Goal: Task Accomplishment & Management: Manage account settings

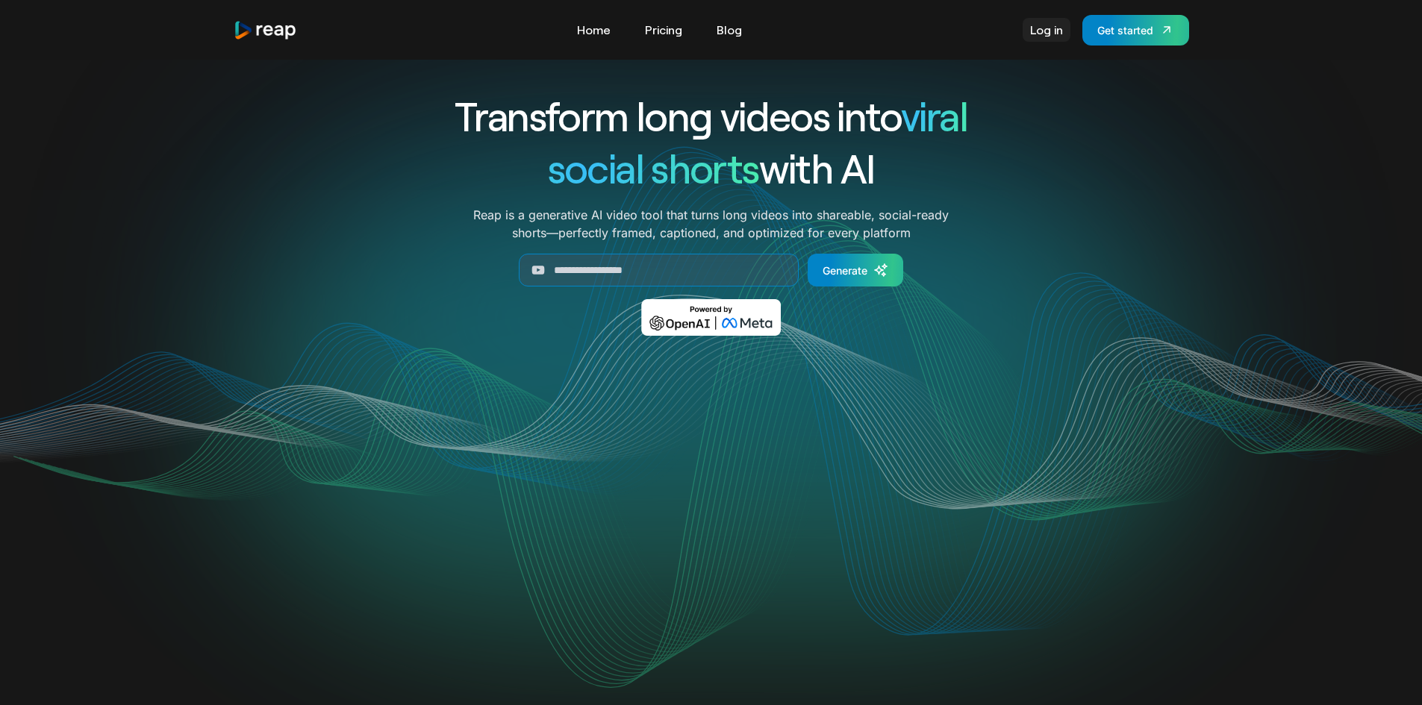
click at [1043, 22] on link "Log in" at bounding box center [1047, 30] width 48 height 24
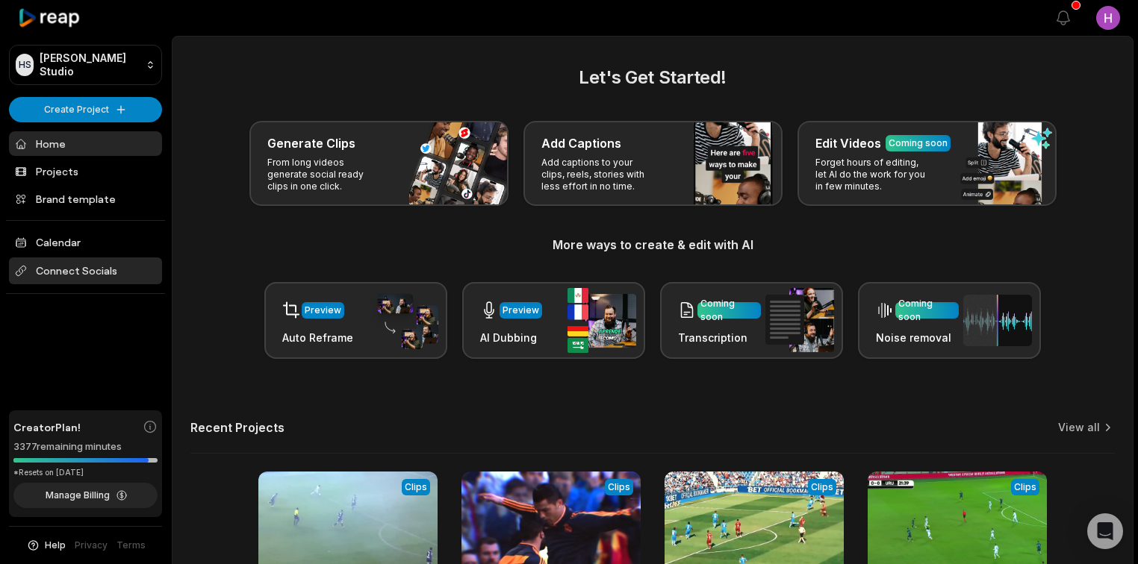
click at [69, 269] on span "Connect Socials" at bounding box center [85, 271] width 153 height 27
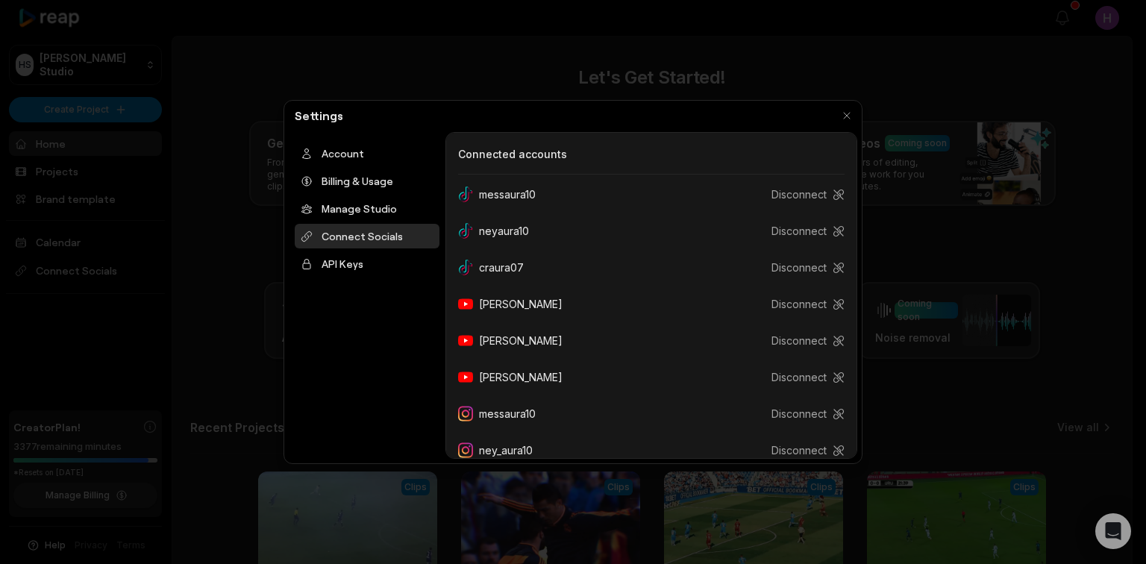
scroll to position [233, 0]
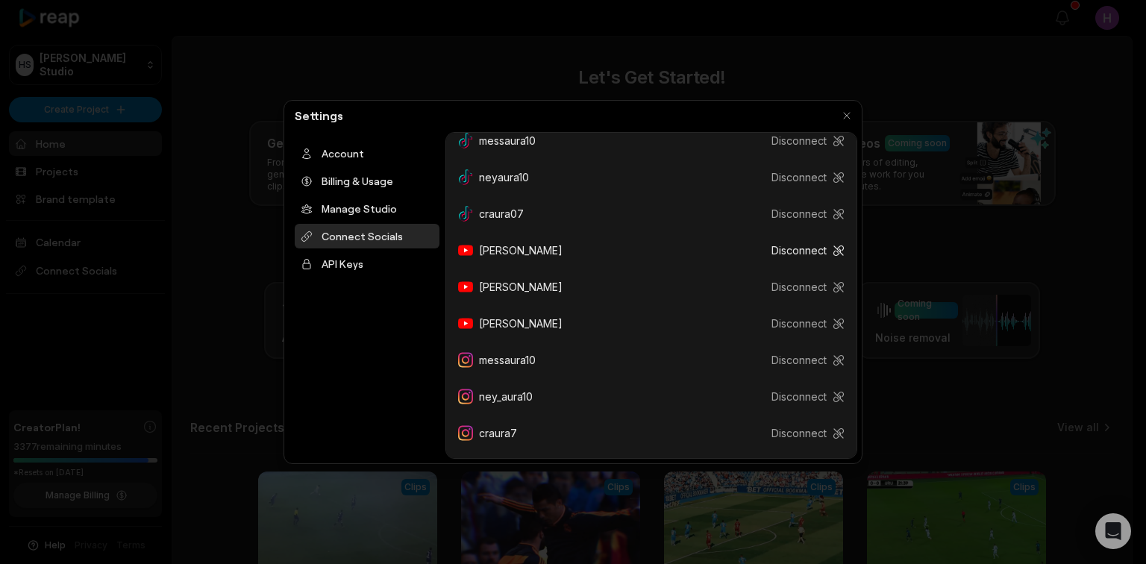
click at [788, 245] on button "Disconnect" at bounding box center [802, 251] width 85 height 28
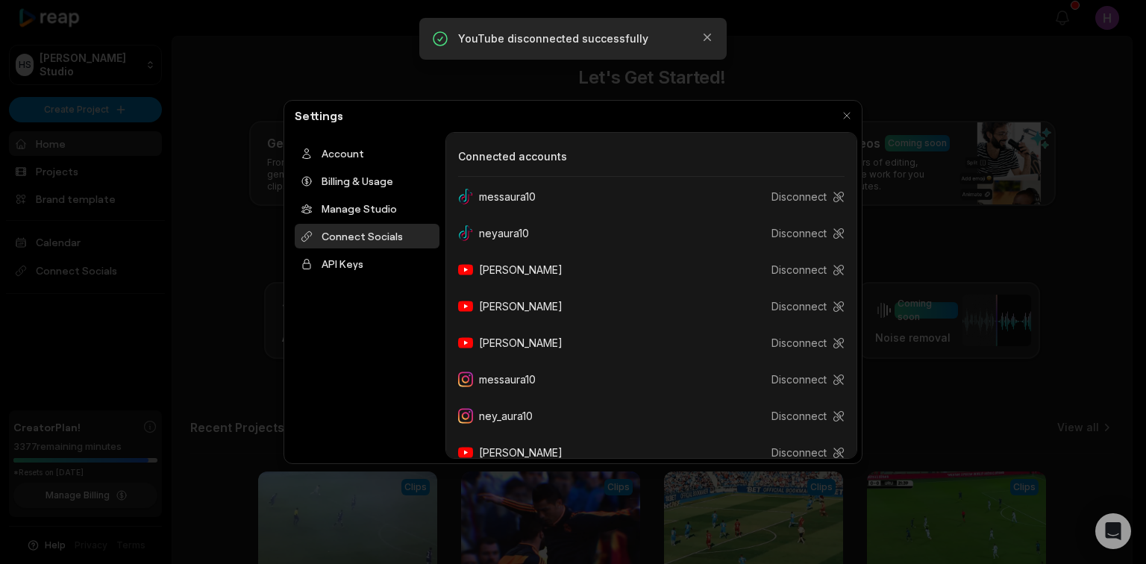
scroll to position [0, 0]
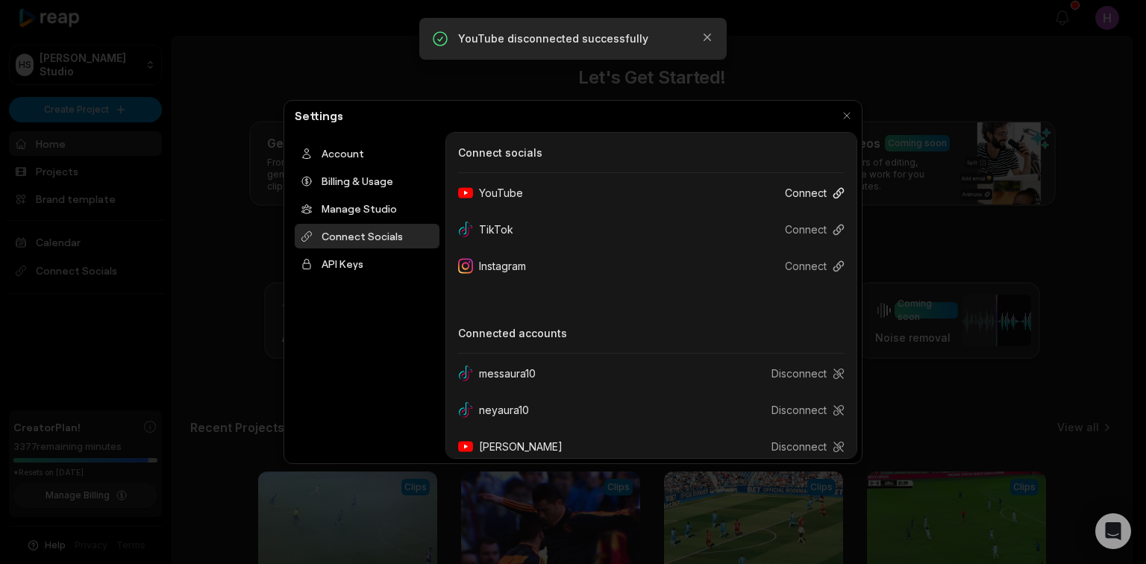
click at [799, 190] on button "Connect" at bounding box center [809, 193] width 72 height 28
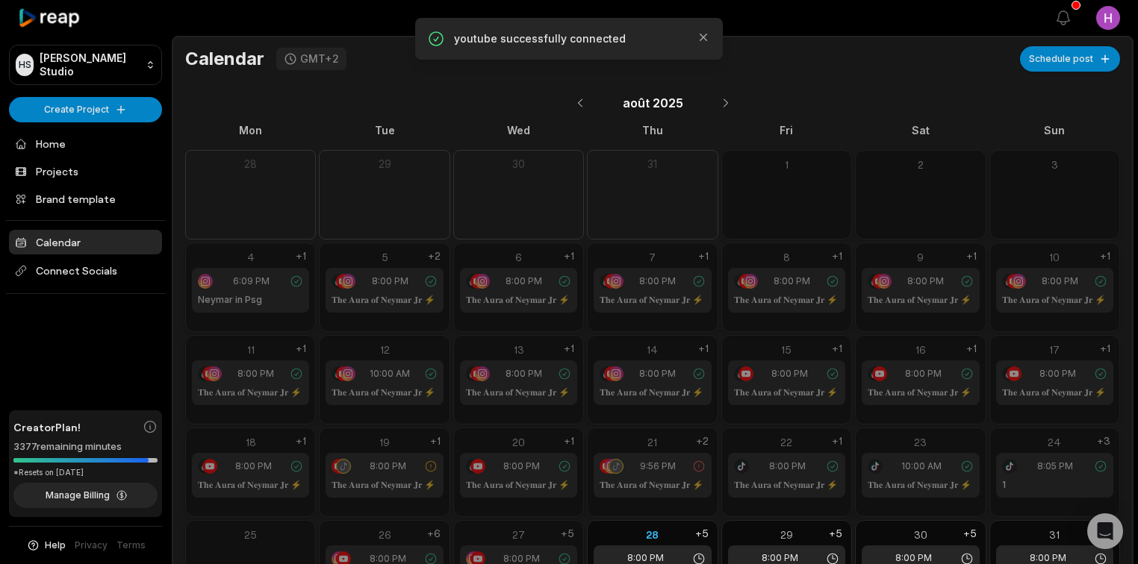
scroll to position [70, 0]
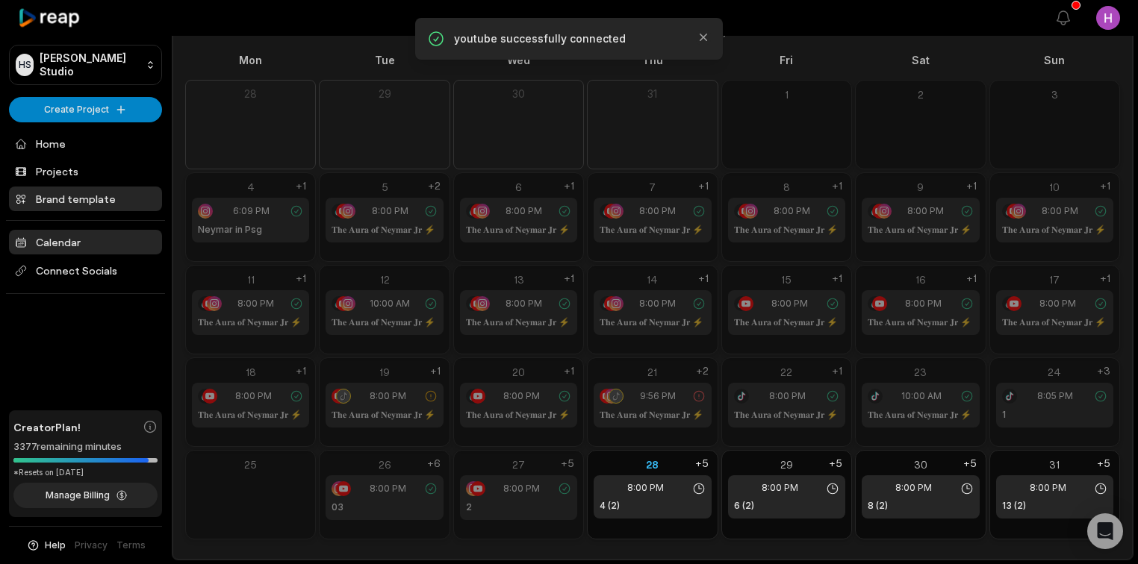
click at [102, 196] on link "Brand template" at bounding box center [85, 199] width 153 height 25
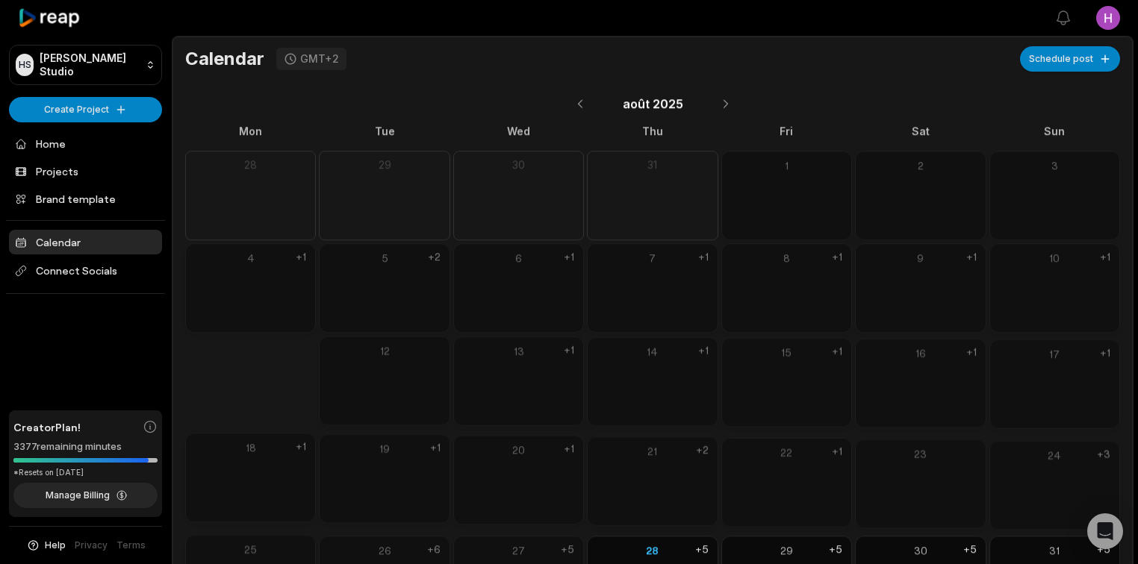
click at [92, 174] on link "Projects" at bounding box center [85, 171] width 153 height 25
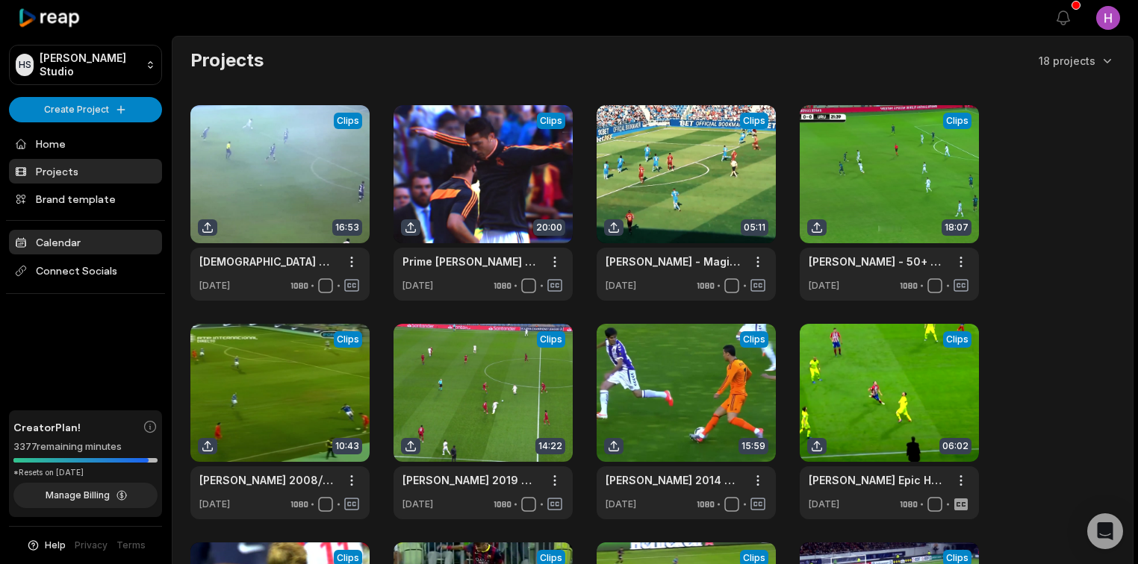
click at [71, 237] on link "Calendar" at bounding box center [85, 242] width 153 height 25
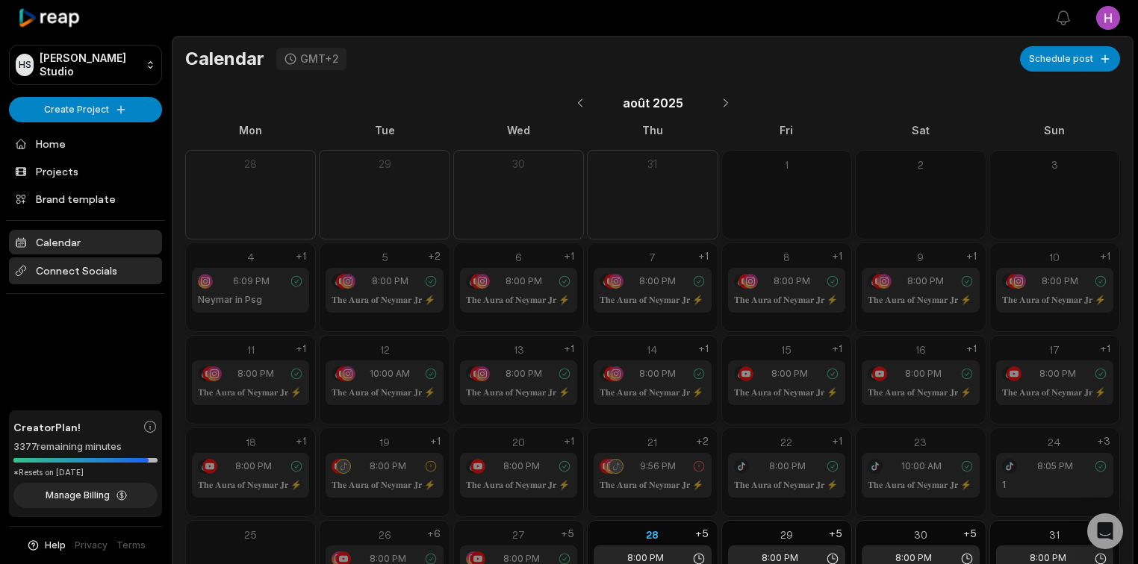
click at [94, 271] on span "Connect Socials" at bounding box center [85, 271] width 153 height 27
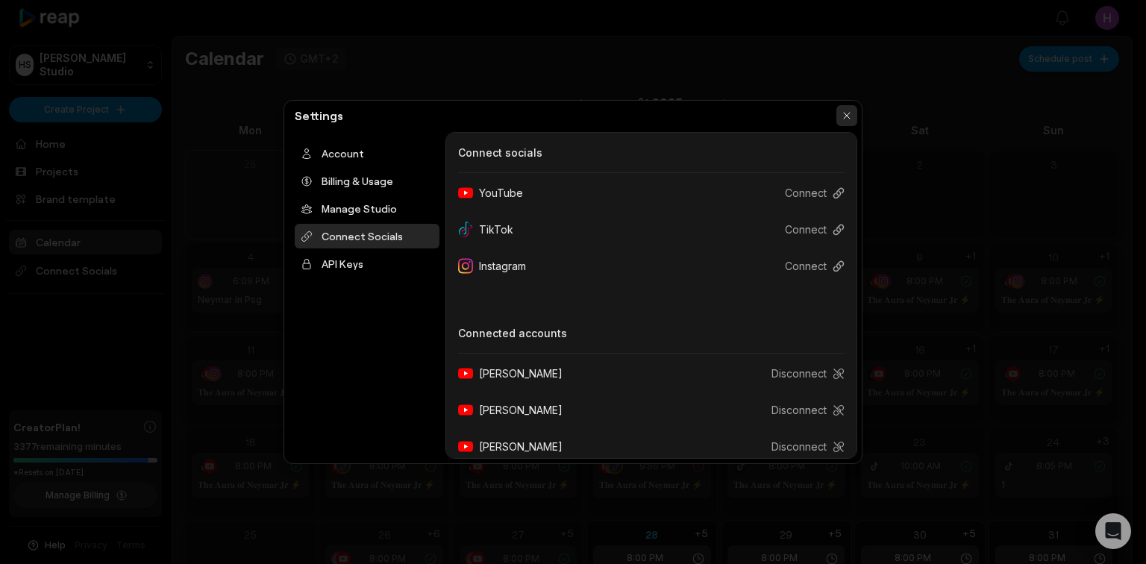
click at [843, 110] on button "button" at bounding box center [847, 115] width 21 height 21
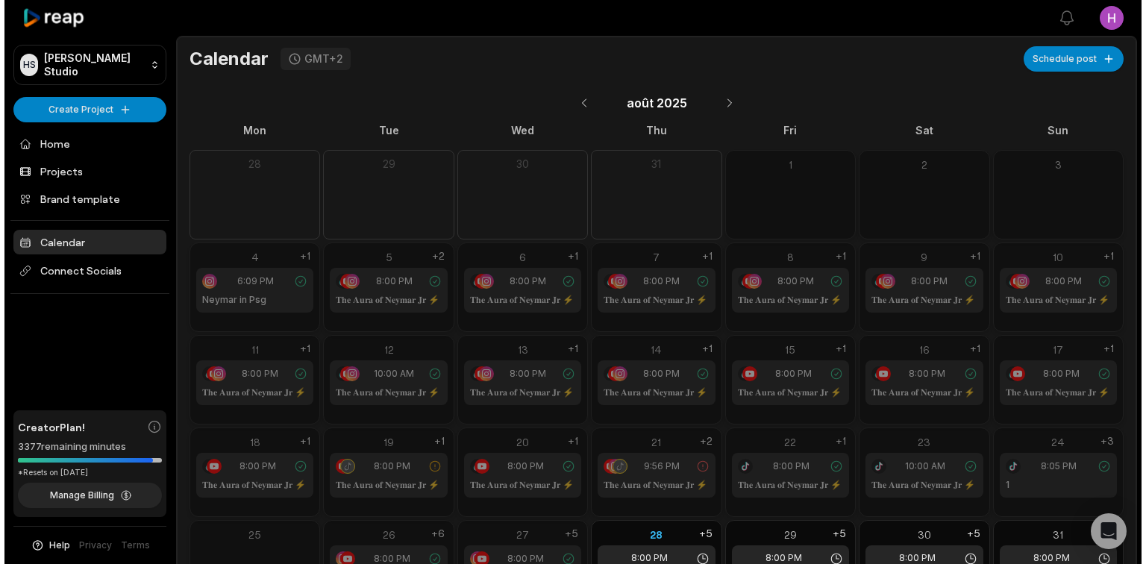
scroll to position [70, 0]
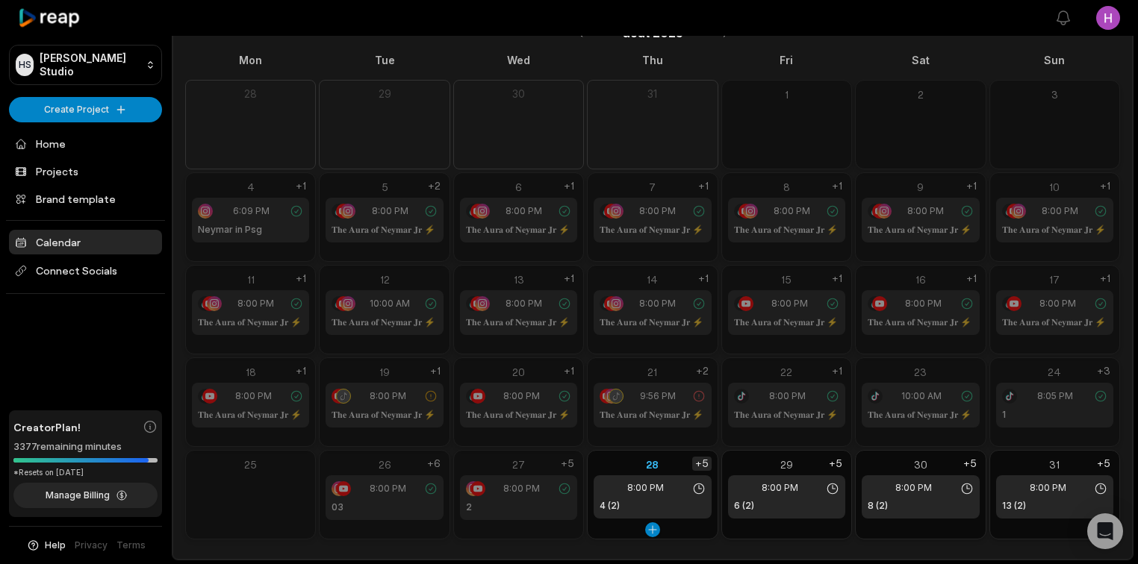
click at [702, 465] on div "+5" at bounding box center [701, 464] width 19 height 14
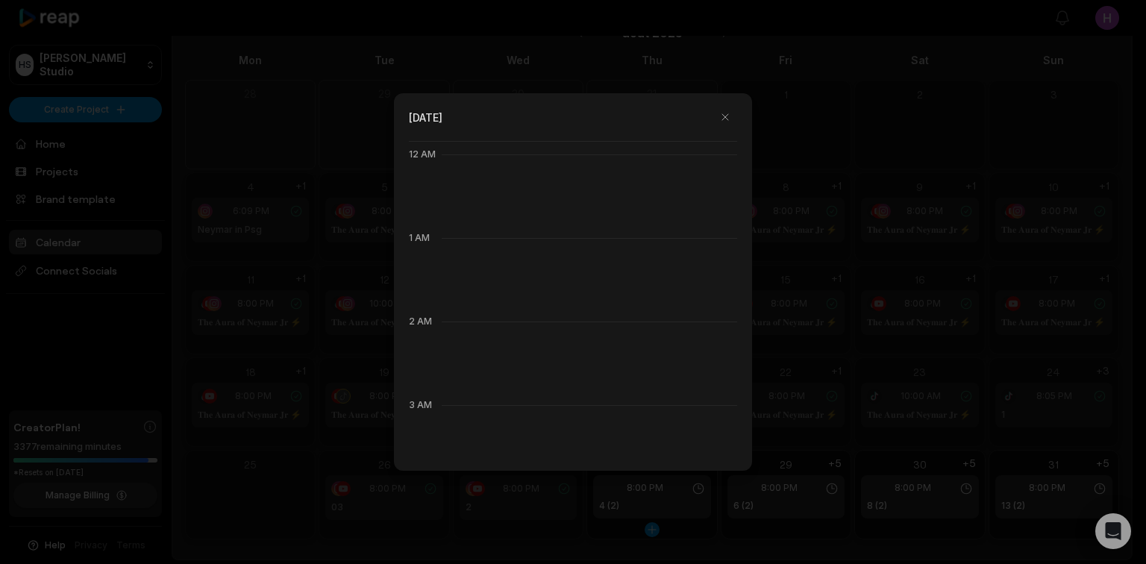
scroll to position [836, 0]
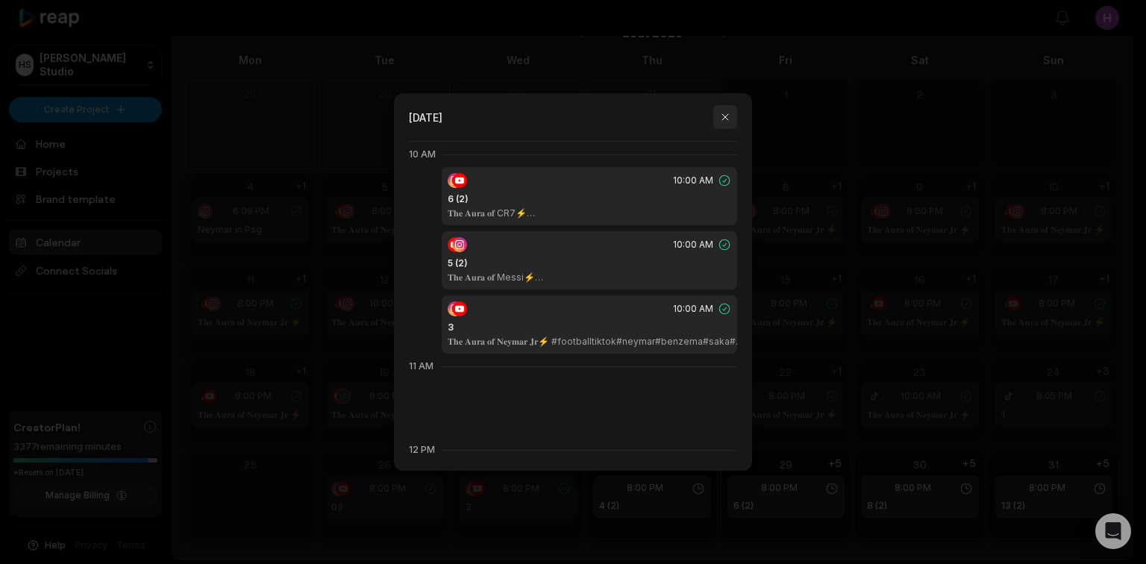
click at [733, 116] on button "button" at bounding box center [726, 117] width 24 height 24
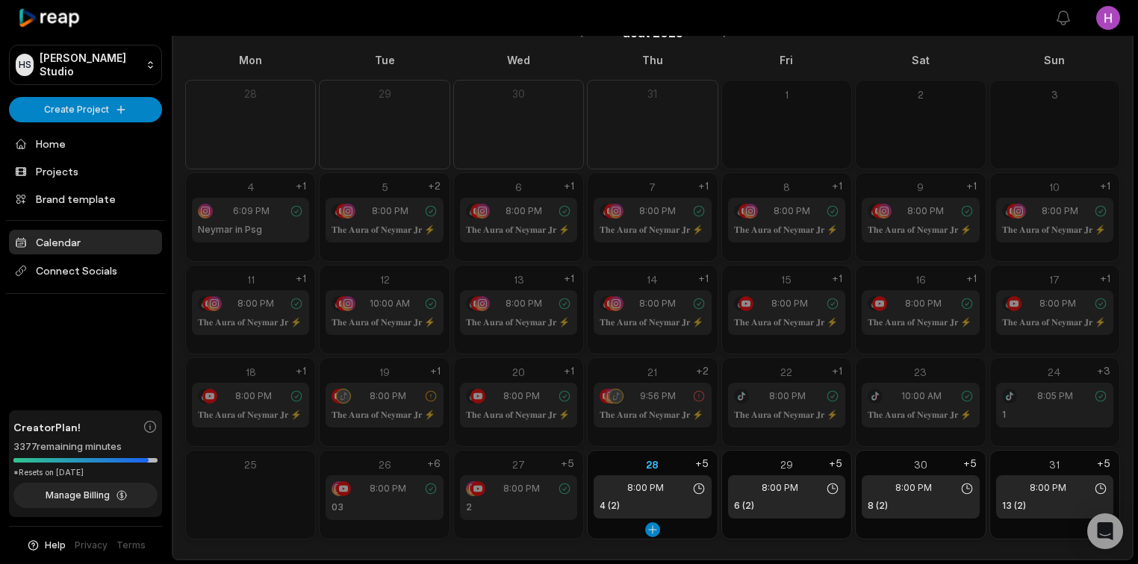
click at [660, 501] on div "4 (2)" at bounding box center [651, 505] width 105 height 13
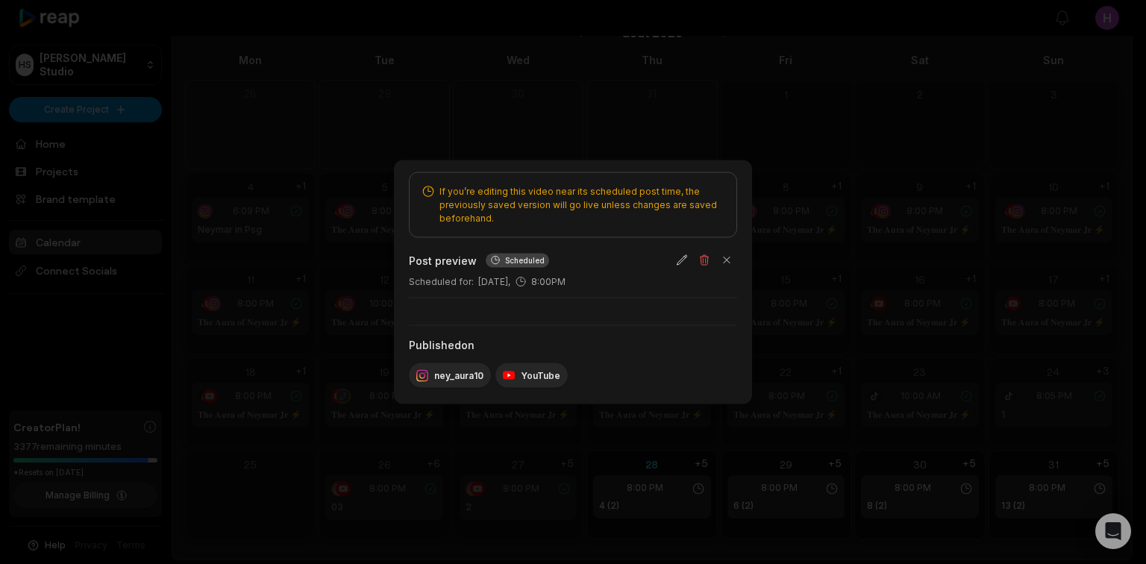
click at [796, 540] on div at bounding box center [573, 282] width 1146 height 564
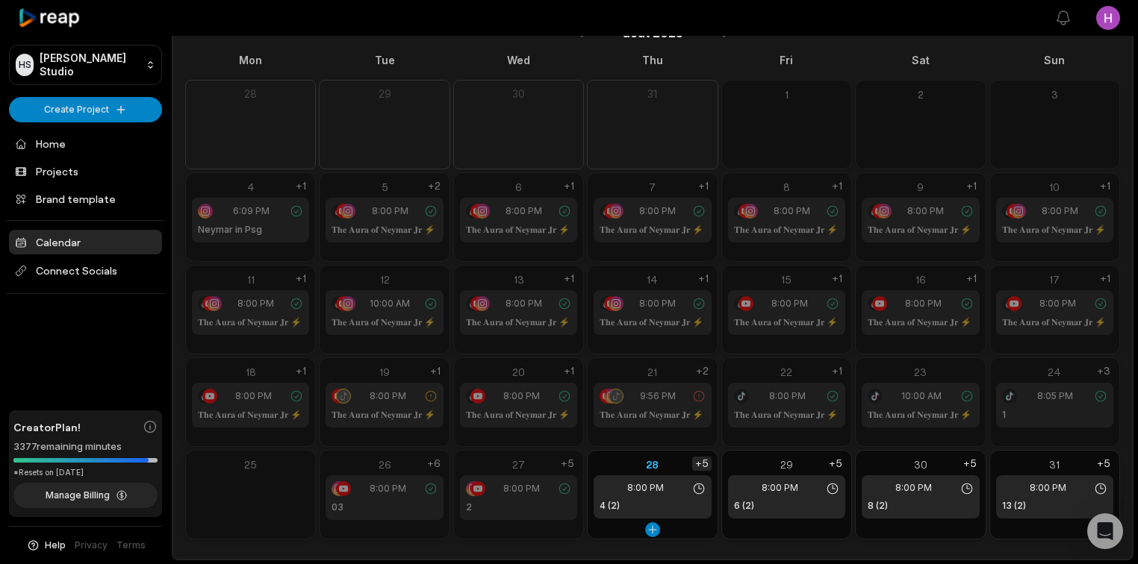
click at [702, 459] on div "+5" at bounding box center [701, 464] width 19 height 14
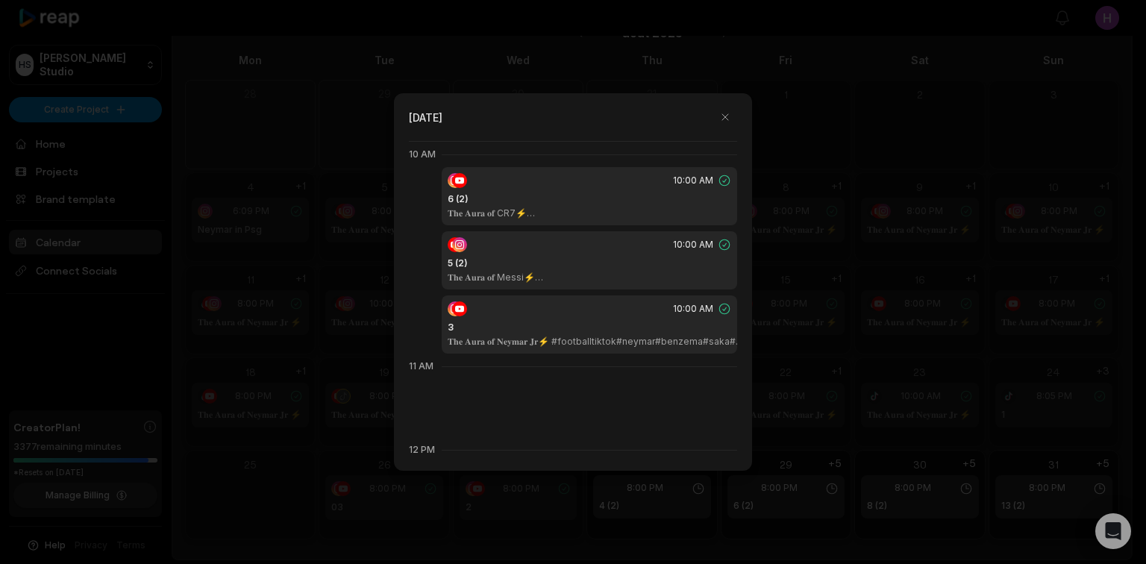
click at [593, 319] on div "10:00 AM 3 𝐓𝐡𝐞 𝐀𝐮𝐫𝐚 𝐨𝐟 𝐍𝐞𝐲𝐦𝐚𝐫 𝐉𝐫⚡ #footballtiktok#neymar#benzema#saka#debruyne#…" at bounding box center [590, 325] width 296 height 58
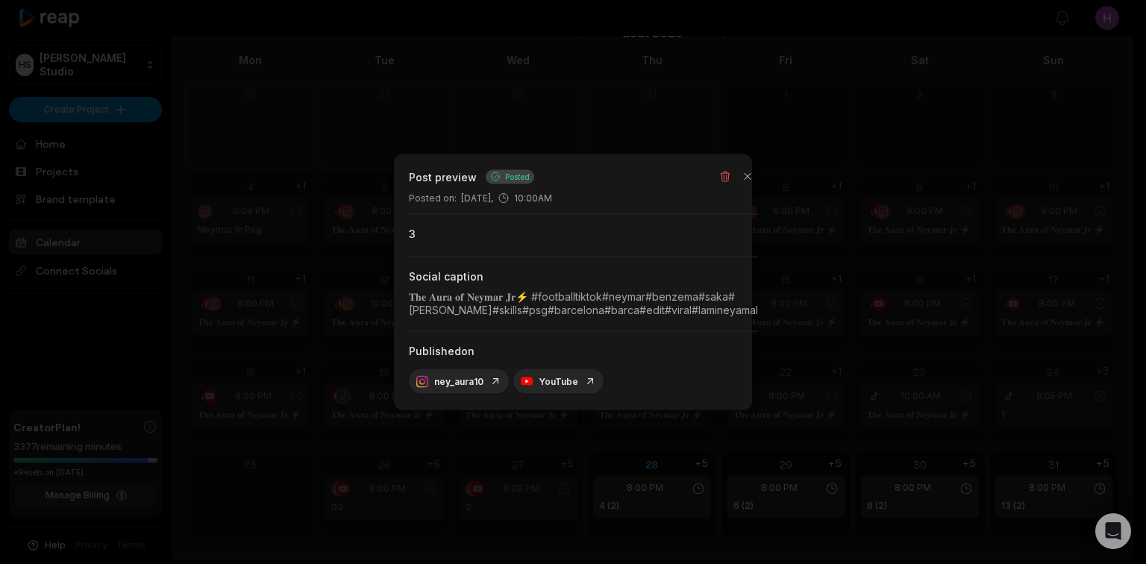
click at [966, 287] on div at bounding box center [573, 282] width 1146 height 564
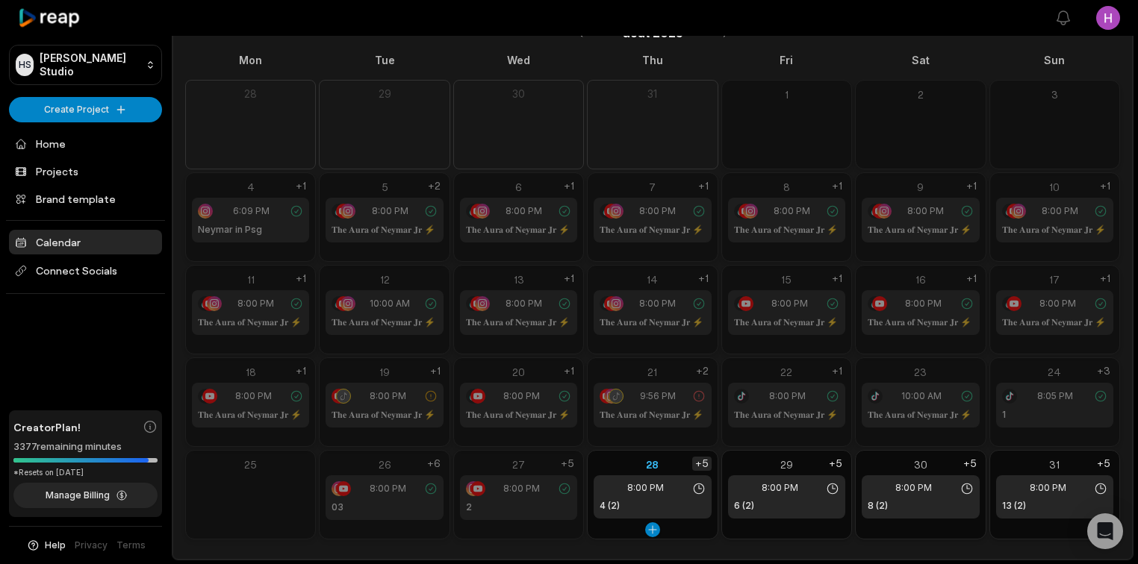
click at [702, 464] on div "+5" at bounding box center [701, 464] width 19 height 14
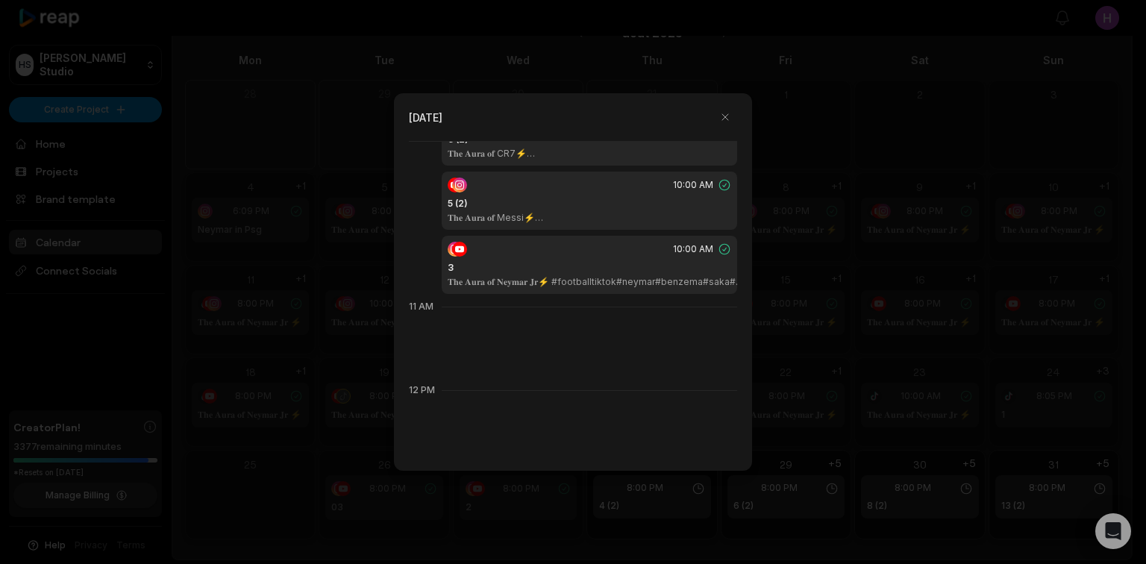
scroll to position [1015, 0]
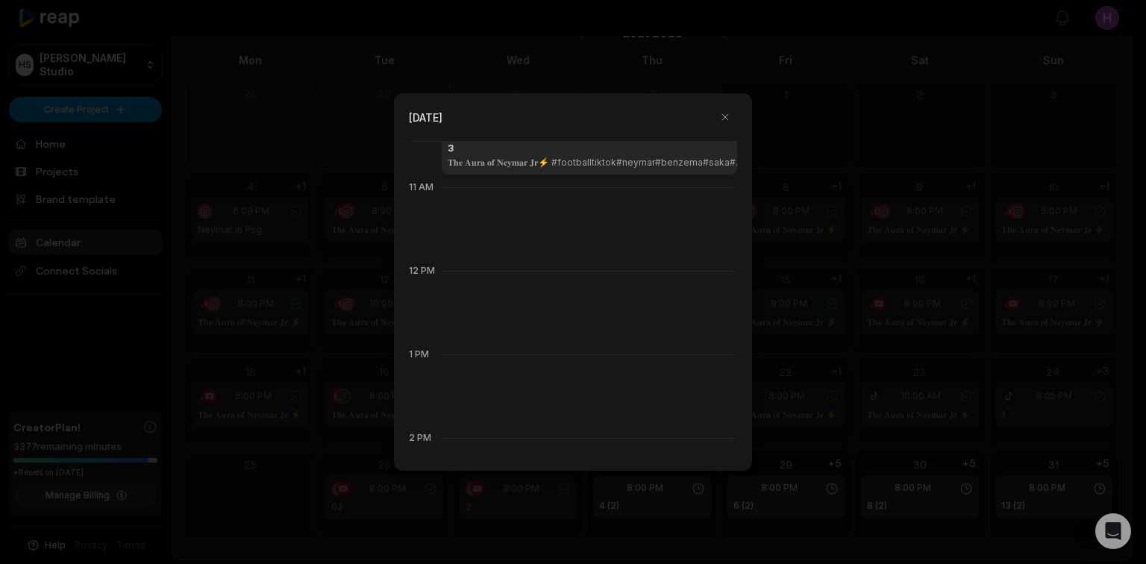
drag, startPoint x: 1006, startPoint y: 343, endPoint x: 901, endPoint y: 400, distance: 119.6
click at [1006, 346] on div at bounding box center [573, 282] width 1146 height 564
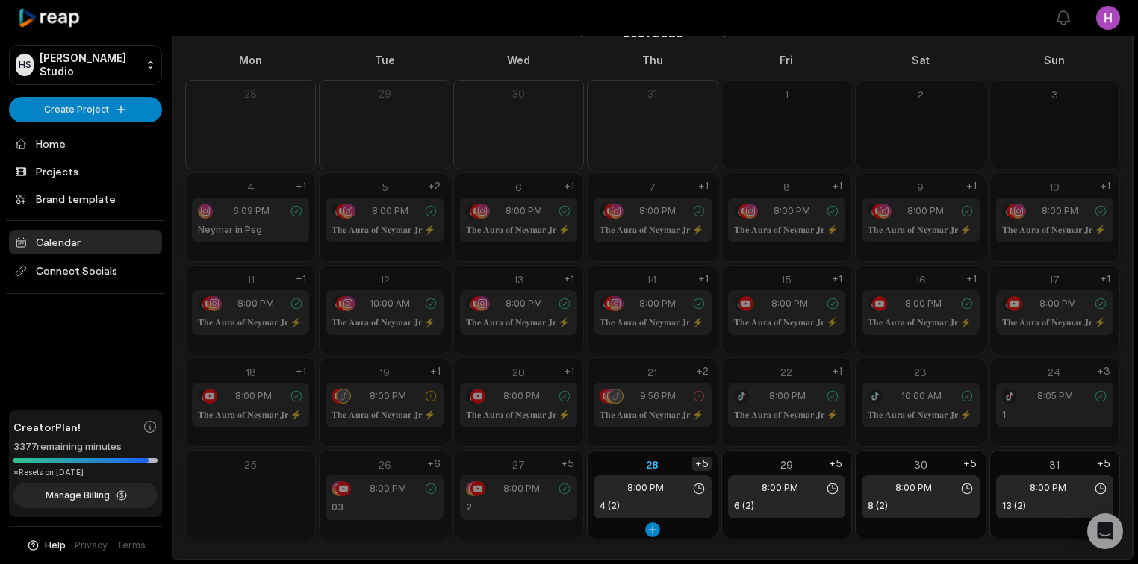
click at [701, 463] on div "+5" at bounding box center [701, 464] width 19 height 14
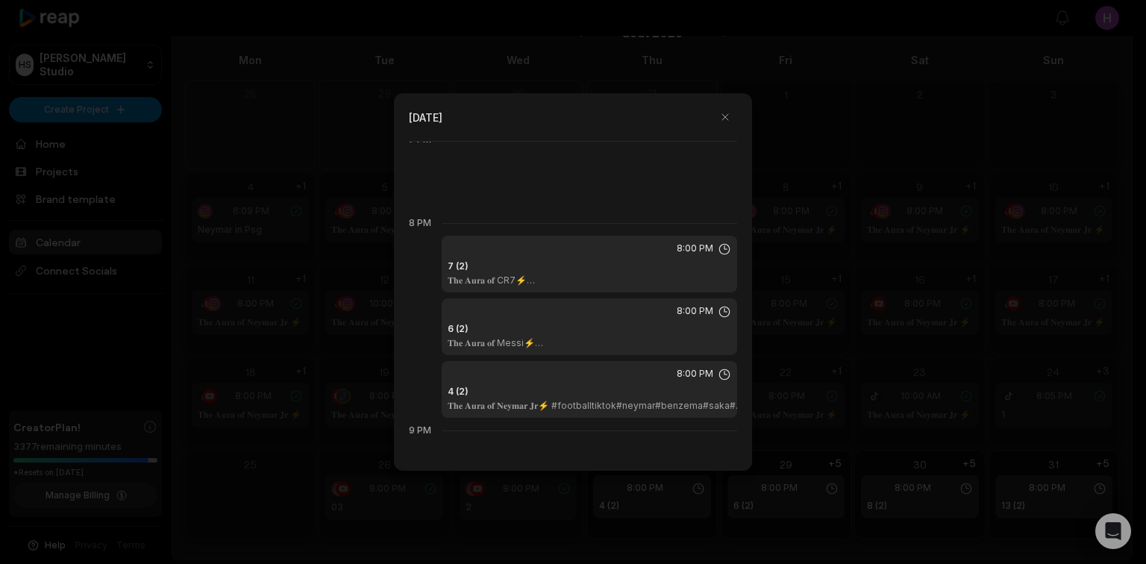
scroll to position [1791, 0]
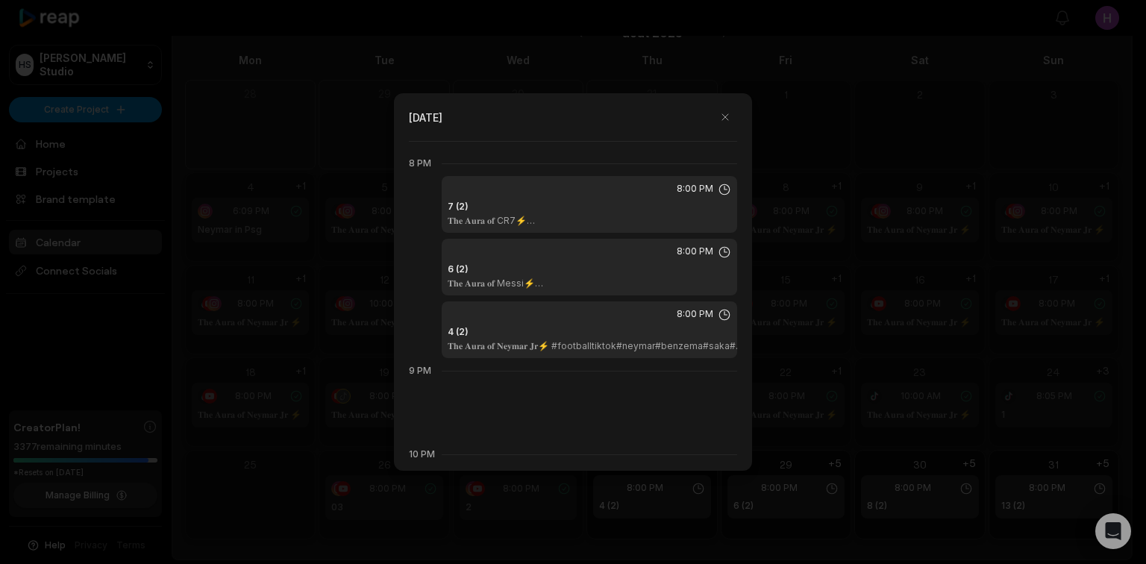
click at [650, 319] on div "8:00 PM" at bounding box center [590, 314] width 284 height 13
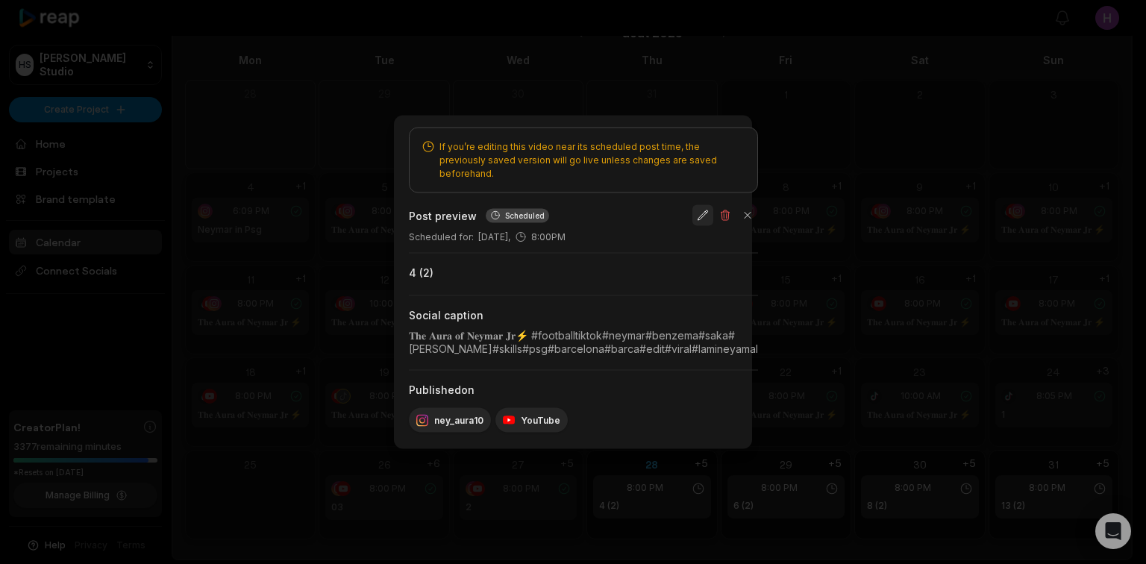
click at [714, 211] on button "button" at bounding box center [703, 215] width 21 height 21
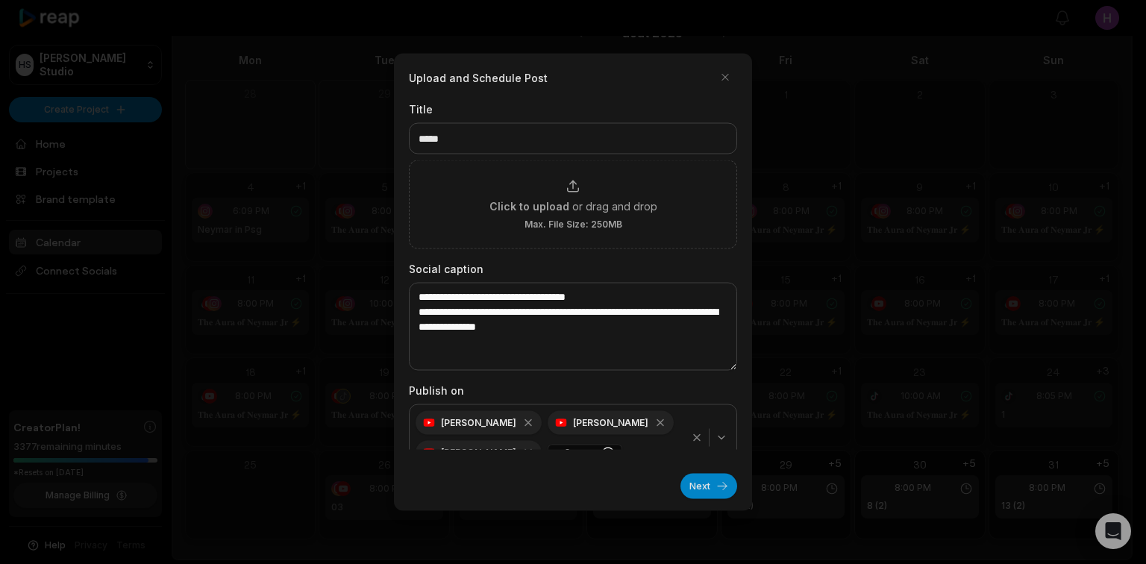
scroll to position [20, 0]
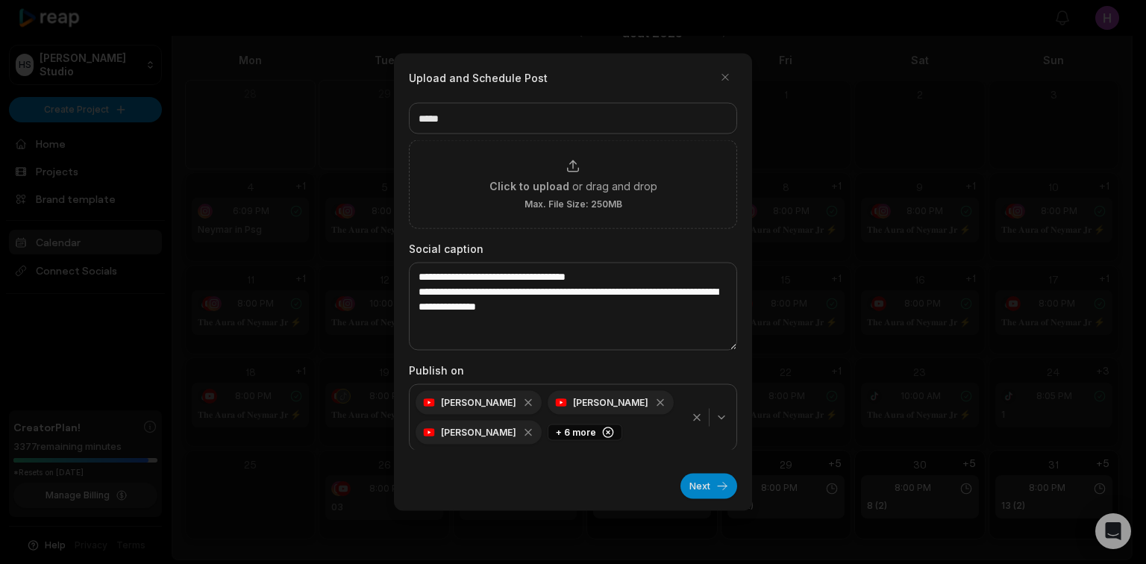
click at [691, 415] on icon "button" at bounding box center [697, 418] width 12 height 12
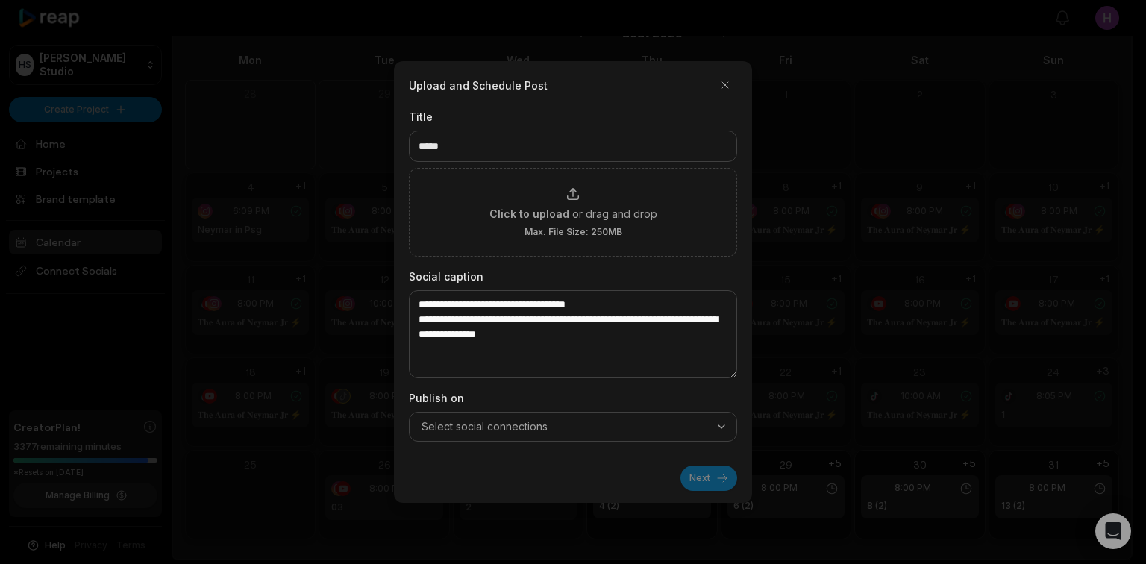
scroll to position [0, 0]
click at [711, 419] on div "Select social connections" at bounding box center [573, 426] width 321 height 15
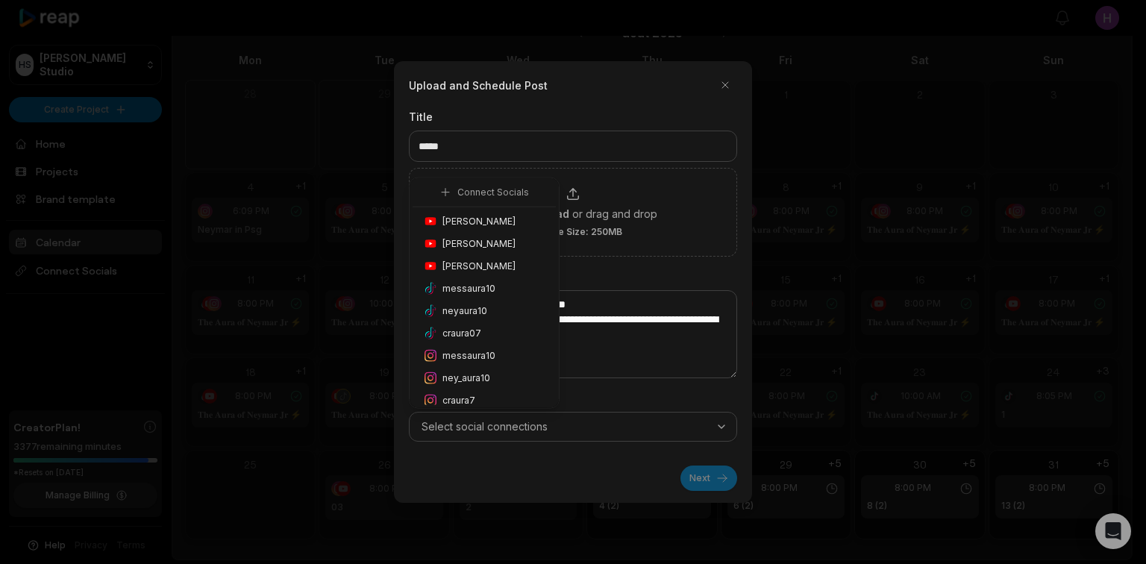
click at [505, 224] on span "Honoré Antonio" at bounding box center [479, 221] width 73 height 13
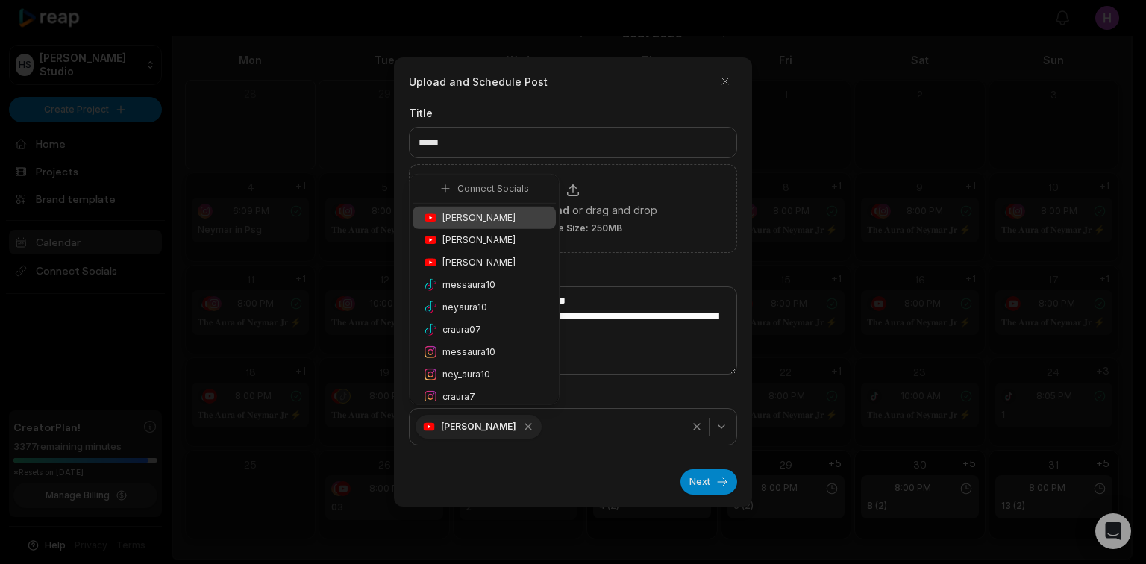
click at [477, 372] on span "ney_aura10" at bounding box center [467, 374] width 48 height 13
click at [697, 469] on button "Next" at bounding box center [709, 481] width 57 height 25
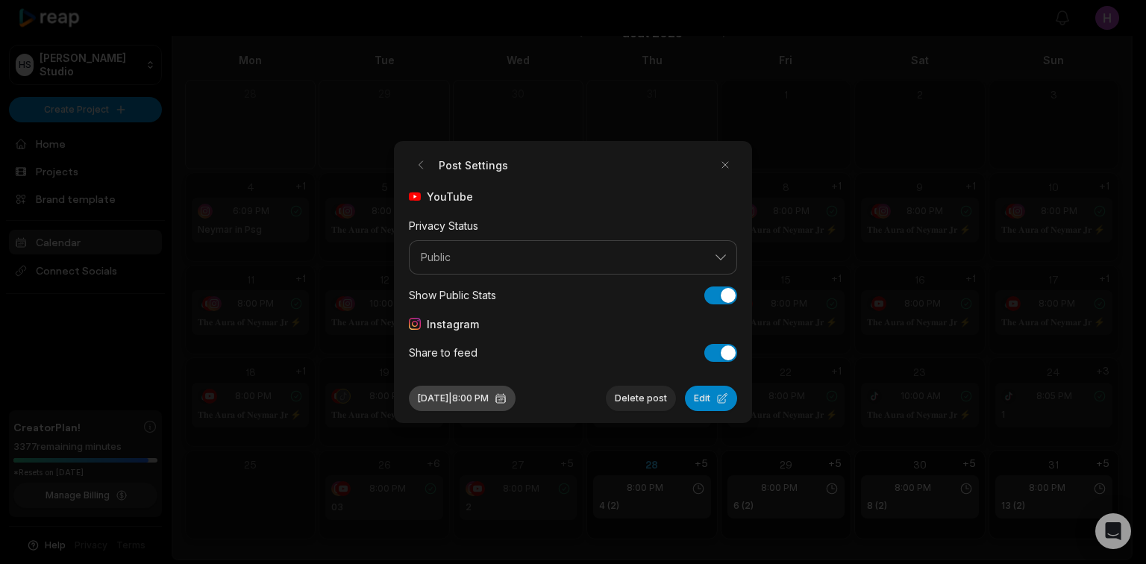
click at [516, 402] on button "Aug 28, 2025 | 8:00 PM" at bounding box center [462, 398] width 107 height 25
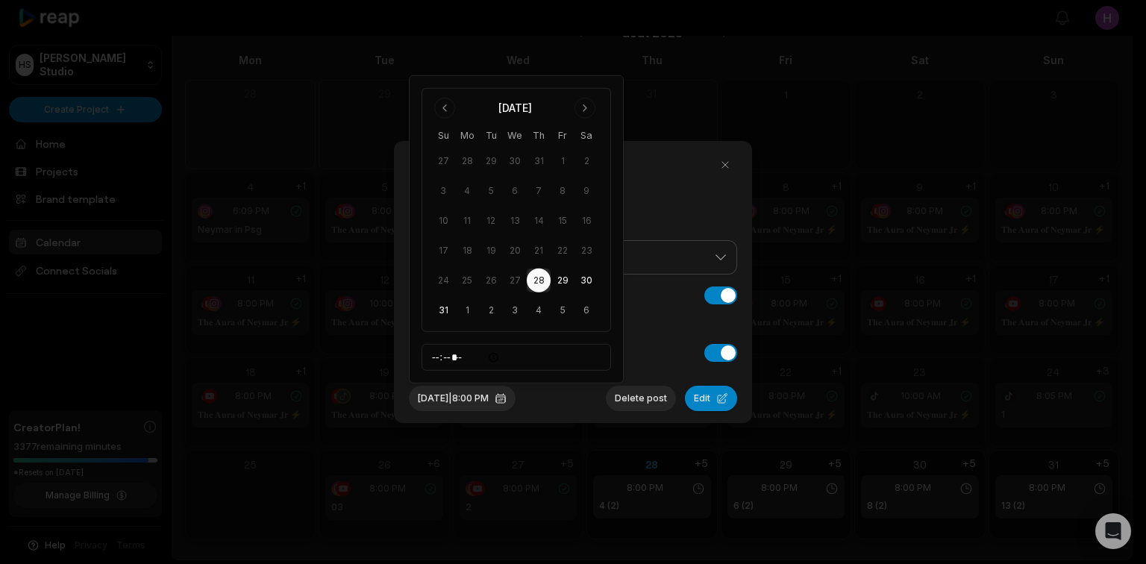
click at [582, 408] on div "Aug 28, 2025 | 8:00 PM Delete post Edit" at bounding box center [573, 392] width 328 height 37
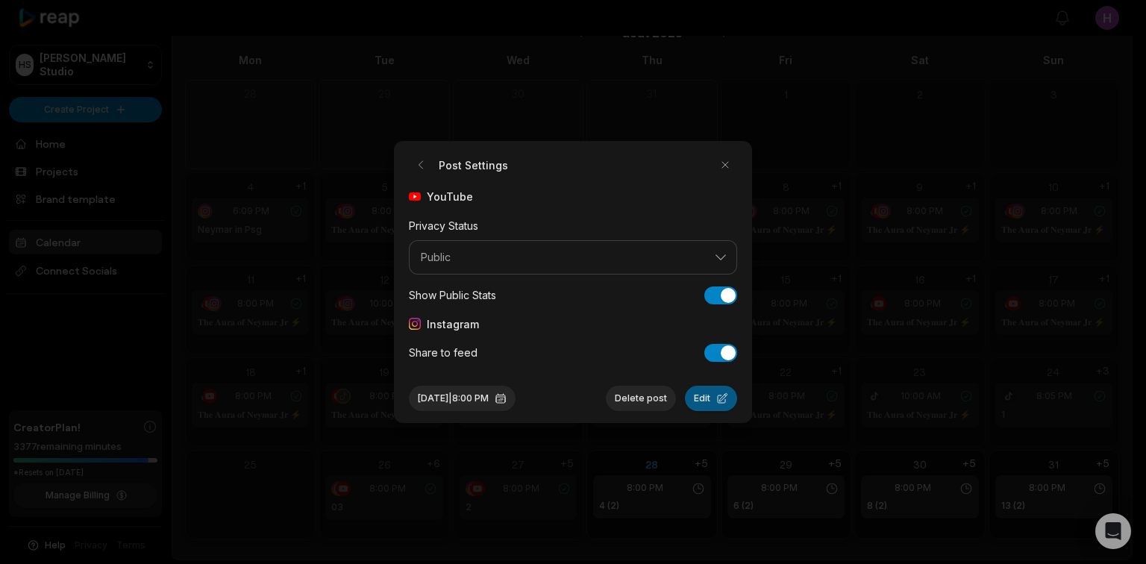
click at [711, 403] on button "Edit" at bounding box center [711, 398] width 52 height 25
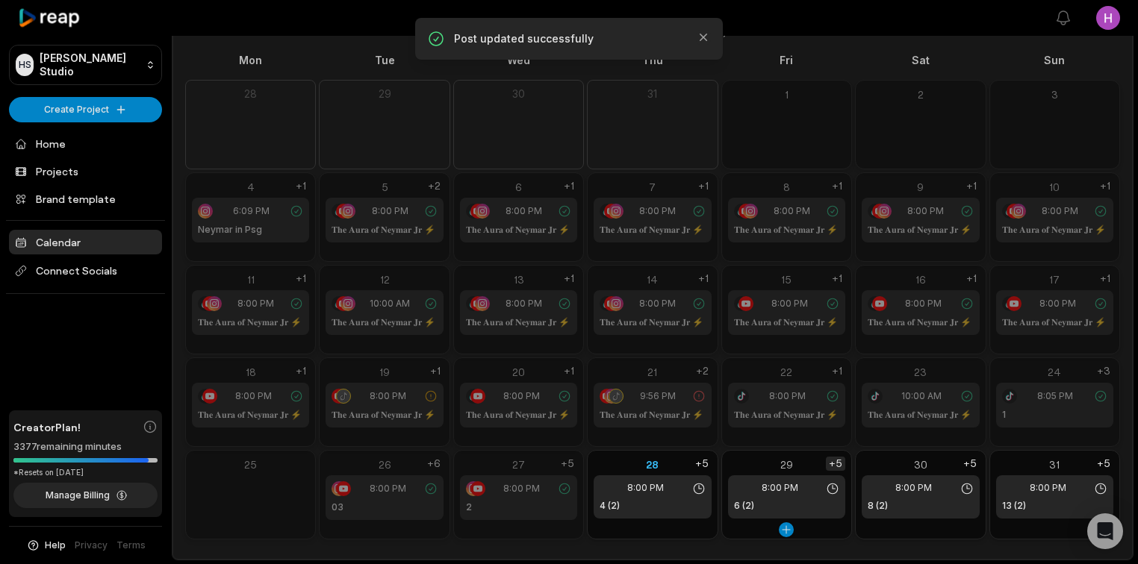
click at [837, 462] on div "+5" at bounding box center [835, 464] width 19 height 14
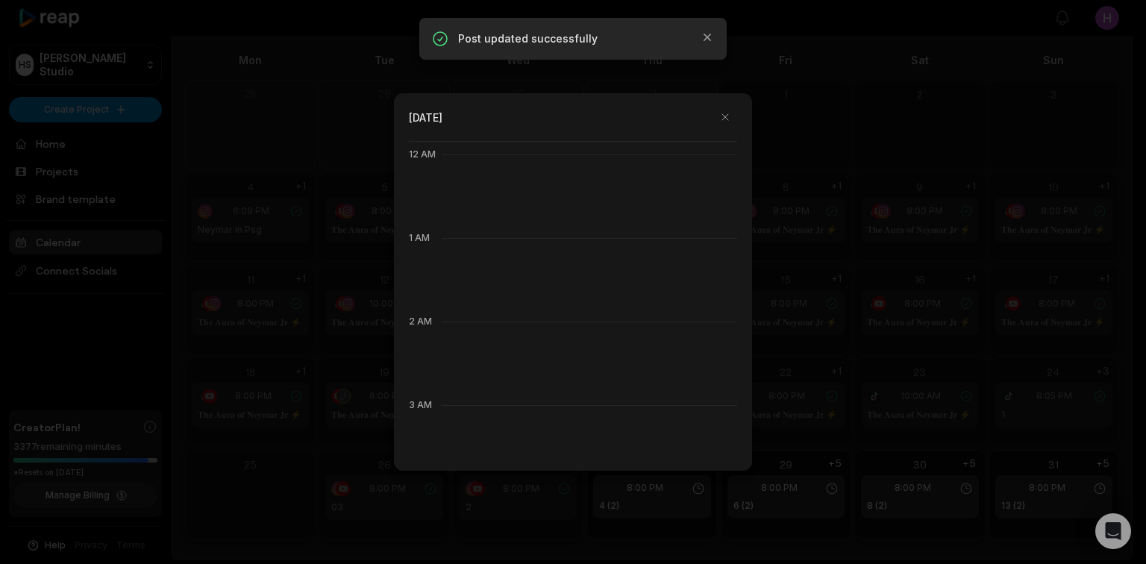
scroll to position [836, 0]
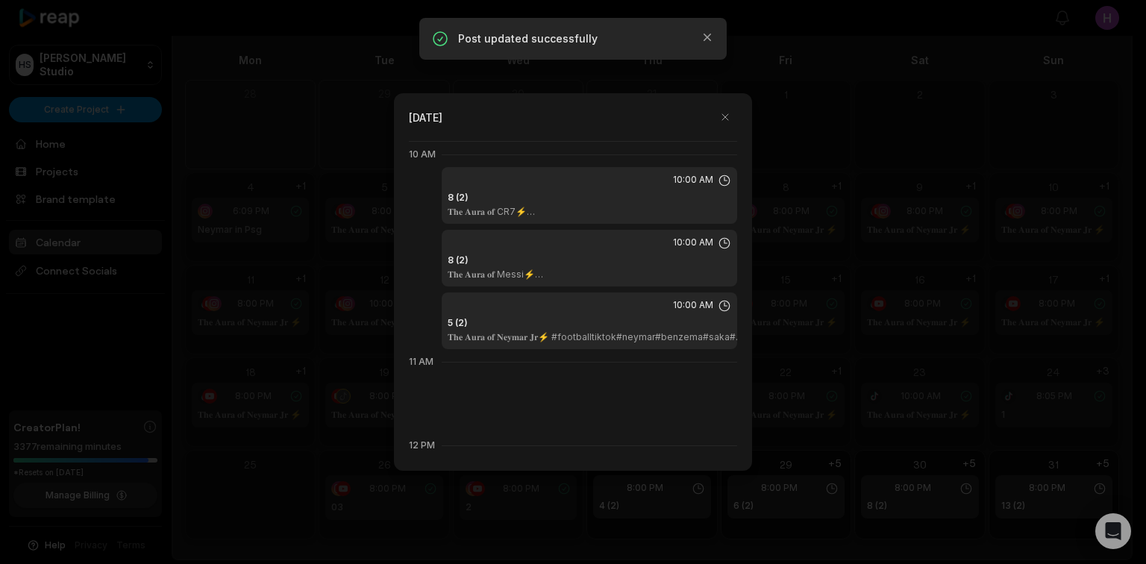
click at [599, 311] on div "10:00 AM" at bounding box center [590, 305] width 284 height 13
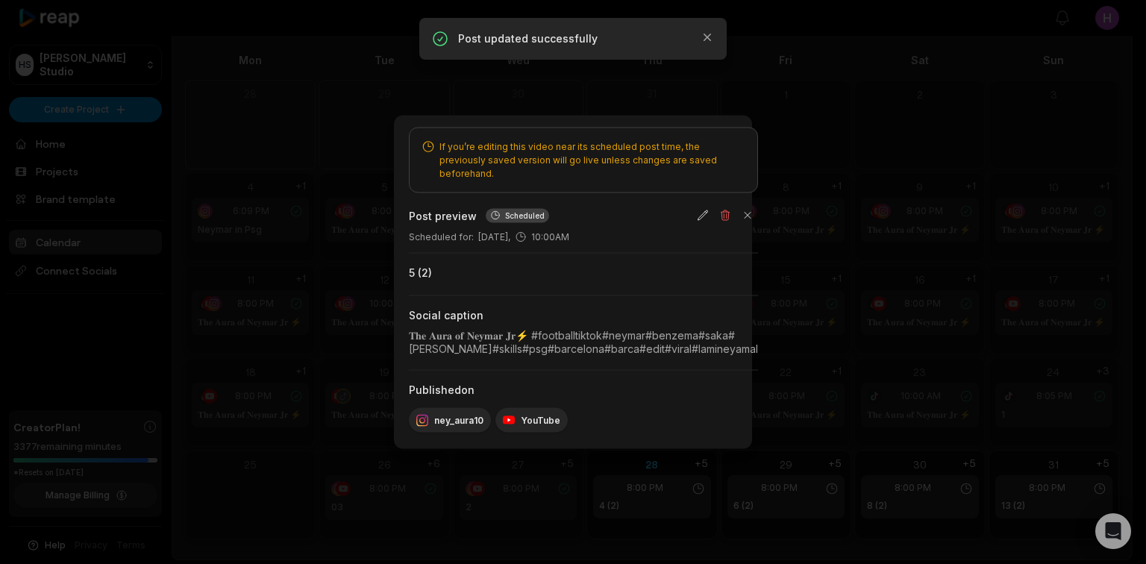
click at [758, 214] on div "Post preview Scheduled" at bounding box center [583, 215] width 349 height 21
click at [714, 212] on button "button" at bounding box center [703, 215] width 21 height 21
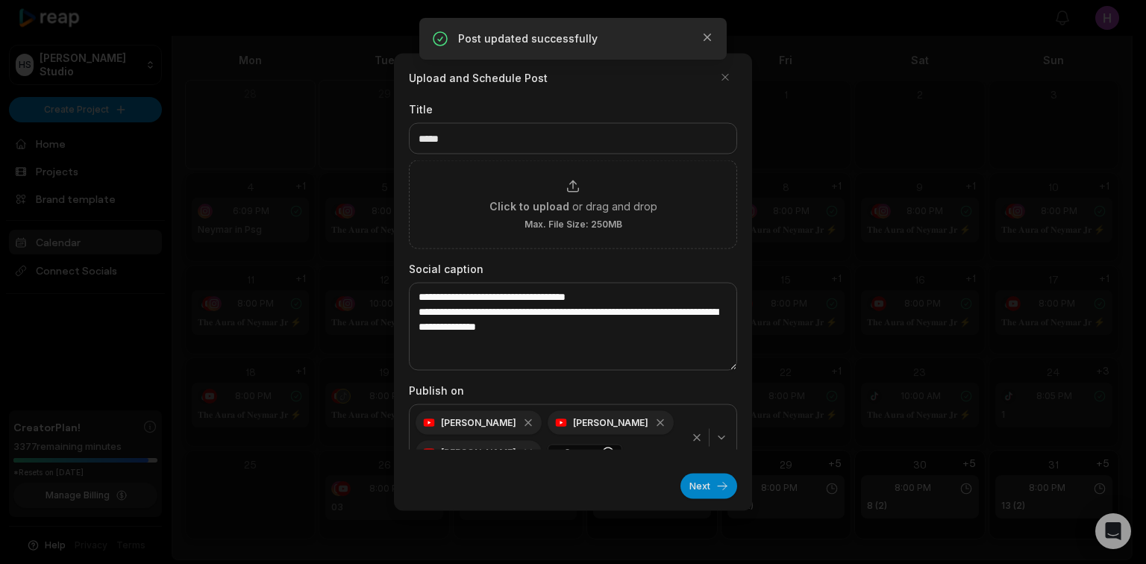
click at [694, 435] on icon "button" at bounding box center [697, 438] width 6 height 6
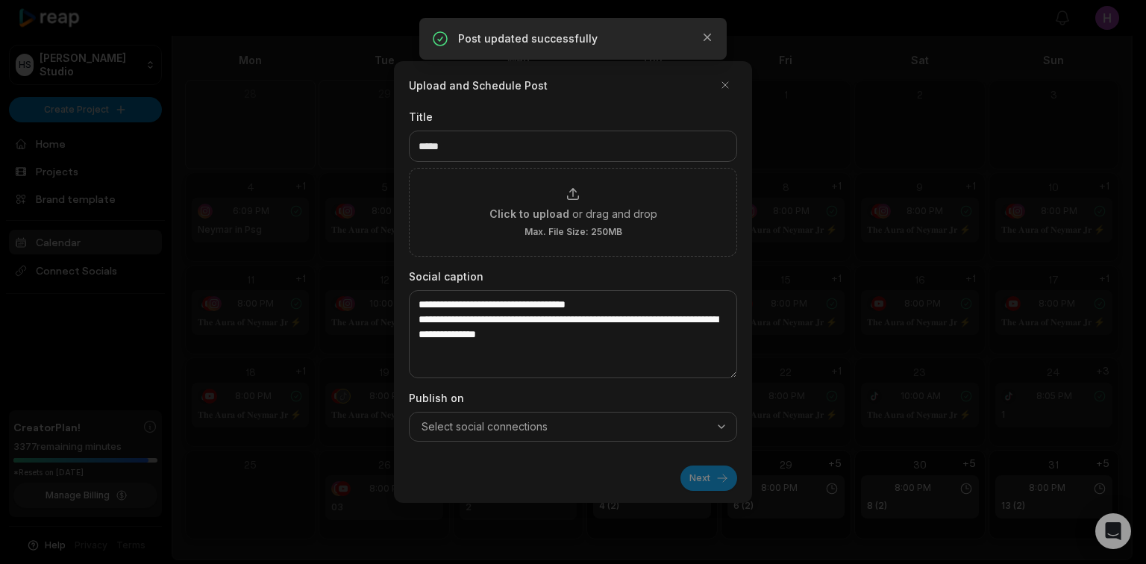
click at [705, 433] on div "Select social connections" at bounding box center [573, 426] width 321 height 15
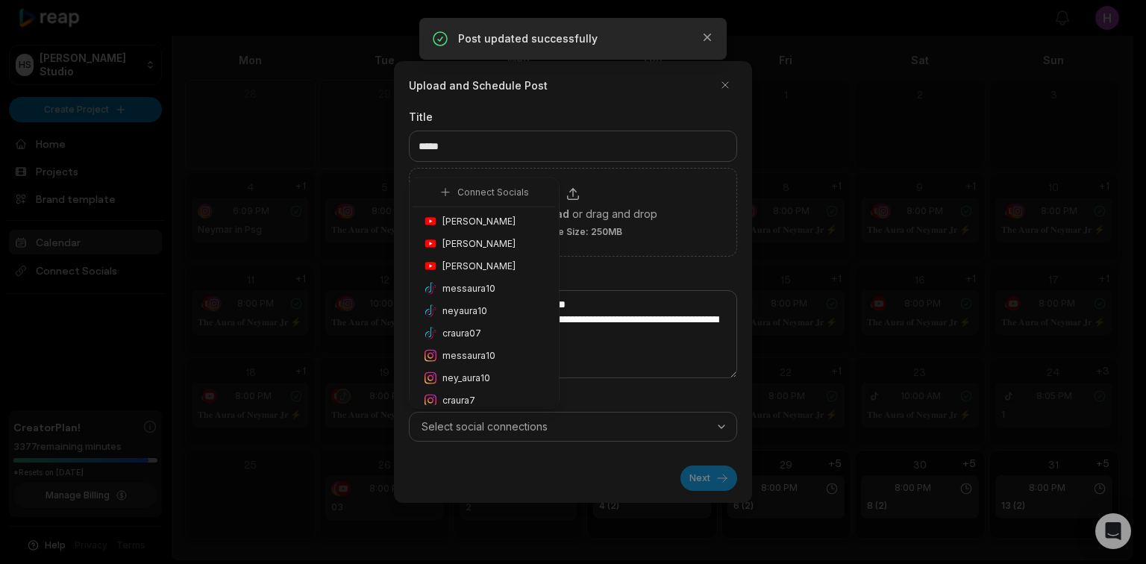
click at [499, 370] on div "ney_aura10" at bounding box center [484, 378] width 143 height 22
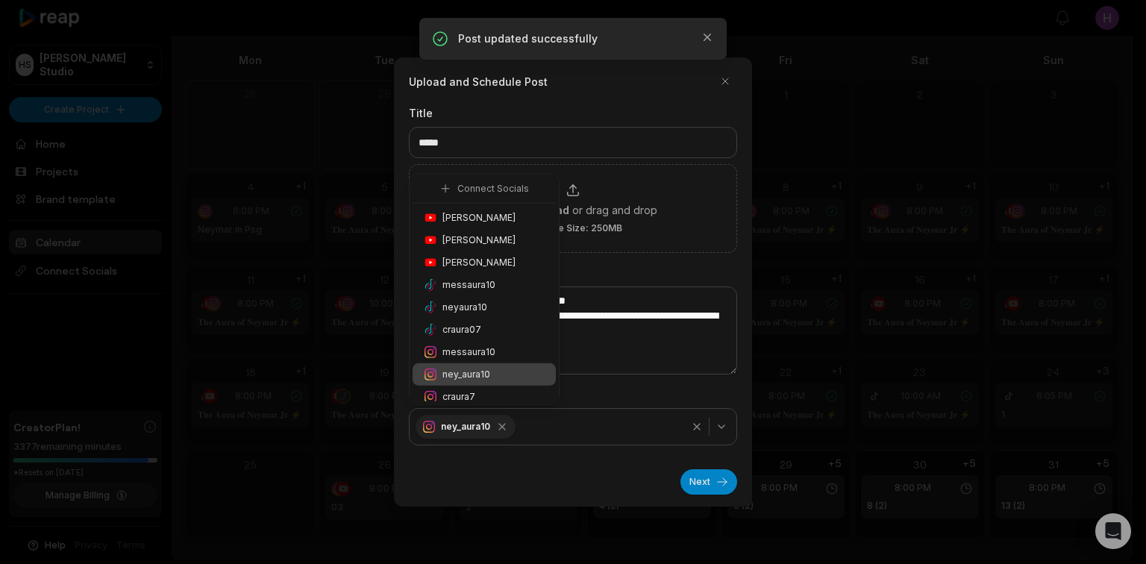
click at [531, 221] on div "Honoré Antonio" at bounding box center [484, 218] width 143 height 22
click at [699, 469] on button "Next" at bounding box center [709, 481] width 57 height 25
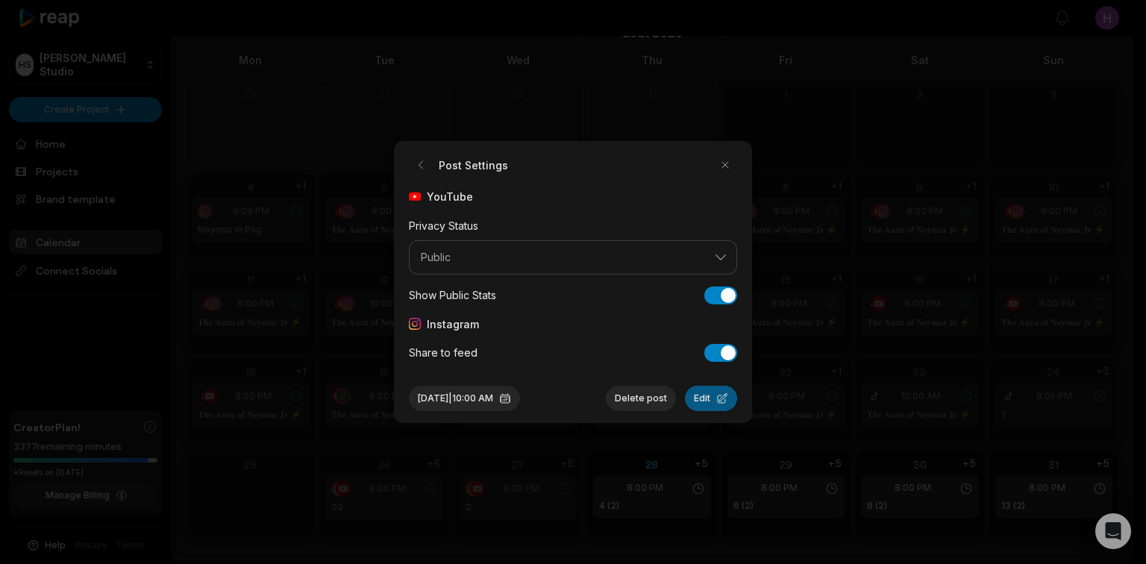
click at [714, 399] on button "Edit" at bounding box center [711, 398] width 52 height 25
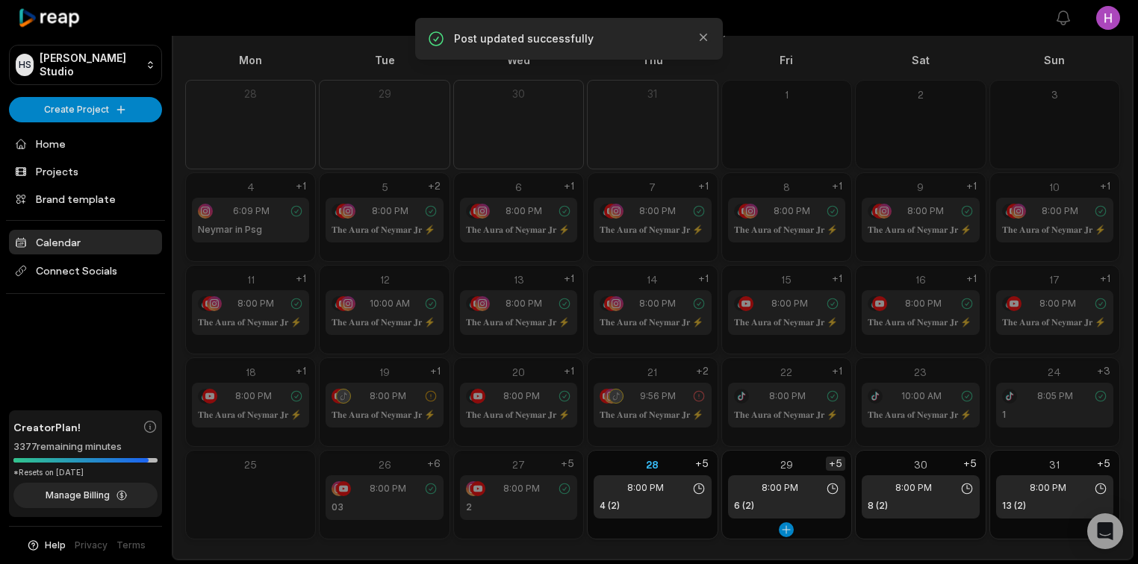
click at [826, 466] on div "+5" at bounding box center [835, 464] width 19 height 14
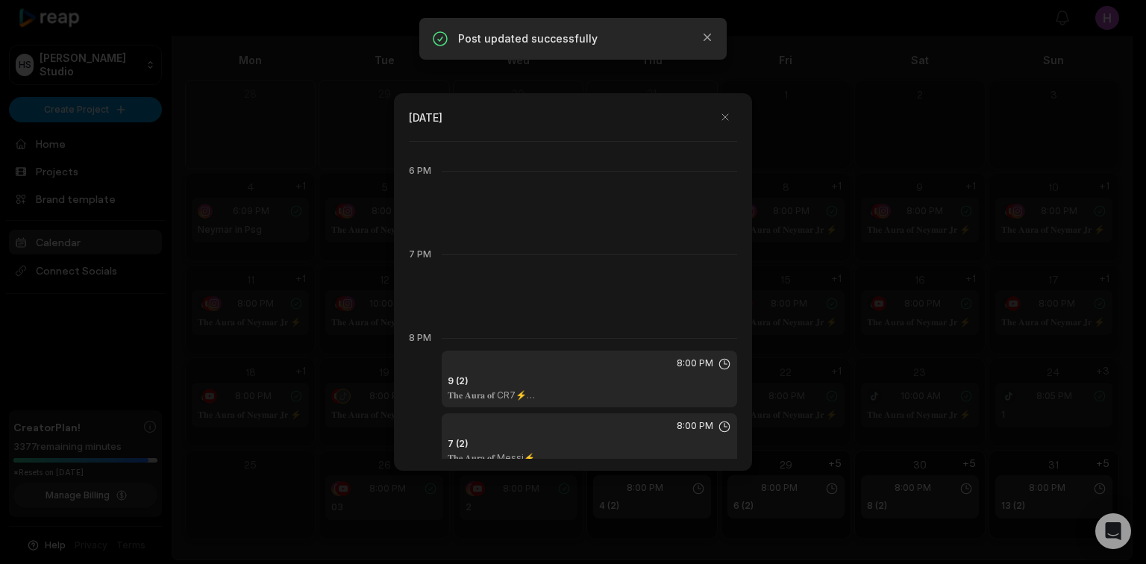
scroll to position [1791, 0]
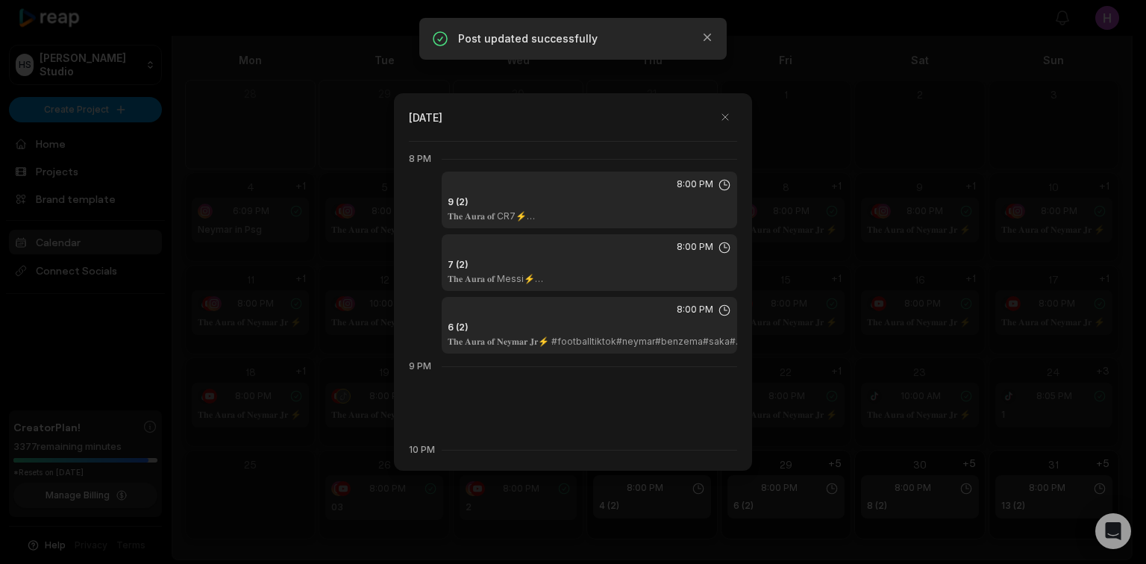
click at [585, 327] on div "6 (2) 𝐓𝐡𝐞 𝐀𝐮𝐫𝐚 𝐨𝐟 𝐍𝐞𝐲𝐦𝐚𝐫 𝐉𝐫⚡ #footballtiktok#neymar#benzema#saka#debruyne#skill…" at bounding box center [590, 334] width 284 height 27
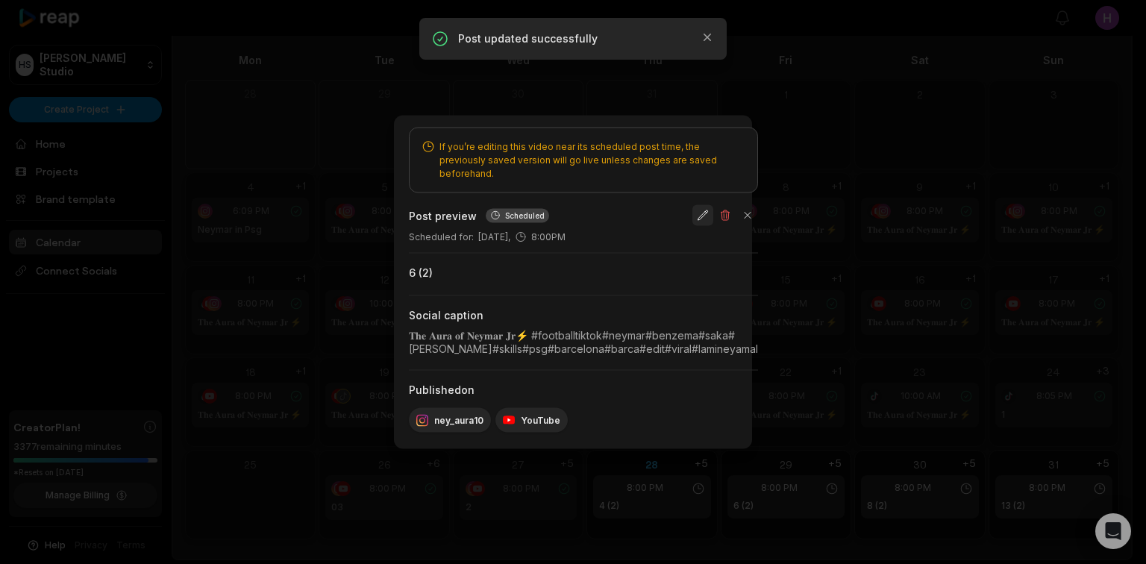
click at [714, 209] on button "button" at bounding box center [703, 215] width 21 height 21
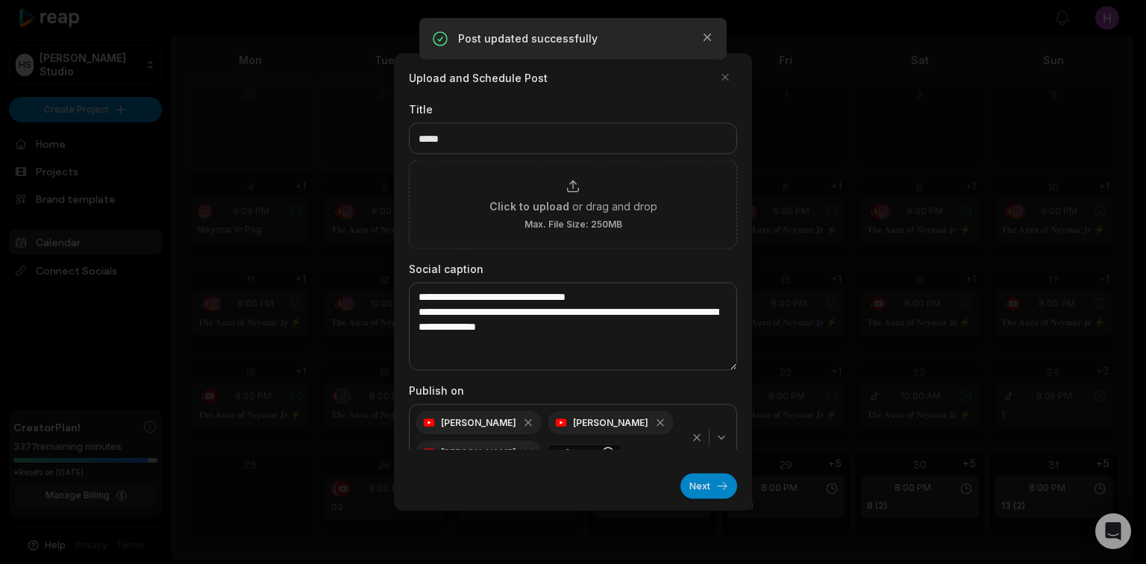
click at [691, 438] on icon "button" at bounding box center [697, 438] width 12 height 12
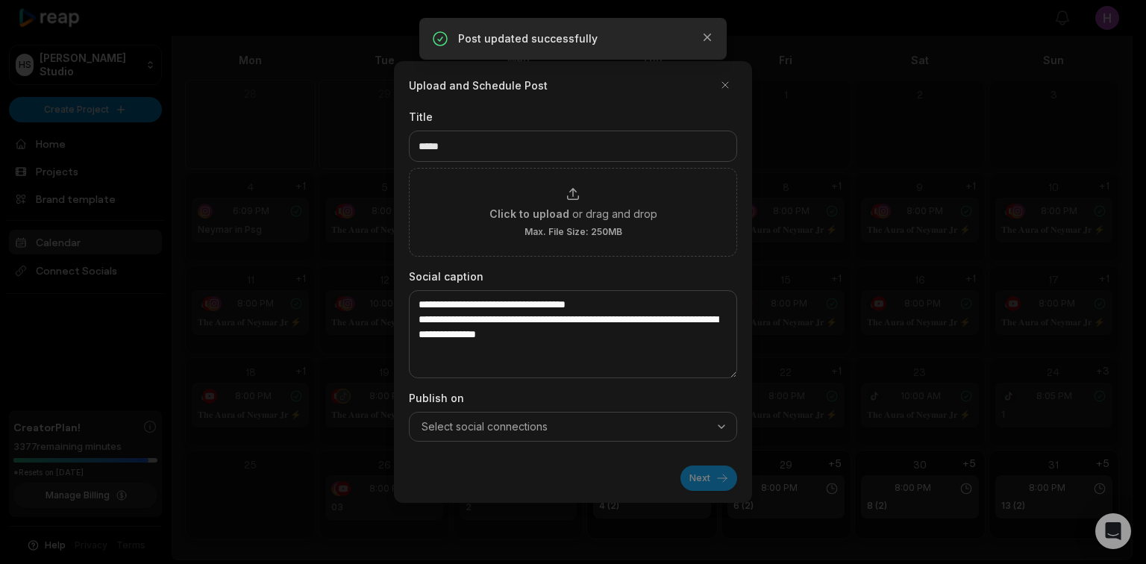
click at [712, 432] on div "Select social connections" at bounding box center [573, 426] width 321 height 15
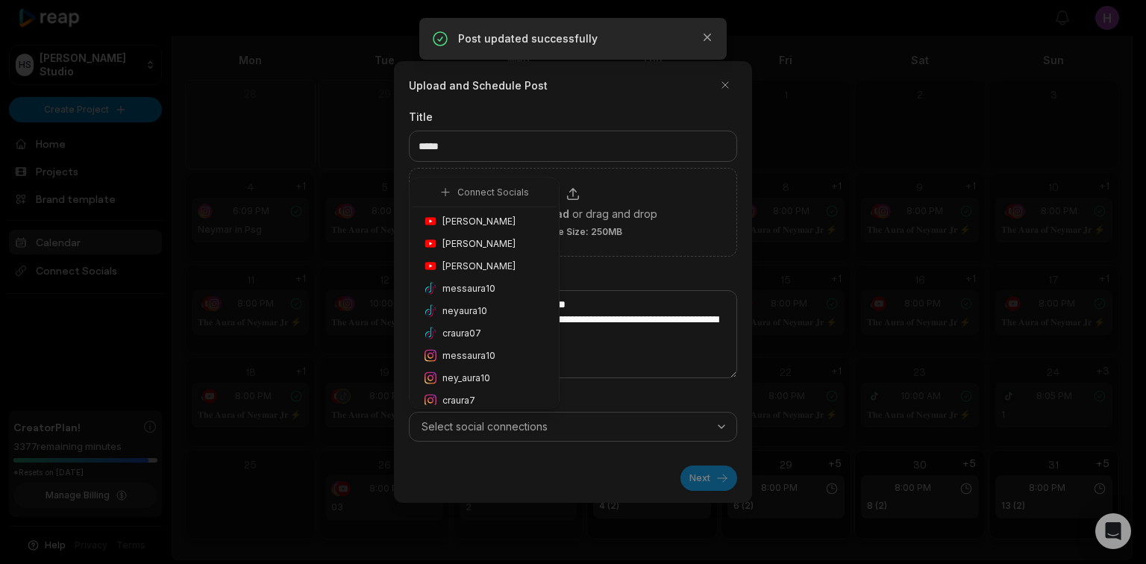
click at [511, 376] on div "ney_aura10" at bounding box center [484, 378] width 143 height 22
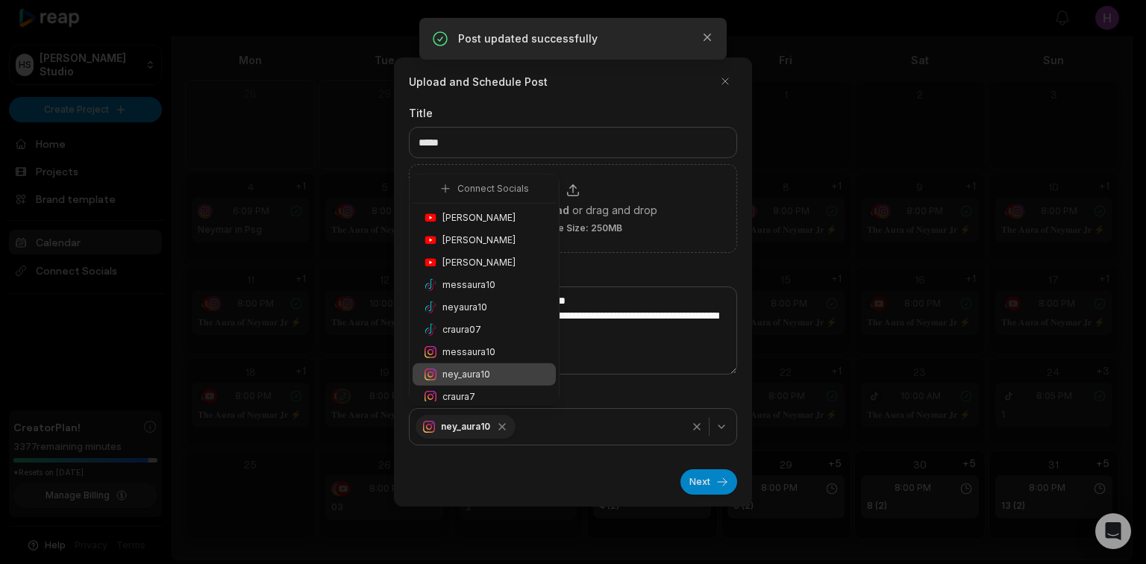
click at [517, 218] on div "Honoré Antonio" at bounding box center [484, 218] width 143 height 22
click at [714, 482] on button "Next" at bounding box center [709, 481] width 57 height 25
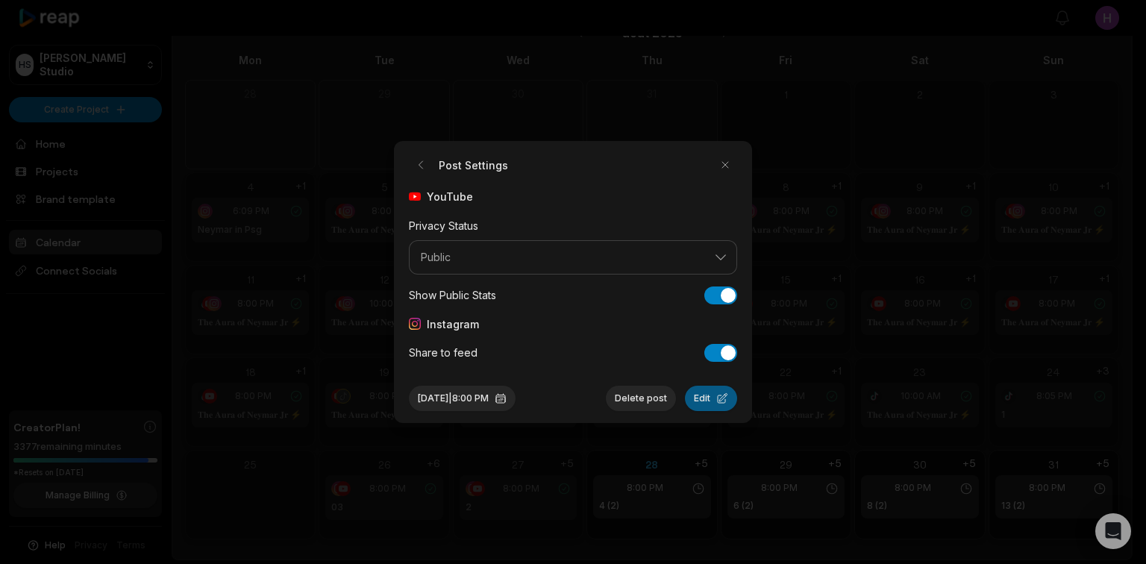
click at [714, 398] on button "Edit" at bounding box center [711, 398] width 52 height 25
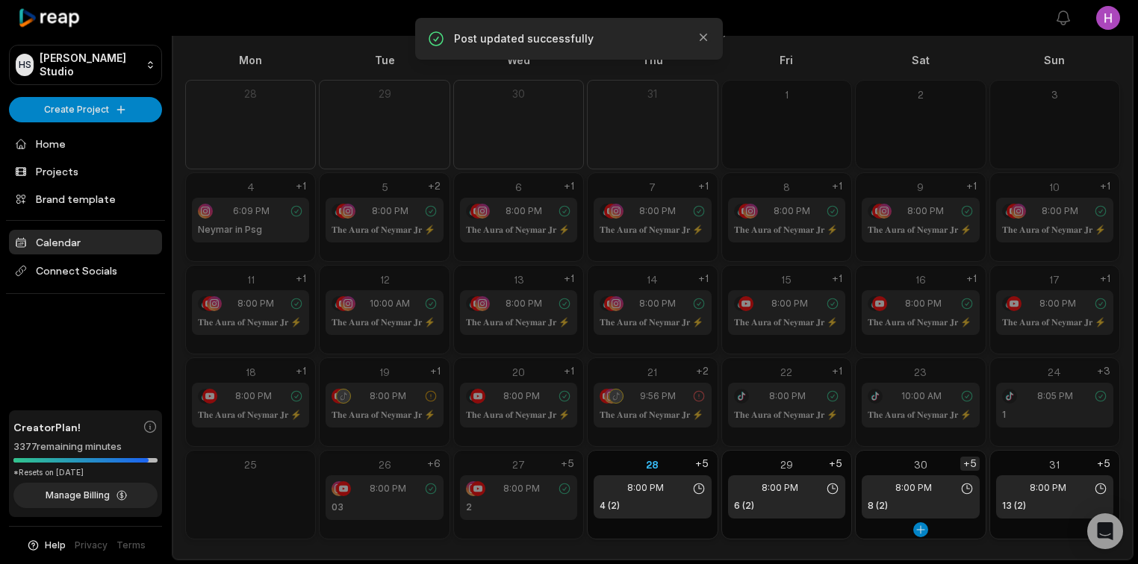
click at [964, 467] on div "+5" at bounding box center [969, 464] width 19 height 14
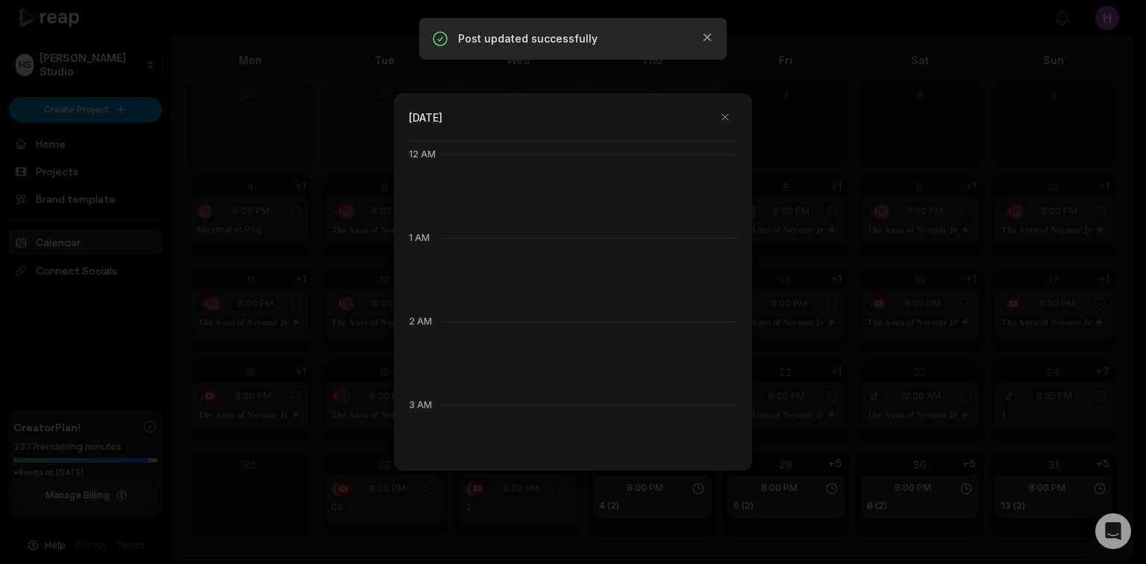
scroll to position [836, 0]
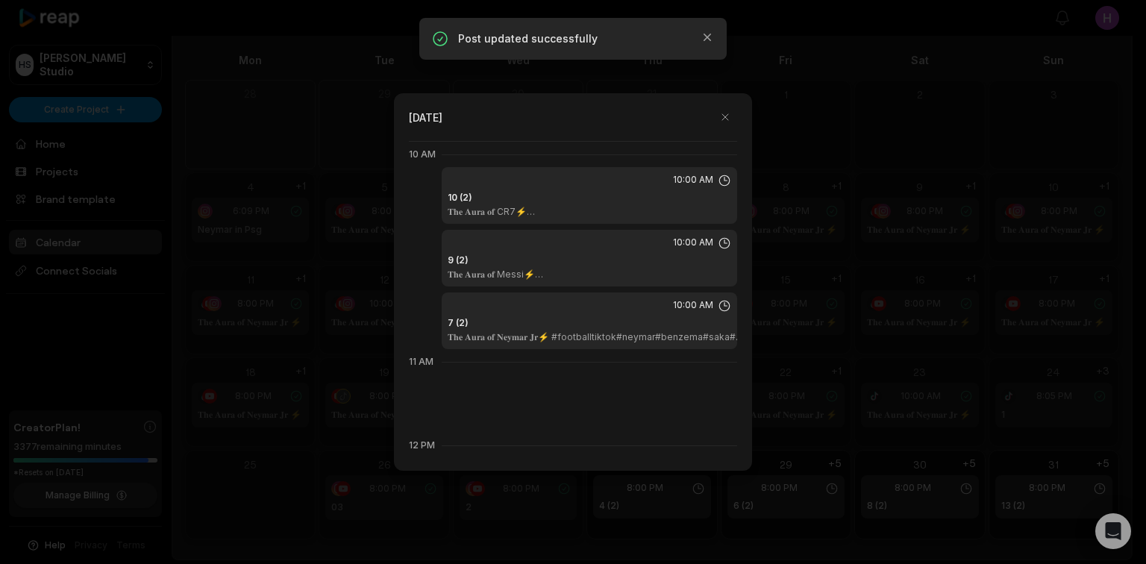
click at [612, 327] on div "7 (2) 𝐓𝐡𝐞 𝐀𝐮𝐫𝐚 𝐨𝐟 𝐍𝐞𝐲𝐦𝐚𝐫 𝐉𝐫⚡ #footballtiktok#neymar#benzema#saka#debruyne#skill…" at bounding box center [590, 329] width 284 height 27
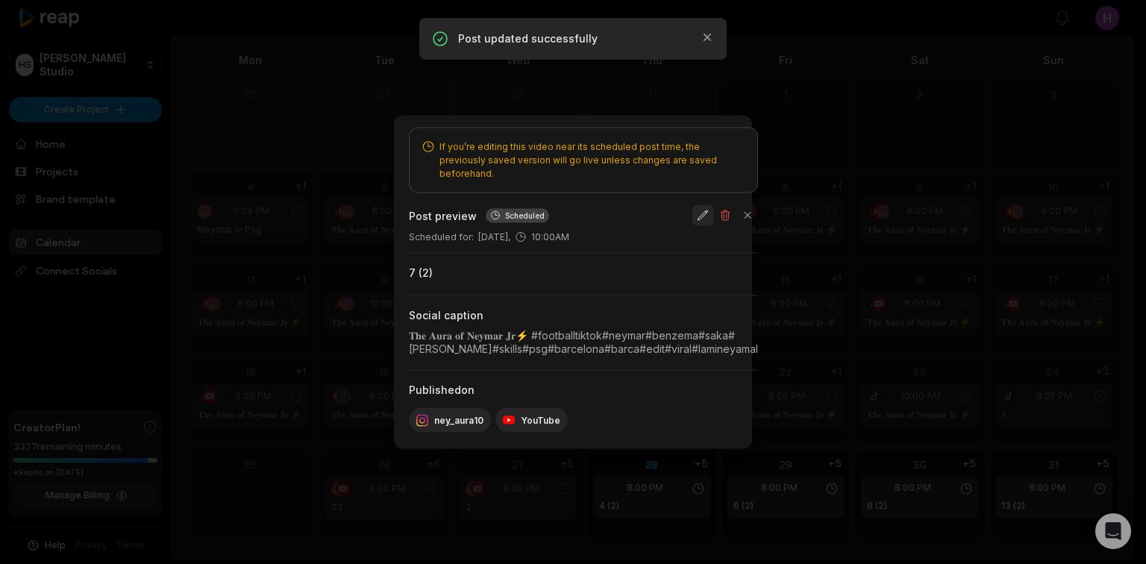
click at [714, 211] on button "button" at bounding box center [703, 215] width 21 height 21
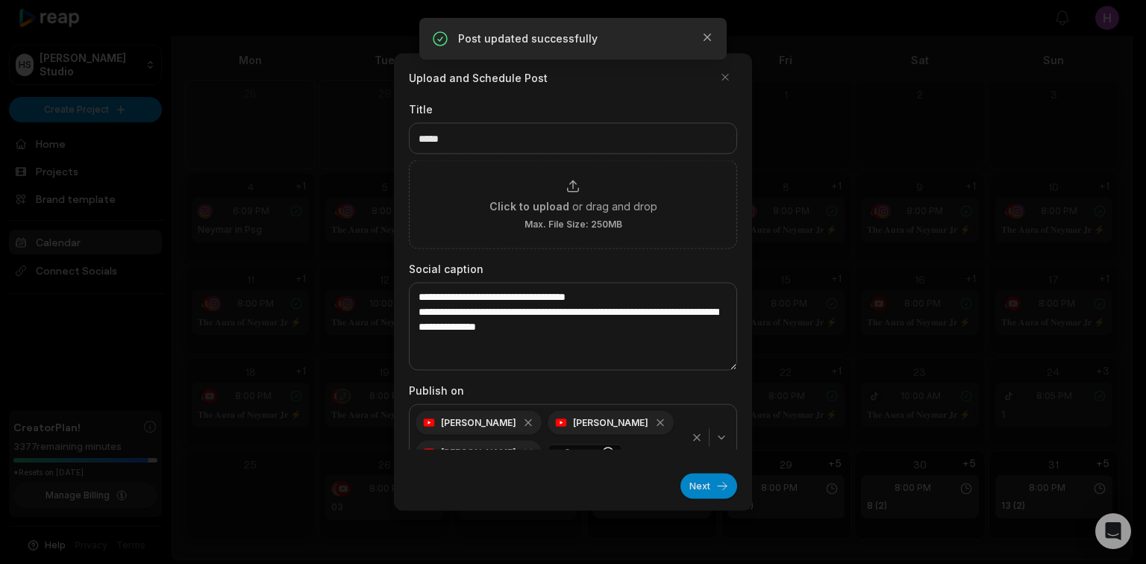
click at [689, 429] on div "button" at bounding box center [709, 438] width 49 height 18
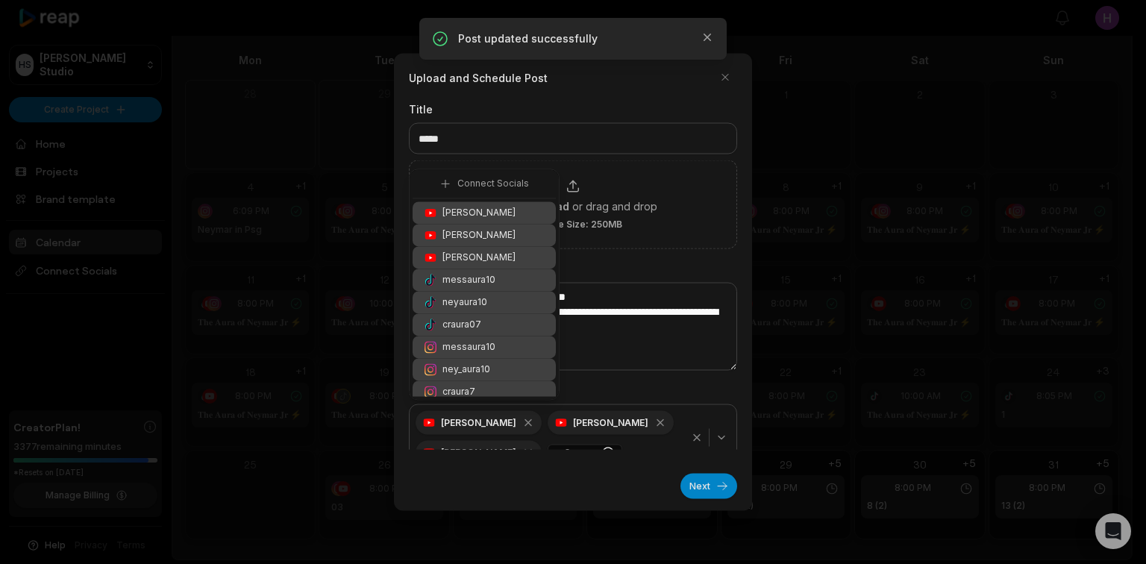
click at [717, 433] on icon "button" at bounding box center [722, 438] width 12 height 12
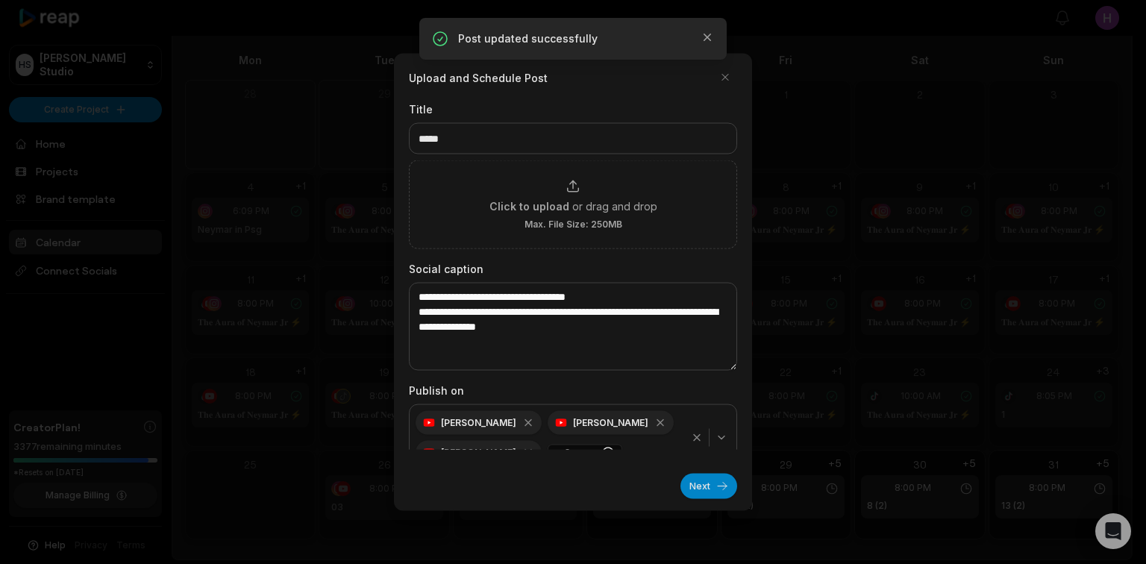
click at [693, 436] on icon "button" at bounding box center [697, 438] width 12 height 12
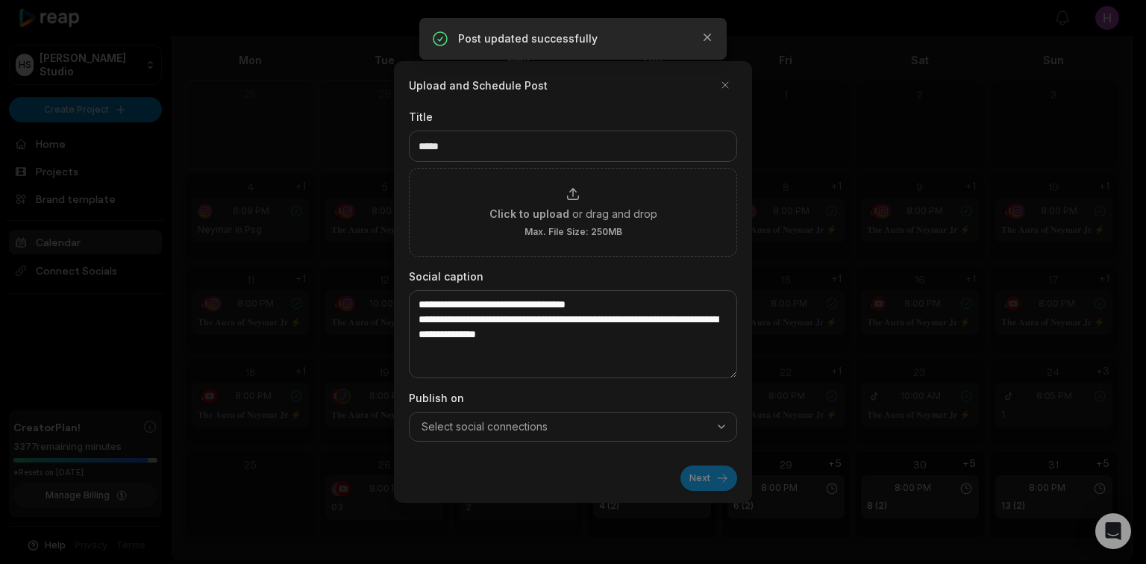
click at [722, 428] on icon "button" at bounding box center [722, 426] width 6 height 3
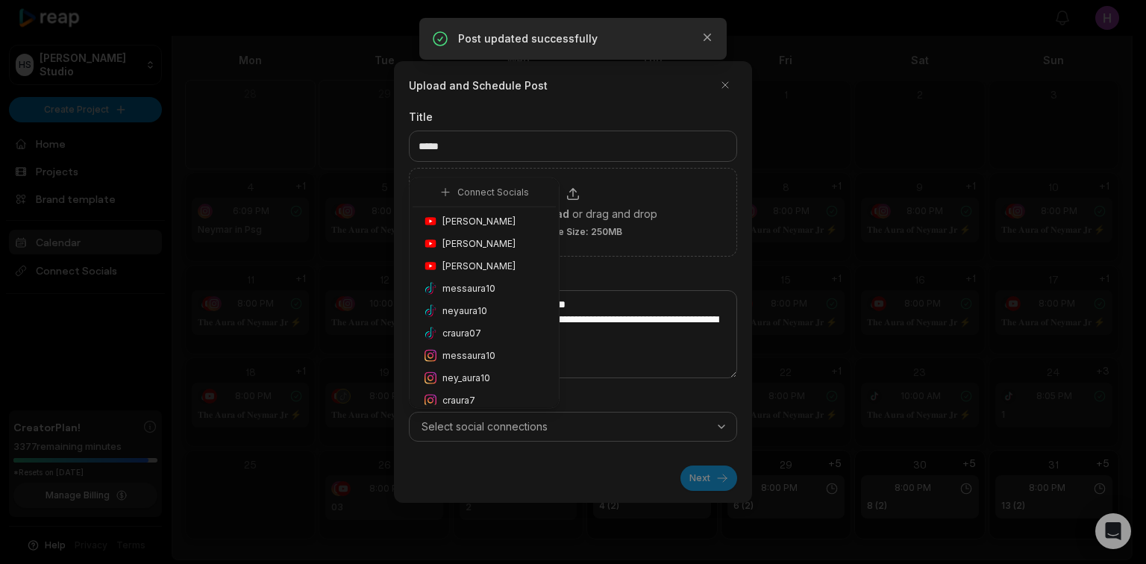
click at [499, 224] on span "Honoré Antonio" at bounding box center [479, 221] width 73 height 13
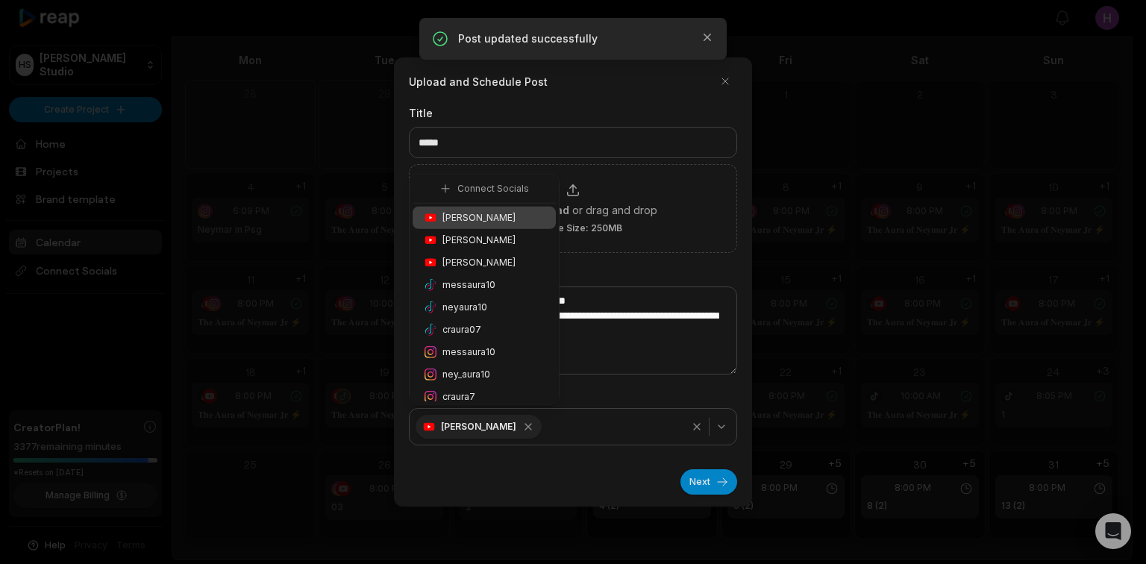
click at [481, 369] on span "ney_aura10" at bounding box center [467, 374] width 48 height 13
click at [698, 485] on button "Next" at bounding box center [709, 481] width 57 height 25
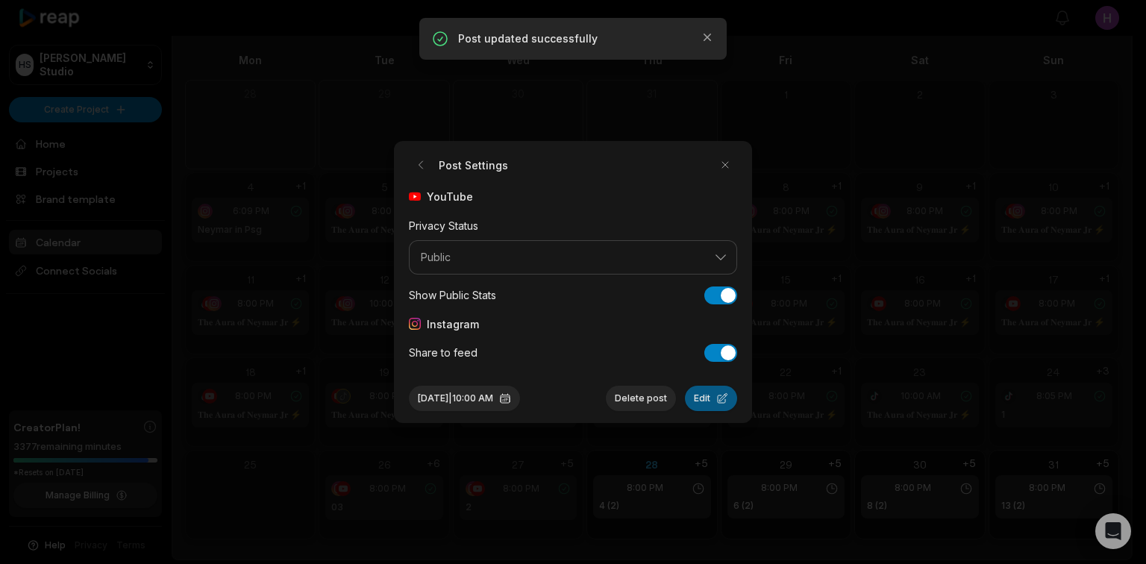
click at [705, 393] on button "Edit" at bounding box center [711, 398] width 52 height 25
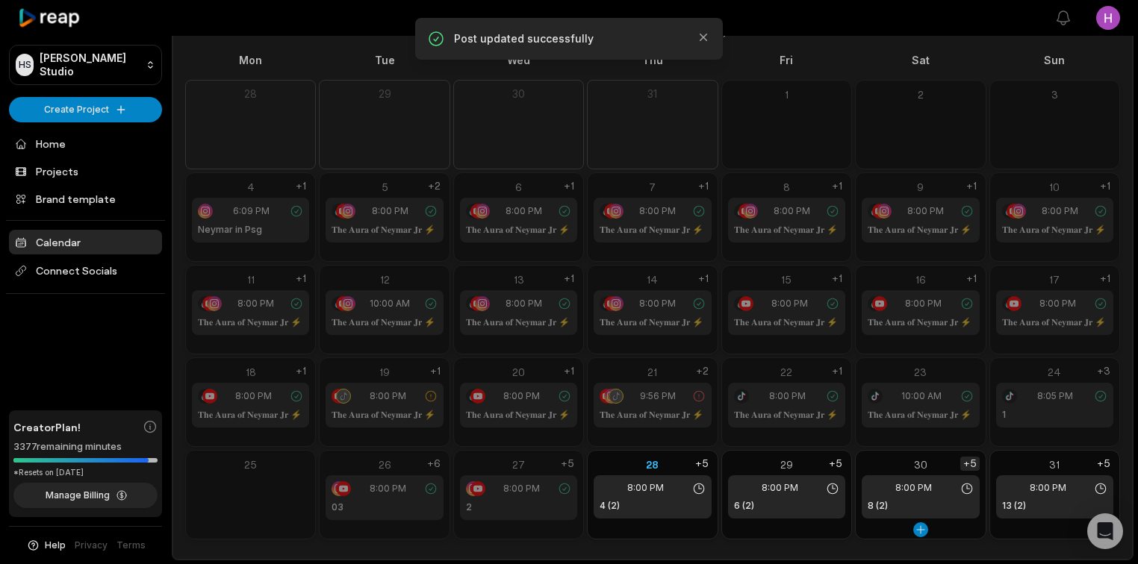
click at [971, 463] on div "+5" at bounding box center [969, 464] width 19 height 14
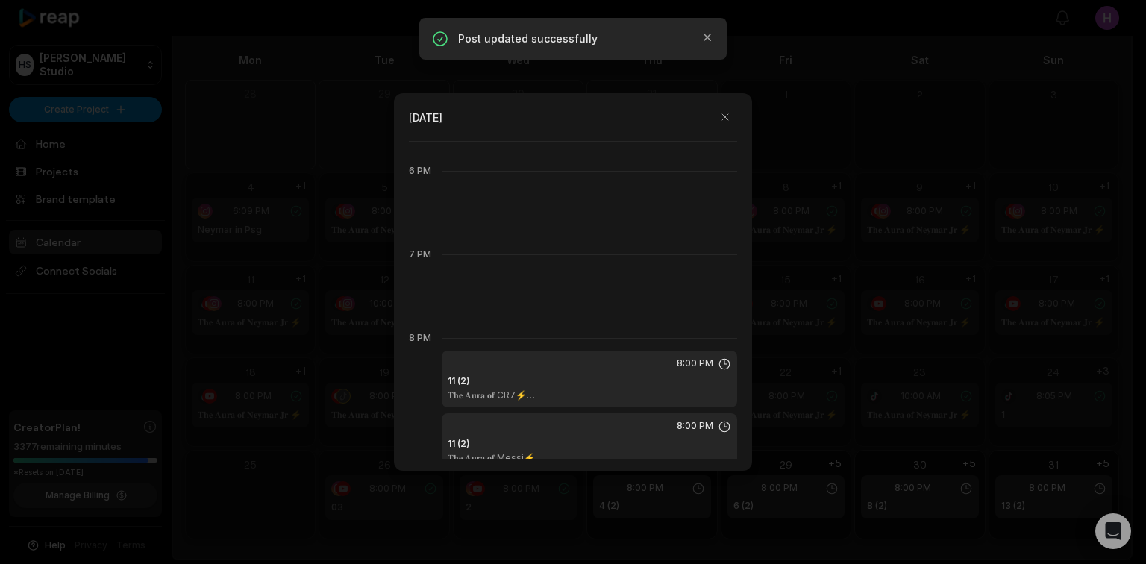
scroll to position [1851, 0]
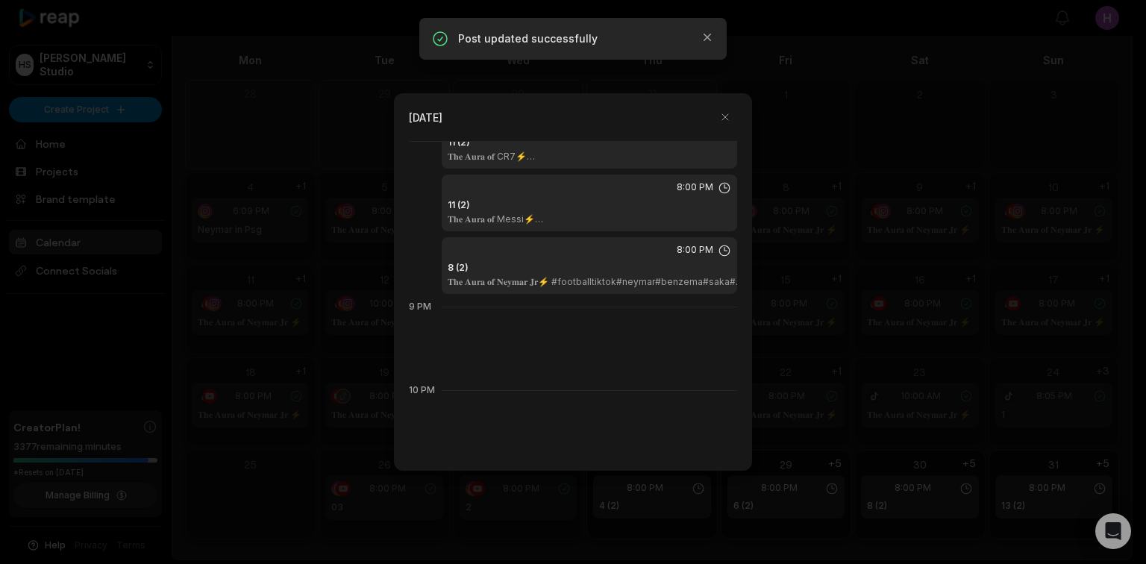
click at [611, 276] on p "𝐓𝐡𝐞 𝐀𝐮𝐫𝐚 𝐨𝐟 𝐍𝐞𝐲𝐦𝐚𝐫 𝐉𝐫⚡ #footballtiktok#neymar#benzema#saka#[PERSON_NAME]#skills…" at bounding box center [604, 282] width 313 height 12
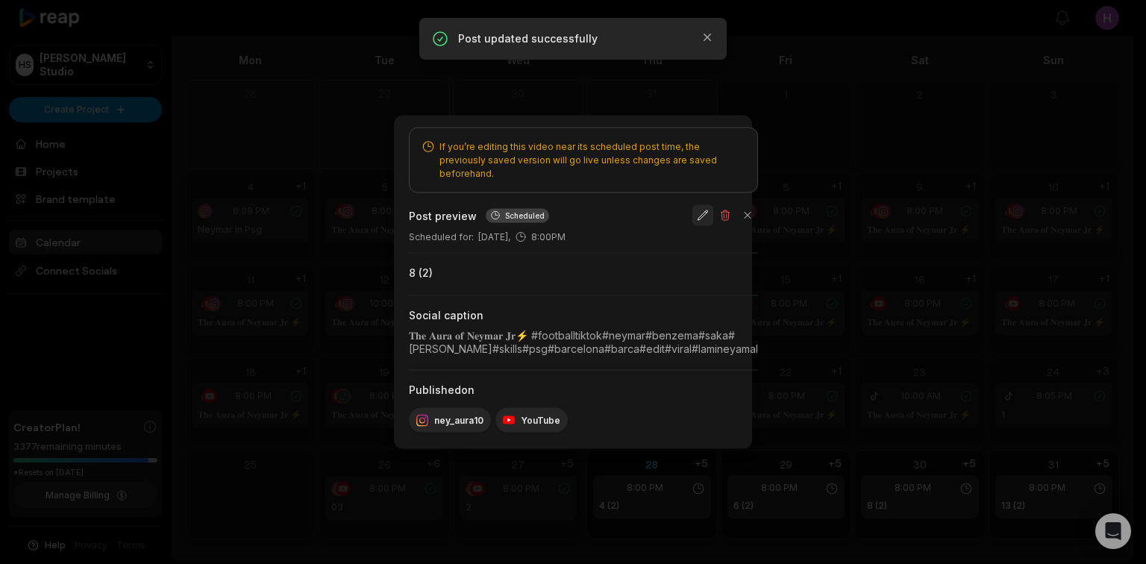
click at [714, 205] on button "button" at bounding box center [703, 215] width 21 height 21
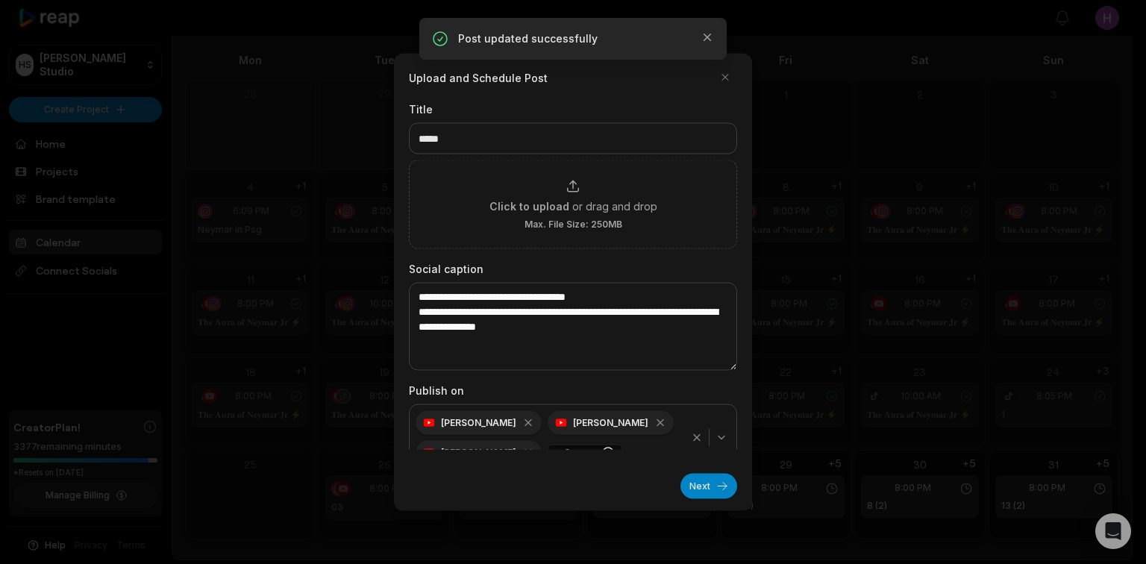
scroll to position [20, 0]
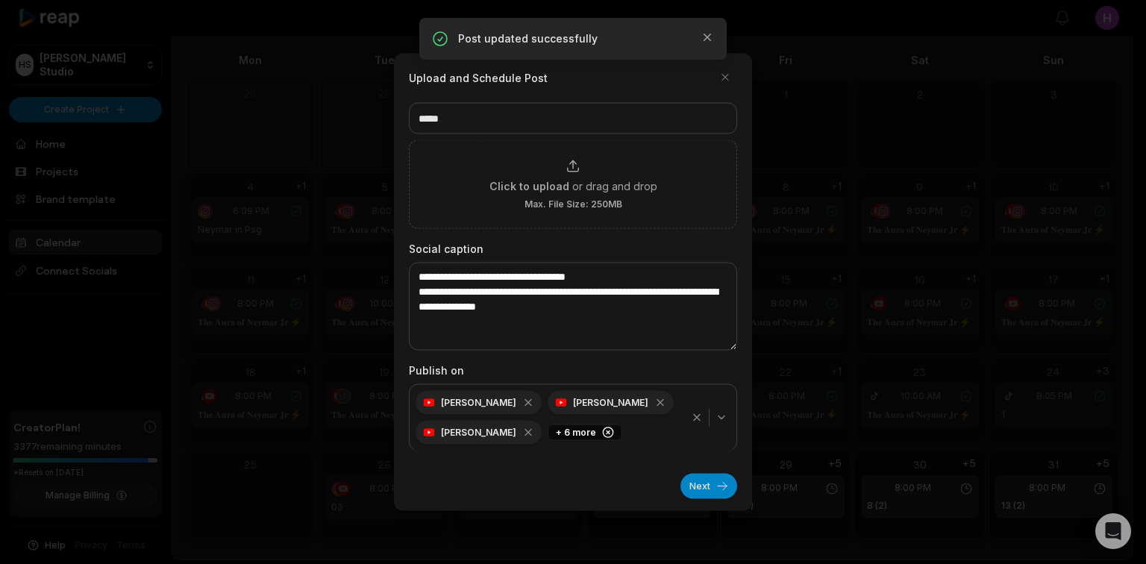
click at [691, 419] on icon "button" at bounding box center [697, 418] width 12 height 12
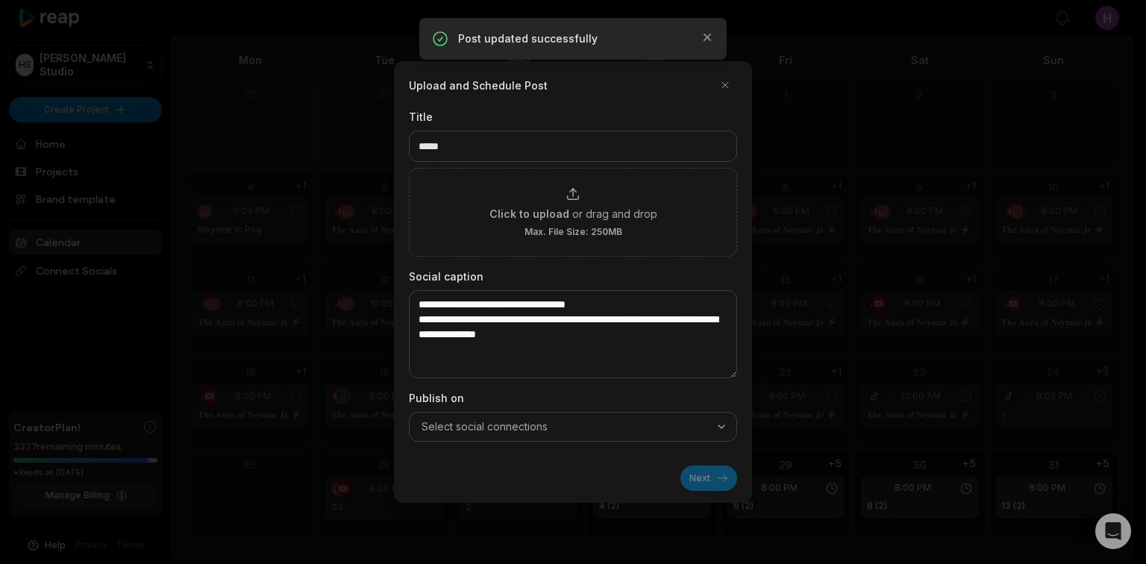
click at [707, 415] on button "Select social connections" at bounding box center [573, 427] width 328 height 30
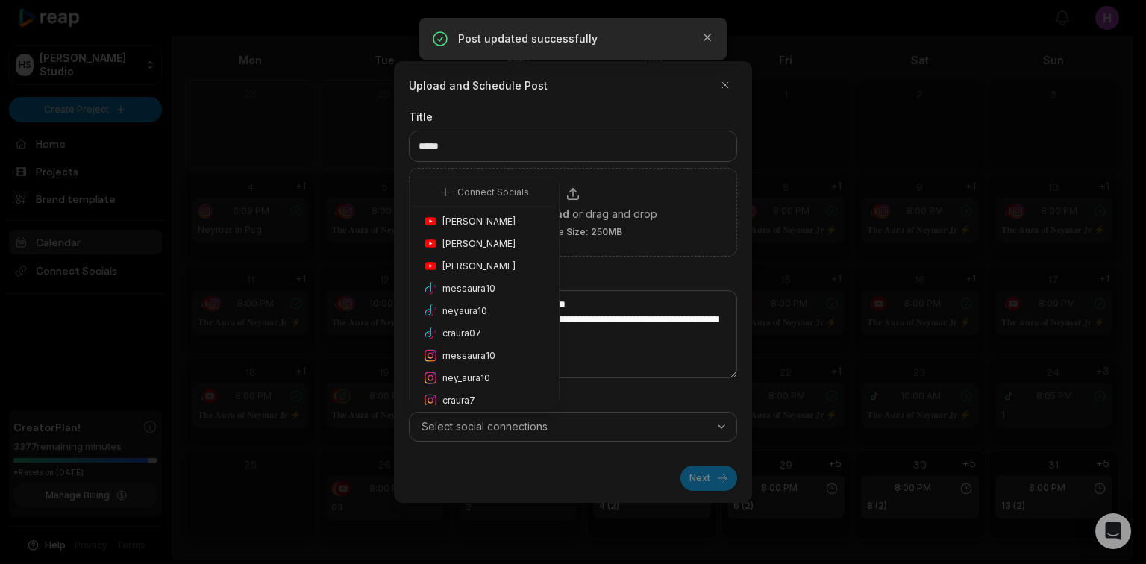
click at [475, 380] on span "ney_aura10" at bounding box center [467, 378] width 48 height 13
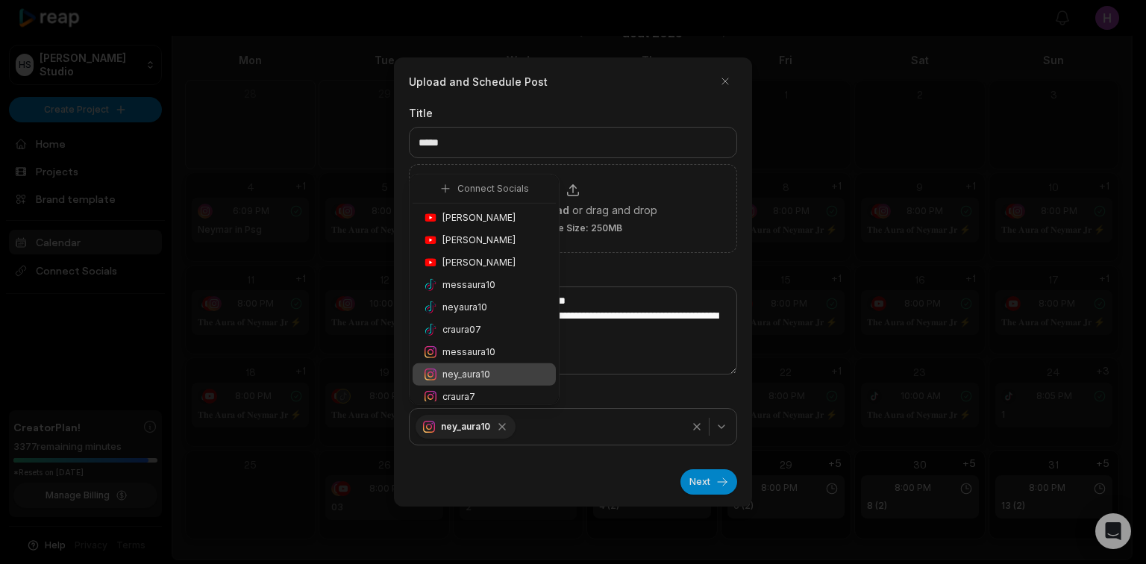
click at [511, 228] on div "Honoré Antonio" at bounding box center [484, 218] width 143 height 22
click at [713, 475] on button "Next" at bounding box center [709, 481] width 57 height 25
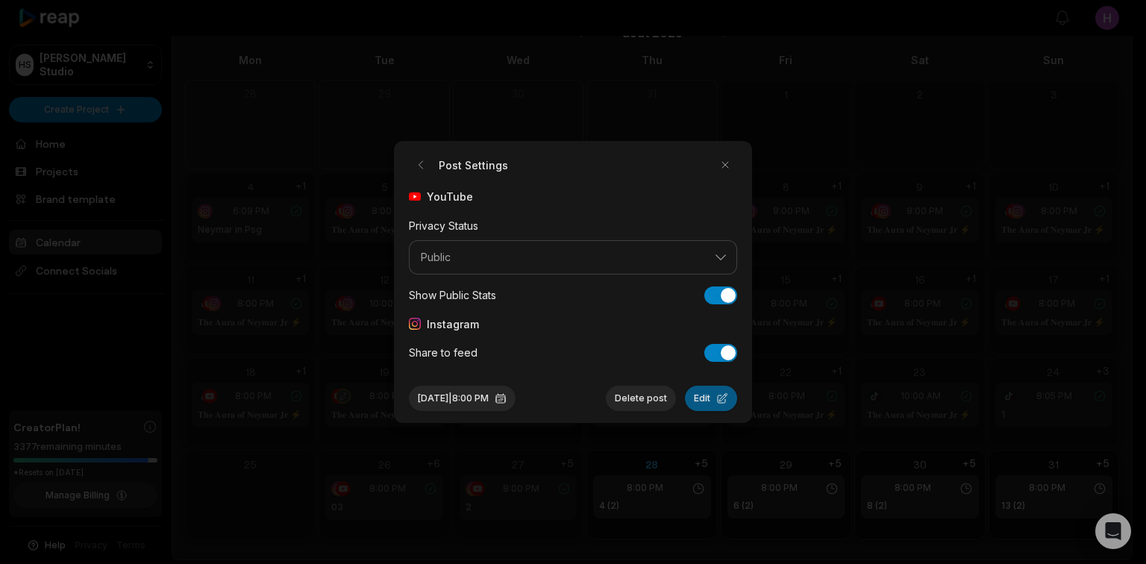
click at [707, 399] on button "Edit" at bounding box center [711, 398] width 52 height 25
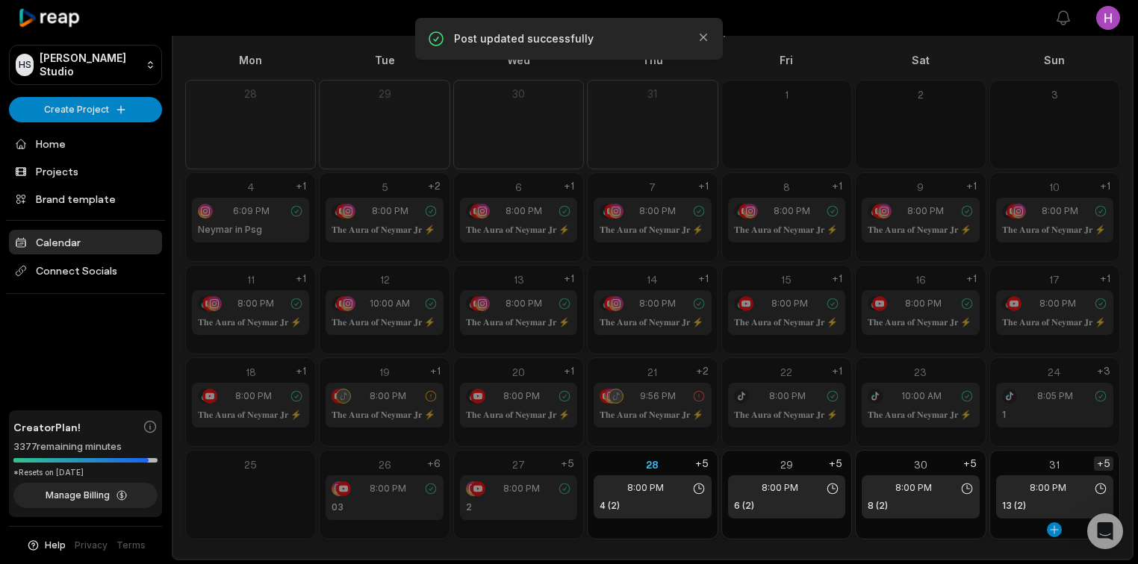
click at [1107, 464] on div "+5" at bounding box center [1103, 464] width 19 height 14
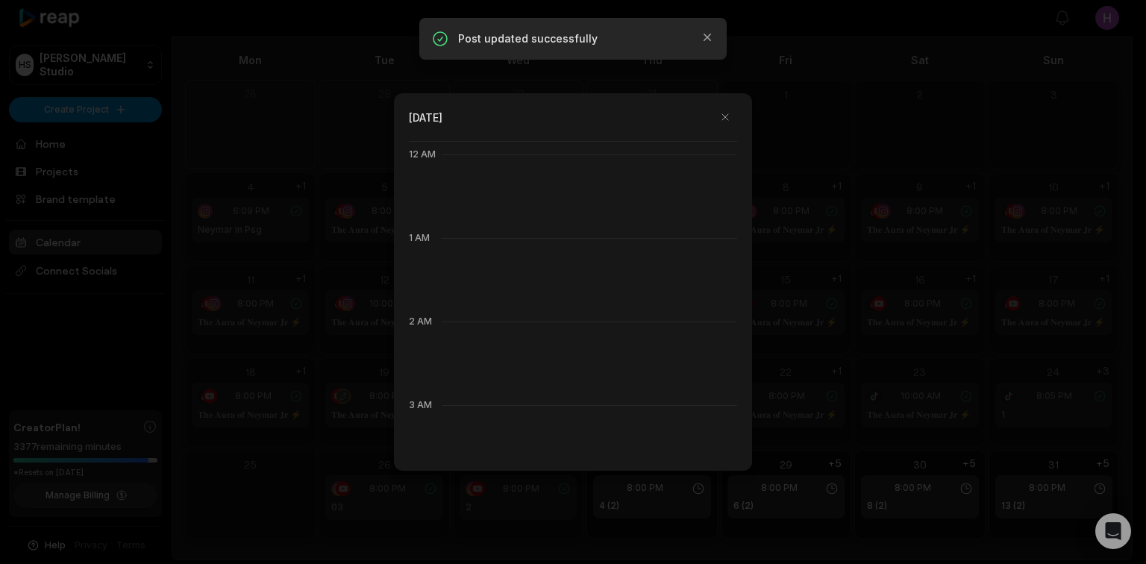
scroll to position [836, 0]
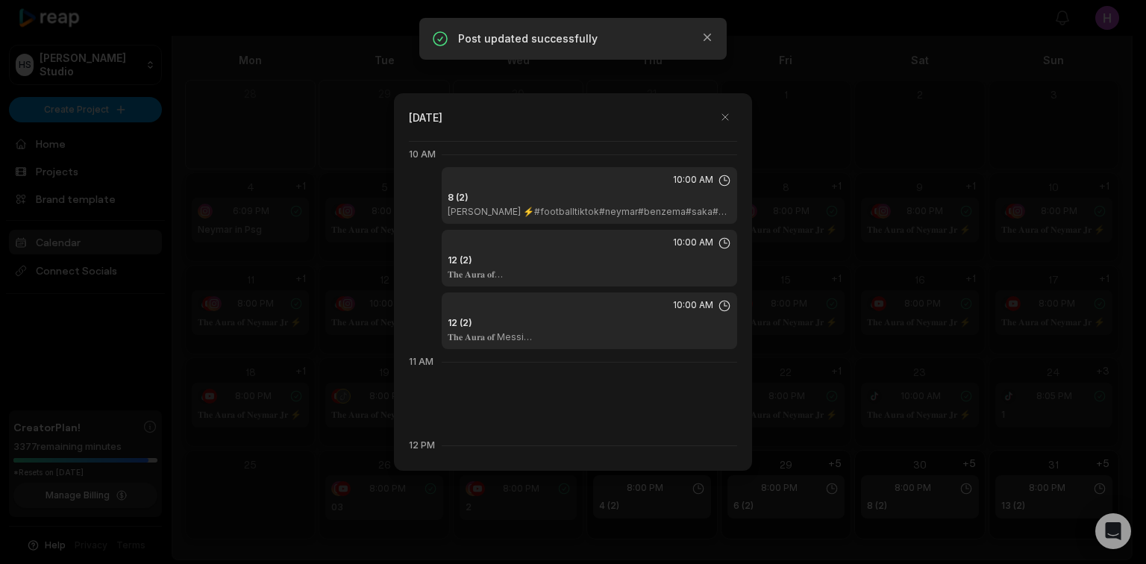
click at [582, 215] on p "𝐍𝐞𝐲𝐦𝐚𝐫 Santos ⚡#footballtiktok#neymar#benzema#saka#debruyne#skills#psg#barcelon…" at bounding box center [604, 212] width 313 height 12
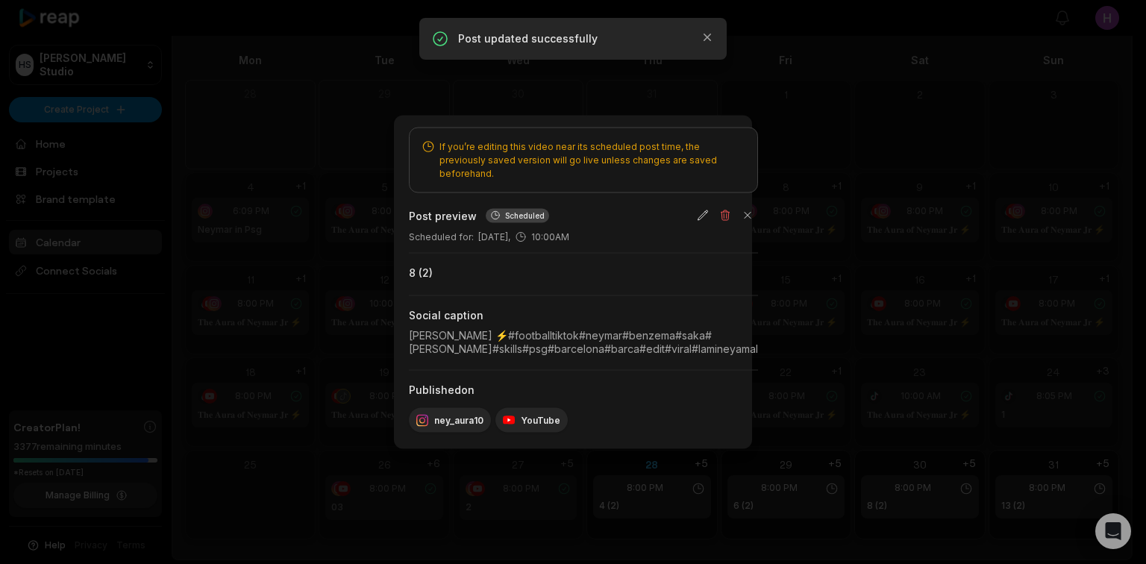
click at [714, 218] on button "button" at bounding box center [703, 215] width 21 height 21
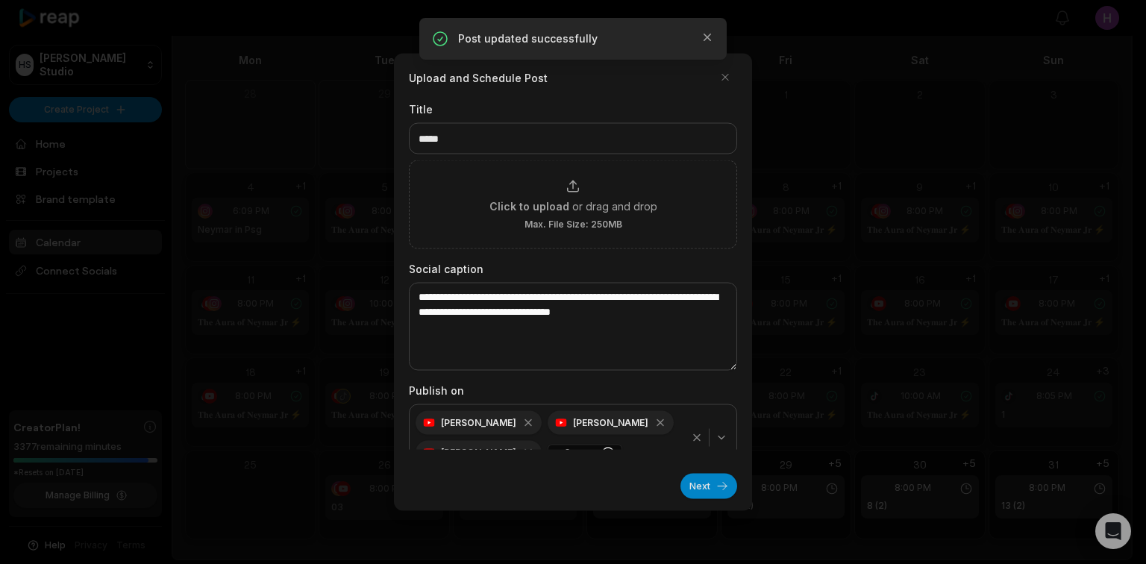
click at [691, 432] on icon "button" at bounding box center [697, 438] width 12 height 12
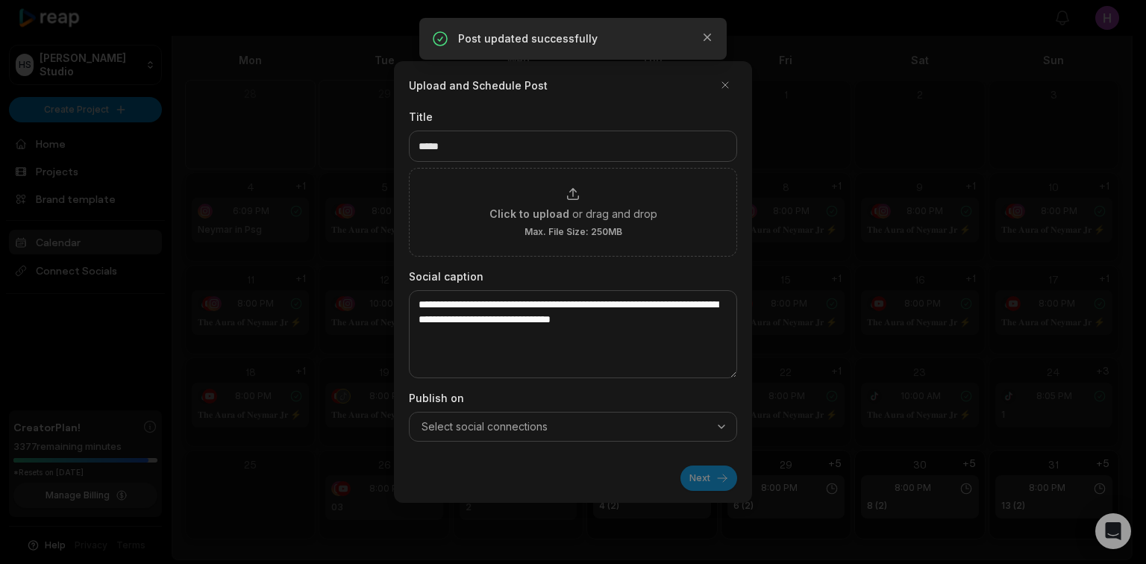
click at [711, 432] on div "Select social connections" at bounding box center [573, 426] width 321 height 15
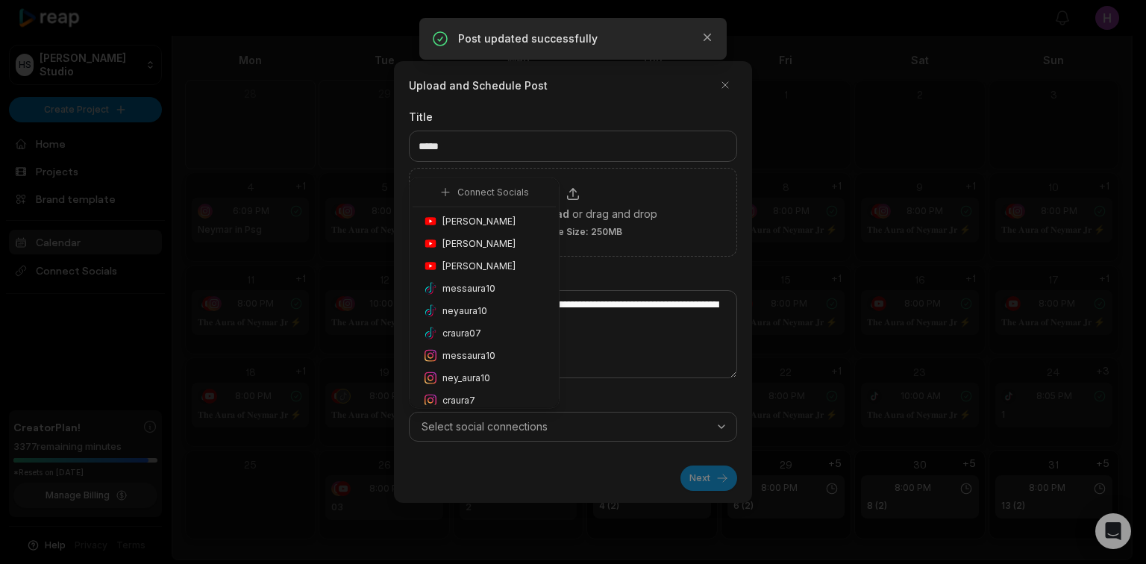
click at [502, 380] on div "ney_aura10" at bounding box center [484, 378] width 143 height 22
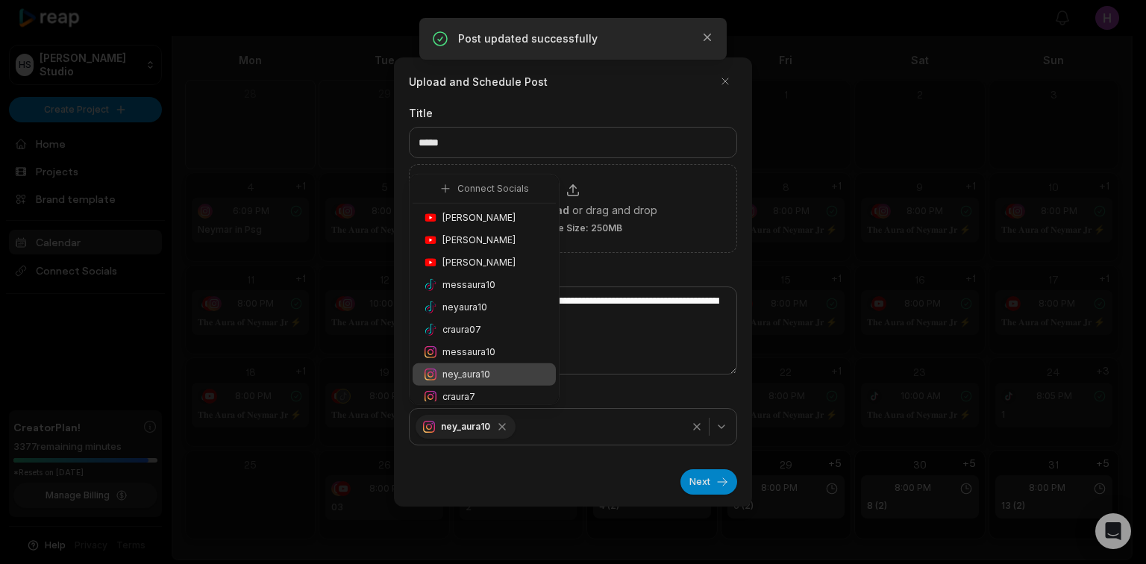
click at [508, 212] on span "Honoré Antonio" at bounding box center [479, 217] width 73 height 13
click at [711, 489] on button "Next" at bounding box center [709, 481] width 57 height 25
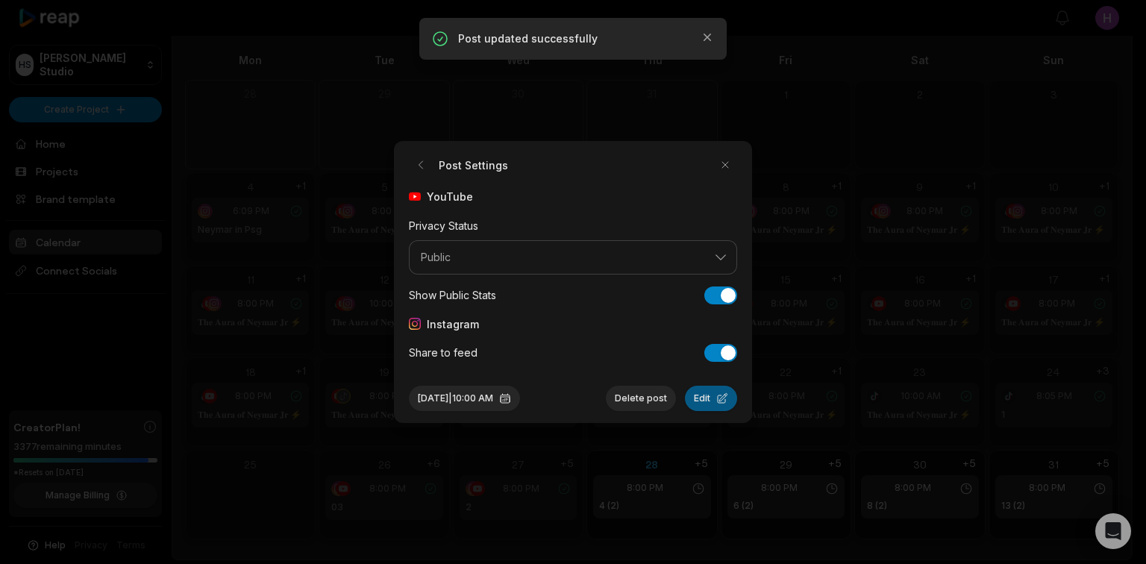
click at [726, 406] on button "Edit" at bounding box center [711, 398] width 52 height 25
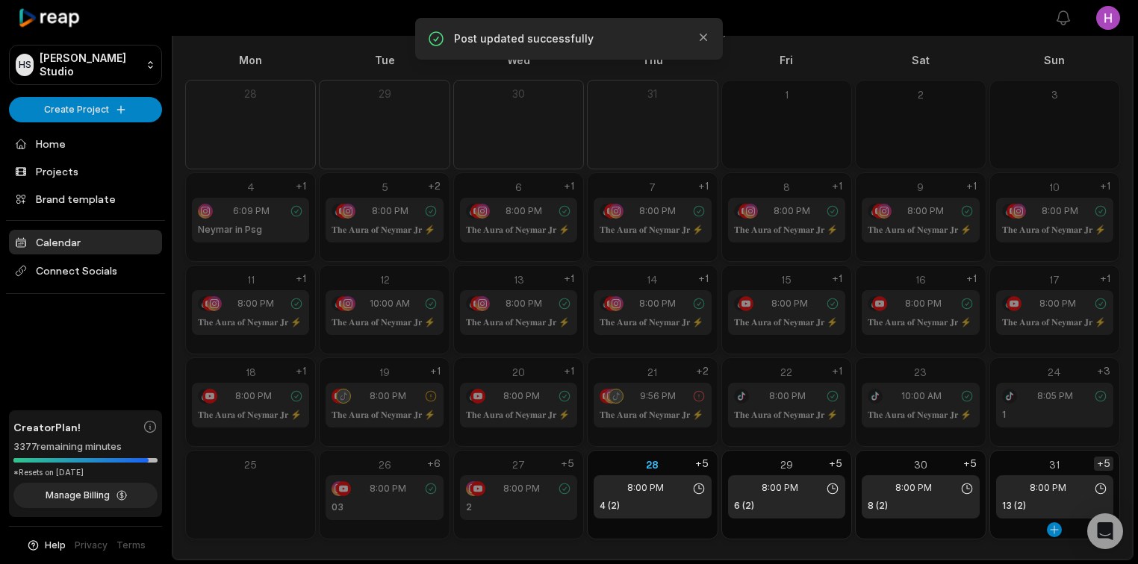
click at [1105, 463] on div "+5" at bounding box center [1103, 464] width 19 height 14
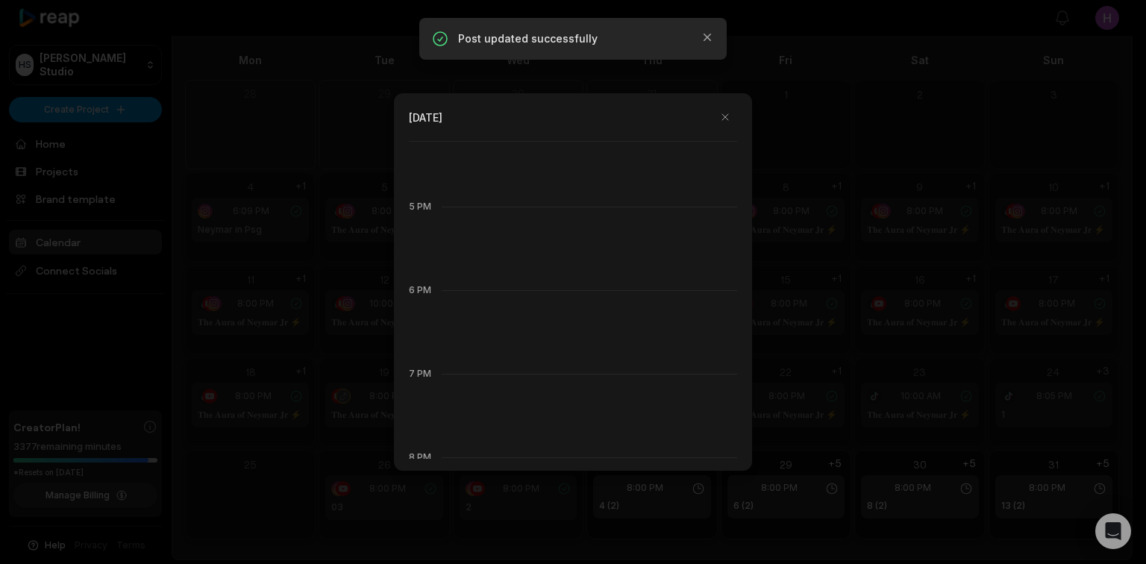
scroll to position [1732, 0]
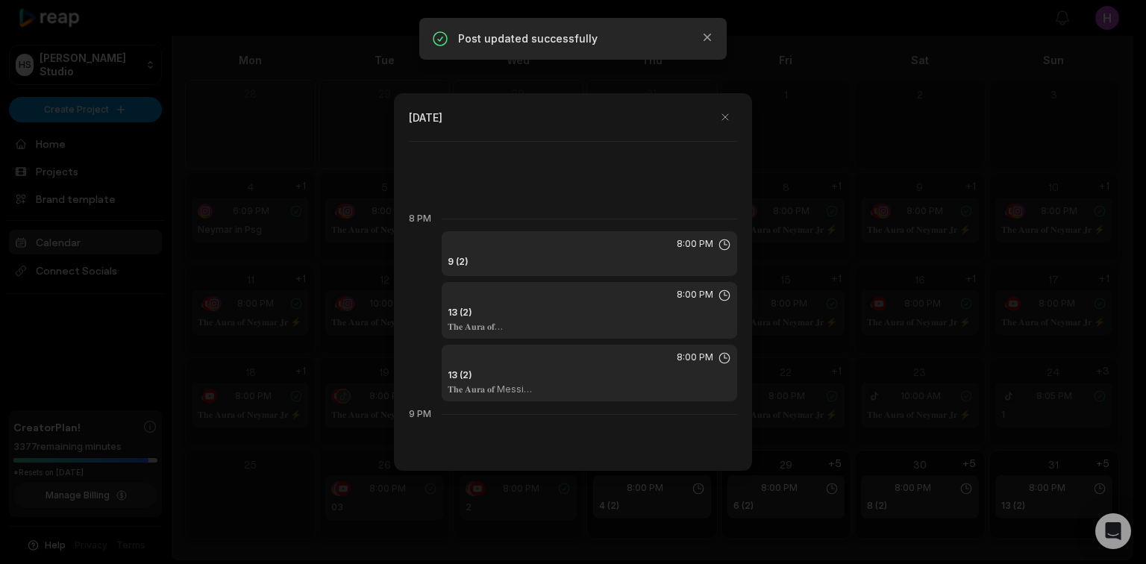
click at [657, 306] on div "13 (2) 𝐓𝐡𝐞 𝐀𝐮𝐫𝐚 𝐨𝐟 CR7⚡#footballtiktok#cristiano#ronaldo#benzema#saka#debruyne#…" at bounding box center [590, 319] width 284 height 27
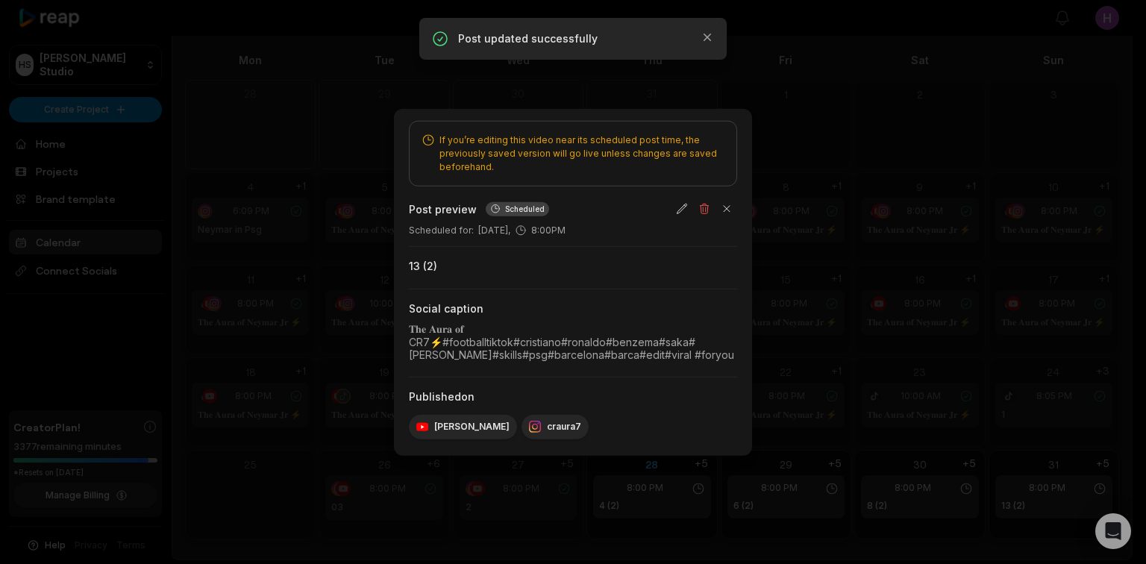
click at [737, 389] on div "Published on" at bounding box center [573, 396] width 328 height 15
click at [990, 221] on div at bounding box center [573, 282] width 1146 height 564
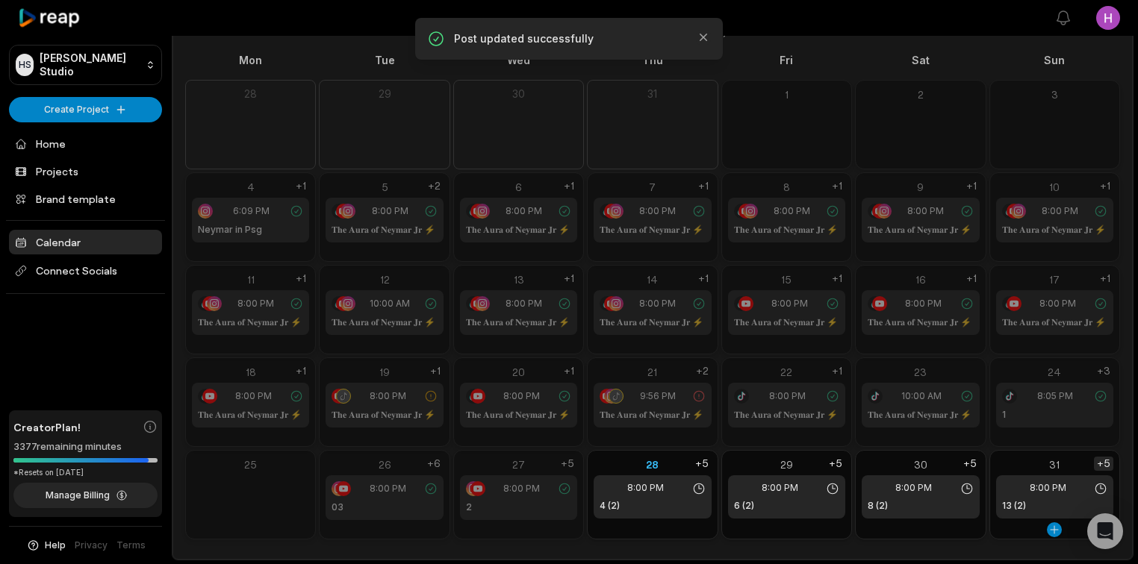
click at [1106, 463] on div "+5" at bounding box center [1103, 464] width 19 height 14
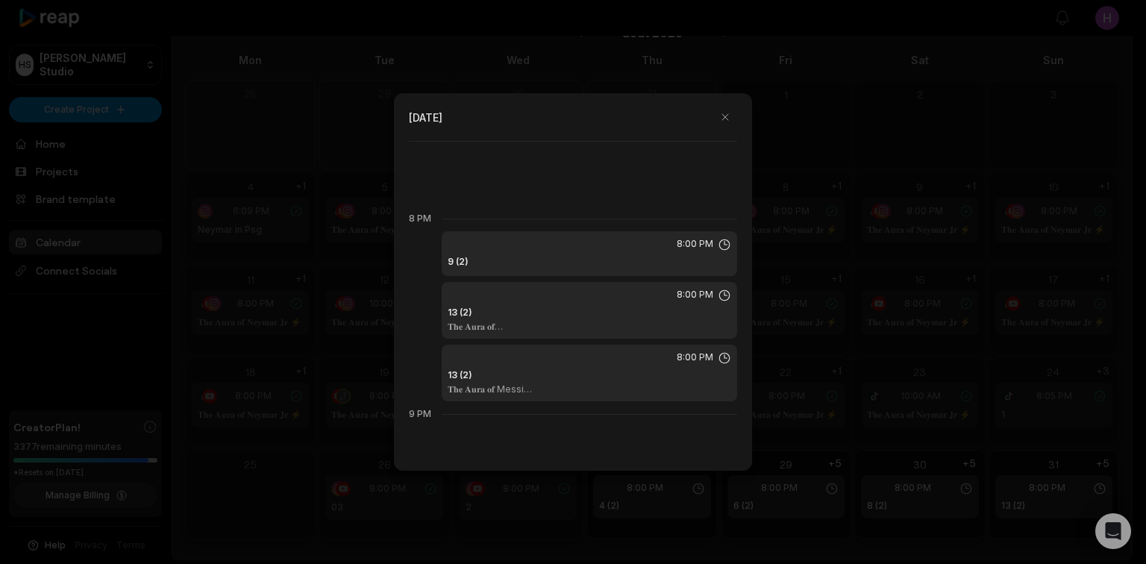
scroll to position [1791, 0]
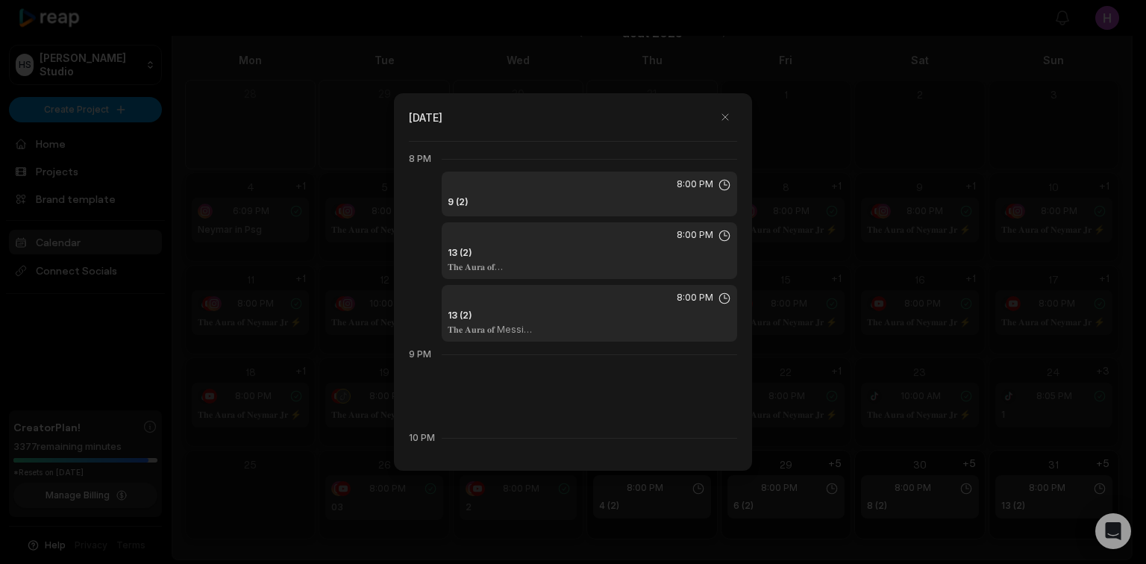
click at [676, 198] on div "9 (2)" at bounding box center [590, 203] width 284 height 15
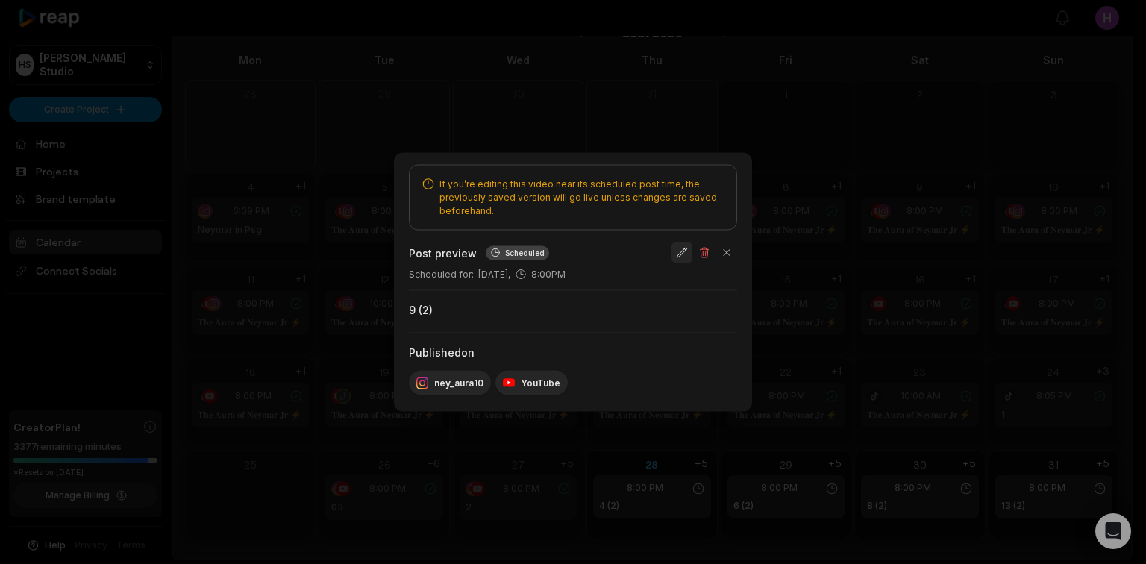
click at [689, 256] on button "button" at bounding box center [682, 253] width 21 height 21
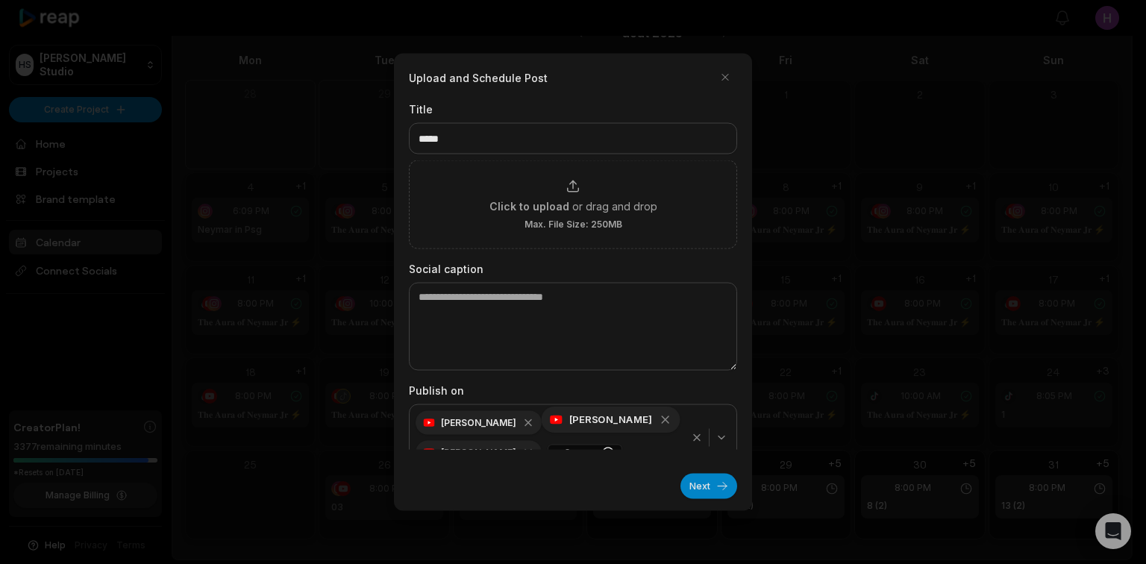
scroll to position [20, 0]
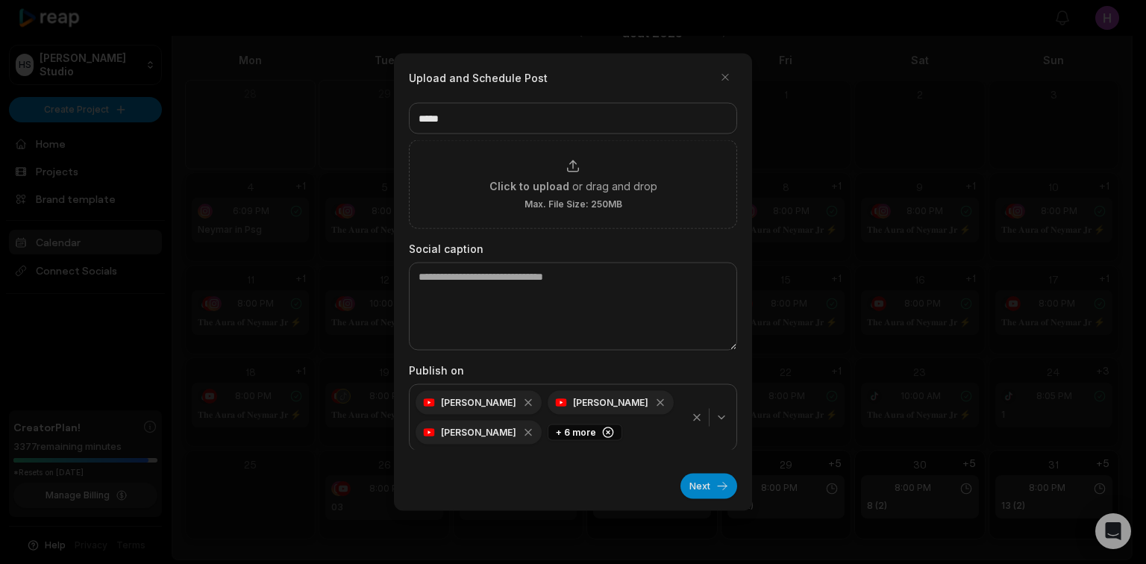
click at [691, 419] on icon "button" at bounding box center [697, 418] width 12 height 12
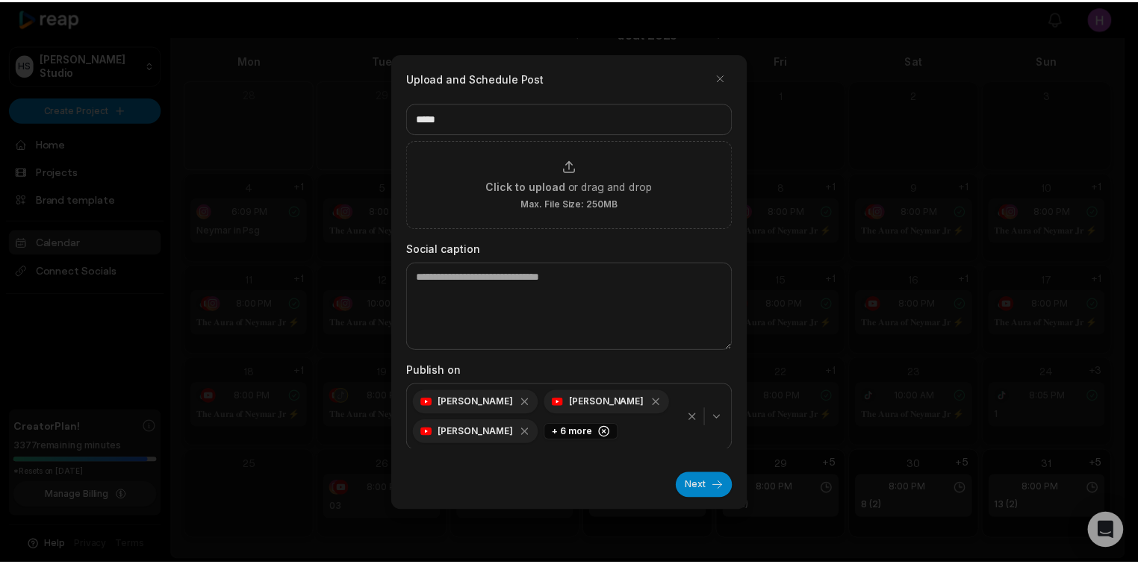
scroll to position [0, 0]
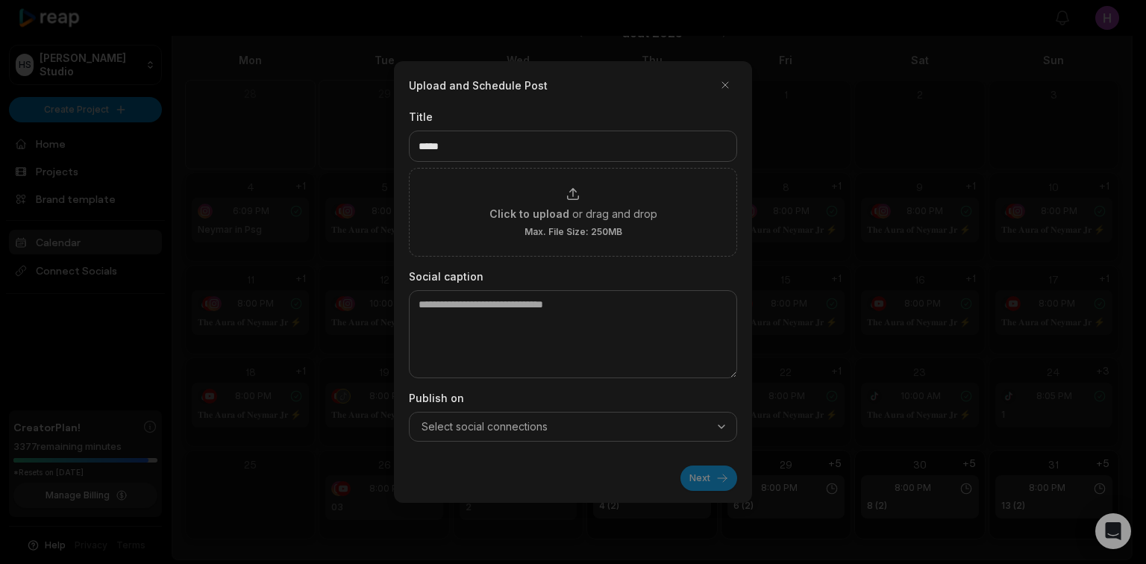
click at [696, 416] on button "Select social connections" at bounding box center [573, 427] width 328 height 30
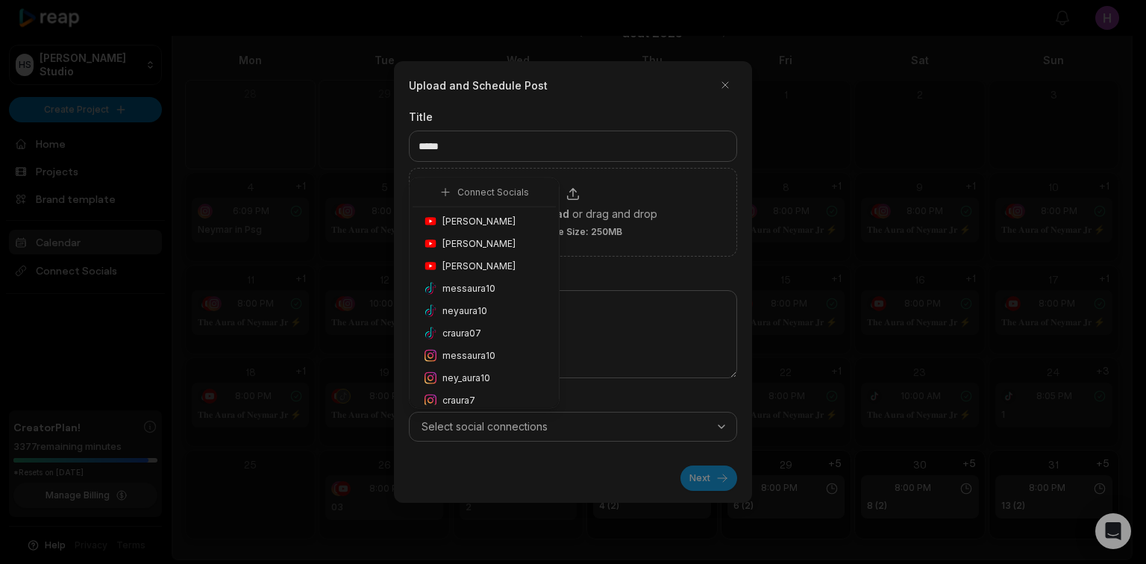
click at [502, 372] on div "ney_aura10" at bounding box center [484, 378] width 143 height 22
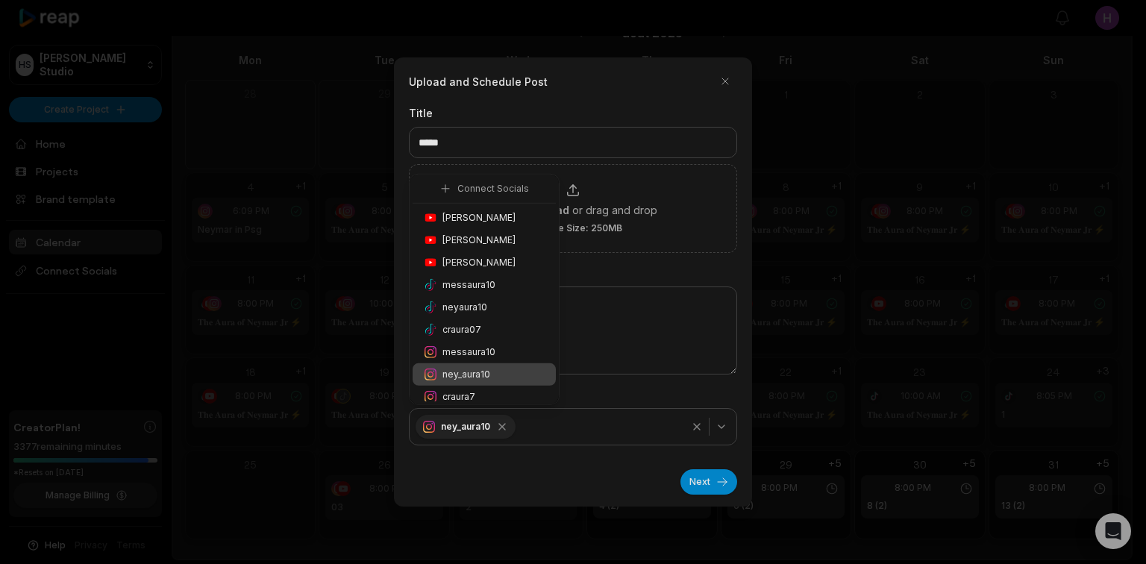
click at [502, 216] on span "Honoré Antonio" at bounding box center [479, 217] width 73 height 13
click at [711, 487] on button "Next" at bounding box center [709, 481] width 57 height 25
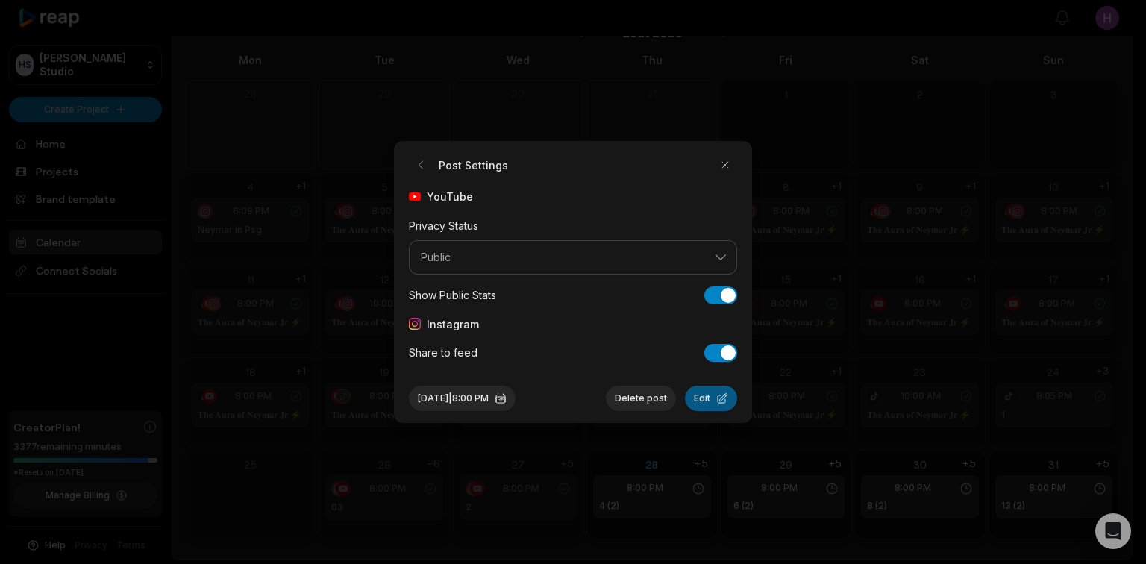
click at [717, 401] on button "Edit" at bounding box center [711, 398] width 52 height 25
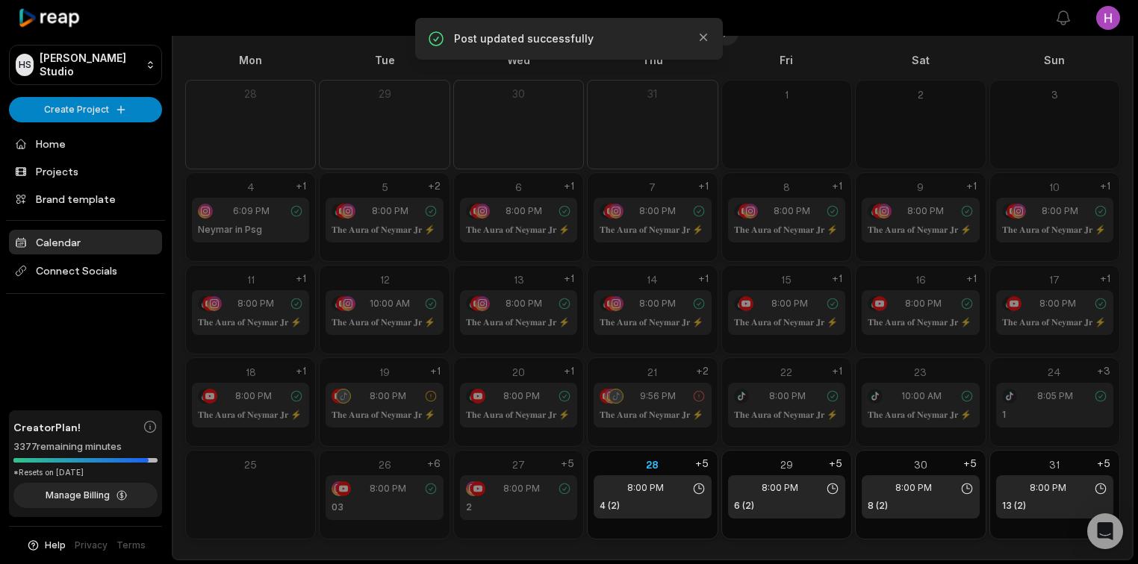
click at [721, 45] on div "HS Honoré's Studio Create Project Home Projects Brand template Calendar Connect…" at bounding box center [569, 247] width 1138 height 635
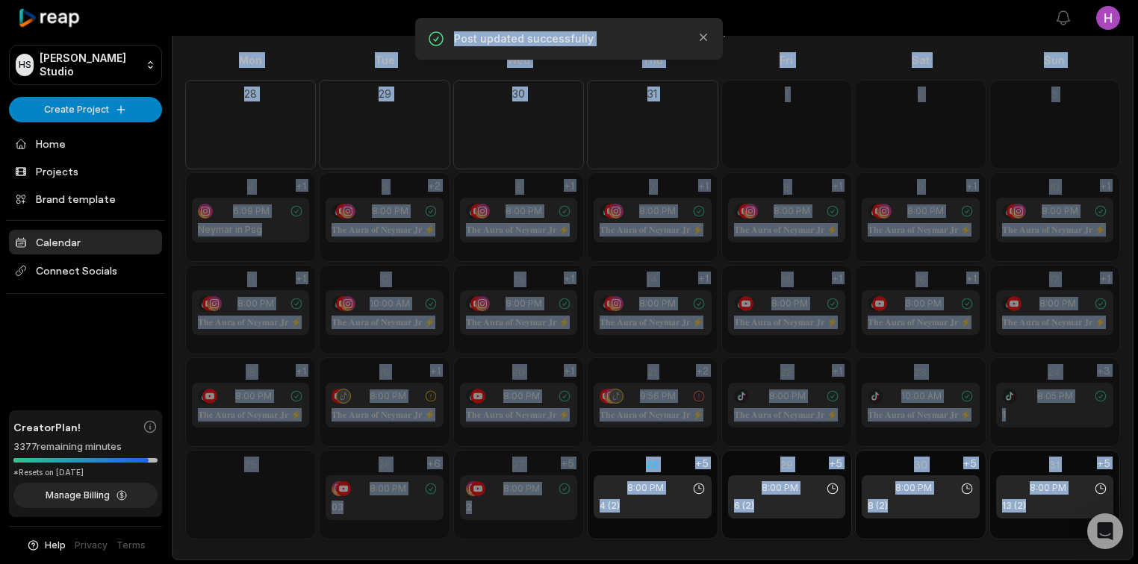
click at [727, 36] on button at bounding box center [725, 32] width 25 height 25
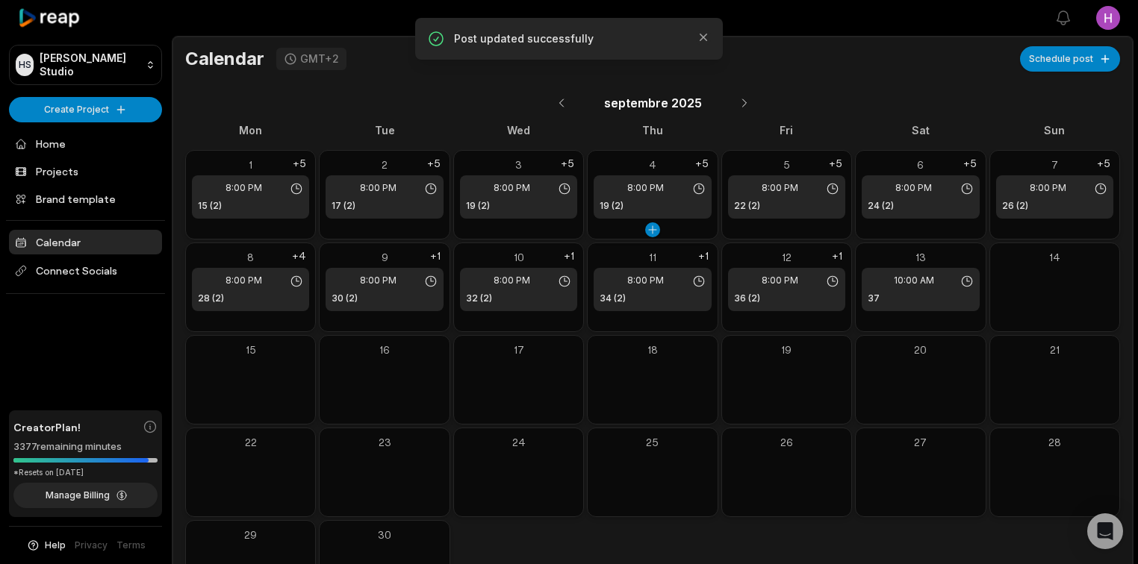
click at [820, 92] on div "septembre 2025" at bounding box center [652, 103] width 935 height 34
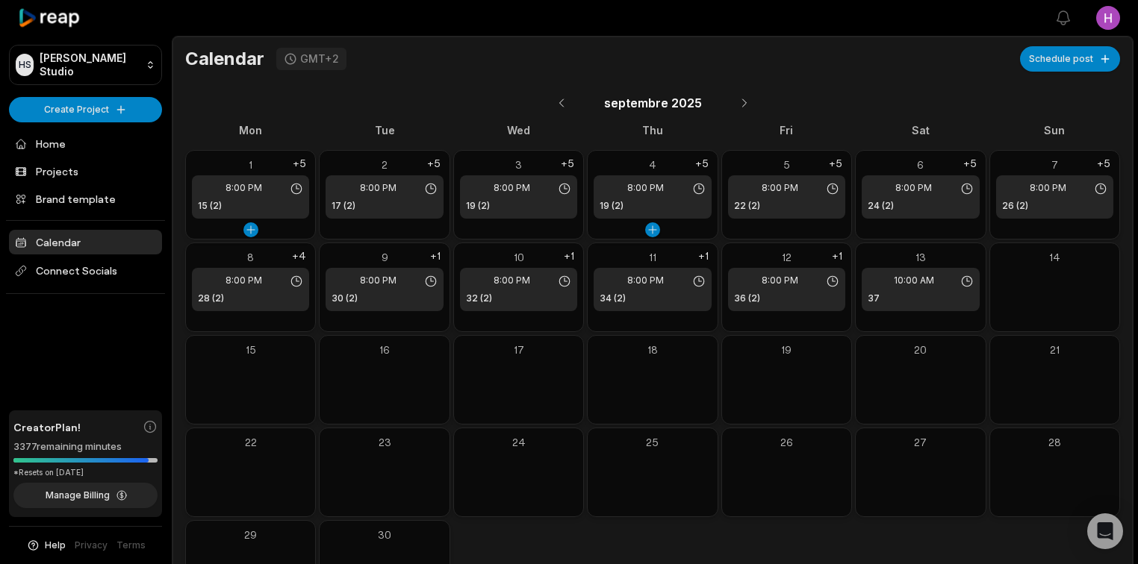
click at [275, 195] on div "8:00 PM 15 (2)" at bounding box center [250, 196] width 117 height 43
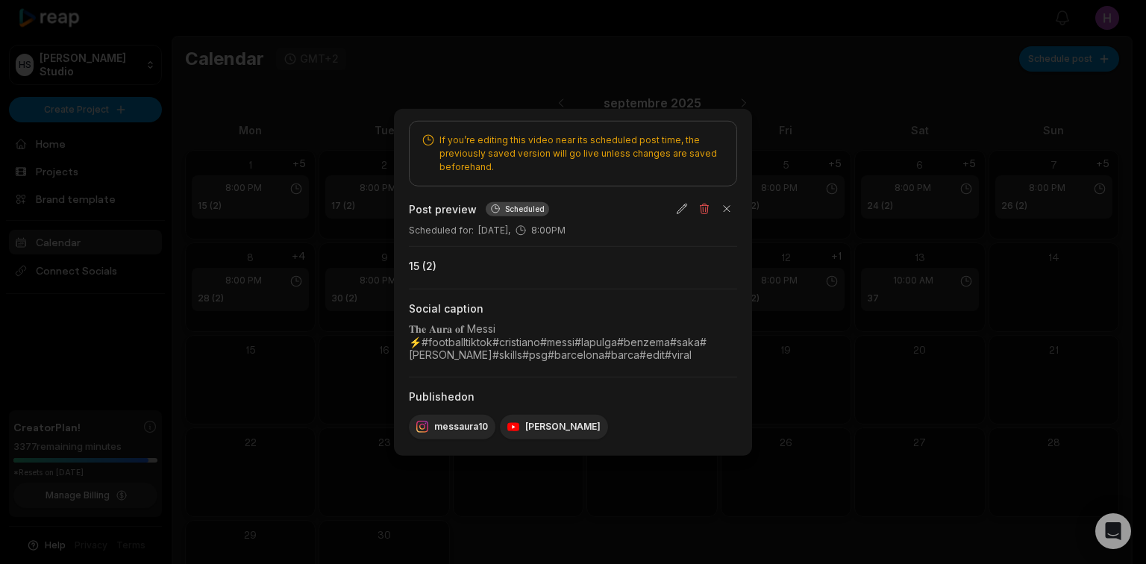
click at [965, 277] on div at bounding box center [573, 282] width 1146 height 564
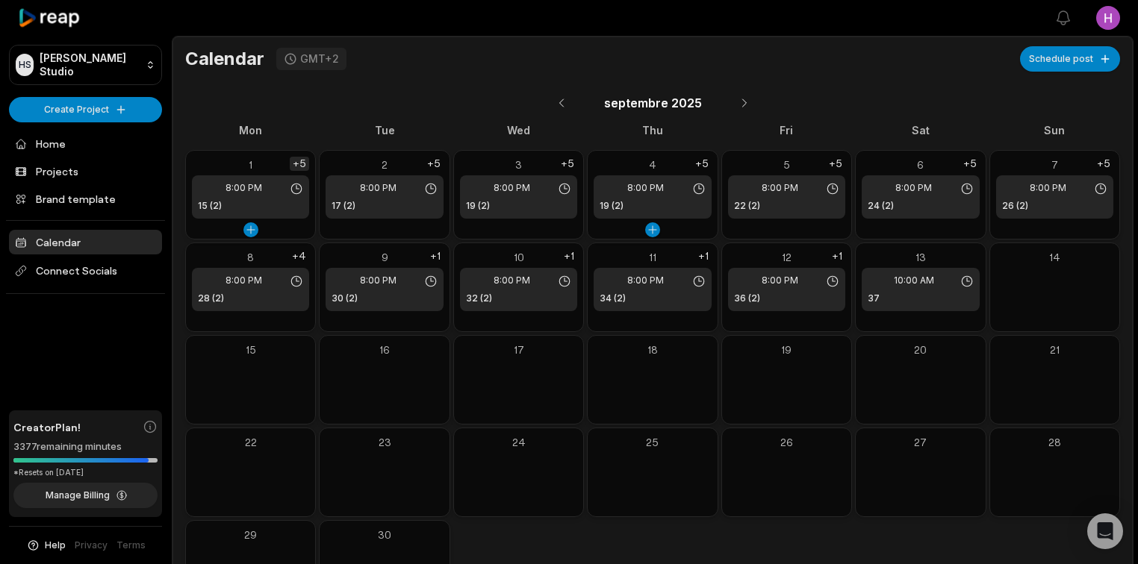
click at [307, 160] on div "+5" at bounding box center [299, 164] width 19 height 14
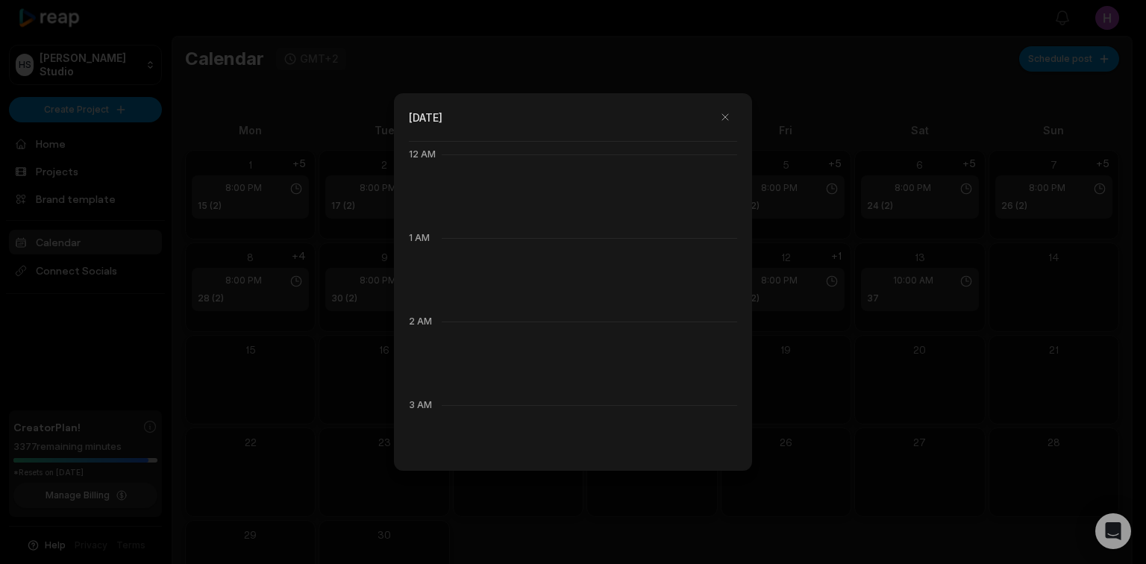
scroll to position [836, 0]
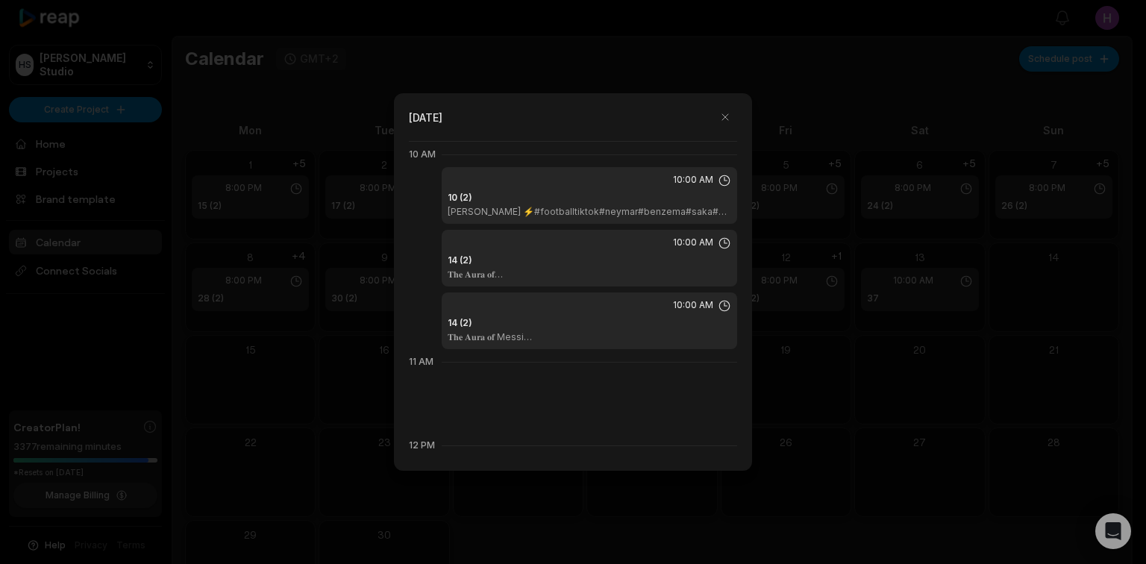
click at [618, 266] on div "14 (2) 𝐓𝐡𝐞 𝐀𝐮𝐫𝐚 𝐨𝐟 CR7⚡#footballtiktok#cristiano#ronaldo#benzema#saka#debruyne#…" at bounding box center [590, 267] width 284 height 27
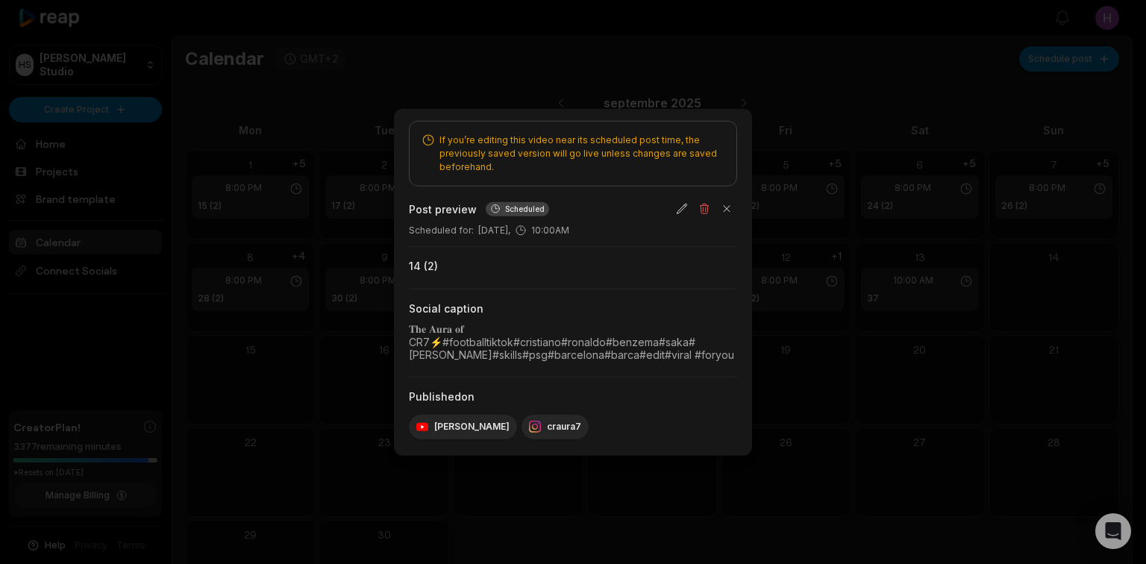
click at [1043, 374] on div at bounding box center [573, 282] width 1146 height 564
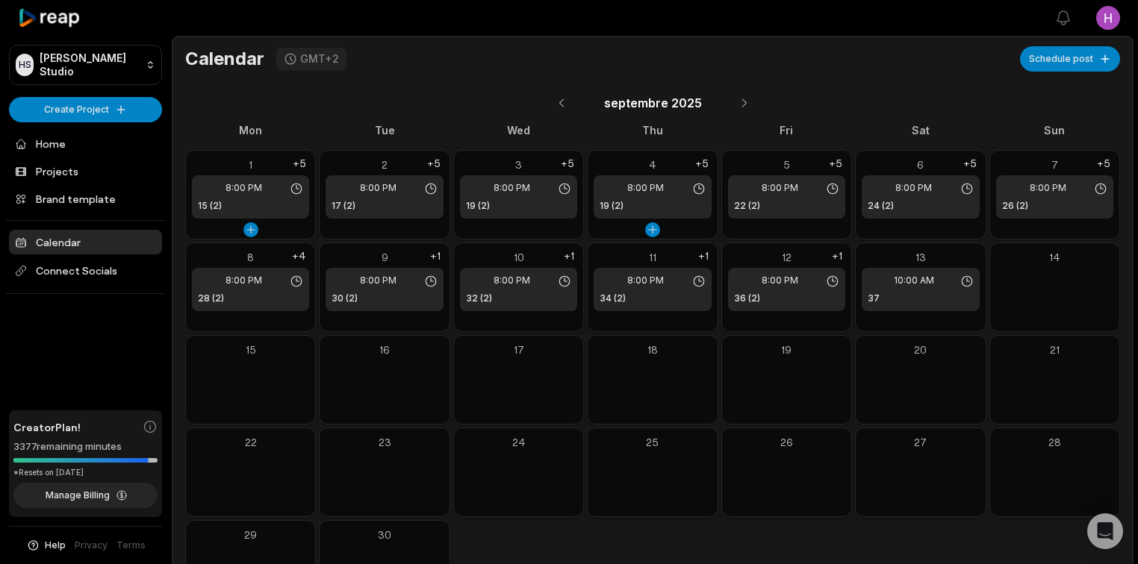
click at [287, 183] on div "8:00 PM" at bounding box center [250, 187] width 105 height 13
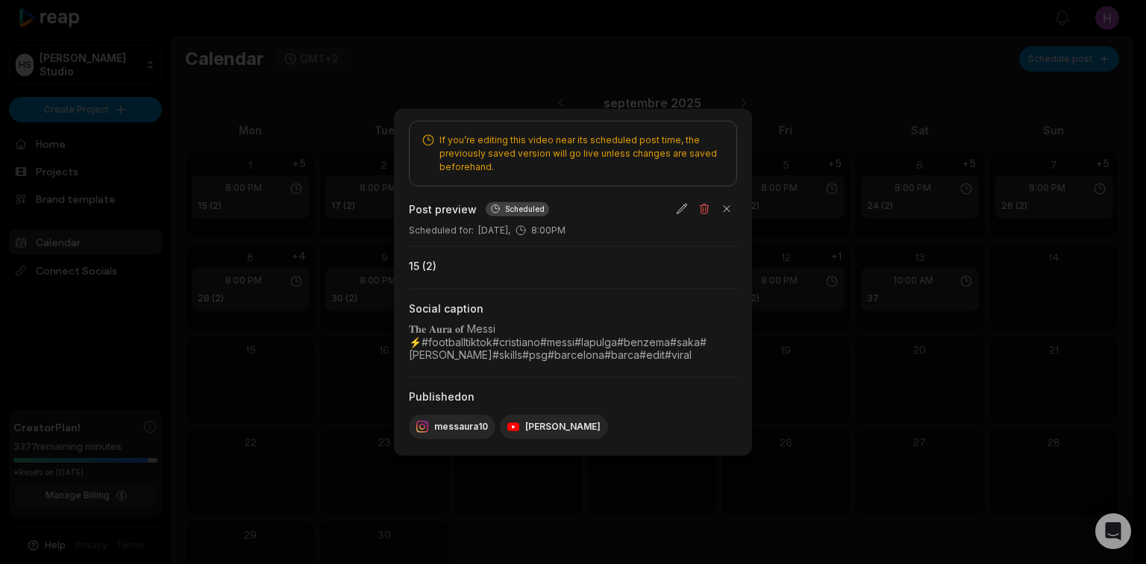
click at [1137, 357] on div at bounding box center [573, 282] width 1146 height 564
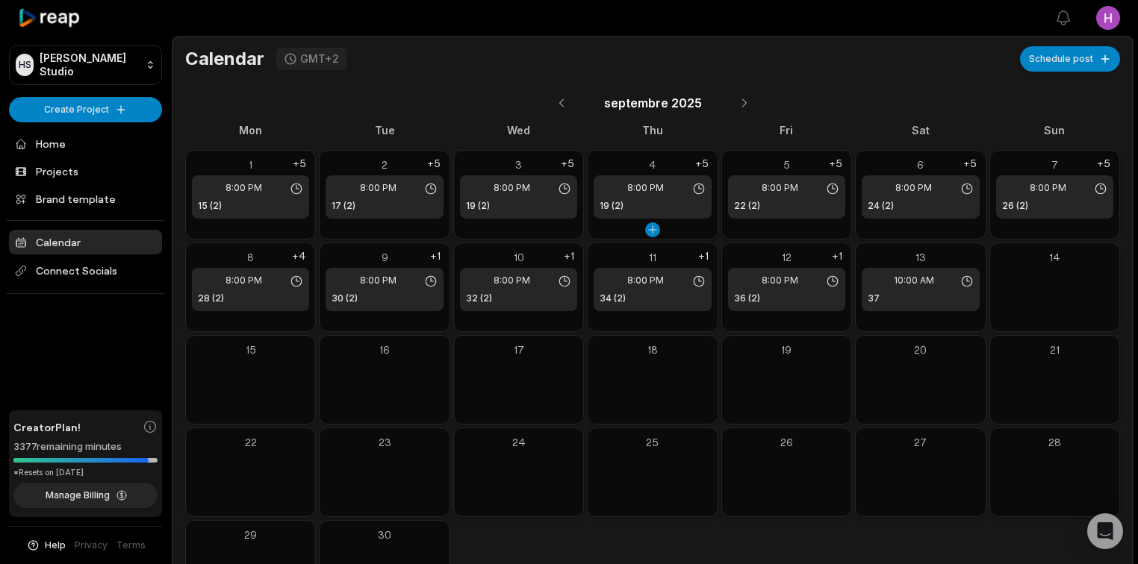
click at [316, 161] on div "Mon Tue Wed Thu Fri Sat Sun 1 8:00 PM 15 (2) +5 2 8:00 PM 17 (2) +5 3 8:00 PM 1…" at bounding box center [652, 365] width 935 height 487
click at [296, 163] on div "+5" at bounding box center [299, 164] width 19 height 14
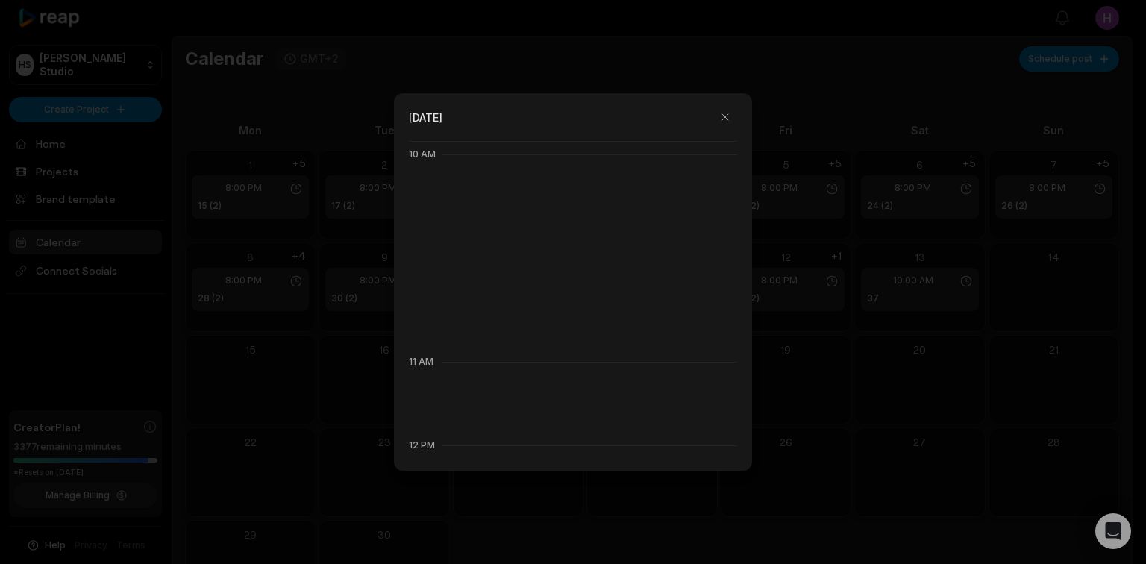
click at [525, 189] on div "10:00 AM 10 (2) 𝐍𝐞𝐲𝐦𝐚𝐫 Santos ⚡#footballtiktok#neymar#benzema#saka#debruyne#ski…" at bounding box center [589, 195] width 292 height 56
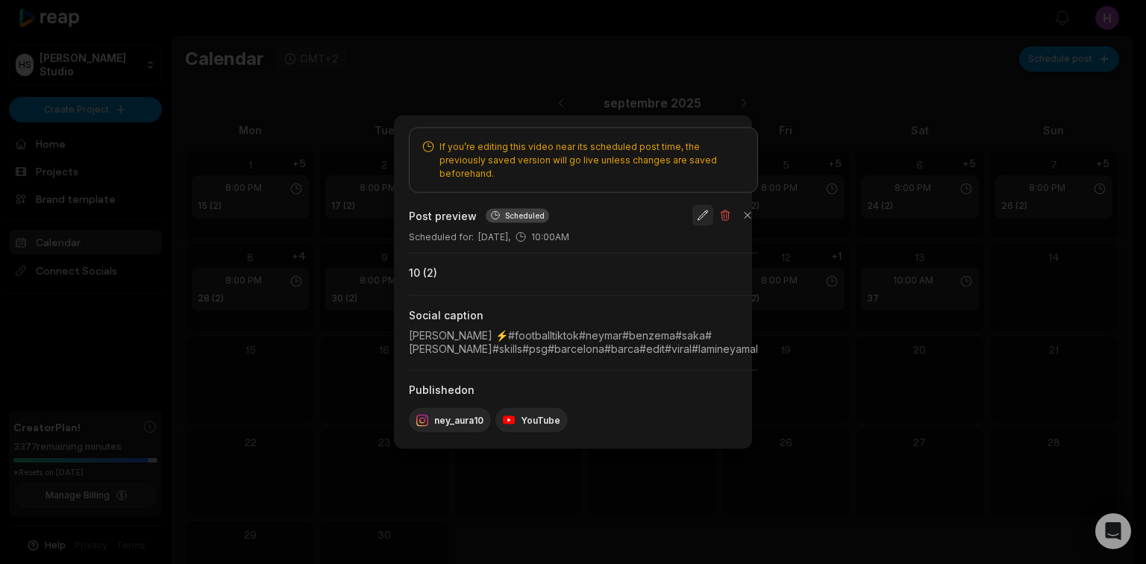
drag, startPoint x: 879, startPoint y: 212, endPoint x: 881, endPoint y: 230, distance: 18.1
click at [714, 212] on button "button" at bounding box center [703, 215] width 21 height 21
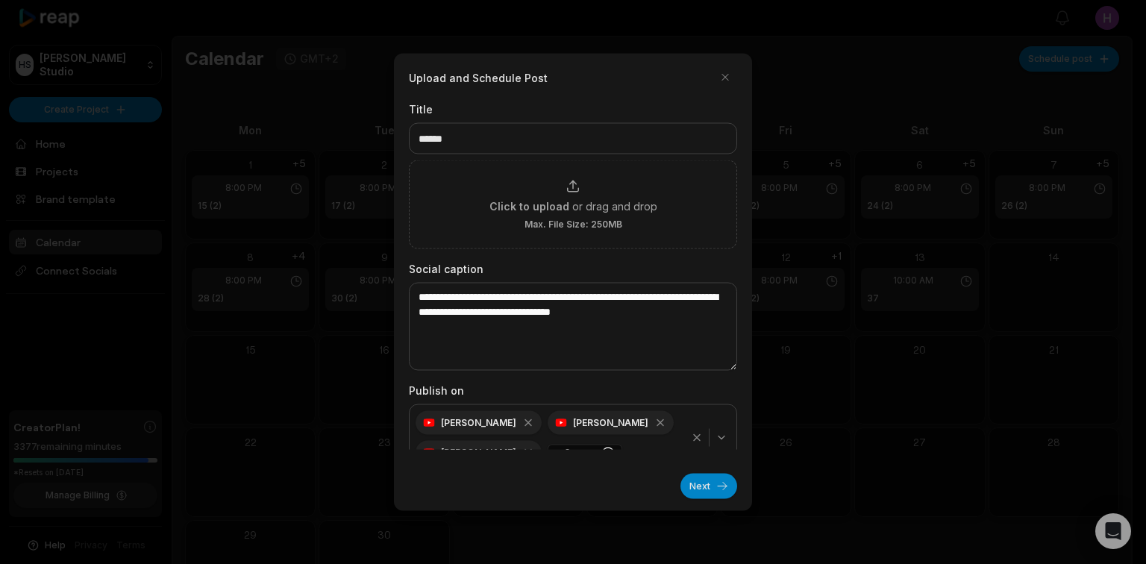
click at [691, 439] on icon "button" at bounding box center [697, 438] width 12 height 12
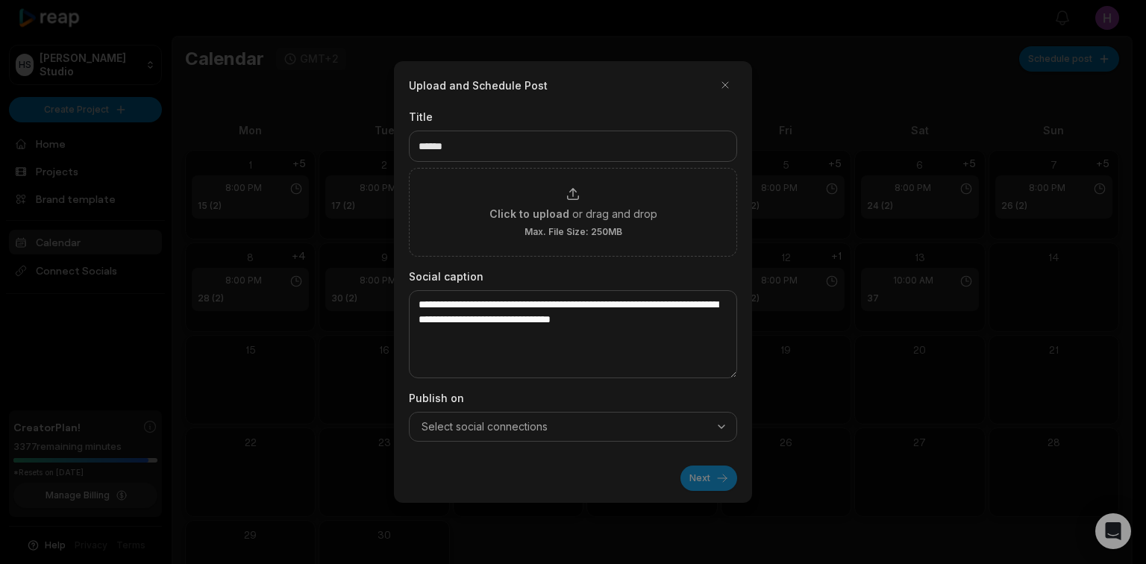
click at [708, 433] on div "Select social connections" at bounding box center [573, 426] width 321 height 15
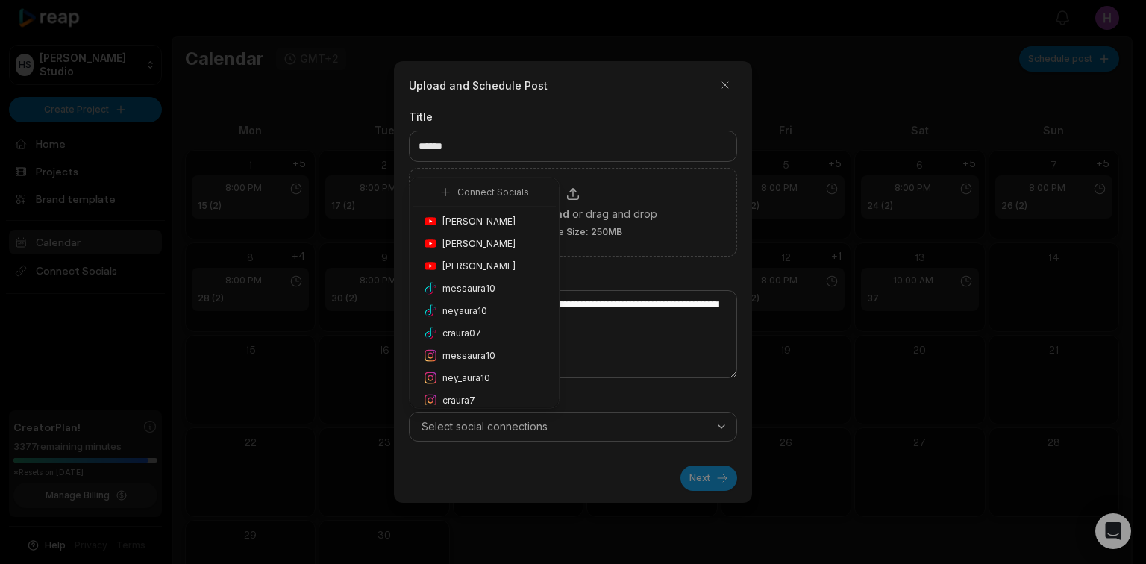
click at [472, 375] on span "ney_aura10" at bounding box center [467, 378] width 48 height 13
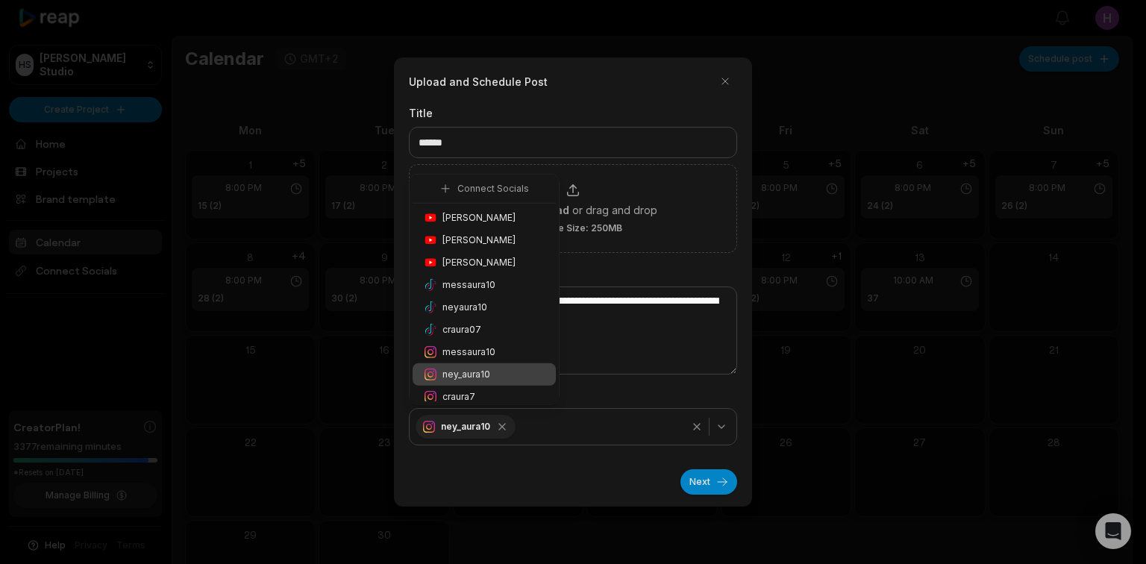
click at [512, 214] on div "Honoré Antonio" at bounding box center [484, 218] width 143 height 22
click at [730, 487] on button "Next" at bounding box center [709, 481] width 57 height 25
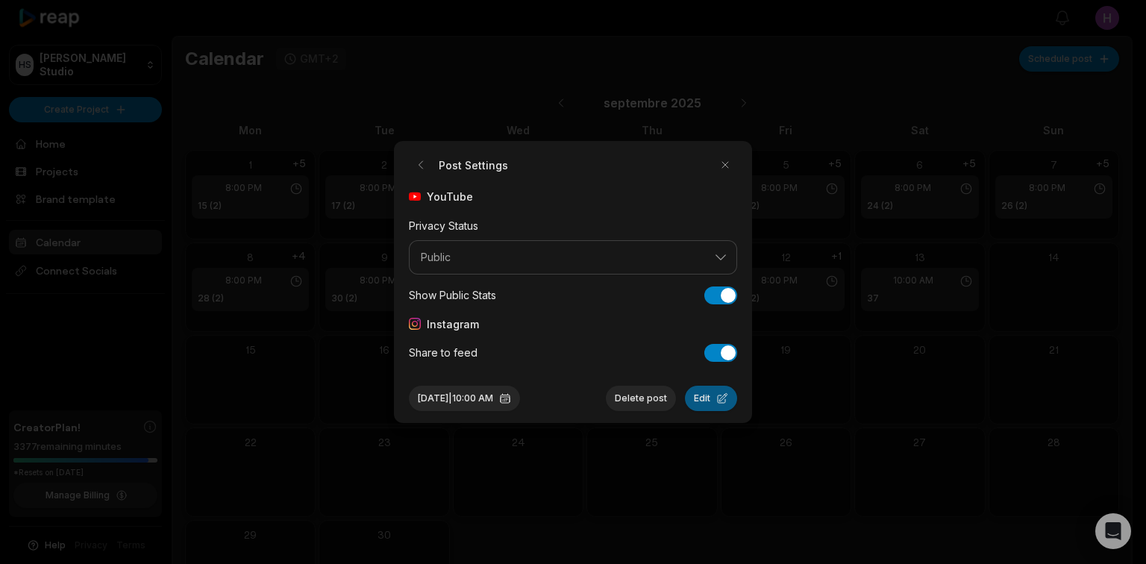
click at [702, 391] on button "Edit" at bounding box center [711, 398] width 52 height 25
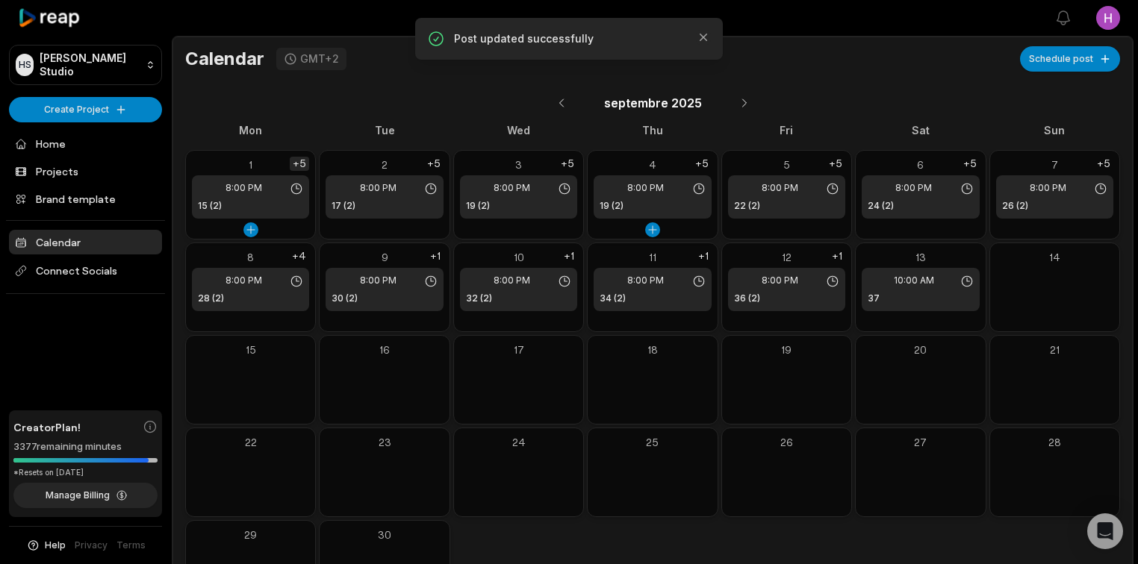
click at [299, 157] on div "+5" at bounding box center [299, 164] width 19 height 14
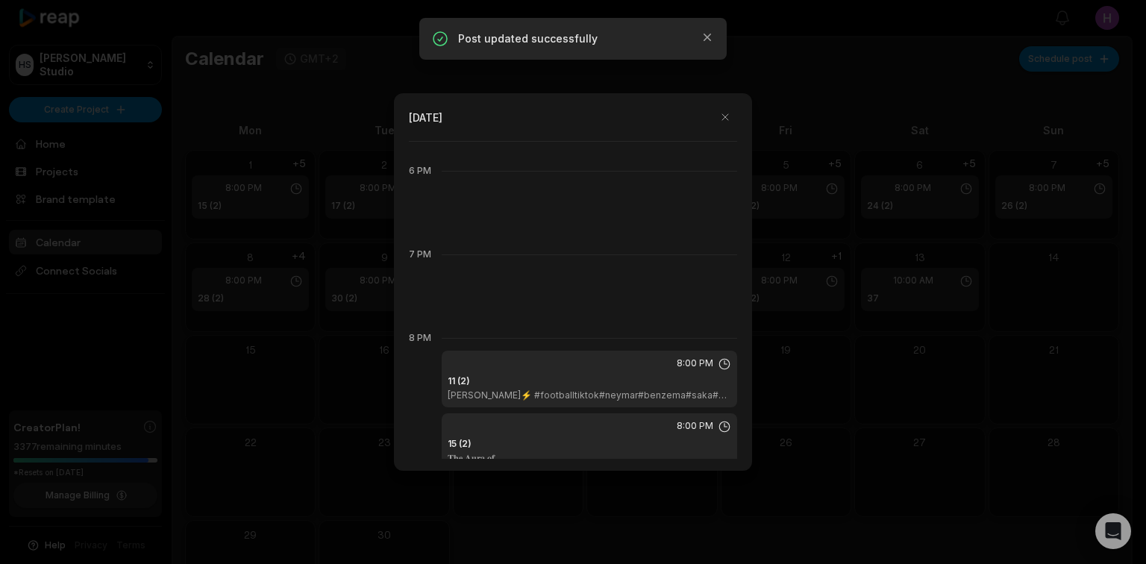
scroll to position [1851, 0]
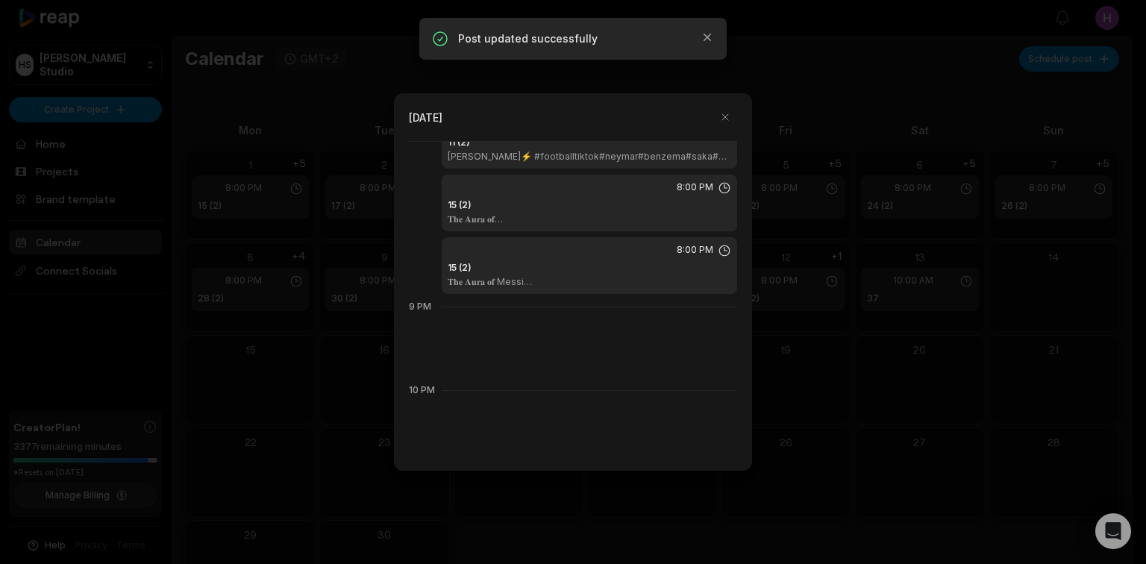
click at [628, 163] on div "8:00 PM 11 (2) 𝐍𝐞𝐲𝐦𝐚𝐫 Santos⚡ #footballtiktok#neymar#benzema#saka#debruyne#skil…" at bounding box center [590, 140] width 296 height 57
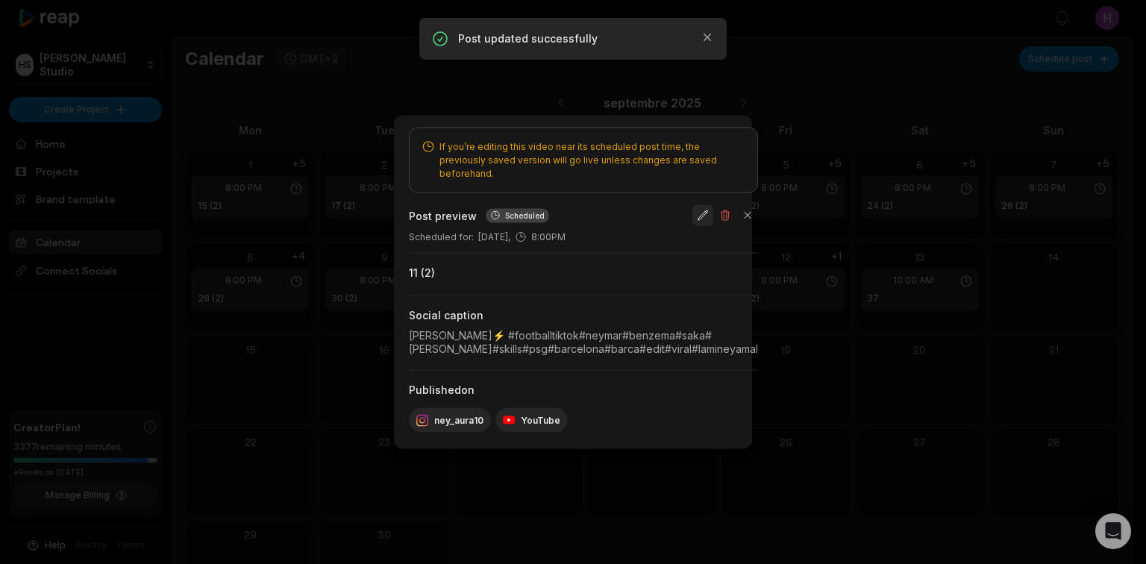
click at [714, 213] on button "button" at bounding box center [703, 215] width 21 height 21
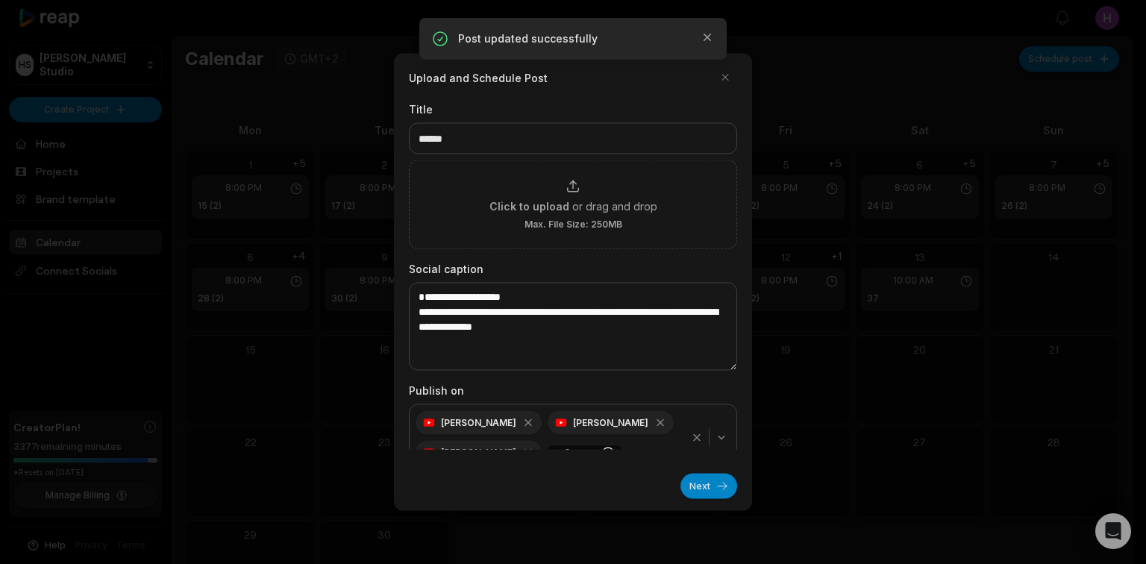
scroll to position [20, 0]
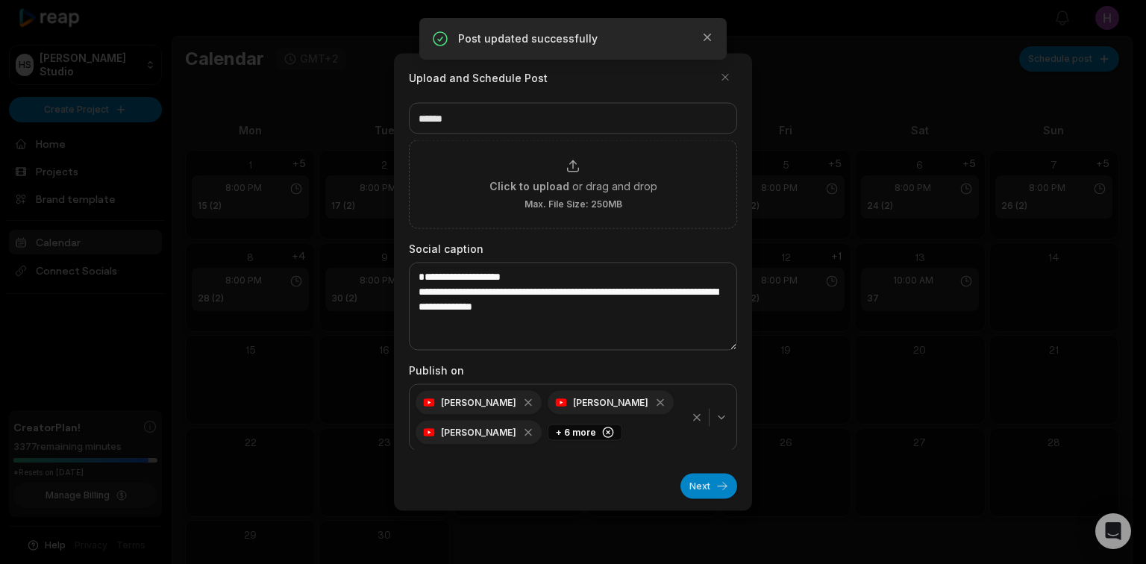
click at [691, 416] on icon "button" at bounding box center [697, 418] width 12 height 12
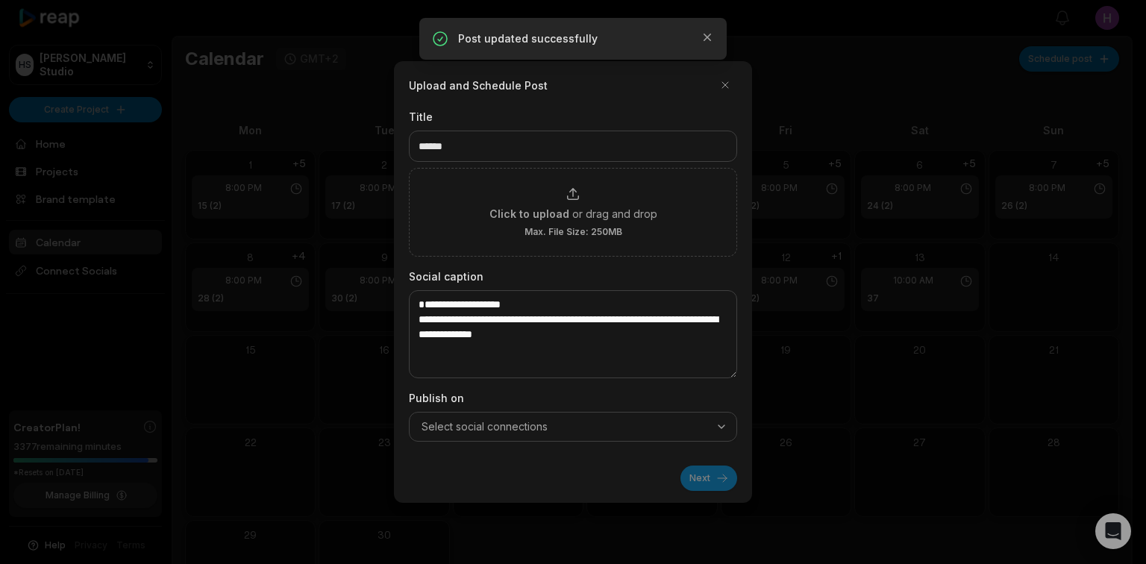
scroll to position [0, 0]
click at [711, 414] on button "Select social connections" at bounding box center [573, 427] width 328 height 30
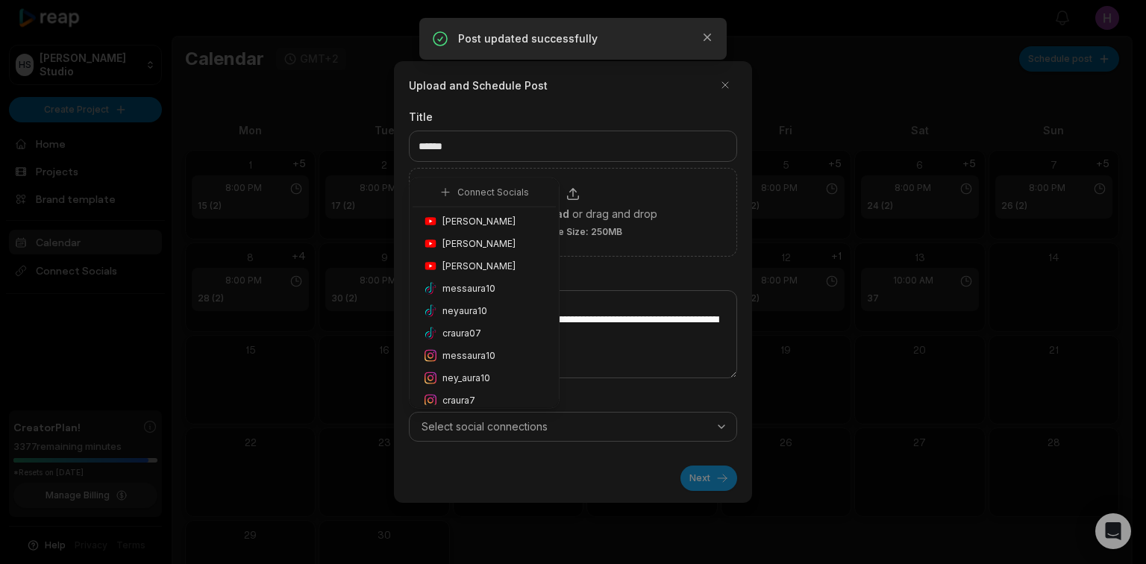
click at [518, 223] on div "Honoré Antonio" at bounding box center [484, 221] width 143 height 22
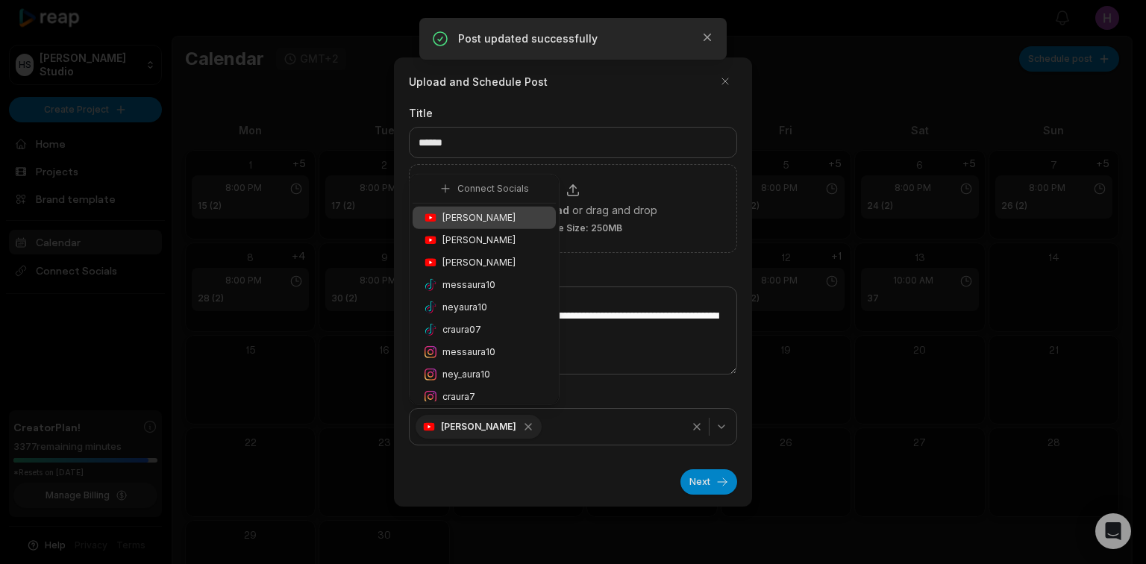
click at [503, 369] on div "ney_aura10" at bounding box center [484, 375] width 143 height 22
click at [711, 478] on button "Next" at bounding box center [709, 481] width 57 height 25
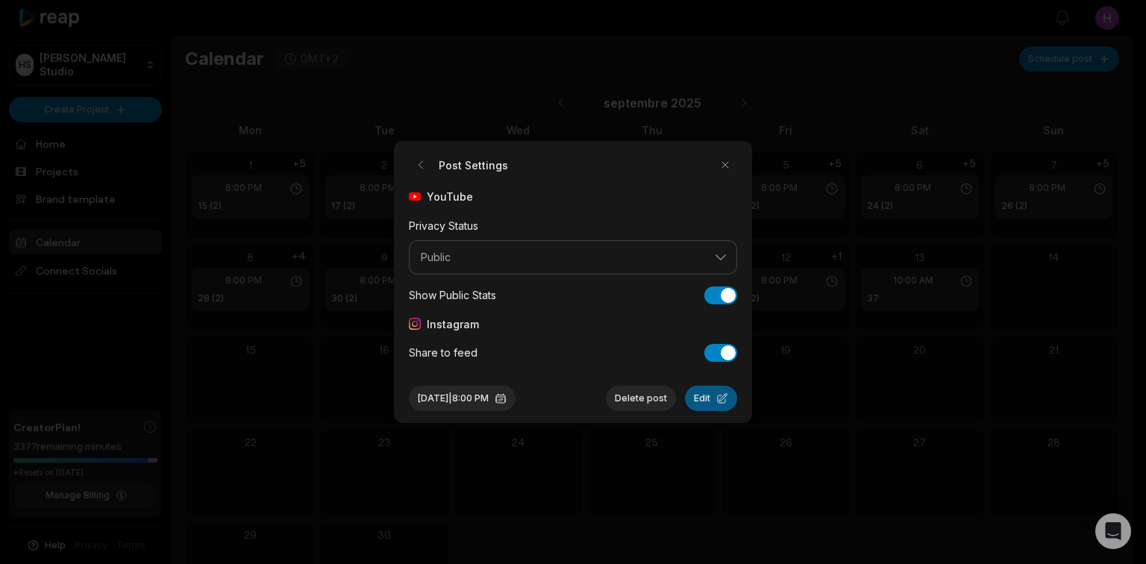
click at [716, 405] on button "Edit" at bounding box center [711, 398] width 52 height 25
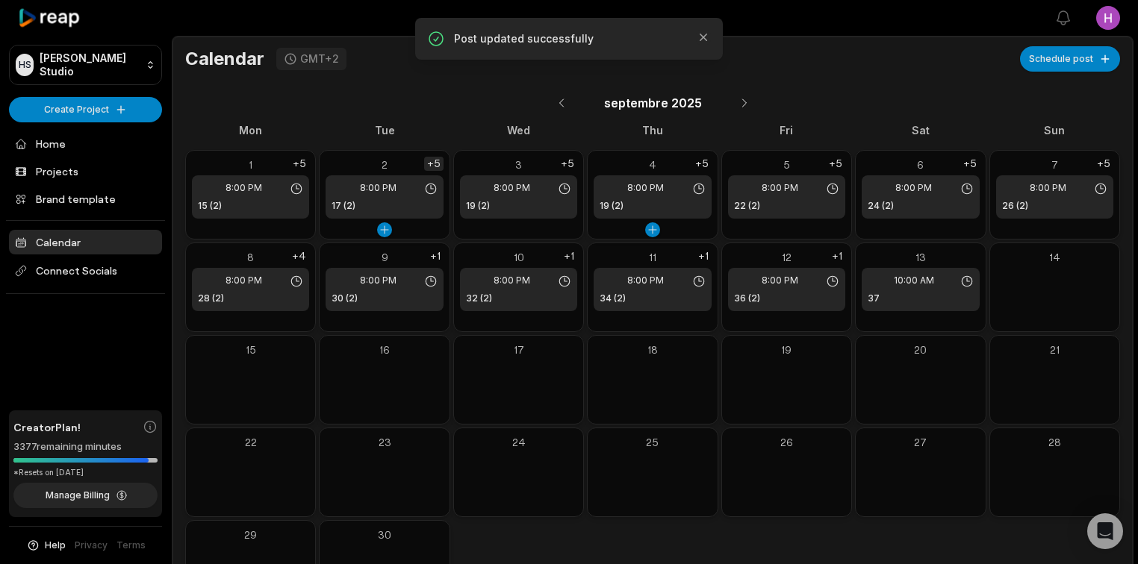
click at [434, 164] on div "+5" at bounding box center [433, 164] width 19 height 14
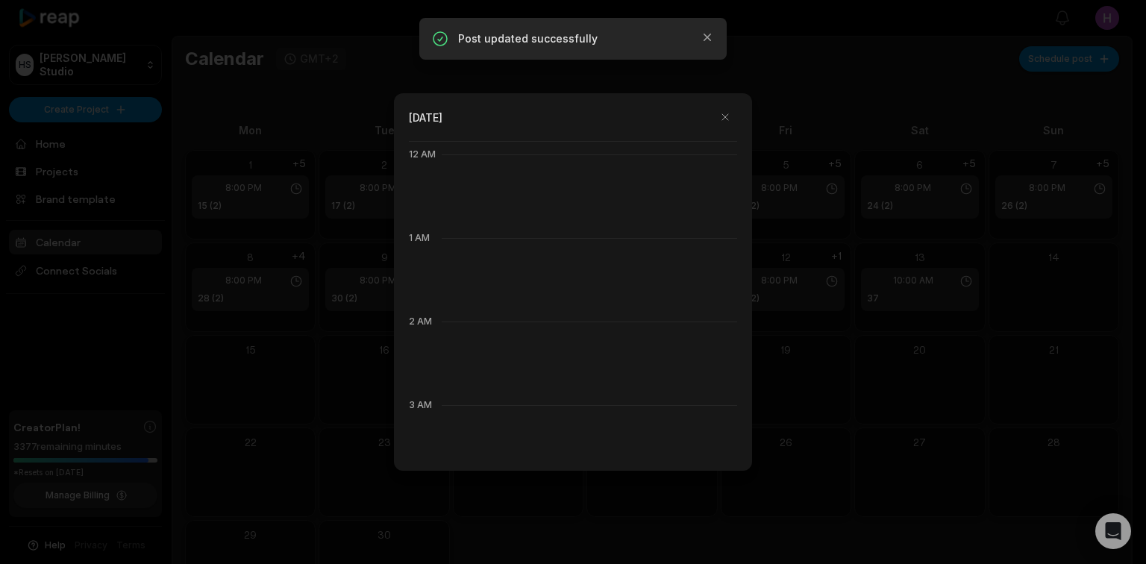
scroll to position [836, 0]
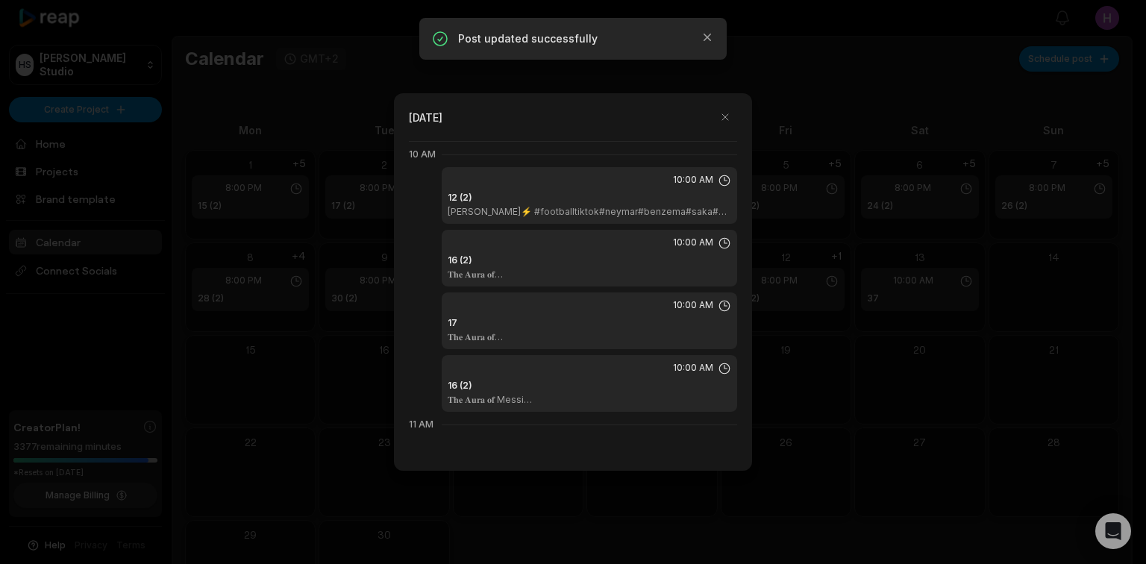
click at [624, 274] on p "𝐓𝐡𝐞 𝐀𝐮𝐫𝐚 𝐨𝐟 CR7⚡#footballtiktok#cristiano#ronaldo#benzema#saka#[PERSON_NAME]#sk…" at bounding box center [590, 275] width 284 height 12
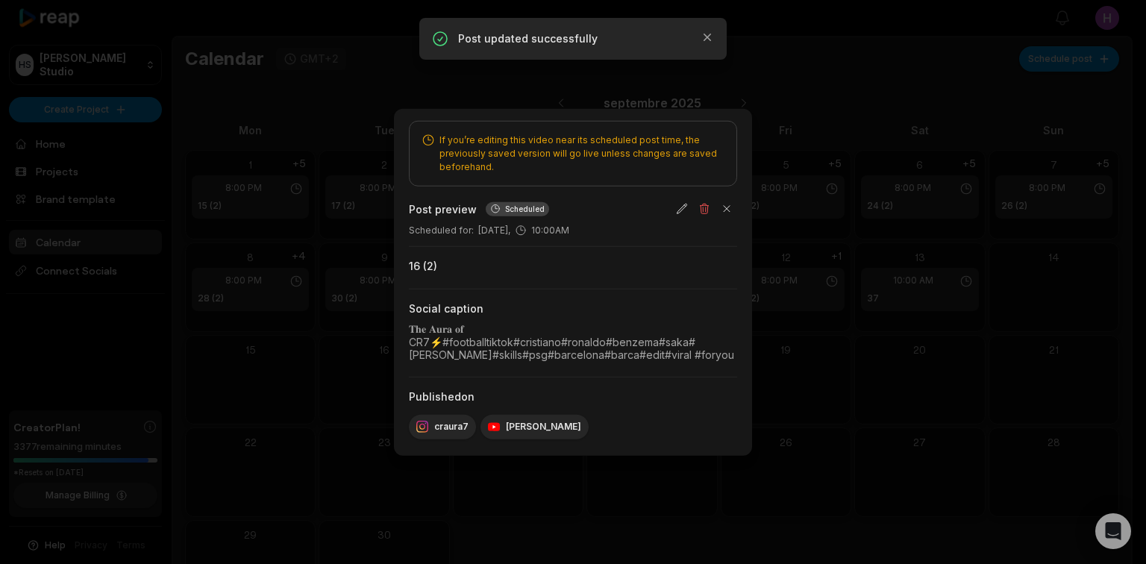
click at [968, 345] on div at bounding box center [573, 282] width 1146 height 564
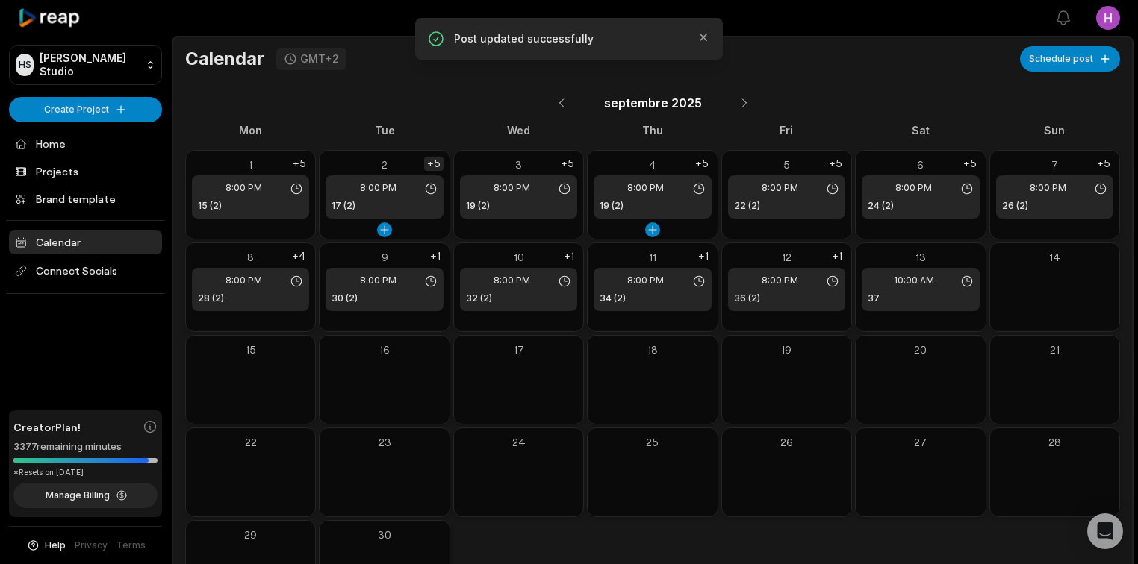
click at [435, 161] on div "+5" at bounding box center [433, 164] width 19 height 14
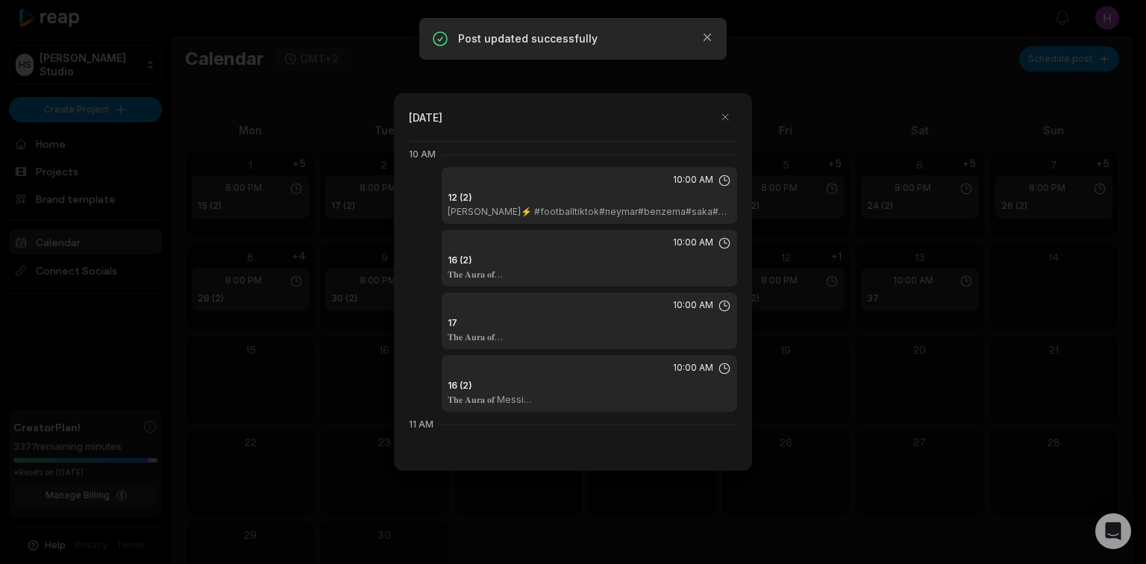
click at [564, 308] on div "10:00 AM" at bounding box center [590, 305] width 284 height 13
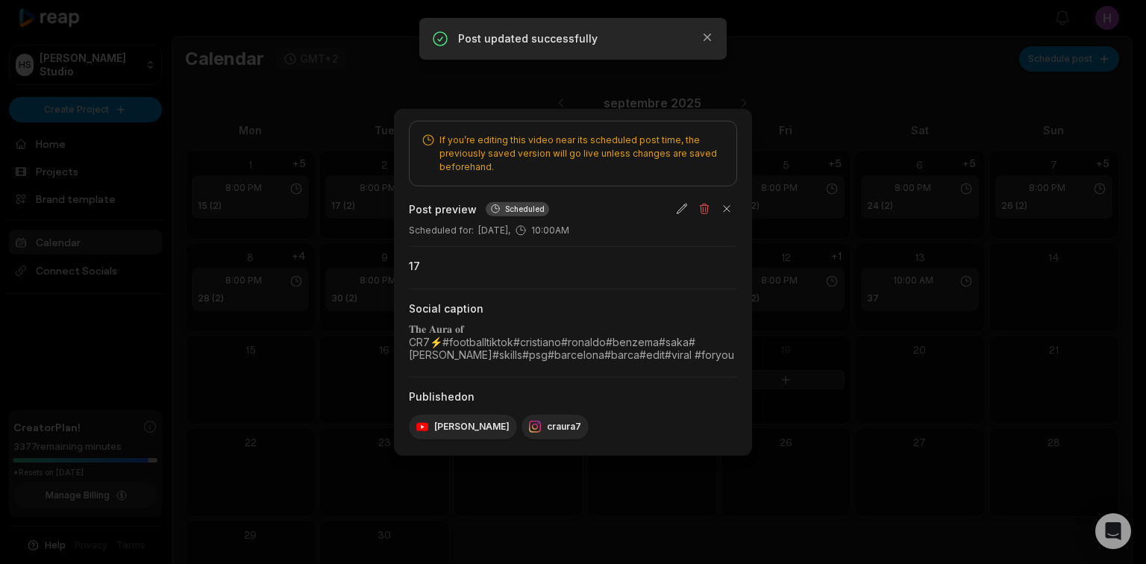
drag, startPoint x: 979, startPoint y: 412, endPoint x: 839, endPoint y: 349, distance: 153.0
click at [979, 412] on div at bounding box center [573, 282] width 1146 height 564
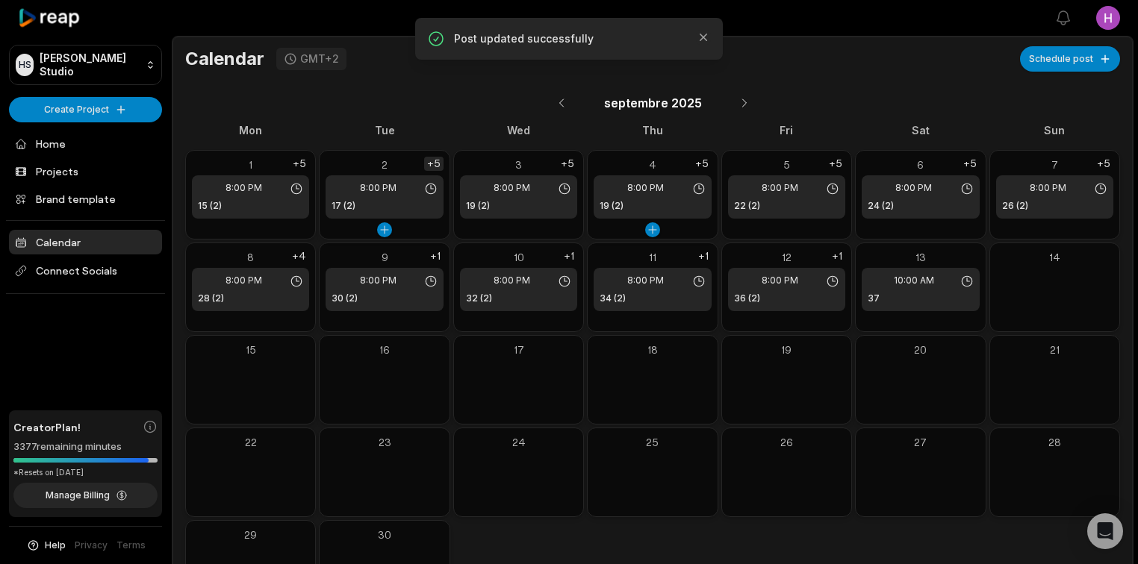
click at [436, 157] on div "+5" at bounding box center [433, 164] width 19 height 14
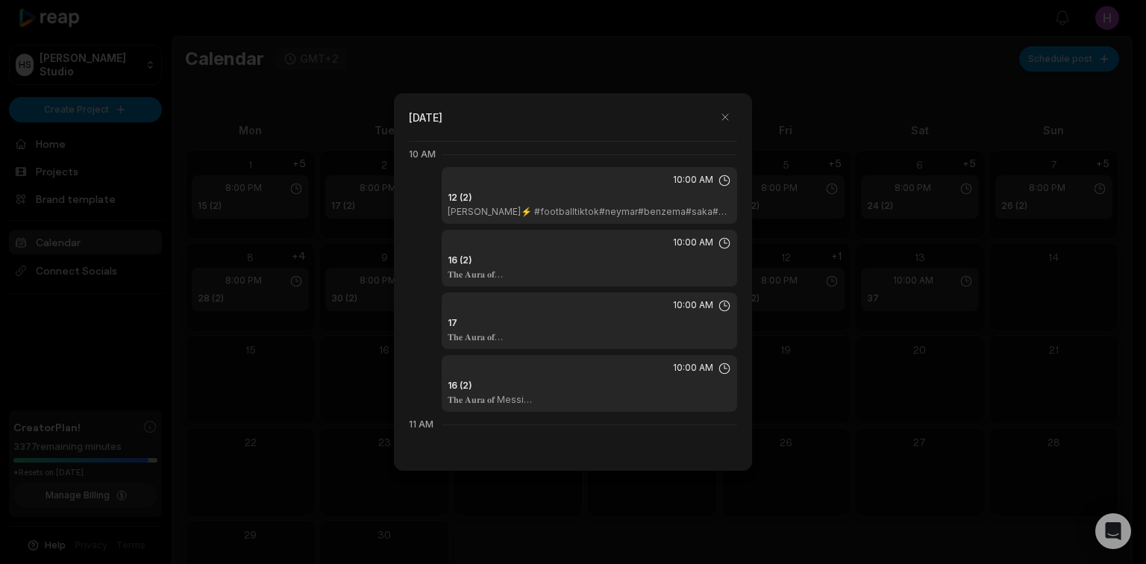
click at [583, 322] on div "17 𝐓𝐡𝐞 𝐀𝐮𝐫𝐚 𝐨𝐟 CR7⚡#footballtiktok#cristiano#ronaldo#benzema#saka#debruyne#skil…" at bounding box center [590, 329] width 284 height 27
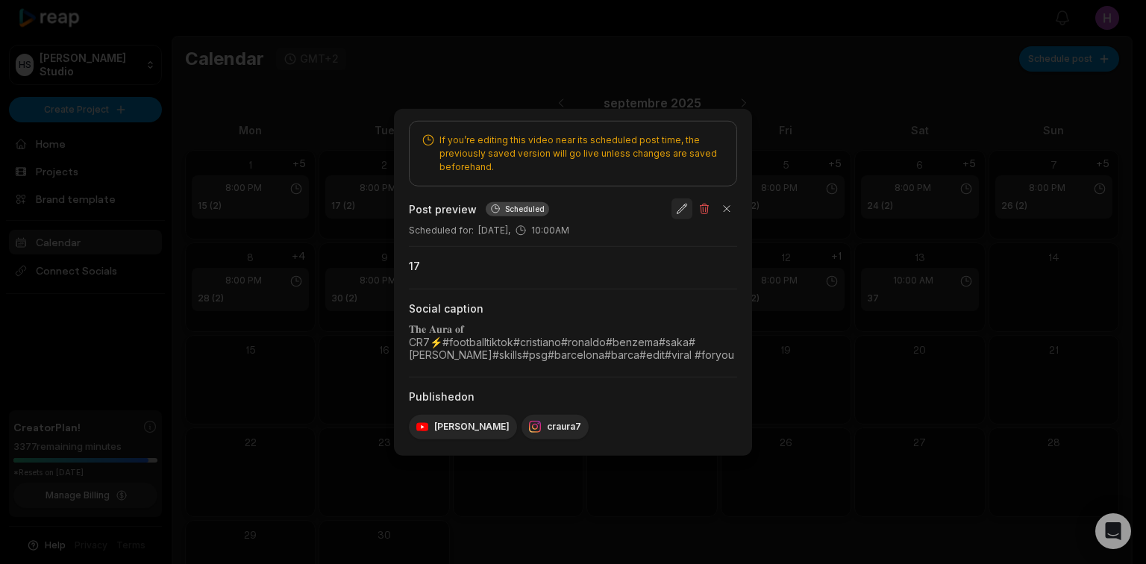
click at [693, 203] on button "button" at bounding box center [682, 209] width 21 height 21
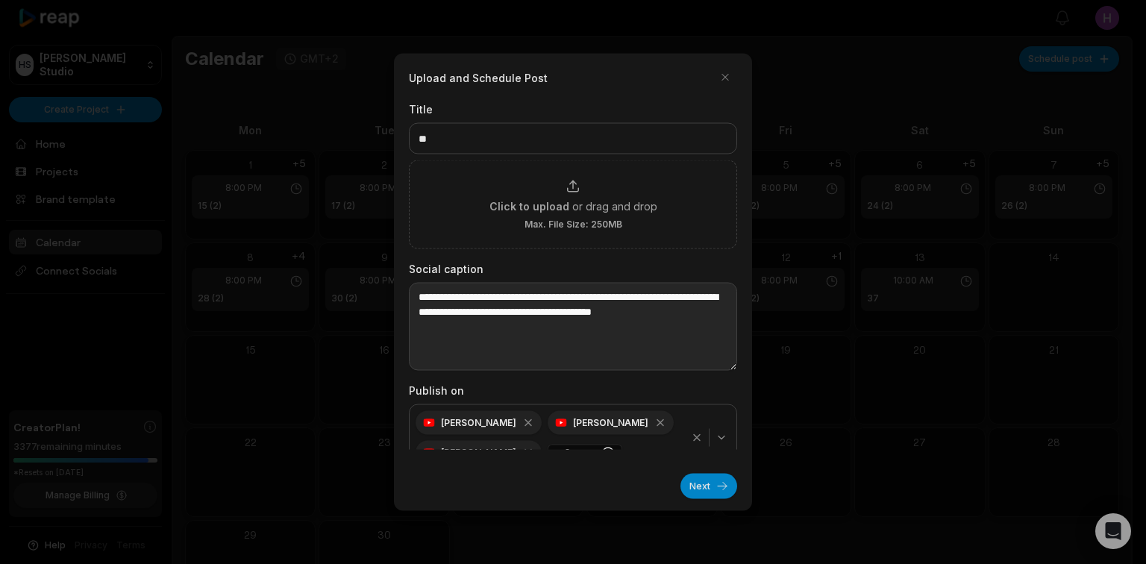
scroll to position [20, 0]
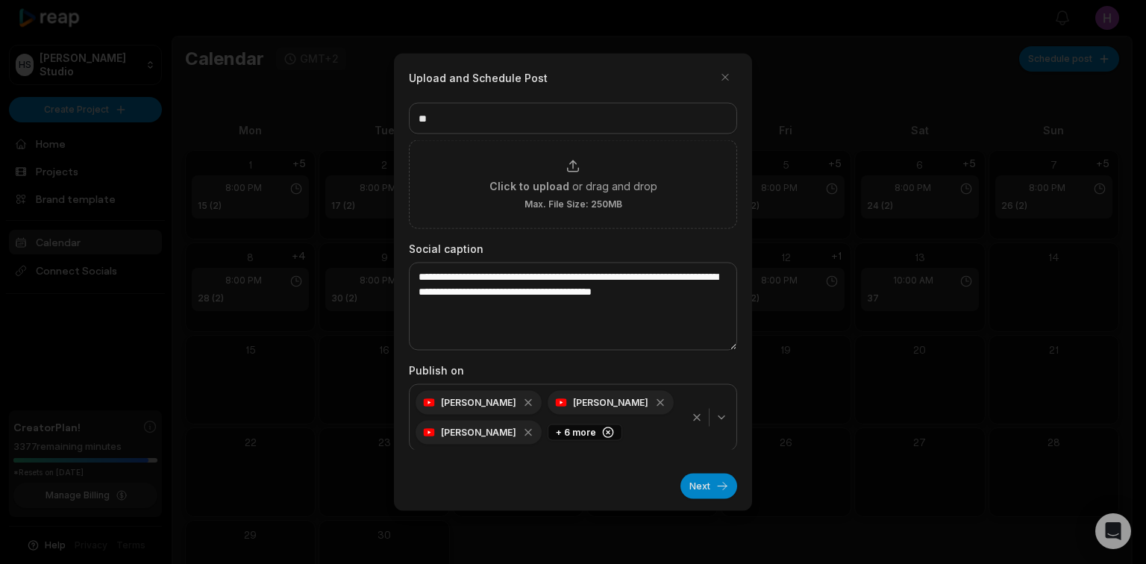
click at [691, 412] on icon "button" at bounding box center [697, 418] width 12 height 12
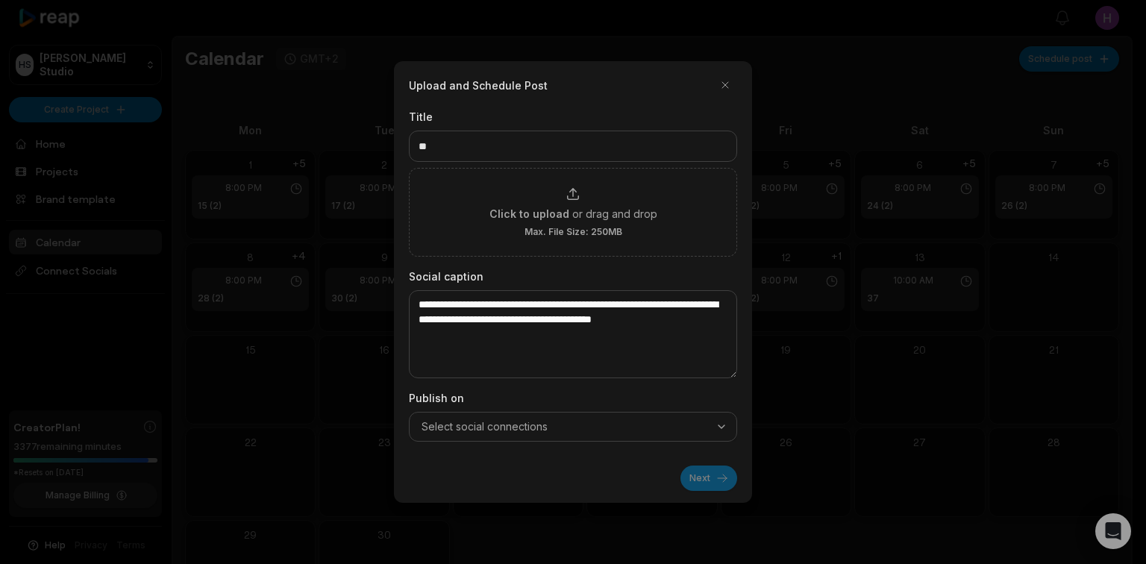
click at [579, 426] on div "Select social connections" at bounding box center [573, 426] width 321 height 15
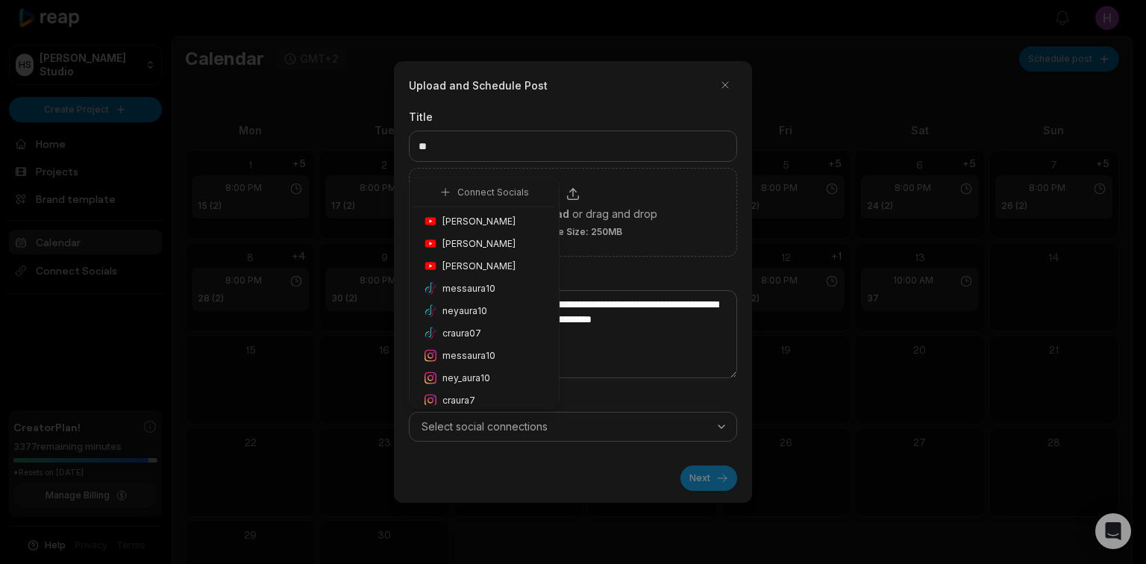
click at [498, 247] on span "cristiano ronaldo" at bounding box center [479, 243] width 73 height 13
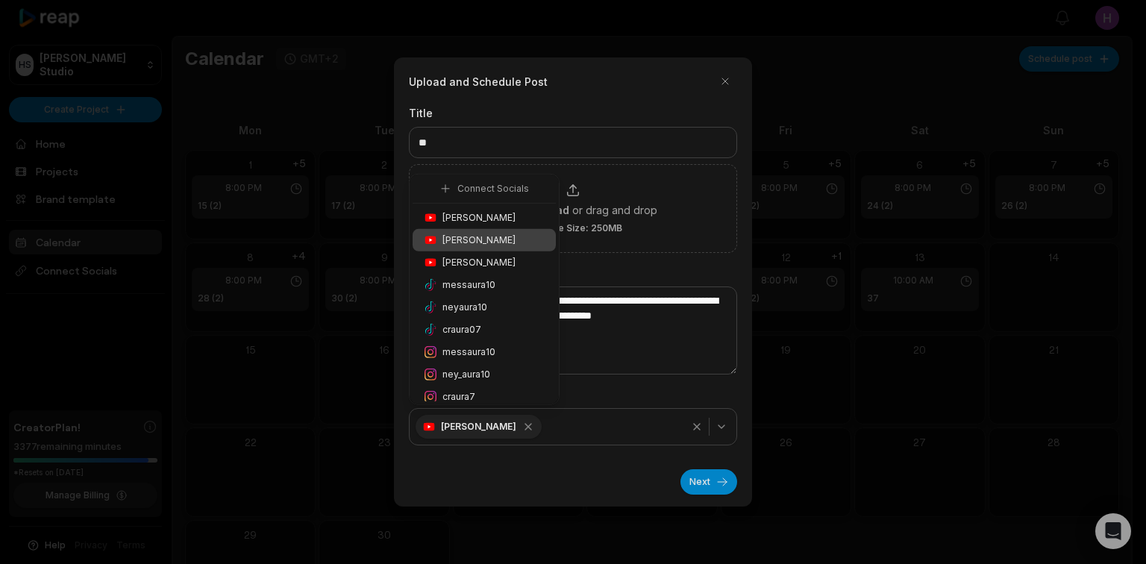
click at [491, 395] on div "craura7" at bounding box center [484, 397] width 143 height 22
click at [725, 480] on button "Next" at bounding box center [709, 481] width 57 height 25
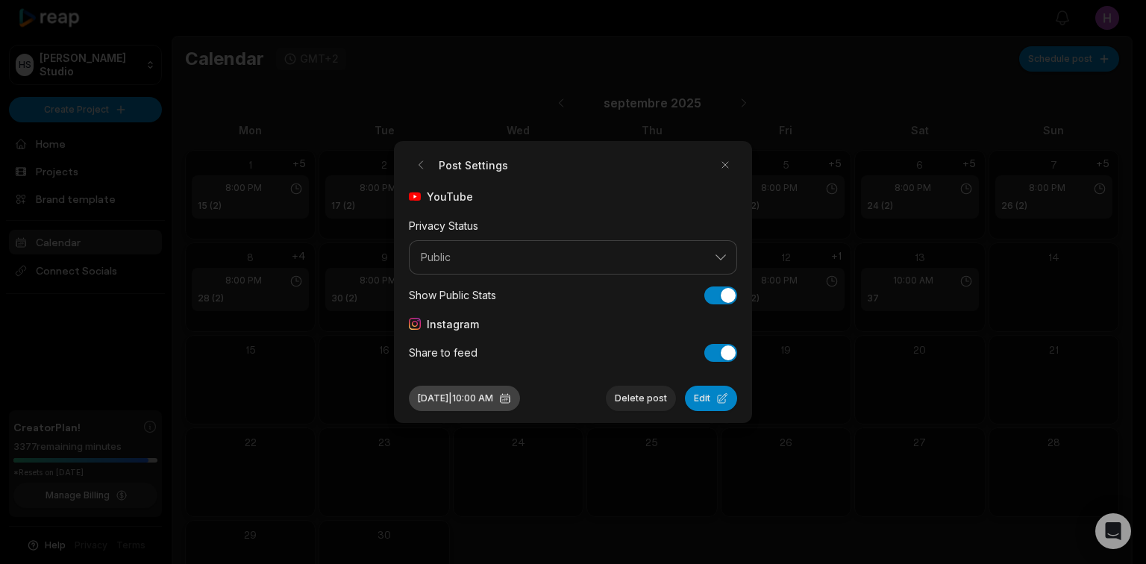
click at [520, 399] on button "Sep 2, 2025 | 10:00 AM" at bounding box center [464, 398] width 111 height 25
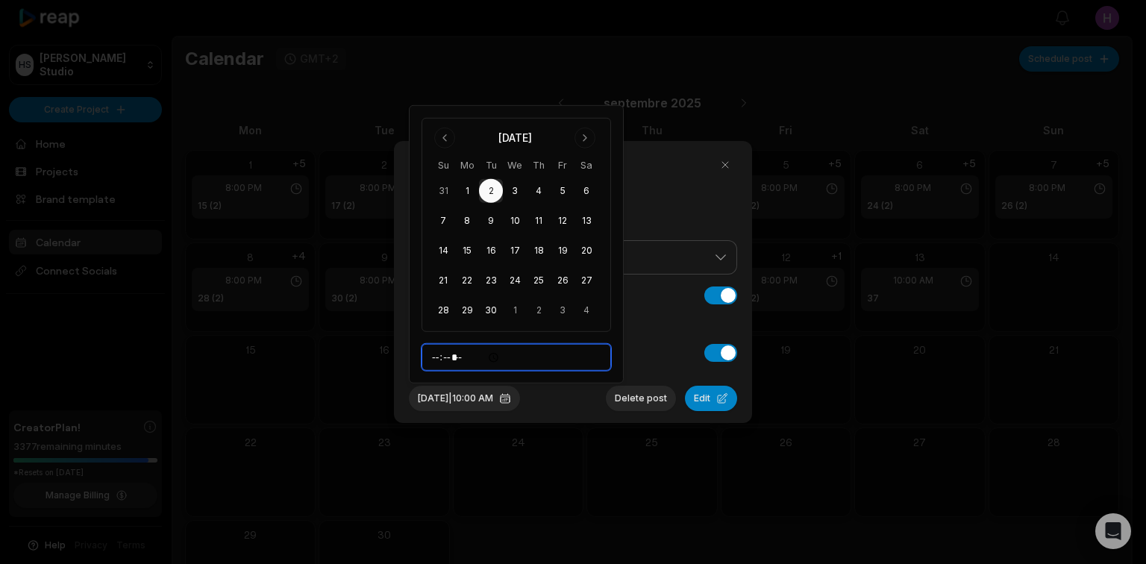
click at [476, 359] on input "*****" at bounding box center [517, 357] width 190 height 27
type input "*****"
click at [605, 385] on div "Sep 2, 2025 | 8:00 PM Delete post Edit" at bounding box center [573, 392] width 328 height 37
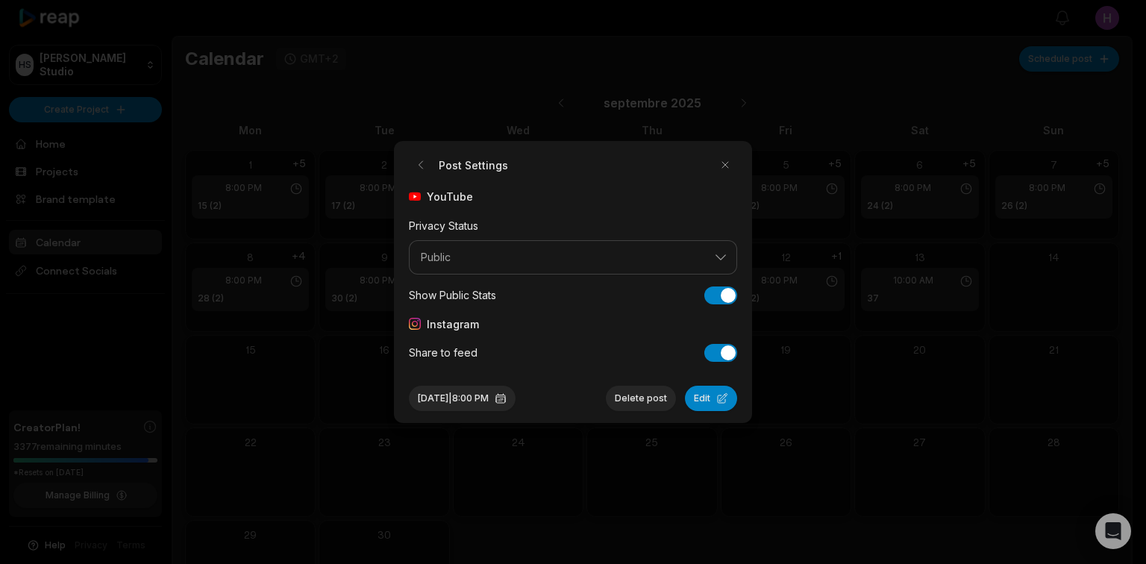
click at [702, 402] on button "Edit" at bounding box center [711, 398] width 52 height 25
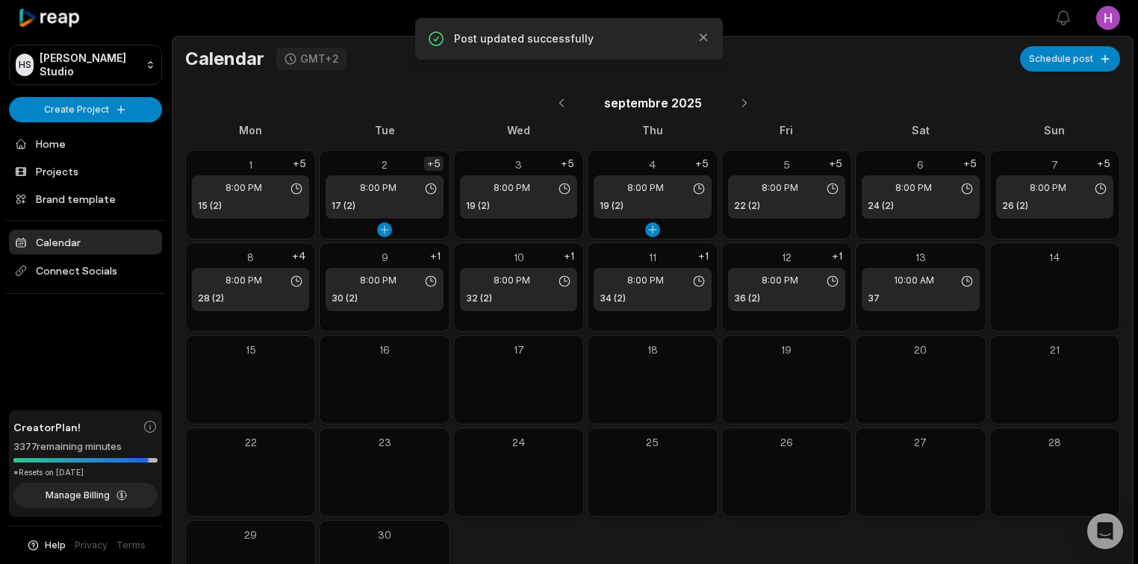
click at [426, 159] on div "+5" at bounding box center [433, 164] width 19 height 14
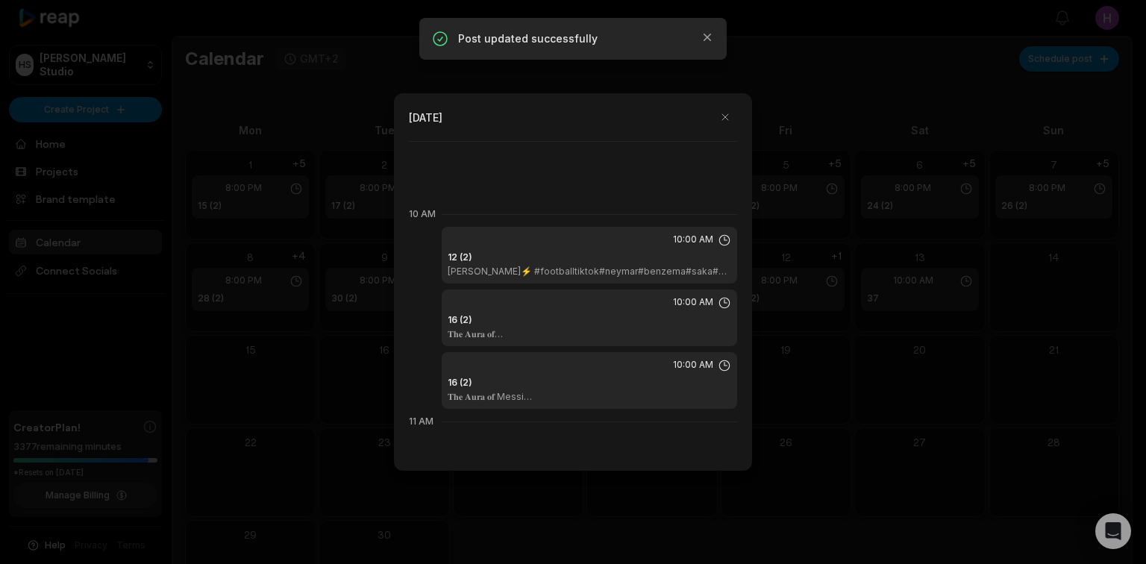
scroll to position [717, 0]
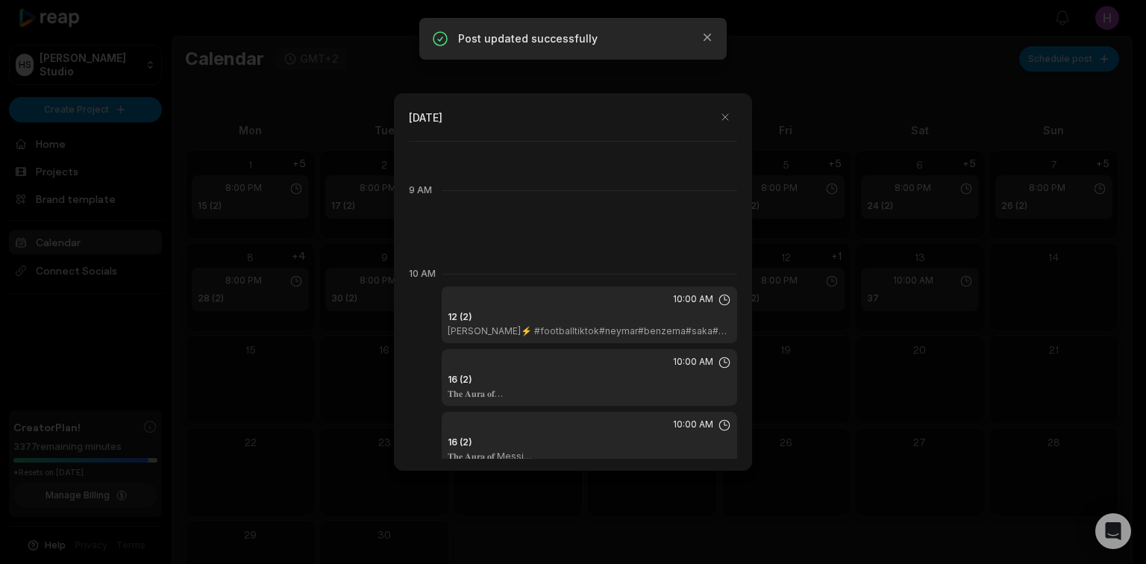
click at [543, 303] on div "10:00 AM" at bounding box center [590, 299] width 284 height 13
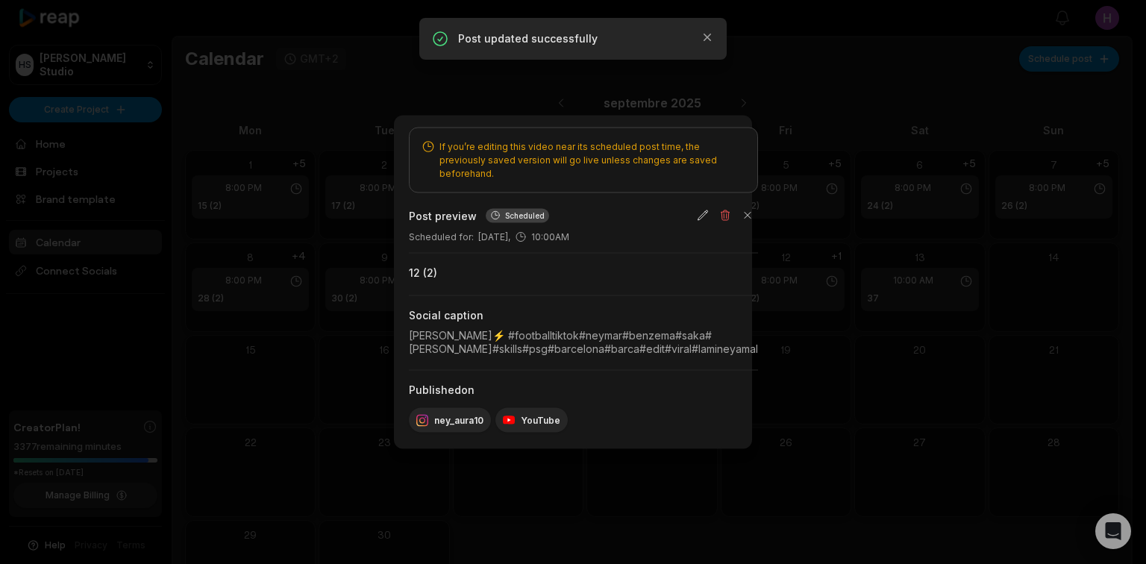
click at [970, 361] on div at bounding box center [573, 282] width 1146 height 564
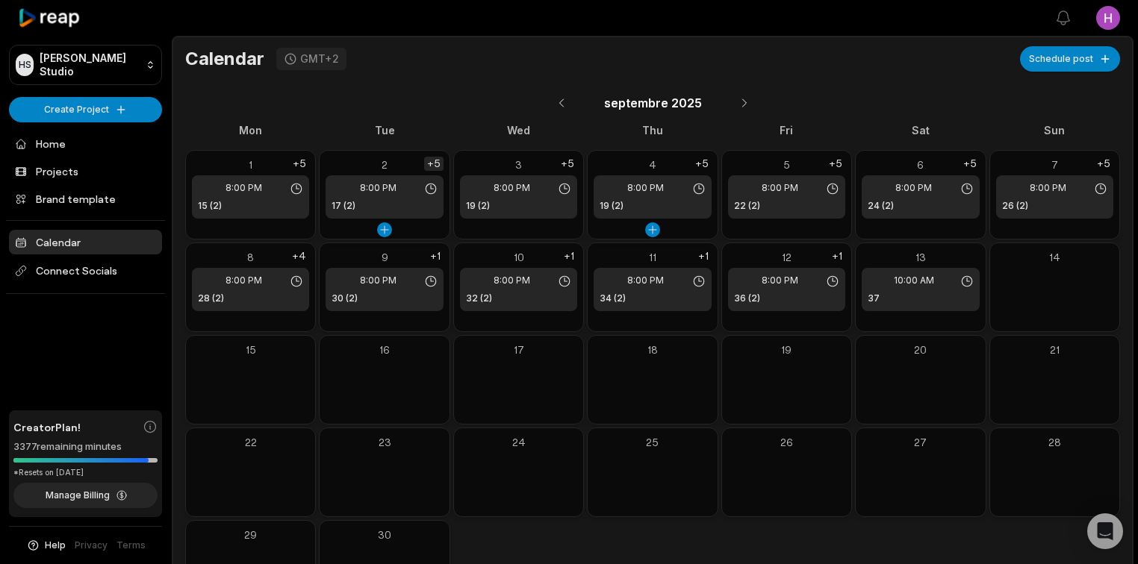
click at [430, 163] on div "+5" at bounding box center [433, 164] width 19 height 14
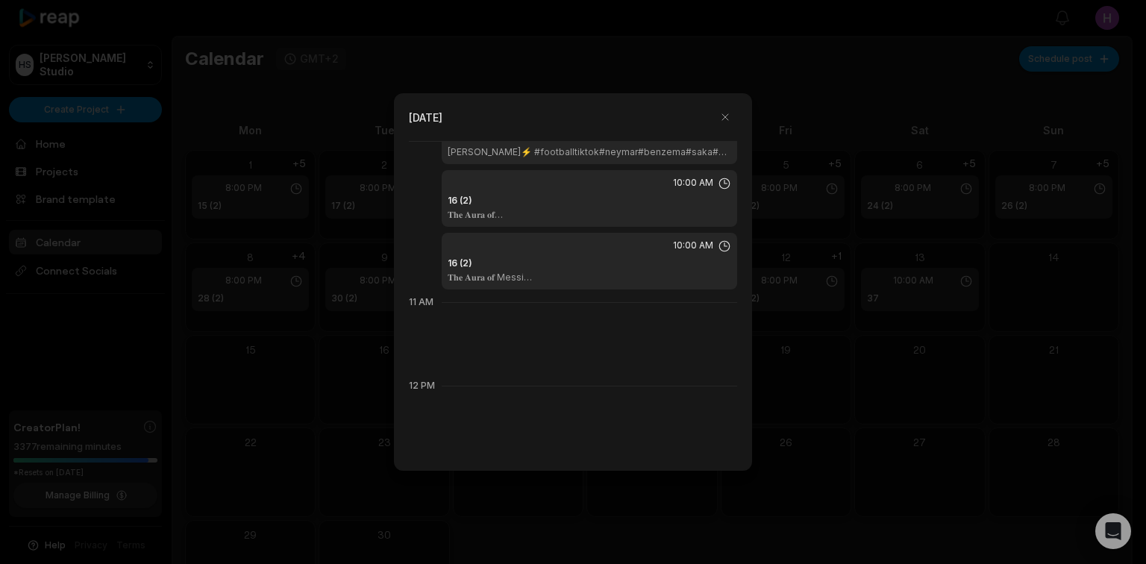
scroll to position [836, 0]
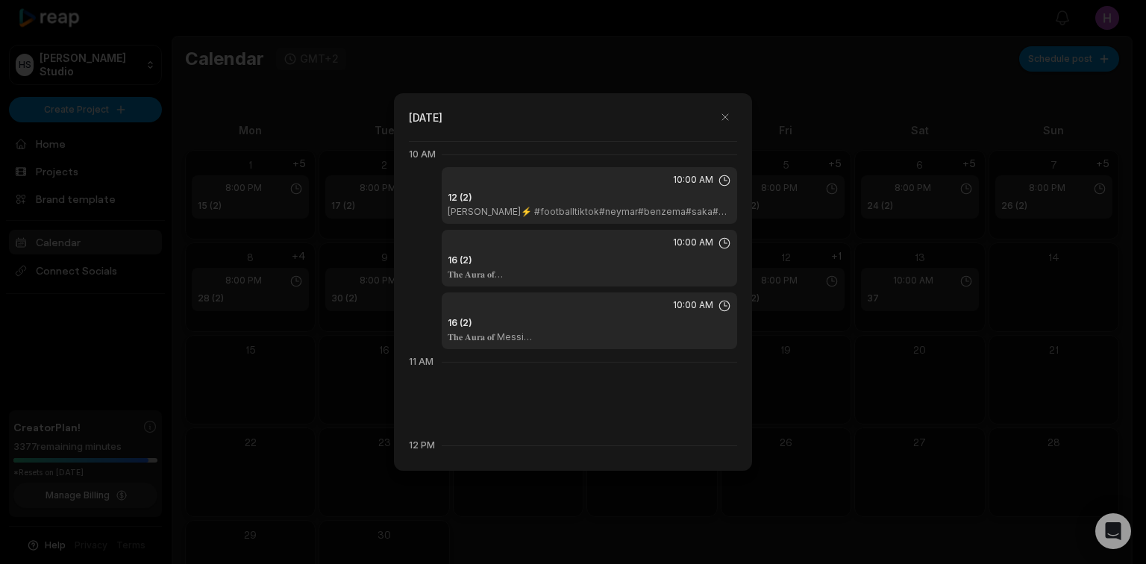
click at [579, 203] on div "12 (2) 𝐍𝐞𝐲𝐦𝐚𝐫 Santos⚡ #footballtiktok#neymar#benzema#saka#debruyne#skills#psg#b…" at bounding box center [590, 204] width 284 height 27
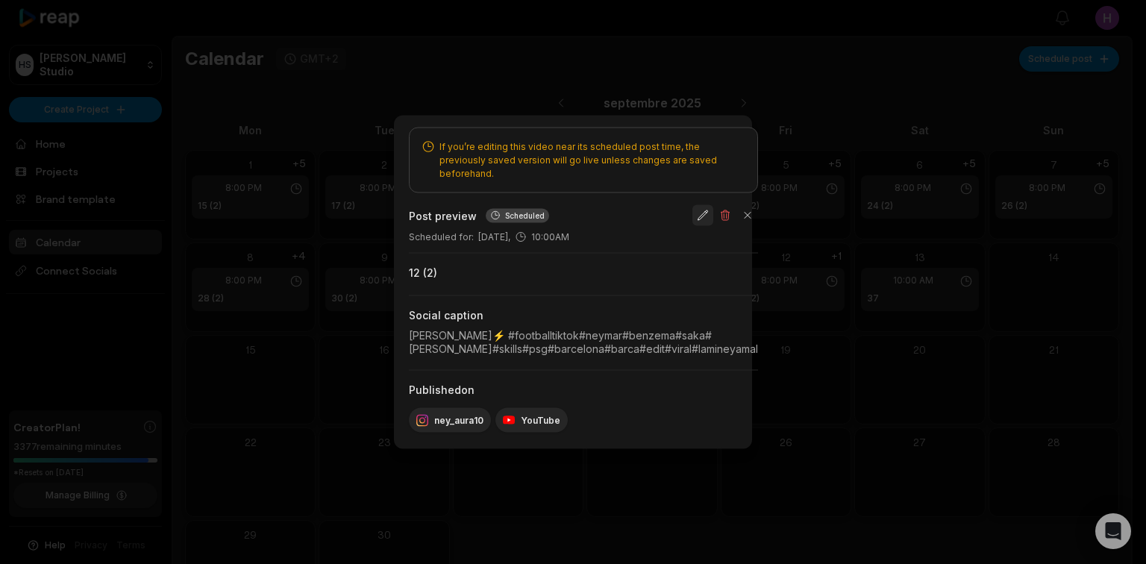
click at [714, 208] on button "button" at bounding box center [703, 215] width 21 height 21
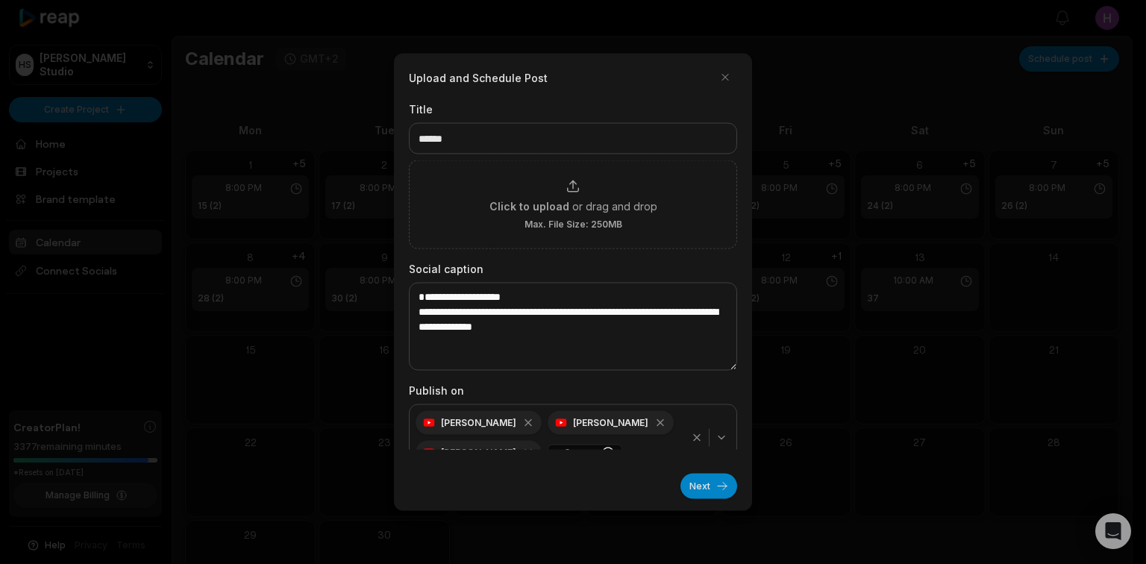
click at [691, 440] on icon "button" at bounding box center [697, 438] width 12 height 12
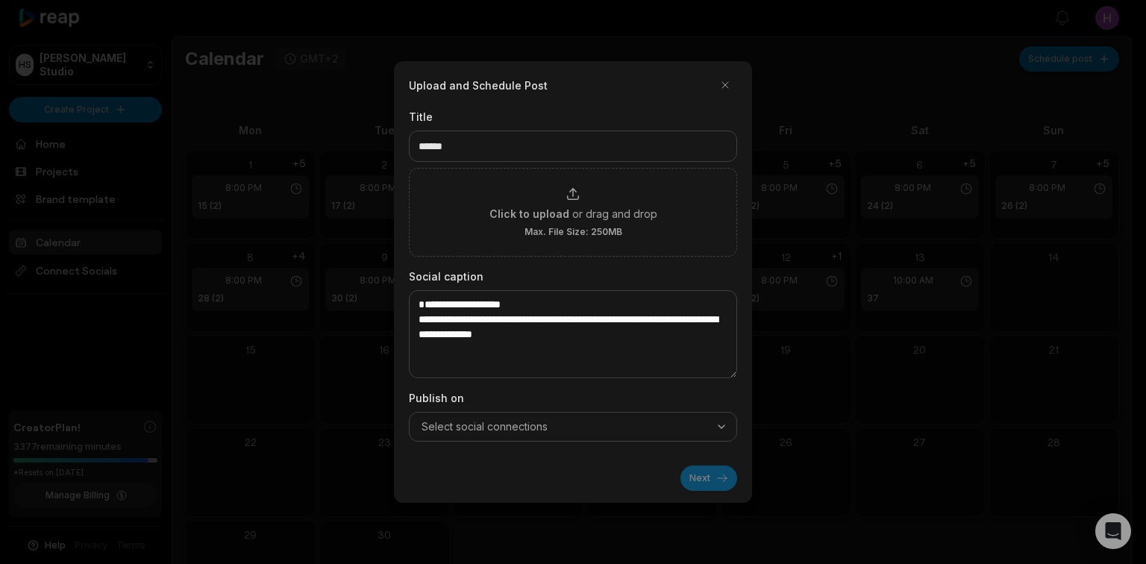
click at [711, 436] on button "Select social connections" at bounding box center [573, 427] width 328 height 30
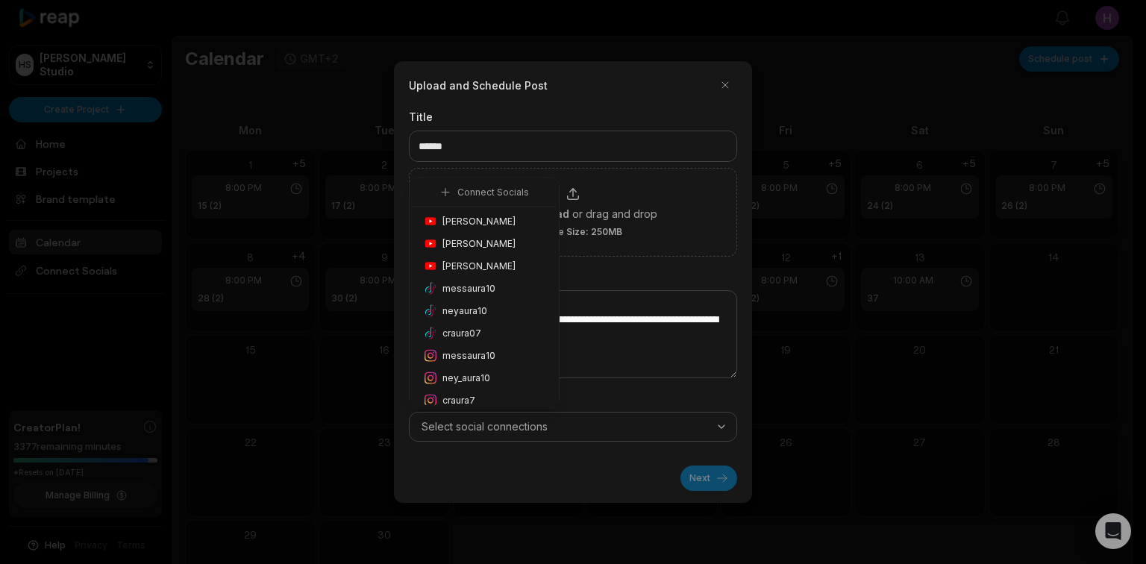
click at [486, 223] on span "Honoré Antonio" at bounding box center [479, 221] width 73 height 13
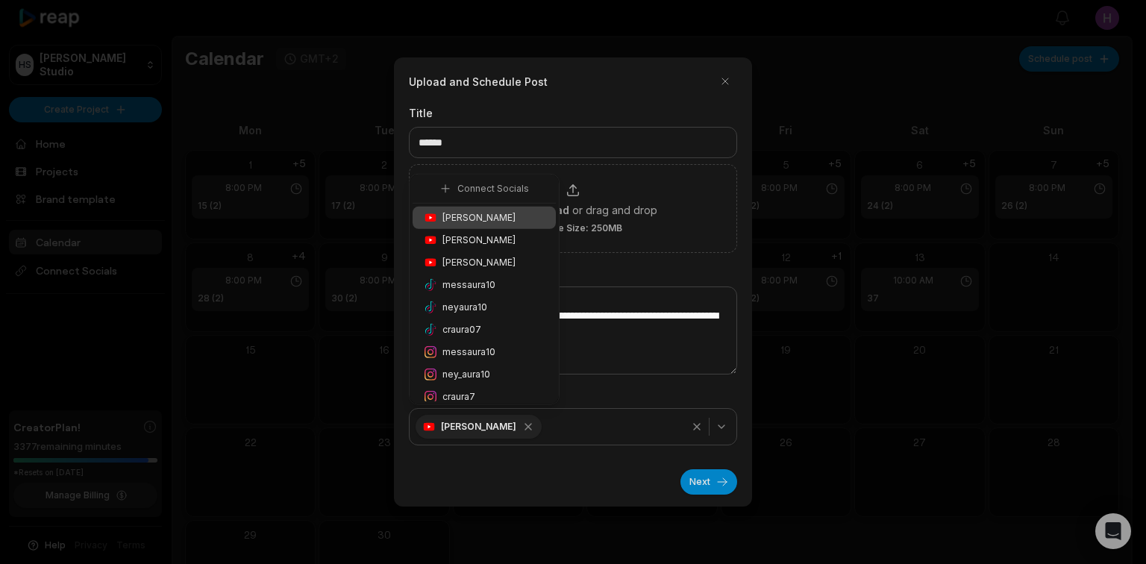
click at [490, 372] on div "ney_aura10" at bounding box center [484, 375] width 143 height 22
click at [702, 478] on button "Next" at bounding box center [709, 481] width 57 height 25
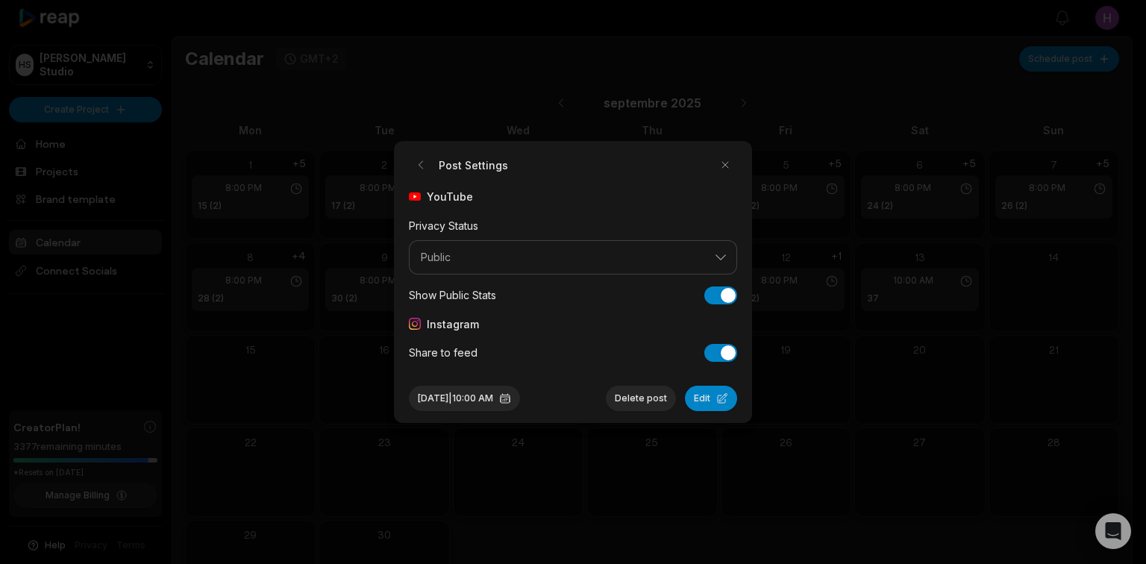
click at [514, 383] on div "Sep 2, 2025 | 10:00 AM Delete post Edit" at bounding box center [573, 392] width 328 height 37
click at [707, 400] on button "Edit" at bounding box center [711, 398] width 52 height 25
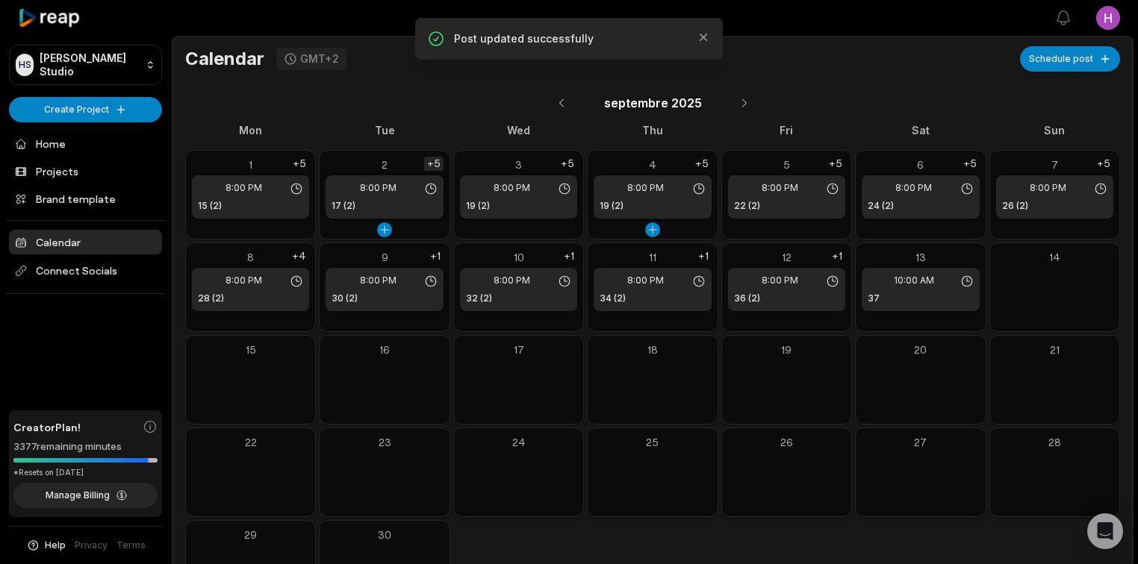
click at [430, 163] on div "+5" at bounding box center [433, 164] width 19 height 14
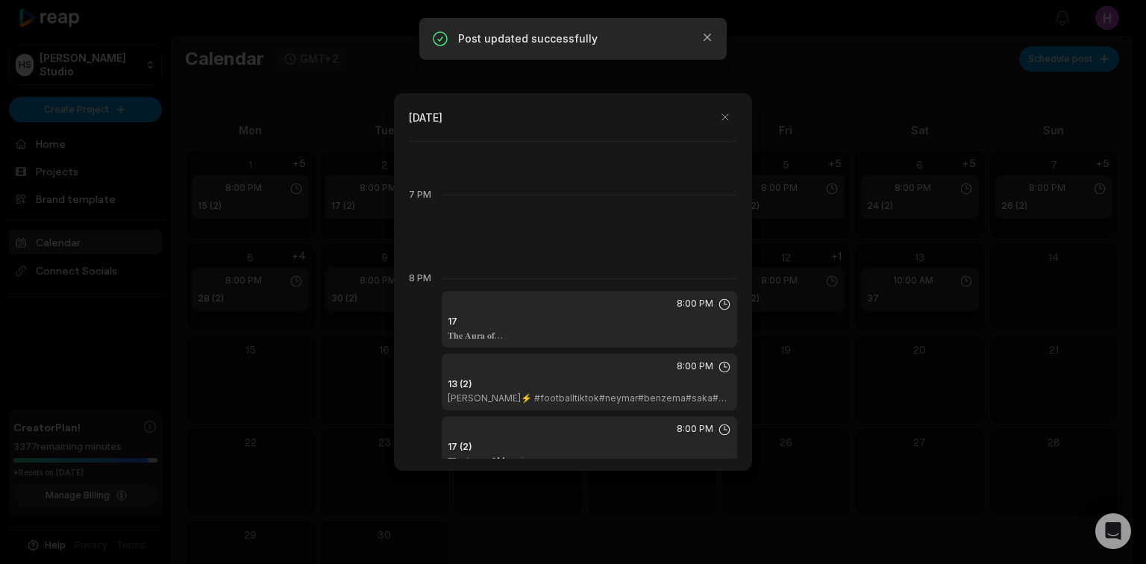
scroll to position [1791, 0]
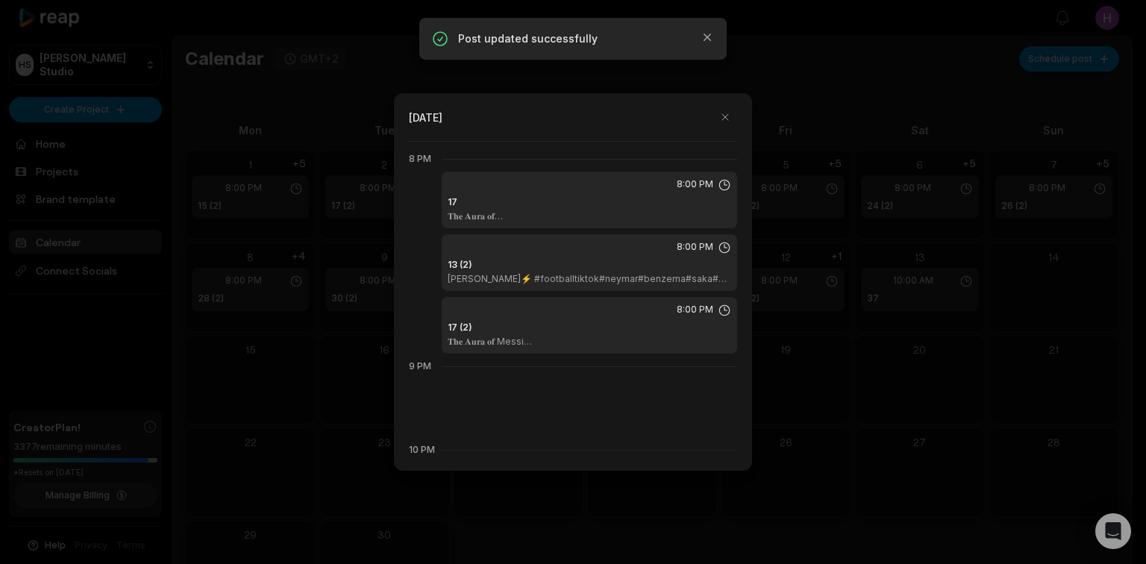
click at [588, 281] on p "𝐍𝐞𝐲𝐦𝐚𝐫 Santos⚡ #footballtiktok#neymar#benzema#saka#debruyne#skills#psg#barcelon…" at bounding box center [604, 279] width 313 height 12
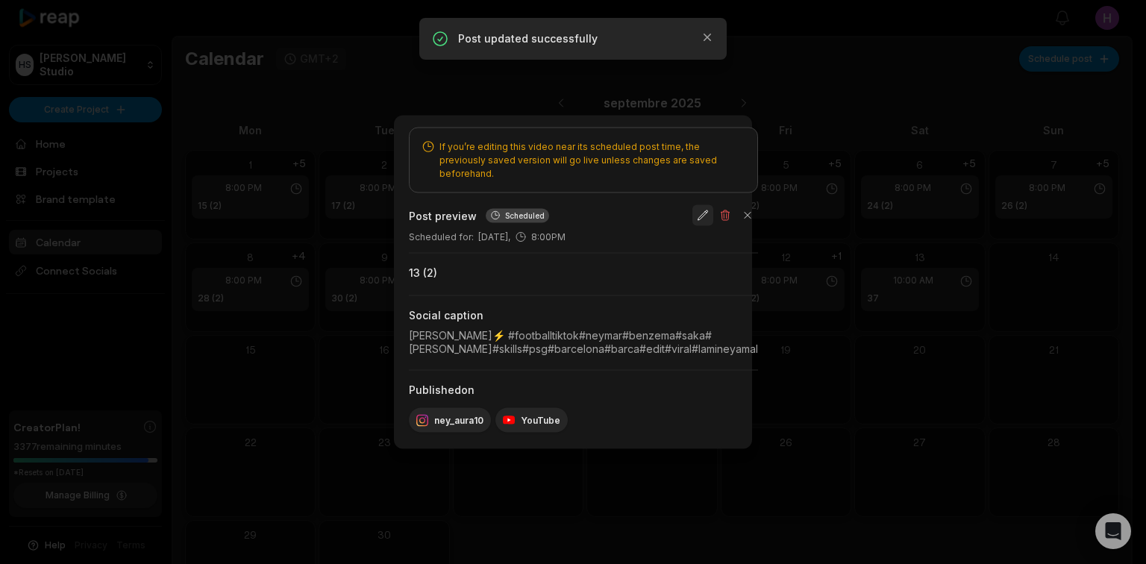
click at [758, 206] on div "Post preview Scheduled" at bounding box center [583, 215] width 349 height 21
click at [714, 208] on button "button" at bounding box center [703, 215] width 21 height 21
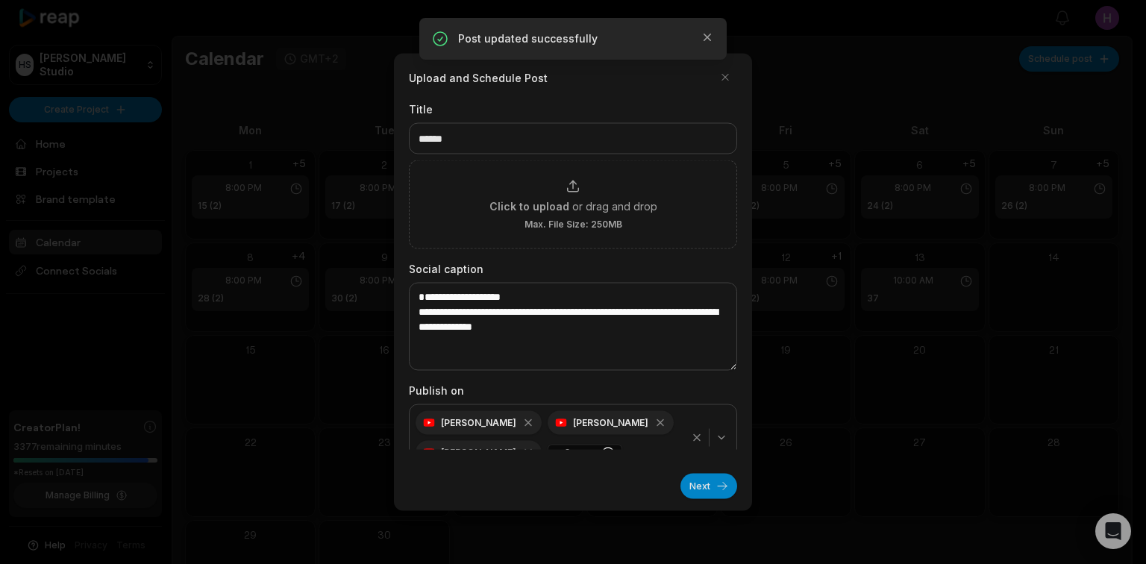
click at [691, 439] on icon "button" at bounding box center [697, 438] width 12 height 12
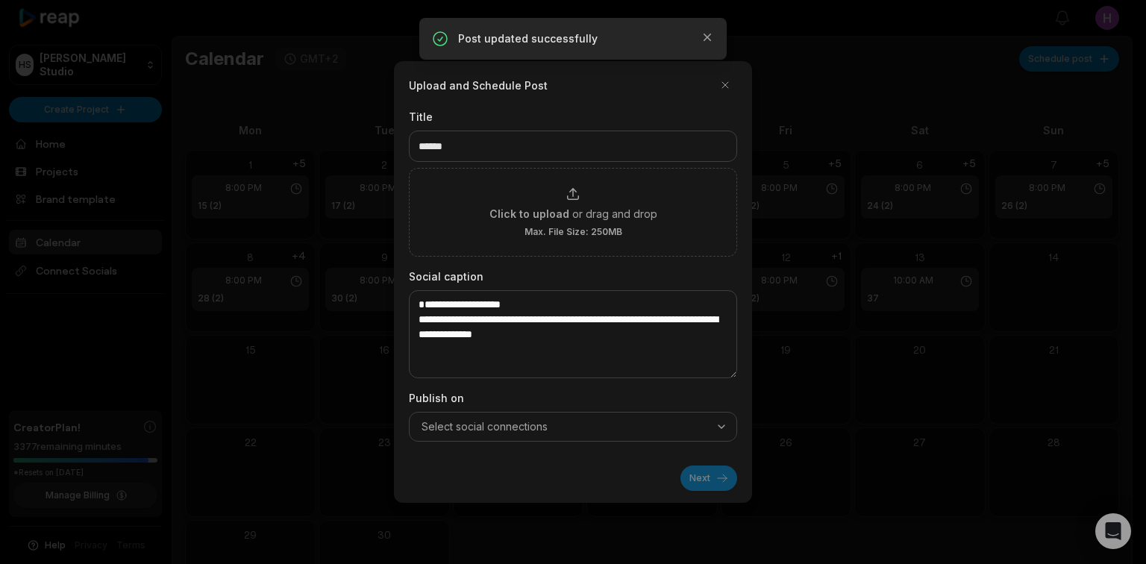
click at [720, 432] on icon "button" at bounding box center [722, 427] width 12 height 12
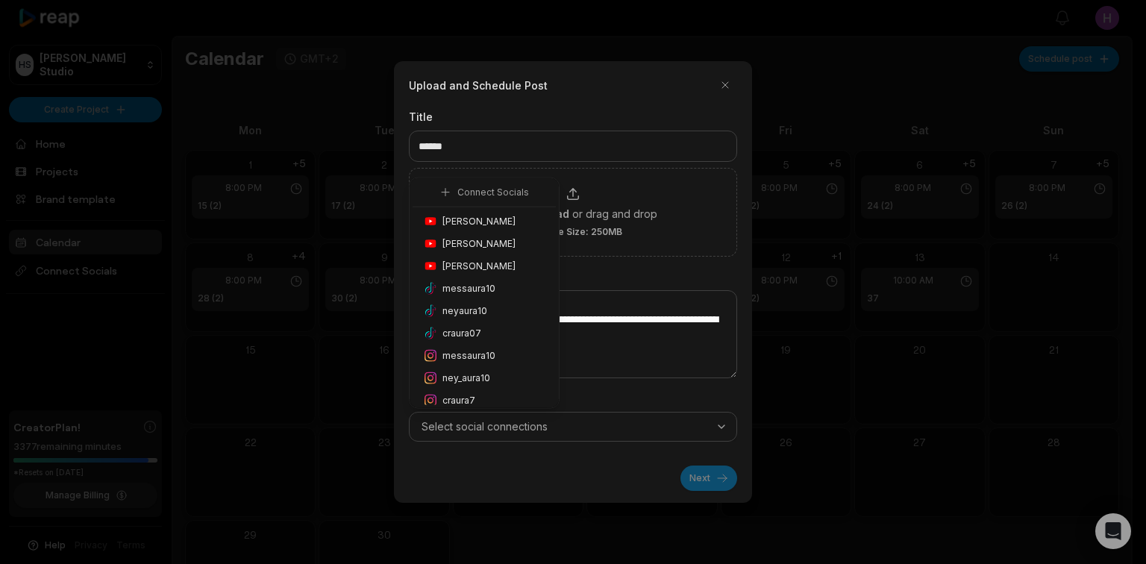
click at [510, 224] on div "Honoré Antonio" at bounding box center [484, 221] width 143 height 22
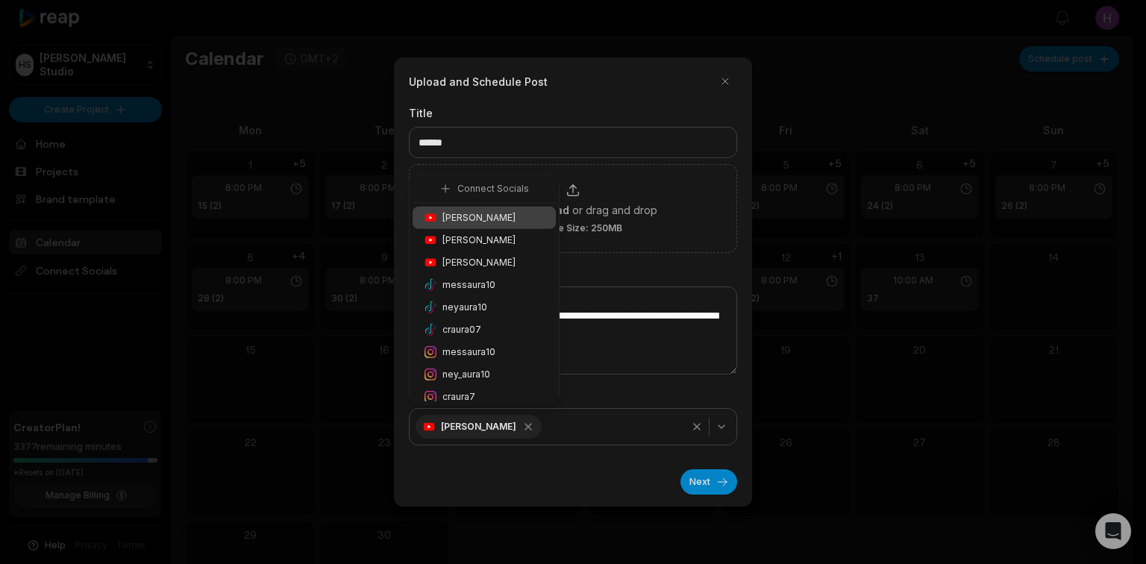
click at [505, 369] on div "ney_aura10" at bounding box center [484, 375] width 143 height 22
click at [687, 475] on button "Next" at bounding box center [709, 481] width 57 height 25
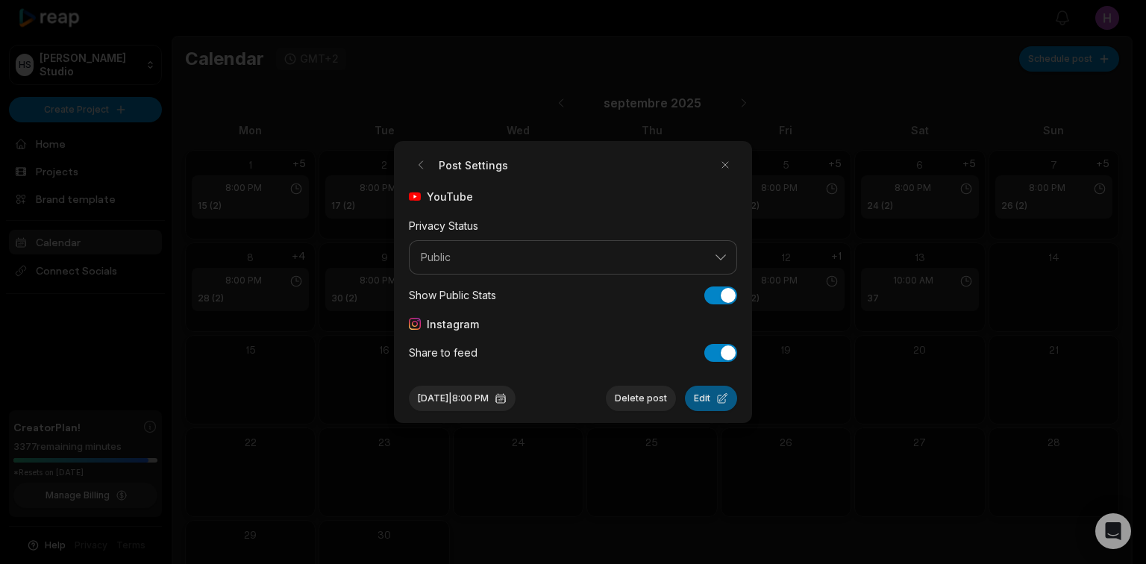
click at [714, 403] on button "Edit" at bounding box center [711, 398] width 52 height 25
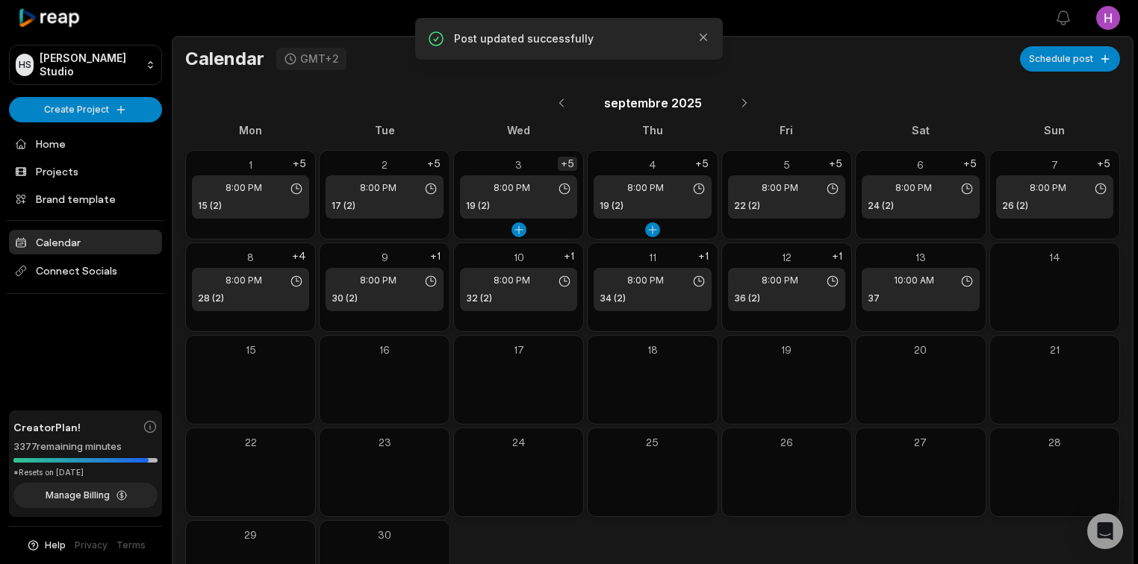
click at [568, 161] on div "+5" at bounding box center [567, 164] width 19 height 14
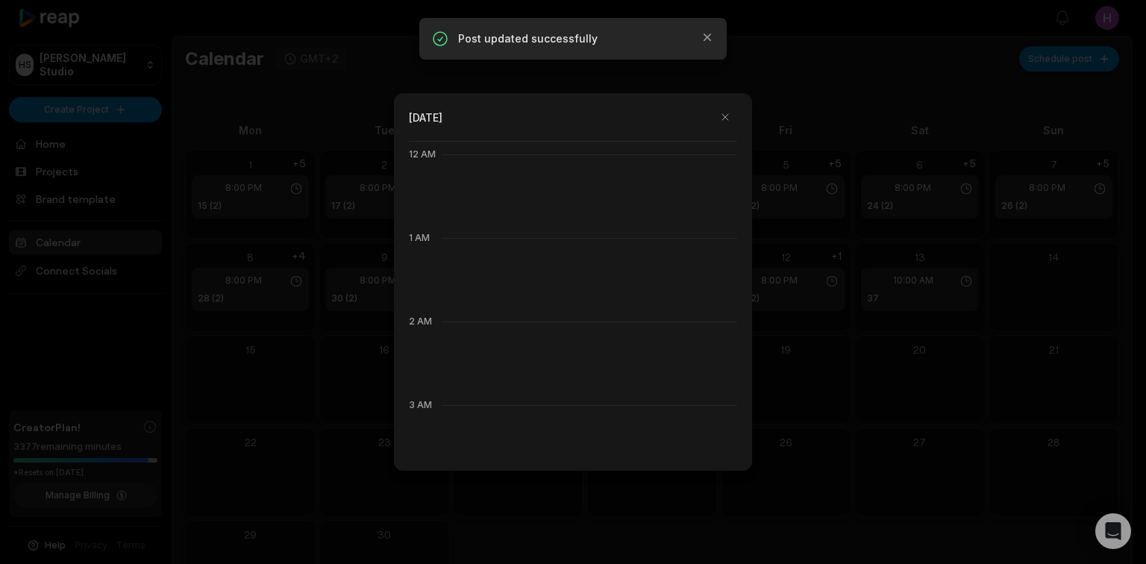
scroll to position [836, 0]
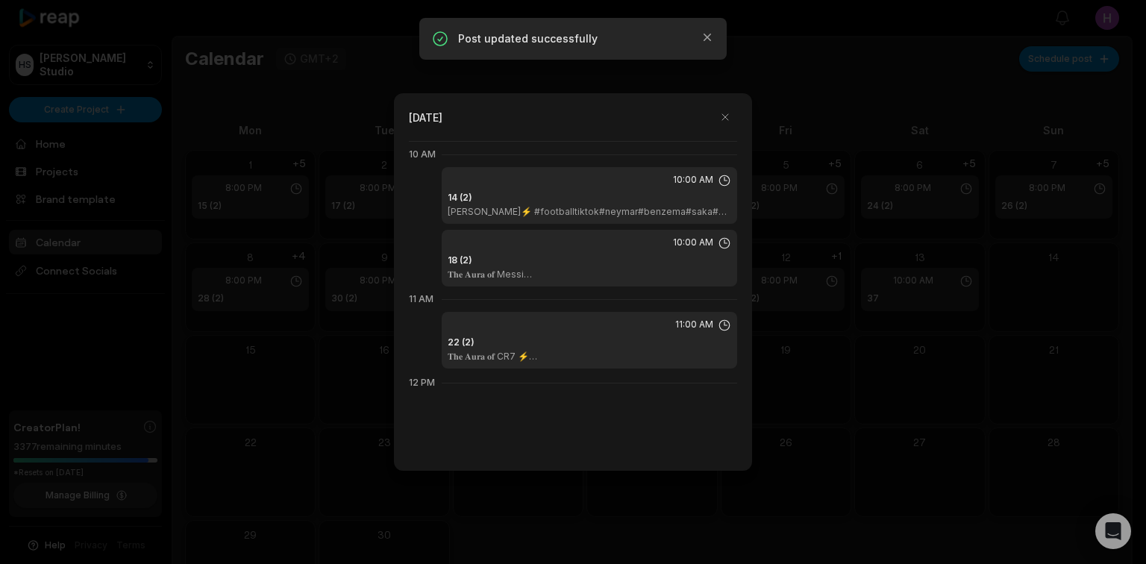
click at [624, 199] on div "14 (2) 𝐍𝐞𝐲𝐦𝐚𝐫 Santos⚡ #footballtiktok#neymar#benzema#saka#debruyne#skills#psg#b…" at bounding box center [590, 204] width 284 height 27
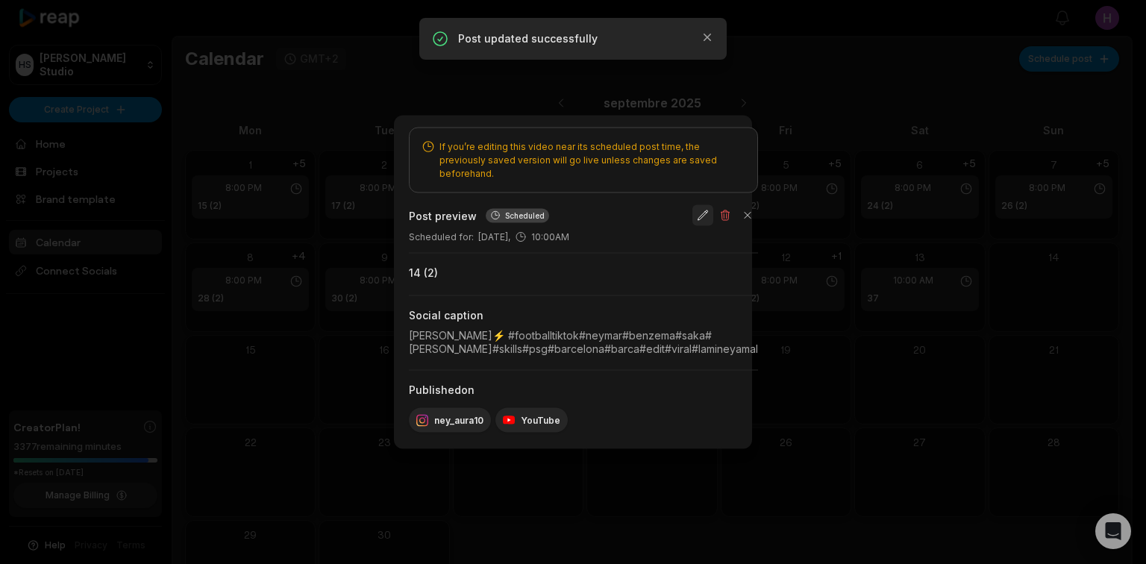
click at [714, 209] on button "button" at bounding box center [703, 215] width 21 height 21
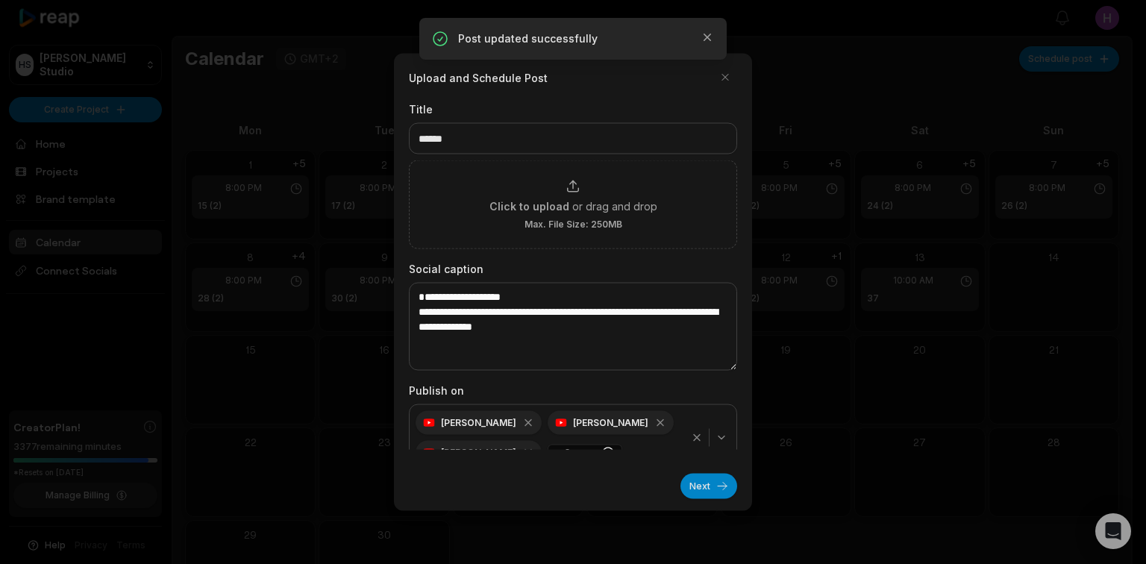
click at [694, 438] on icon "button" at bounding box center [697, 438] width 6 height 6
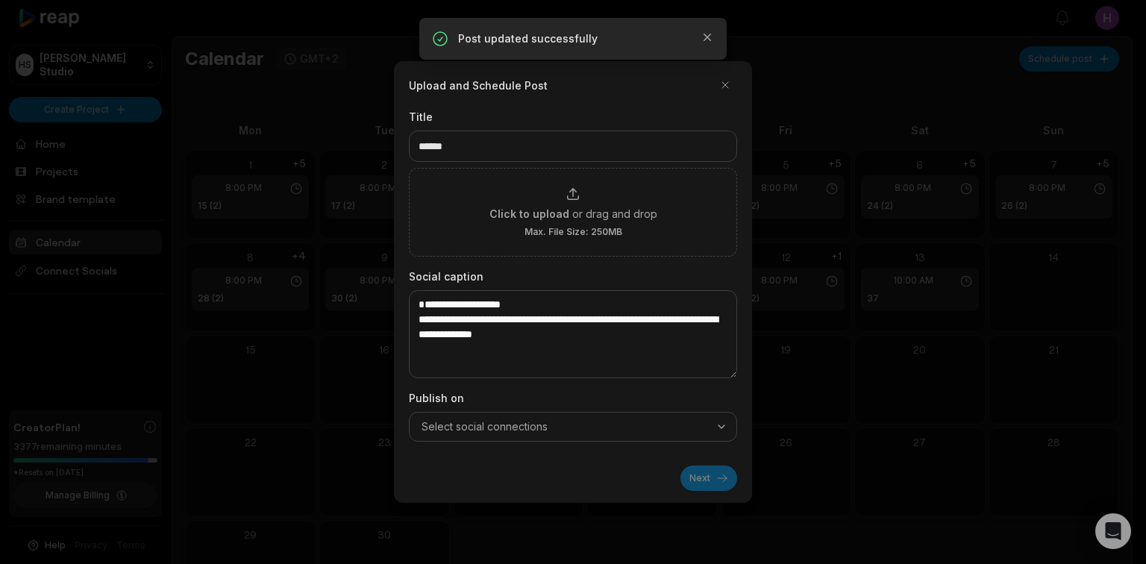
click at [709, 433] on div "Select social connections" at bounding box center [573, 426] width 321 height 15
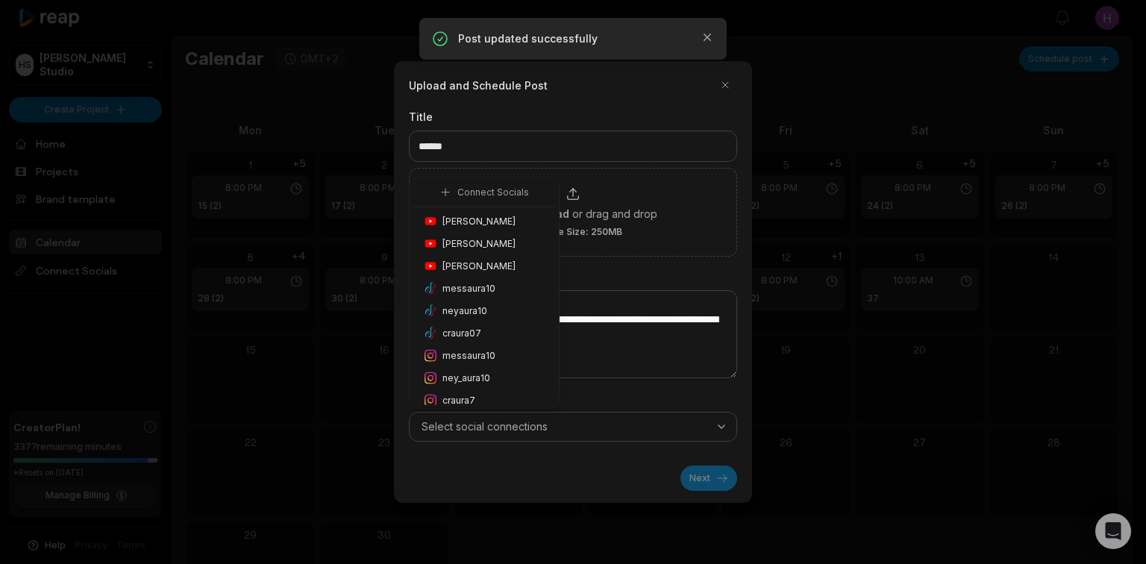
click at [505, 221] on span "Honoré Antonio" at bounding box center [479, 221] width 73 height 13
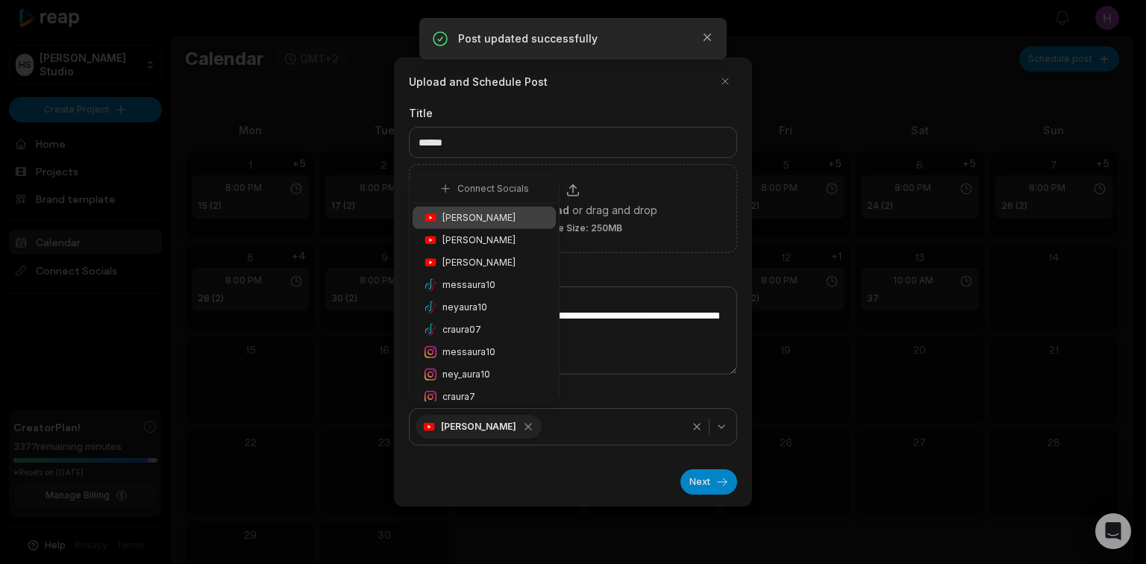
drag, startPoint x: 508, startPoint y: 370, endPoint x: 549, endPoint y: 390, distance: 45.7
click at [507, 370] on div "ney_aura10" at bounding box center [484, 375] width 143 height 22
click at [713, 481] on button "Next" at bounding box center [709, 481] width 57 height 25
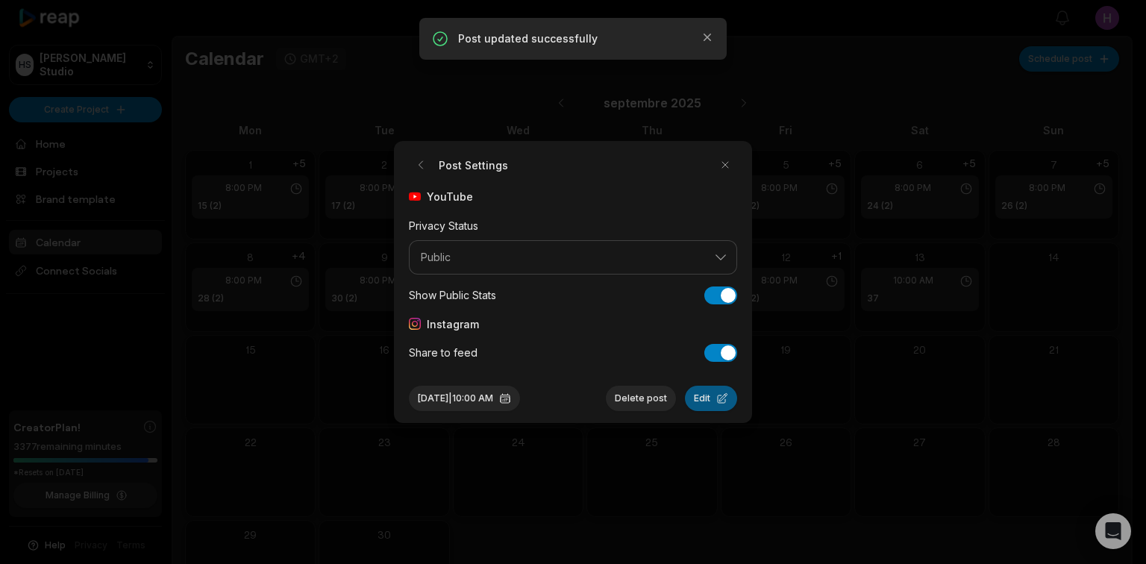
click at [717, 408] on button "Edit" at bounding box center [711, 398] width 52 height 25
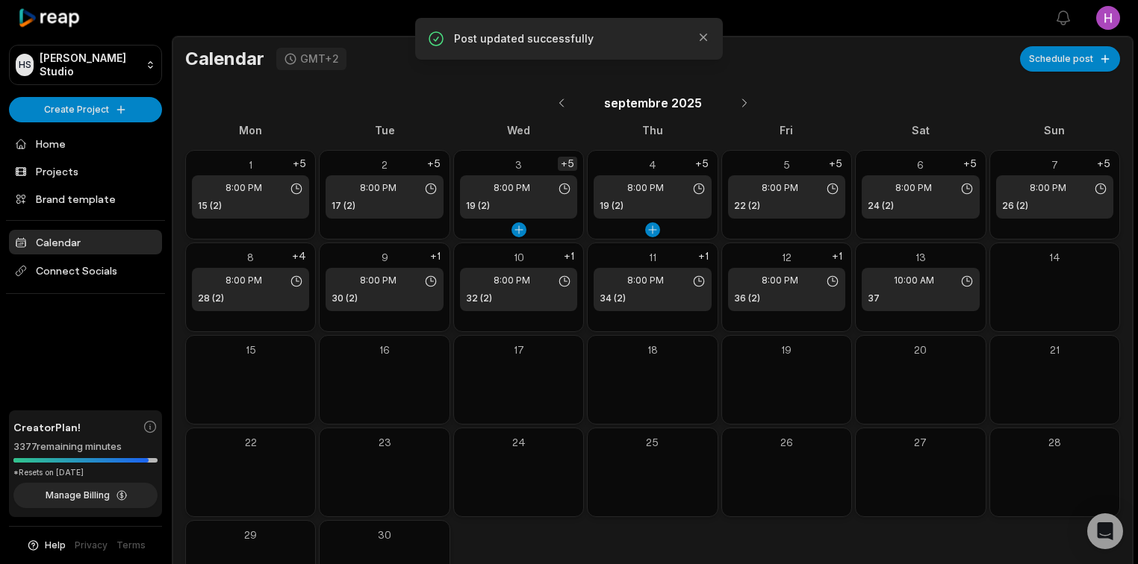
click at [567, 163] on div "+5" at bounding box center [567, 164] width 19 height 14
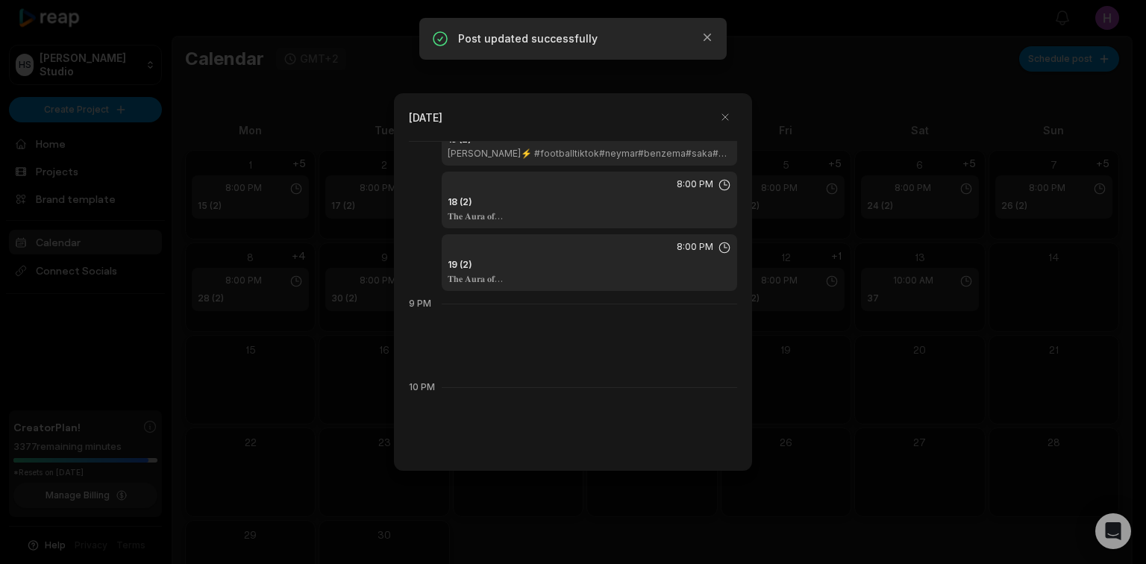
scroll to position [1732, 0]
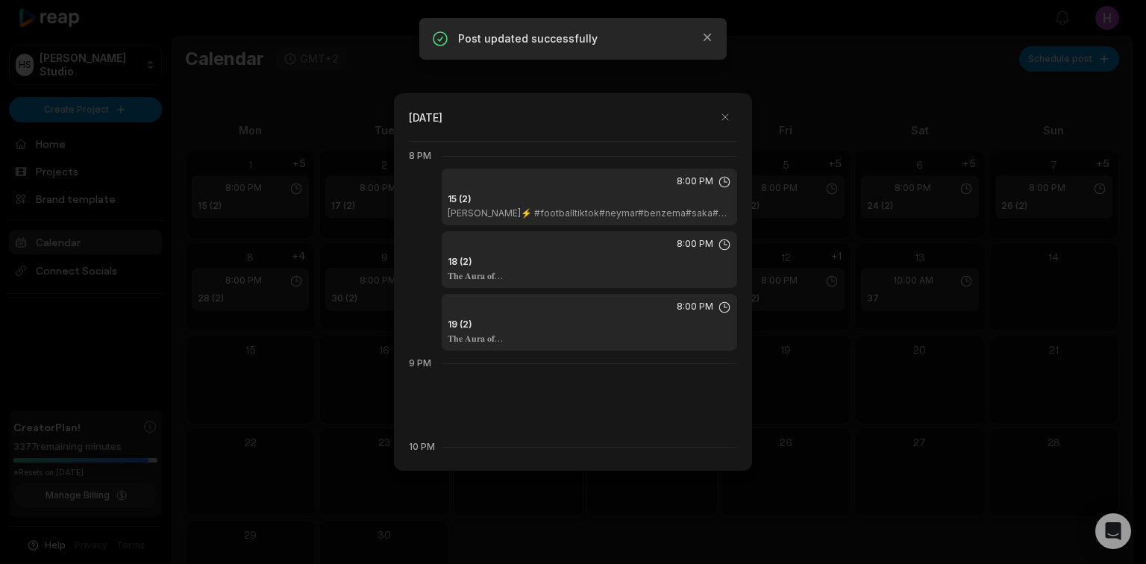
click at [588, 203] on div "15 (2) 𝐍𝐞𝐲𝐦𝐚𝐫 Santos⚡ #footballtiktok#neymar#benzema#saka#debruyne#skills#psg#b…" at bounding box center [590, 206] width 284 height 27
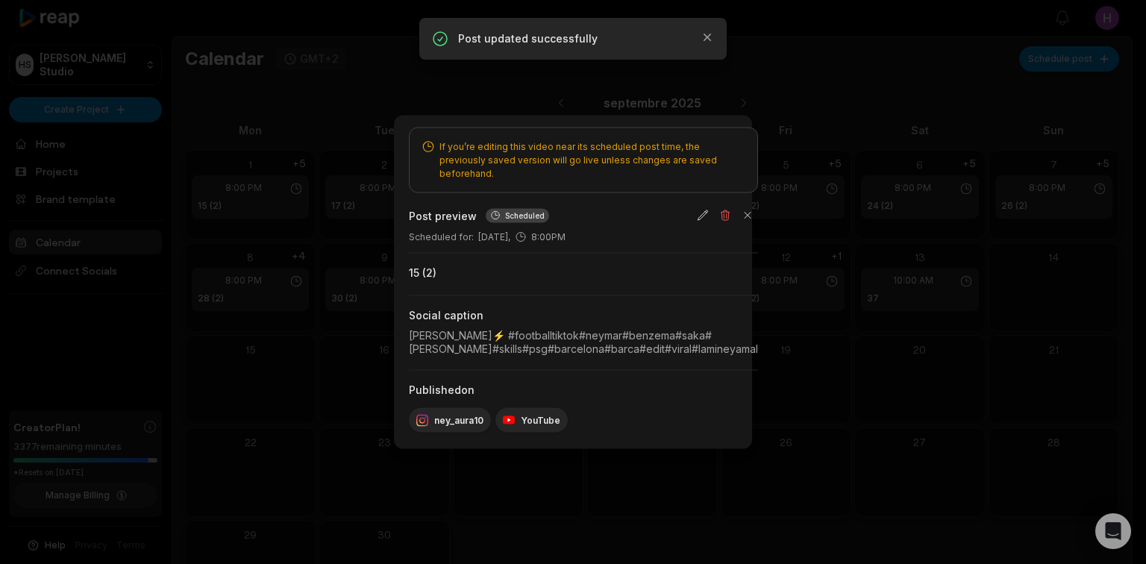
click at [758, 208] on div "Post preview Scheduled" at bounding box center [583, 215] width 349 height 21
click at [714, 209] on button "button" at bounding box center [703, 215] width 21 height 21
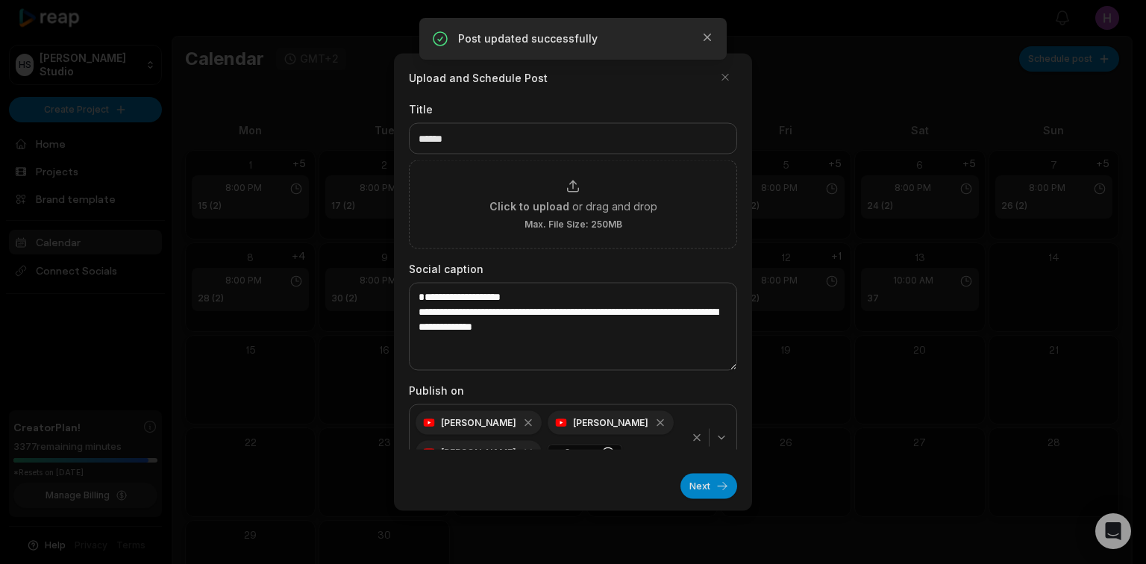
click at [692, 442] on icon "button" at bounding box center [697, 438] width 12 height 12
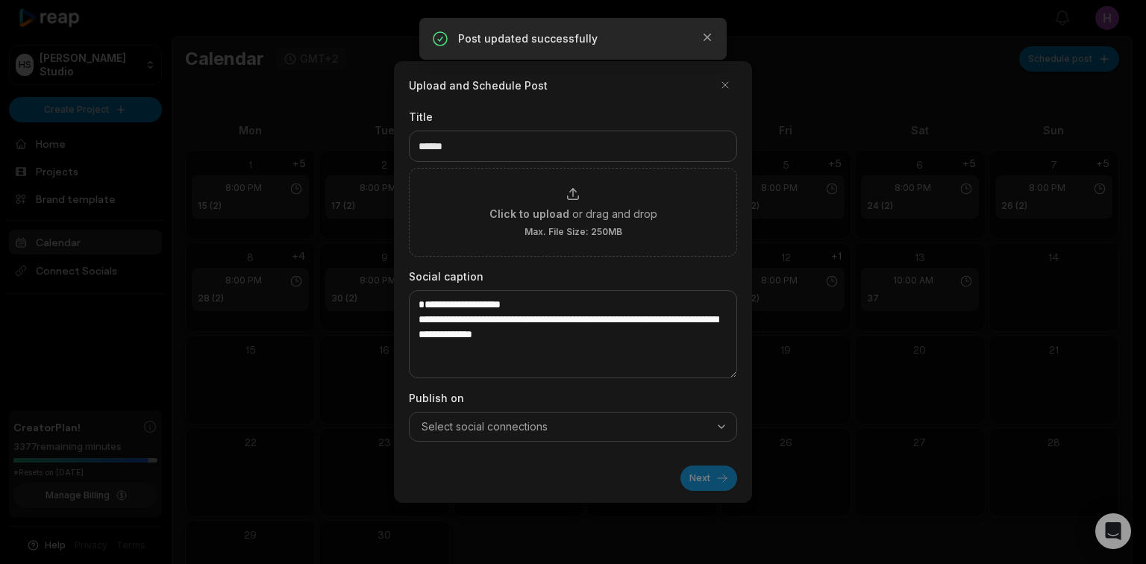
click at [724, 431] on icon "button" at bounding box center [722, 427] width 12 height 12
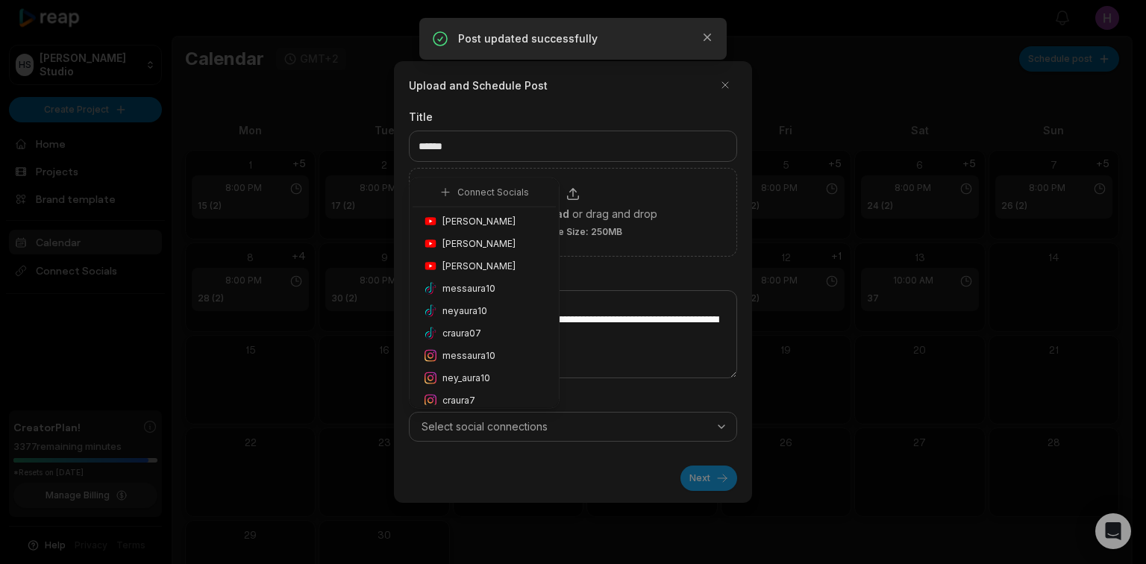
click at [508, 224] on span "Honoré Antonio" at bounding box center [479, 221] width 73 height 13
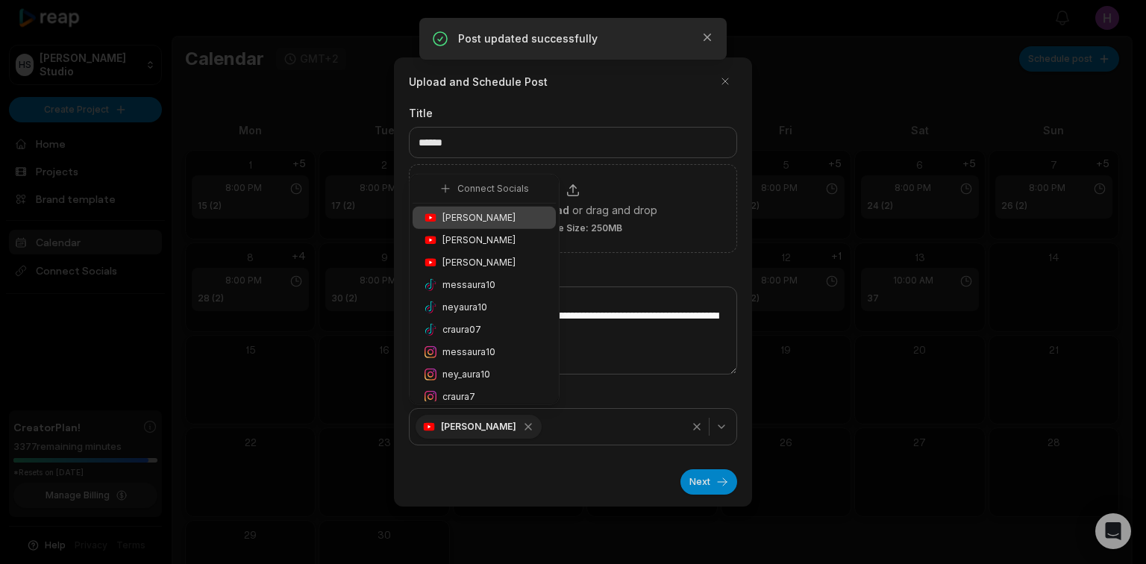
click at [484, 369] on span "ney_aura10" at bounding box center [467, 374] width 48 height 13
click at [701, 474] on button "Next" at bounding box center [709, 481] width 57 height 25
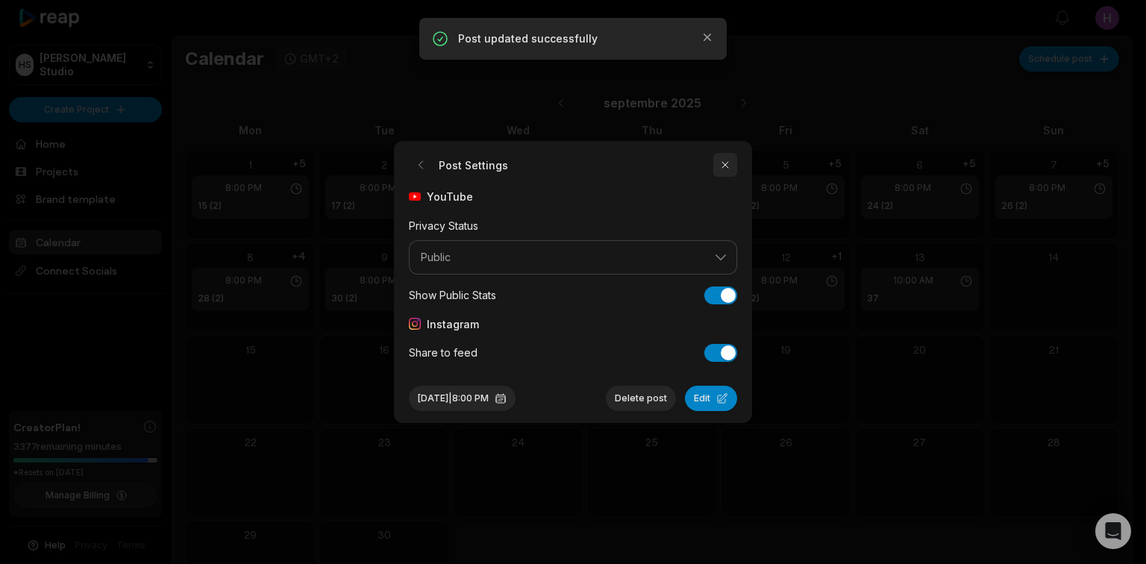
click at [729, 167] on button "button" at bounding box center [726, 165] width 24 height 24
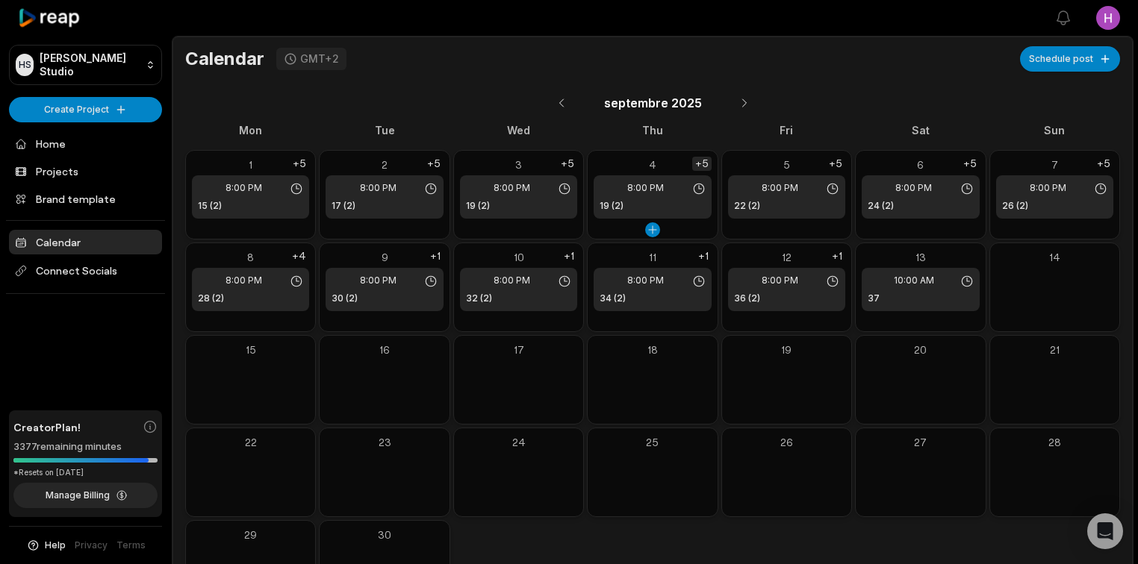
click at [706, 164] on div "+5" at bounding box center [701, 164] width 19 height 14
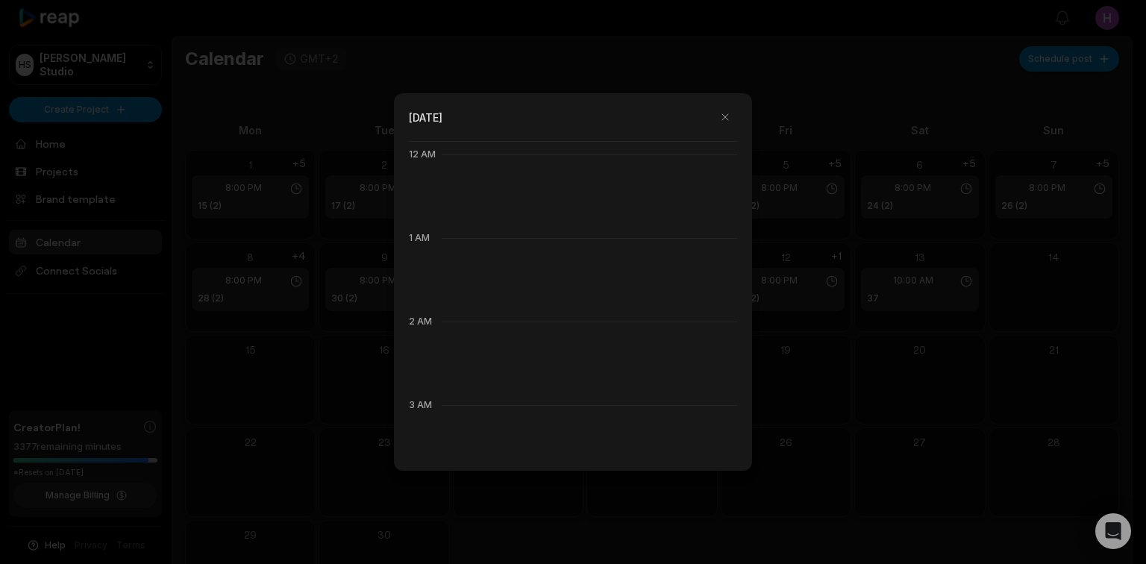
scroll to position [836, 0]
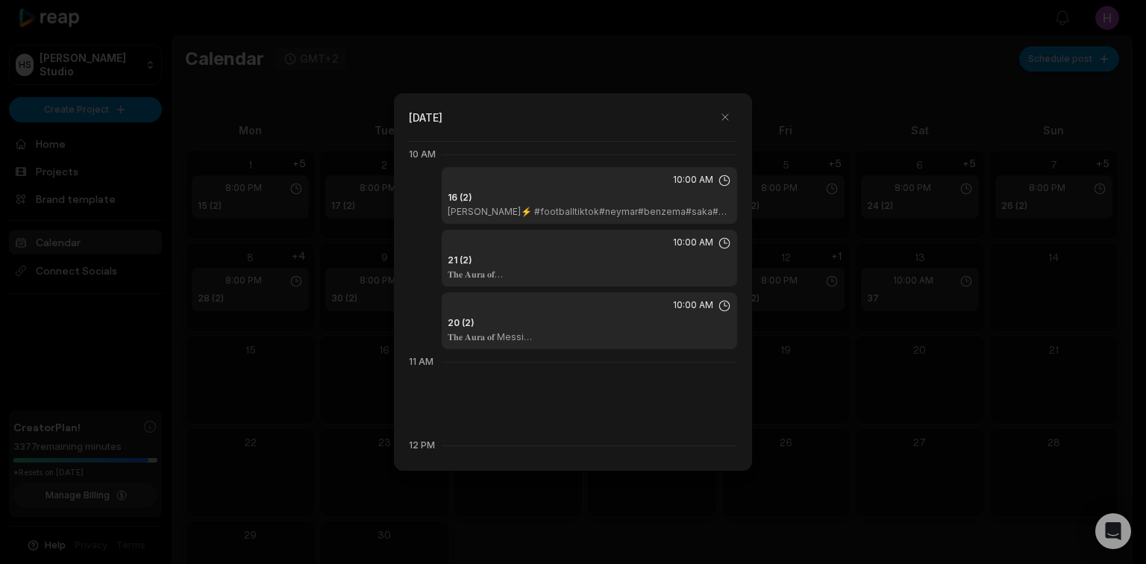
click at [645, 201] on div "16 (2) 𝐍𝐞𝐲𝐦𝐚𝐫 Santos⚡ #footballtiktok#neymar#benzema#saka#debruyne#skills#psg#b…" at bounding box center [590, 204] width 284 height 27
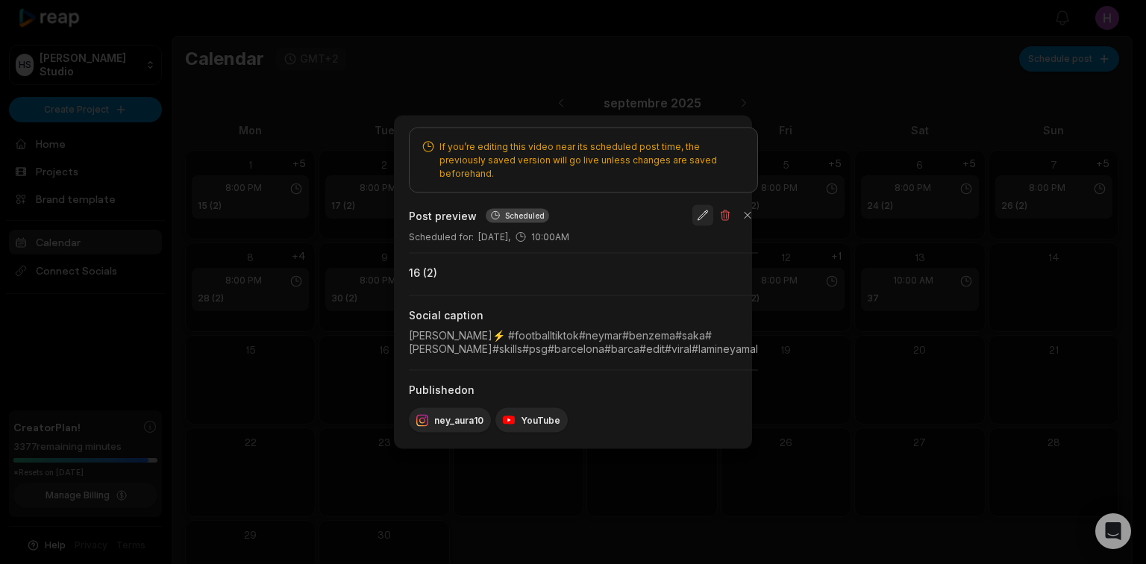
click at [714, 210] on button "button" at bounding box center [703, 215] width 21 height 21
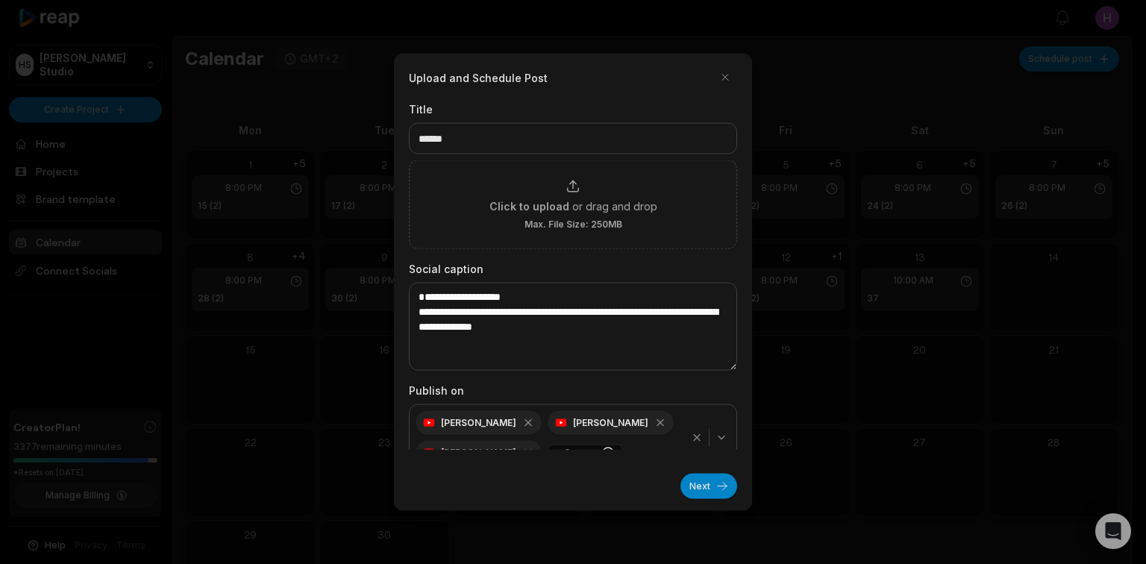
scroll to position [20, 0]
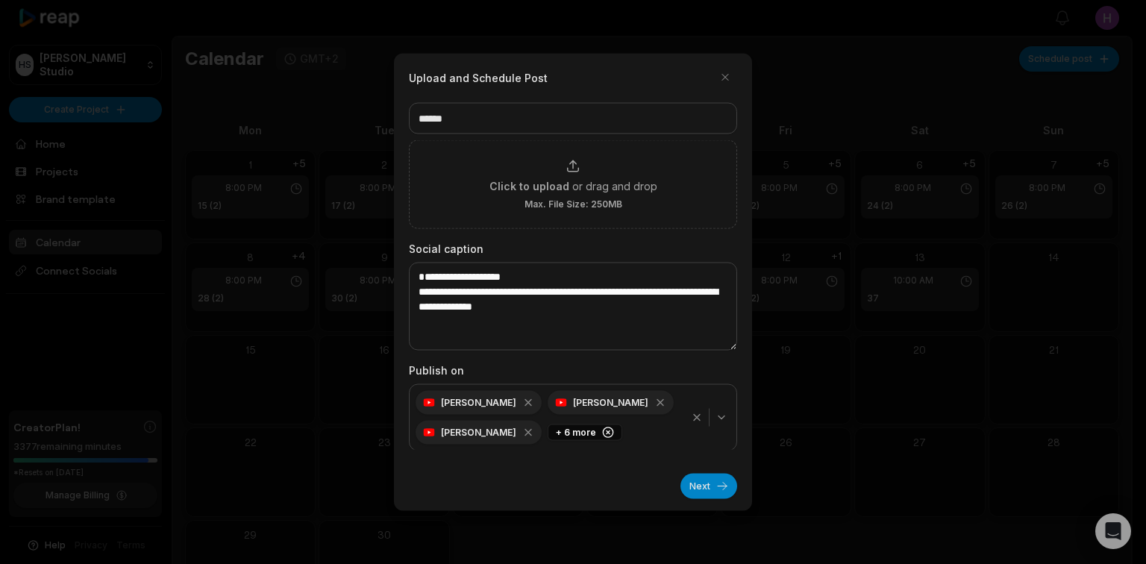
click at [691, 415] on icon "button" at bounding box center [697, 418] width 12 height 12
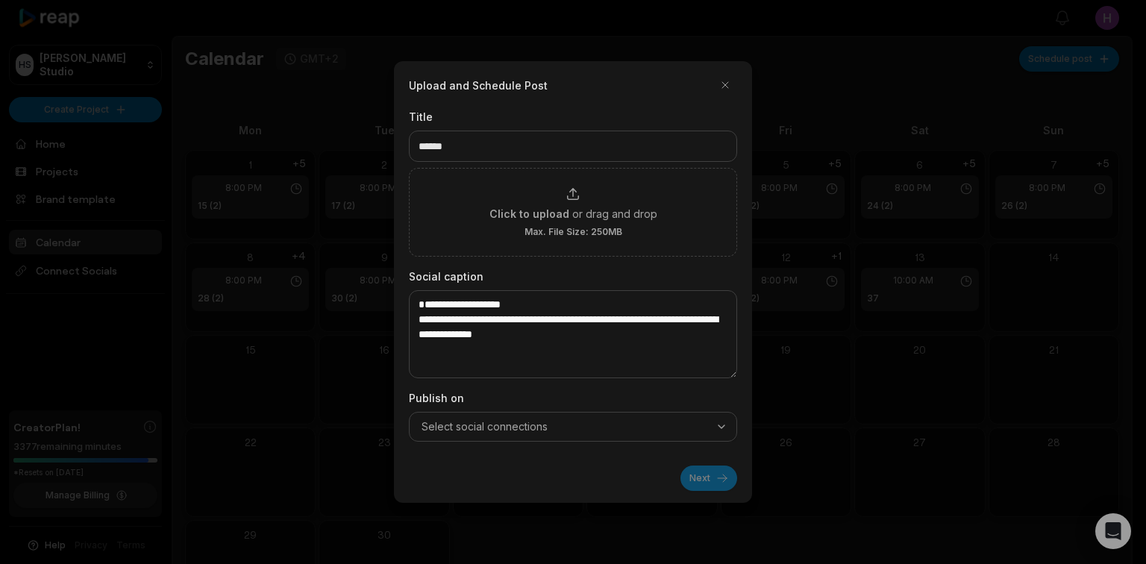
click at [719, 417] on button "Select social connections" at bounding box center [573, 427] width 328 height 30
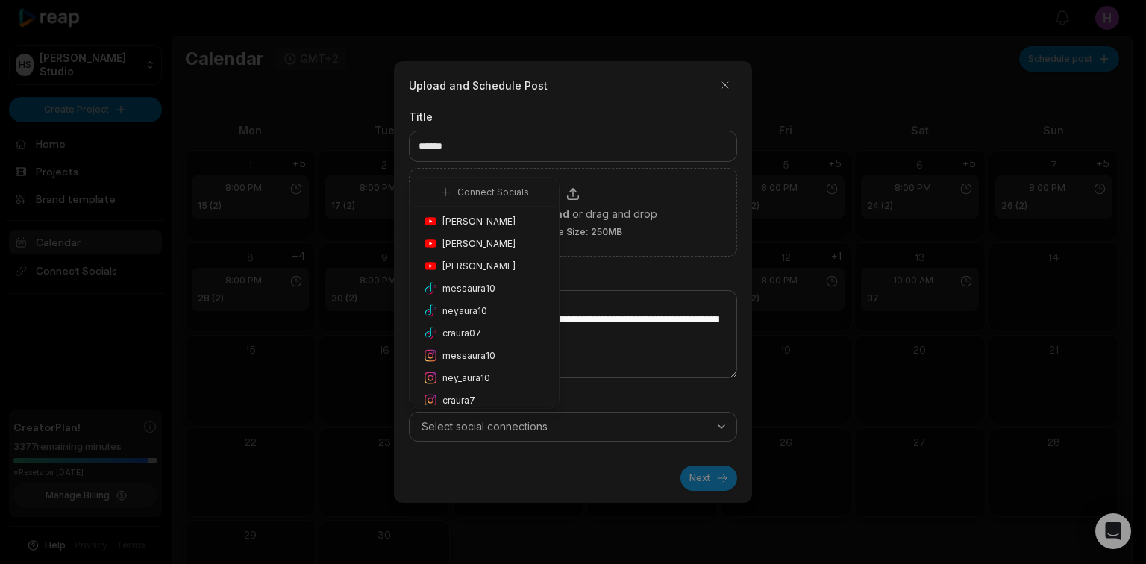
click at [526, 221] on div "Honoré Antonio" at bounding box center [484, 221] width 143 height 22
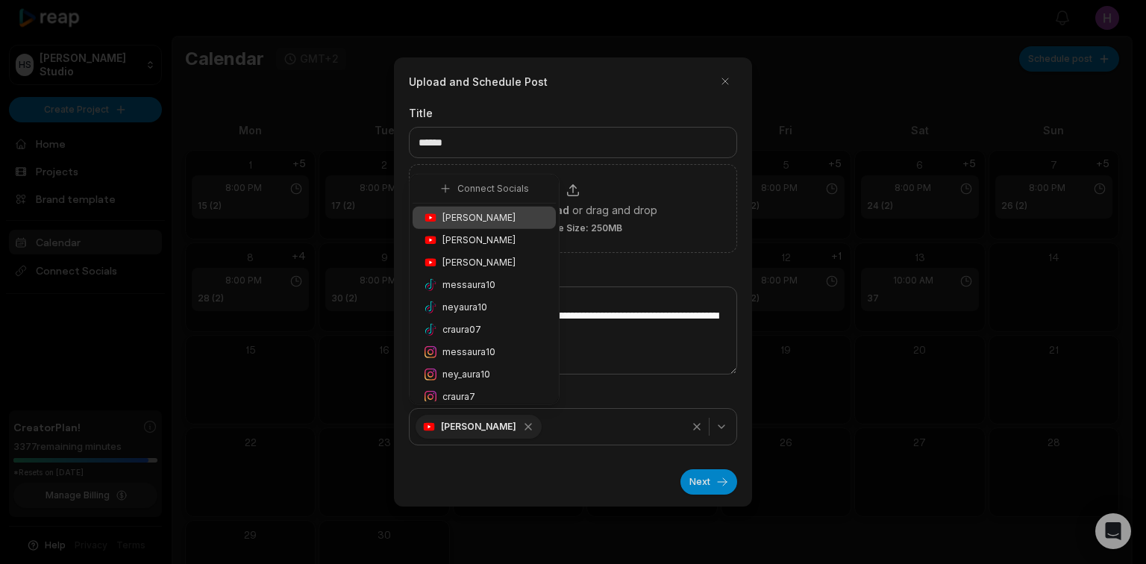
click at [512, 368] on div "ney_aura10" at bounding box center [484, 375] width 143 height 22
click at [700, 487] on button "Next" at bounding box center [709, 481] width 57 height 25
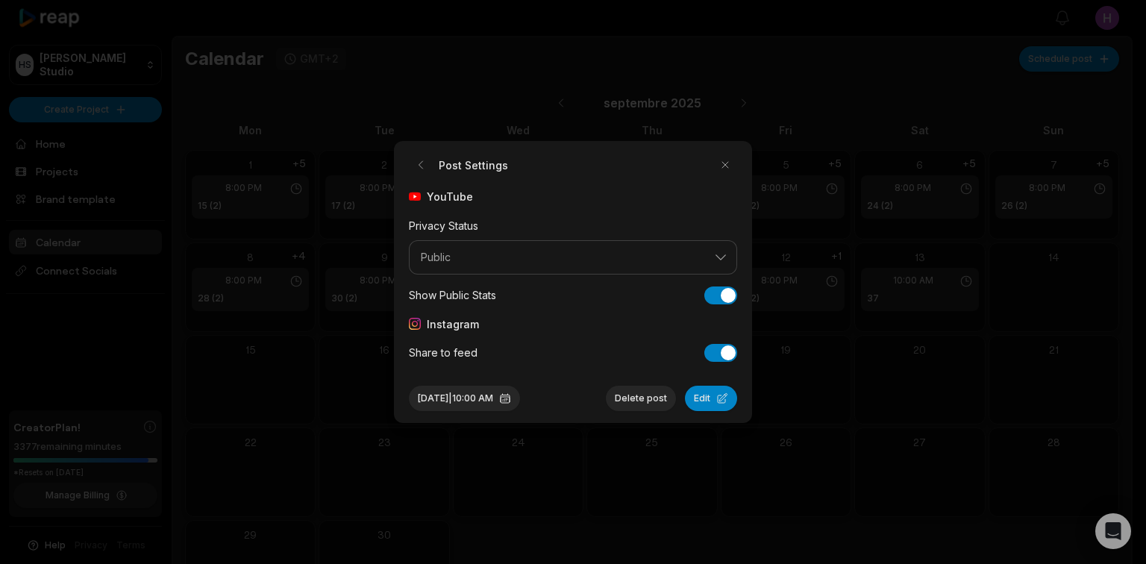
click at [712, 397] on button "Edit" at bounding box center [711, 398] width 52 height 25
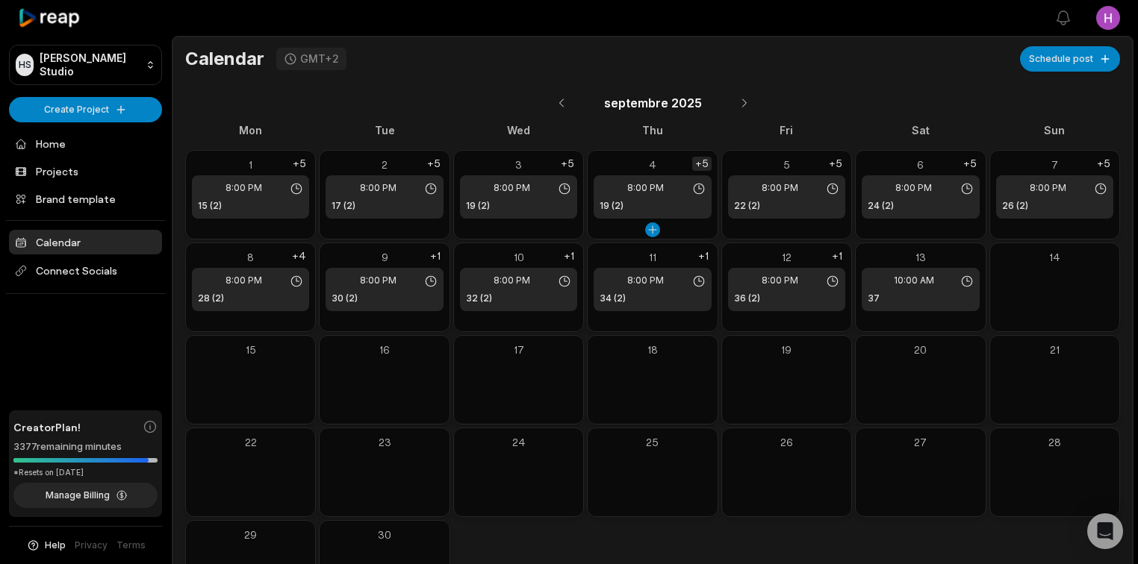
click at [705, 157] on div "+5" at bounding box center [701, 164] width 19 height 14
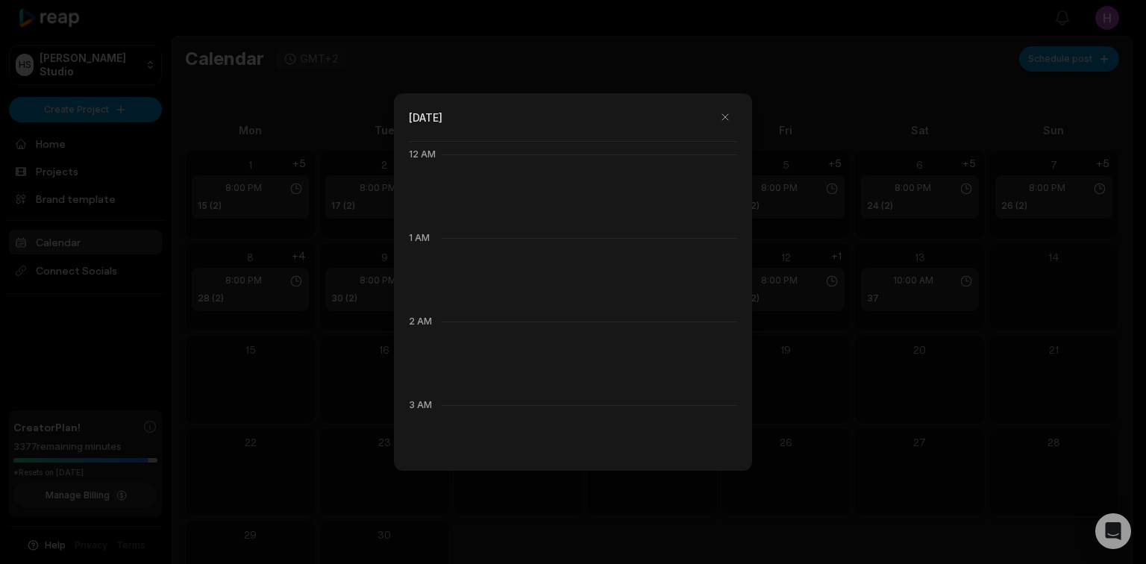
scroll to position [836, 0]
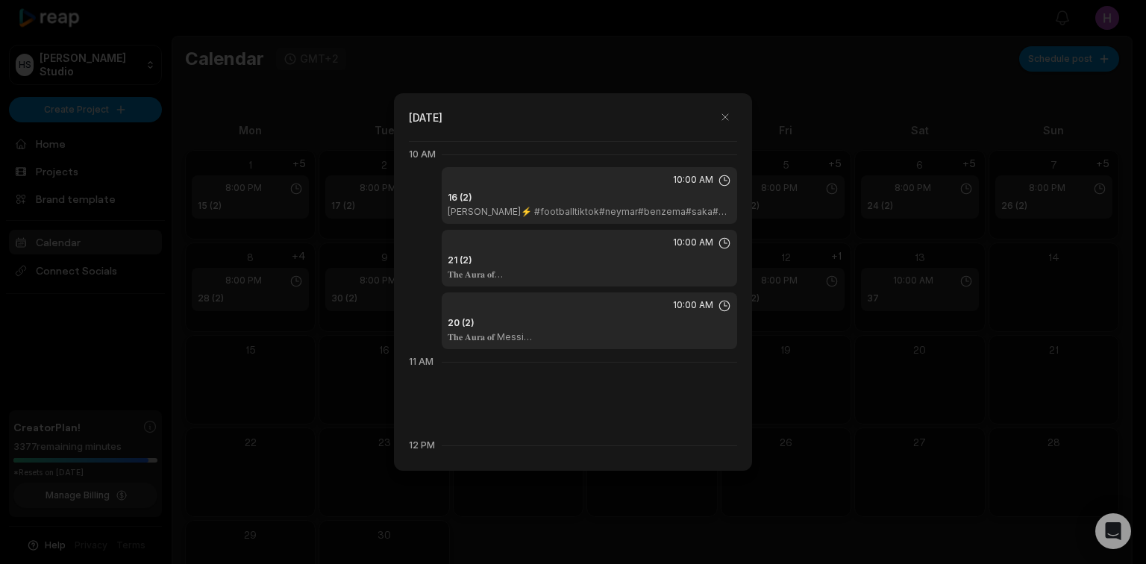
click at [621, 206] on p "𝐍𝐞𝐲𝐦𝐚𝐫 Santos⚡ #footballtiktok#neymar#benzema#saka#debruyne#skills#psg#barcelon…" at bounding box center [604, 212] width 313 height 12
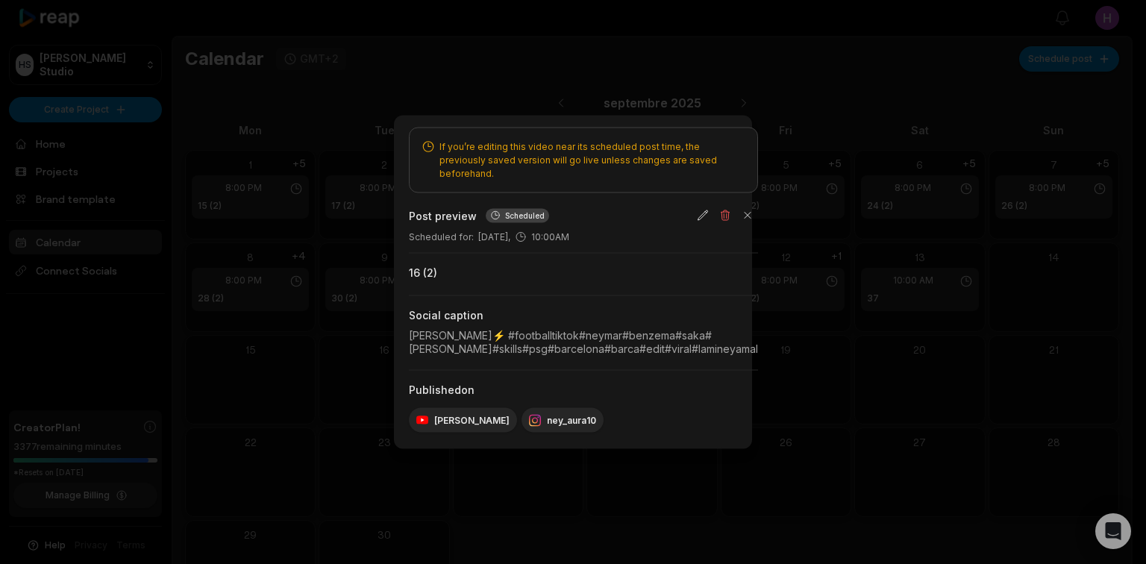
click at [758, 308] on div "Social caption" at bounding box center [583, 315] width 349 height 15
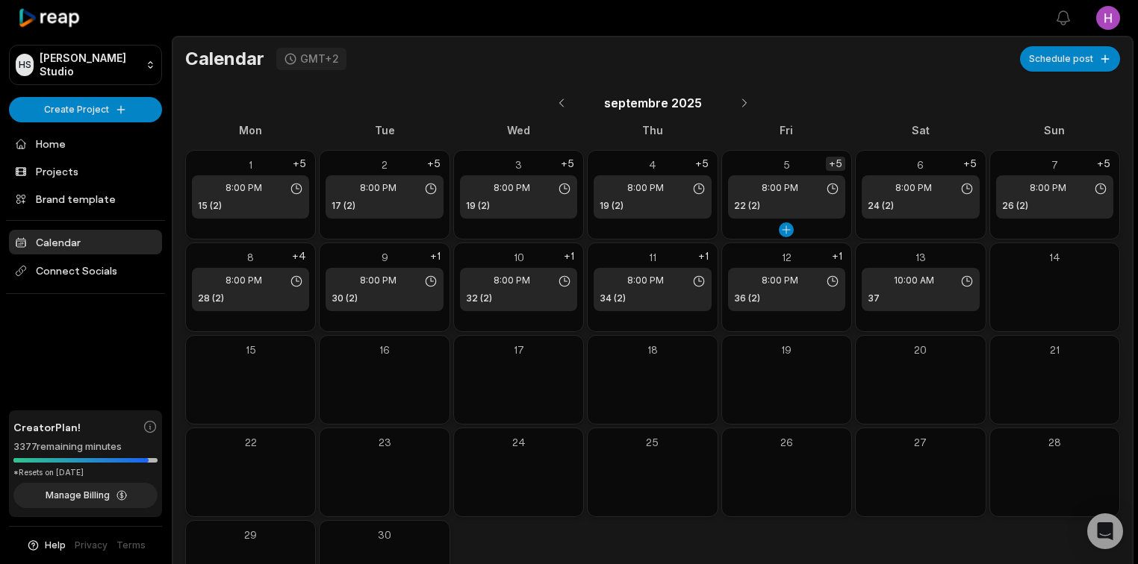
click at [842, 163] on div "+5" at bounding box center [835, 164] width 19 height 14
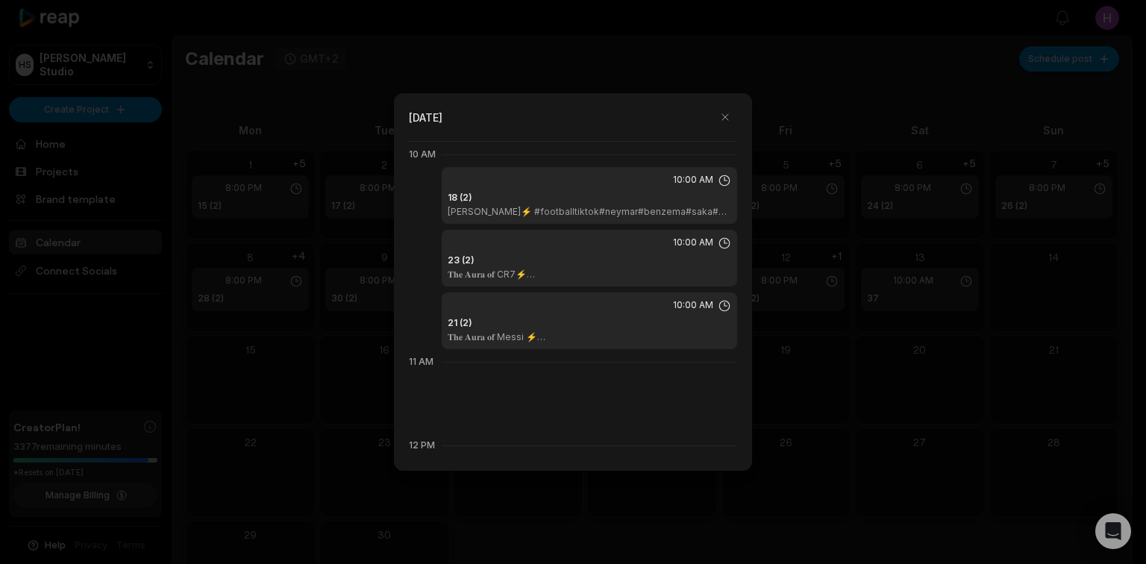
click at [927, 179] on div at bounding box center [573, 282] width 1146 height 564
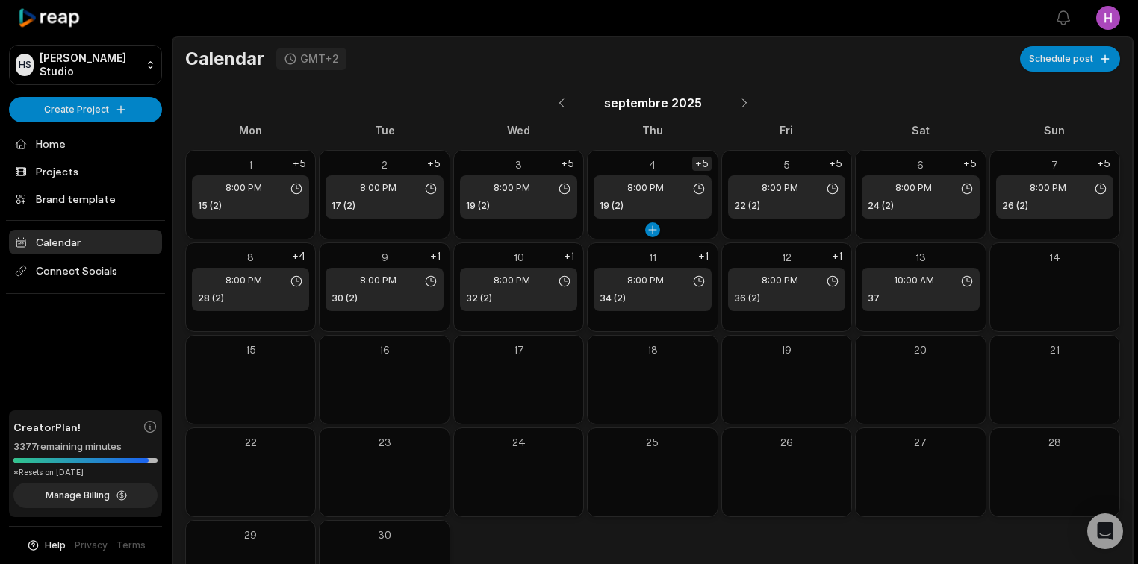
click at [709, 166] on div "+5" at bounding box center [701, 164] width 19 height 14
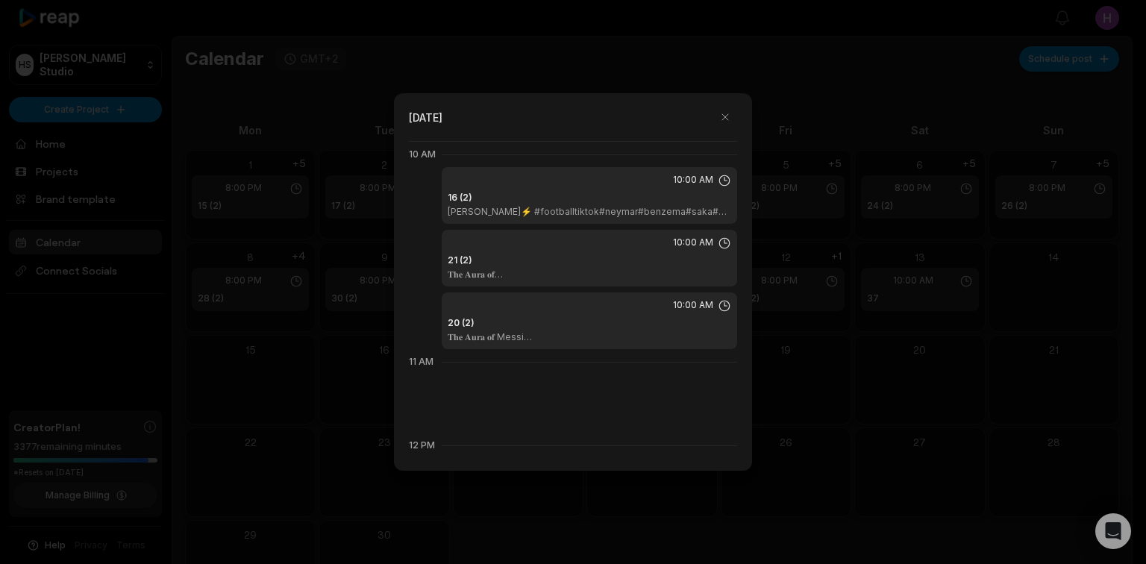
click at [820, 177] on div at bounding box center [573, 282] width 1146 height 564
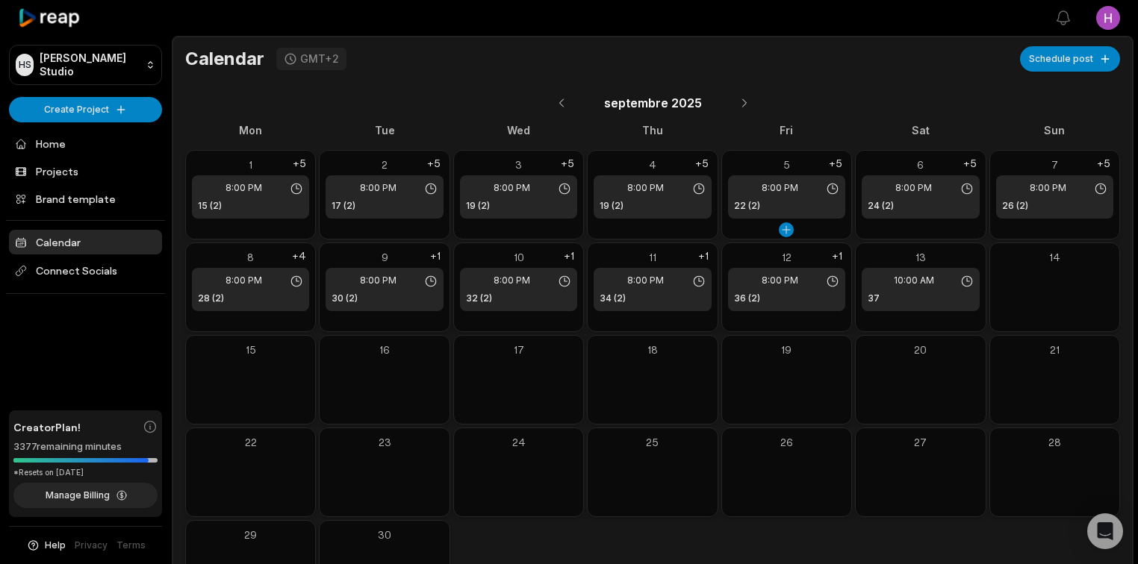
click at [734, 163] on div "5" at bounding box center [786, 165] width 117 height 16
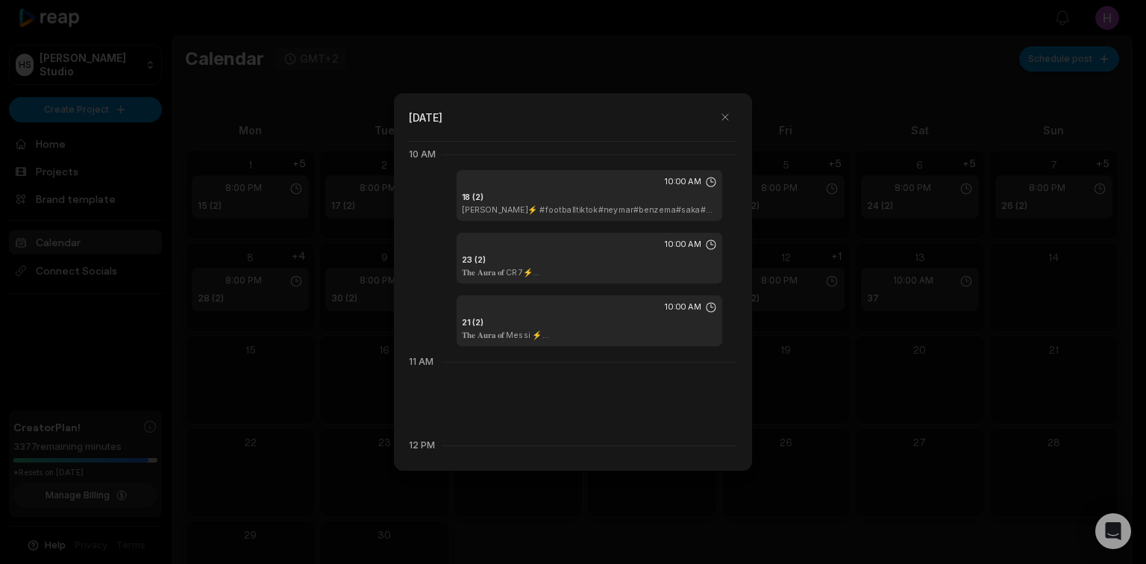
click at [705, 164] on div "10 AM" at bounding box center [573, 154] width 328 height 25
click at [768, 159] on div at bounding box center [573, 282] width 1146 height 564
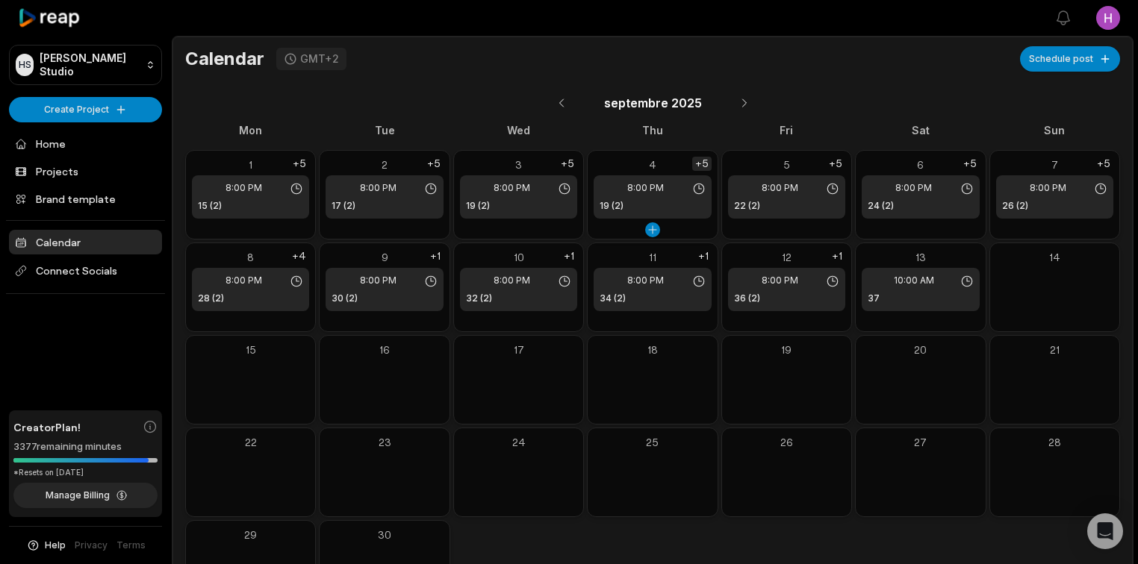
click at [705, 161] on div "+5" at bounding box center [701, 164] width 19 height 14
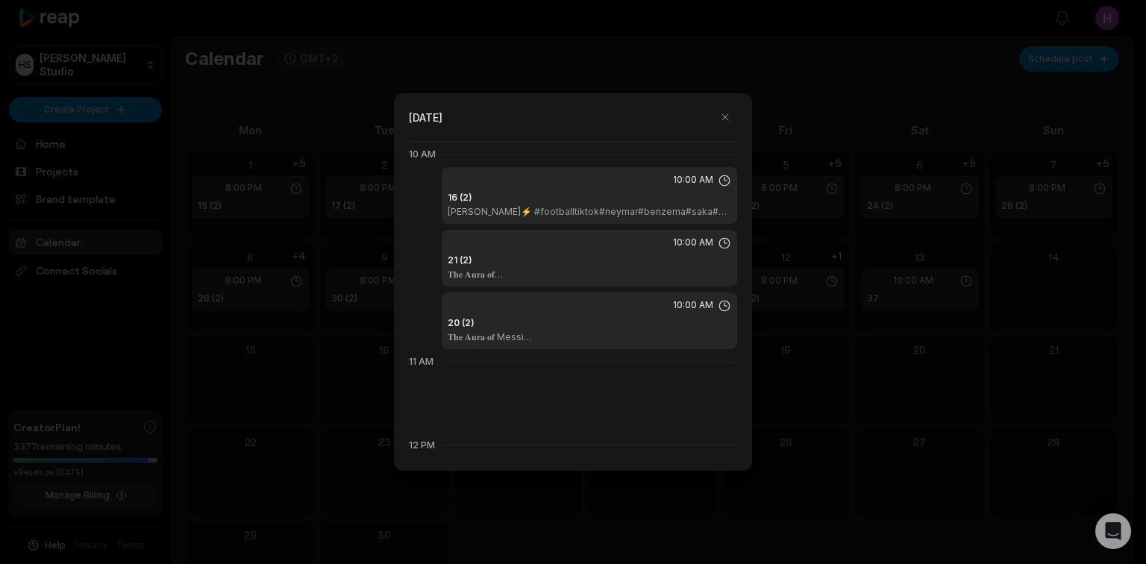
click at [605, 203] on div "16 (2) 𝐍𝐞𝐲𝐦𝐚𝐫 Santos⚡ #footballtiktok#neymar#benzema#saka#debruyne#skills#psg#b…" at bounding box center [590, 204] width 284 height 27
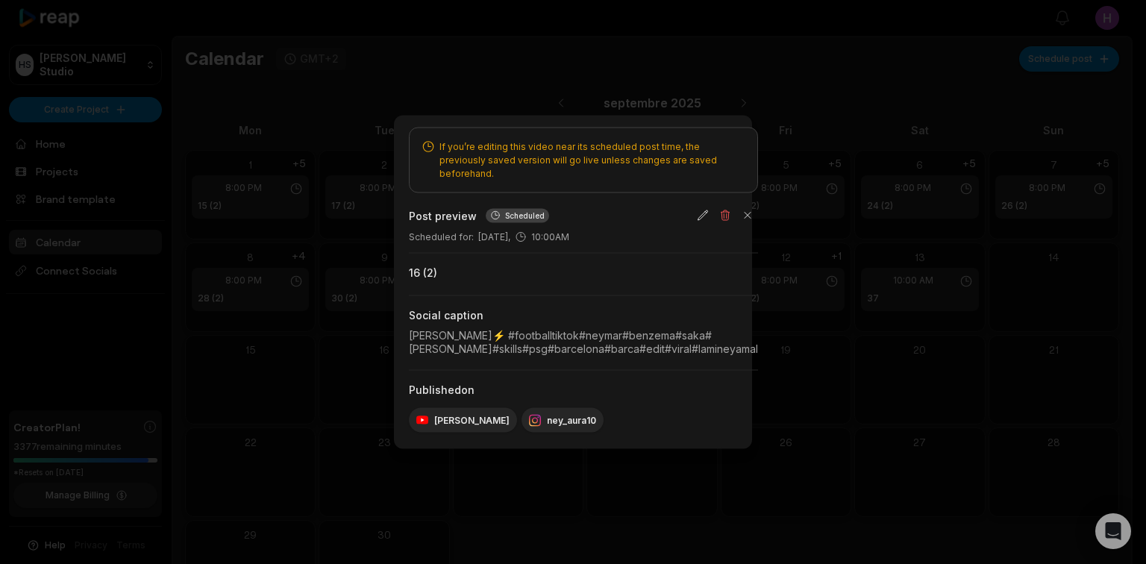
click at [984, 273] on div at bounding box center [573, 282] width 1146 height 564
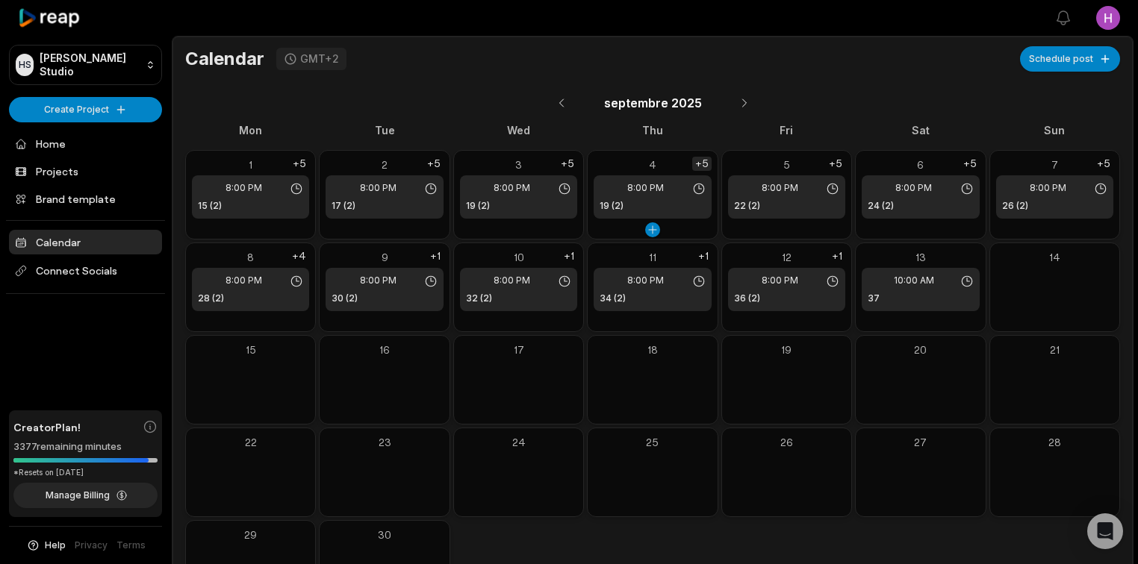
click at [701, 157] on div "+5" at bounding box center [701, 164] width 19 height 14
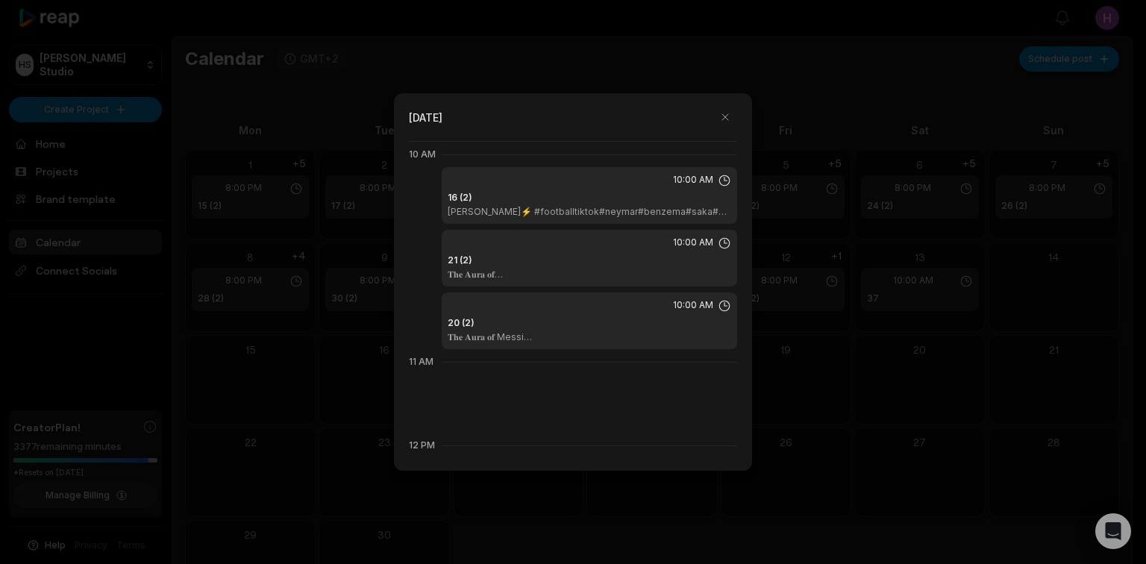
click at [588, 263] on div "21 (2) 𝐓𝐡𝐞 𝐀𝐮𝐫𝐚 𝐨𝐟 CR7⚡#footballtiktok#cristiano#ronaldo#benzema#saka#debruyne#…" at bounding box center [590, 267] width 284 height 27
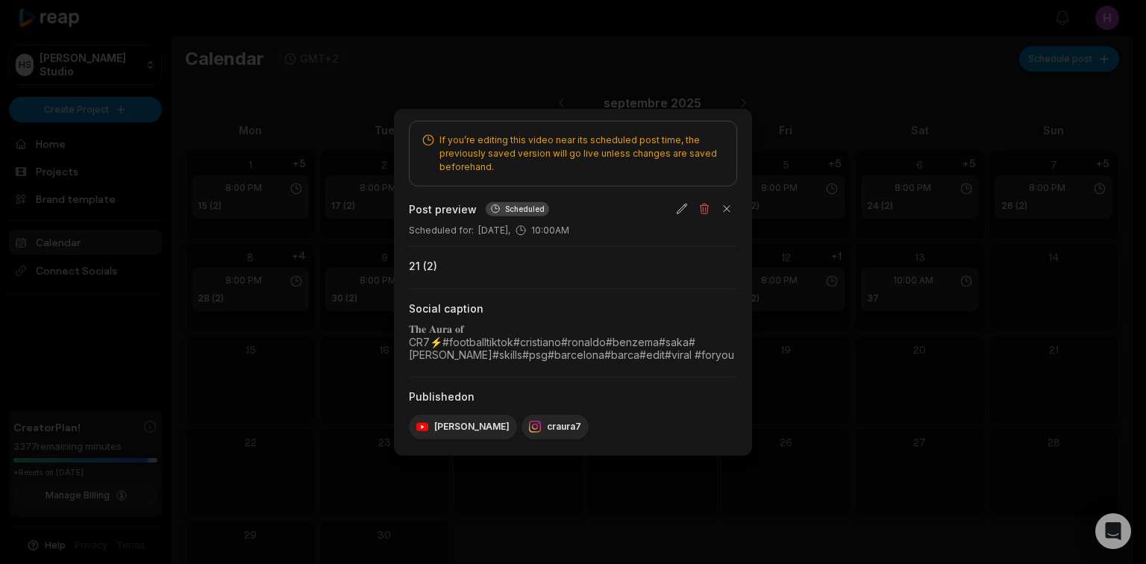
click at [737, 302] on div "Social caption" at bounding box center [573, 309] width 328 height 15
click at [737, 289] on div "Social caption 𝐓𝐡𝐞 𝐀𝐮𝐫𝐚 𝐨𝐟 CR7⚡#footballtiktok#cristiano#ronaldo#benzema#saka#d…" at bounding box center [573, 333] width 328 height 88
click at [1110, 272] on div at bounding box center [573, 282] width 1146 height 564
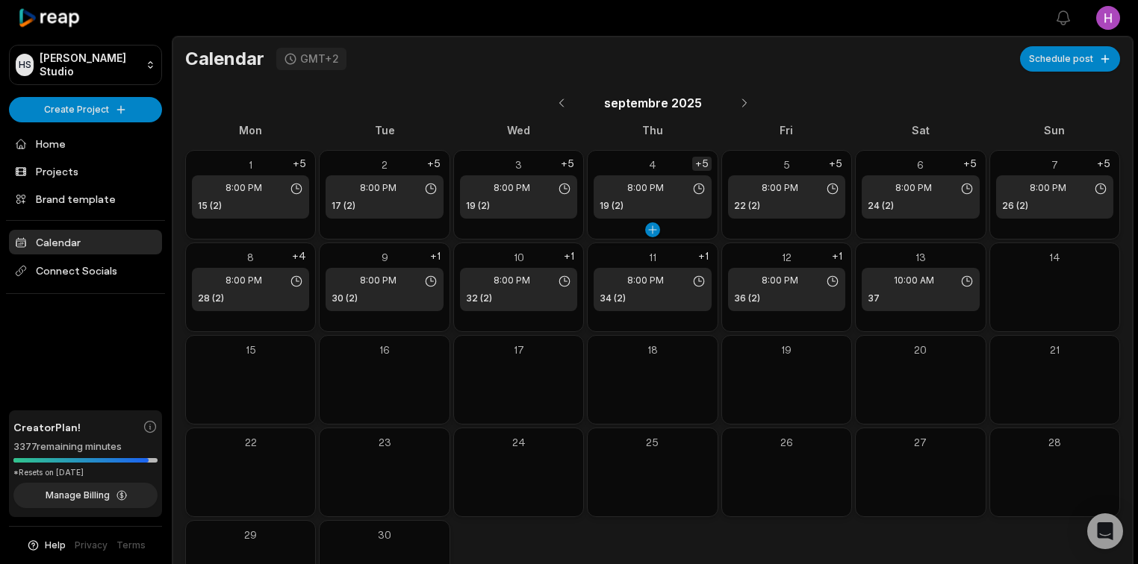
click at [704, 161] on div "+5" at bounding box center [701, 164] width 19 height 14
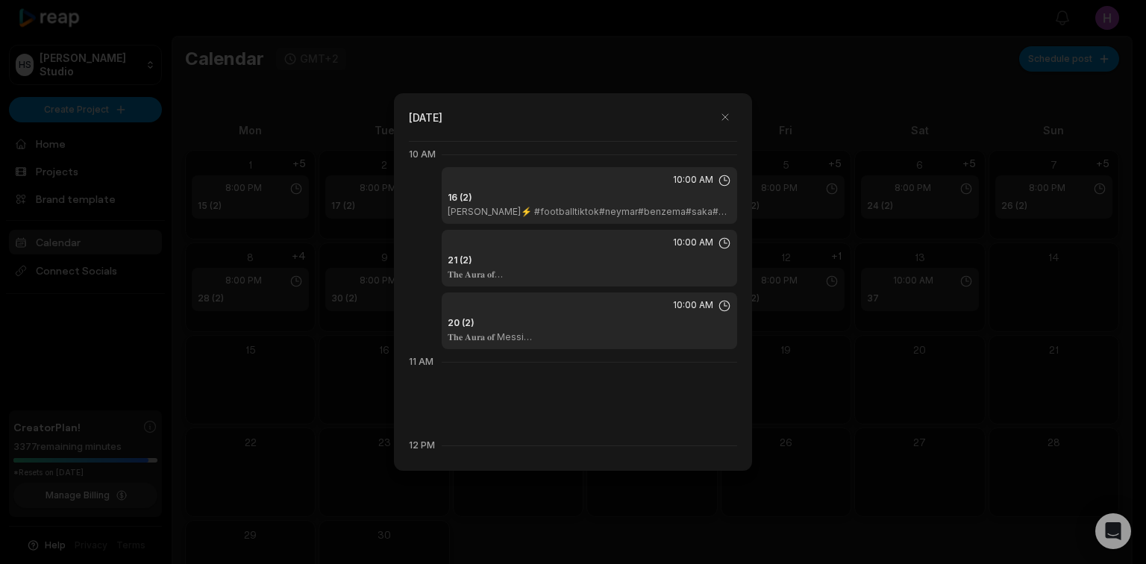
click at [614, 188] on div "10:00 AM 16 (2) 𝐍𝐞𝐲𝐦𝐚𝐫 Santos⚡ #footballtiktok#neymar#benzema#saka#debruyne#ski…" at bounding box center [590, 195] width 296 height 57
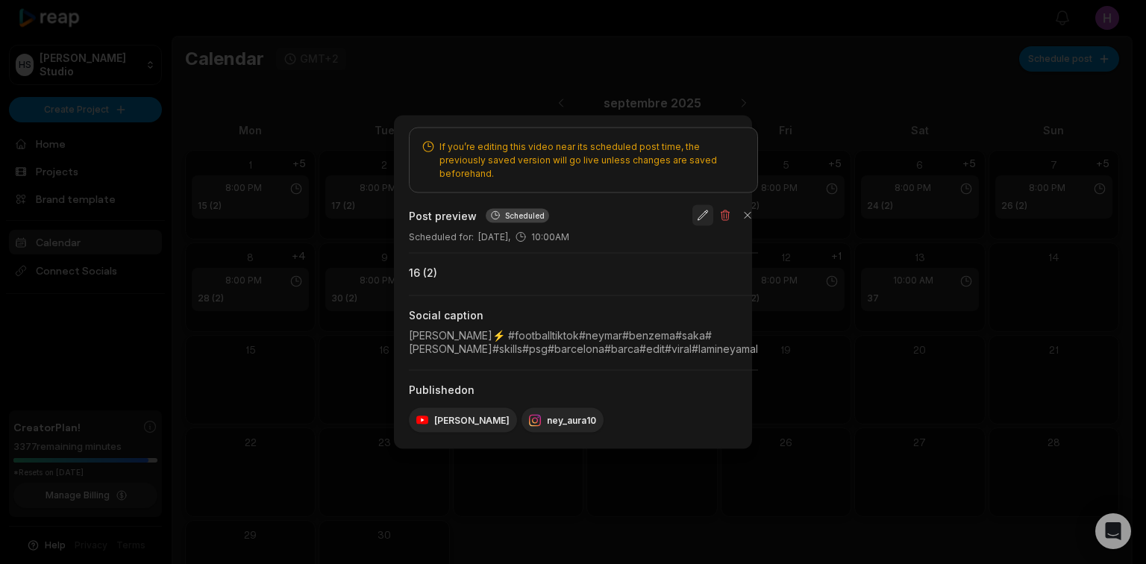
click at [714, 211] on button "button" at bounding box center [703, 215] width 21 height 21
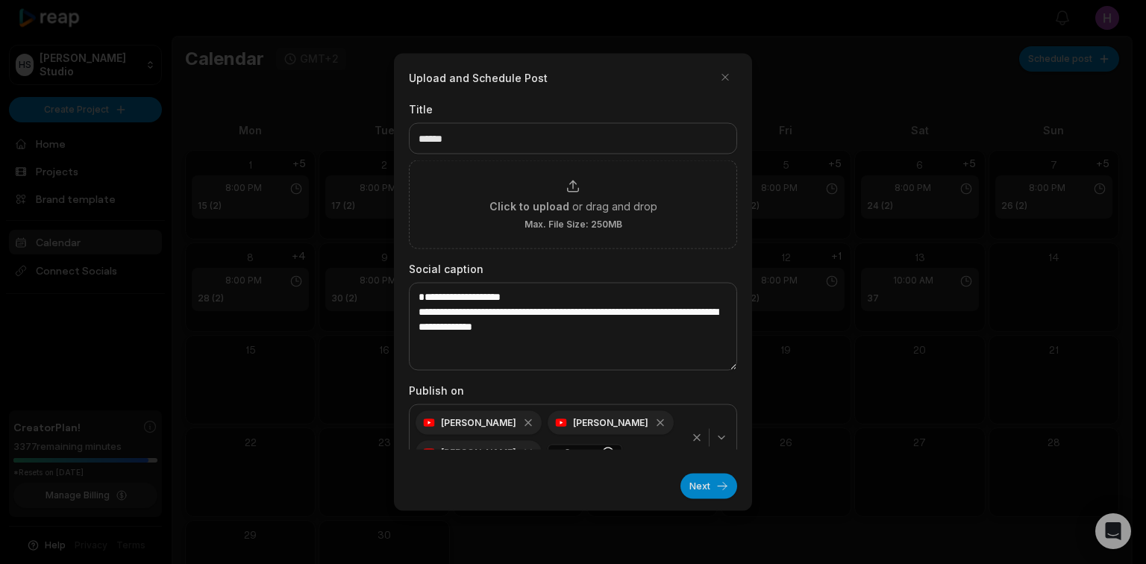
click at [693, 439] on icon "button" at bounding box center [697, 438] width 12 height 12
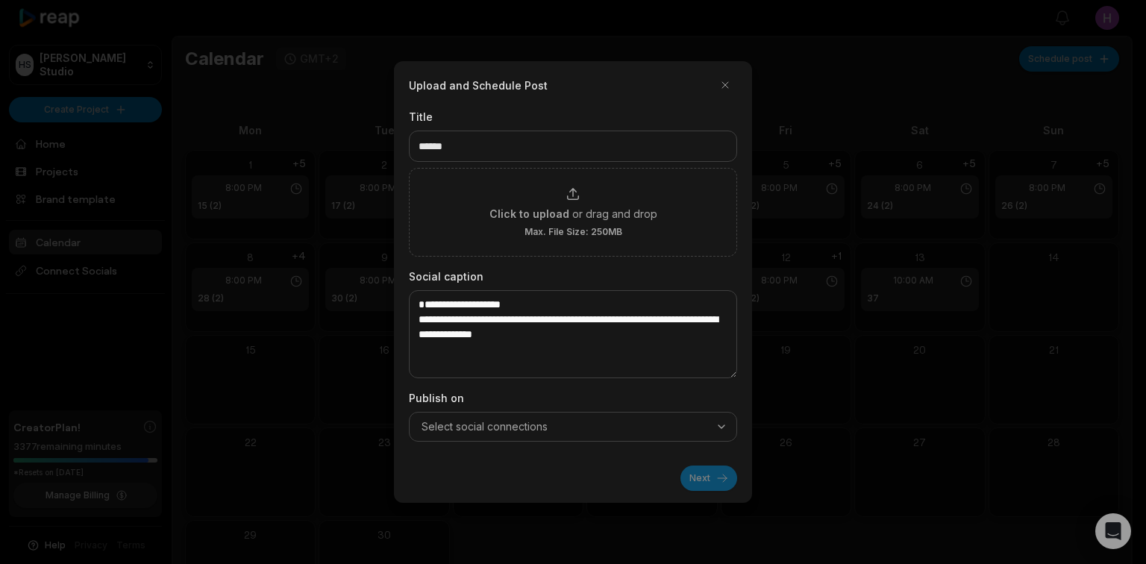
click at [722, 439] on button "Select social connections" at bounding box center [573, 427] width 328 height 30
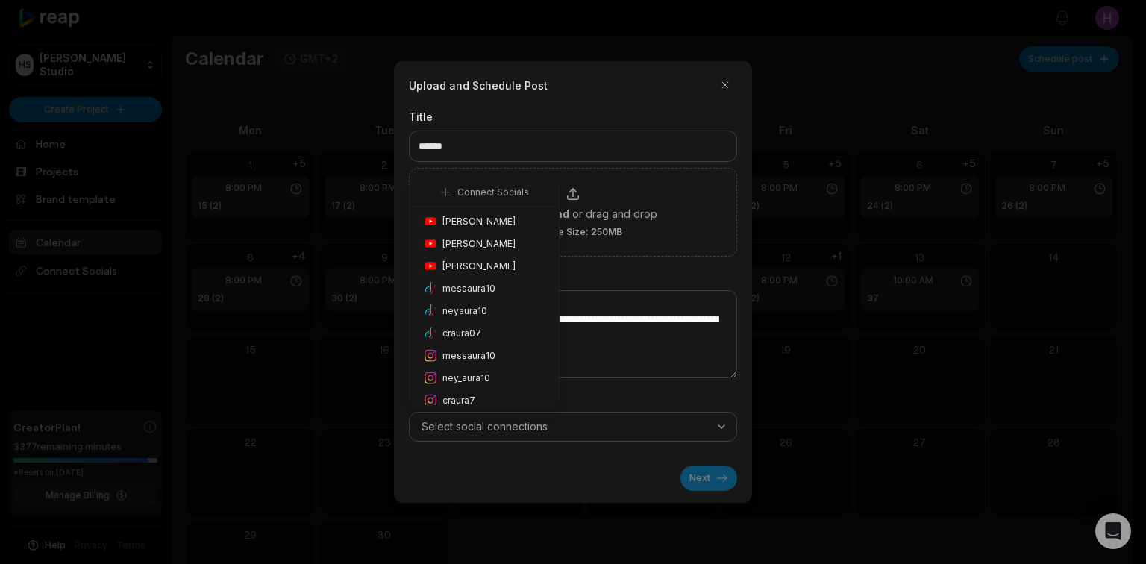
click at [492, 228] on div "Honoré Antonio" at bounding box center [484, 221] width 143 height 22
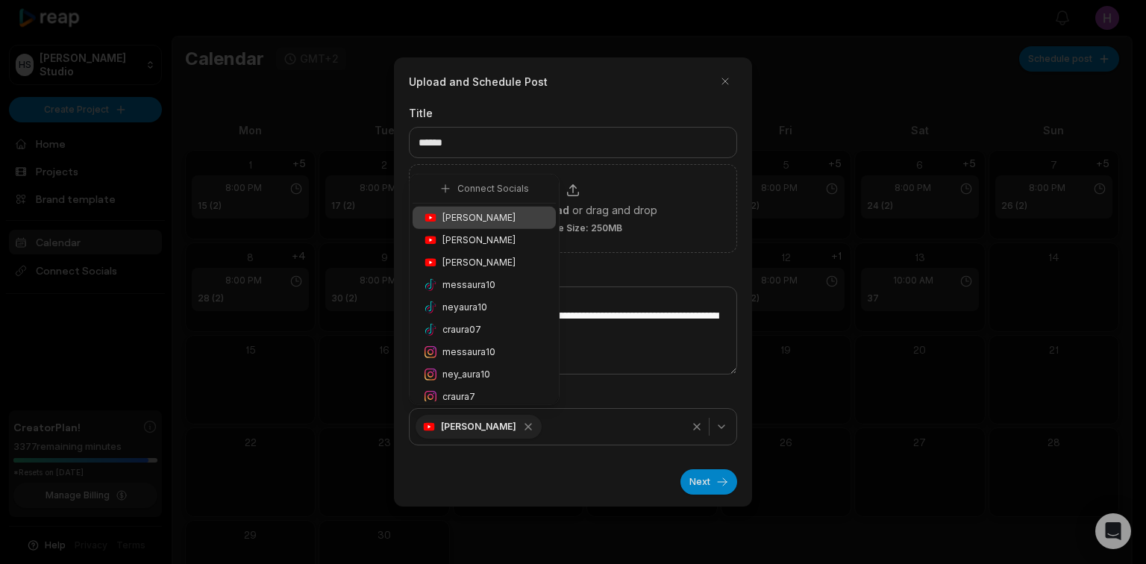
click at [496, 372] on div "ney_aura10" at bounding box center [484, 375] width 143 height 22
click at [733, 486] on button "Next" at bounding box center [709, 481] width 57 height 25
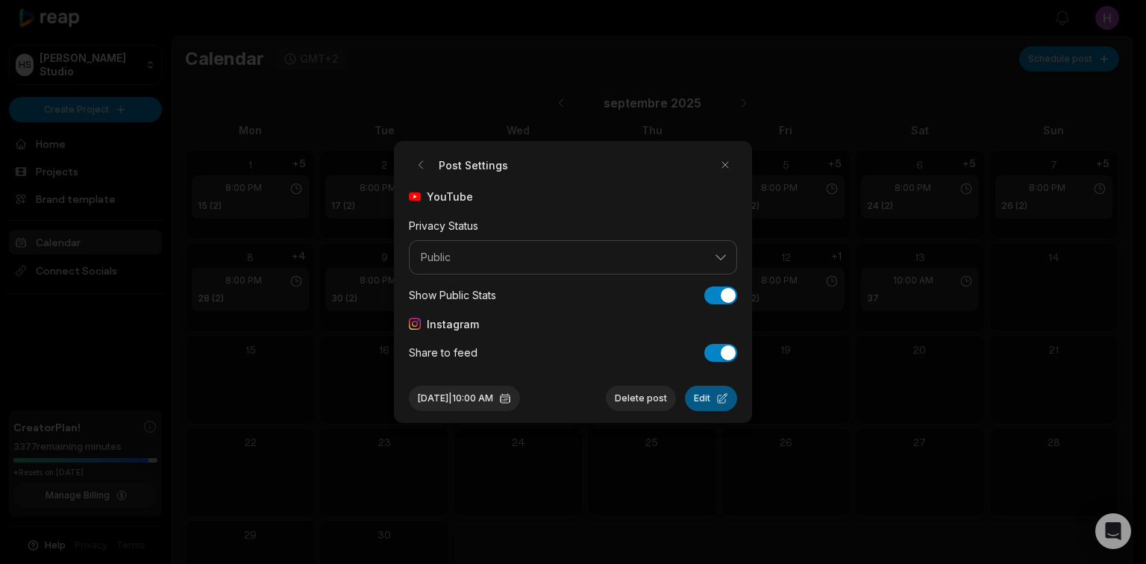
click at [711, 402] on button "Edit" at bounding box center [711, 398] width 52 height 25
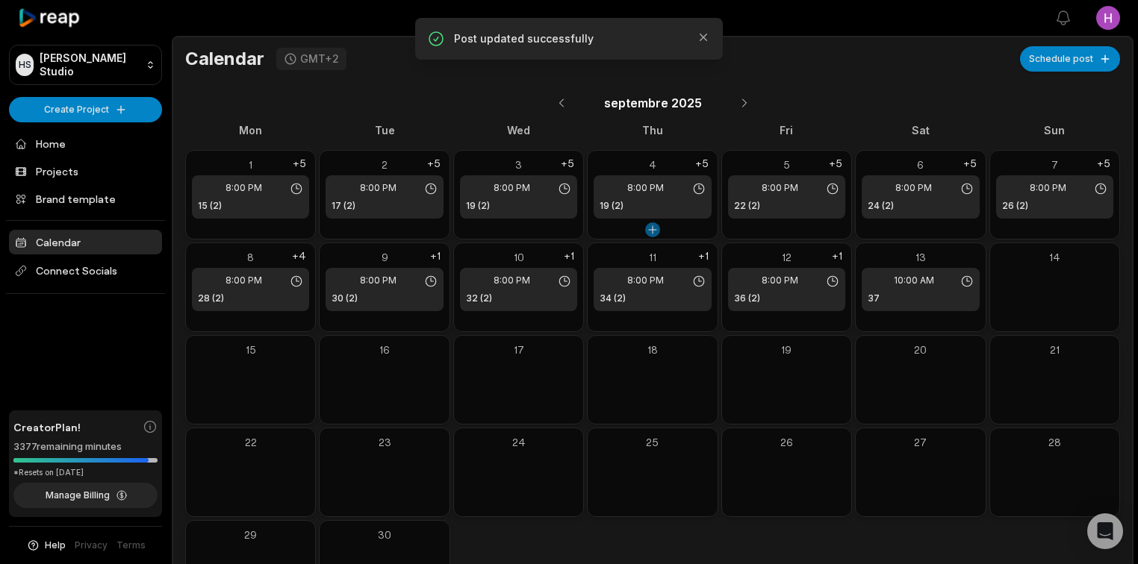
click at [657, 224] on button at bounding box center [652, 229] width 15 height 15
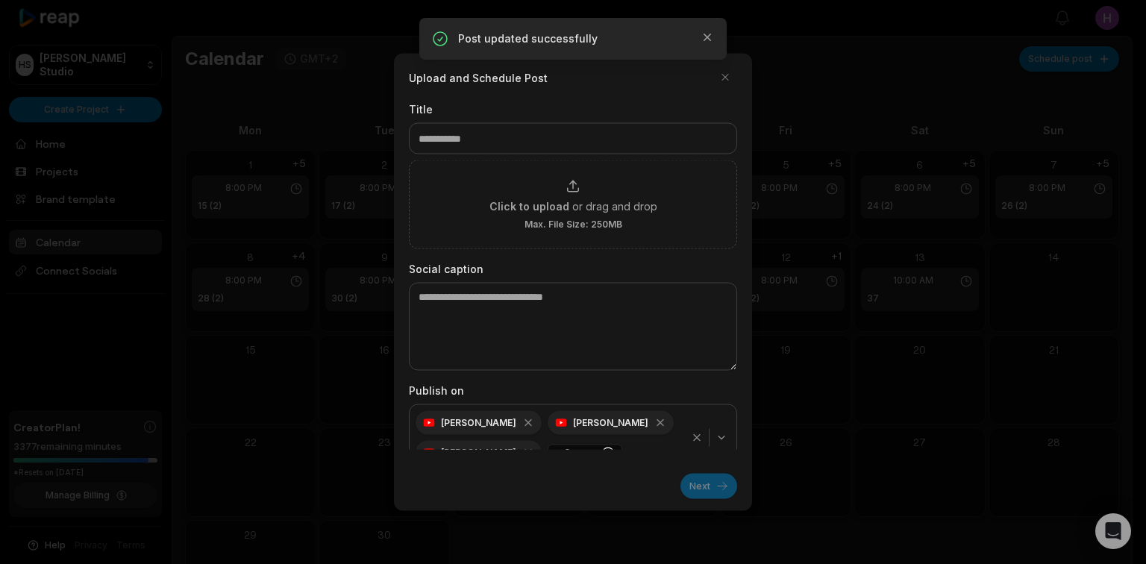
click at [795, 245] on div at bounding box center [573, 282] width 1146 height 564
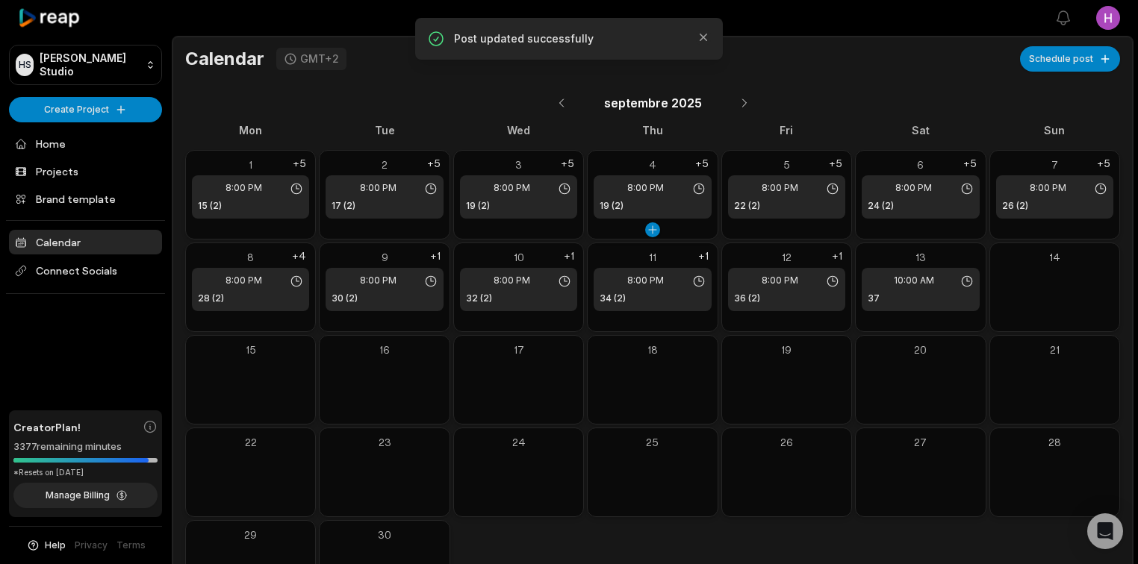
click at [687, 160] on div "4" at bounding box center [651, 165] width 117 height 16
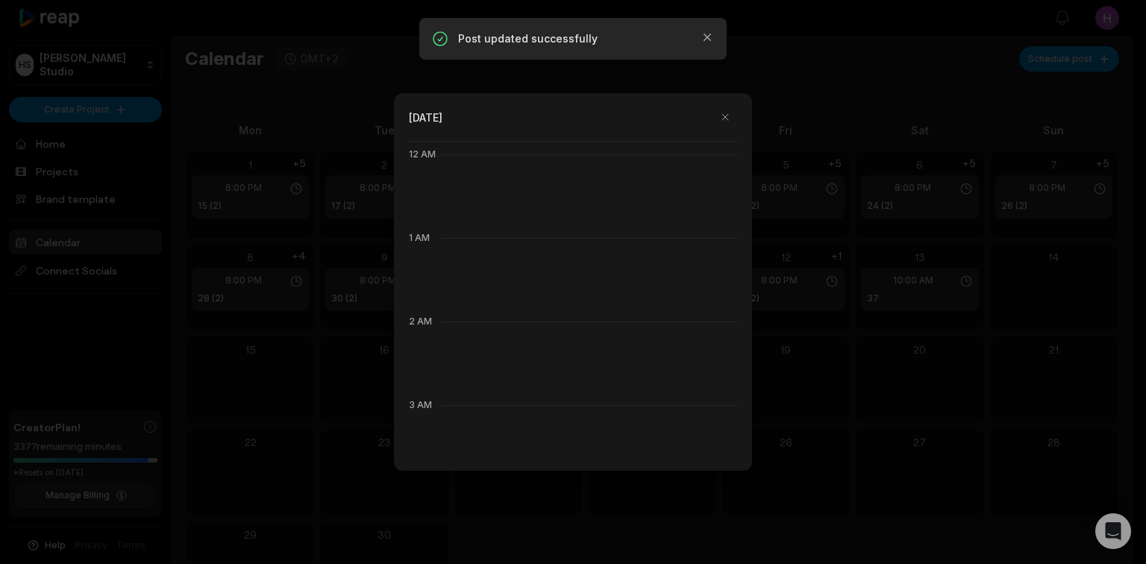
drag, startPoint x: 687, startPoint y: 160, endPoint x: 696, endPoint y: 165, distance: 9.4
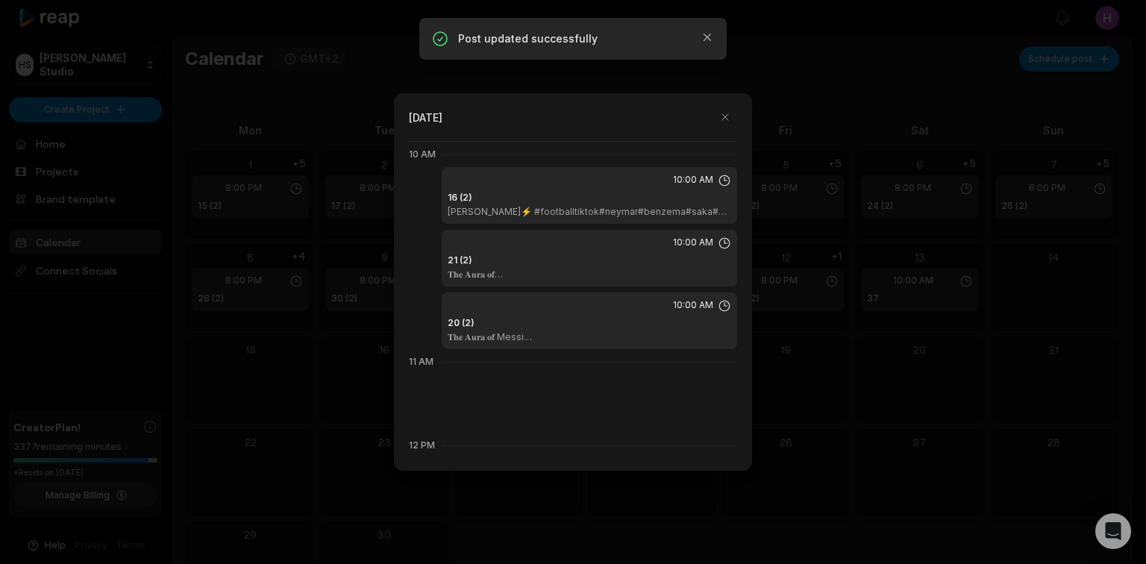
click at [749, 174] on div "Thu Sep 04 2025 12 AM 1 AM 2 AM 3 AM 4 AM 5 AM 6 AM 7 AM 8 AM 9 AM 10 AM 10:00 …" at bounding box center [573, 282] width 358 height 378
click at [782, 183] on div at bounding box center [573, 282] width 1146 height 564
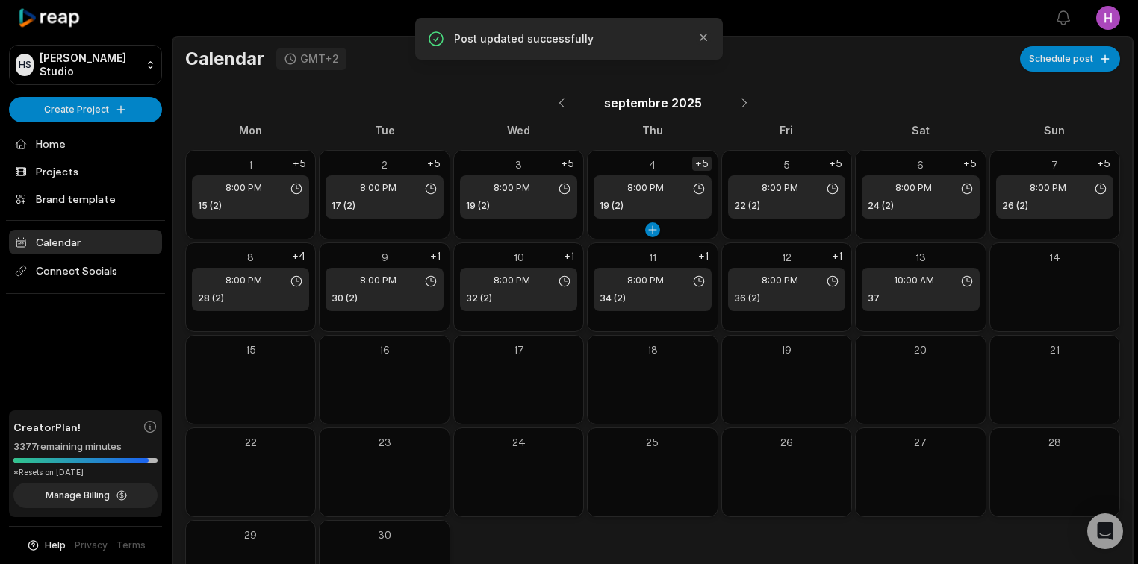
click at [702, 167] on div "+5" at bounding box center [701, 164] width 19 height 14
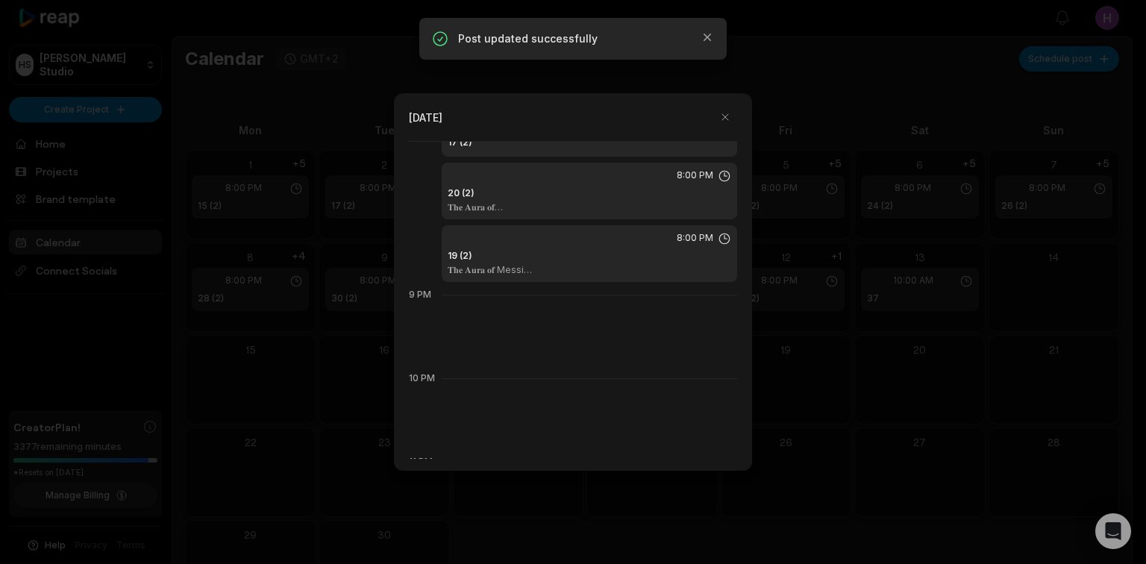
scroll to position [1791, 0]
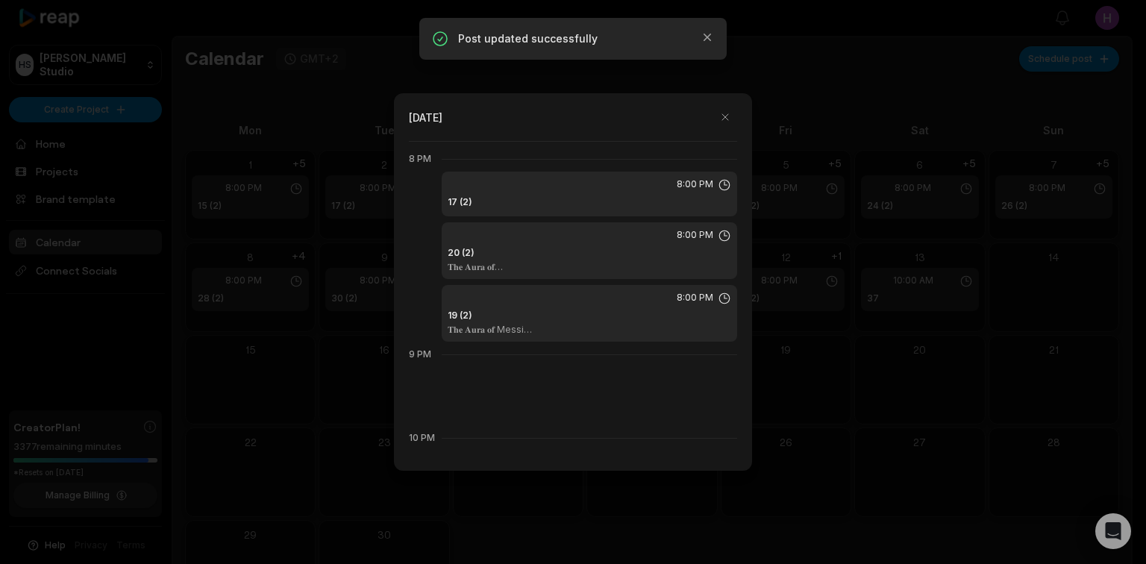
click at [639, 200] on div "17 (2)" at bounding box center [590, 203] width 284 height 15
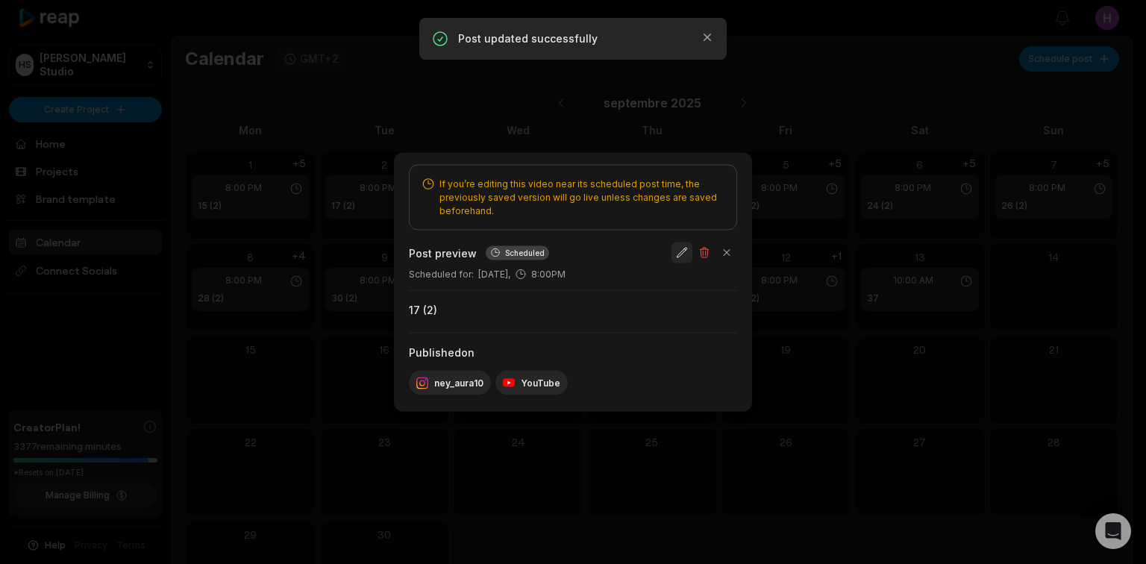
click at [690, 253] on button "button" at bounding box center [682, 253] width 21 height 21
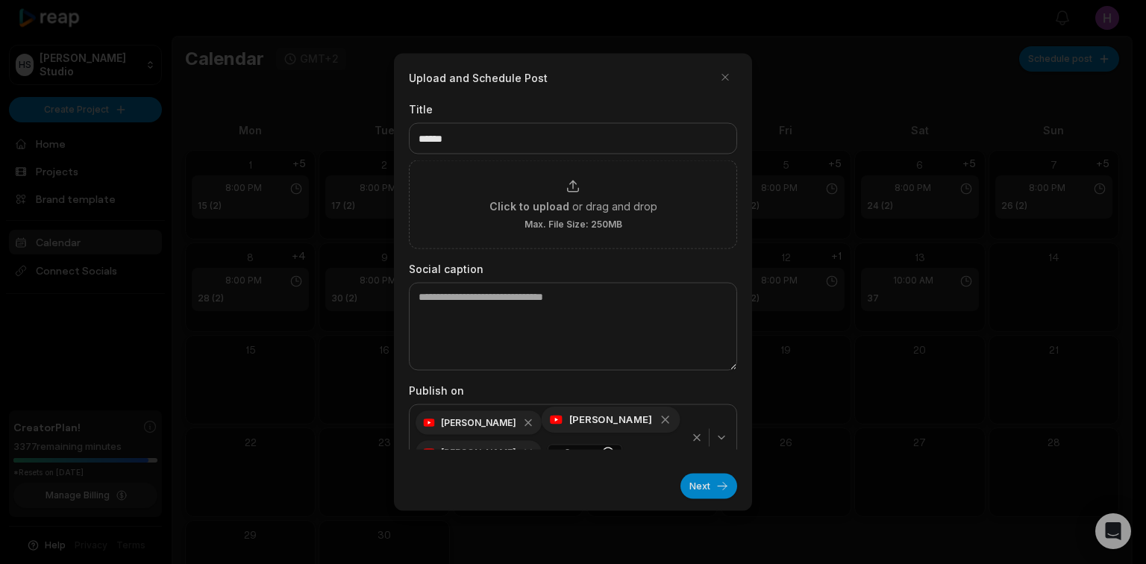
scroll to position [20, 0]
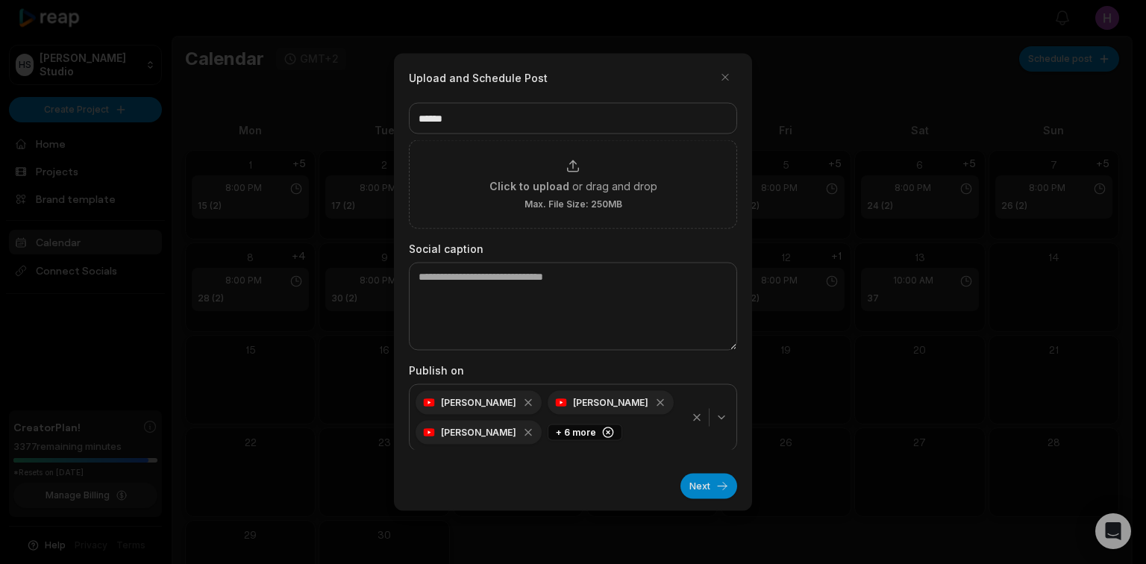
click at [685, 414] on div "button" at bounding box center [709, 418] width 49 height 18
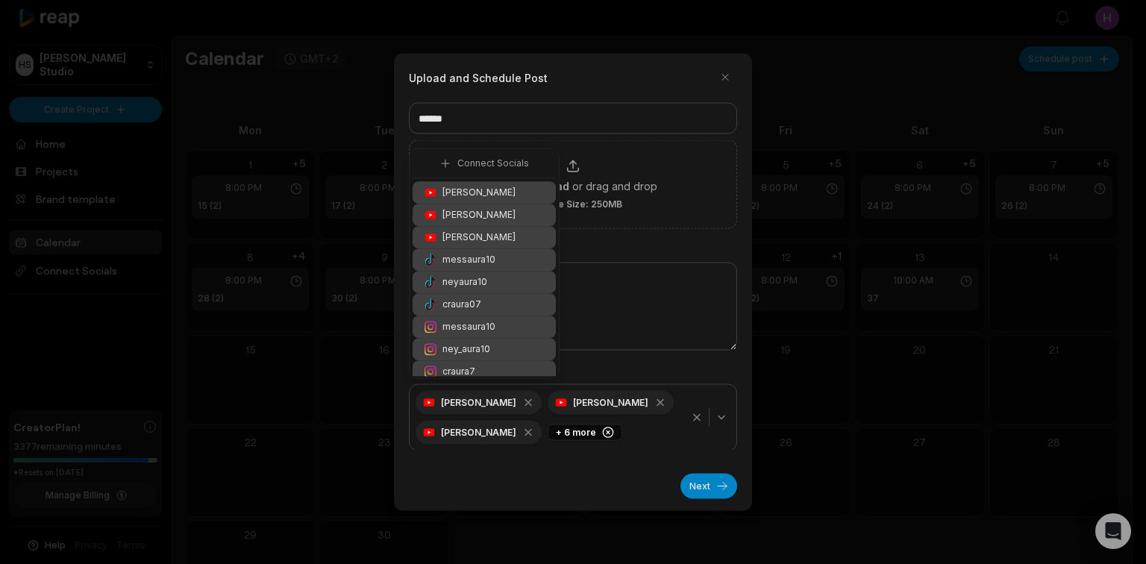
click at [691, 413] on icon "button" at bounding box center [697, 418] width 12 height 12
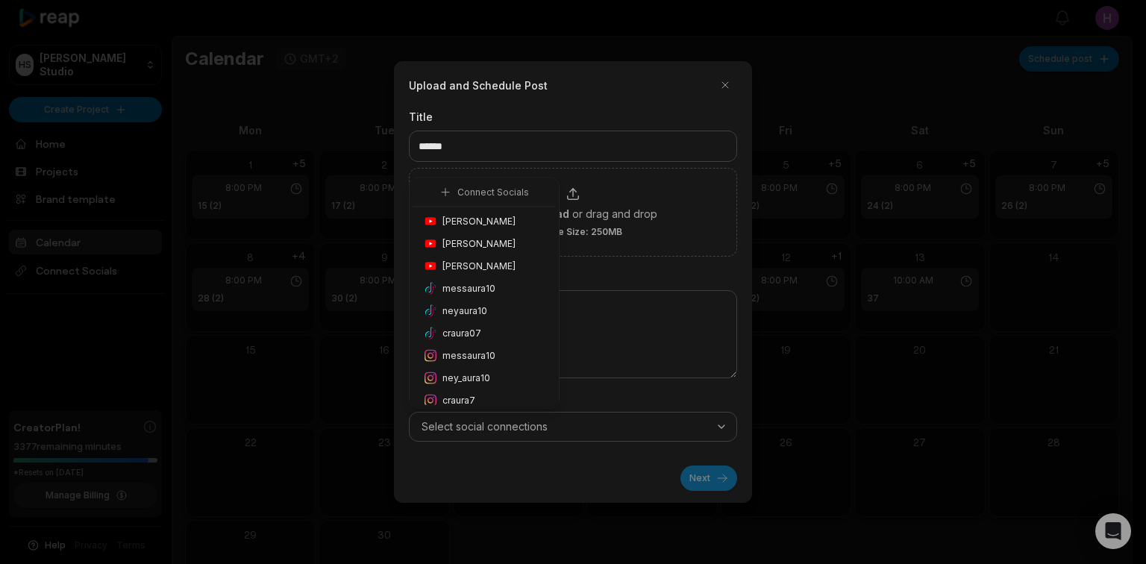
scroll to position [0, 0]
drag, startPoint x: 720, startPoint y: 417, endPoint x: 684, endPoint y: 409, distance: 37.5
click at [720, 418] on button "Select social connections" at bounding box center [573, 427] width 328 height 30
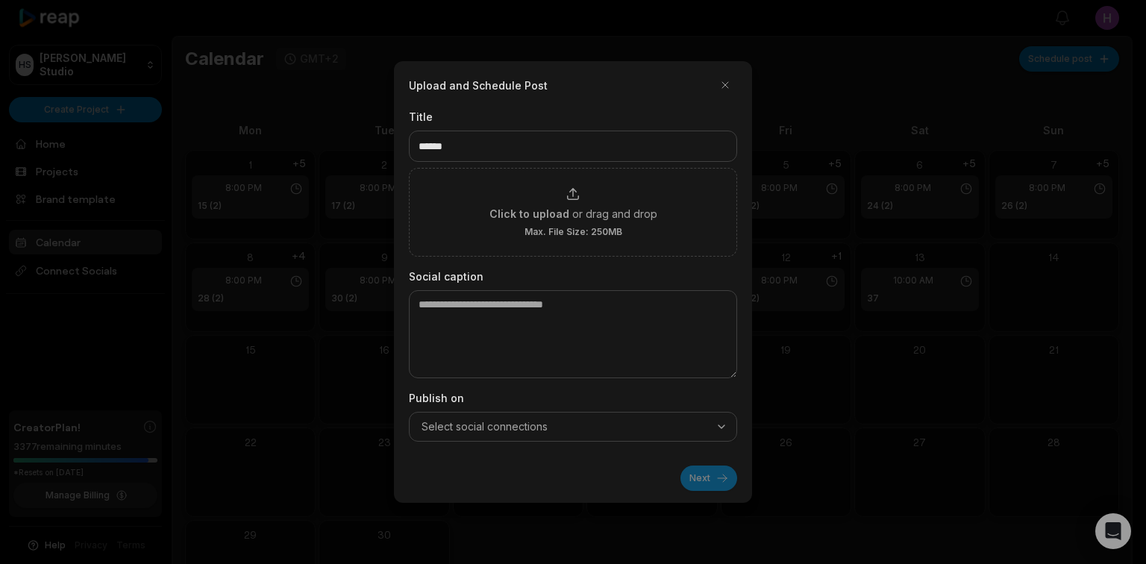
click at [676, 430] on div "Select social connections" at bounding box center [573, 426] width 321 height 15
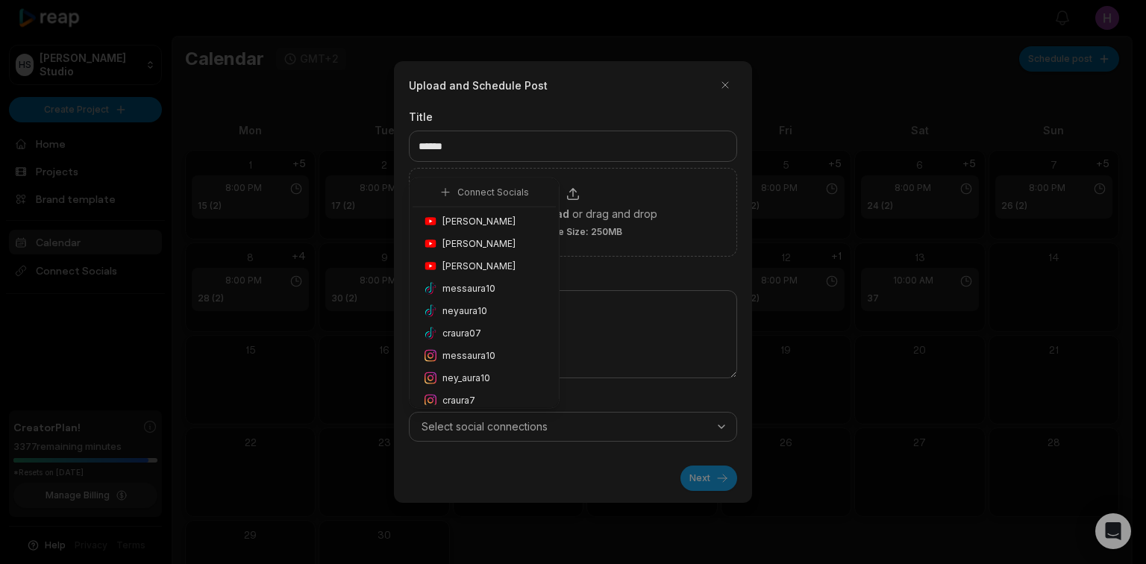
click at [510, 220] on div "Honoré Antonio" at bounding box center [484, 221] width 143 height 22
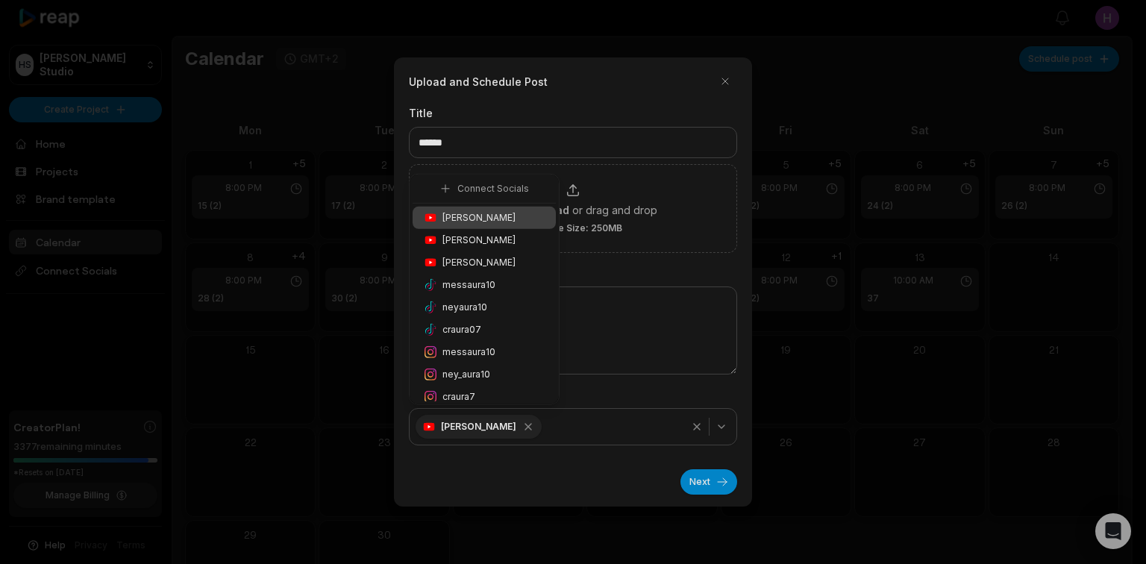
click at [490, 371] on div "ney_aura10" at bounding box center [484, 375] width 143 height 22
click at [693, 472] on button "Next" at bounding box center [709, 481] width 57 height 25
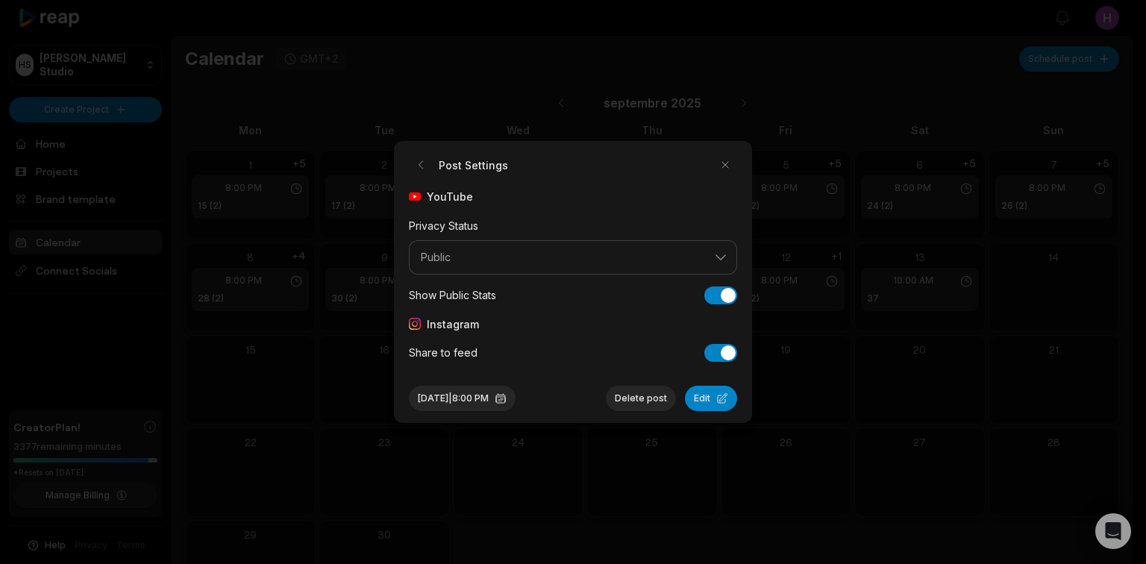
click at [727, 409] on button "Edit" at bounding box center [711, 398] width 52 height 25
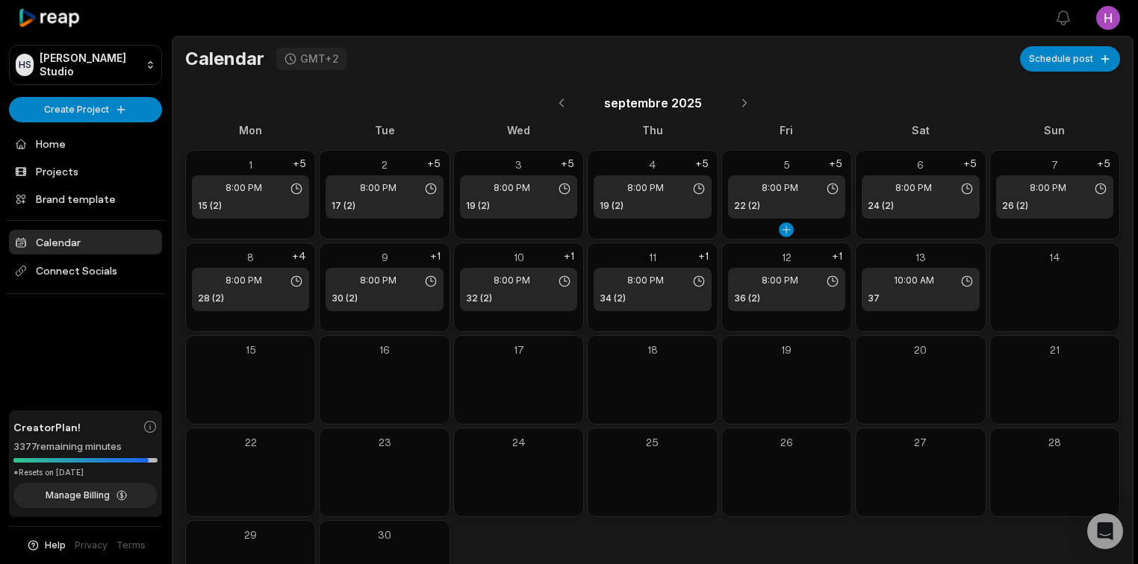
click at [846, 164] on div "5 8:00 PM 22 (2) +5" at bounding box center [786, 188] width 129 height 74
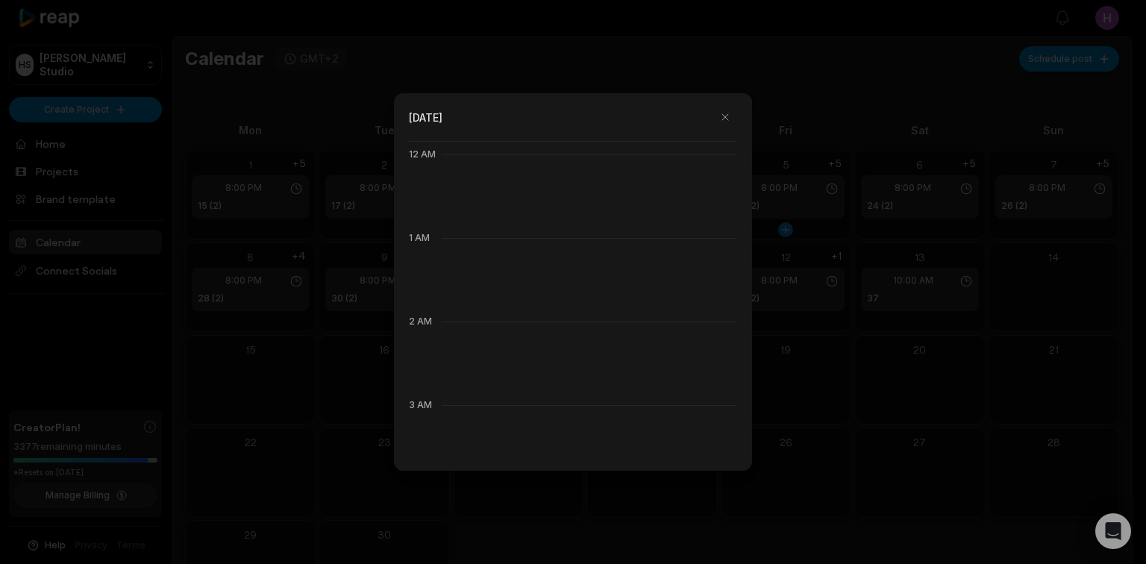
scroll to position [836, 0]
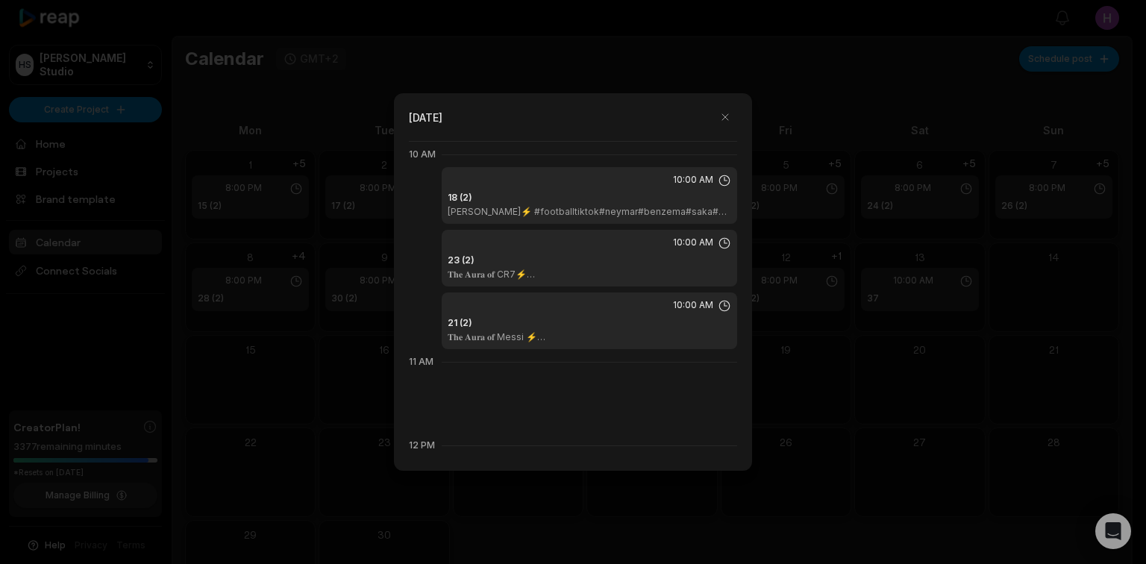
click at [840, 165] on div at bounding box center [573, 282] width 1146 height 564
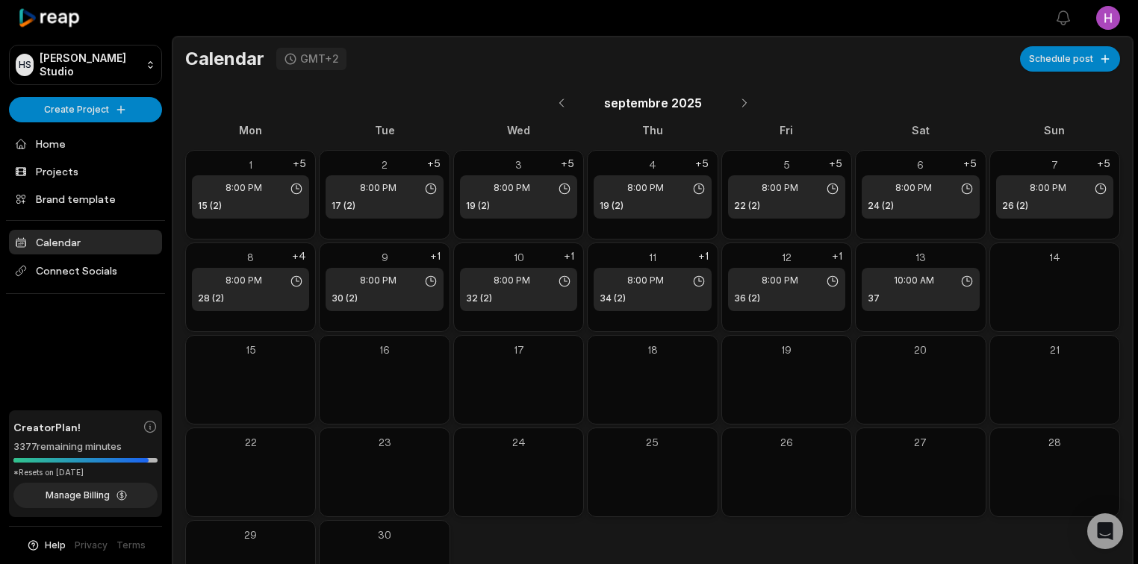
click at [840, 165] on div "+5" at bounding box center [835, 164] width 19 height 14
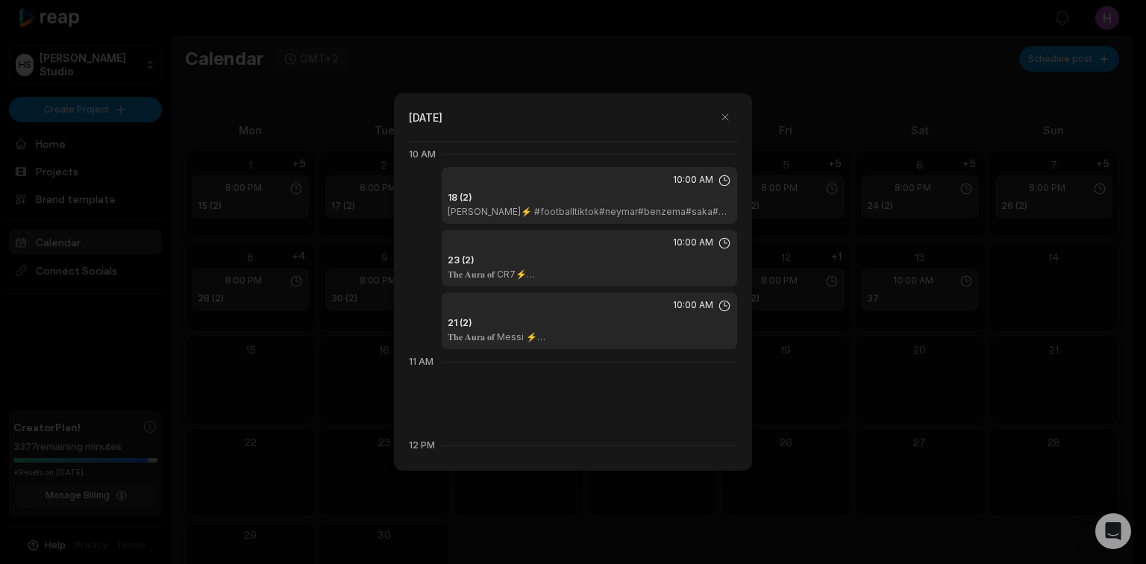
click at [652, 196] on div "18 (2) 𝐍𝐞𝐲𝐦𝐚𝐫 Santos⚡ #footballtiktok#neymar#benzema#saka#debruyne#skills#psg#b…" at bounding box center [590, 204] width 284 height 27
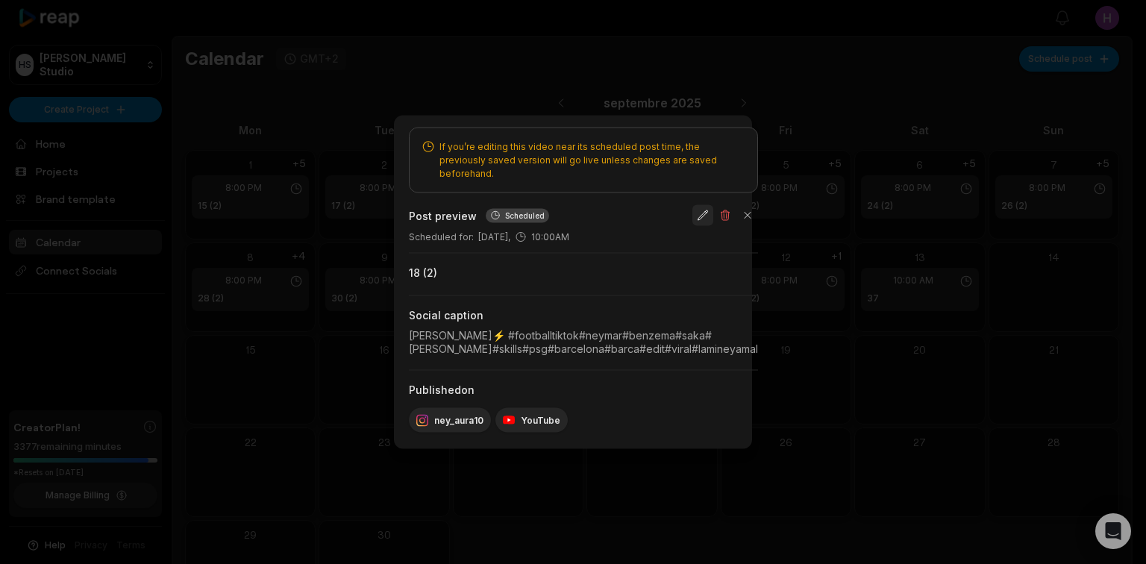
click at [714, 213] on button "button" at bounding box center [703, 215] width 21 height 21
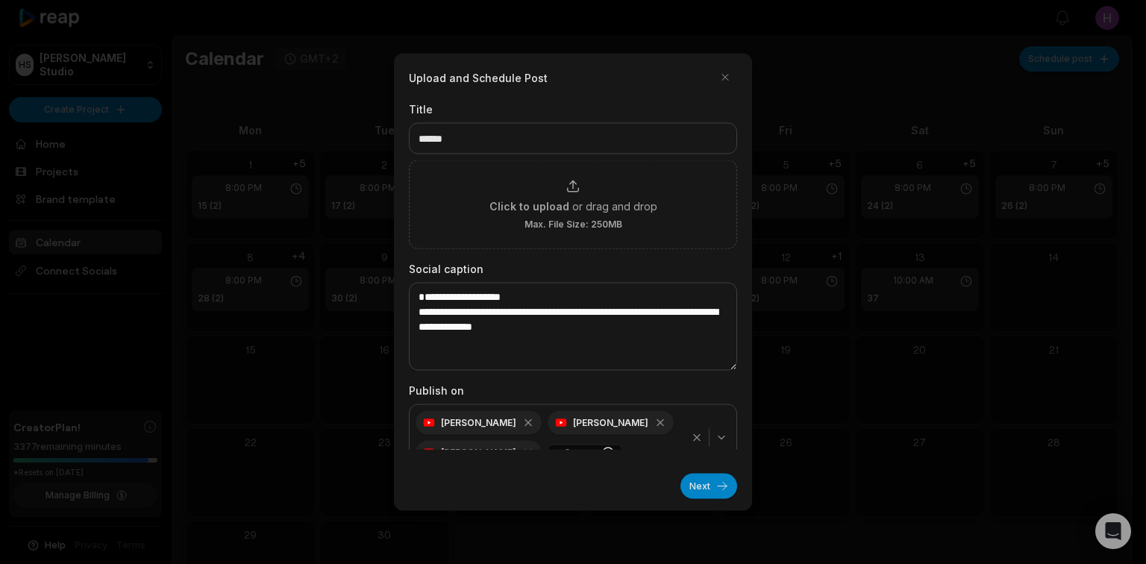
scroll to position [20, 0]
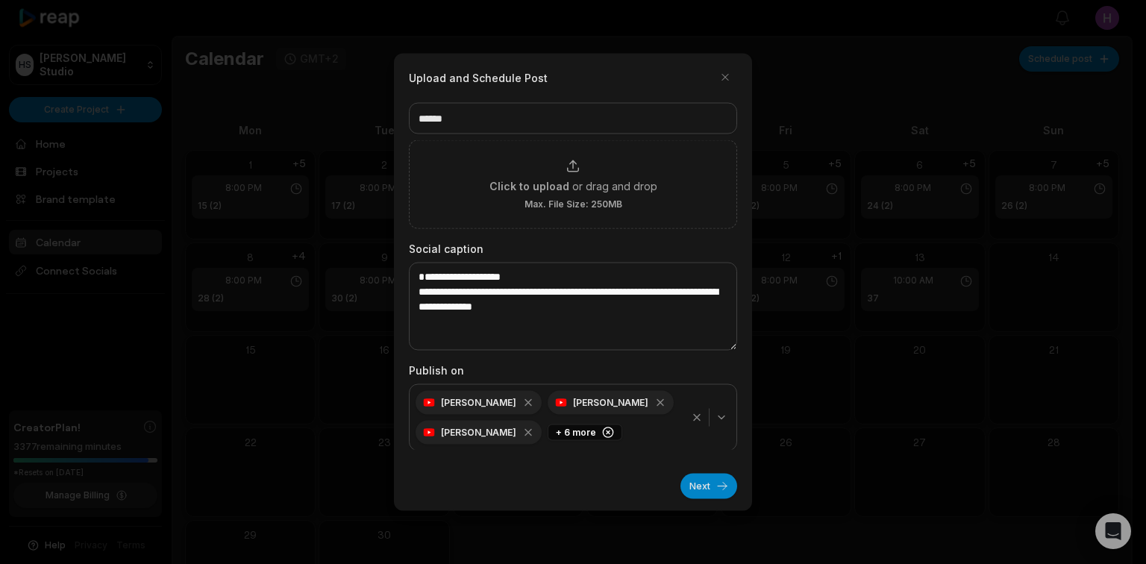
click at [693, 412] on icon "button" at bounding box center [697, 418] width 12 height 12
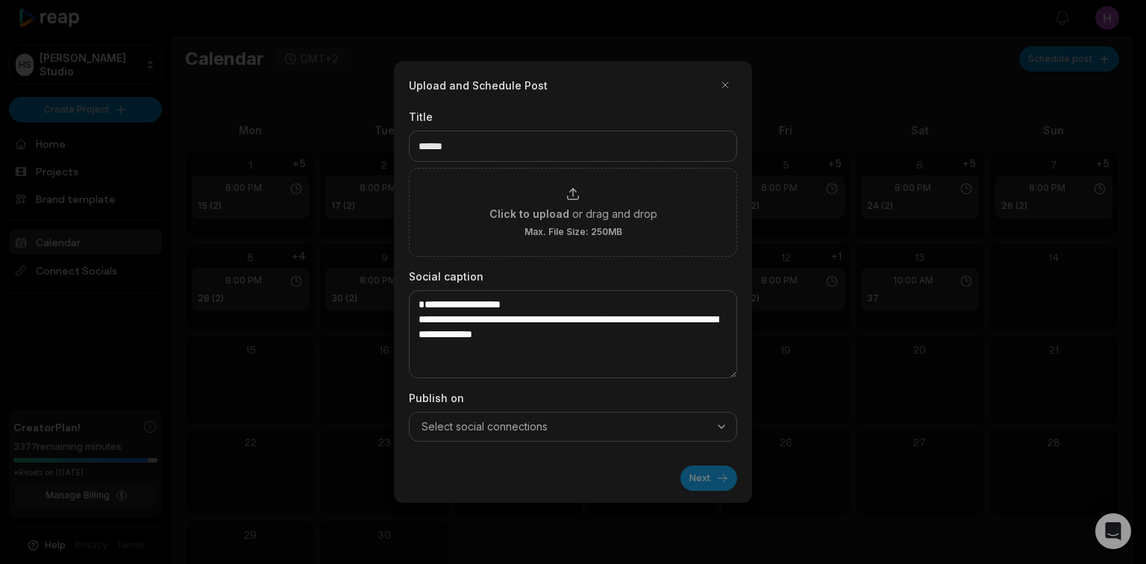
scroll to position [0, 0]
click at [717, 414] on button "Select social connections" at bounding box center [573, 427] width 328 height 30
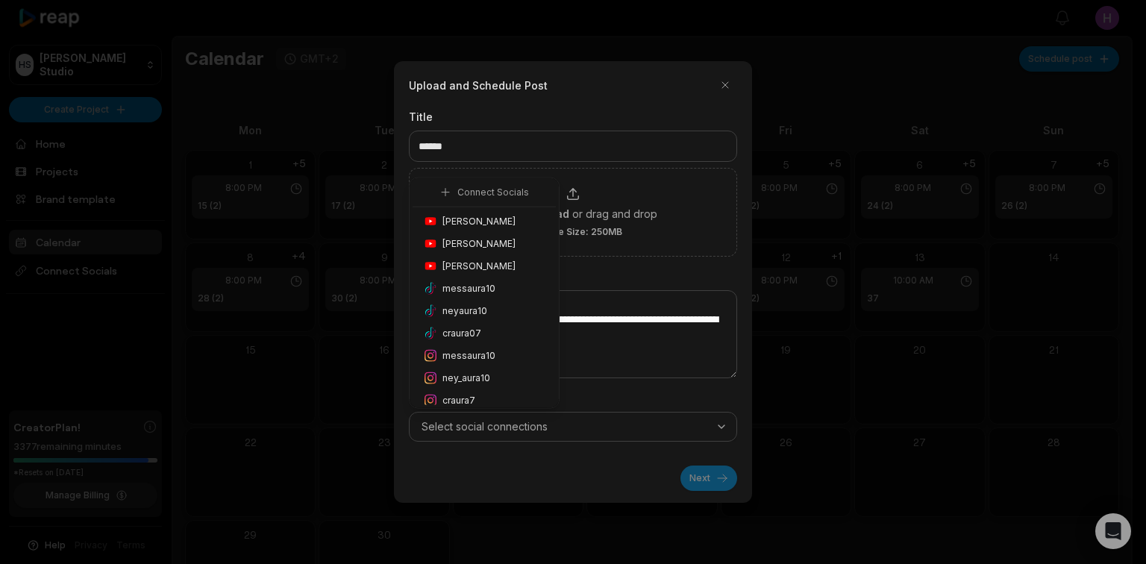
click at [493, 219] on span "Honoré Antonio" at bounding box center [479, 221] width 73 height 13
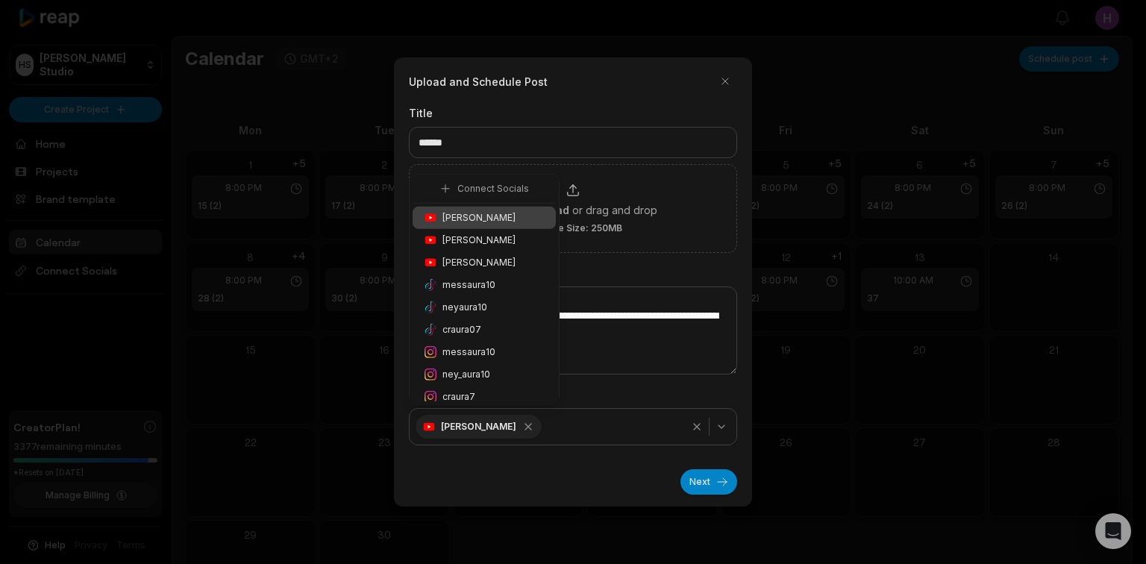
click at [493, 367] on div "ney_aura10" at bounding box center [484, 375] width 143 height 22
click at [695, 474] on button "Next" at bounding box center [709, 481] width 57 height 25
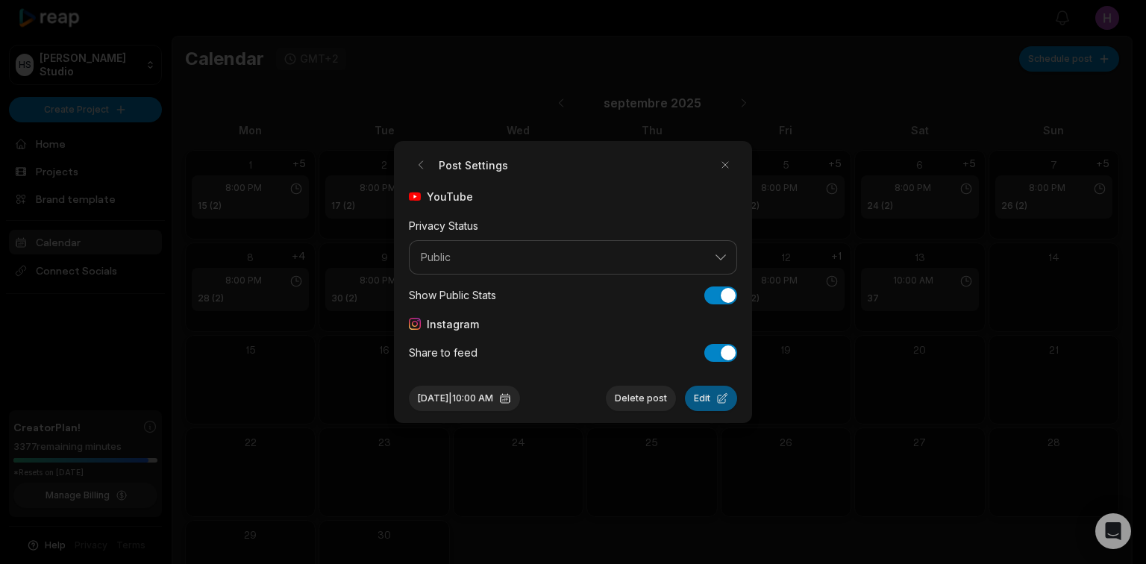
click at [712, 404] on button "Edit" at bounding box center [711, 398] width 52 height 25
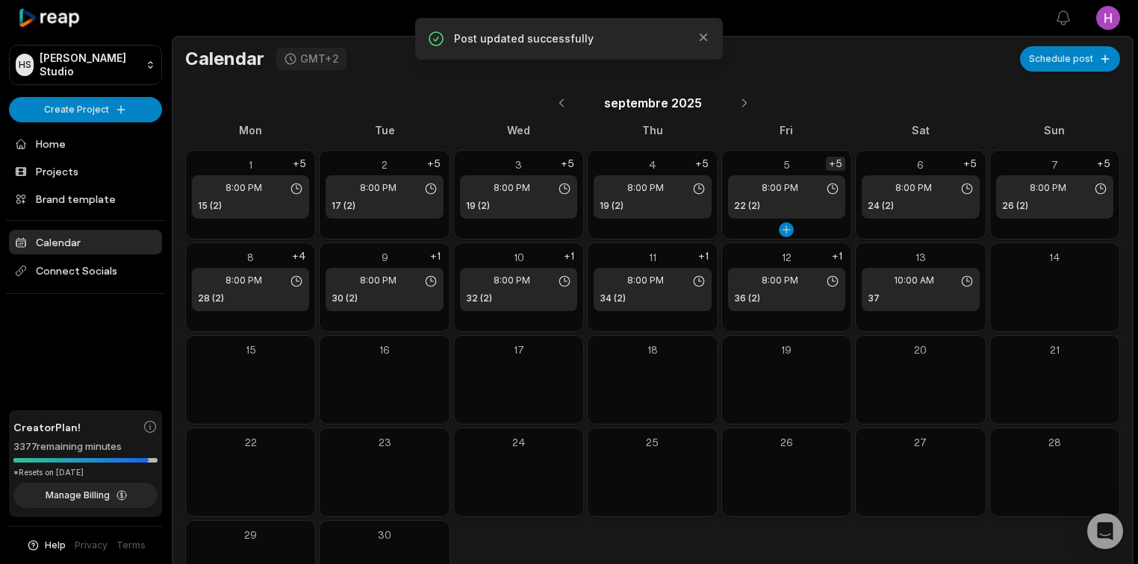
click at [833, 163] on div "+5" at bounding box center [835, 164] width 19 height 14
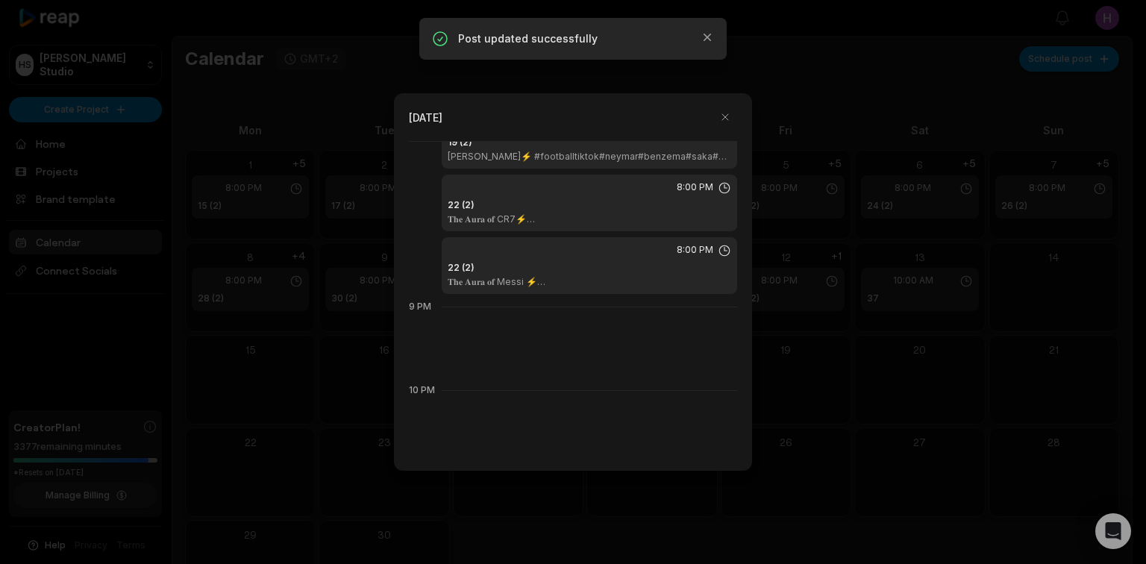
scroll to position [1791, 0]
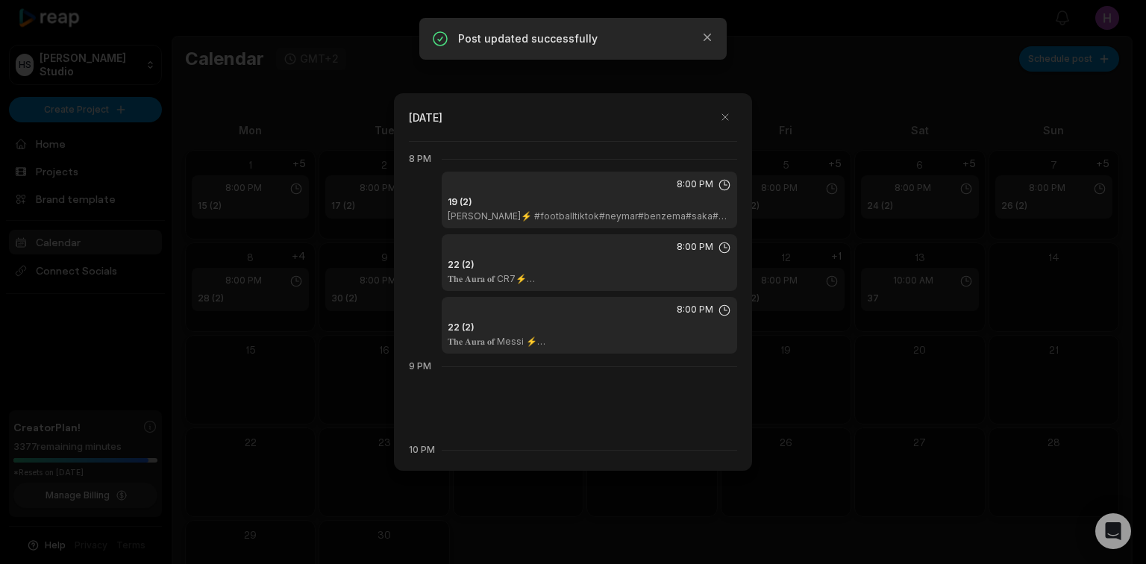
click at [650, 210] on p "𝐍𝐞𝐲𝐦𝐚𝐫 Santos⚡ #footballtiktok#neymar#benzema#saka#debruyne#skills#psg#barcelon…" at bounding box center [604, 216] width 313 height 12
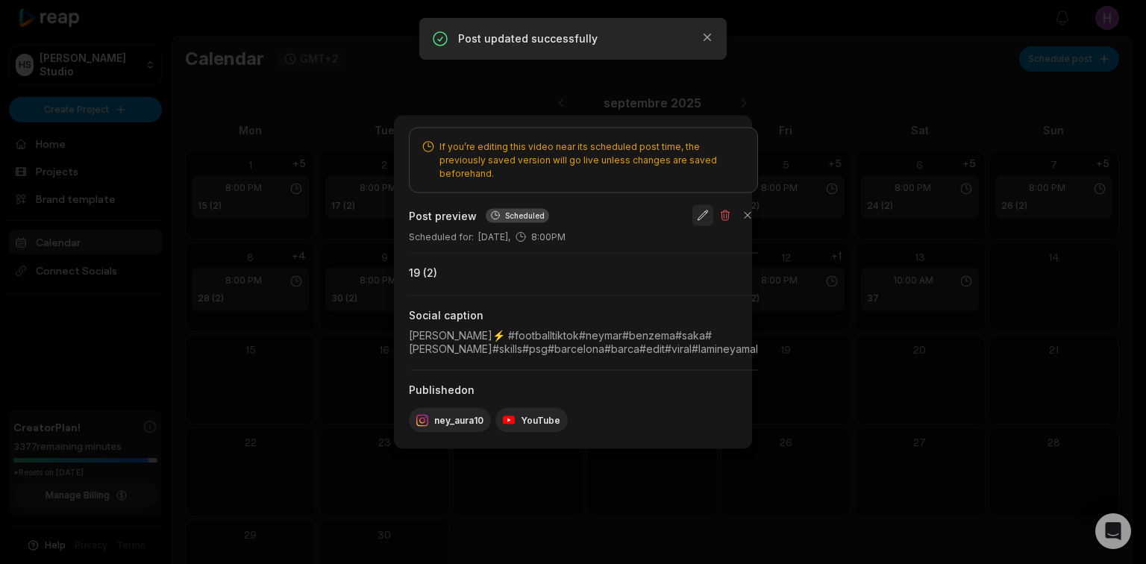
click at [714, 208] on button "button" at bounding box center [703, 215] width 21 height 21
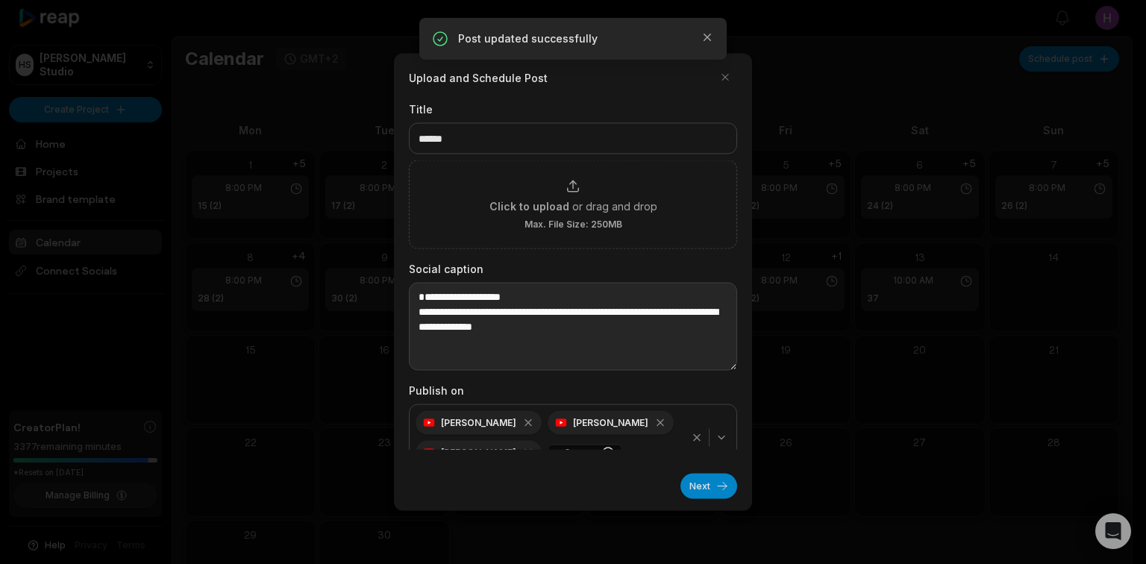
scroll to position [20, 0]
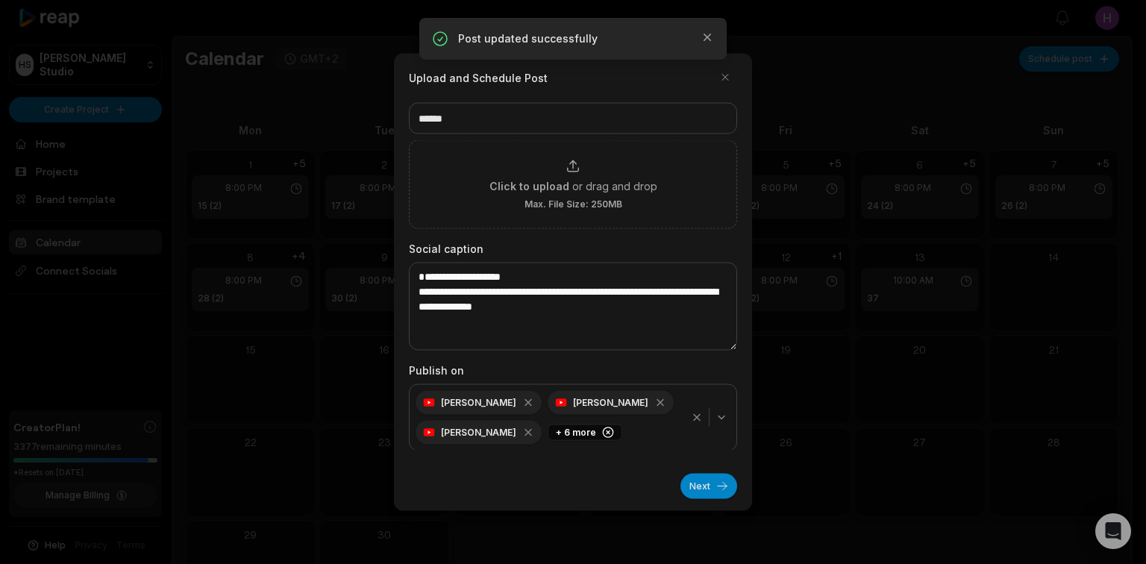
click at [696, 415] on div "button" at bounding box center [709, 418] width 49 height 18
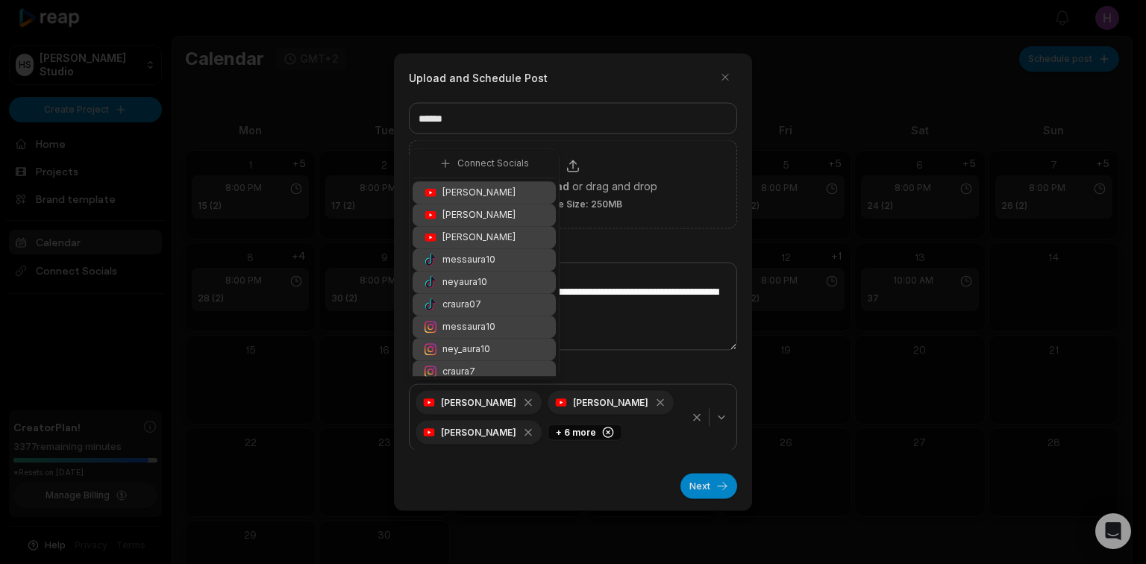
click at [694, 418] on icon "button" at bounding box center [697, 418] width 6 height 6
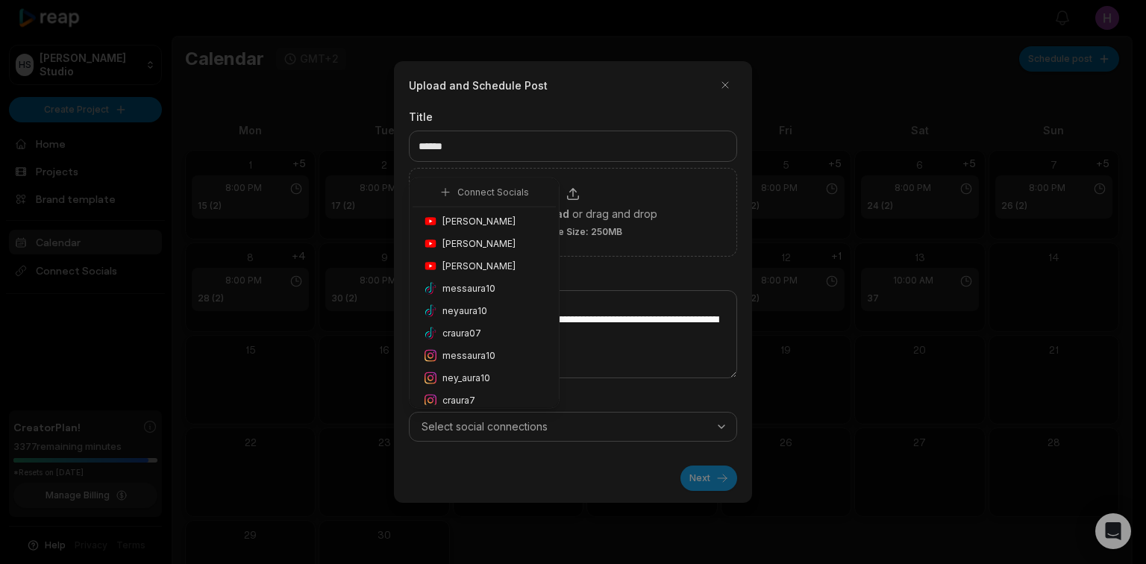
click at [722, 419] on div "Select social connections" at bounding box center [573, 426] width 321 height 15
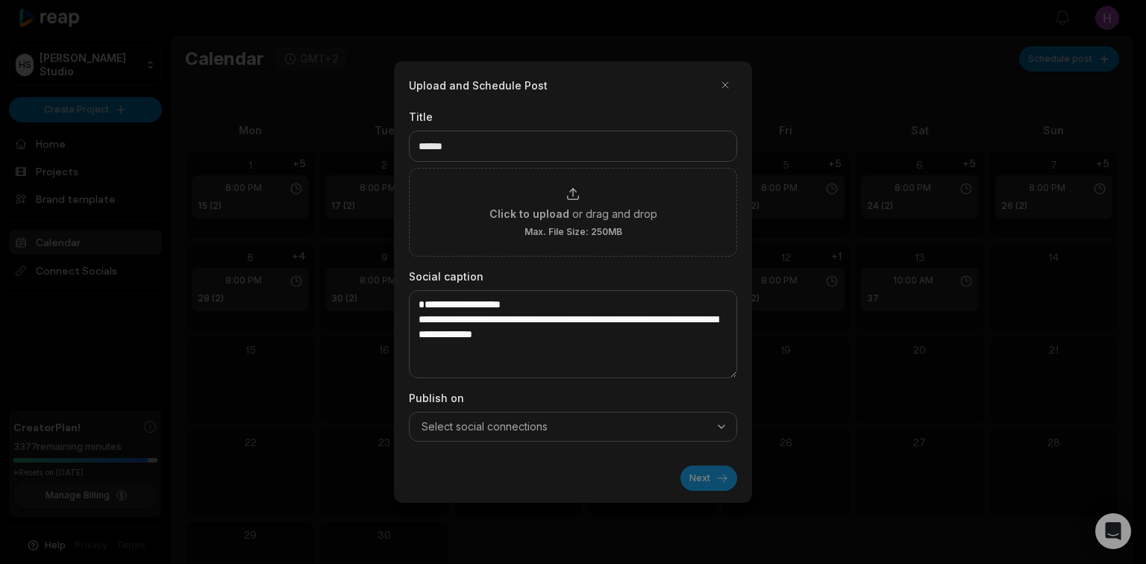
click at [708, 437] on button "Select social connections" at bounding box center [573, 427] width 328 height 30
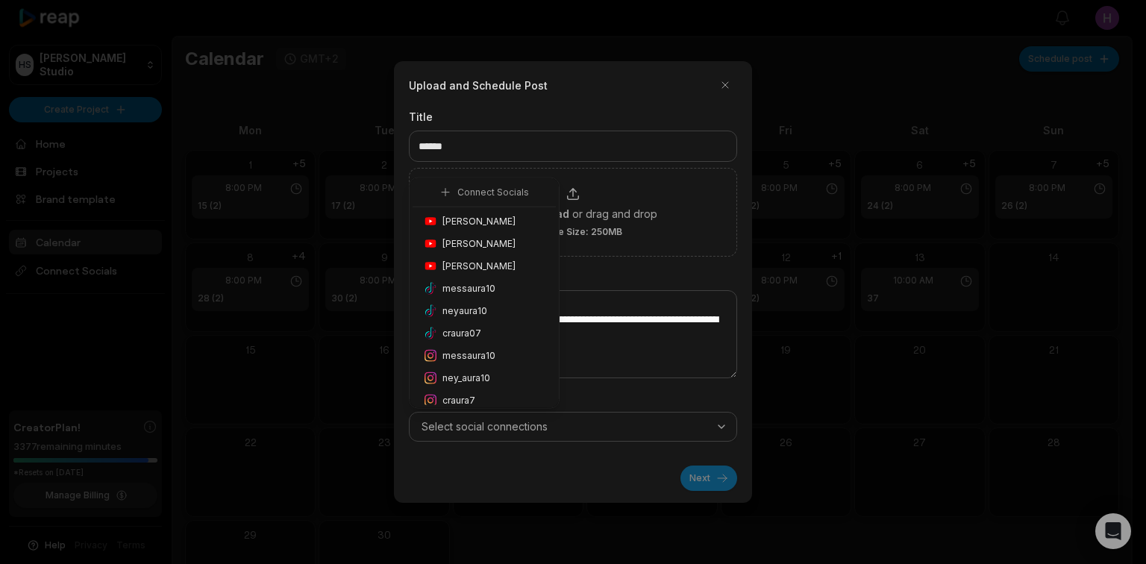
click at [511, 222] on div "Honoré Antonio" at bounding box center [484, 221] width 143 height 22
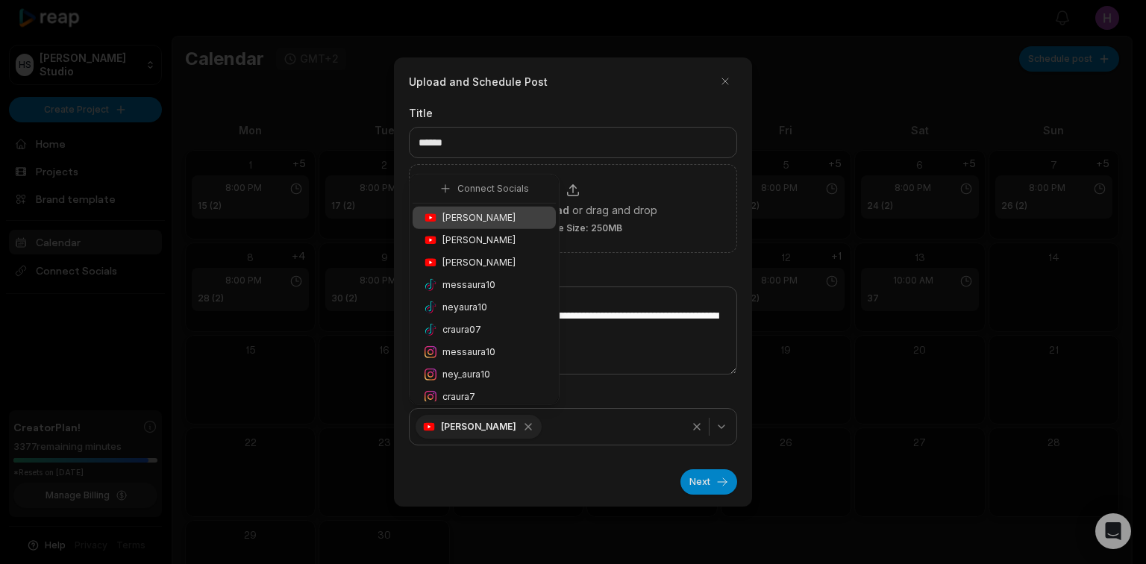
click at [508, 369] on div "ney_aura10" at bounding box center [484, 375] width 143 height 22
click at [715, 475] on button "Next" at bounding box center [709, 481] width 57 height 25
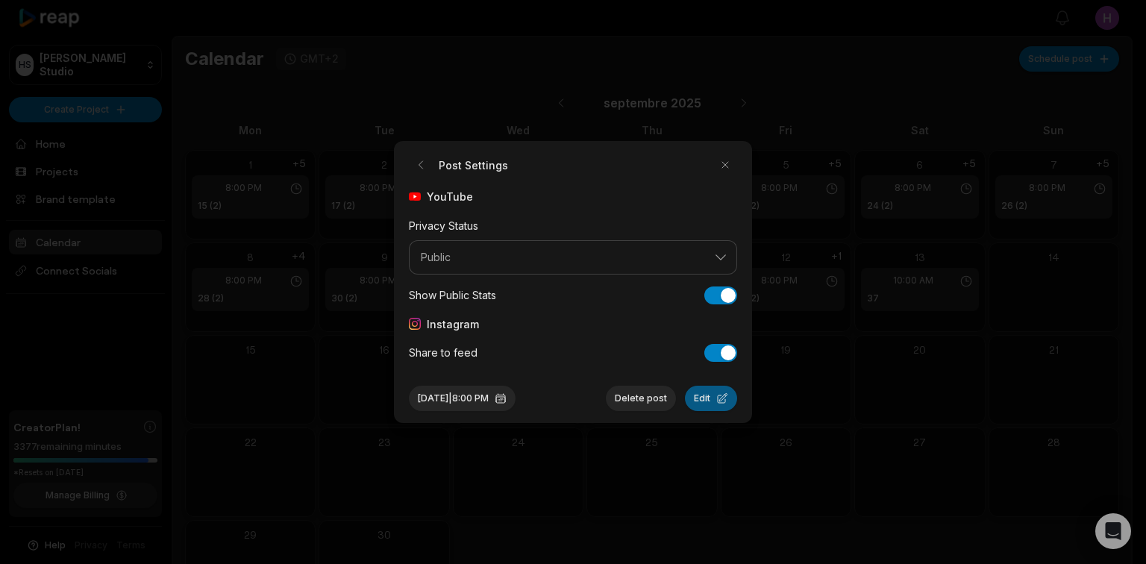
click at [715, 401] on button "Edit" at bounding box center [711, 398] width 52 height 25
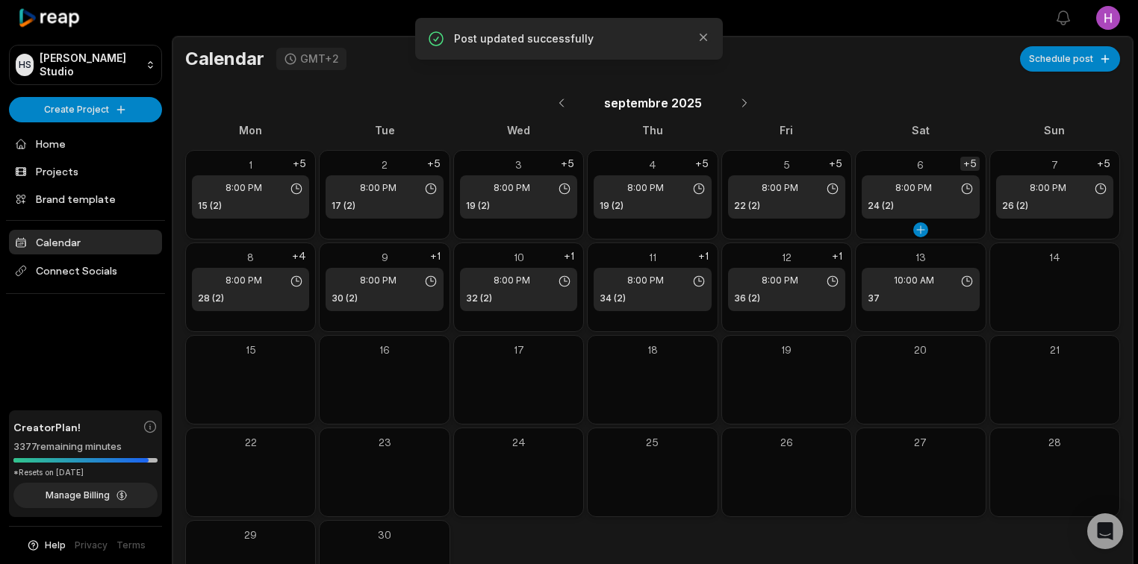
click at [970, 169] on div "+5" at bounding box center [969, 164] width 19 height 14
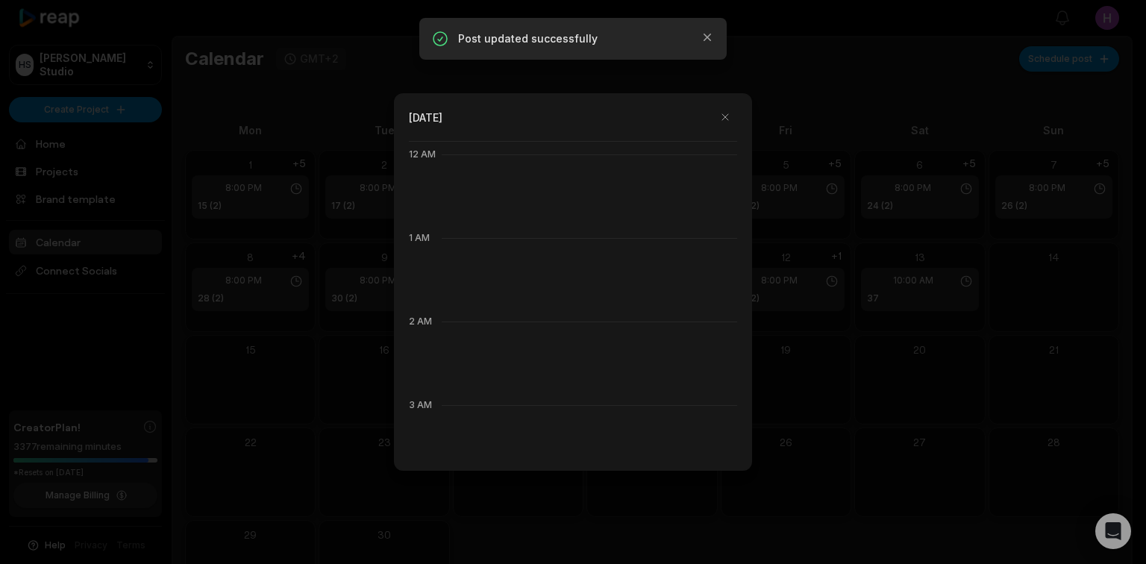
scroll to position [836, 0]
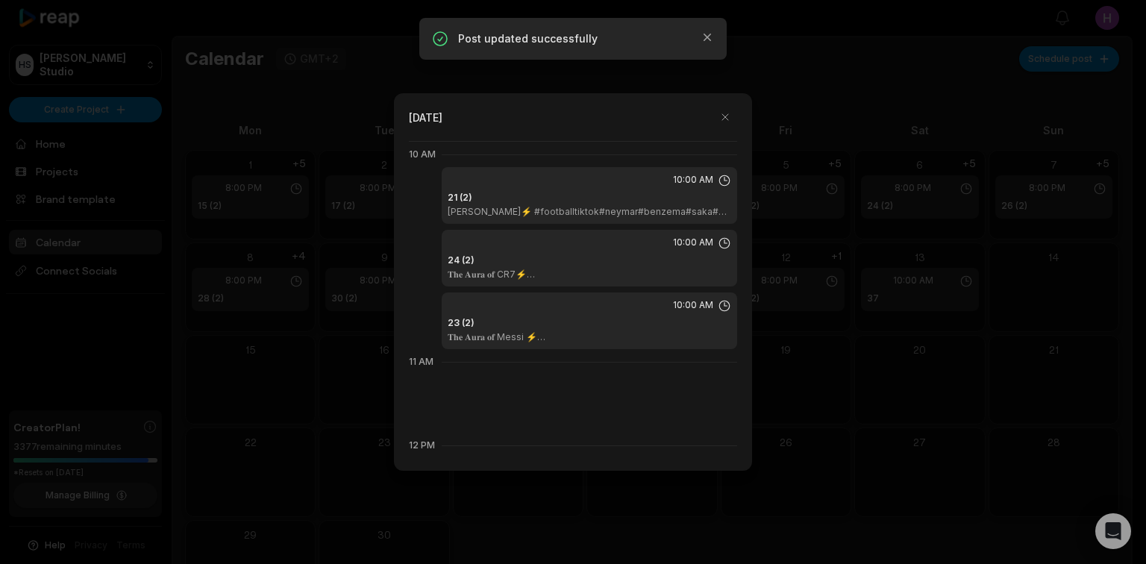
click at [635, 208] on p "𝐍𝐞𝐲𝐦𝐚𝐫 Santos⚡ #footballtiktok#neymar#benzema#saka#debruyne#skills#psg#barcelon…" at bounding box center [604, 212] width 313 height 12
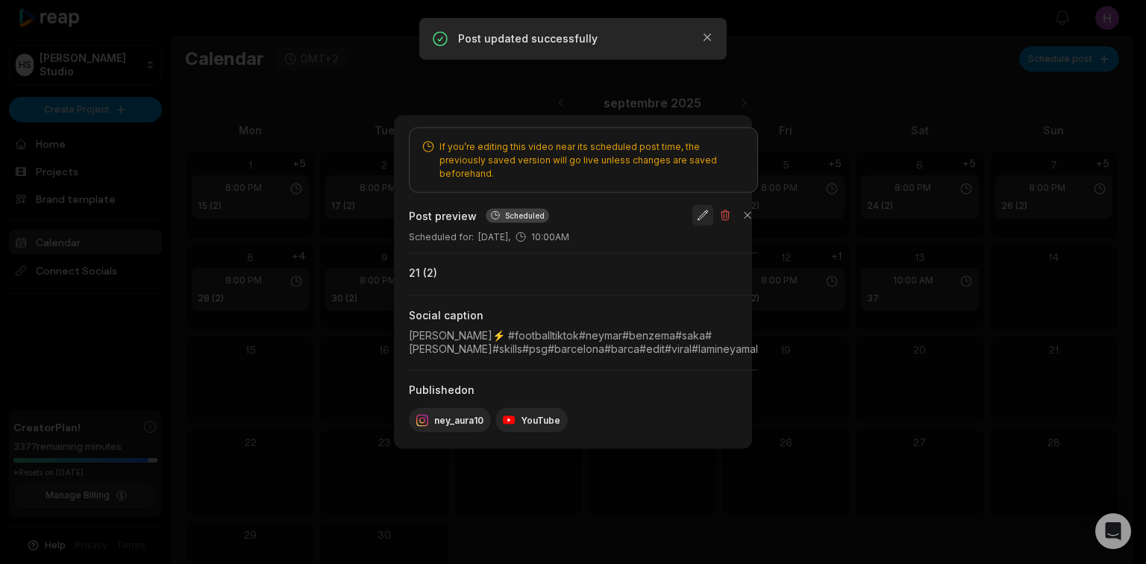
click at [714, 215] on button "button" at bounding box center [703, 215] width 21 height 21
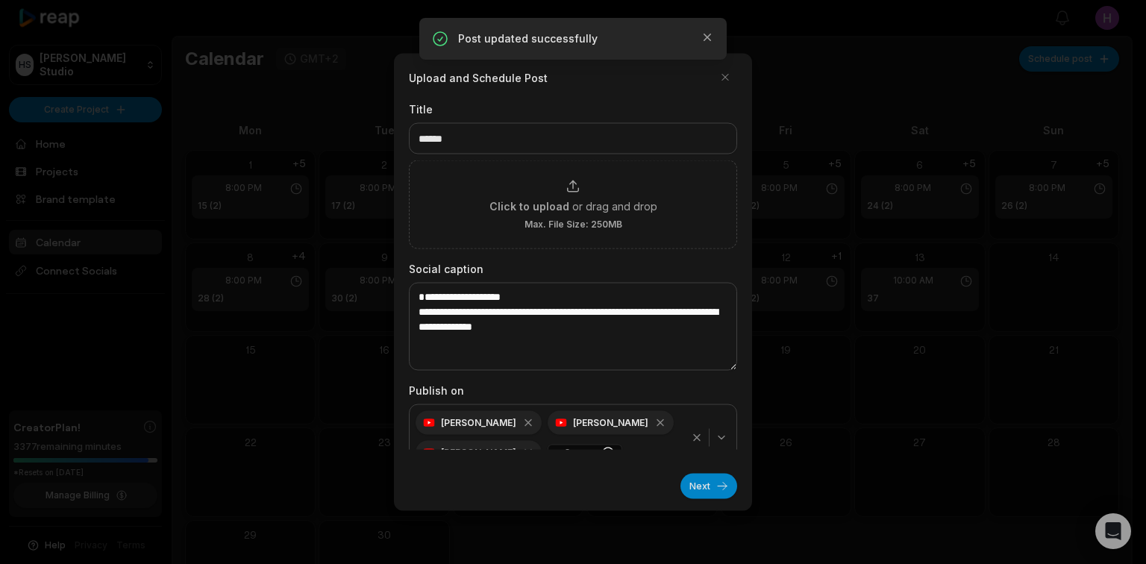
click at [693, 436] on div "button" at bounding box center [709, 438] width 49 height 18
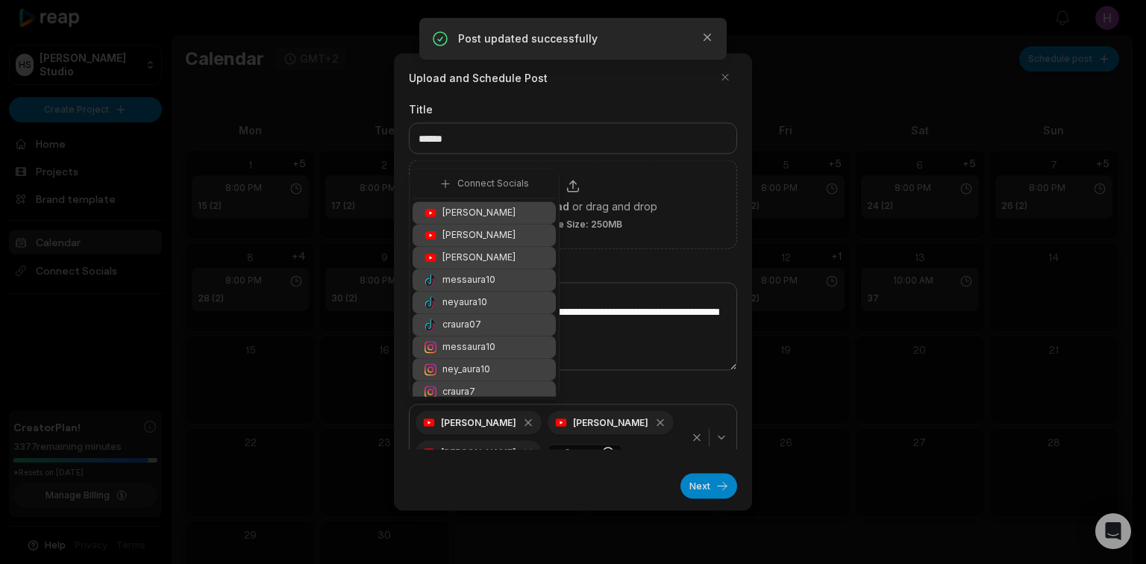
click at [716, 437] on icon "button" at bounding box center [722, 438] width 12 height 12
click at [693, 439] on icon "button" at bounding box center [697, 438] width 12 height 12
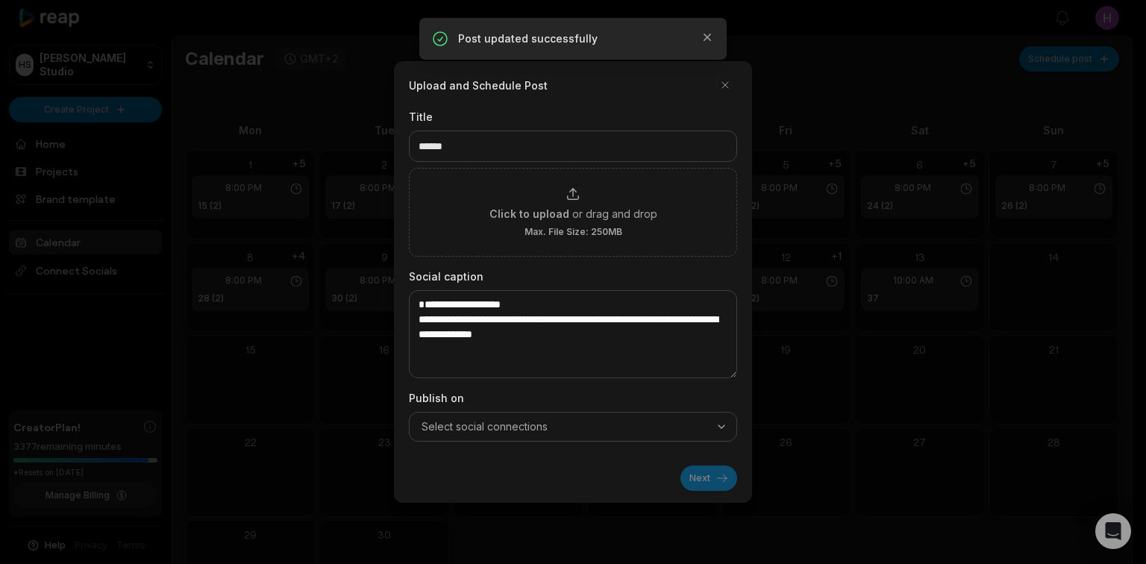
click at [722, 434] on button "Select social connections" at bounding box center [573, 427] width 328 height 30
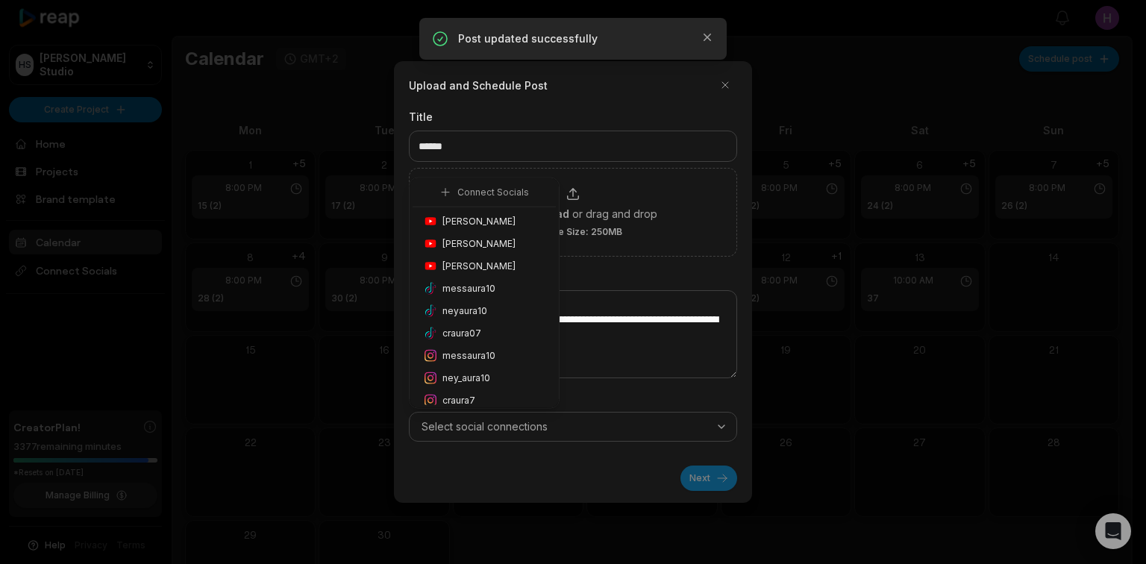
click at [504, 223] on span "Honoré Antonio" at bounding box center [479, 221] width 73 height 13
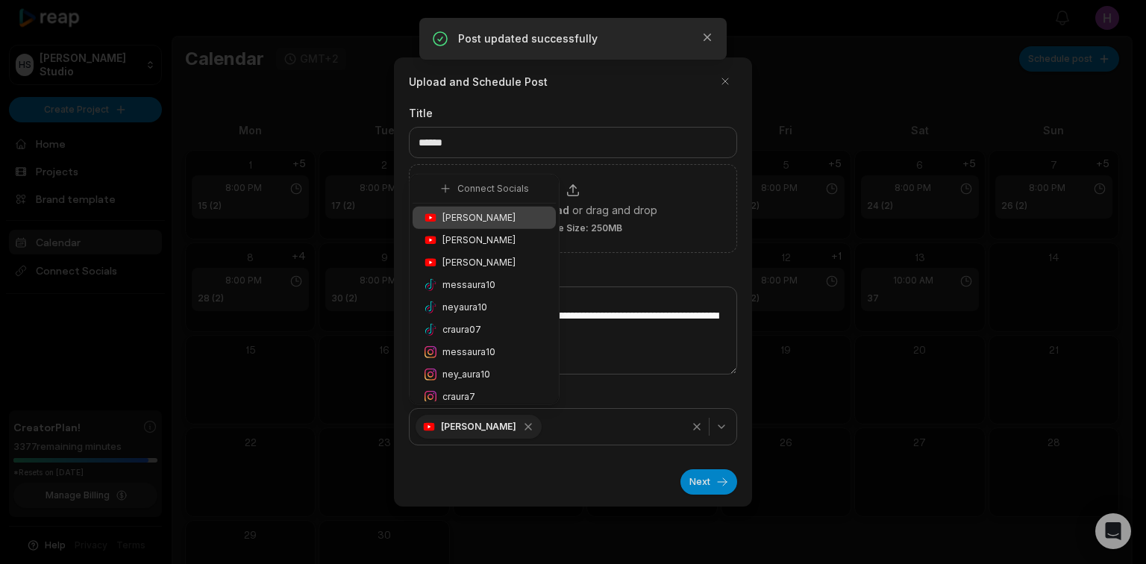
drag, startPoint x: 505, startPoint y: 369, endPoint x: 564, endPoint y: 397, distance: 66.1
click at [505, 369] on div "ney_aura10" at bounding box center [484, 375] width 143 height 22
click at [726, 475] on button "Next" at bounding box center [709, 481] width 57 height 25
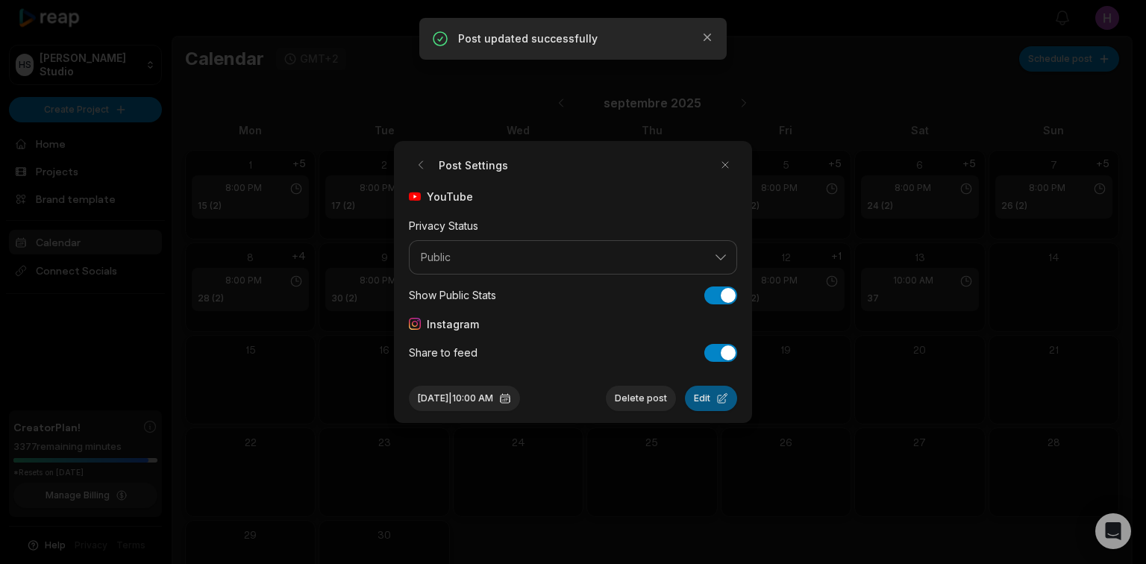
click at [699, 409] on button "Edit" at bounding box center [711, 398] width 52 height 25
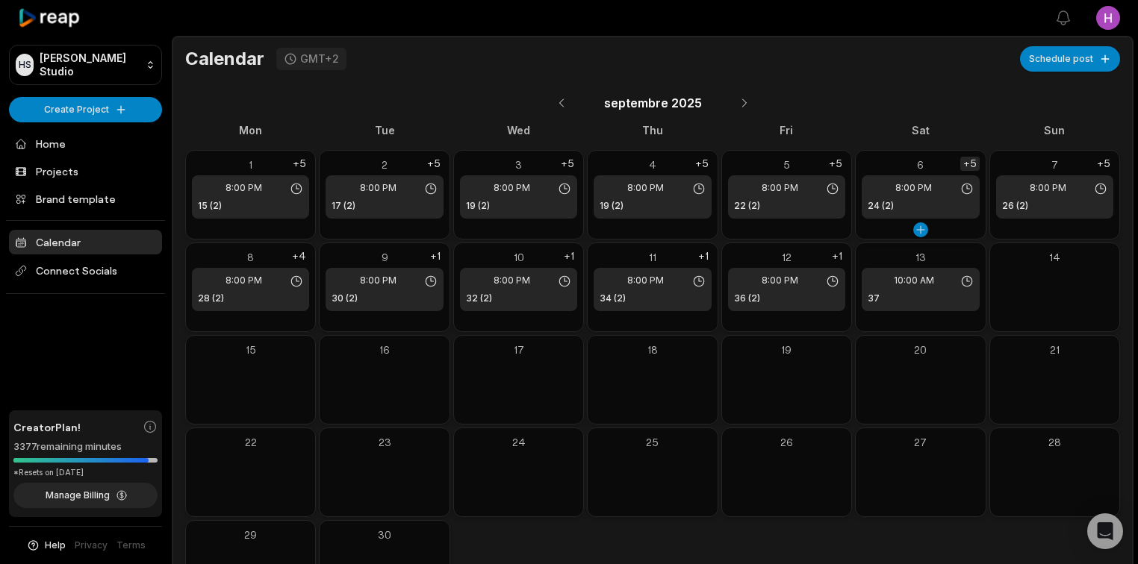
click at [978, 163] on div "+5" at bounding box center [969, 164] width 19 height 14
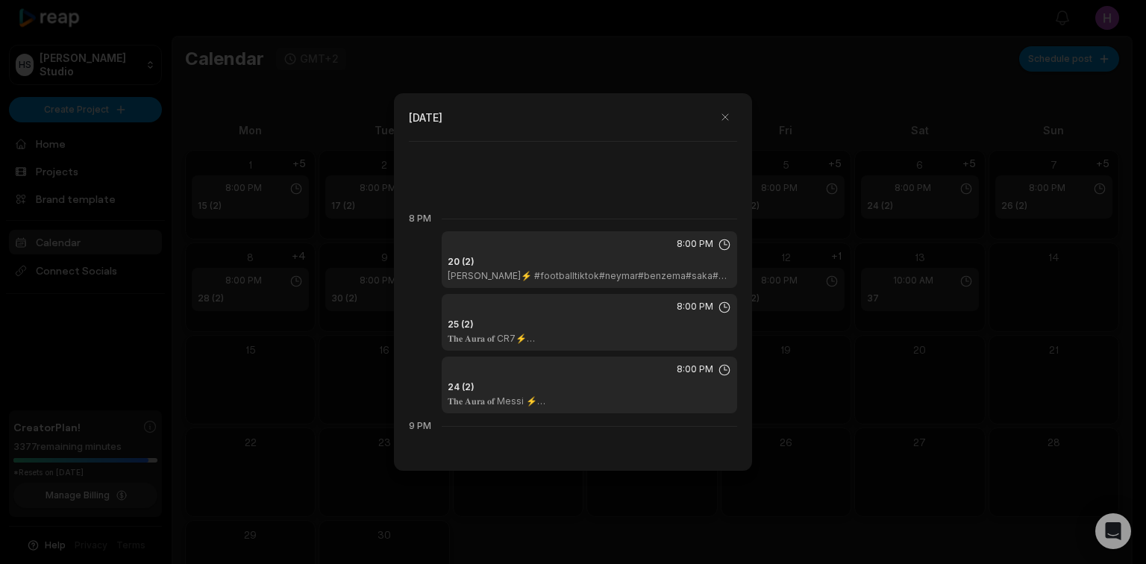
scroll to position [1791, 0]
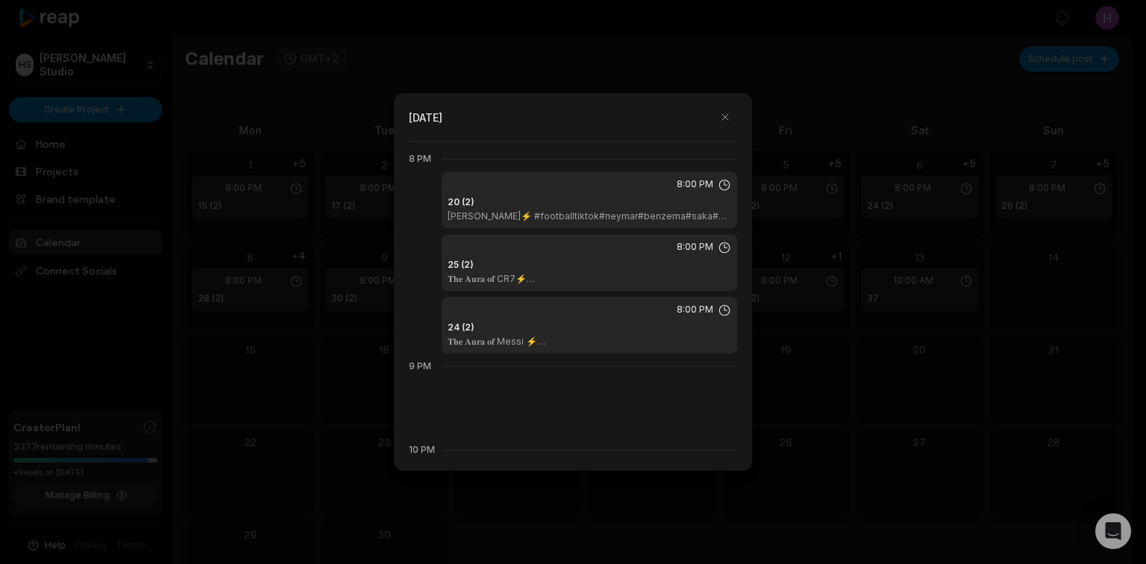
click at [630, 208] on div "20 (2) 𝐍𝐞𝐲𝐦𝐚𝐫 Santos⚡ #footballtiktok#neymar#benzema#saka#debruyne#skills#psg#b…" at bounding box center [590, 209] width 284 height 27
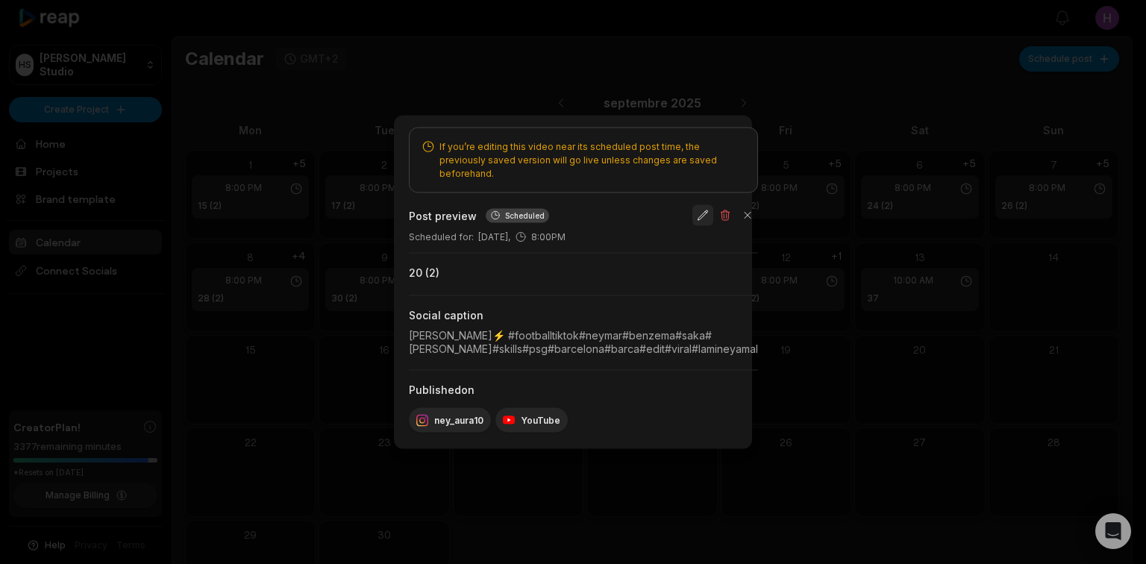
click at [714, 209] on button "button" at bounding box center [703, 215] width 21 height 21
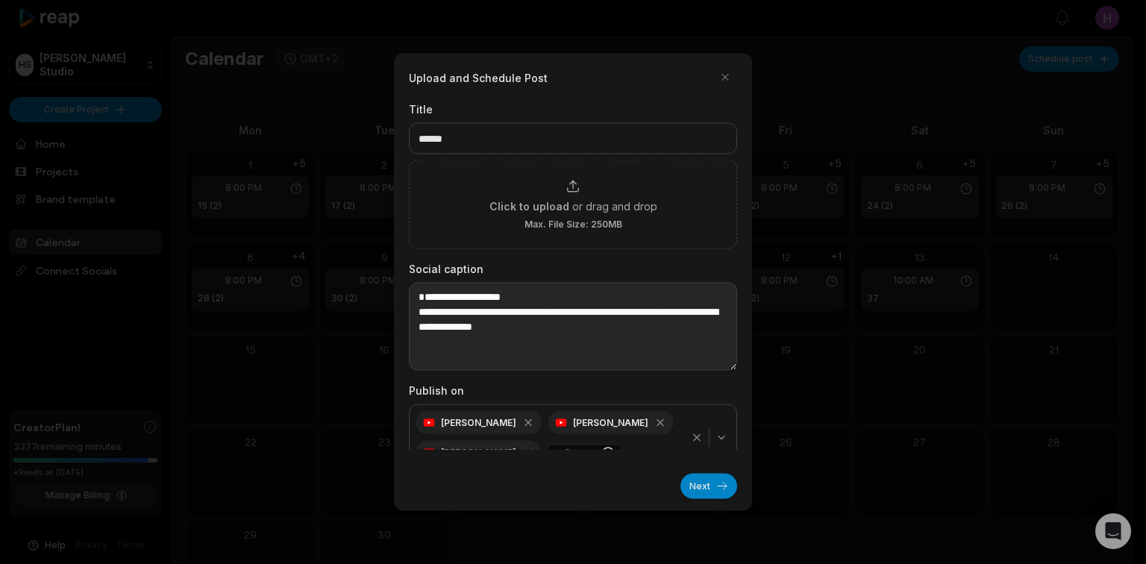
scroll to position [20, 0]
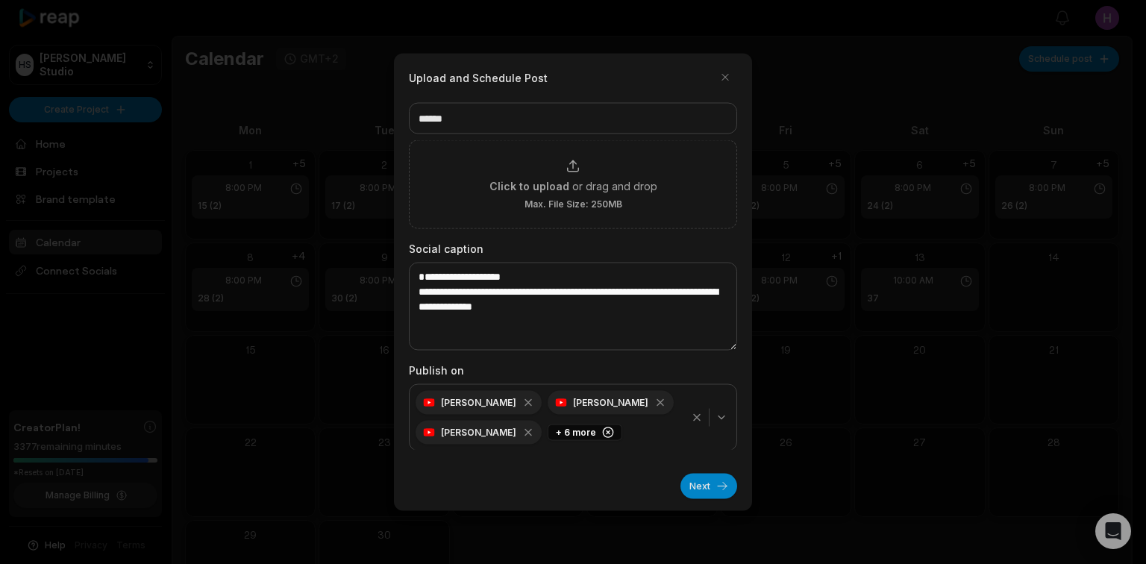
click at [694, 417] on icon "button" at bounding box center [697, 418] width 6 height 6
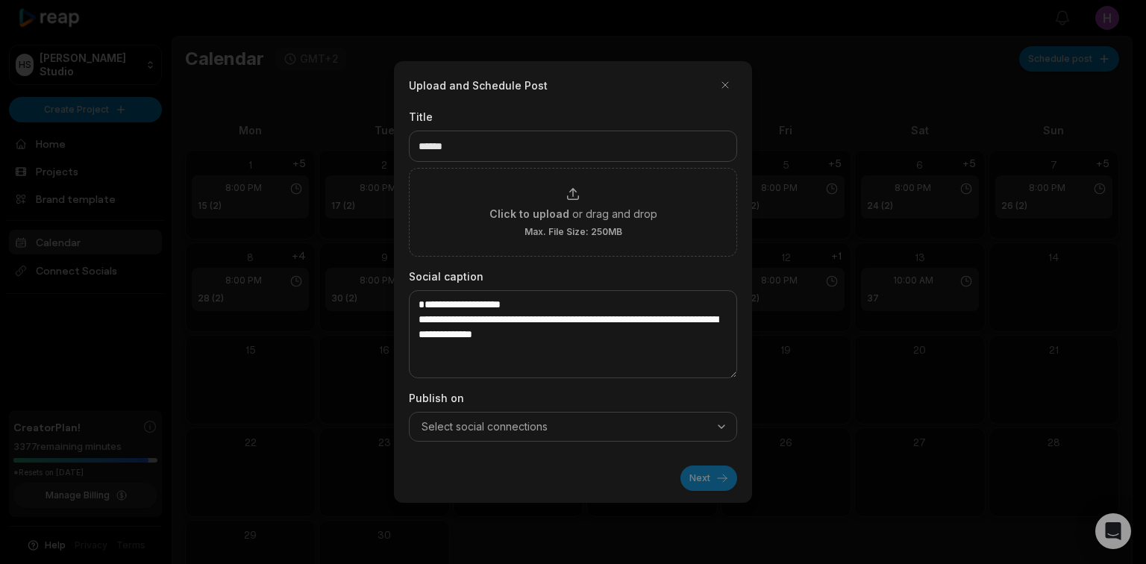
scroll to position [0, 0]
click at [723, 419] on div "Select social connections" at bounding box center [573, 426] width 321 height 15
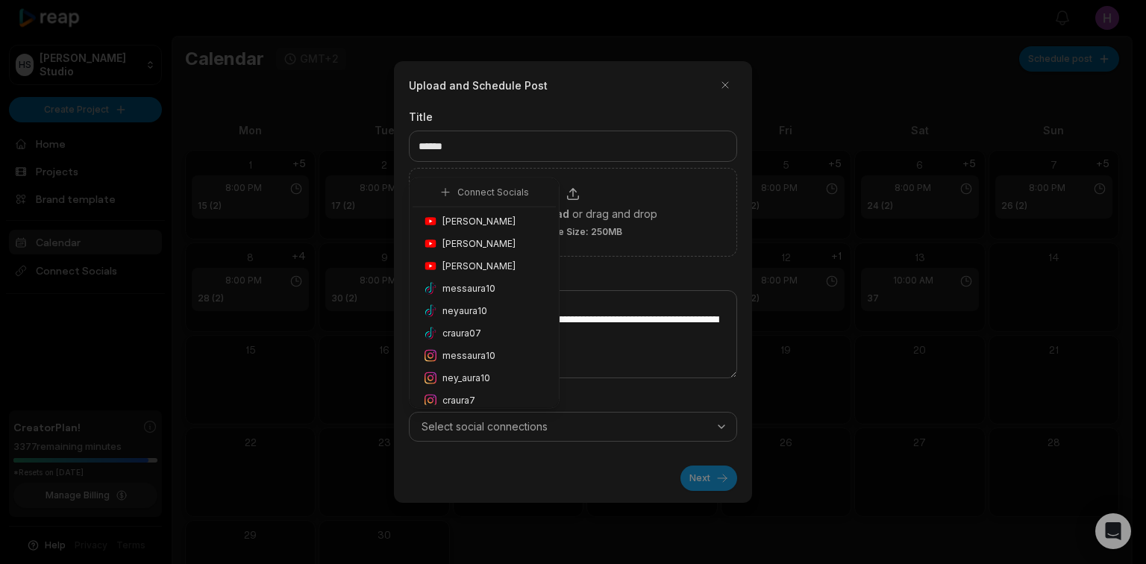
click at [522, 219] on div "Honoré Antonio" at bounding box center [484, 221] width 143 height 22
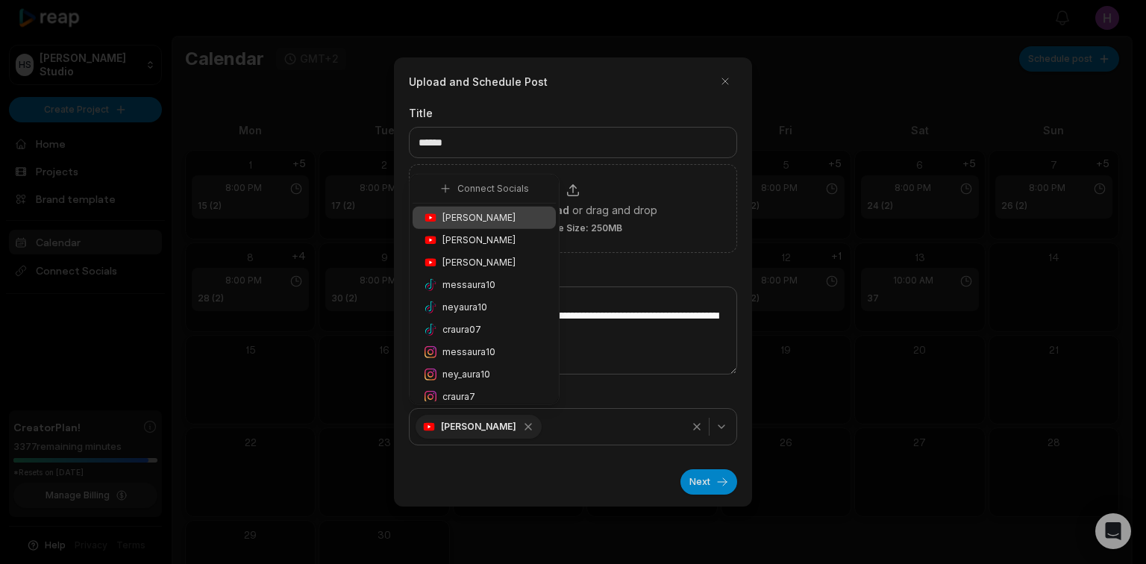
click at [500, 370] on div "ney_aura10" at bounding box center [484, 375] width 143 height 22
click at [723, 469] on div "Next" at bounding box center [573, 476] width 328 height 37
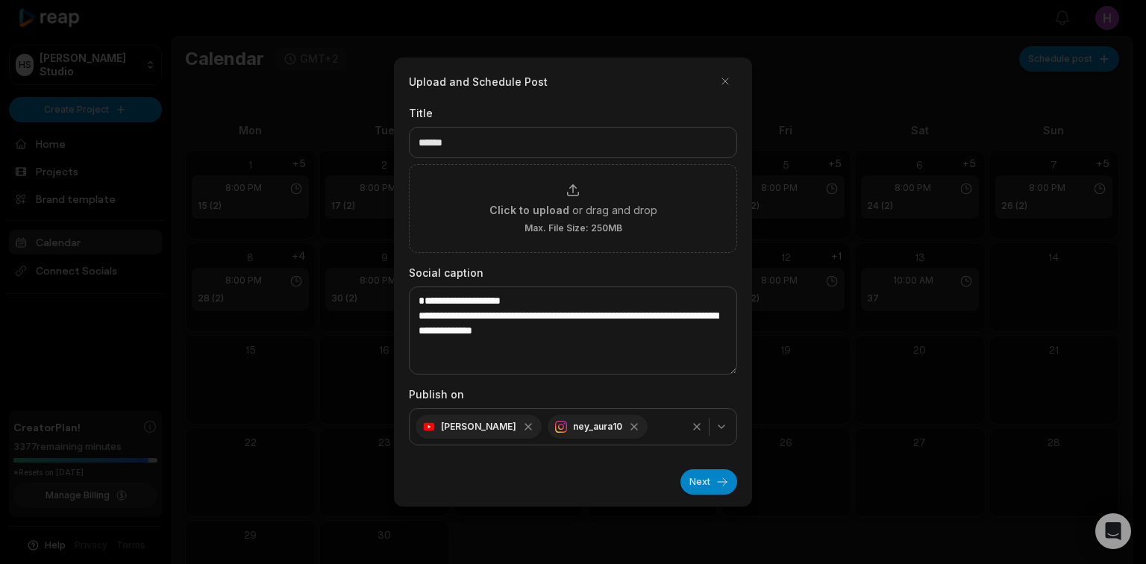
click at [723, 472] on button "Next" at bounding box center [709, 481] width 57 height 25
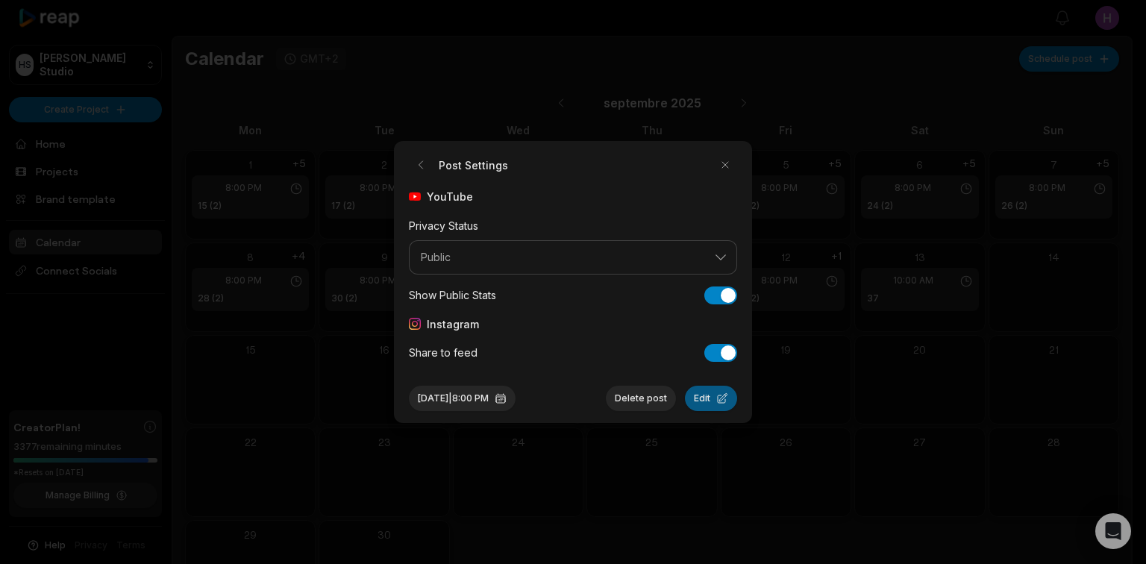
click at [723, 401] on button "Edit" at bounding box center [711, 398] width 52 height 25
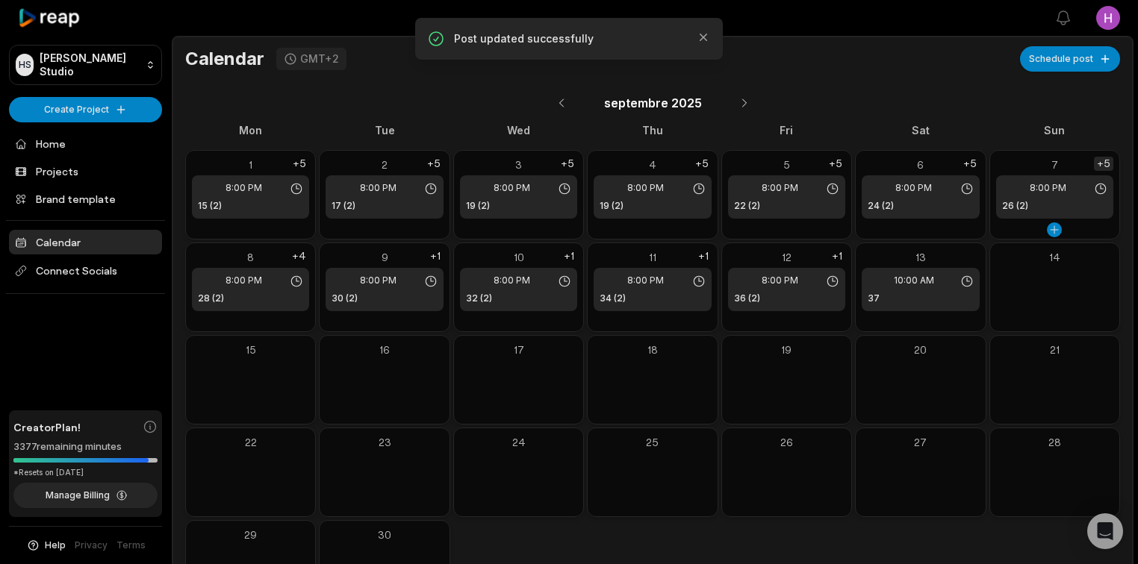
click at [1105, 164] on div "+5" at bounding box center [1103, 164] width 19 height 14
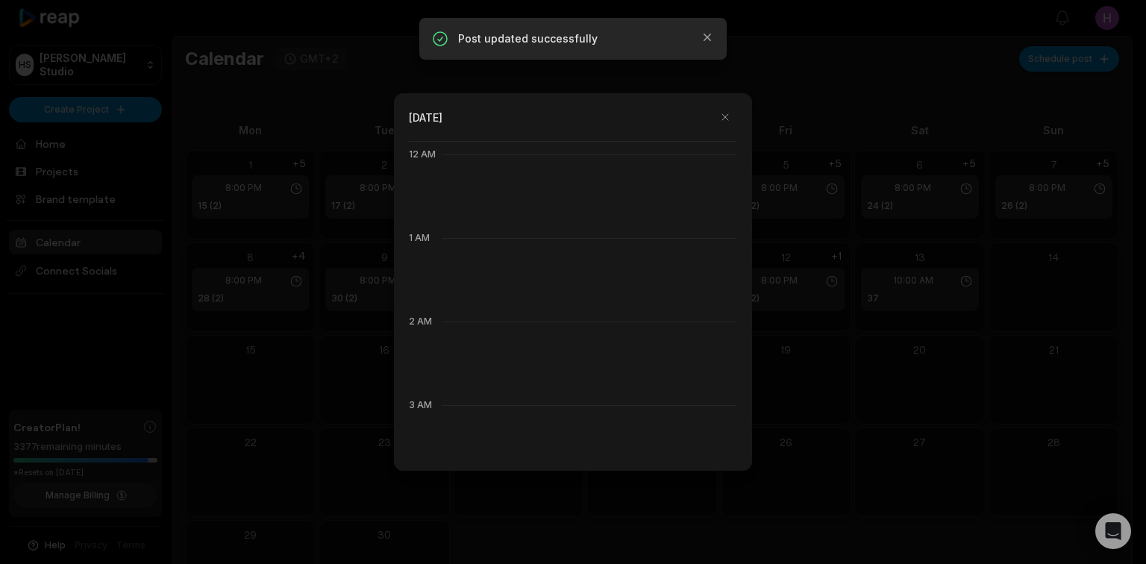
scroll to position [836, 0]
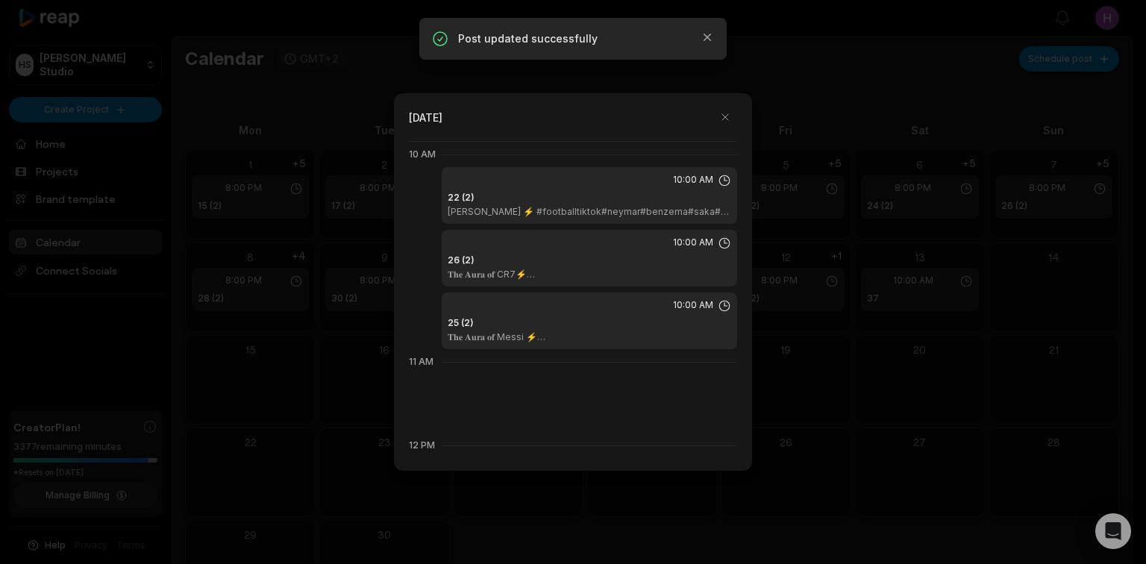
click at [566, 210] on p "𝐍𝐞𝐲𝐦𝐚𝐫 Santos ⚡ #footballtiktok#neymar#benzema#saka#debruyne#skills#psg#barcelo…" at bounding box center [604, 212] width 313 height 12
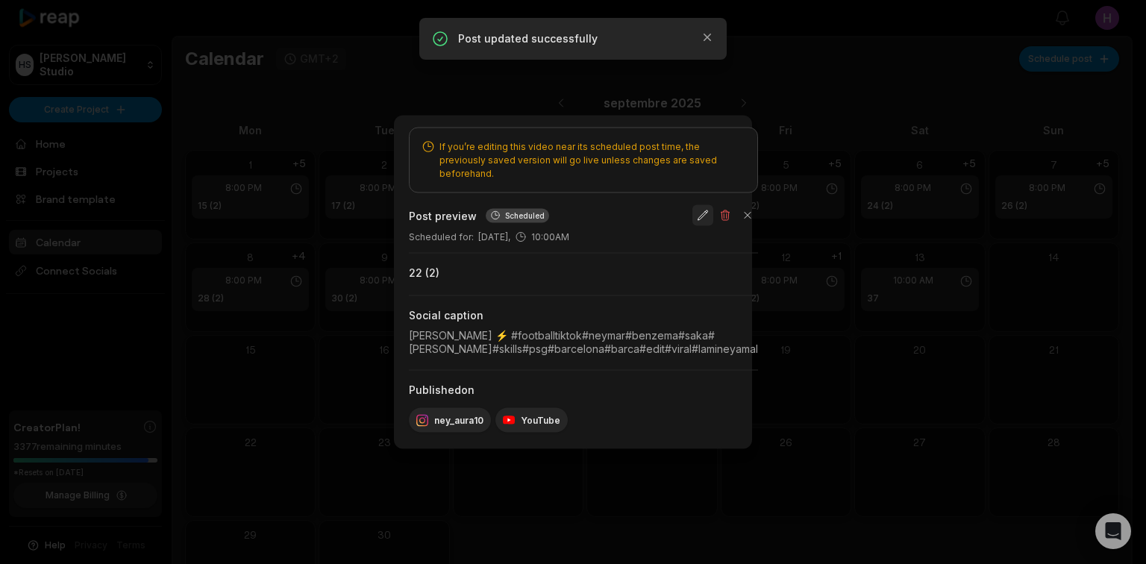
click at [714, 205] on button "button" at bounding box center [703, 215] width 21 height 21
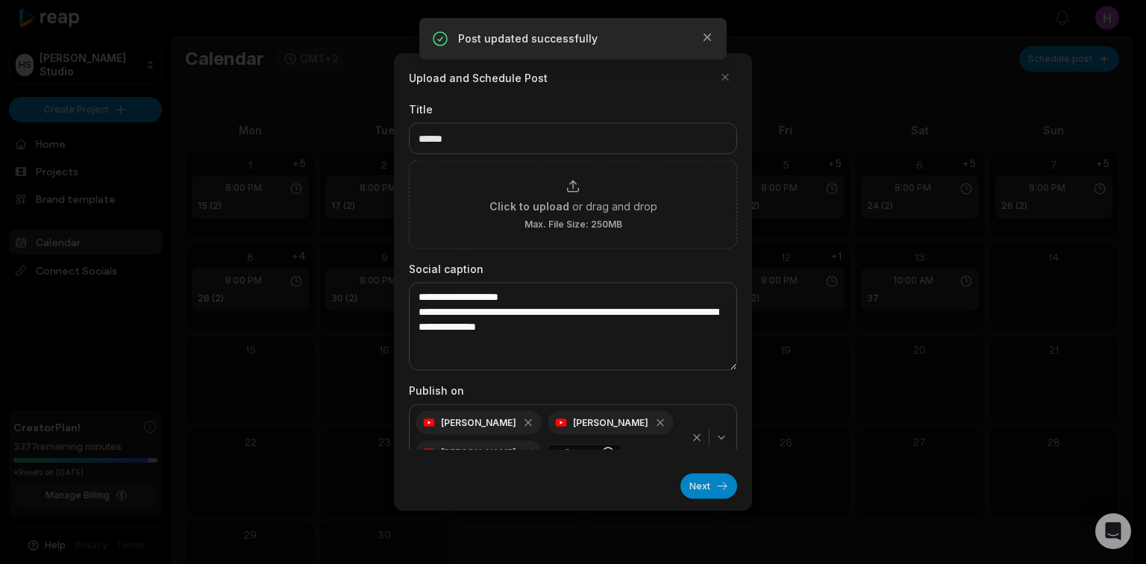
scroll to position [20, 0]
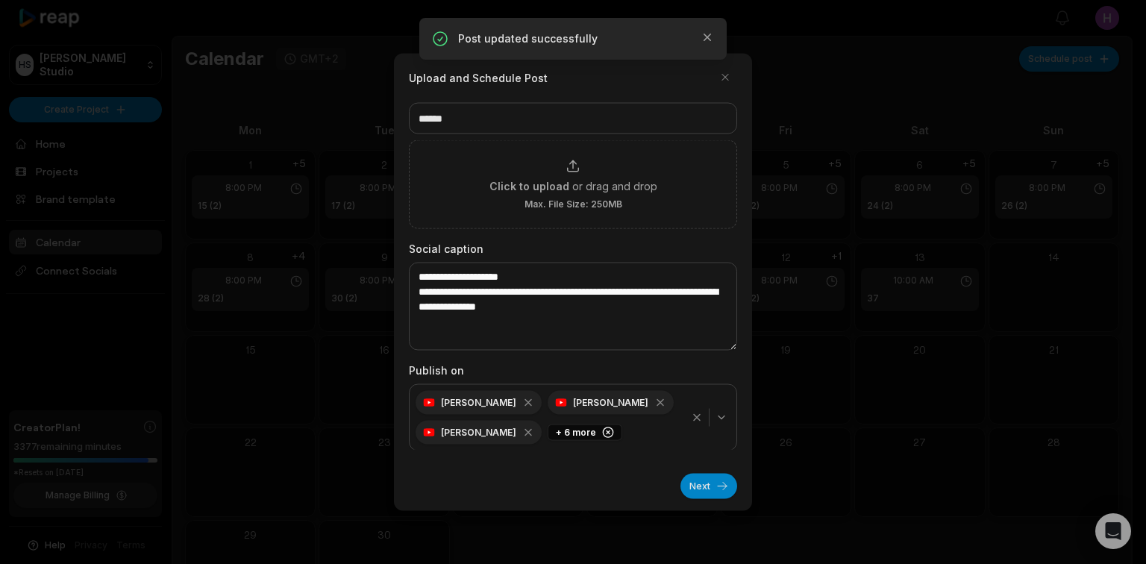
click at [691, 422] on icon "button" at bounding box center [697, 418] width 12 height 12
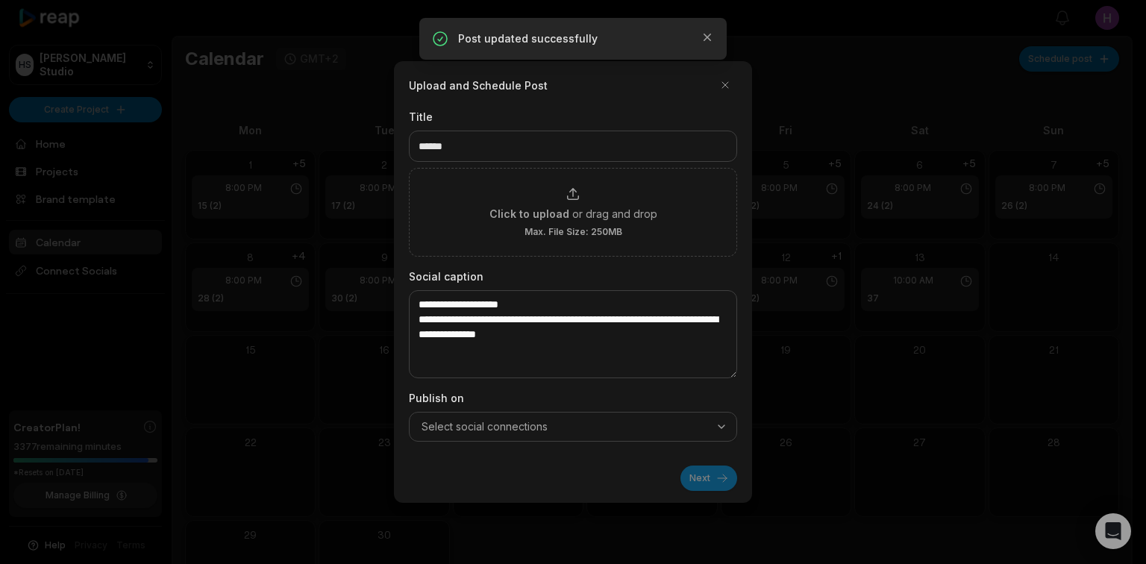
click at [709, 415] on button "Select social connections" at bounding box center [573, 427] width 328 height 30
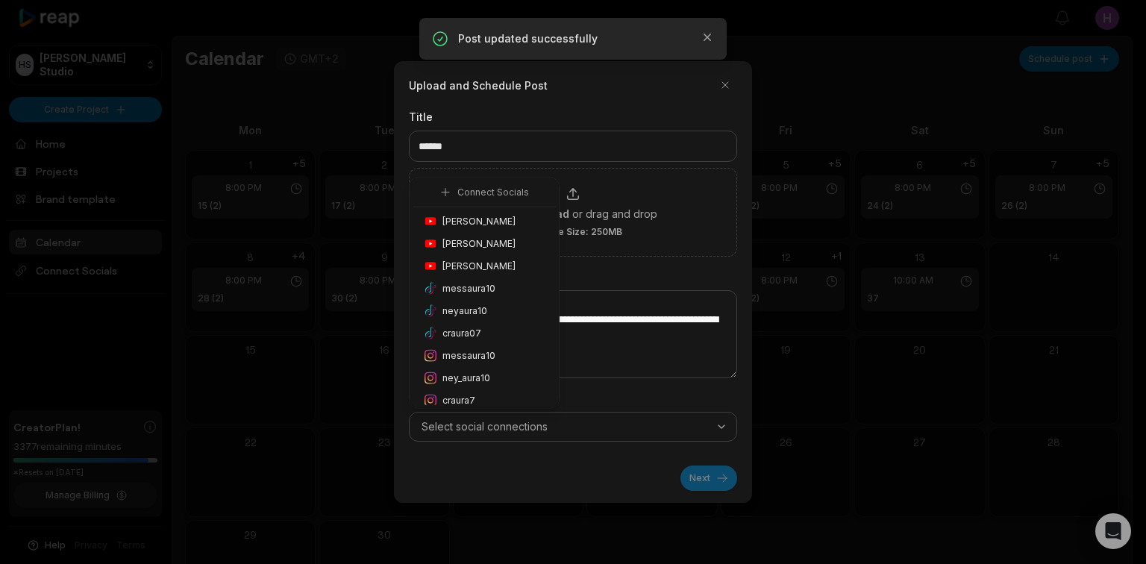
click at [497, 222] on span "Honoré Antonio" at bounding box center [479, 221] width 73 height 13
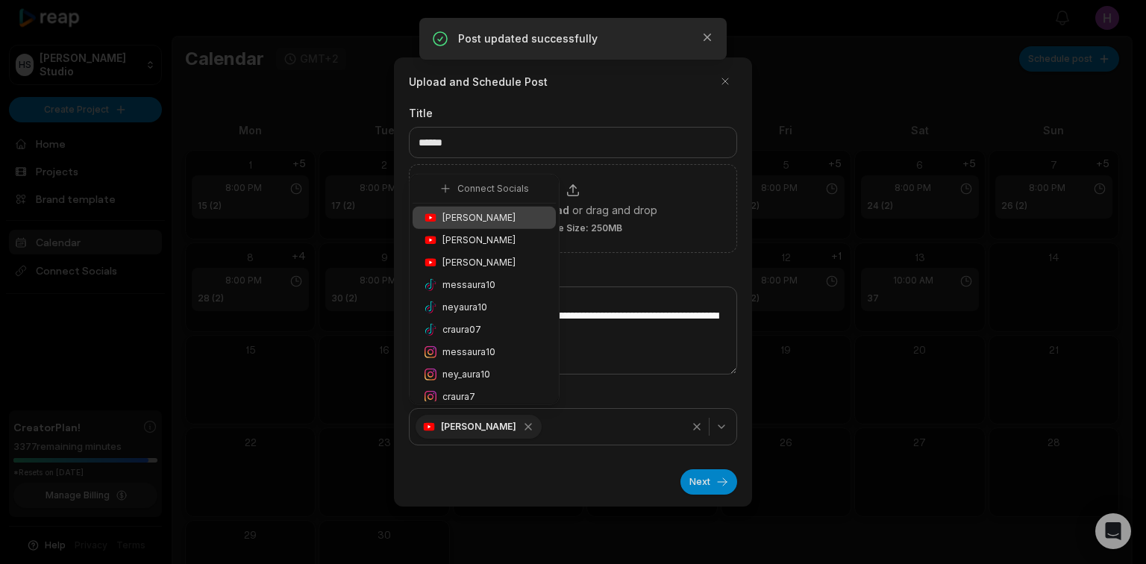
click at [499, 369] on div "ney_aura10" at bounding box center [484, 375] width 143 height 22
click at [720, 484] on button "Next" at bounding box center [709, 481] width 57 height 25
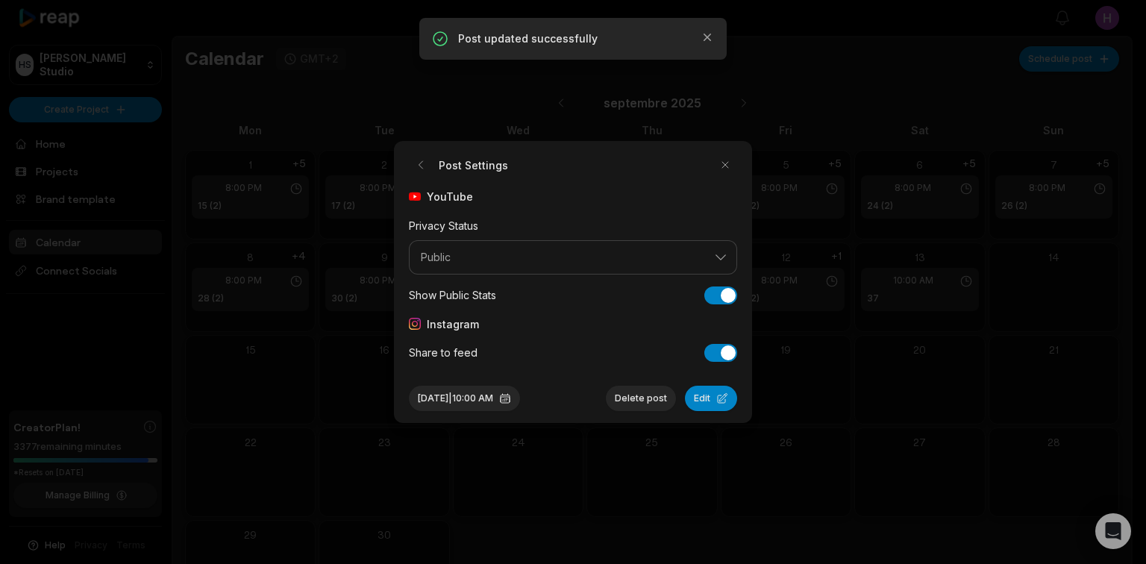
click at [714, 399] on button "Edit" at bounding box center [711, 398] width 52 height 25
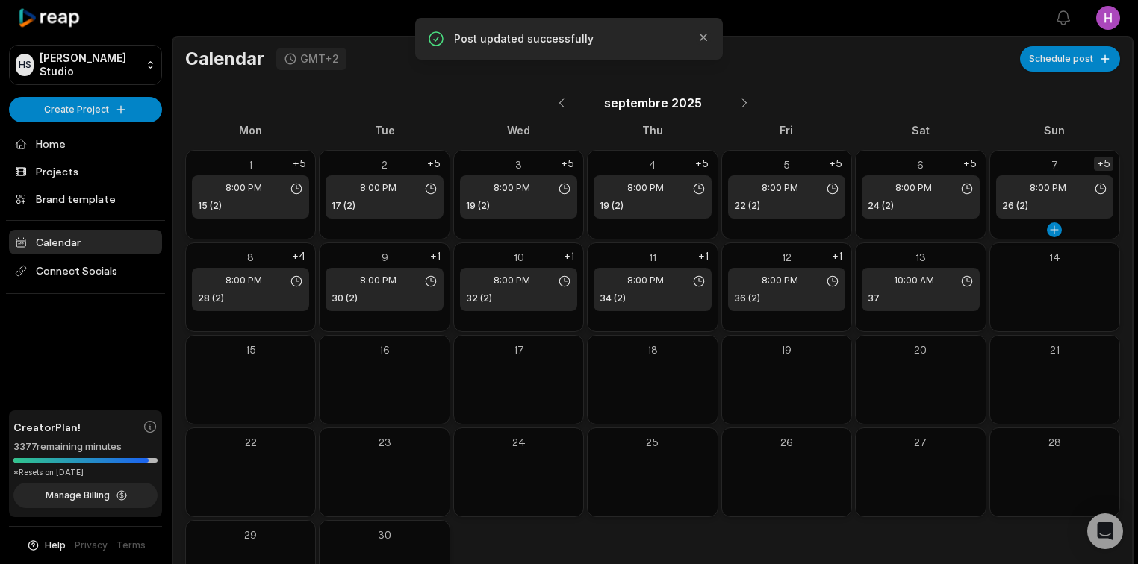
click at [1108, 163] on div "+5" at bounding box center [1103, 164] width 19 height 14
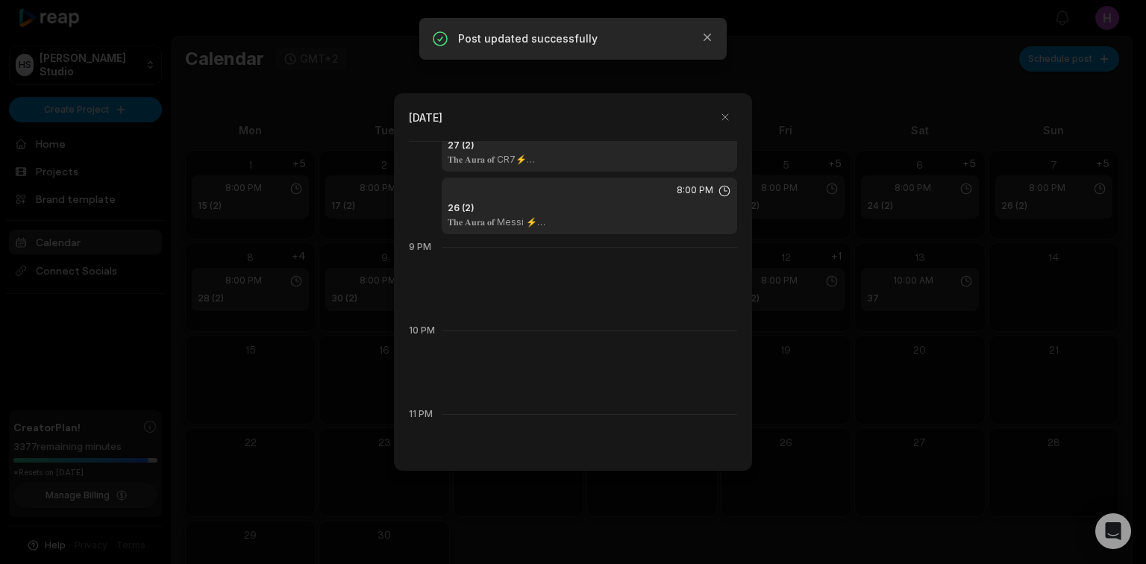
scroll to position [1791, 0]
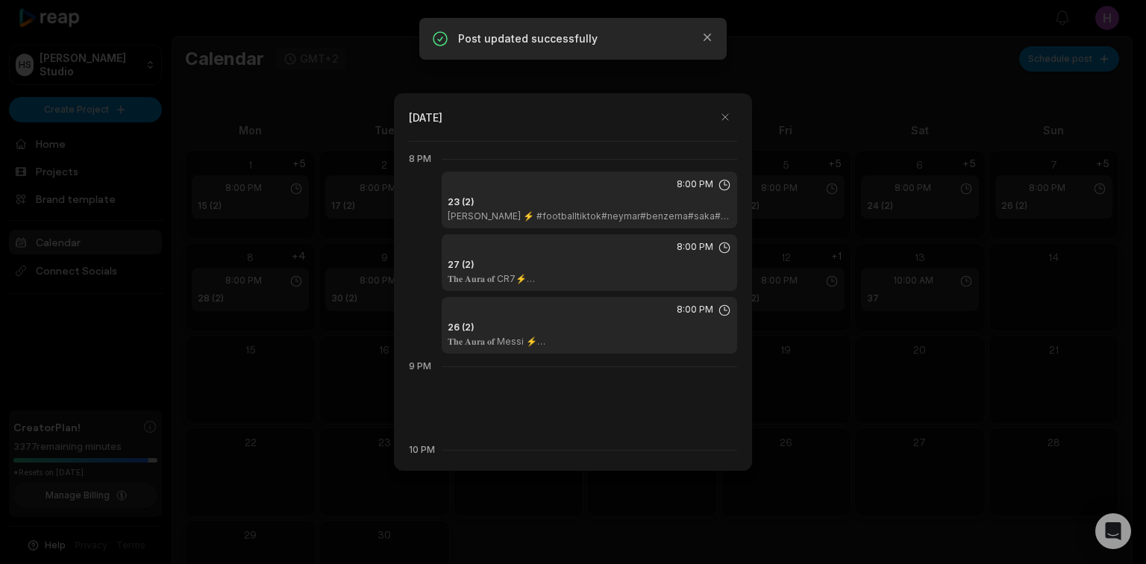
click at [639, 218] on p "𝐍𝐞𝐲𝐦𝐚𝐫 Santos ⚡ #footballtiktok#neymar#benzema#saka#debruyne#skills#psg#barcelo…" at bounding box center [604, 216] width 313 height 12
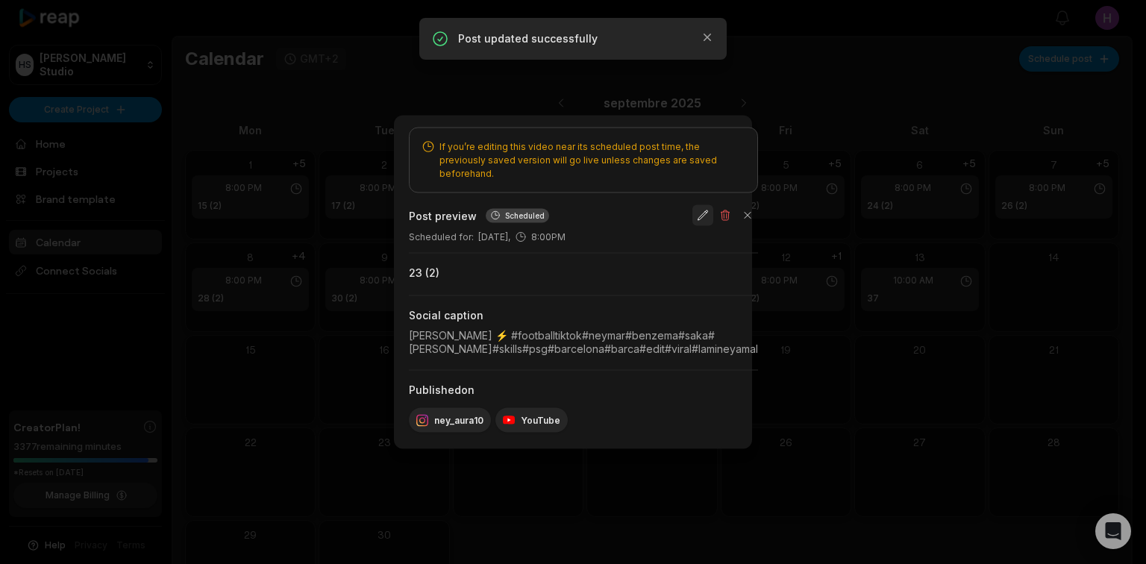
click at [714, 208] on button "button" at bounding box center [703, 215] width 21 height 21
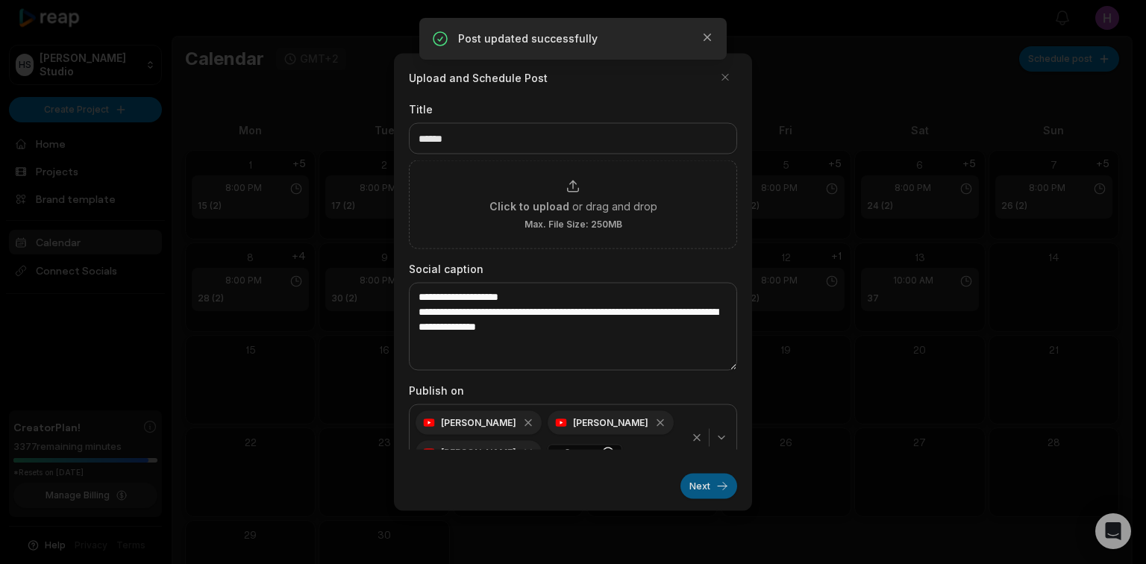
click at [700, 475] on button "Next" at bounding box center [709, 486] width 57 height 25
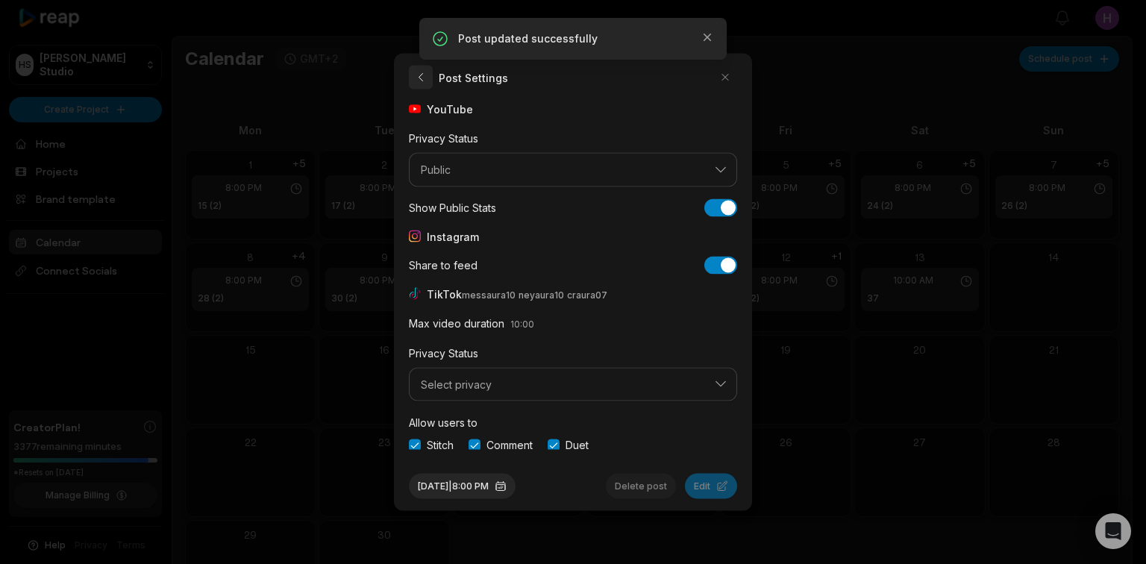
click at [419, 71] on button "button" at bounding box center [421, 78] width 24 height 24
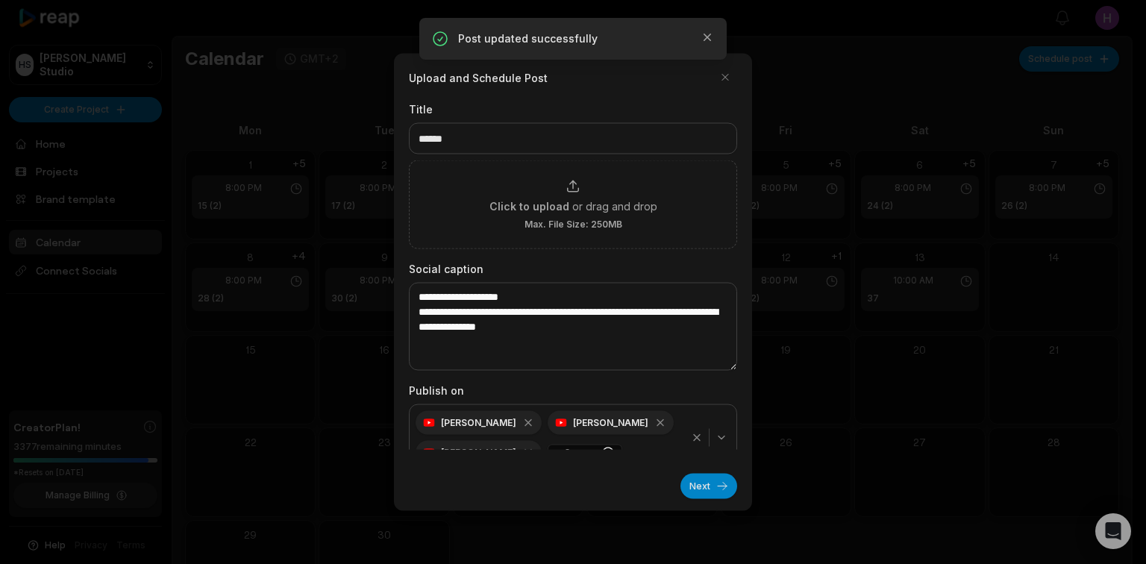
click at [691, 440] on icon "button" at bounding box center [697, 438] width 12 height 12
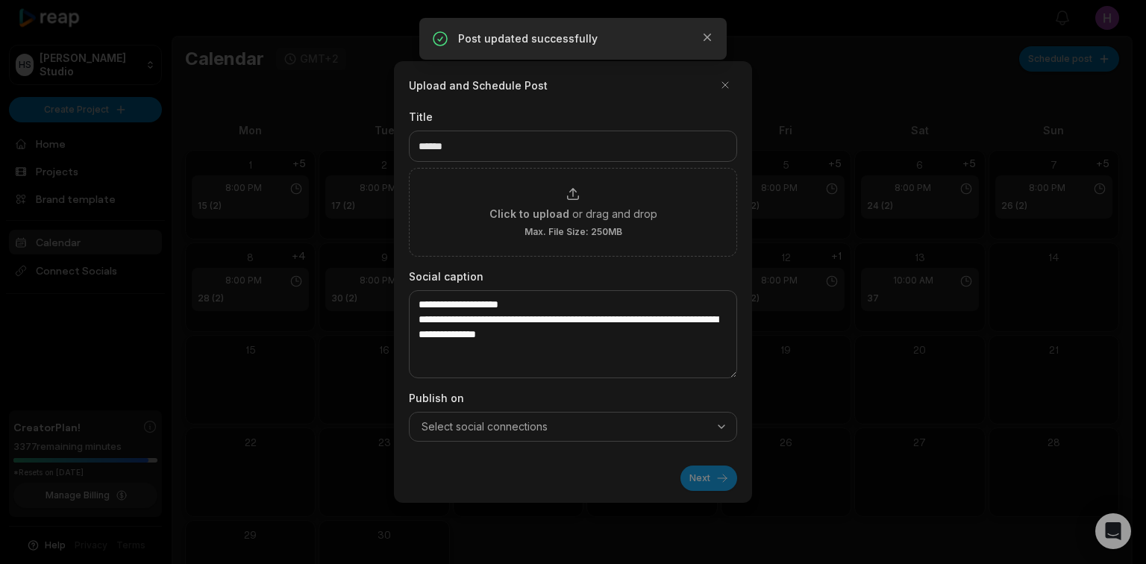
click at [656, 423] on div "Select social connections" at bounding box center [573, 426] width 321 height 15
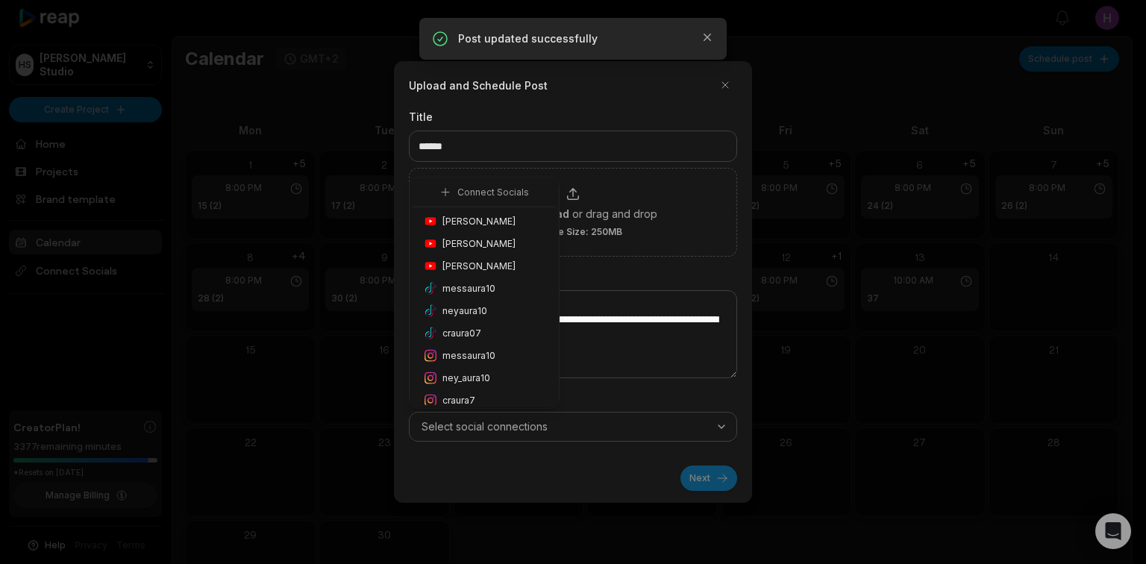
click at [497, 216] on span "Honoré Antonio" at bounding box center [479, 221] width 73 height 13
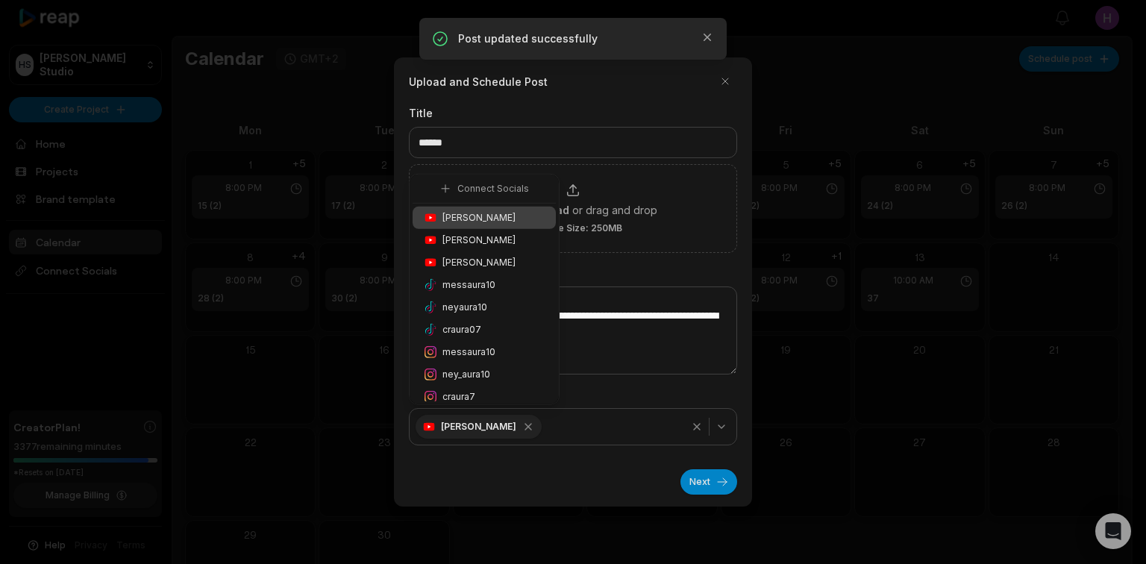
click at [484, 350] on span "messaura10" at bounding box center [469, 352] width 53 height 13
click at [481, 369] on span "ney_aura10" at bounding box center [467, 374] width 48 height 13
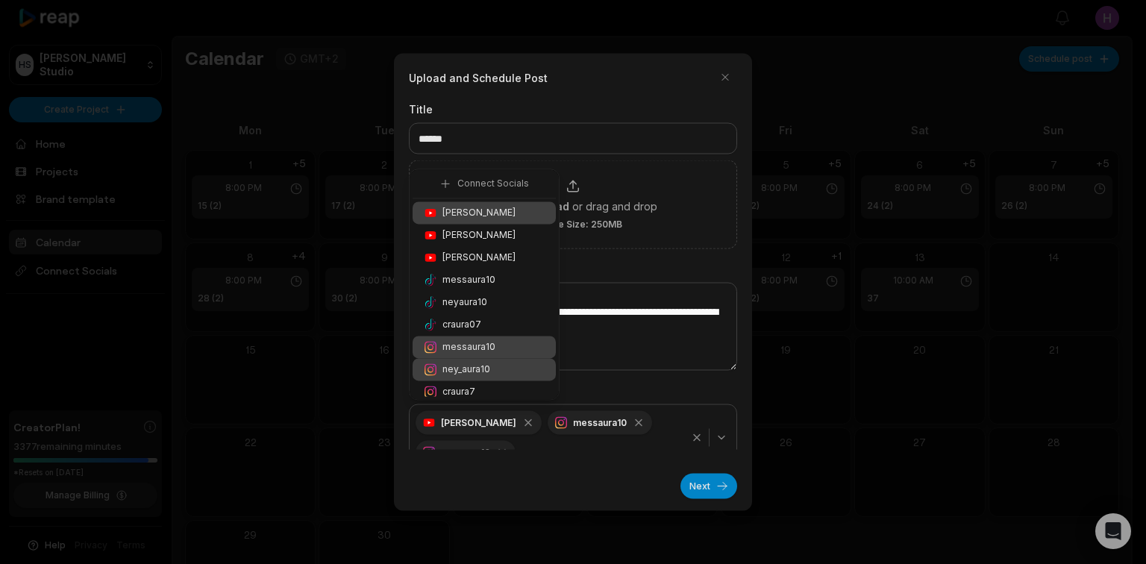
click at [501, 352] on div "messaura10" at bounding box center [484, 347] width 143 height 22
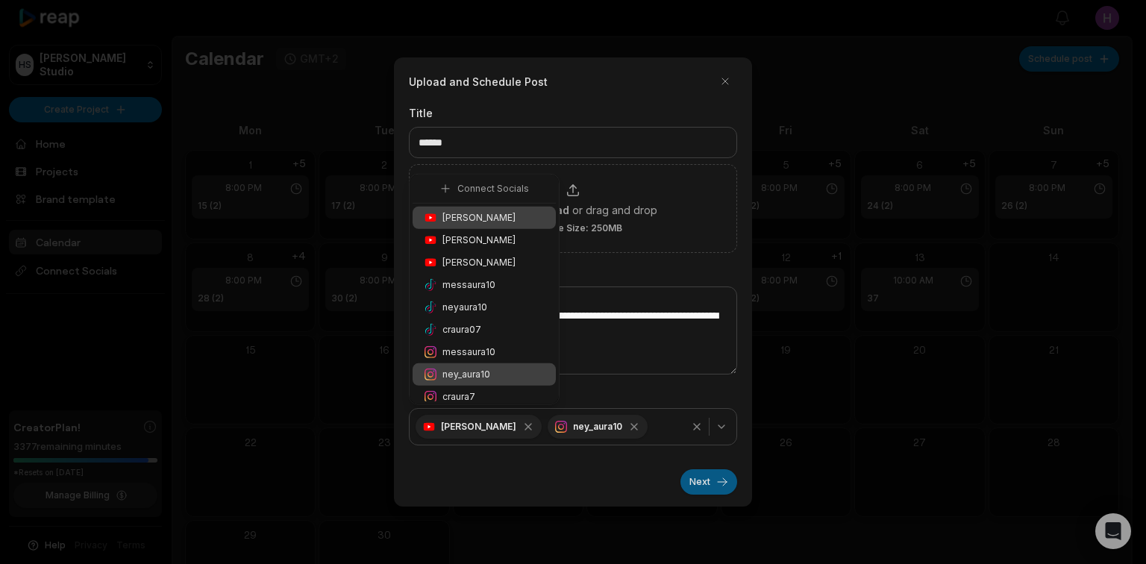
click at [705, 476] on button "Next" at bounding box center [709, 481] width 57 height 25
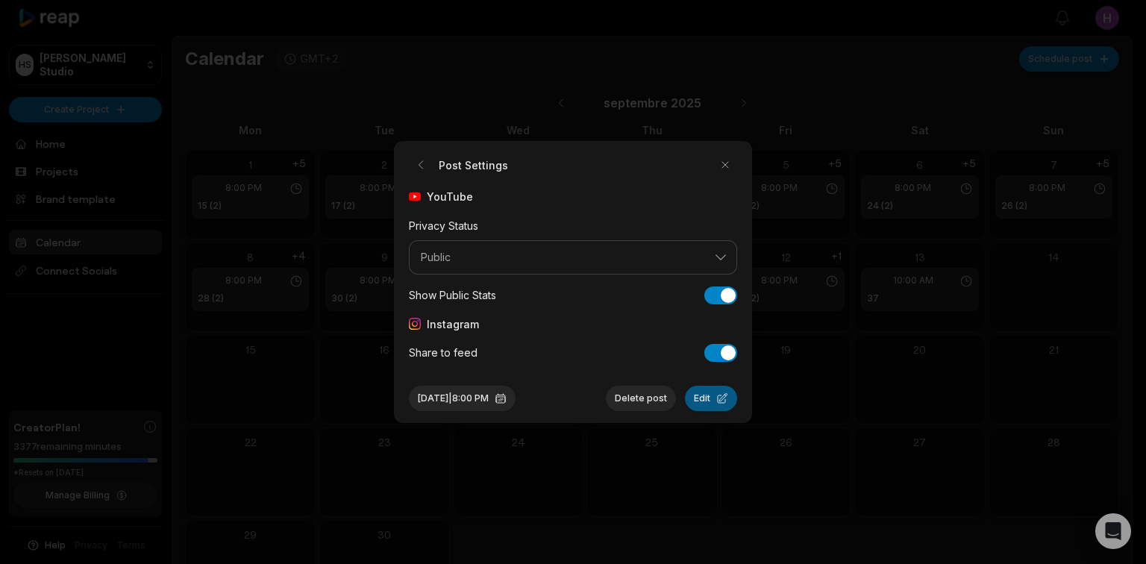
click at [726, 402] on button "Edit" at bounding box center [711, 398] width 52 height 25
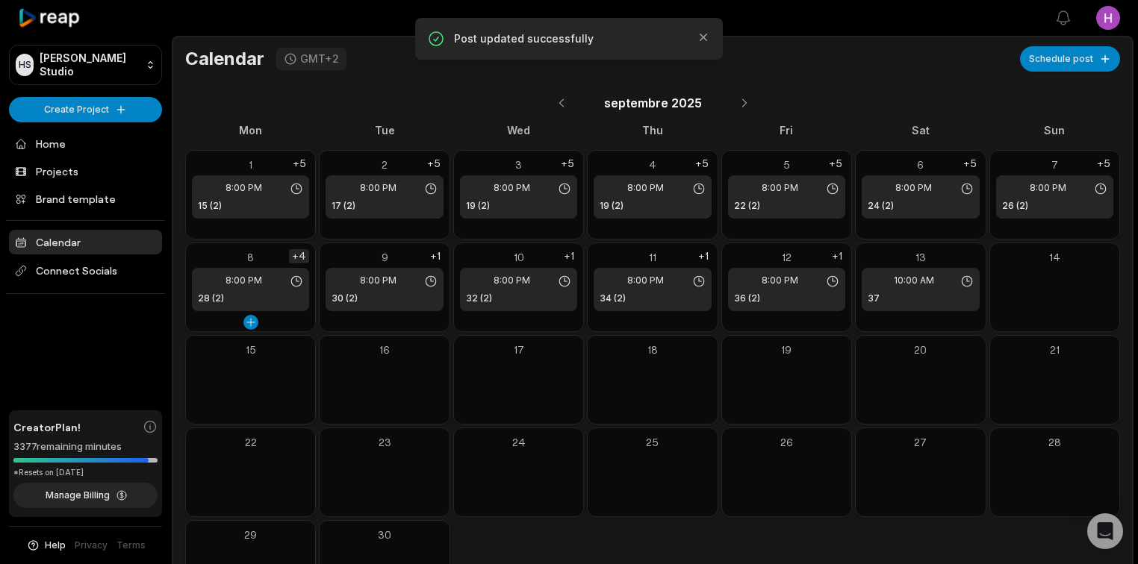
click at [305, 251] on div "+4" at bounding box center [299, 256] width 20 height 14
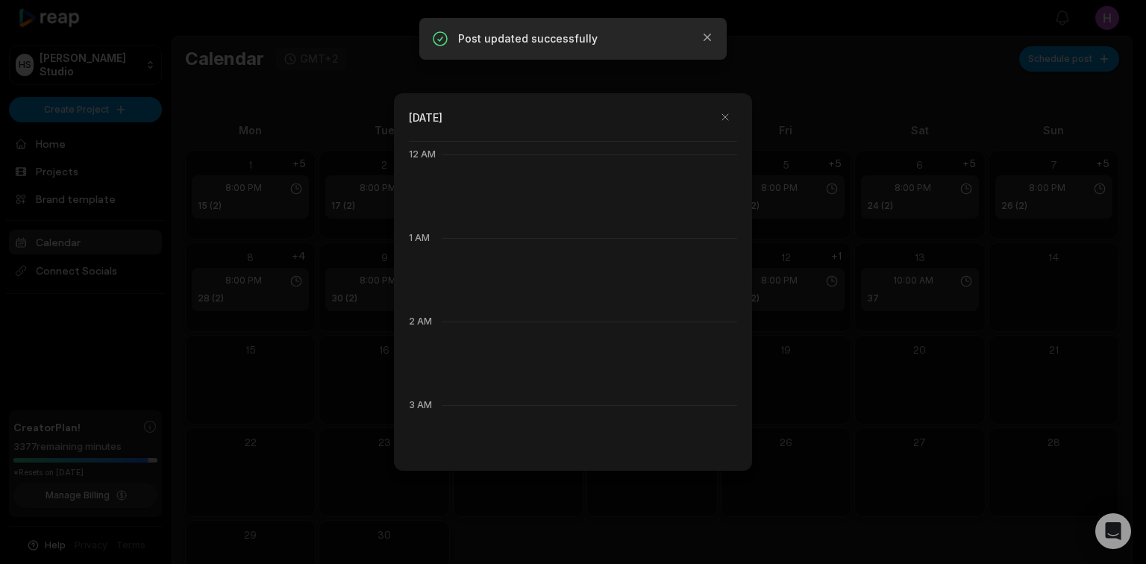
scroll to position [836, 0]
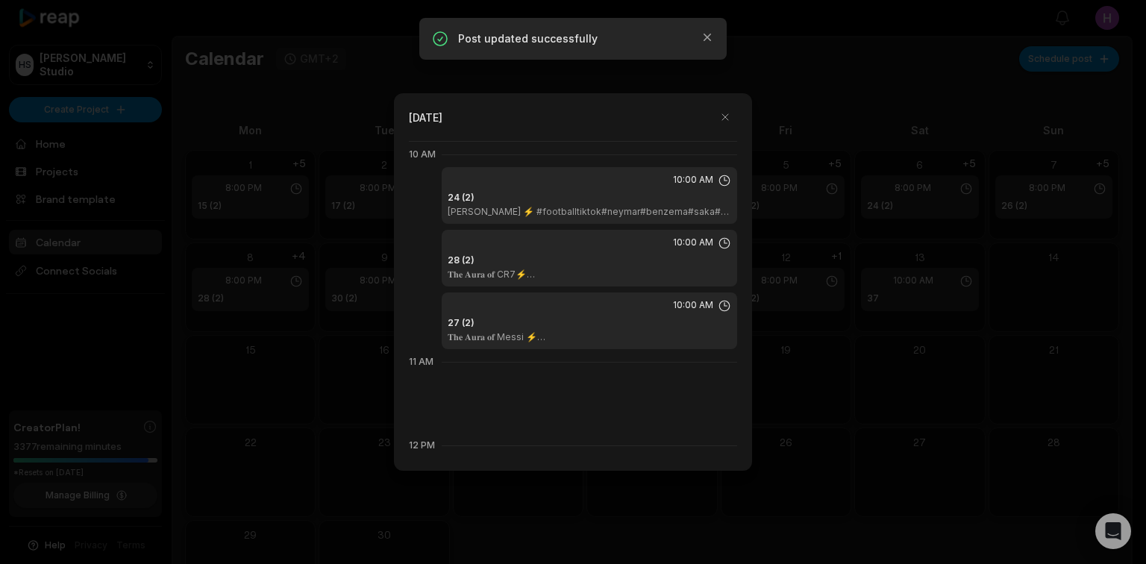
click at [549, 214] on p "𝐍𝐞𝐲𝐦𝐚𝐫 Santos ⚡ #footballtiktok#neymar#benzema#saka#debruyne#skills#psg#barcelo…" at bounding box center [604, 212] width 313 height 12
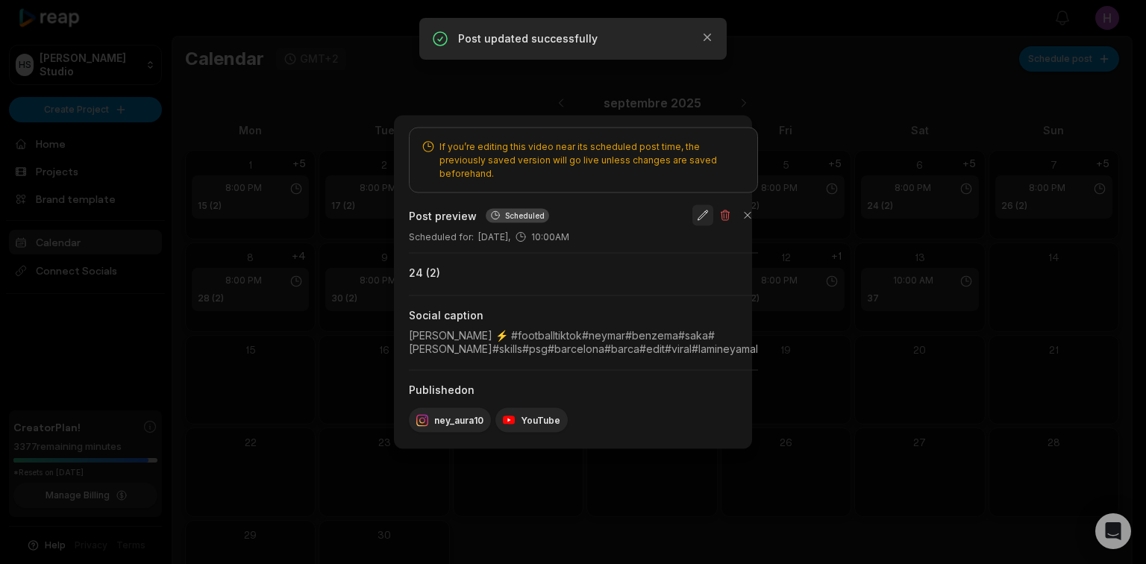
click at [714, 205] on button "button" at bounding box center [703, 215] width 21 height 21
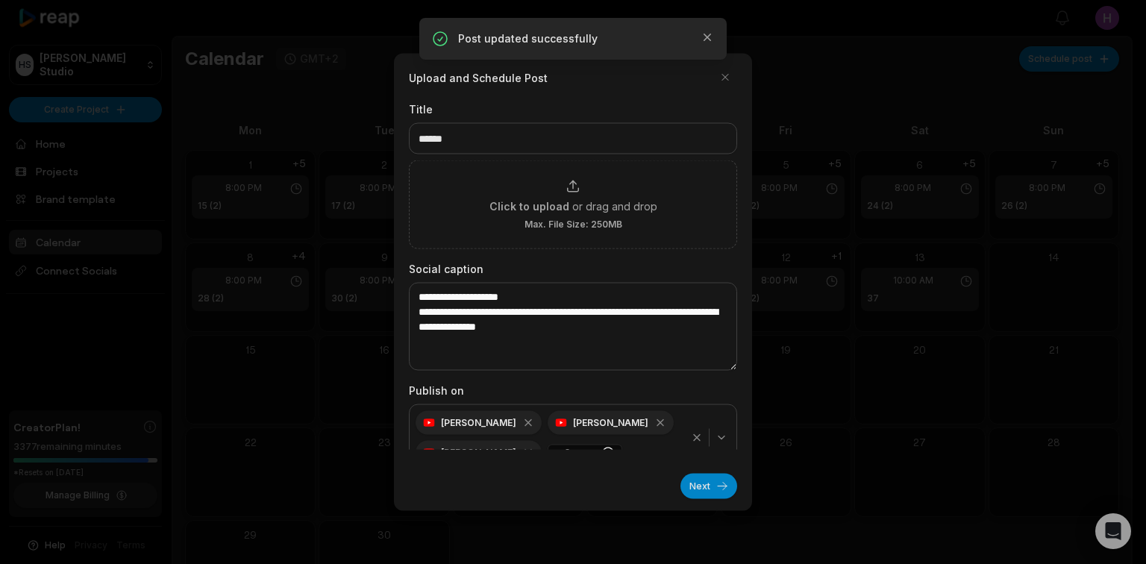
click at [691, 435] on icon "button" at bounding box center [697, 438] width 12 height 12
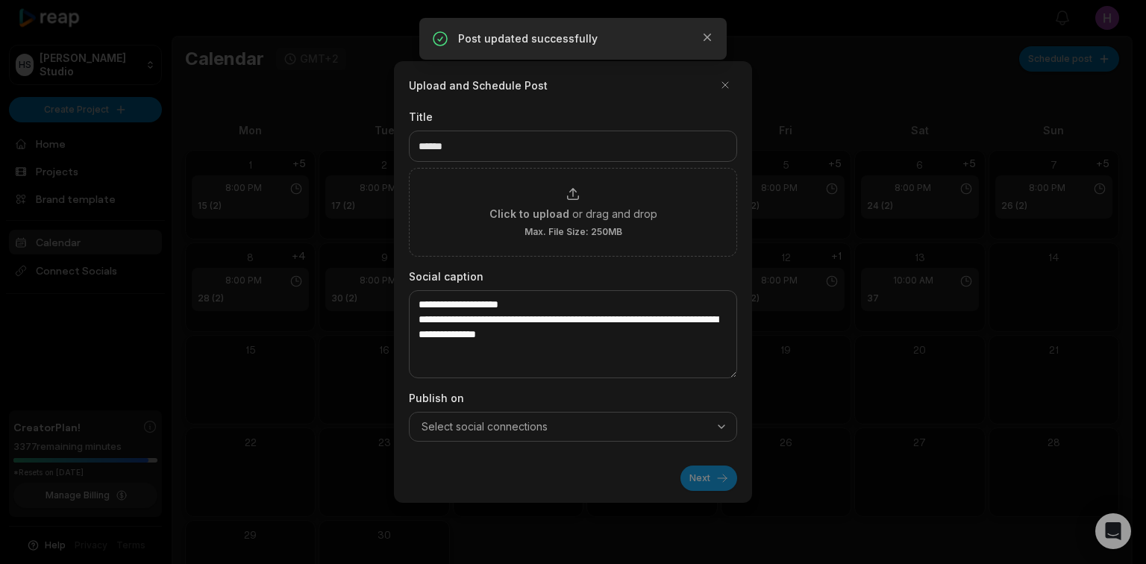
click at [721, 434] on button "Select social connections" at bounding box center [573, 427] width 328 height 30
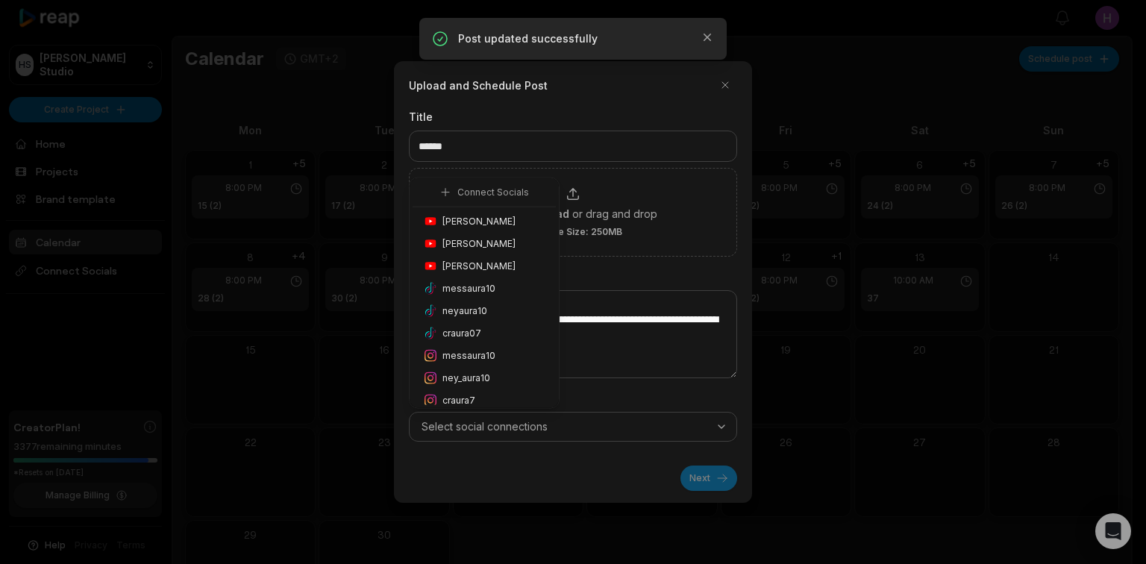
click at [510, 218] on div "Honoré Antonio" at bounding box center [484, 221] width 143 height 22
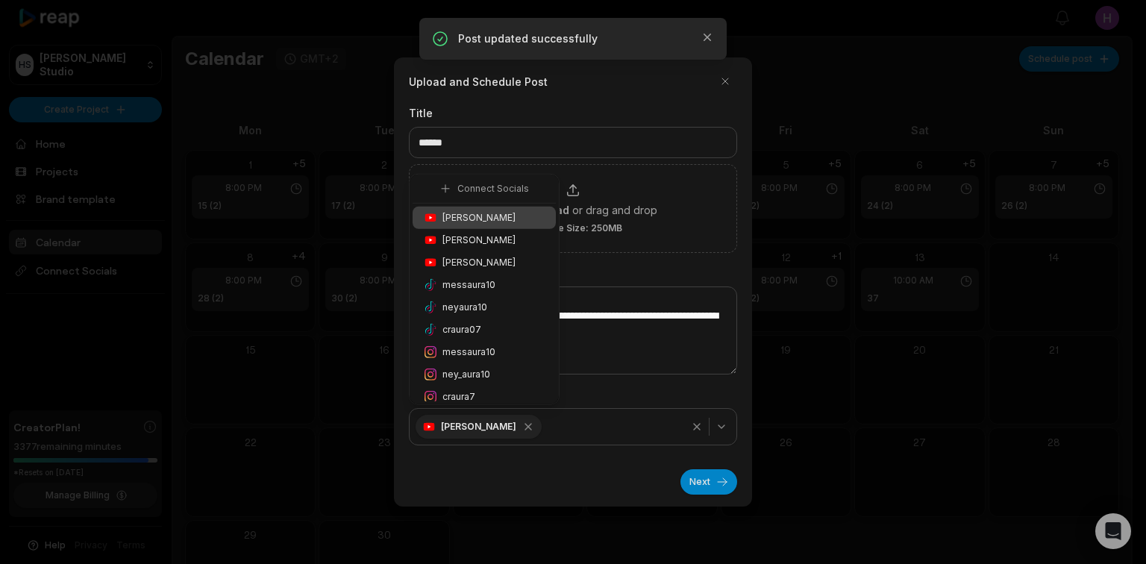
click at [494, 367] on div "ney_aura10" at bounding box center [484, 375] width 143 height 22
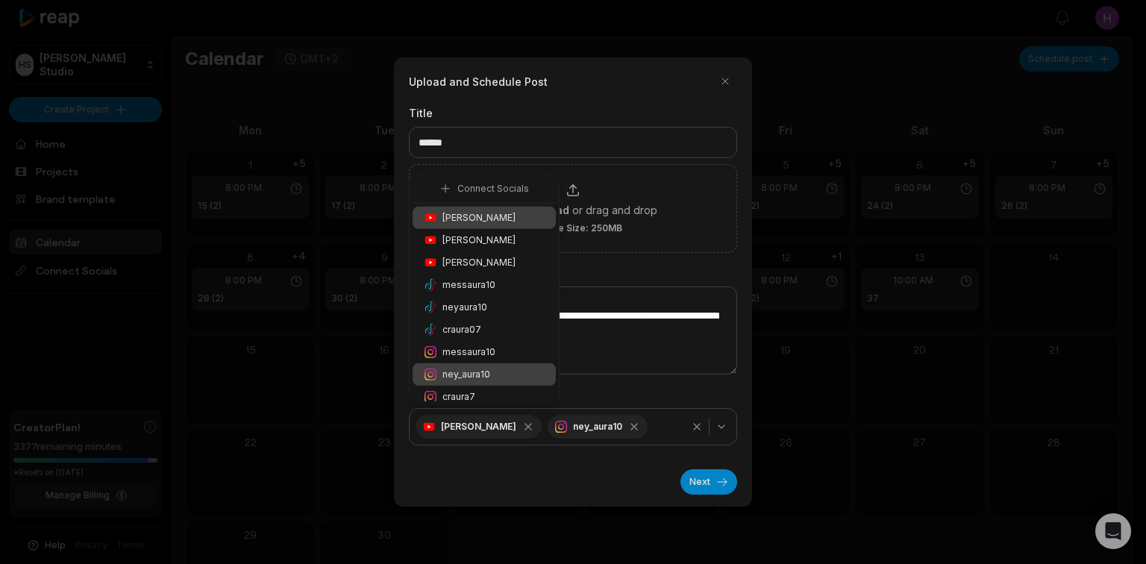
click at [698, 481] on button "Next" at bounding box center [709, 481] width 57 height 25
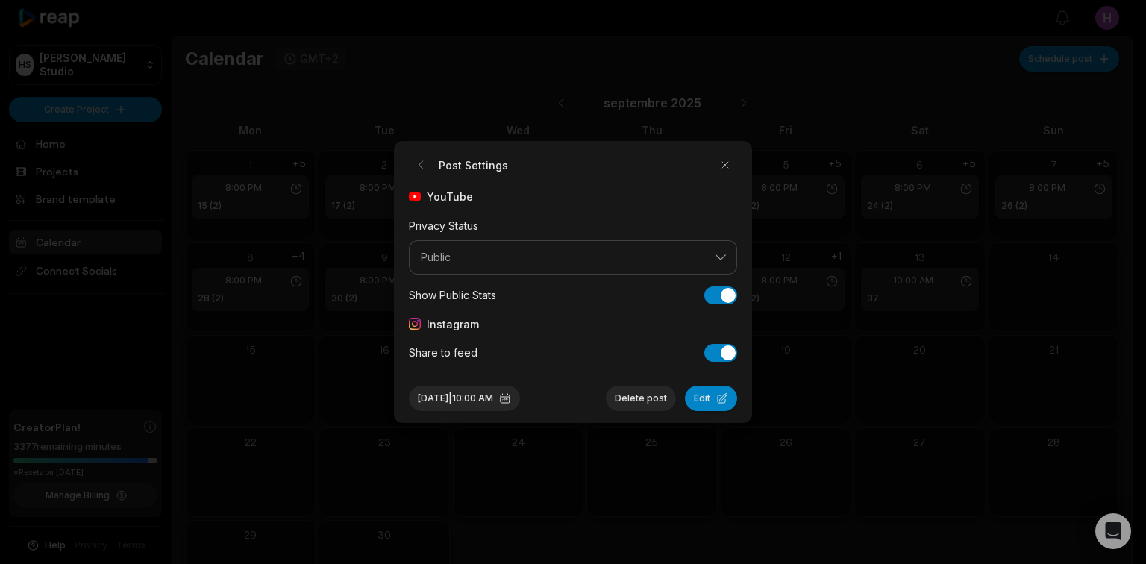
click at [720, 399] on button "Edit" at bounding box center [711, 398] width 52 height 25
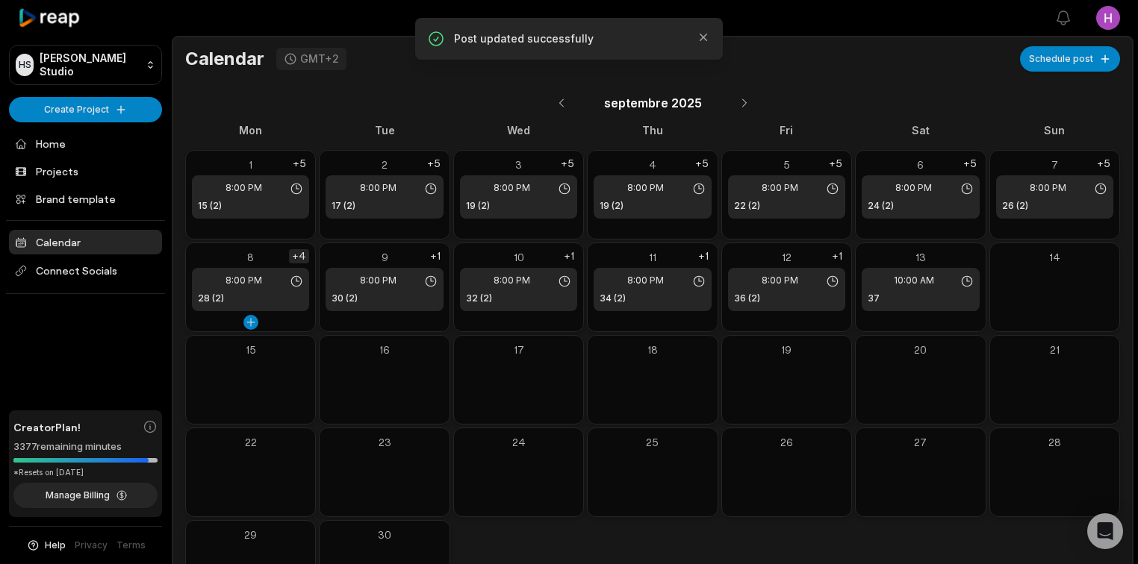
click at [302, 255] on div "+4" at bounding box center [299, 256] width 20 height 14
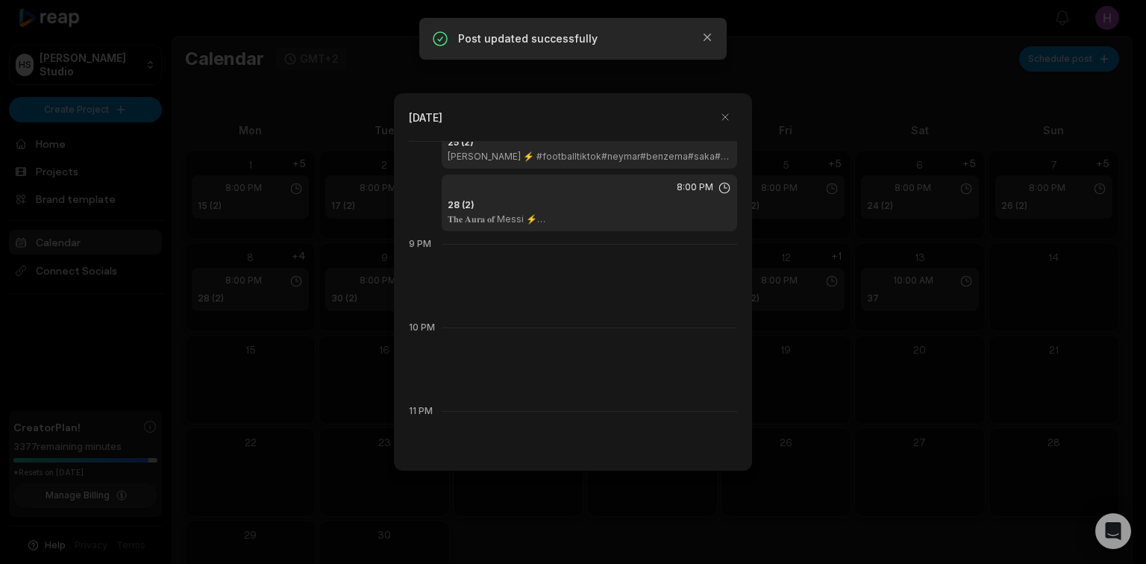
scroll to position [1732, 0]
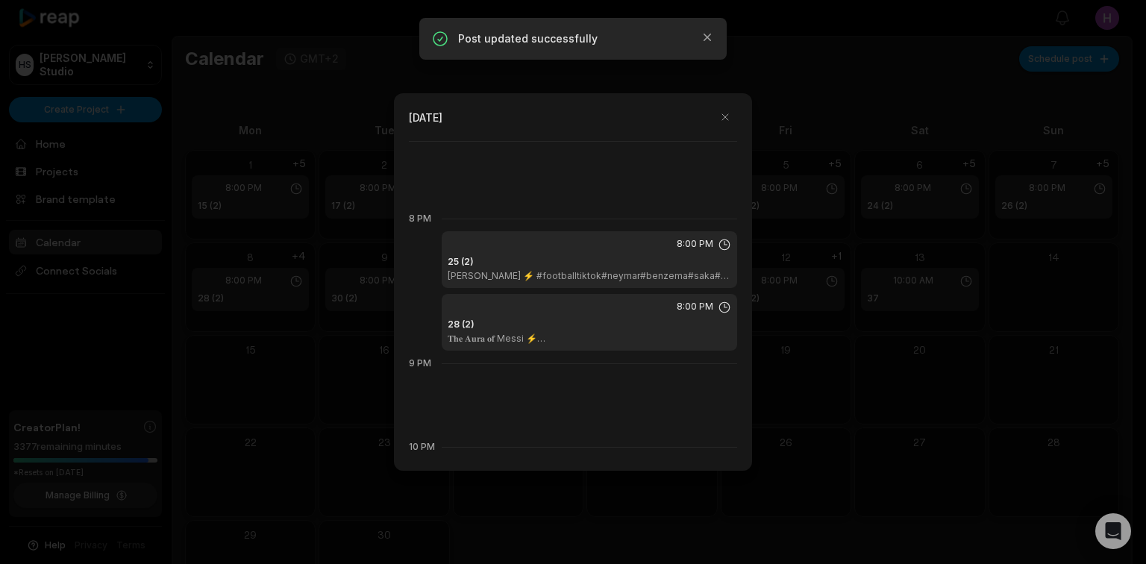
click at [561, 267] on div "25 (2) 𝐍𝐞𝐲𝐦𝐚𝐫 Santos ⚡ #footballtiktok#neymar#benzema#saka#debruyne#skills#psg#…" at bounding box center [590, 268] width 284 height 27
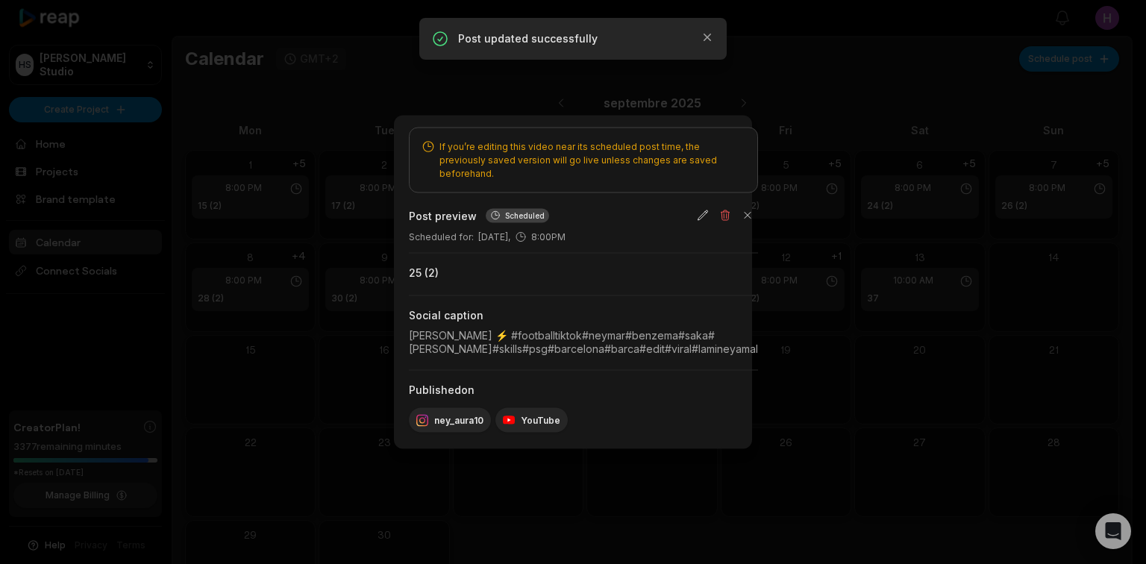
click at [953, 368] on div at bounding box center [573, 282] width 1146 height 564
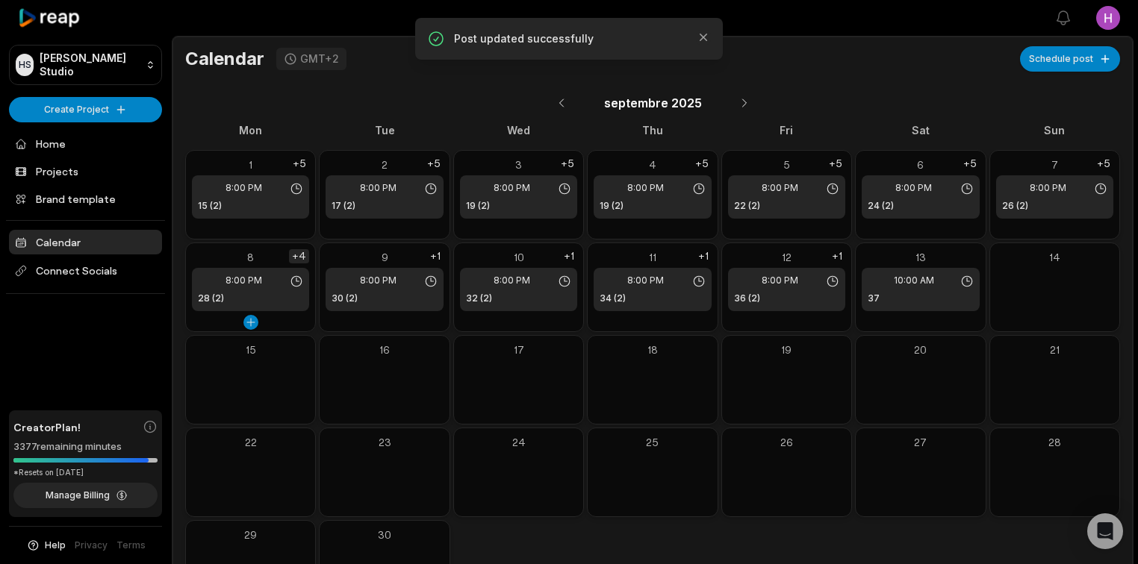
click at [302, 255] on div "+4" at bounding box center [299, 256] width 20 height 14
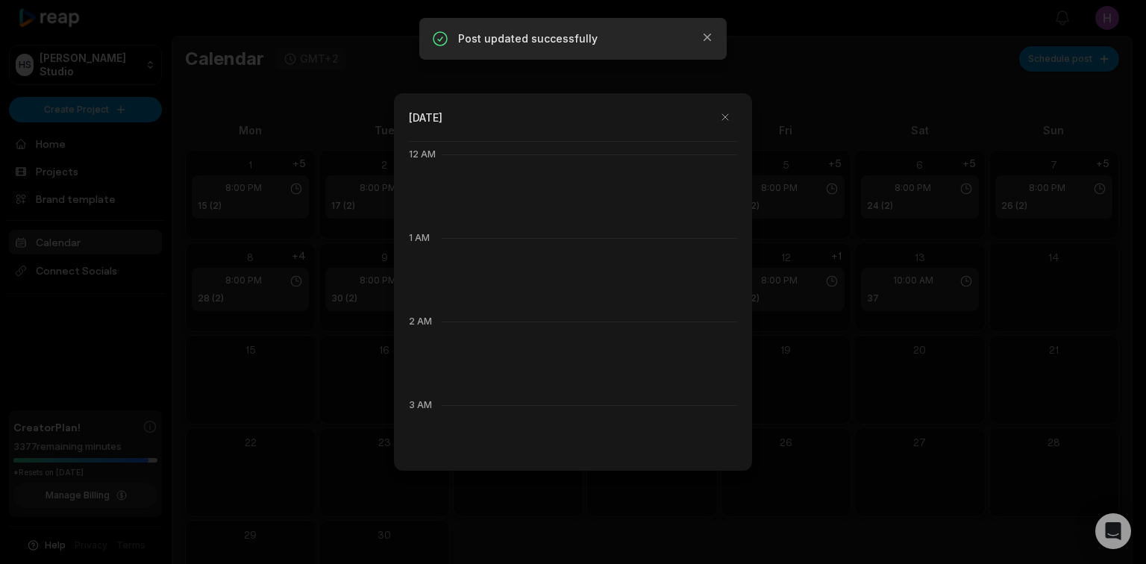
scroll to position [836, 0]
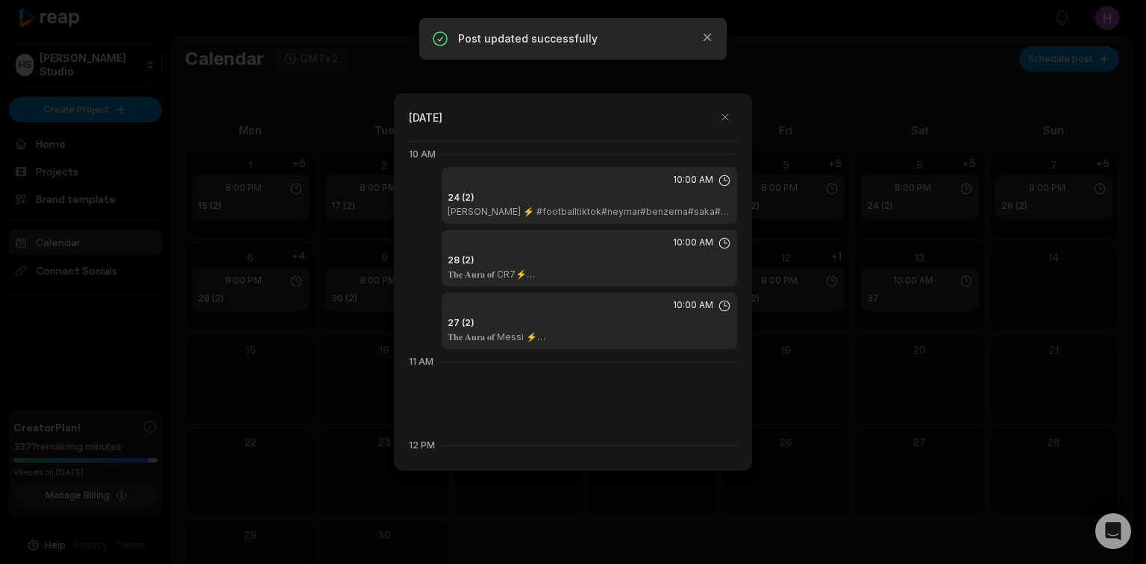
click at [1035, 356] on div at bounding box center [573, 282] width 1146 height 564
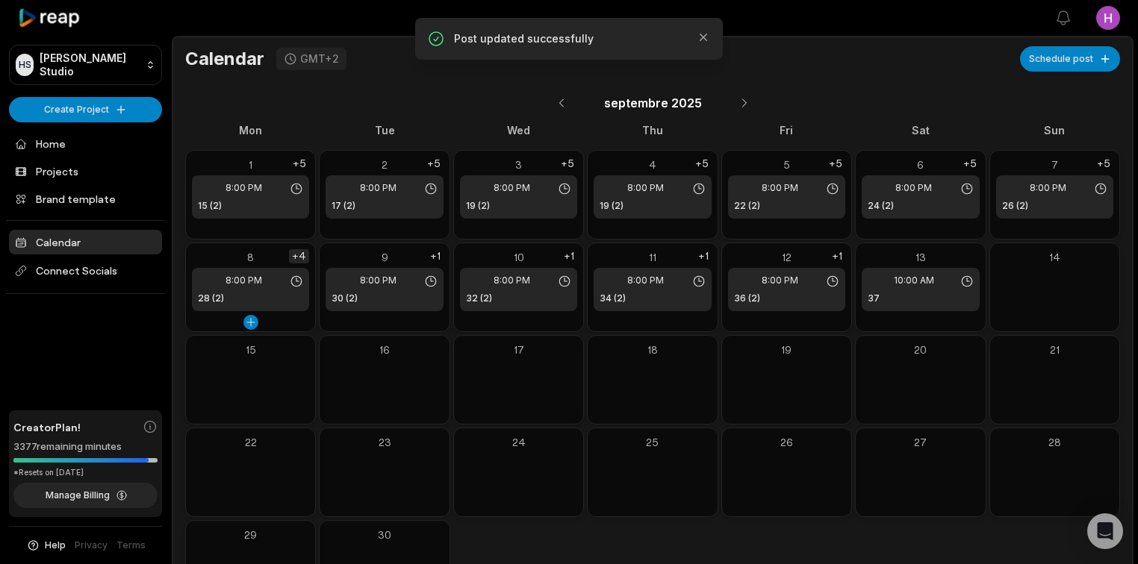
click at [302, 253] on div "+4" at bounding box center [299, 256] width 20 height 14
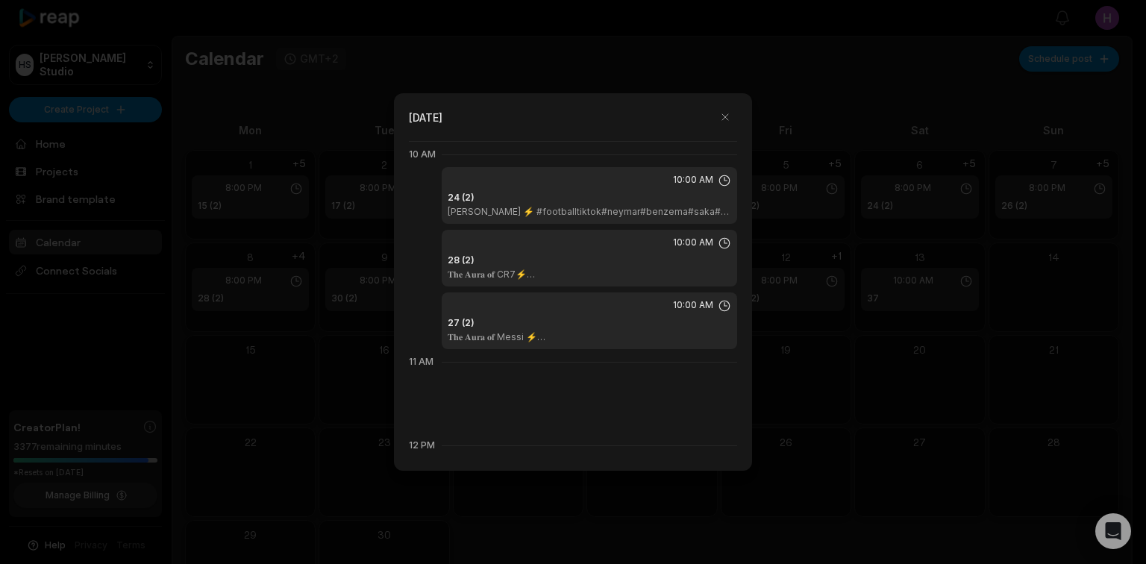
click at [699, 194] on div "24 (2) 𝐍𝐞𝐲𝐦𝐚𝐫 Santos ⚡ #footballtiktok#neymar#benzema#saka#debruyne#skills#psg#…" at bounding box center [590, 204] width 284 height 27
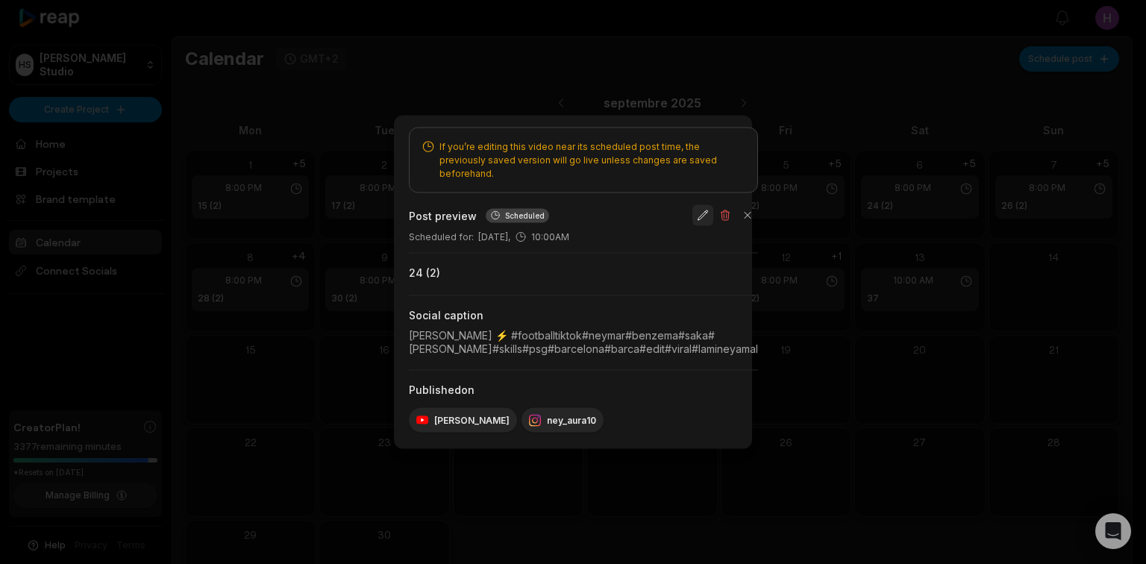
click at [714, 208] on button "button" at bounding box center [703, 215] width 21 height 21
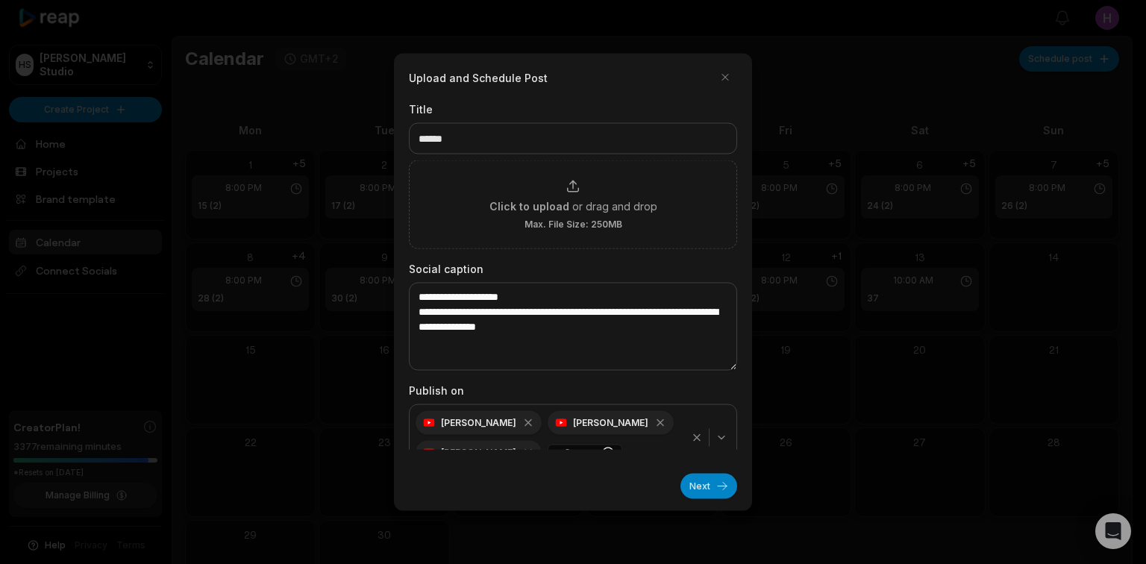
click at [691, 441] on icon "button" at bounding box center [697, 438] width 12 height 12
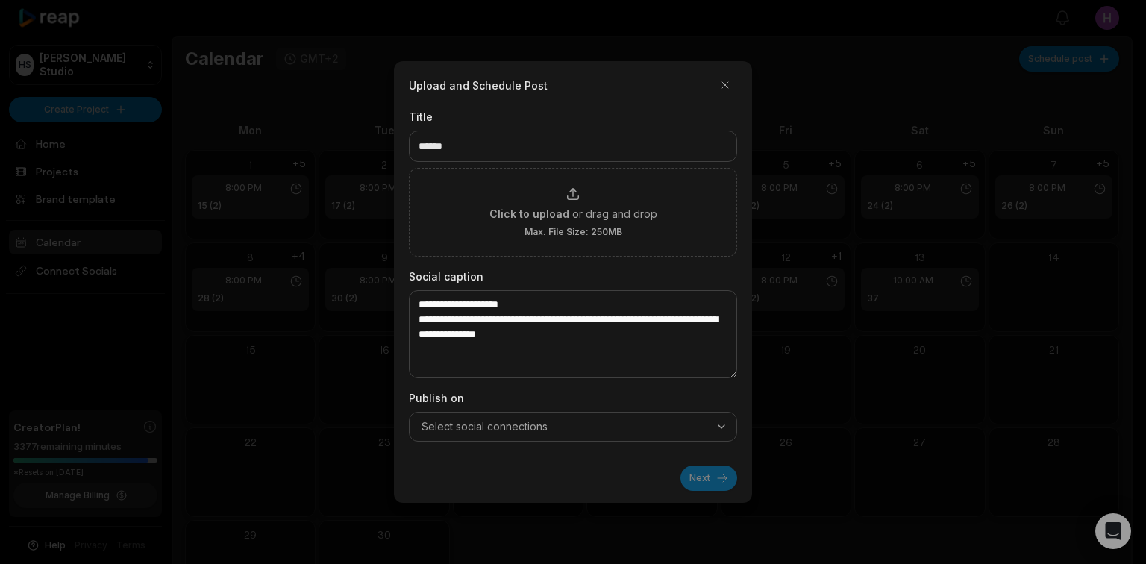
click at [715, 433] on div "Select social connections" at bounding box center [573, 426] width 321 height 15
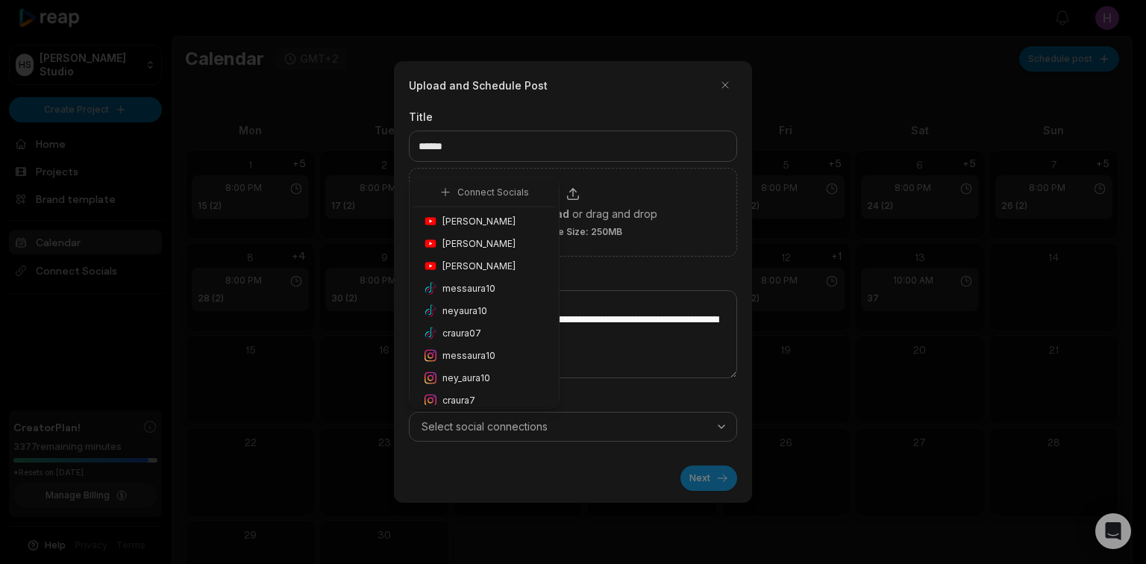
click at [483, 219] on span "Honoré Antonio" at bounding box center [479, 221] width 73 height 13
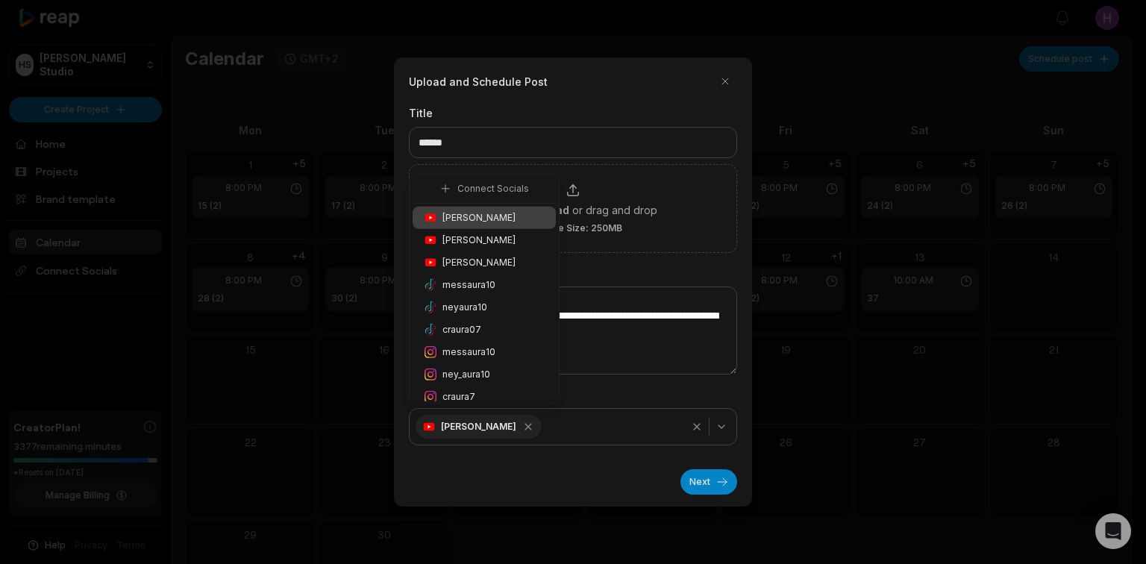
click at [490, 373] on div "ney_aura10" at bounding box center [484, 375] width 143 height 22
click at [705, 482] on button "Next" at bounding box center [709, 481] width 57 height 25
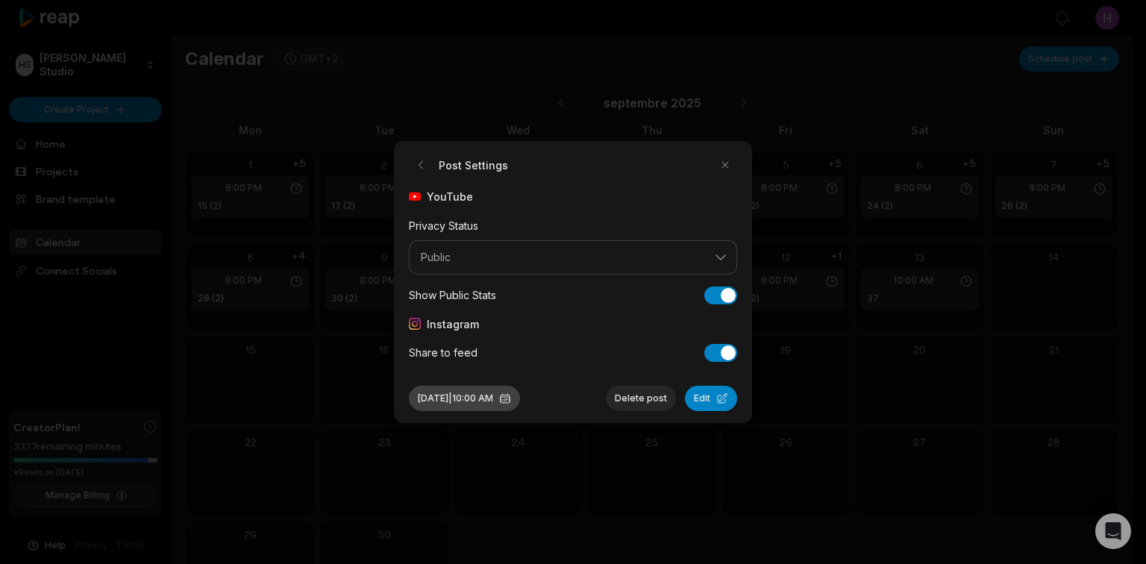
click at [520, 402] on button "Sep 8, 2025 | 10:00 AM" at bounding box center [464, 398] width 111 height 25
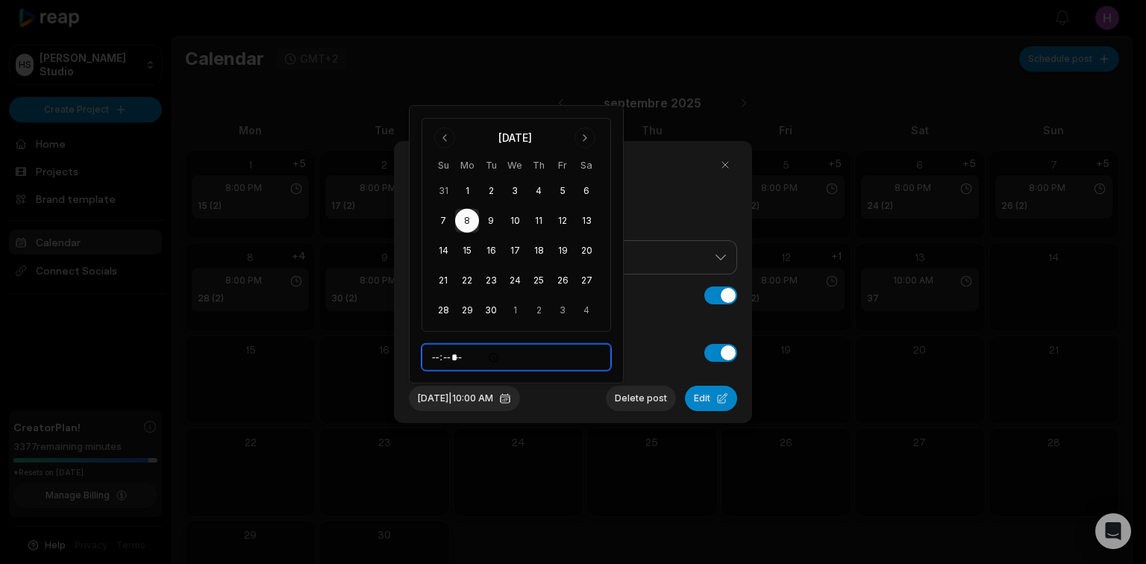
click at [478, 360] on input "*****" at bounding box center [517, 357] width 190 height 27
click at [591, 411] on div "Post Settings YouTube Privacy Status Public Show Public Stats Show Public Stats…" at bounding box center [573, 282] width 358 height 282
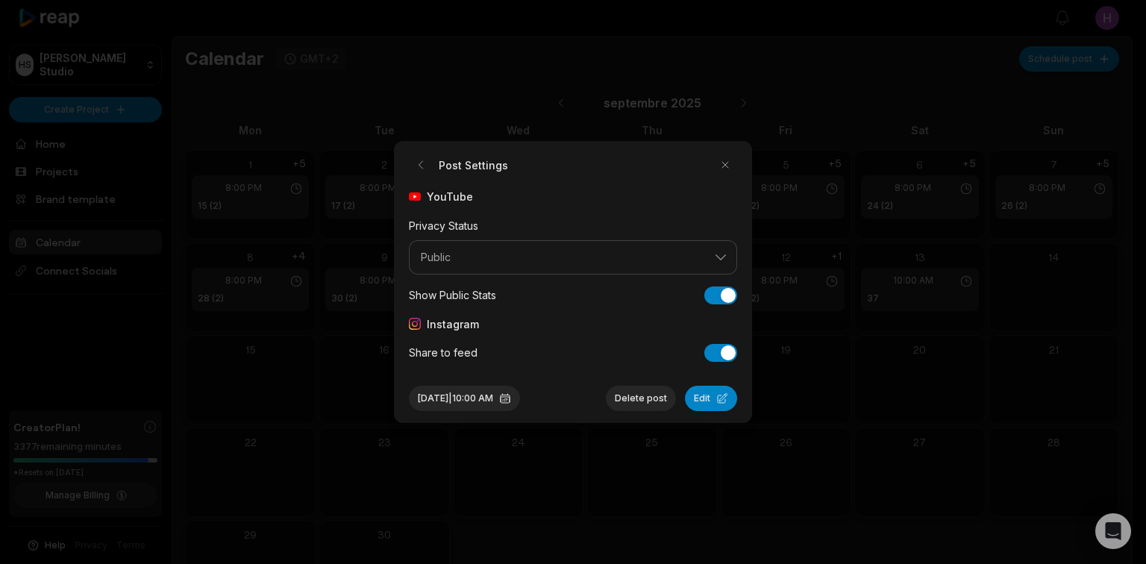
click at [728, 406] on button "Edit" at bounding box center [711, 398] width 52 height 25
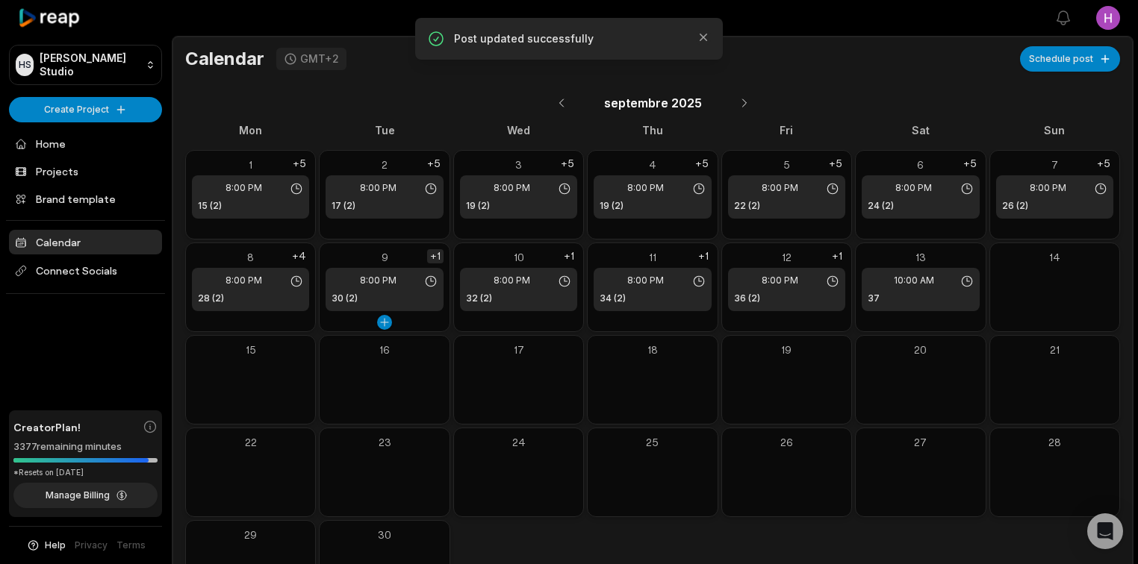
click at [436, 256] on div "+1" at bounding box center [435, 256] width 16 height 14
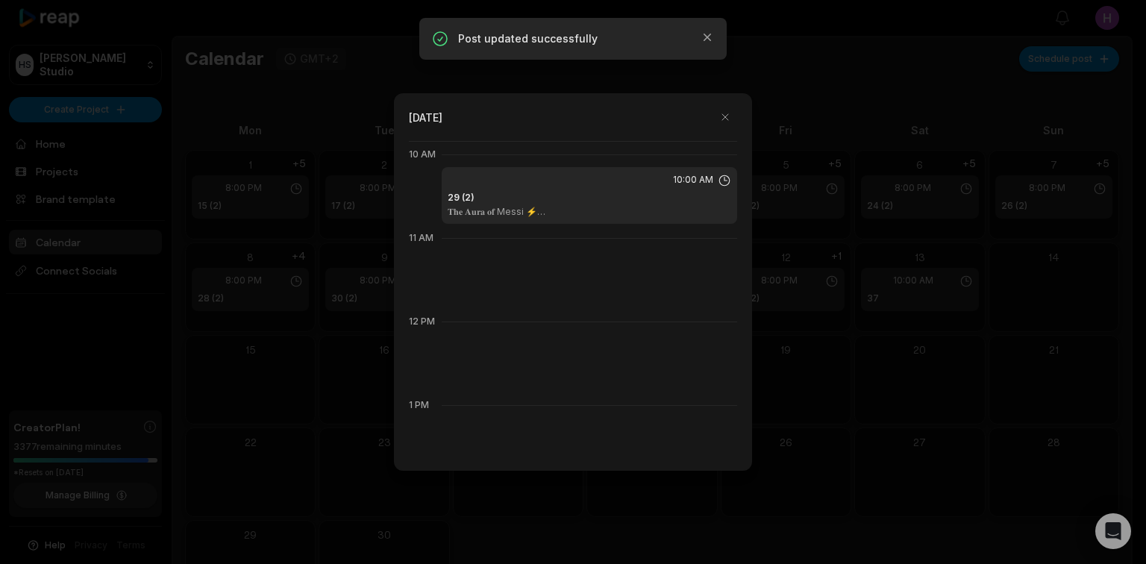
scroll to position [1194, 0]
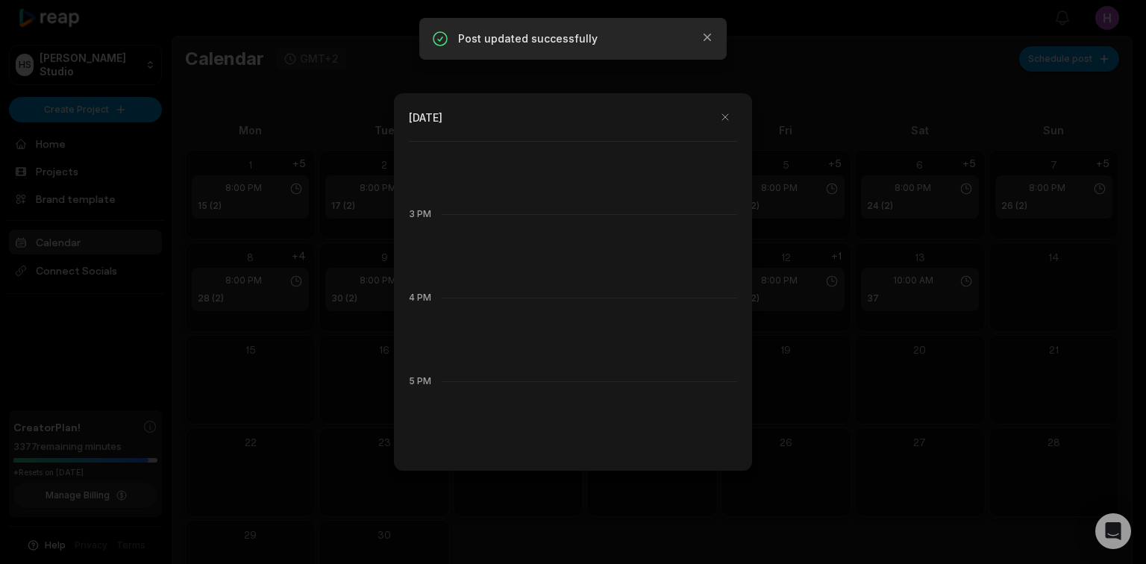
click at [917, 310] on div at bounding box center [573, 282] width 1146 height 564
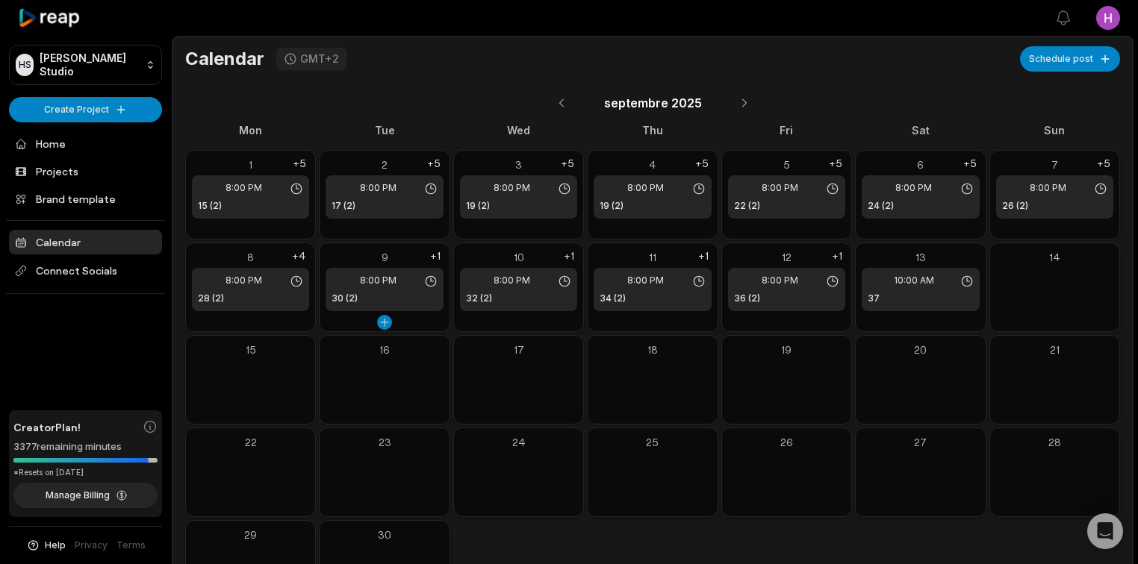
click at [394, 316] on div "9 8:00 PM 30 (2) +1" at bounding box center [383, 280] width 129 height 74
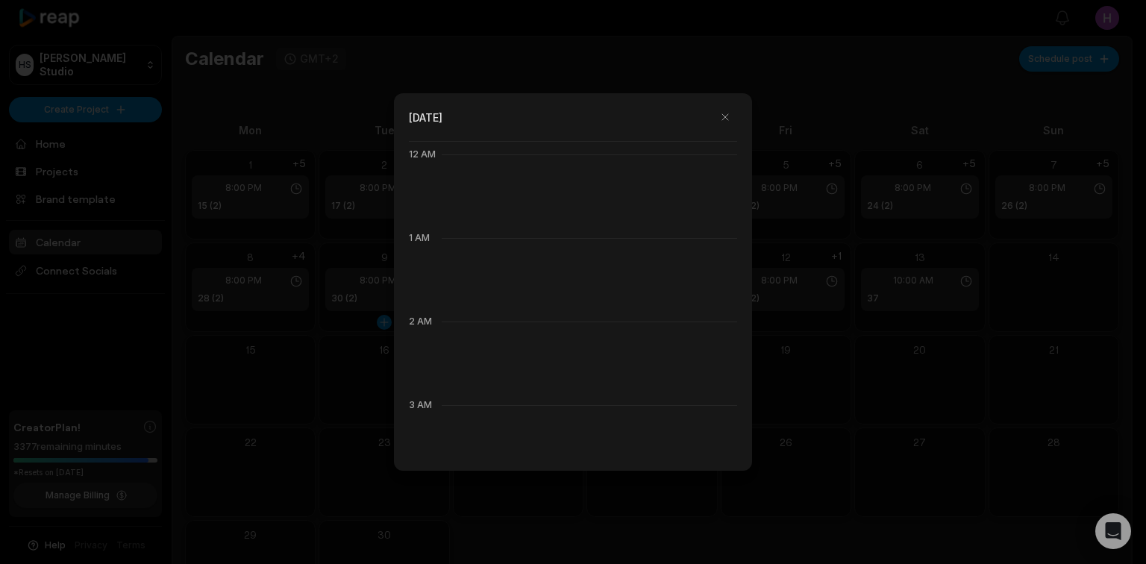
click at [384, 319] on div at bounding box center [573, 282] width 1146 height 564
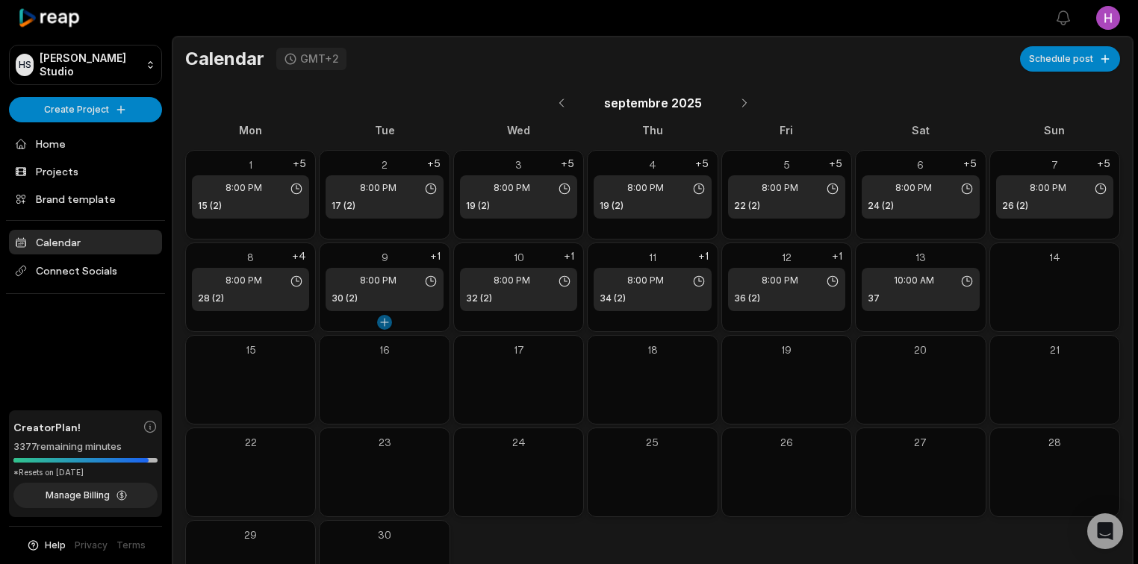
click at [387, 323] on button at bounding box center [384, 322] width 15 height 15
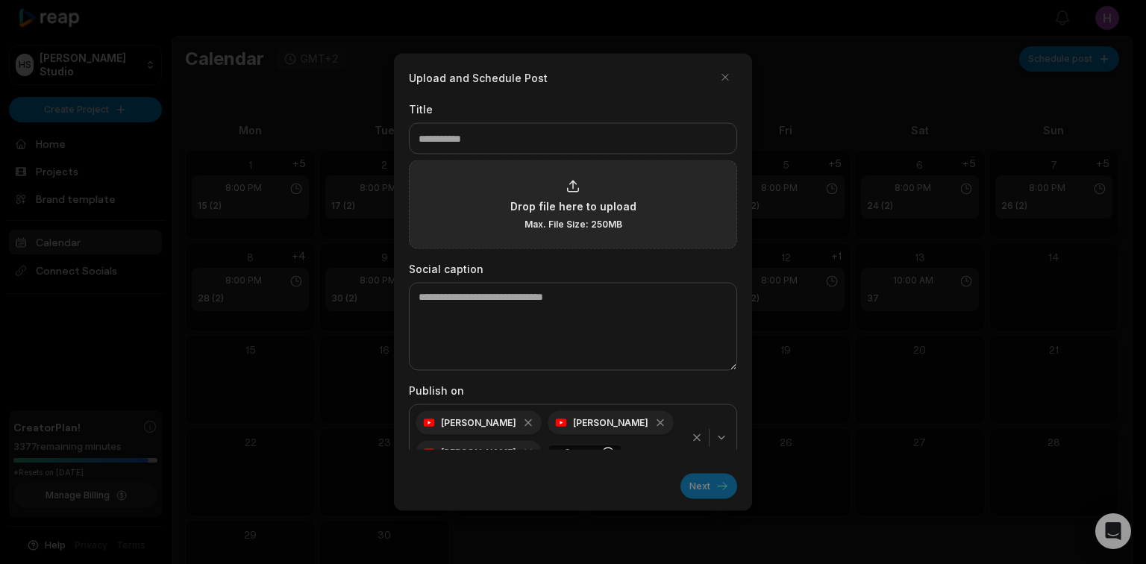
type input "**"
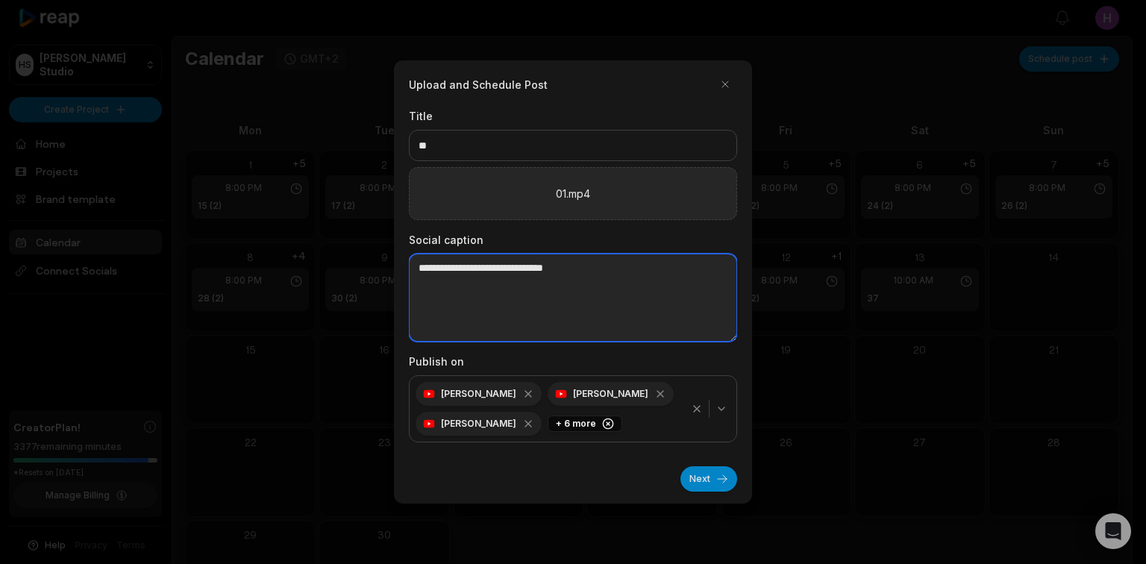
click at [488, 290] on textarea at bounding box center [573, 298] width 328 height 88
paste textarea "**********"
click at [423, 279] on textarea "**********" at bounding box center [573, 298] width 328 height 88
click at [431, 281] on textarea "**********" at bounding box center [573, 298] width 328 height 88
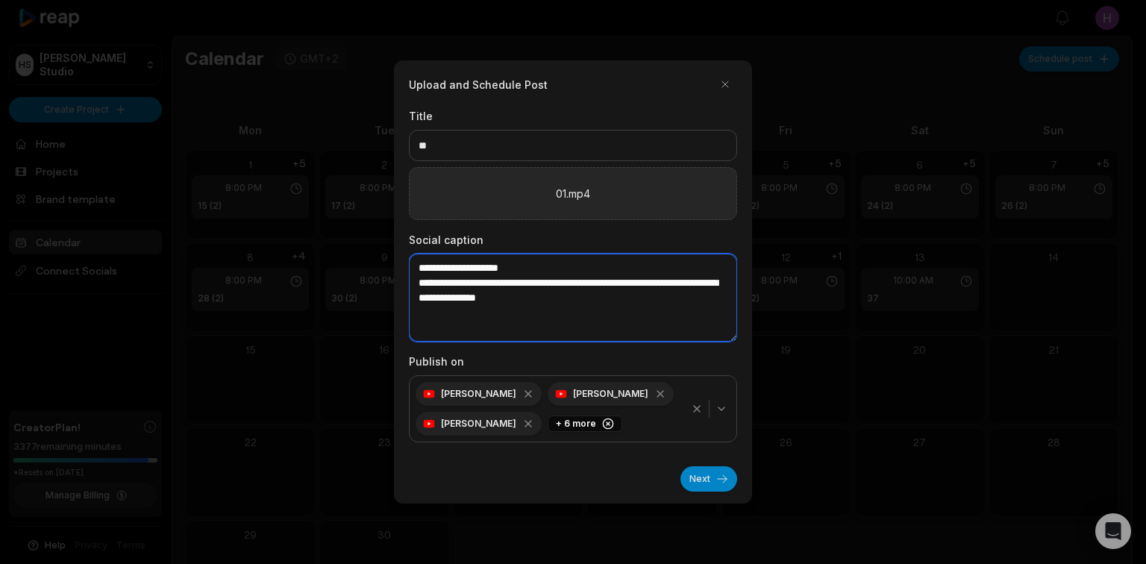
drag, startPoint x: 616, startPoint y: 304, endPoint x: 346, endPoint y: 238, distance: 277.3
click at [346, 238] on body "**********" at bounding box center [569, 282] width 1138 height 564
type textarea "**********"
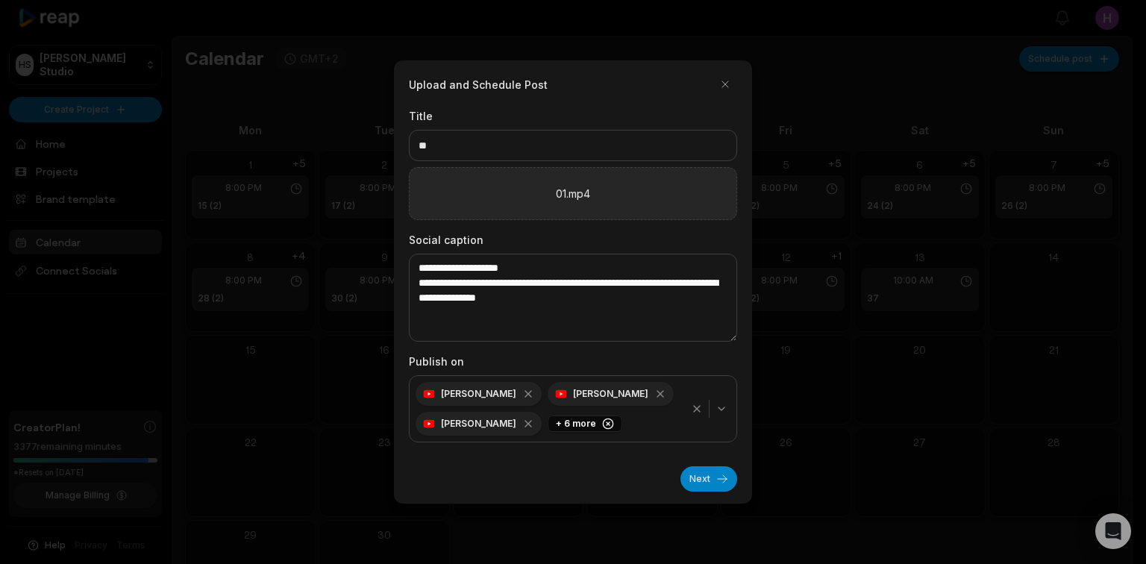
click at [694, 414] on icon "button" at bounding box center [697, 409] width 12 height 12
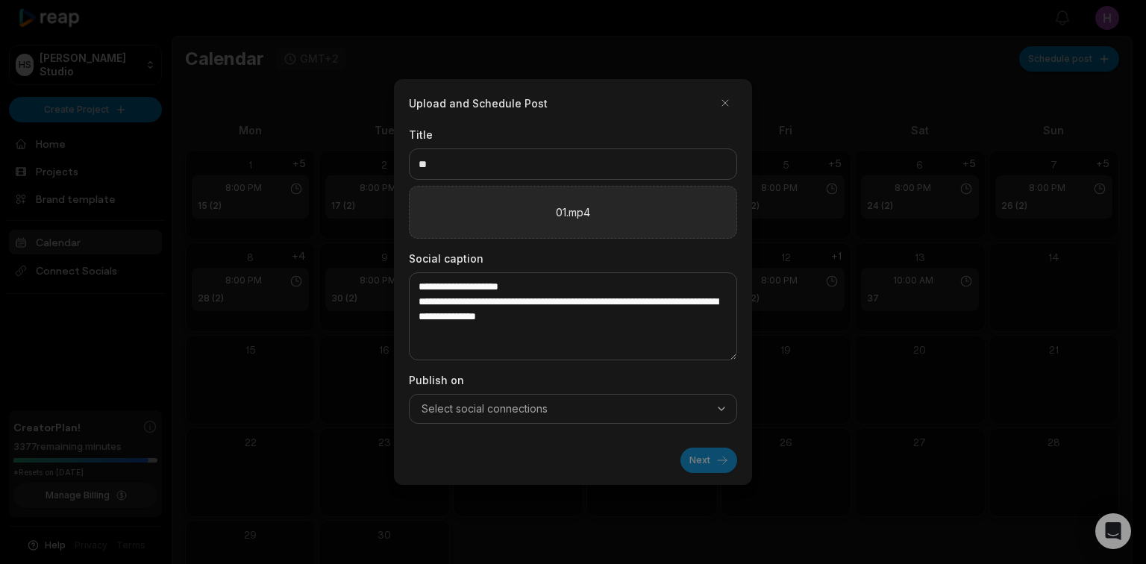
click at [720, 411] on icon "button" at bounding box center [722, 409] width 12 height 12
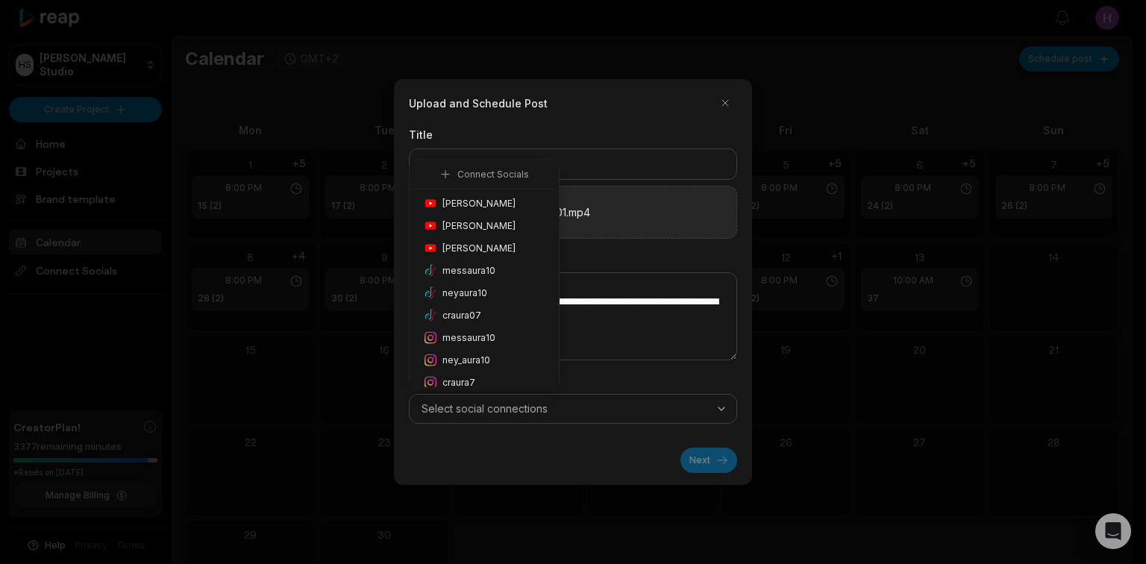
click at [495, 358] on div "ney_aura10" at bounding box center [484, 360] width 143 height 22
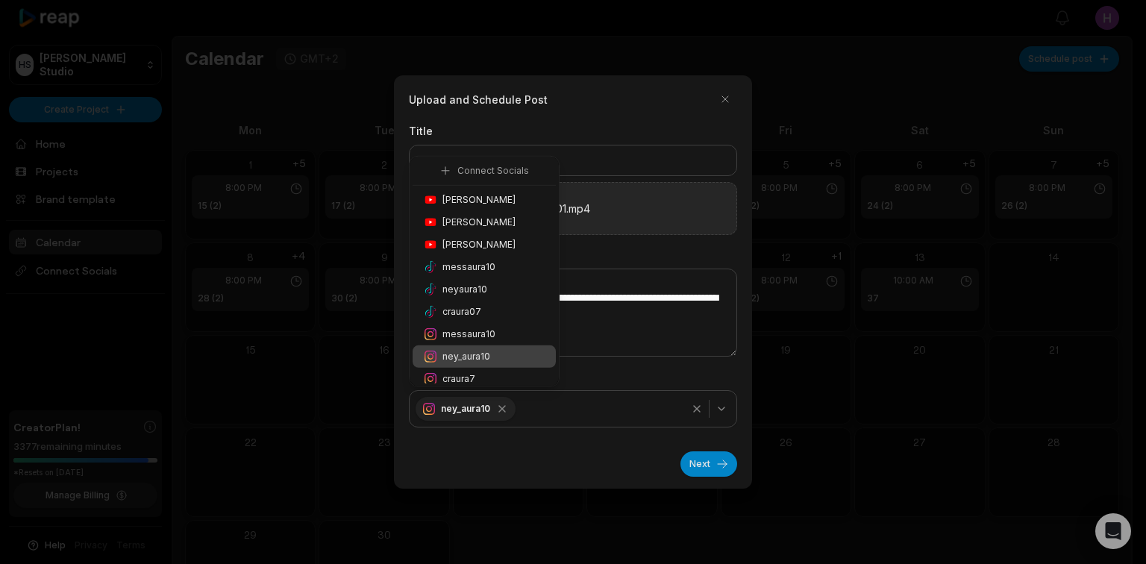
click at [499, 202] on span "Honoré Antonio" at bounding box center [479, 199] width 73 height 13
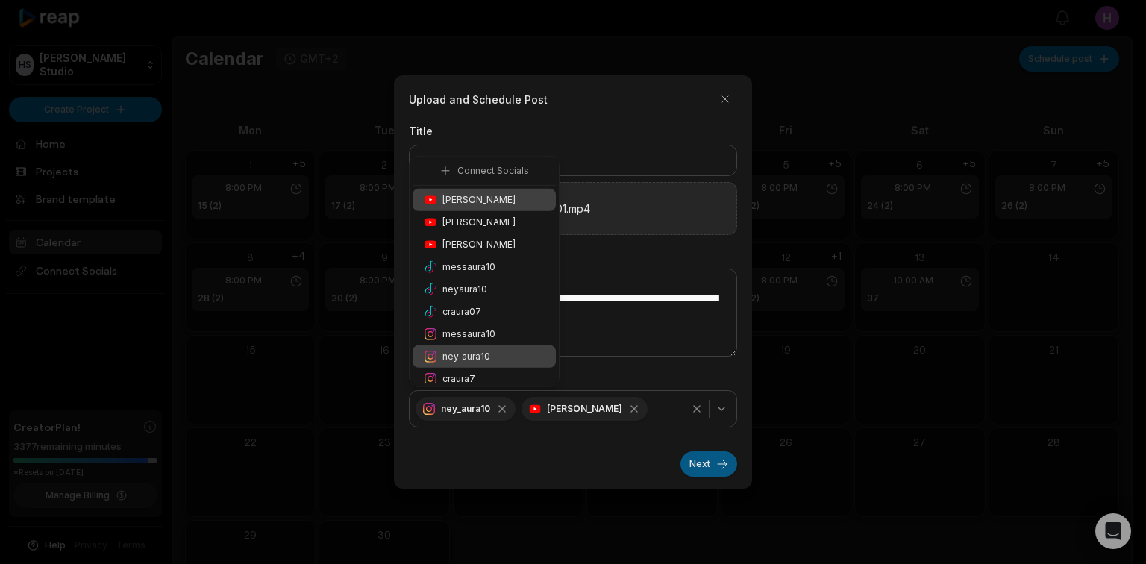
click at [706, 461] on button "Next" at bounding box center [709, 464] width 57 height 25
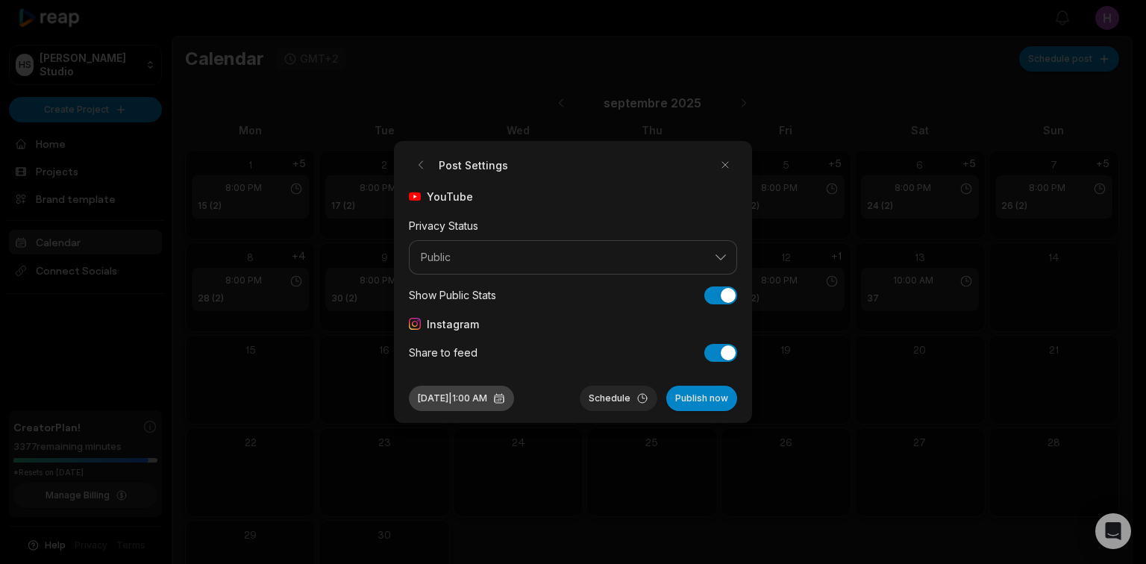
click at [514, 394] on button "Sep 9, 2025 | 1:00 AM" at bounding box center [461, 398] width 105 height 25
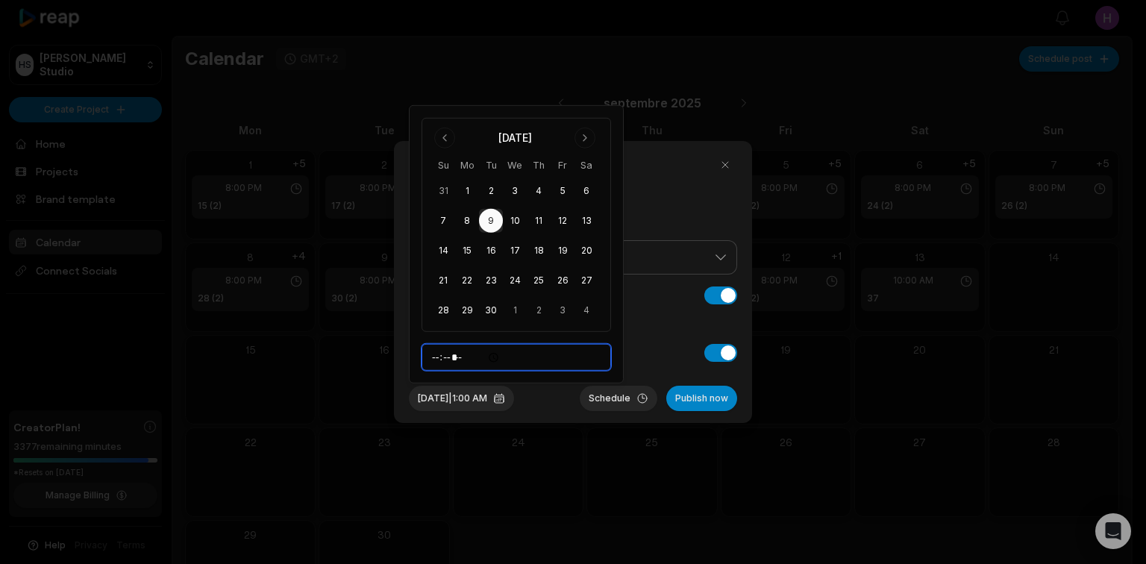
click at [485, 355] on input "*****" at bounding box center [517, 357] width 190 height 27
click at [481, 357] on input "*****" at bounding box center [517, 357] width 190 height 27
type input "*****"
click at [570, 402] on div "Sep 9, 2025 | 8:00 PM Schedule Publish now" at bounding box center [573, 392] width 328 height 37
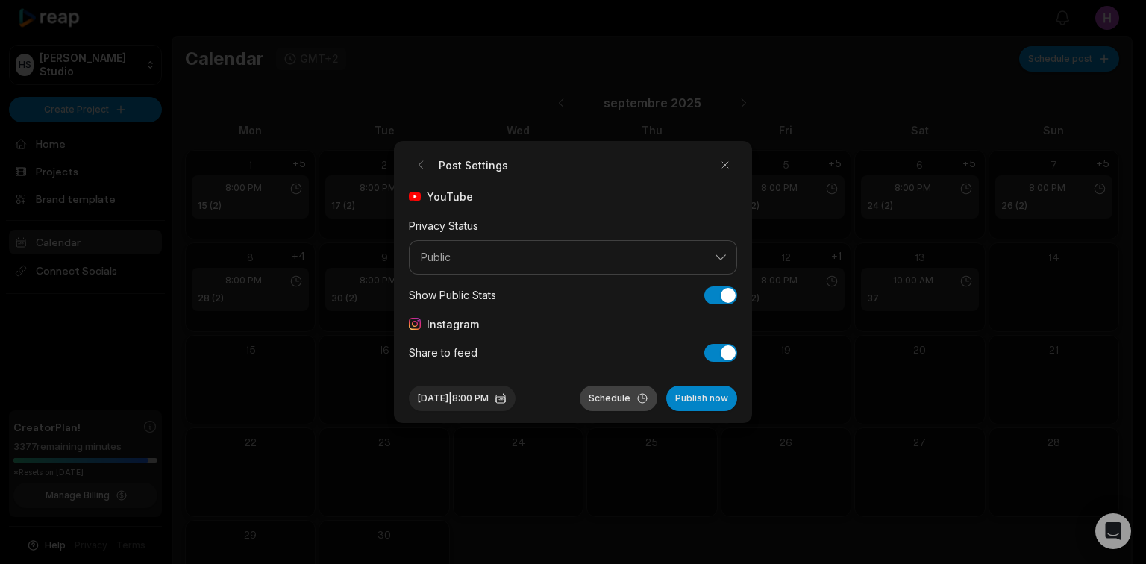
click at [636, 400] on button "Schedule" at bounding box center [619, 398] width 78 height 25
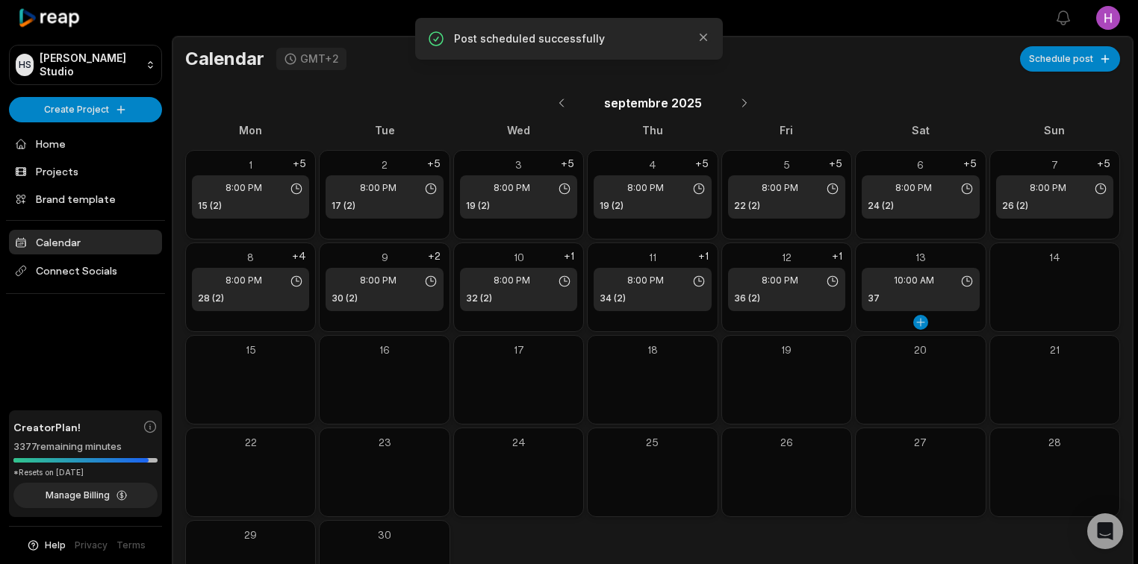
click at [951, 290] on div "10:00 AM 37" at bounding box center [919, 289] width 117 height 43
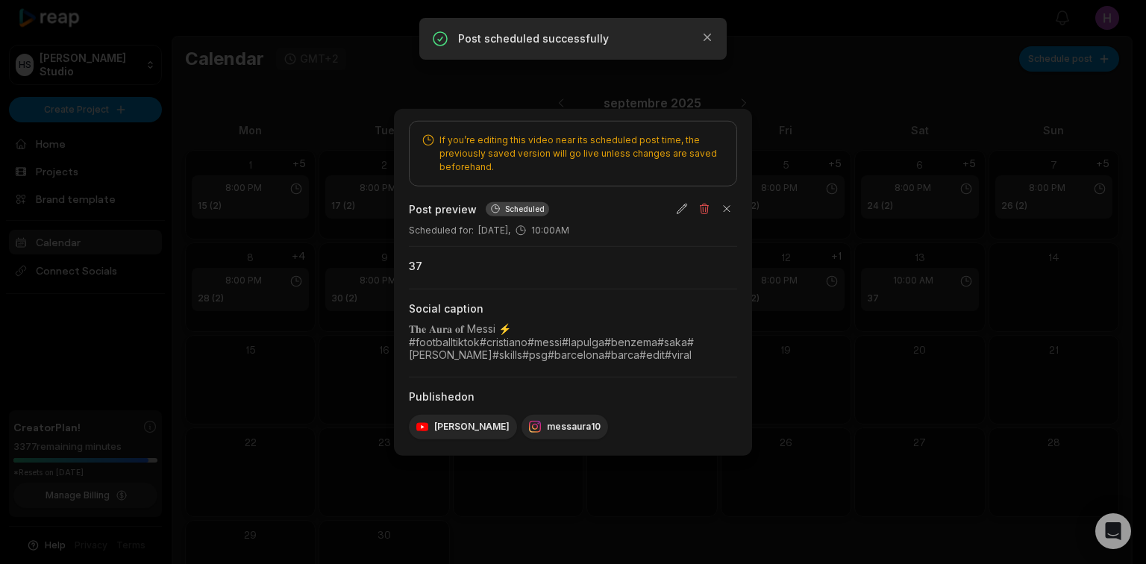
click at [995, 336] on div at bounding box center [573, 282] width 1146 height 564
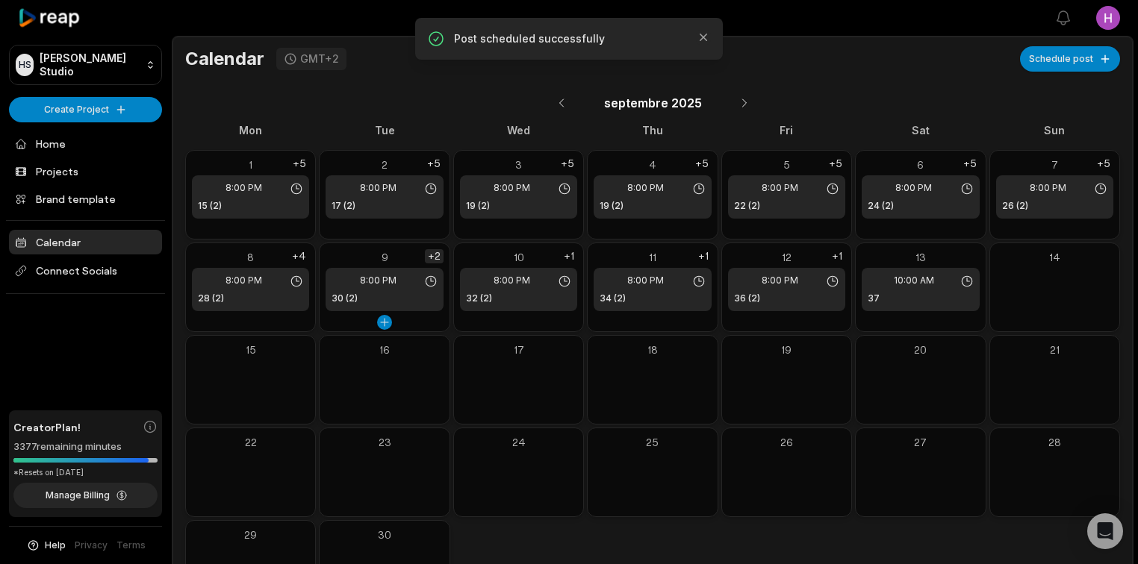
click at [433, 254] on div "+2" at bounding box center [434, 256] width 19 height 14
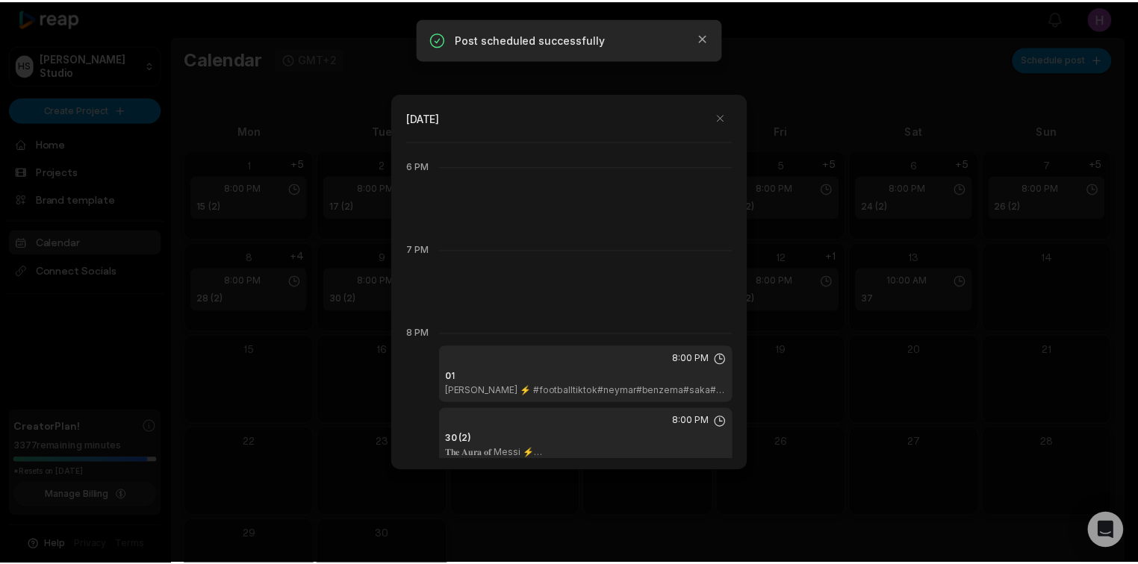
scroll to position [1672, 0]
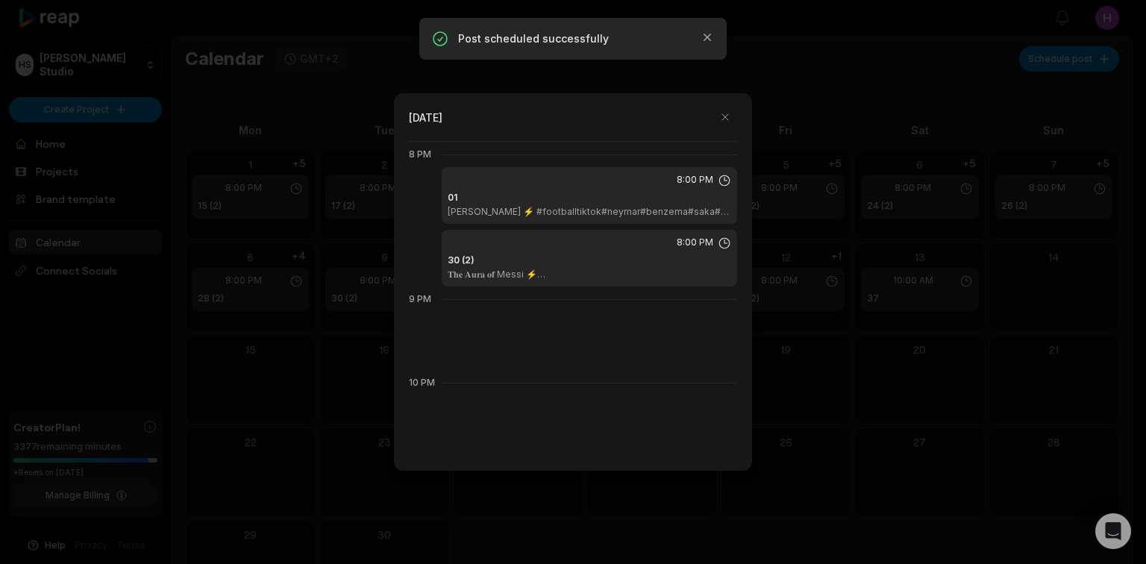
click at [642, 205] on div "01 𝐍𝐞𝐲𝐦𝐚𝐫 Santos ⚡ #footballtiktok#neymar#benzema#saka#debruyne#skills#psg#barc…" at bounding box center [590, 204] width 284 height 27
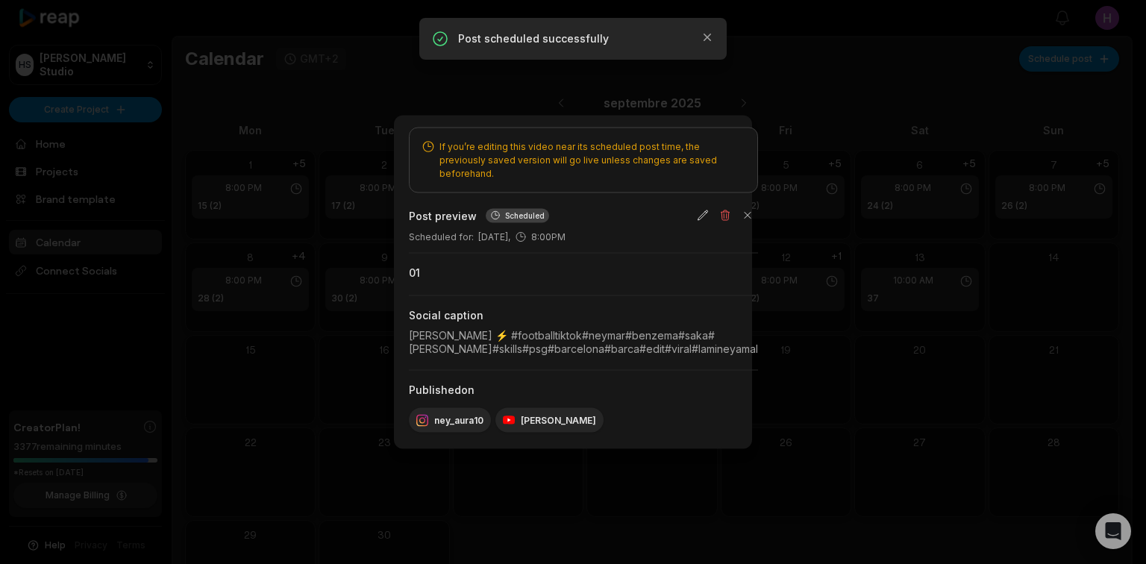
click at [1051, 457] on div at bounding box center [573, 282] width 1146 height 564
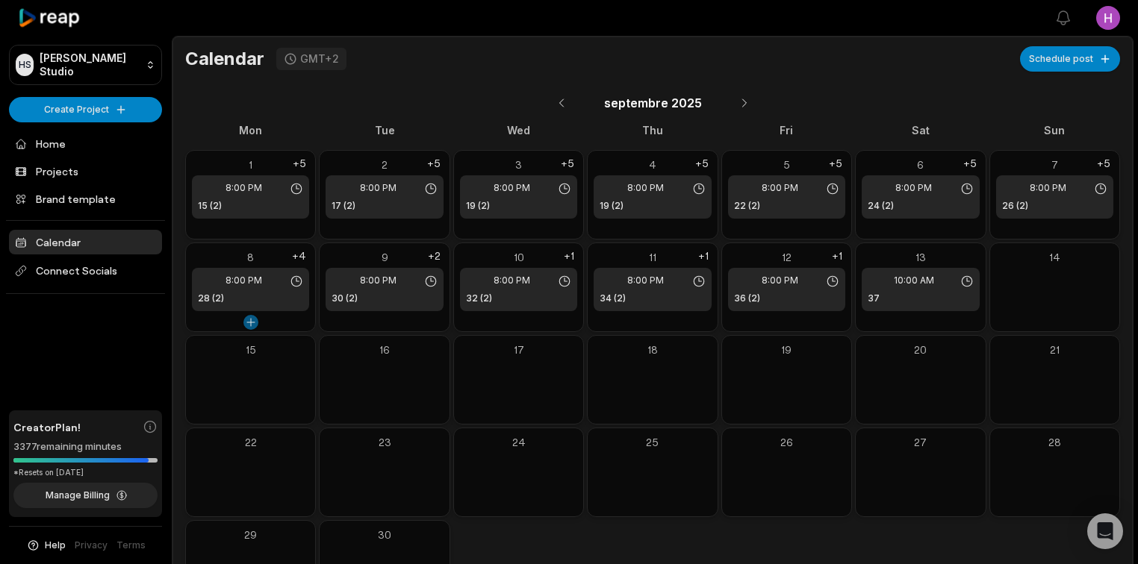
click at [246, 321] on button at bounding box center [250, 322] width 15 height 15
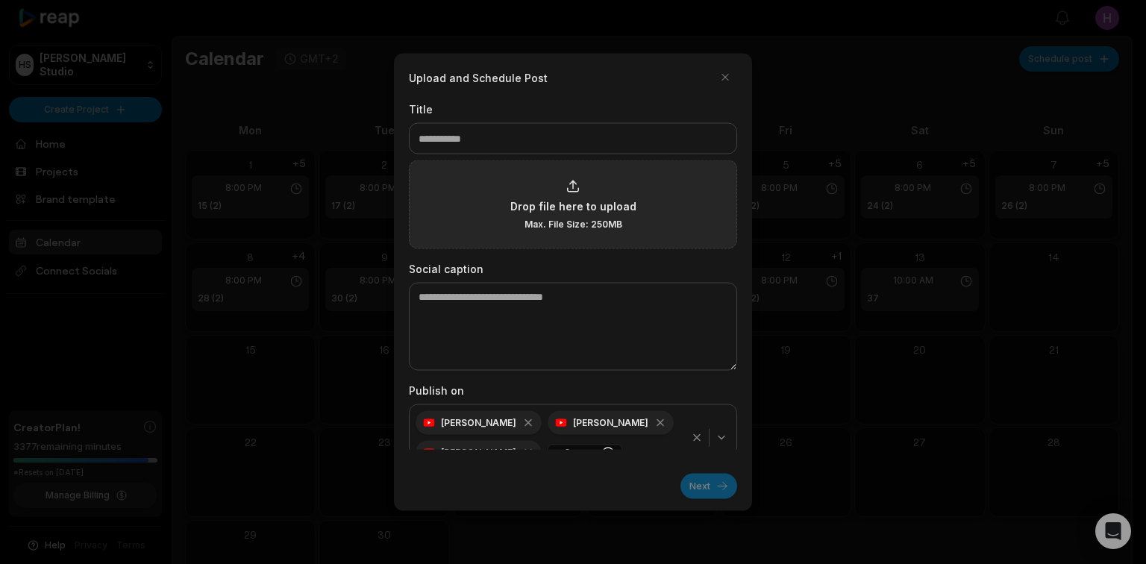
type input "**"
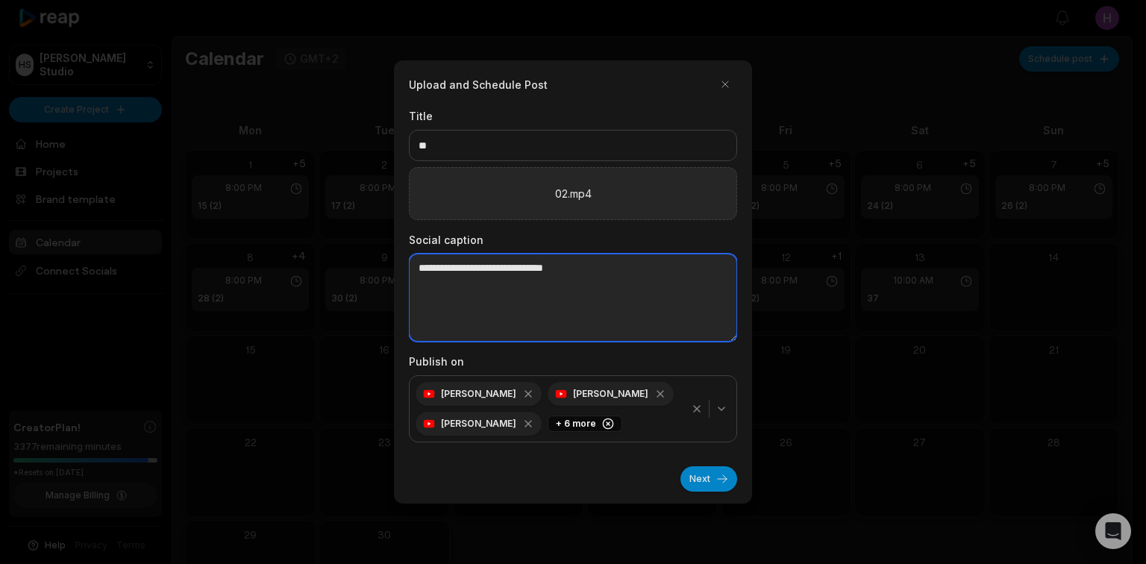
click at [475, 311] on textarea at bounding box center [573, 298] width 328 height 88
paste textarea "**********"
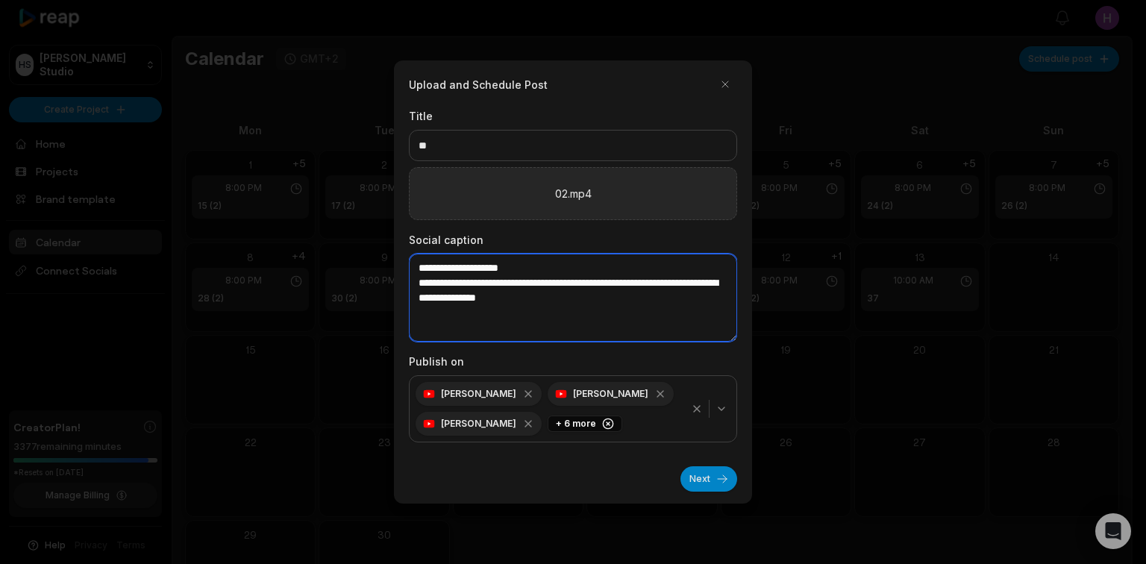
type textarea "**********"
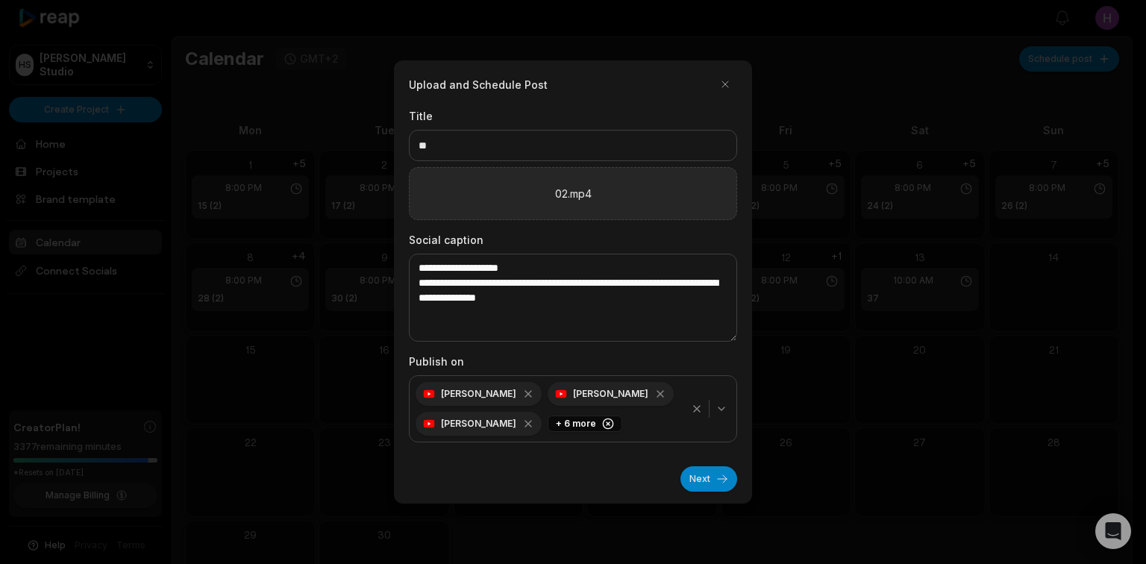
click at [688, 409] on div "button" at bounding box center [709, 409] width 49 height 18
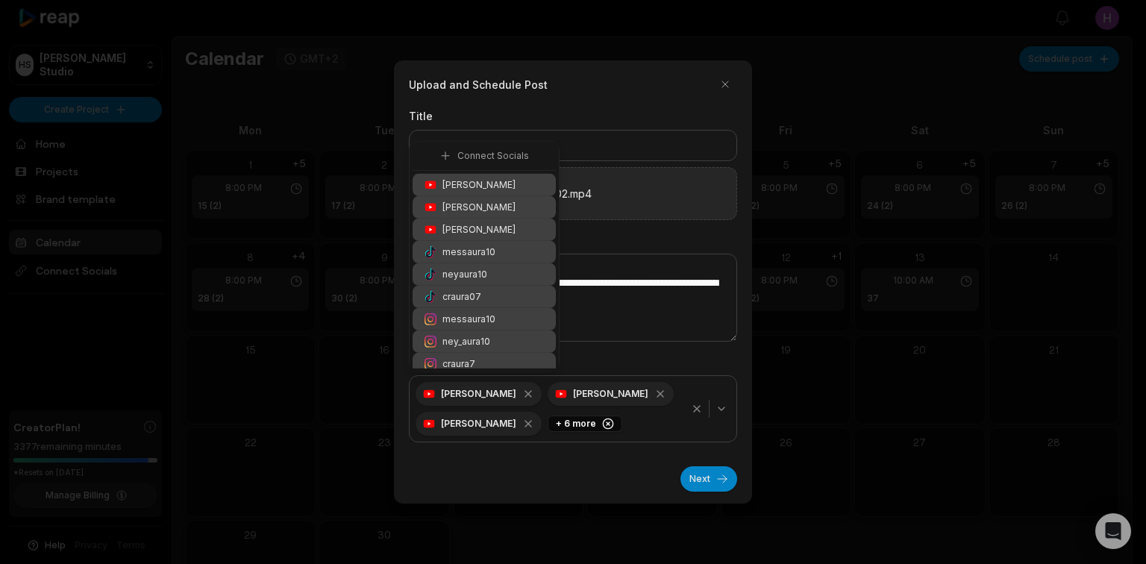
click at [690, 409] on div "button" at bounding box center [709, 409] width 49 height 18
click at [706, 411] on div "button" at bounding box center [709, 409] width 49 height 18
click at [698, 413] on icon "button" at bounding box center [697, 409] width 12 height 12
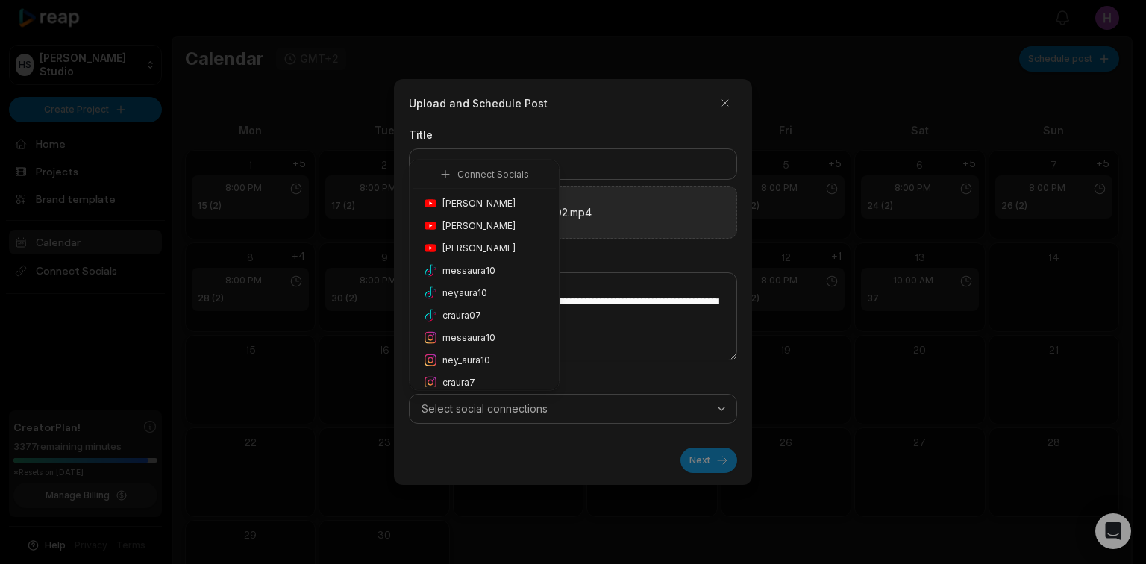
click at [735, 411] on button "Select social connections" at bounding box center [573, 409] width 328 height 30
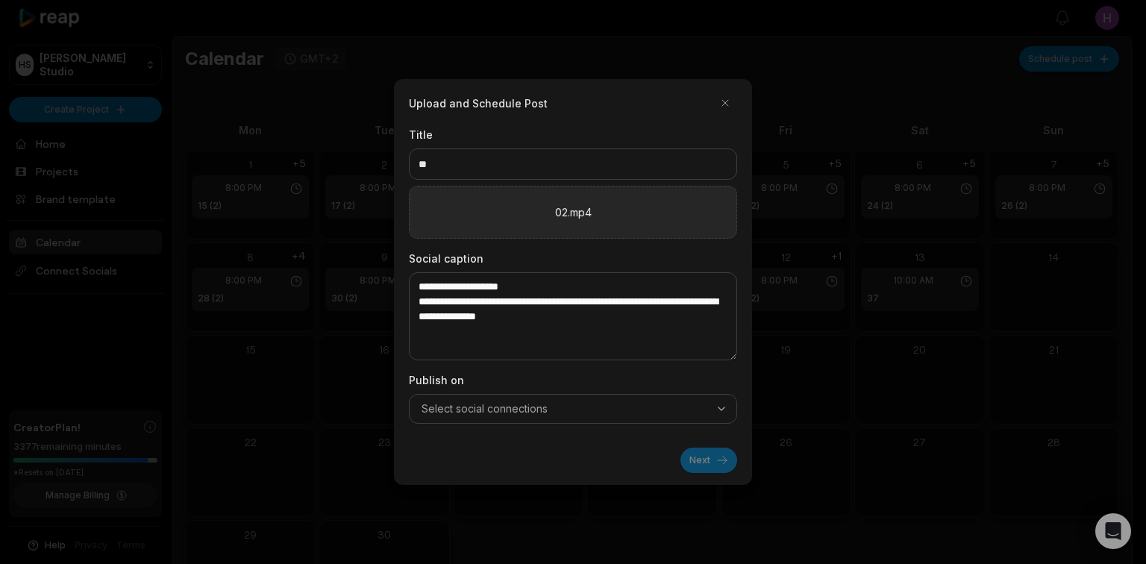
click at [463, 413] on span "Select social connections" at bounding box center [485, 409] width 126 height 15
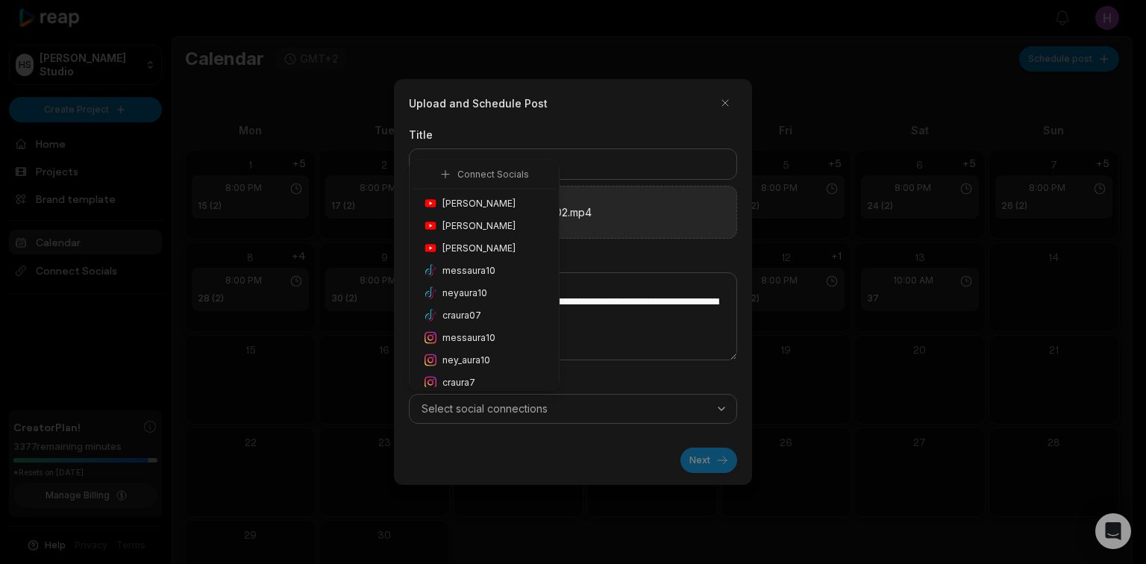
click at [485, 355] on span "ney_aura10" at bounding box center [467, 360] width 48 height 13
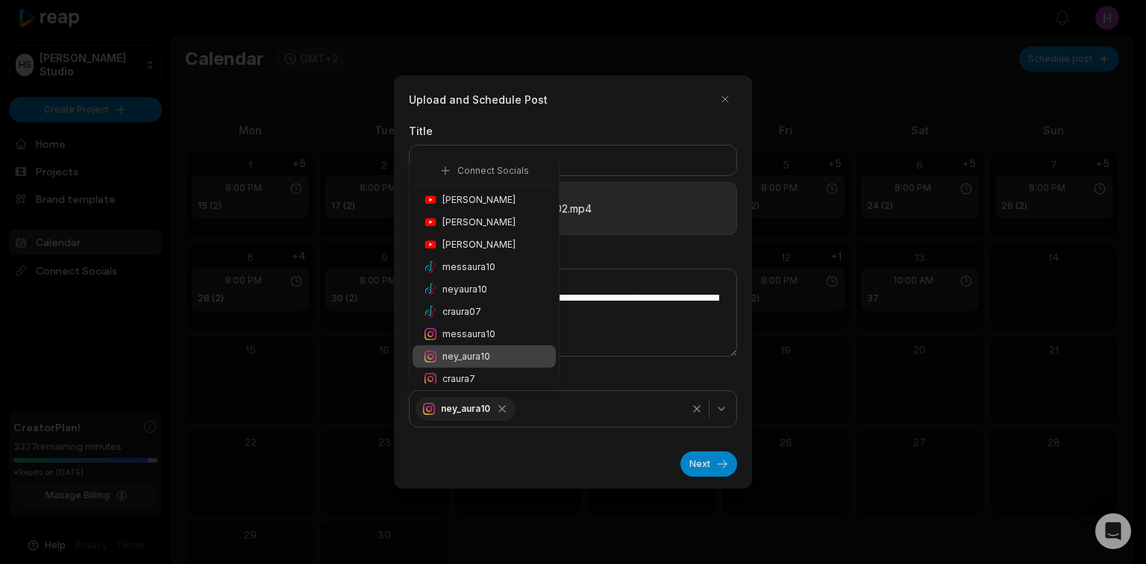
click at [503, 203] on span "Honoré Antonio" at bounding box center [479, 199] width 73 height 13
click at [705, 456] on button "Next" at bounding box center [709, 464] width 57 height 25
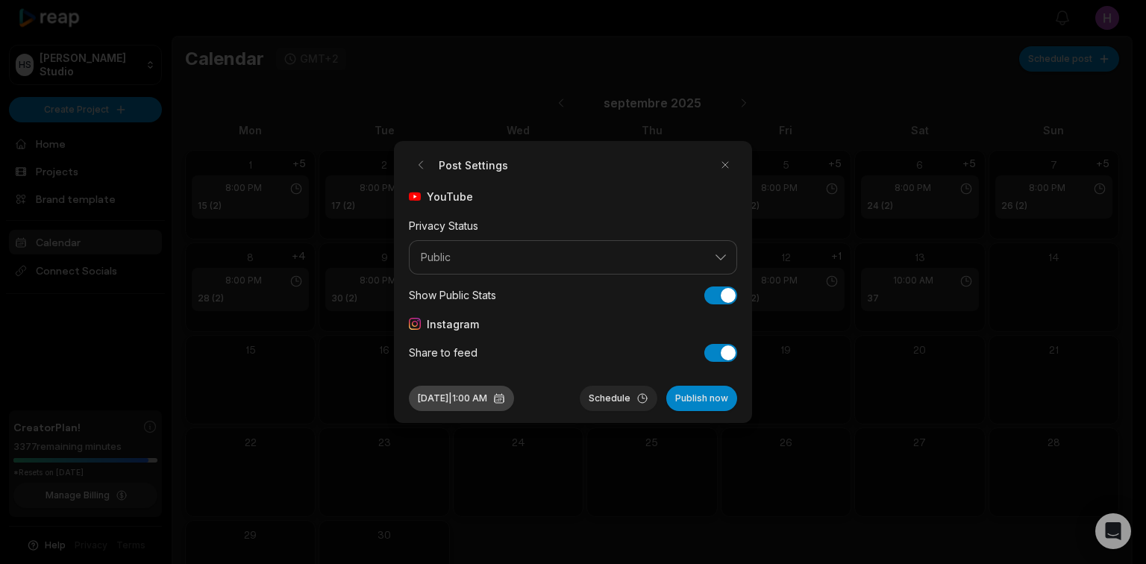
click at [496, 403] on button "Sep 8, 2025 | 1:00 AM" at bounding box center [461, 398] width 105 height 25
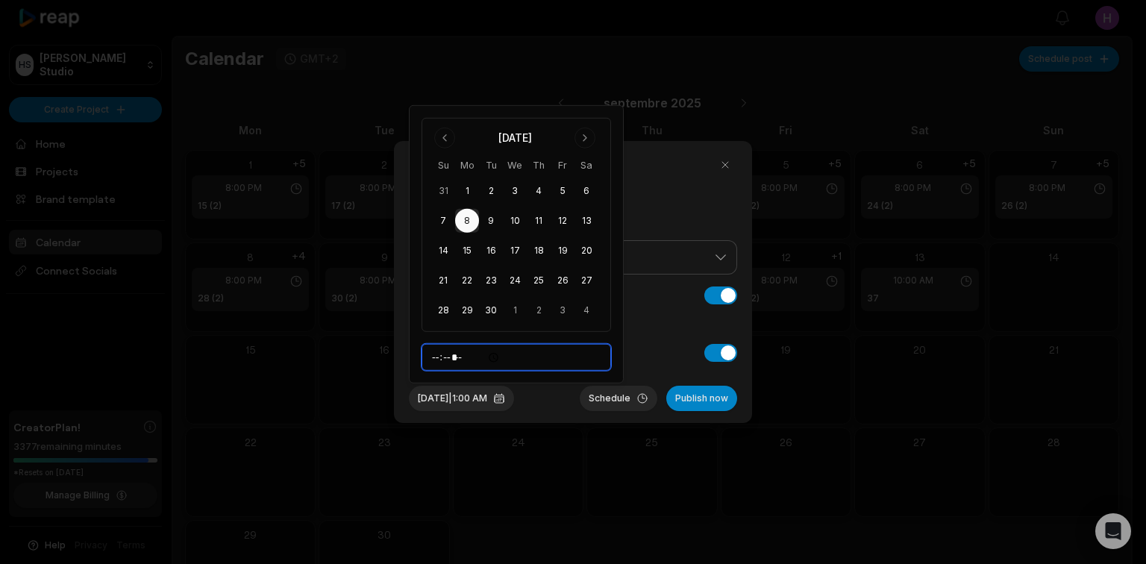
click at [475, 356] on input "*****" at bounding box center [517, 357] width 190 height 27
type input "*****"
click at [555, 402] on div "Sep 8, 2025 | 8:00 PM Schedule Publish now" at bounding box center [573, 392] width 328 height 37
click at [627, 402] on button "Schedule" at bounding box center [619, 398] width 78 height 25
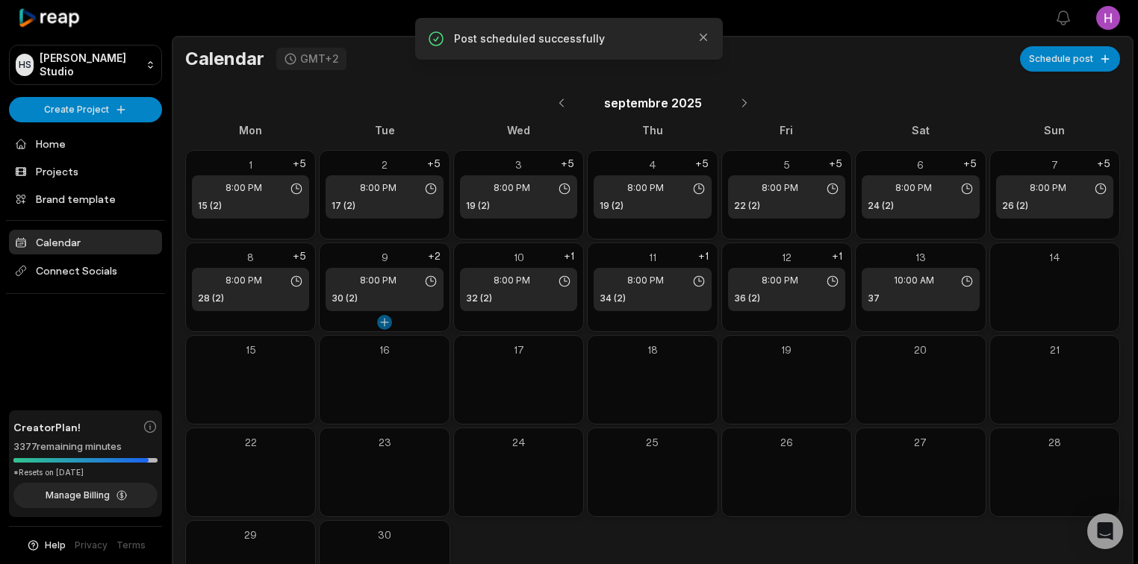
click at [388, 319] on button at bounding box center [384, 322] width 15 height 15
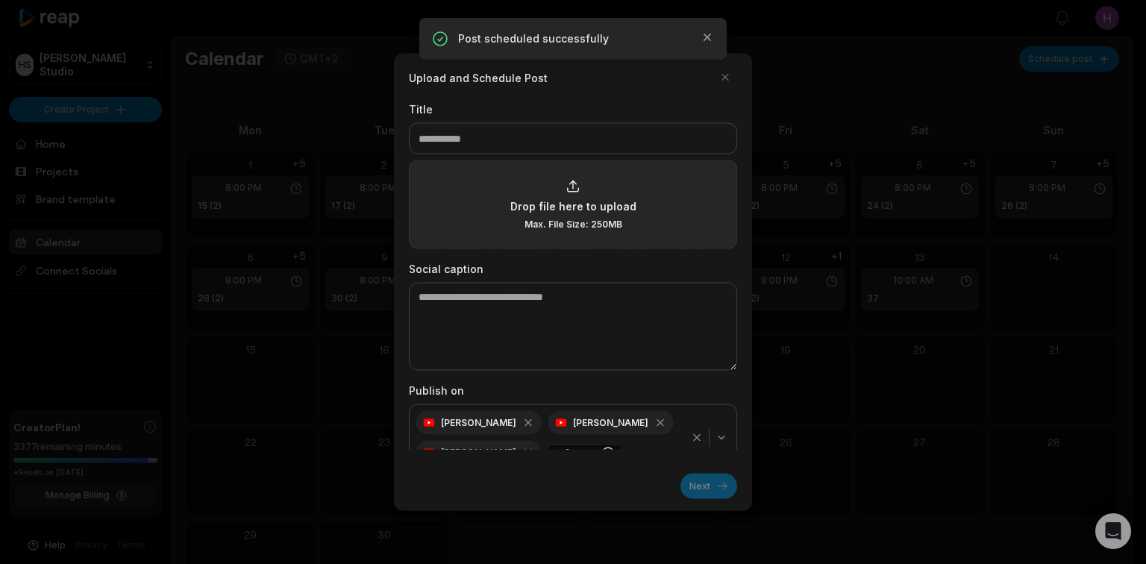
type input "**"
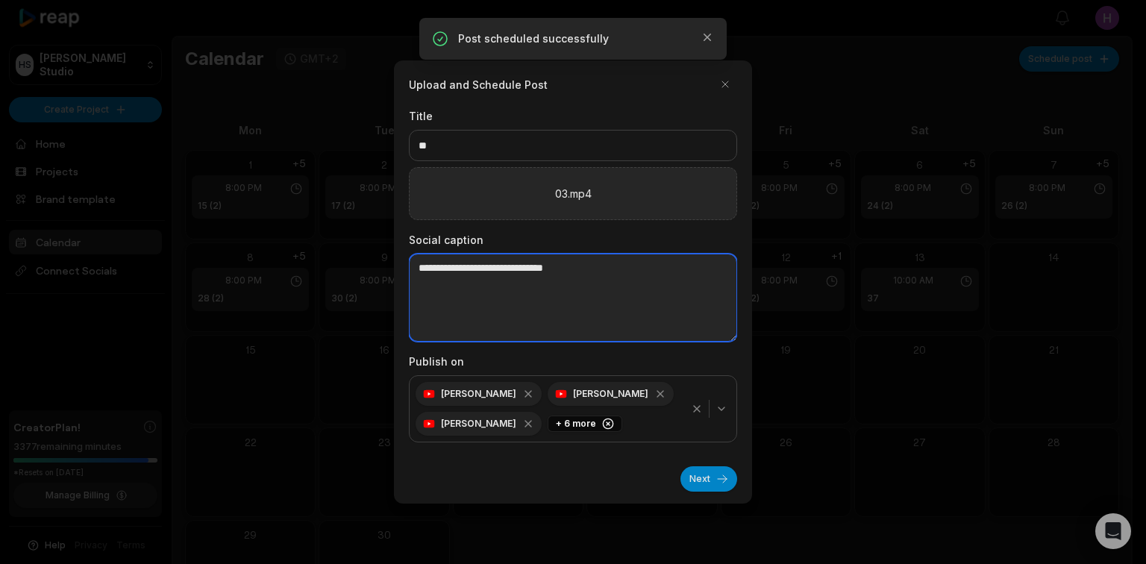
click at [439, 293] on textarea at bounding box center [573, 298] width 328 height 88
paste textarea "**********"
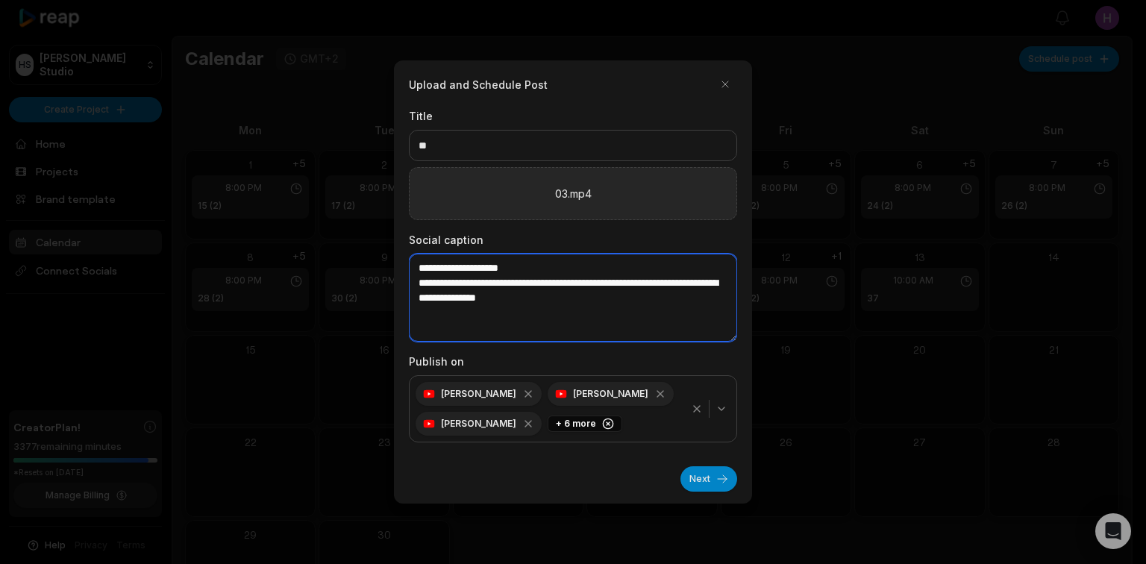
type textarea "**********"
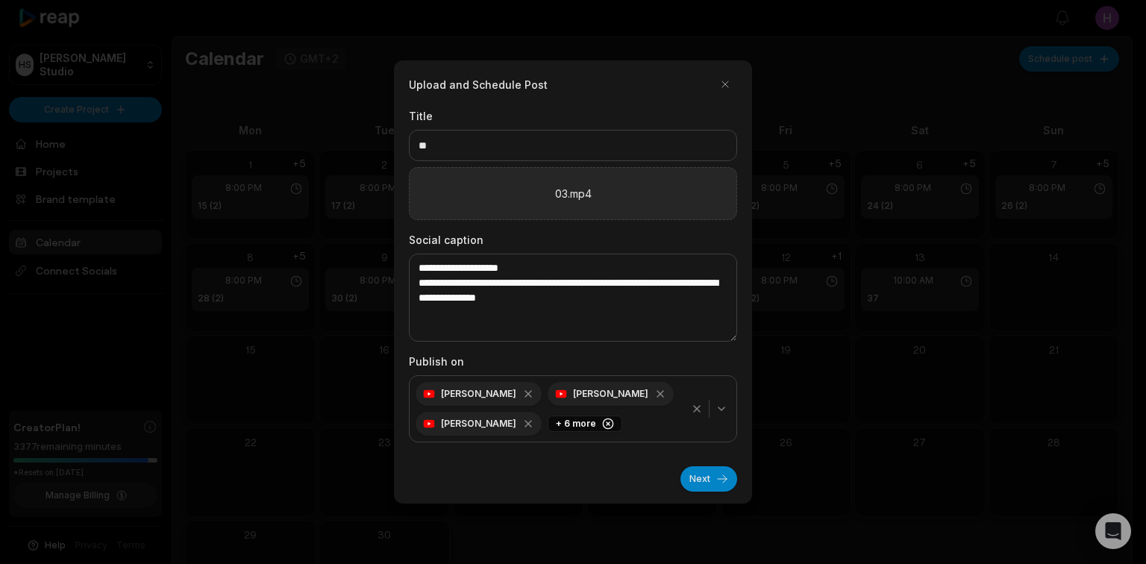
drag, startPoint x: 709, startPoint y: 407, endPoint x: 698, endPoint y: 408, distance: 11.3
click at [709, 407] on div "button" at bounding box center [709, 409] width 1 height 18
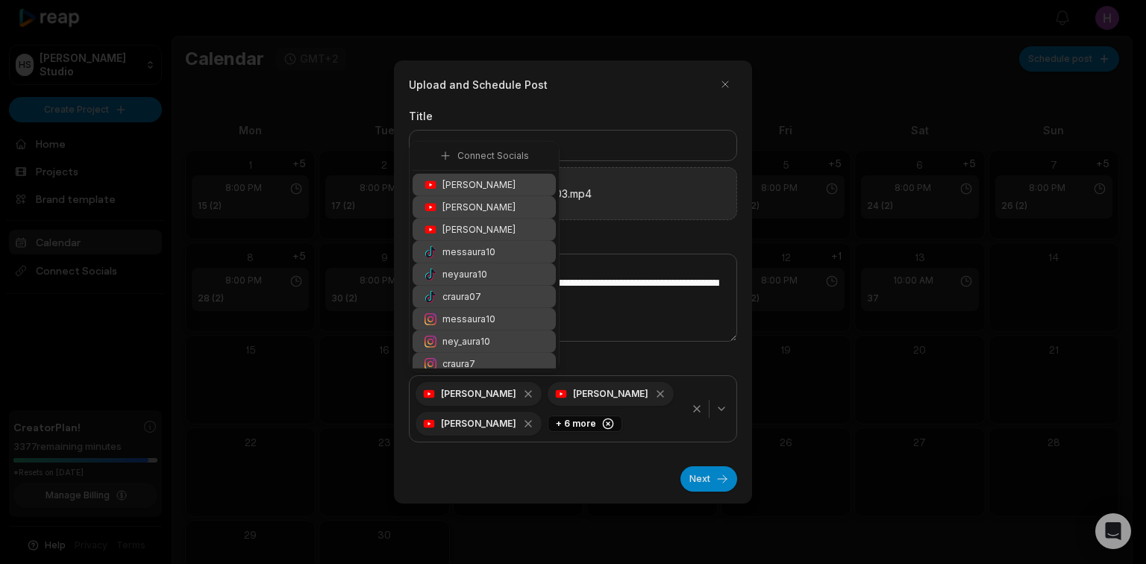
click at [698, 408] on icon "button" at bounding box center [697, 409] width 6 height 6
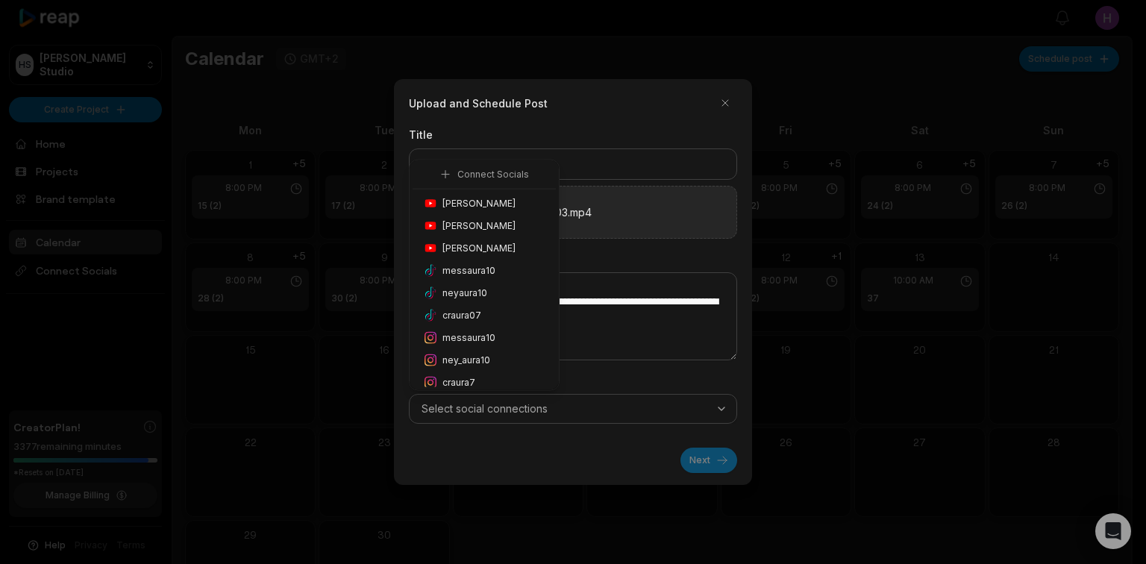
click at [720, 409] on icon "button" at bounding box center [722, 409] width 12 height 12
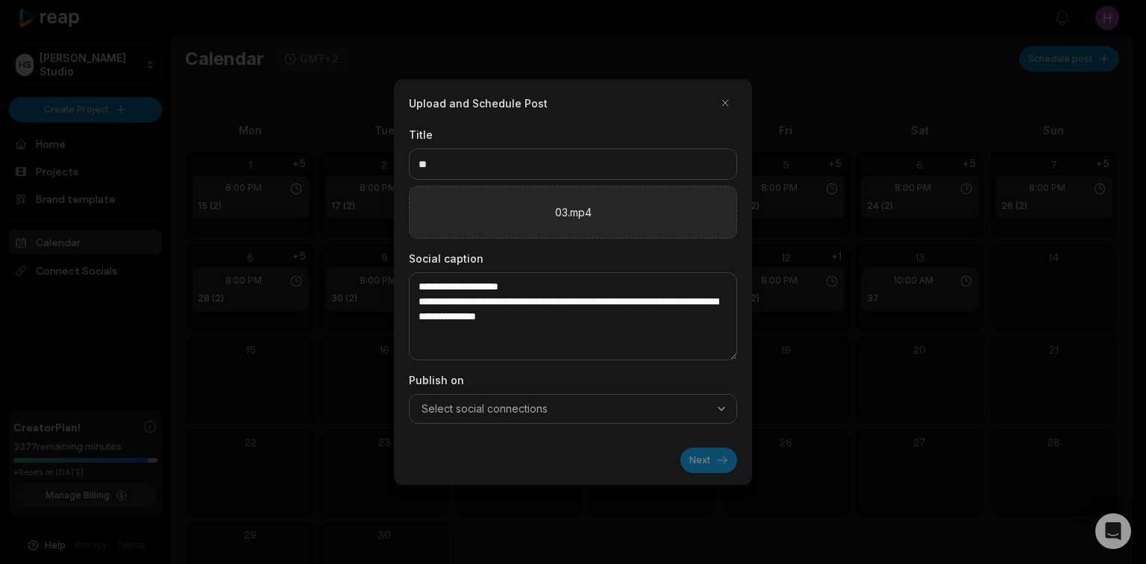
click at [691, 425] on form "**********" at bounding box center [573, 282] width 328 height 382
click at [628, 404] on div "Select social connections" at bounding box center [573, 409] width 321 height 15
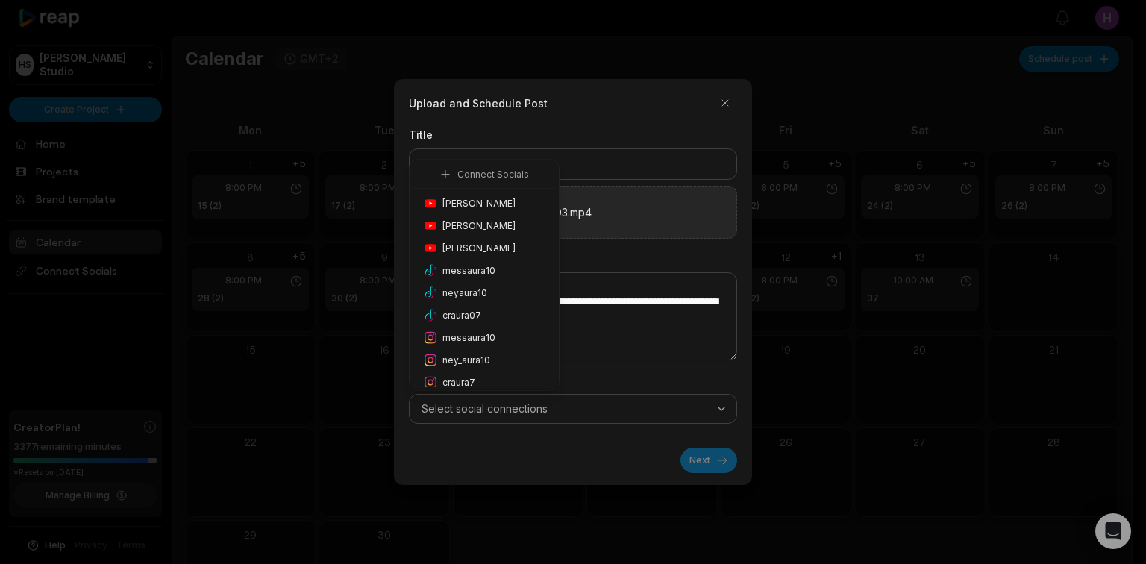
click at [487, 355] on span "ney_aura10" at bounding box center [467, 360] width 48 height 13
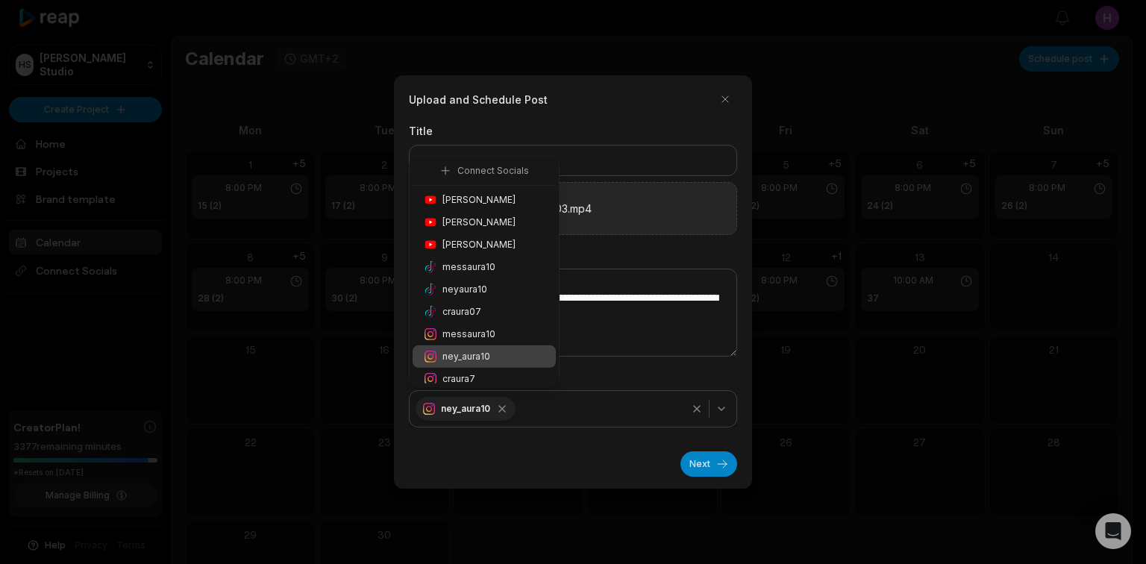
click at [508, 203] on div "Honoré Antonio" at bounding box center [484, 200] width 143 height 22
click at [713, 461] on button "Next" at bounding box center [709, 464] width 57 height 25
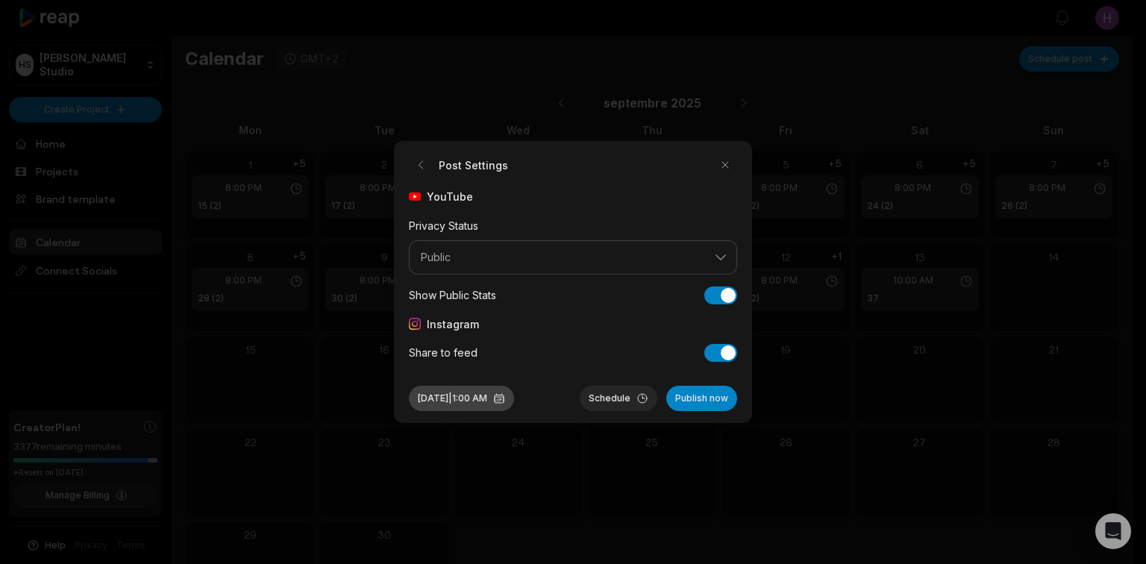
click at [514, 393] on button "Sep 9, 2025 | 1:00 AM" at bounding box center [461, 398] width 105 height 25
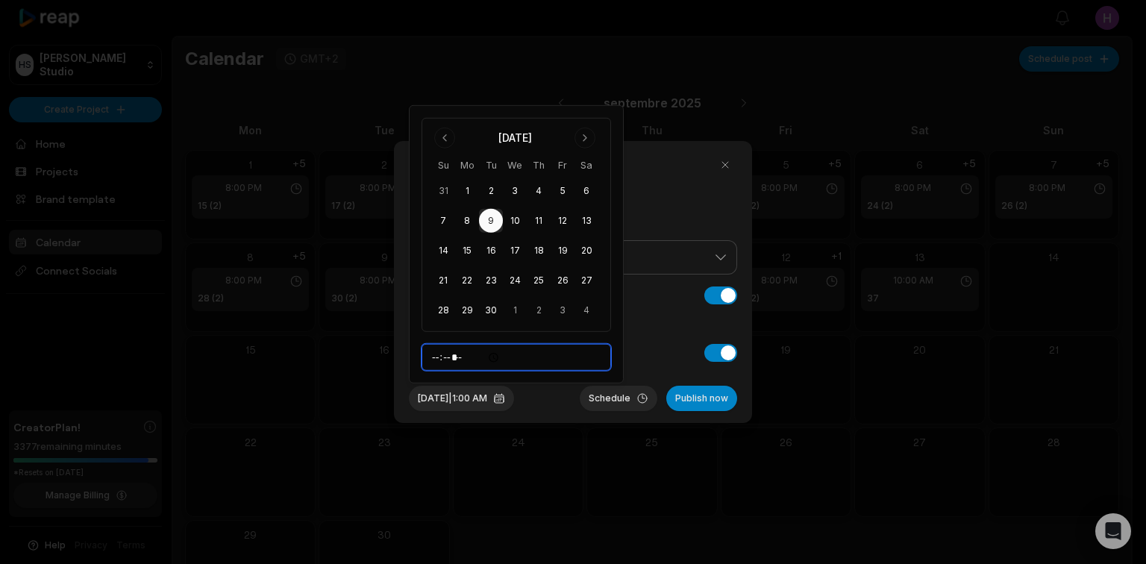
click at [481, 361] on input "*****" at bounding box center [517, 357] width 190 height 27
type input "*****"
click at [621, 395] on button "Schedule" at bounding box center [619, 398] width 78 height 25
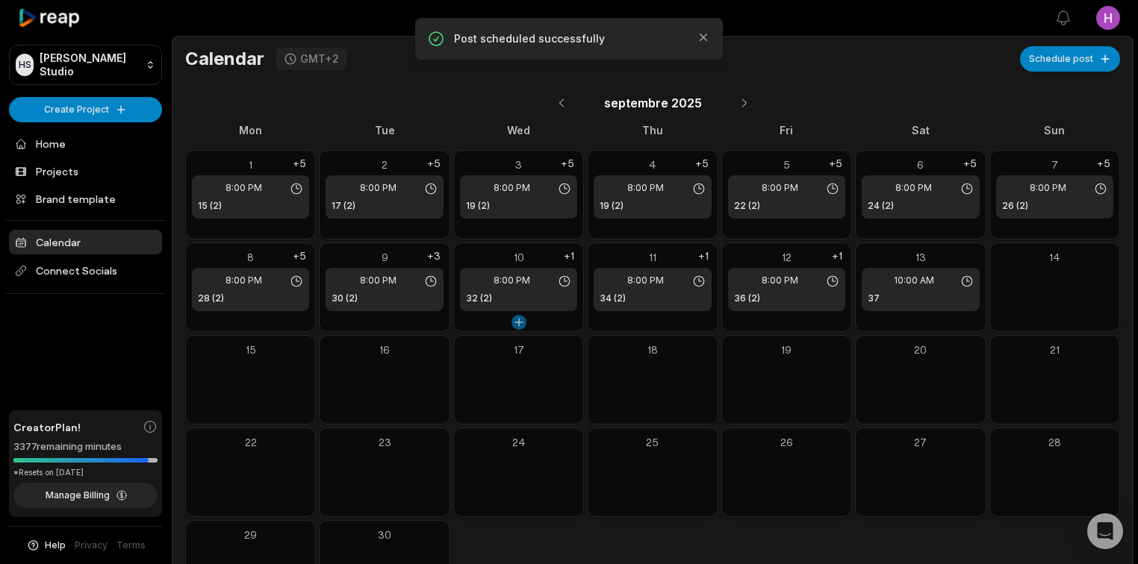
click at [520, 319] on button at bounding box center [518, 322] width 15 height 15
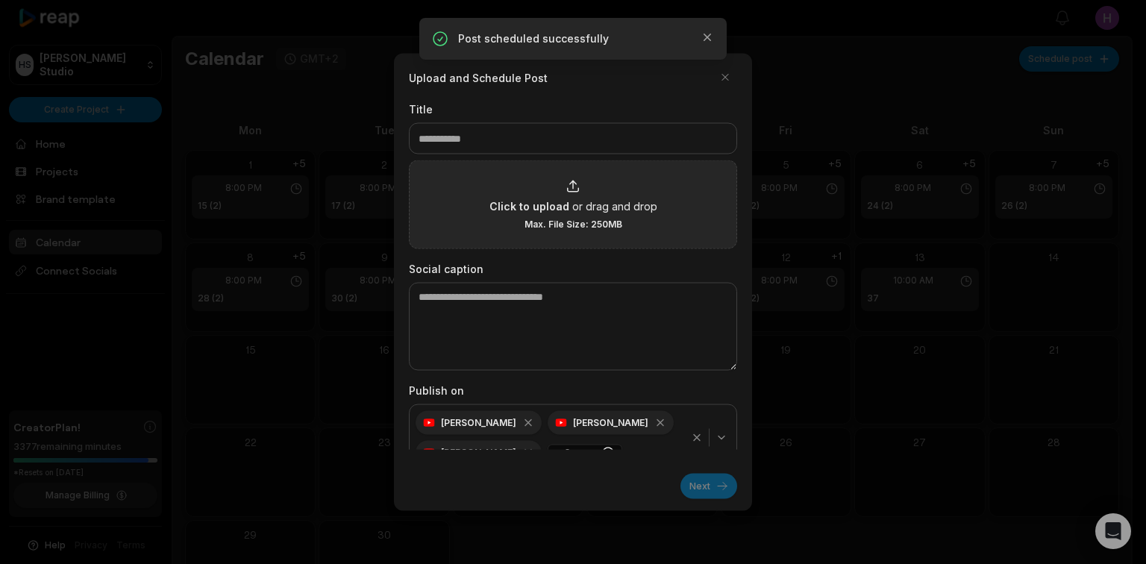
type input "*"
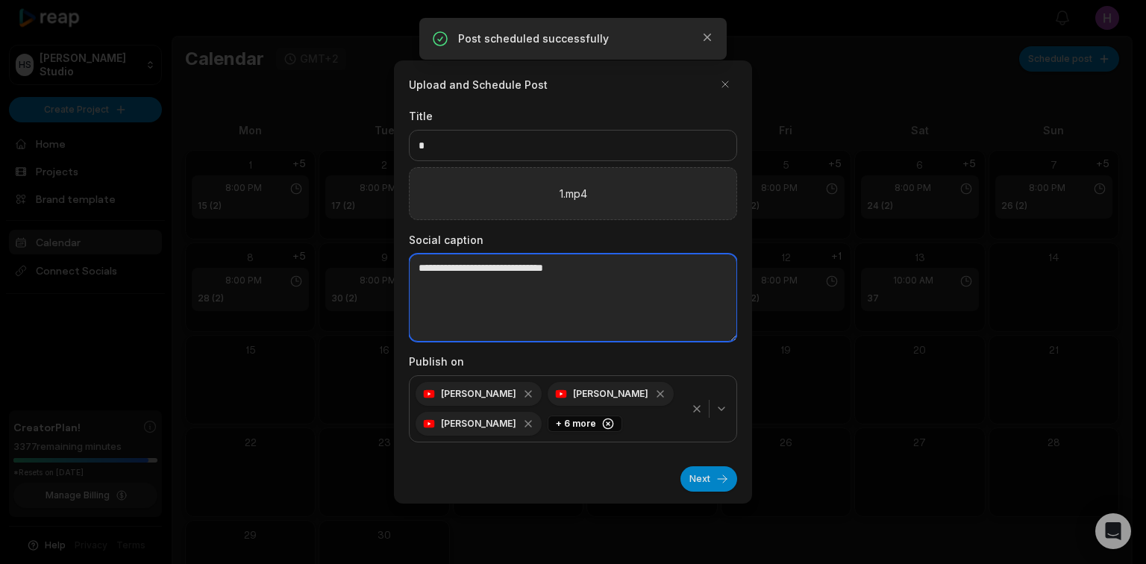
click at [514, 257] on textarea at bounding box center [573, 298] width 328 height 88
paste textarea "**********"
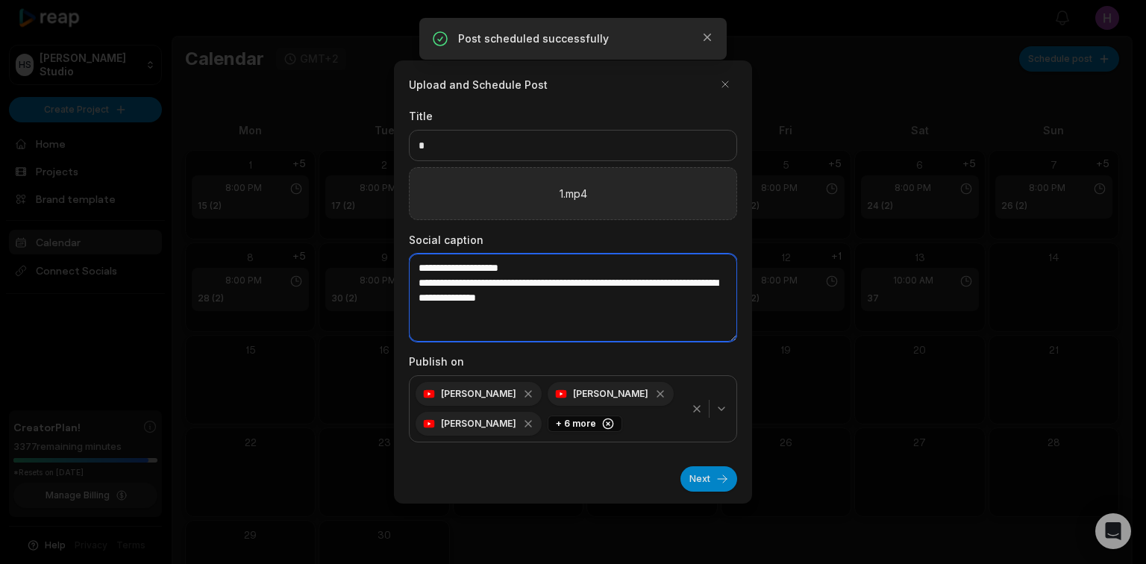
type textarea "**********"
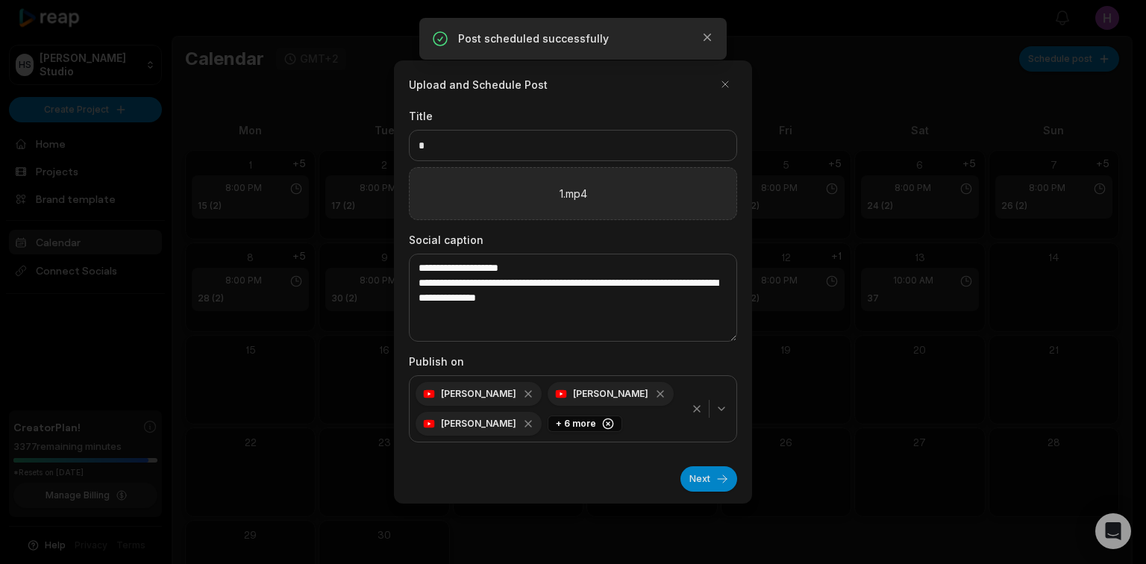
click at [696, 412] on icon "button" at bounding box center [697, 409] width 12 height 12
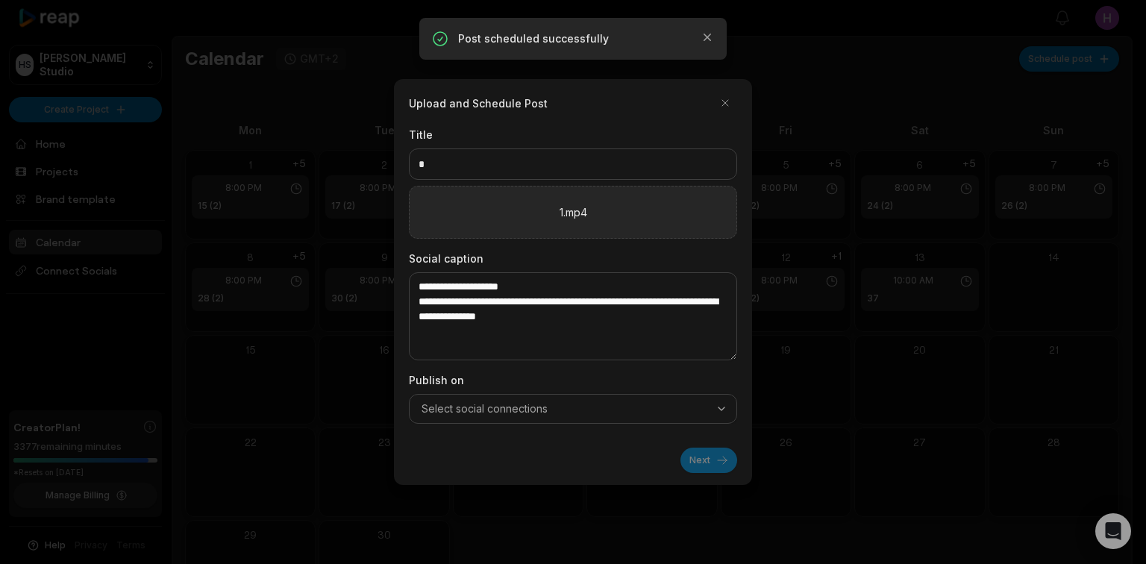
click at [706, 409] on div "Select social connections" at bounding box center [573, 409] width 321 height 15
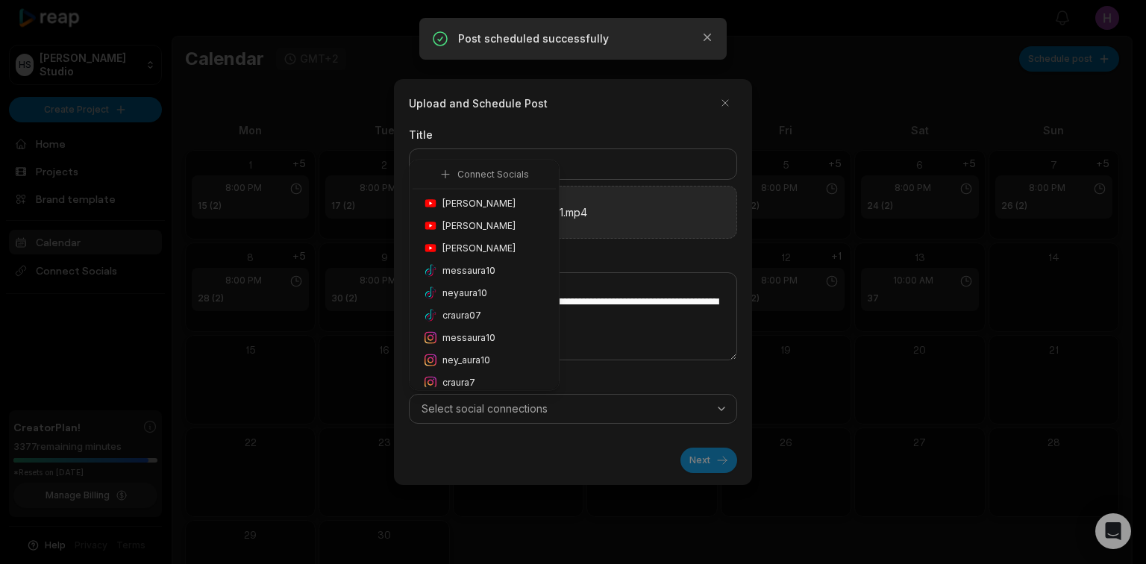
click at [478, 355] on span "ney_aura10" at bounding box center [467, 360] width 48 height 13
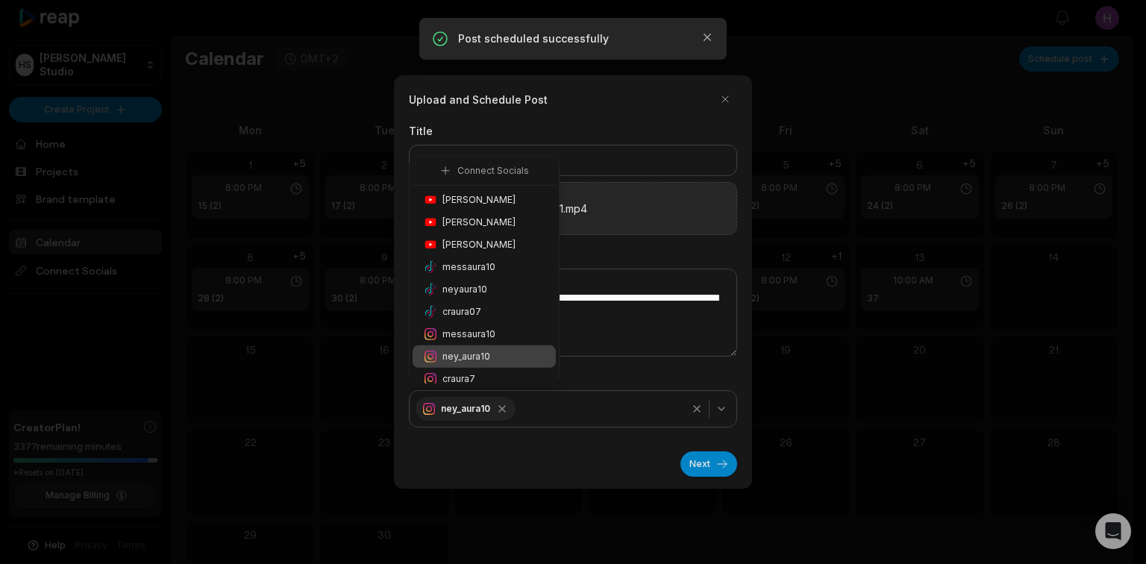
click at [493, 194] on span "Honoré Antonio" at bounding box center [479, 199] width 73 height 13
click at [711, 482] on div "**********" at bounding box center [573, 282] width 358 height 414
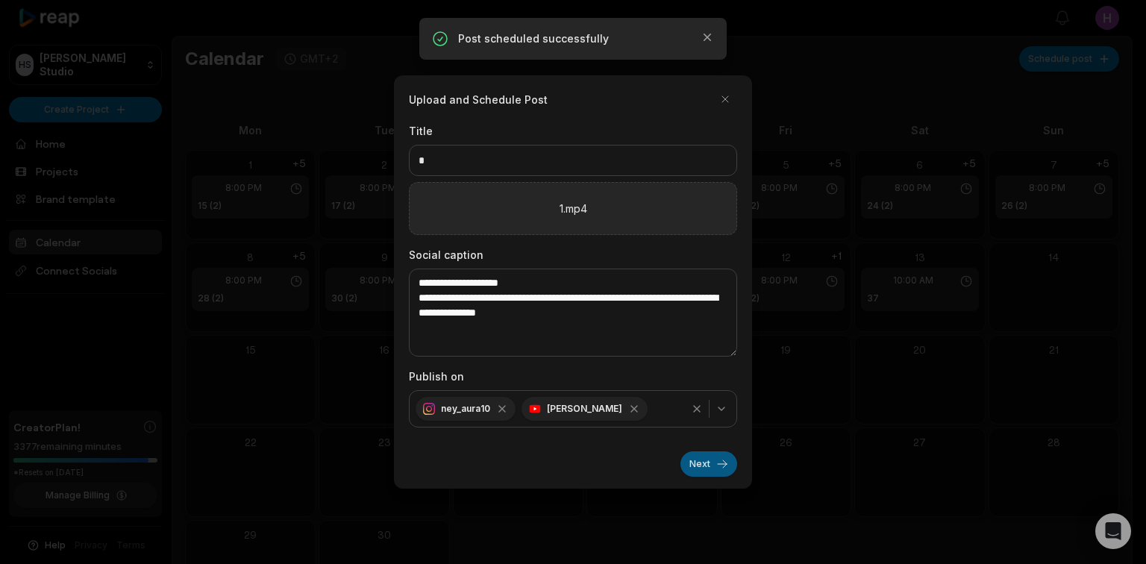
click at [711, 473] on button "Next" at bounding box center [709, 464] width 57 height 25
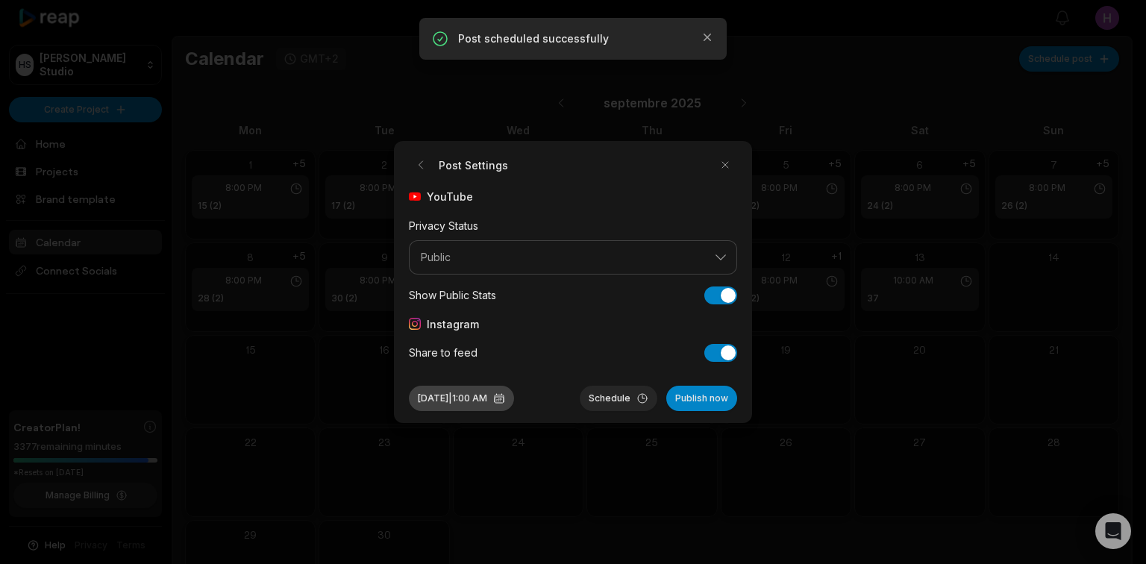
click at [514, 393] on button "Sep 10, 2025 | 1:00 AM" at bounding box center [461, 398] width 105 height 25
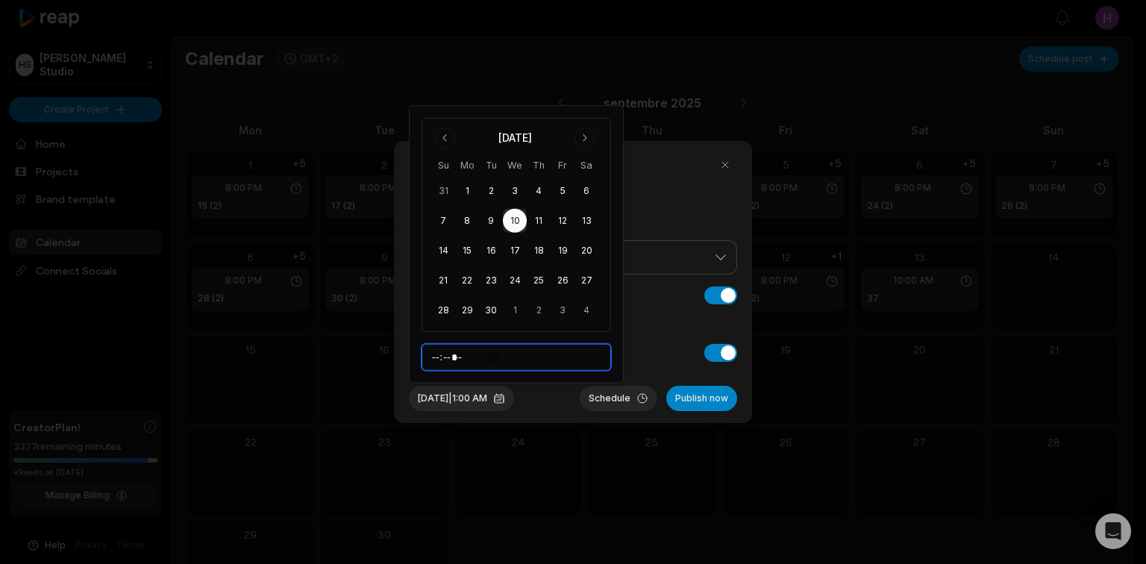
click at [471, 358] on input "*****" at bounding box center [517, 357] width 190 height 27
type input "*****"
click at [619, 396] on button "Schedule" at bounding box center [619, 398] width 78 height 25
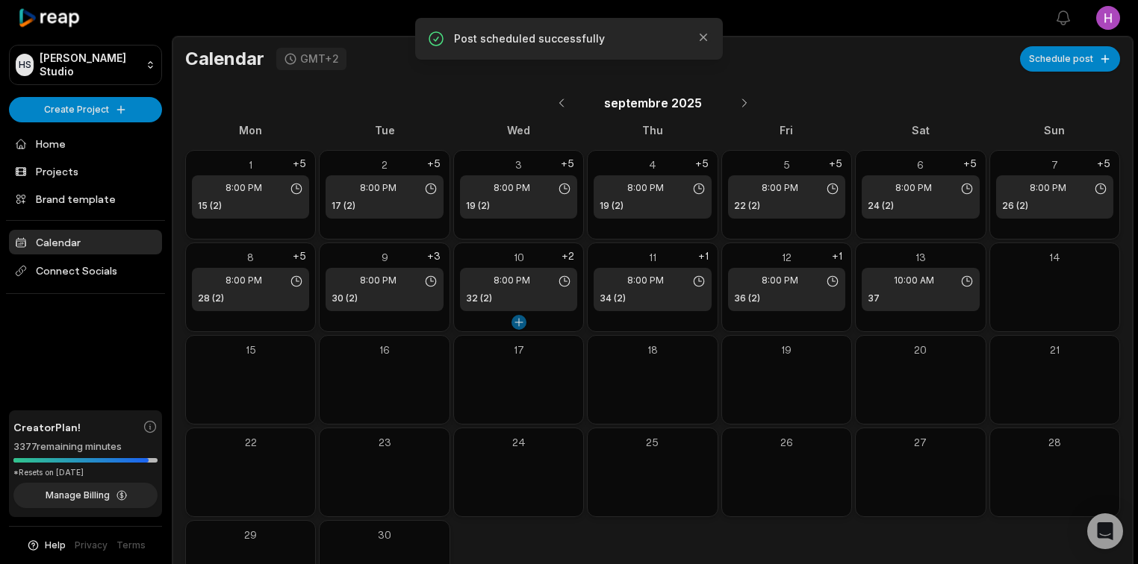
click at [516, 321] on button at bounding box center [518, 322] width 15 height 15
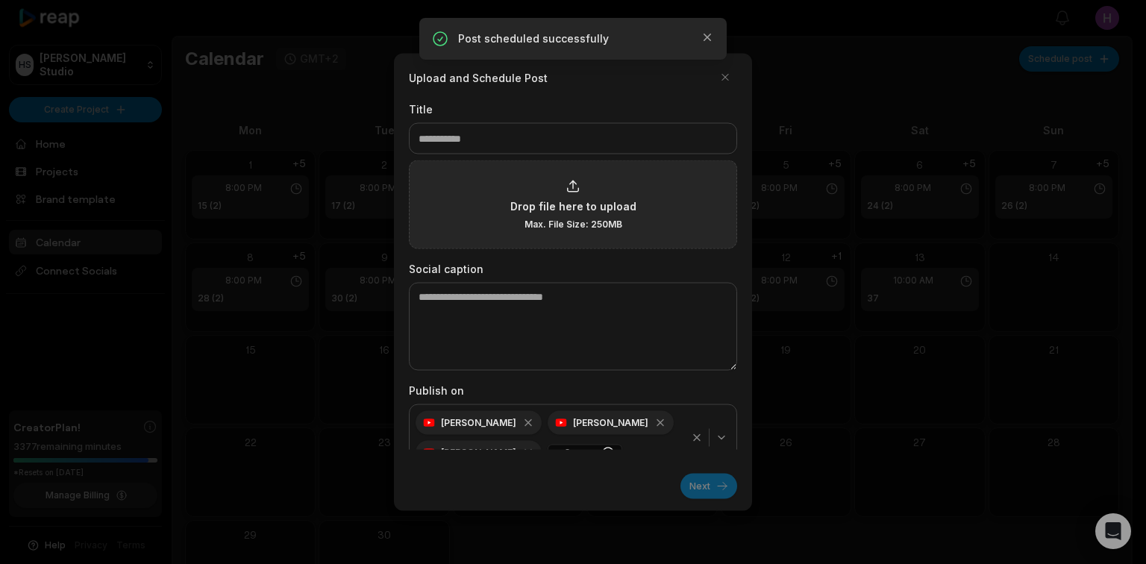
type input "*"
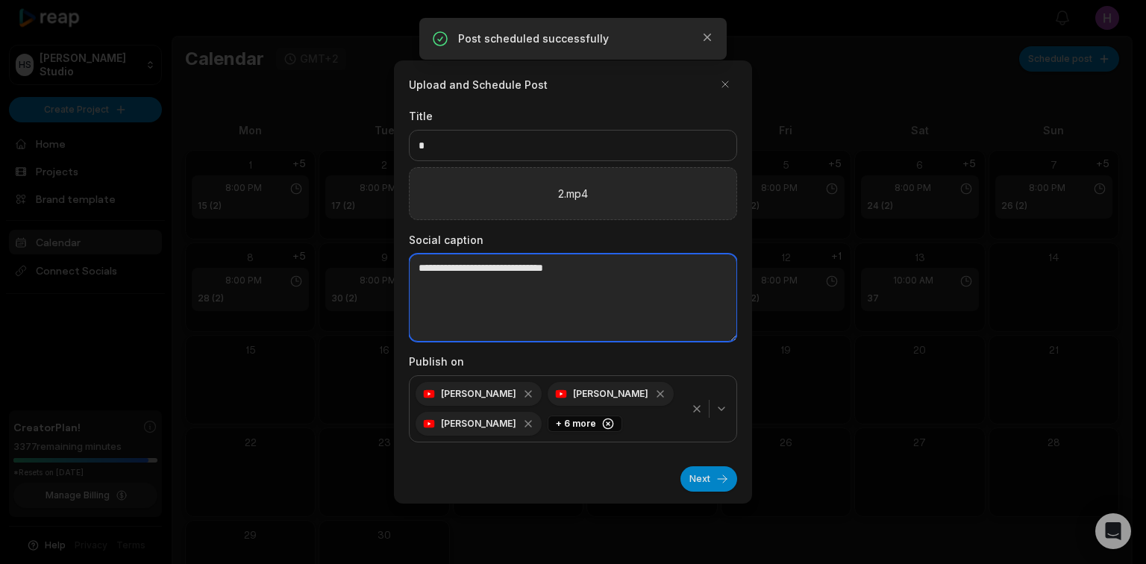
click at [502, 287] on textarea at bounding box center [573, 298] width 328 height 88
paste textarea "**********"
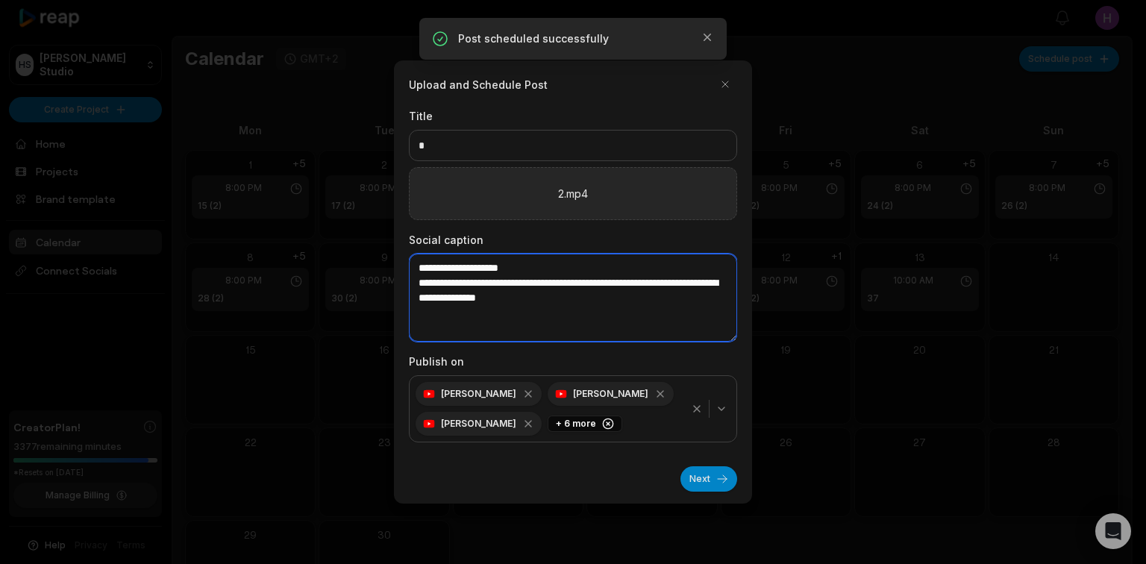
type textarea "**********"
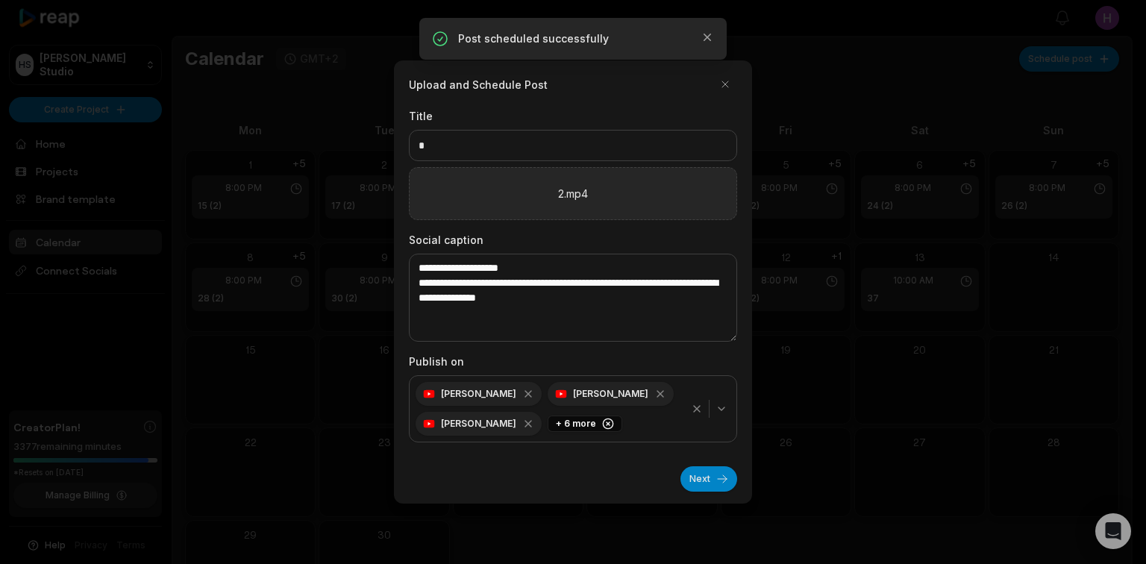
click at [701, 409] on icon "button" at bounding box center [697, 409] width 12 height 12
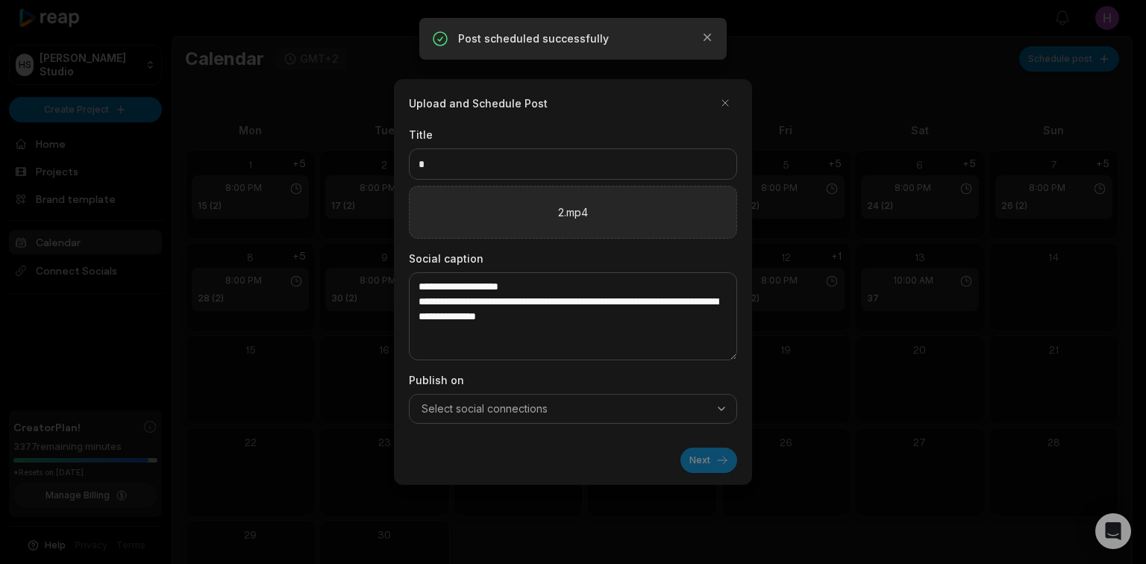
click at [723, 412] on icon "button" at bounding box center [722, 409] width 12 height 12
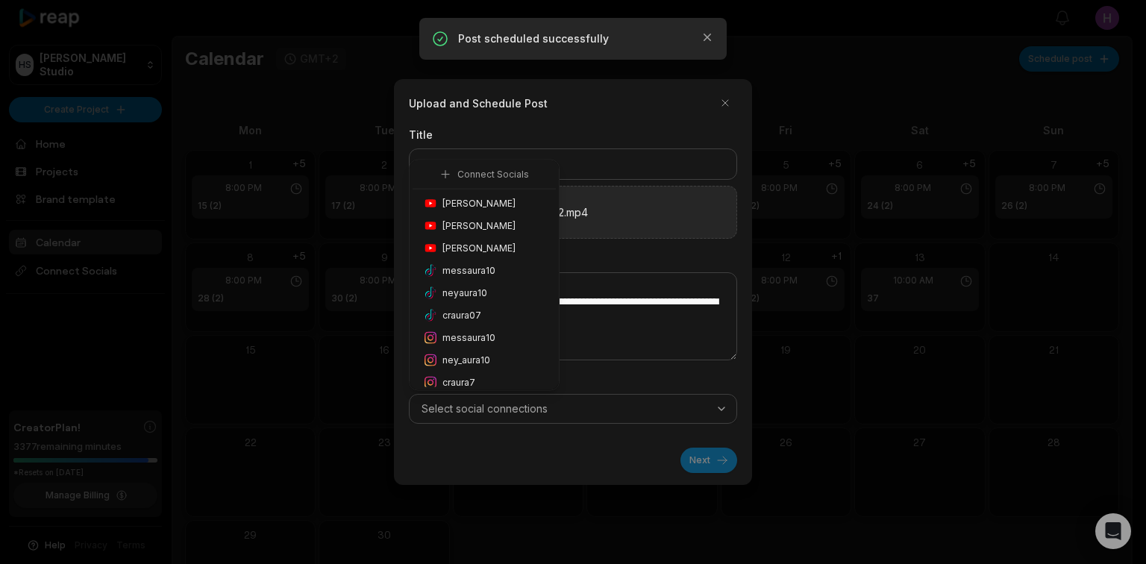
click at [483, 358] on span "ney_aura10" at bounding box center [467, 360] width 48 height 13
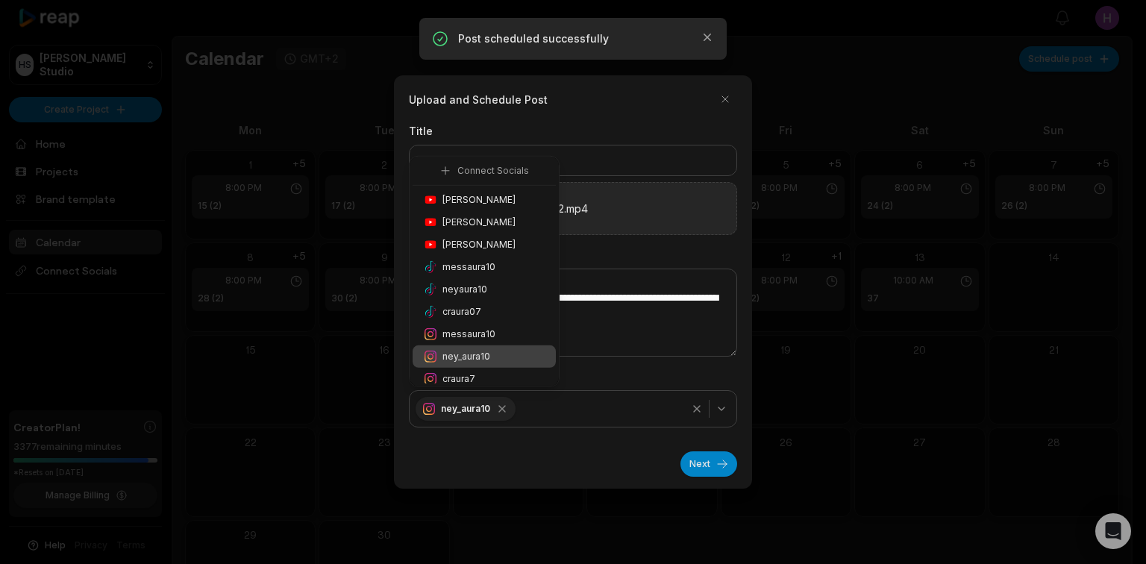
click at [499, 200] on span "Honoré Antonio" at bounding box center [479, 199] width 73 height 13
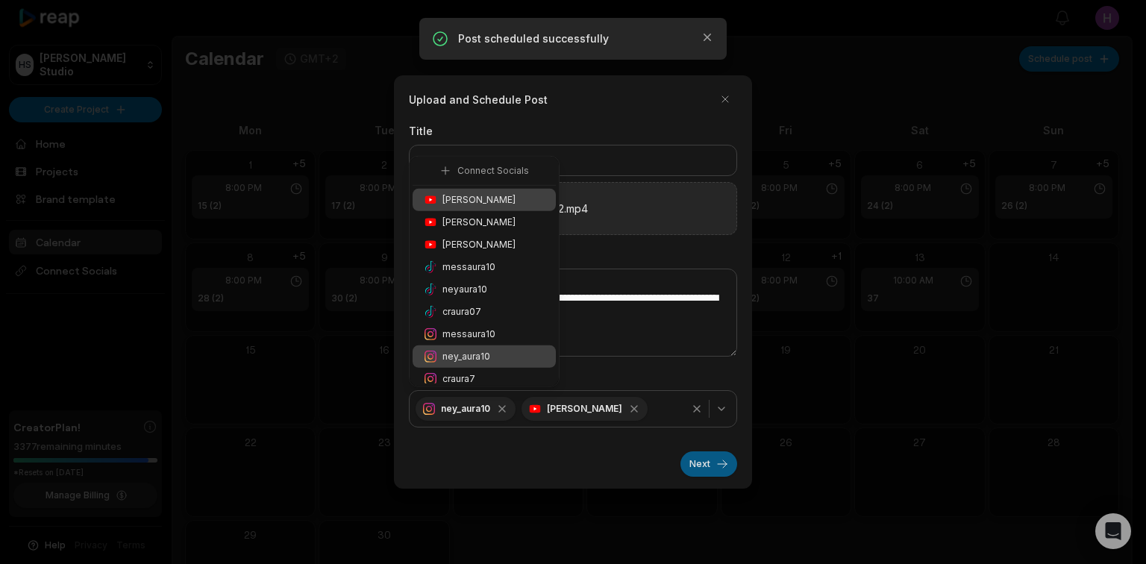
click at [714, 455] on button "Next" at bounding box center [709, 464] width 57 height 25
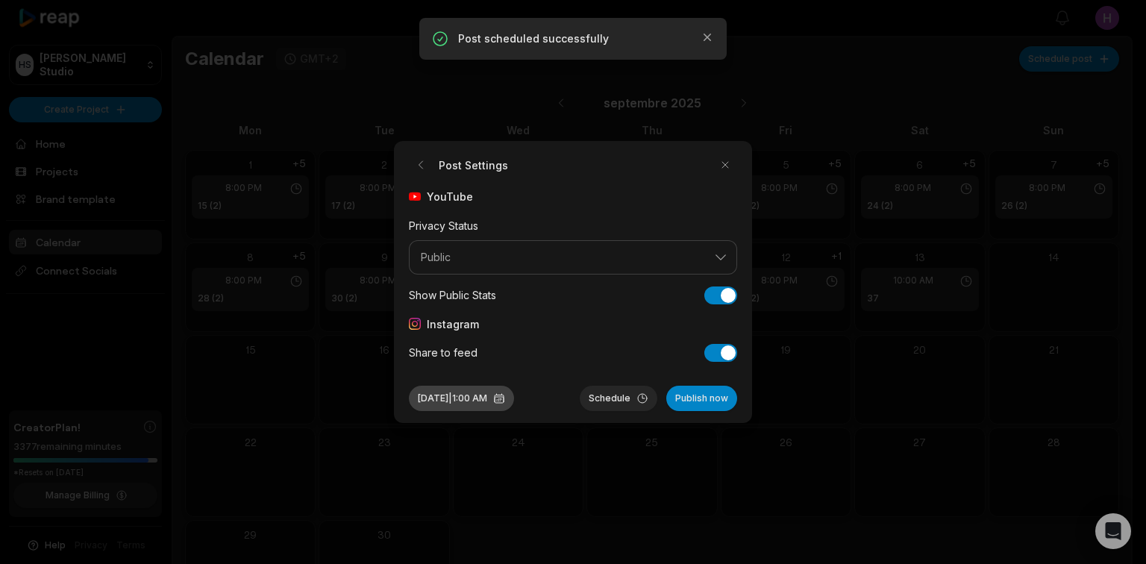
click at [514, 399] on button "Sep 10, 2025 | 1:00 AM" at bounding box center [461, 398] width 105 height 25
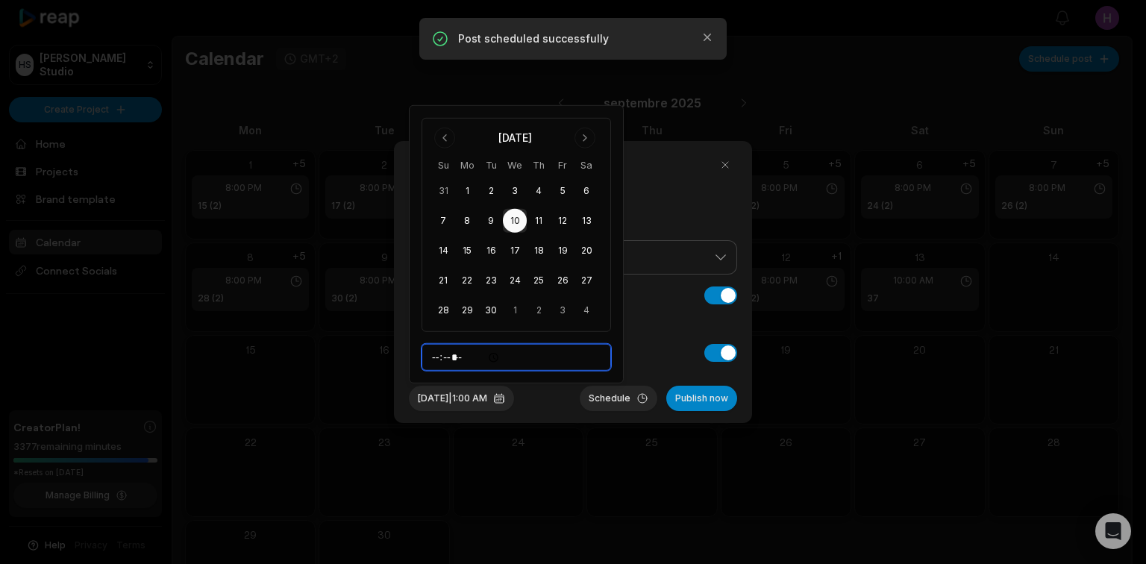
click at [481, 358] on input "*****" at bounding box center [517, 357] width 190 height 27
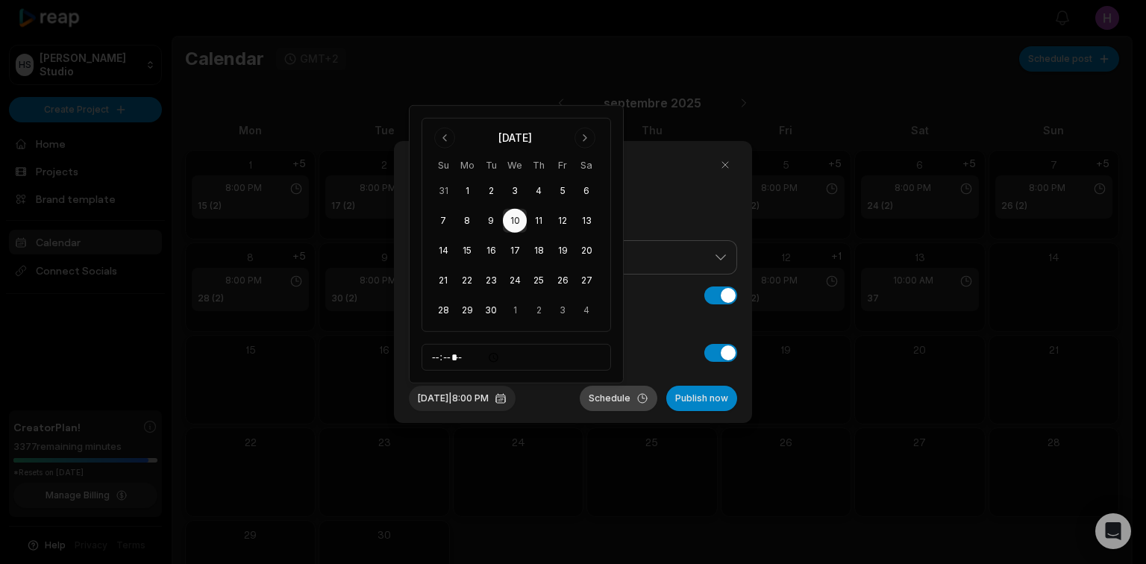
type input "*****"
click at [591, 396] on button "Schedule" at bounding box center [619, 398] width 78 height 25
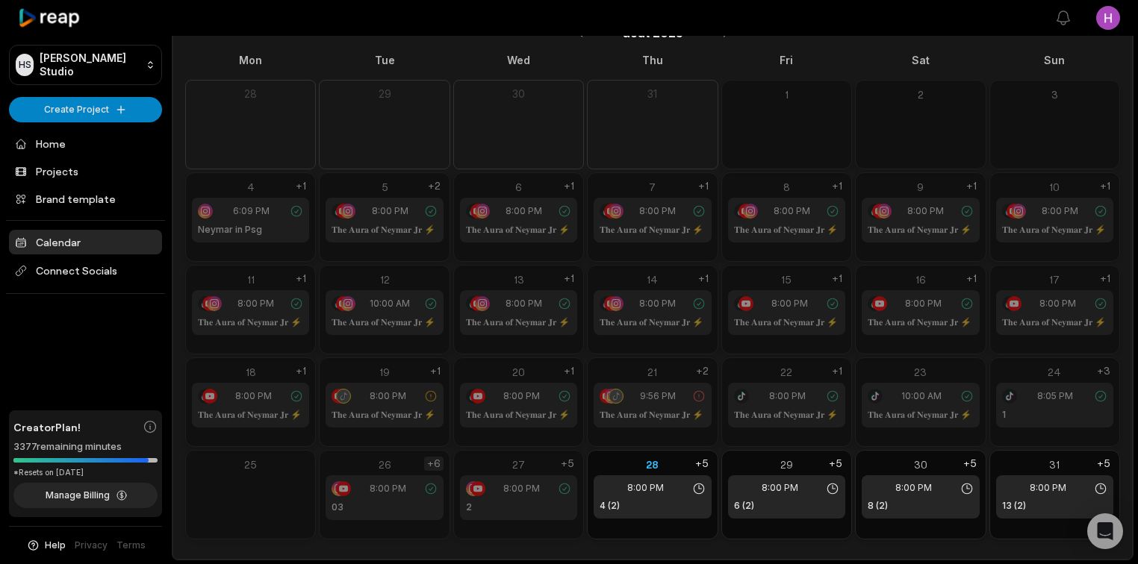
click at [436, 466] on div "+6" at bounding box center [433, 464] width 19 height 14
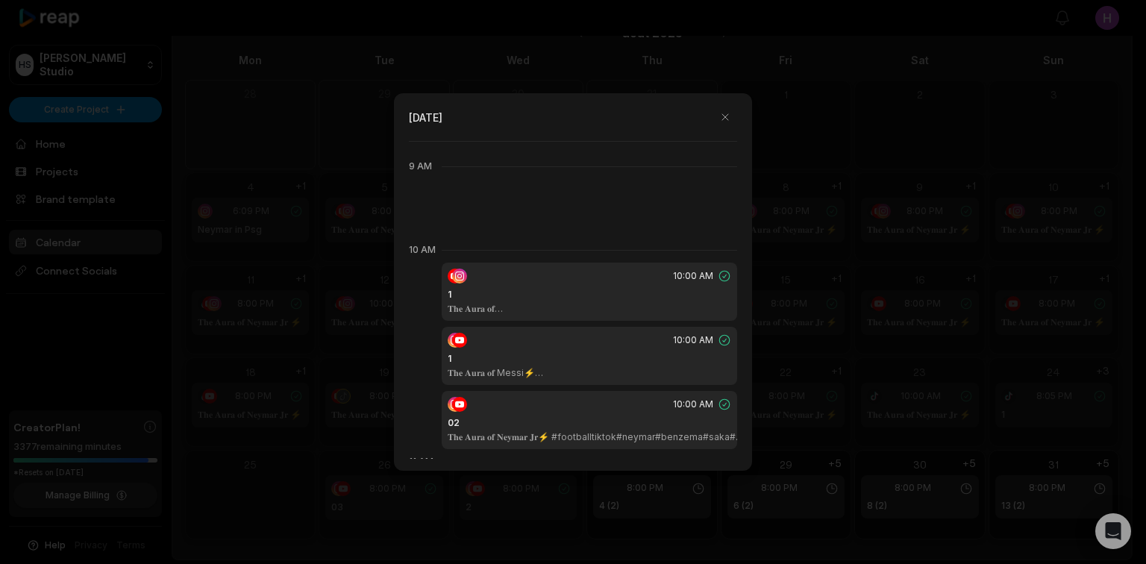
scroll to position [920, 0]
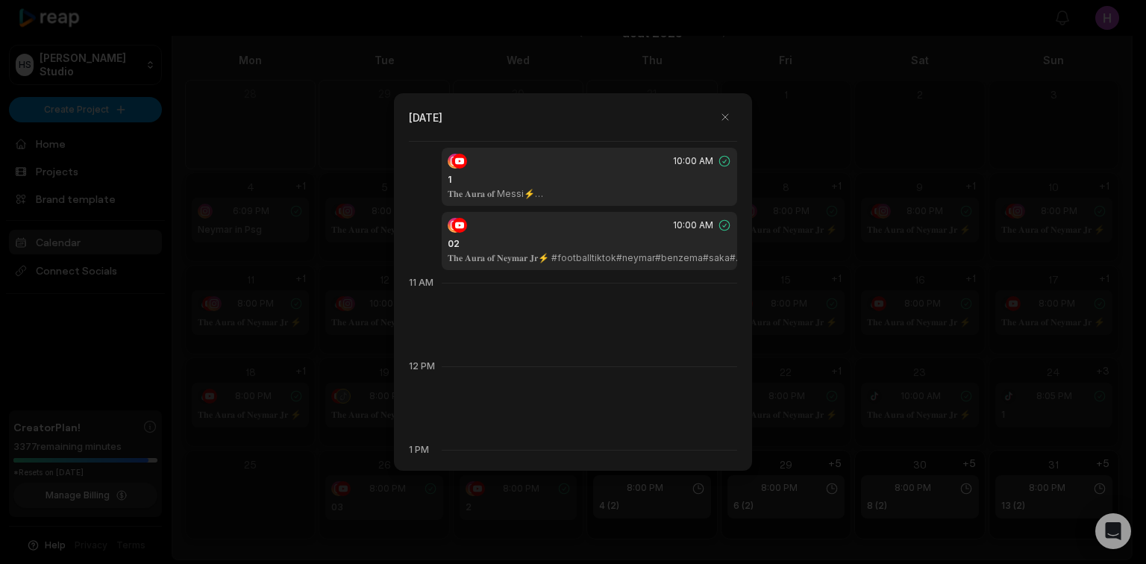
drag, startPoint x: 866, startPoint y: 409, endPoint x: 848, endPoint y: 415, distance: 18.9
click at [861, 412] on div at bounding box center [573, 282] width 1146 height 564
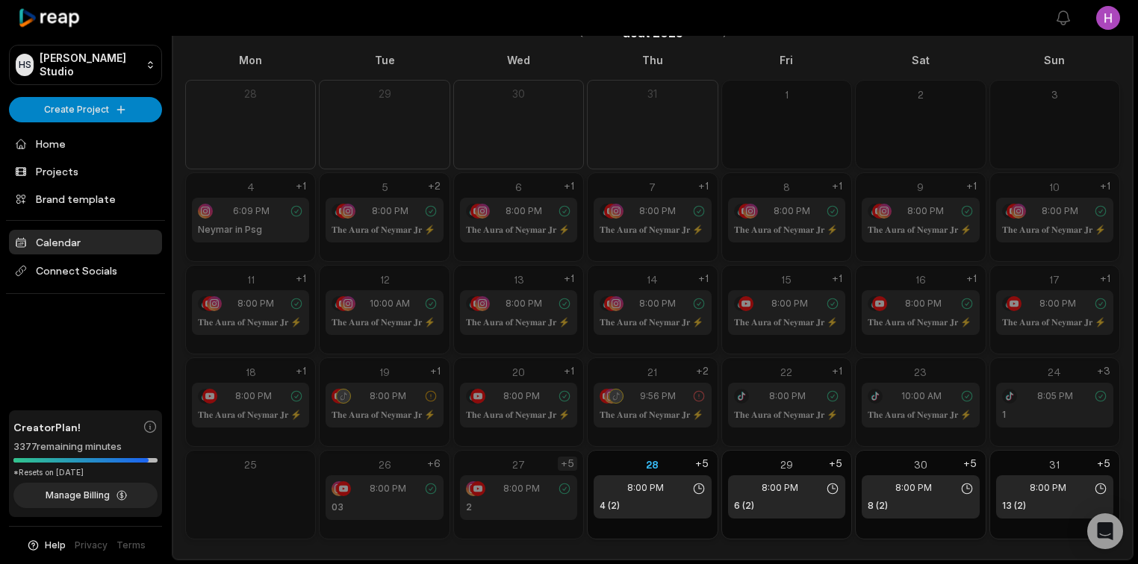
click at [573, 467] on div "+5" at bounding box center [567, 464] width 19 height 14
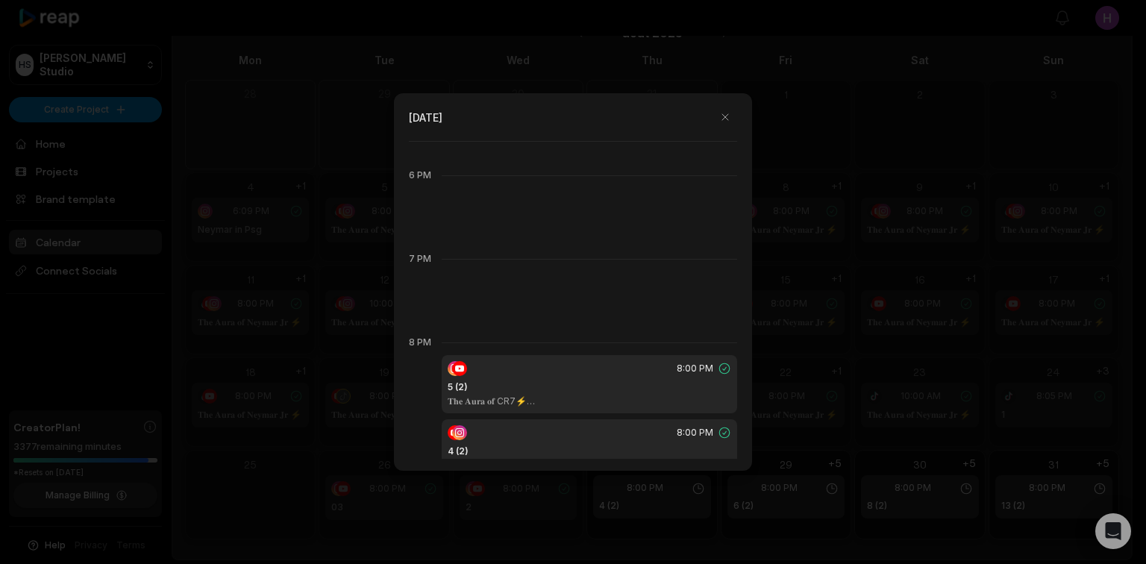
scroll to position [1791, 0]
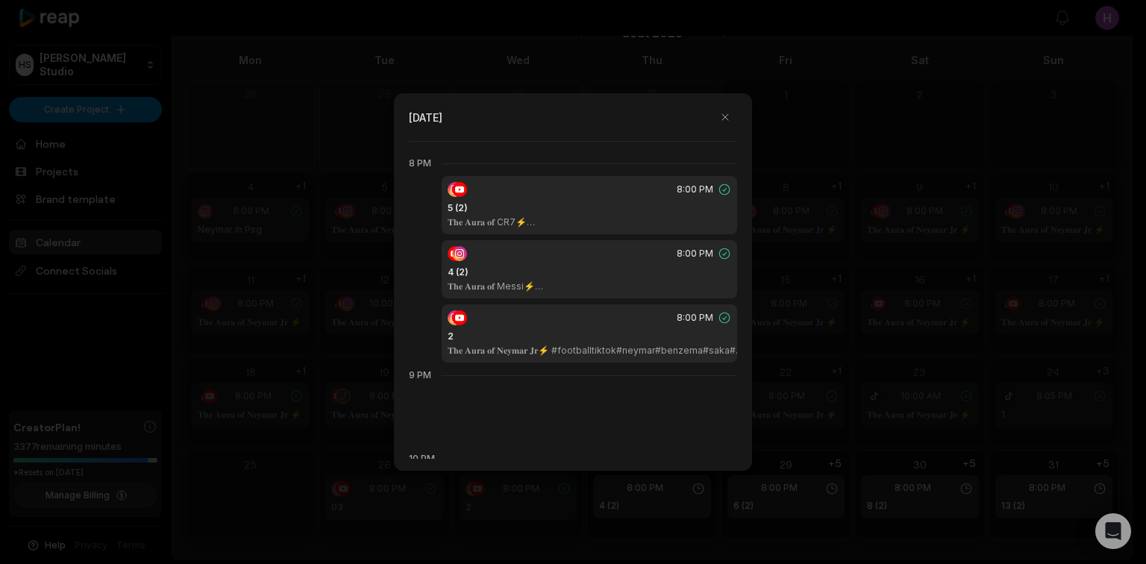
click at [828, 409] on div at bounding box center [573, 282] width 1146 height 564
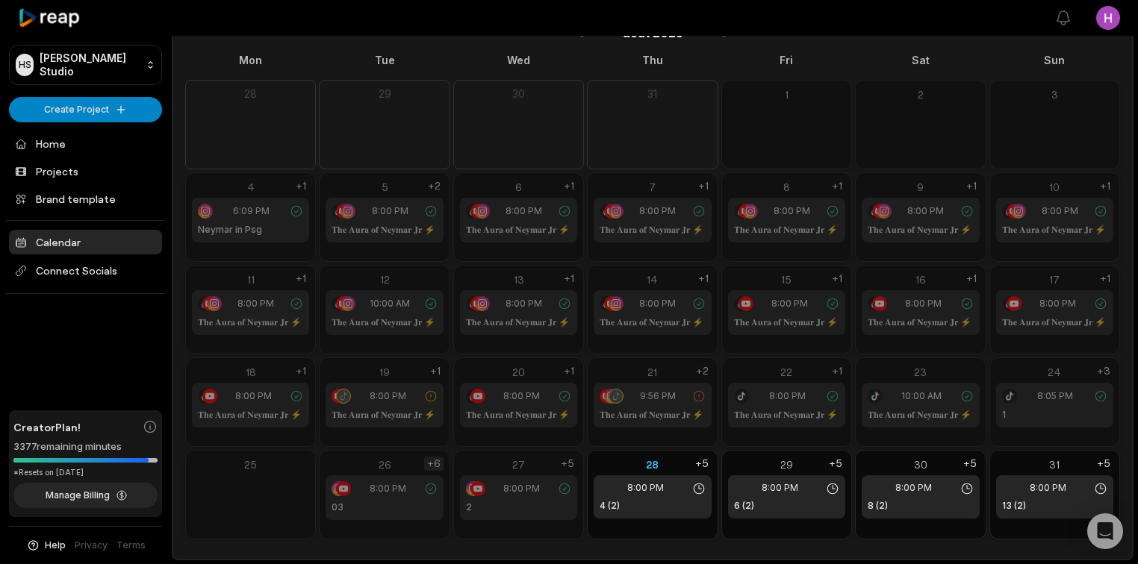
click at [437, 463] on div "+6" at bounding box center [433, 464] width 19 height 14
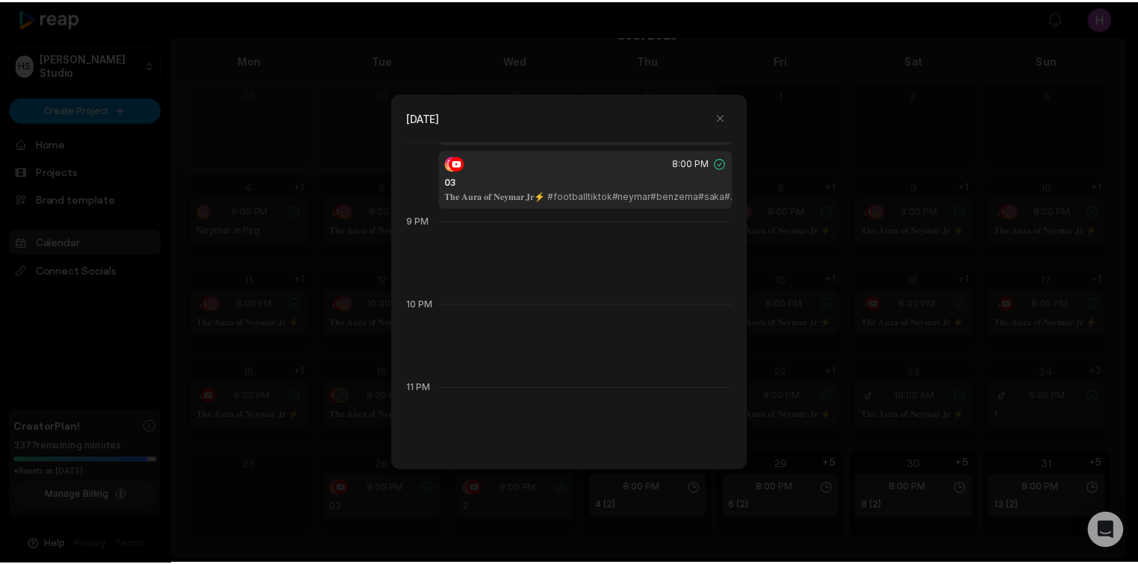
scroll to position [1776, 0]
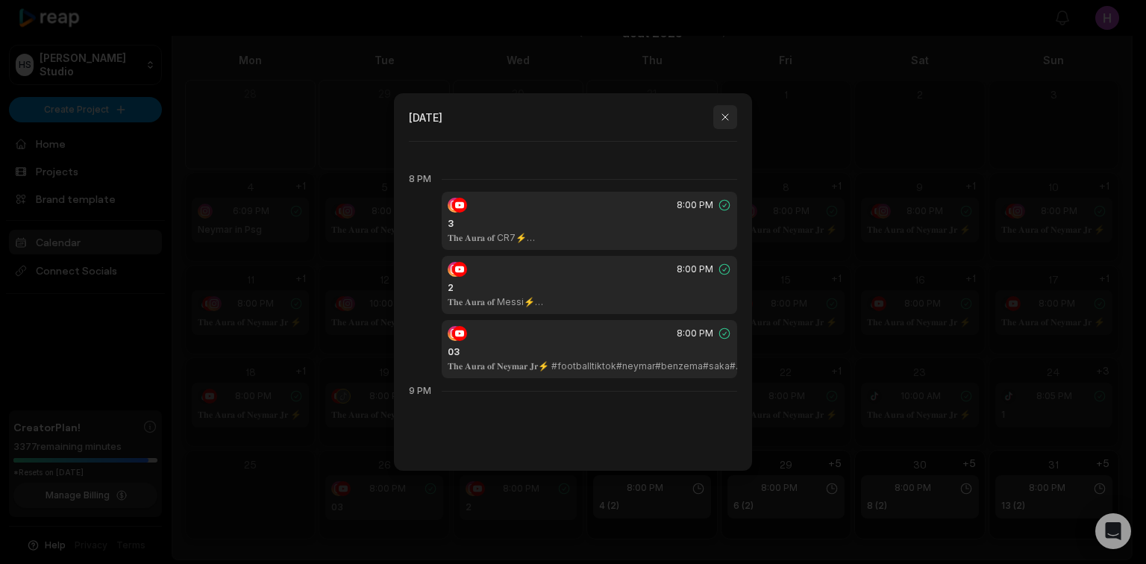
click at [727, 122] on button "button" at bounding box center [726, 117] width 24 height 24
